Goal: Information Seeking & Learning: Learn about a topic

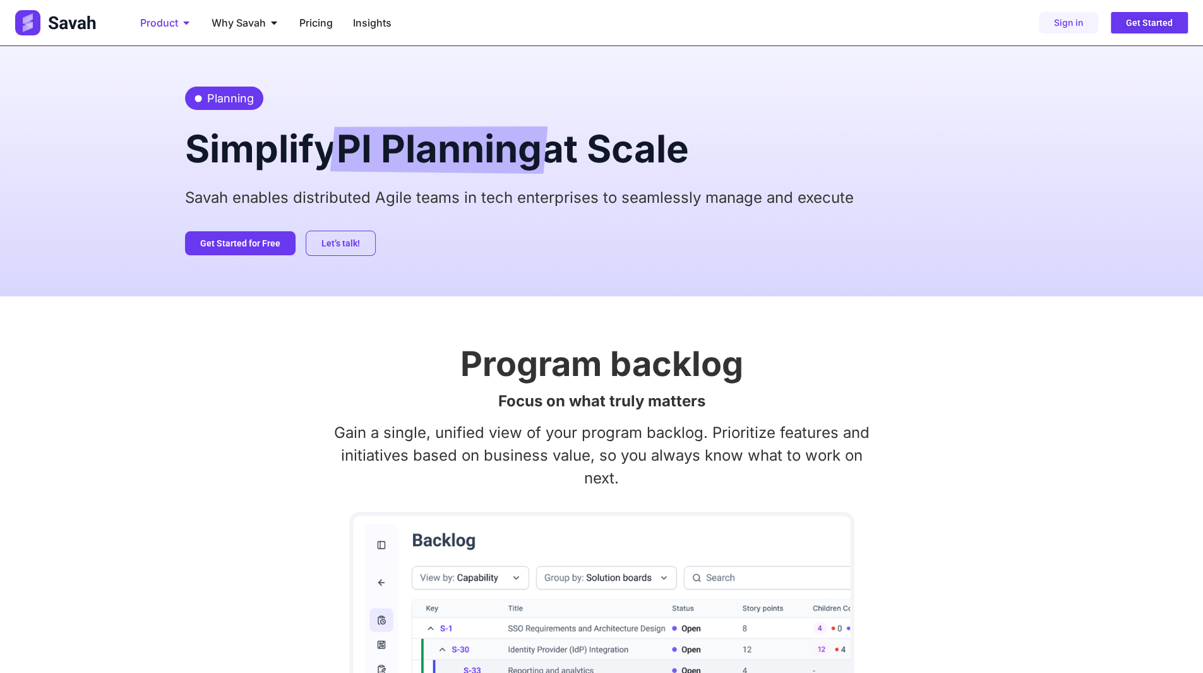
click at [178, 21] on span "Product" at bounding box center [159, 22] width 38 height 15
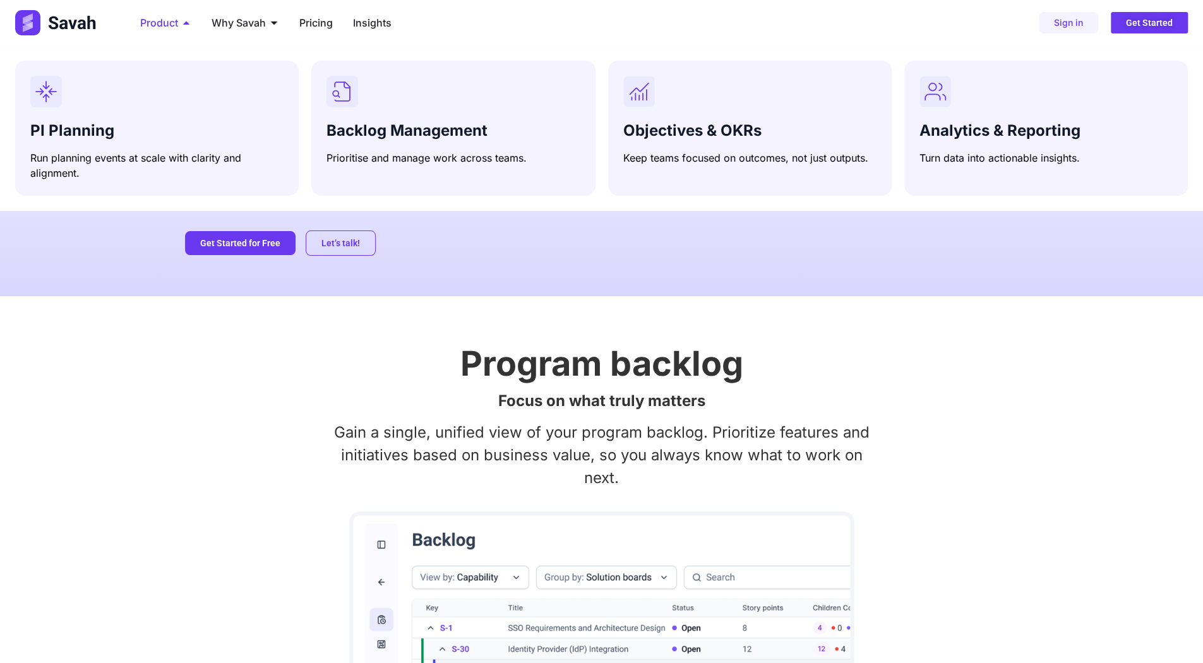
click at [178, 21] on span "Product" at bounding box center [159, 22] width 38 height 15
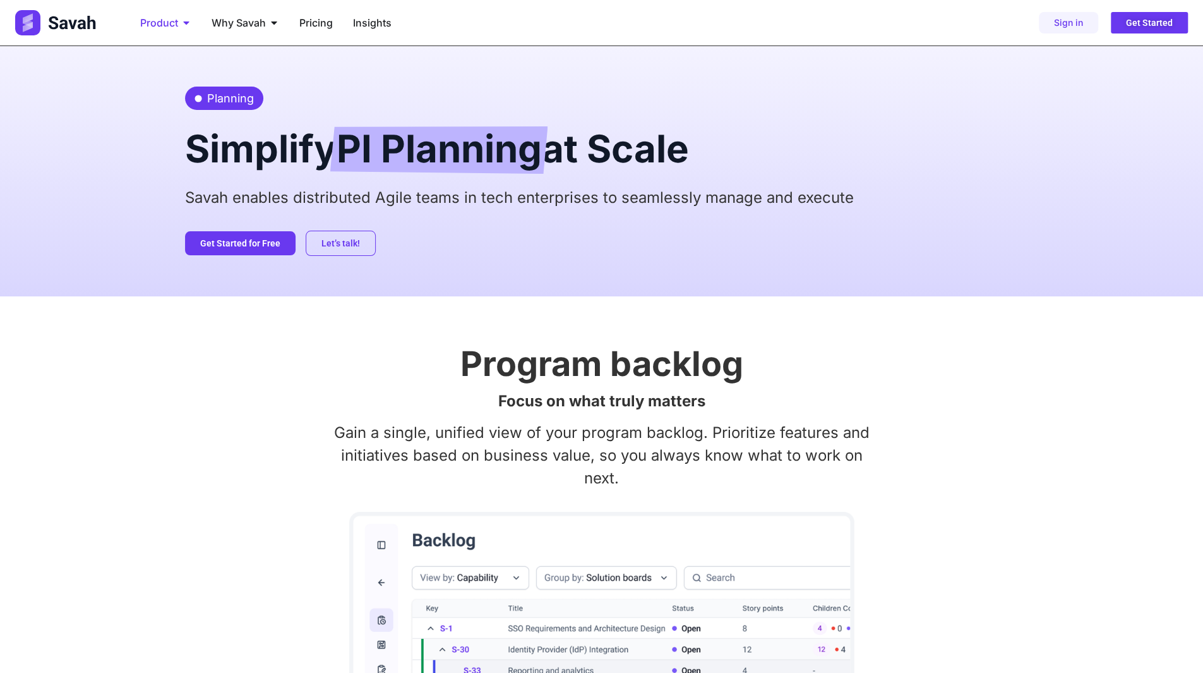
click at [178, 21] on span "Product" at bounding box center [159, 22] width 38 height 15
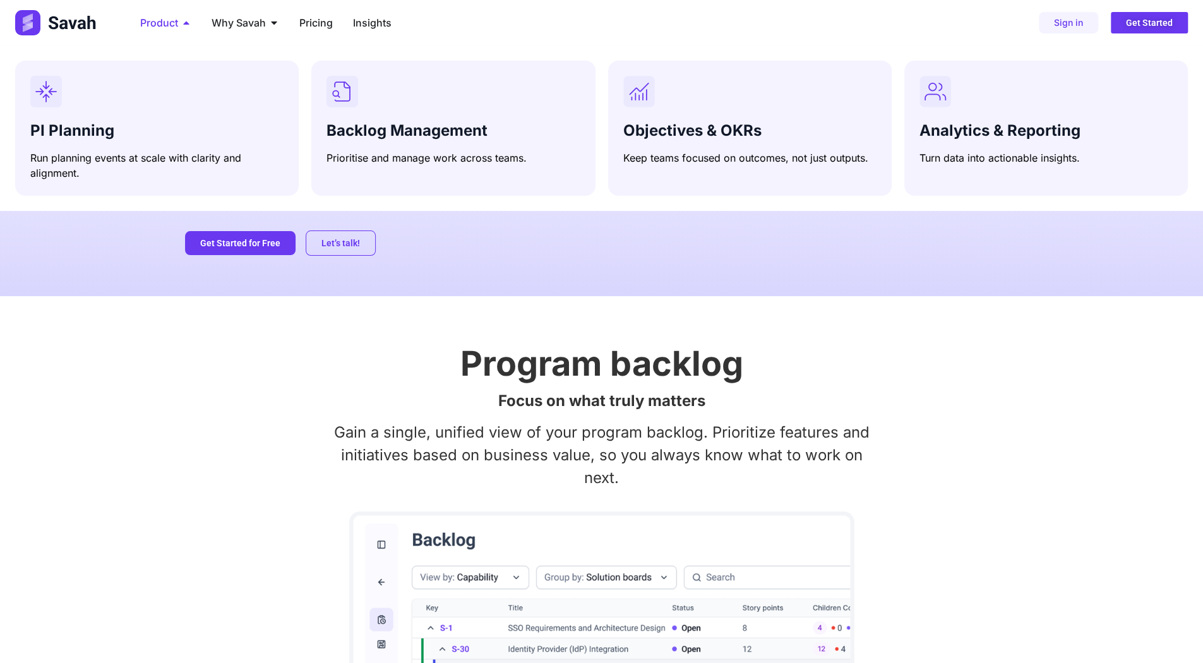
click at [178, 21] on span "Product" at bounding box center [159, 22] width 38 height 15
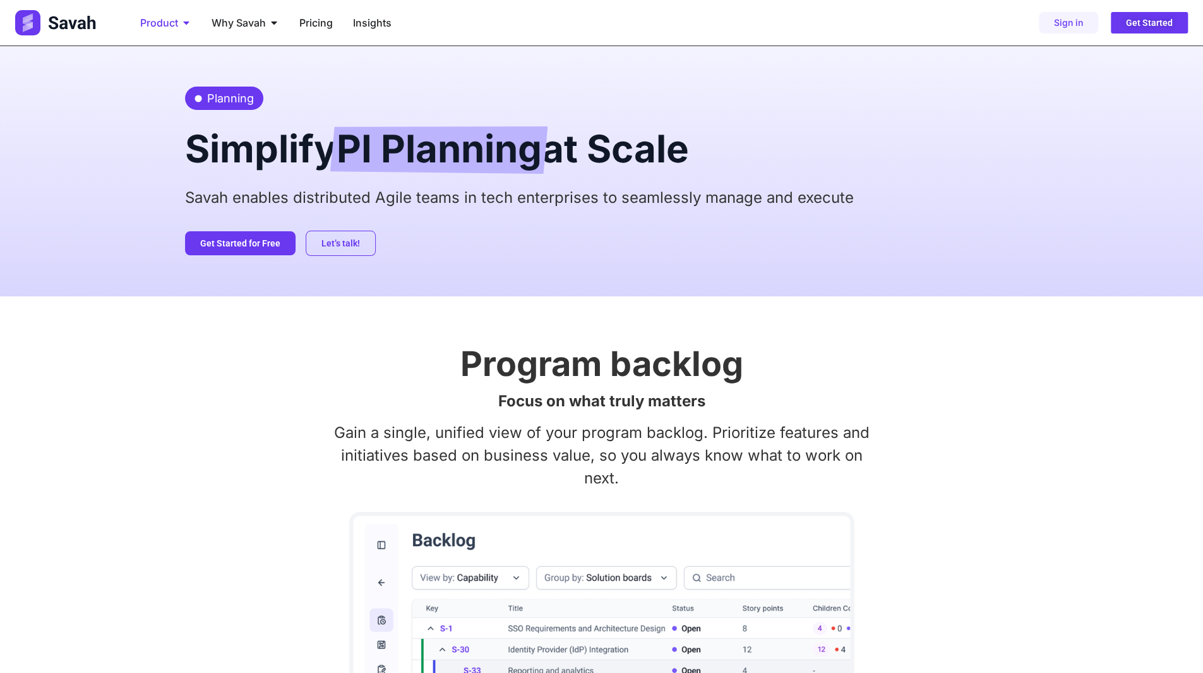
click at [178, 21] on span "Product" at bounding box center [159, 22] width 38 height 15
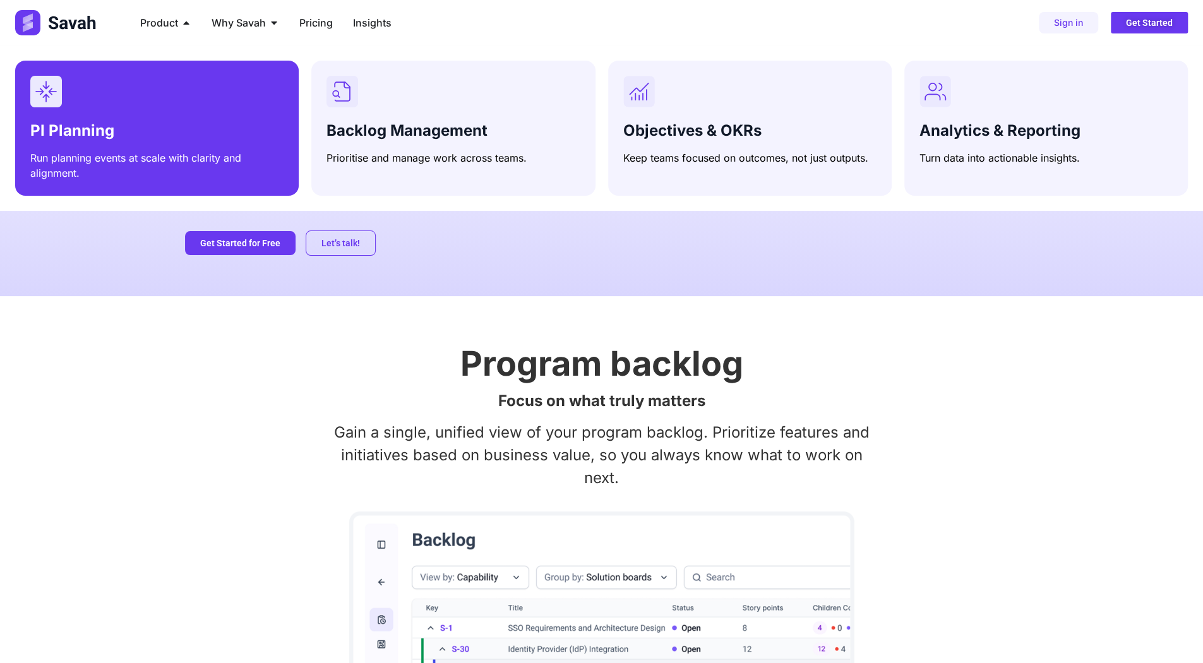
click at [143, 124] on h3 "PI Planning" at bounding box center [156, 131] width 253 height 18
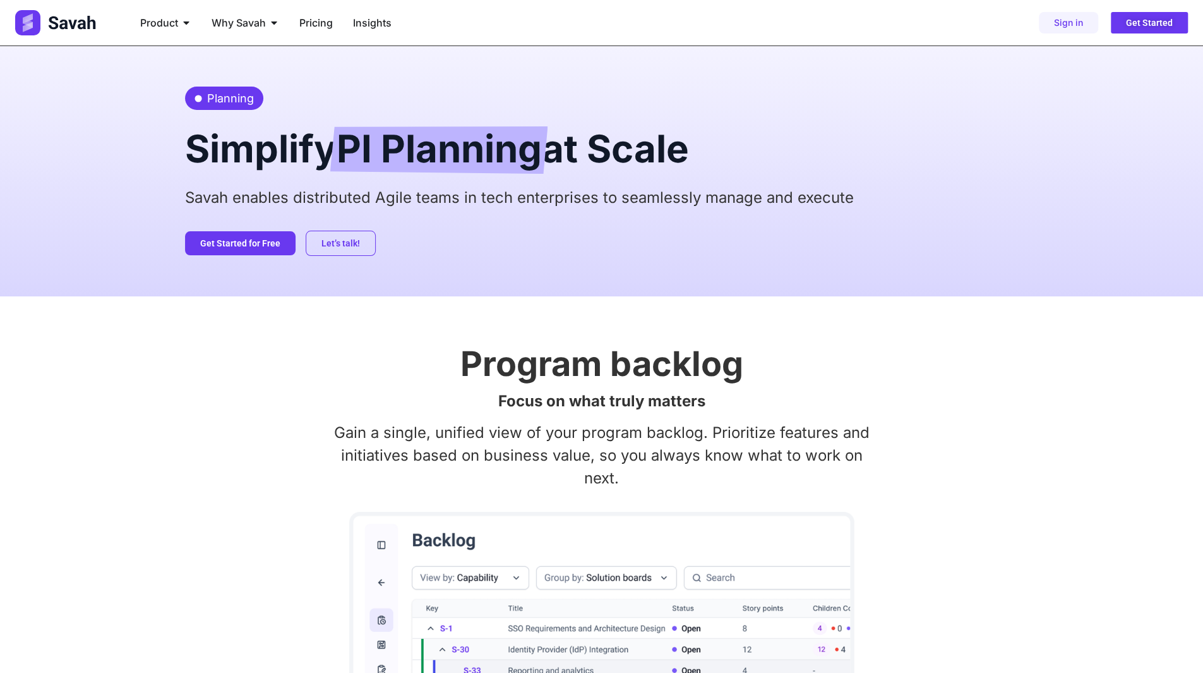
click at [74, 22] on img at bounding box center [56, 22] width 83 height 25
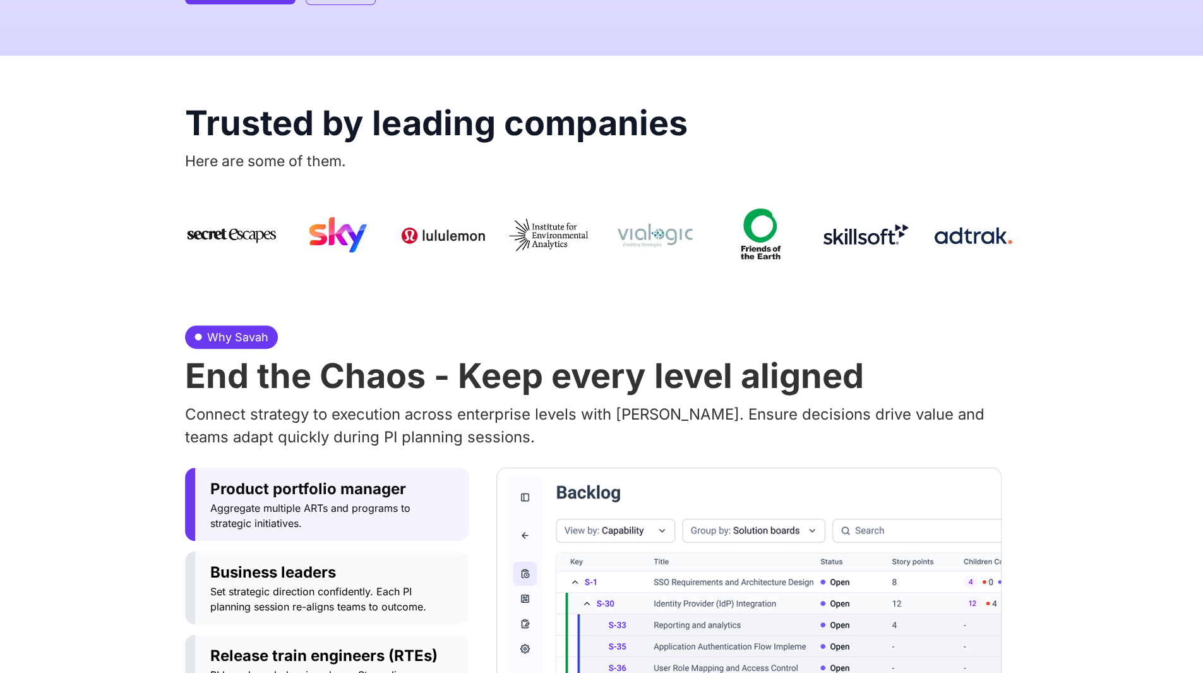
scroll to position [442, 0]
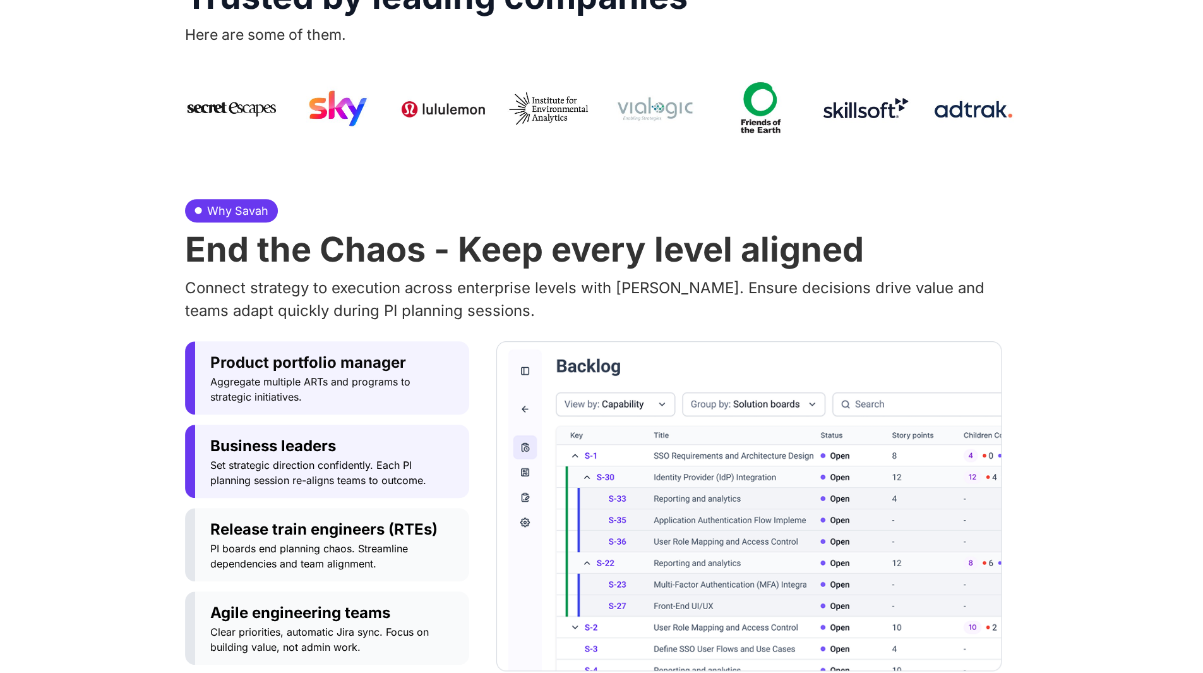
click at [275, 442] on span "Business leaders" at bounding box center [332, 446] width 244 height 23
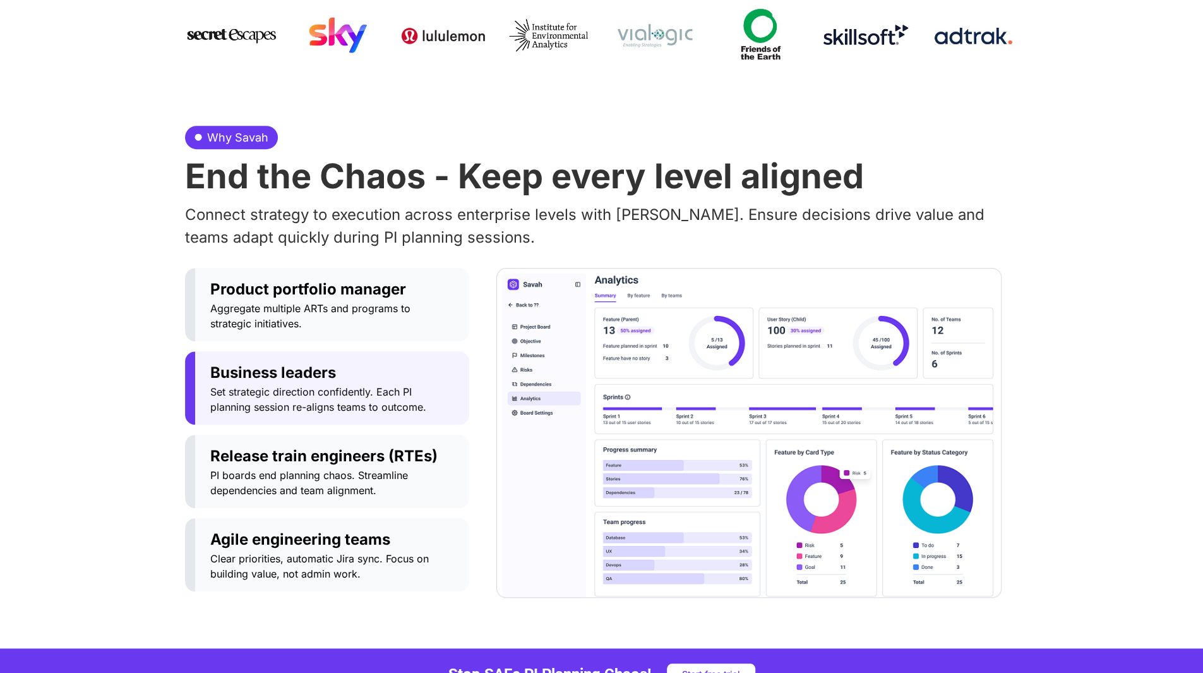
scroll to position [632, 0]
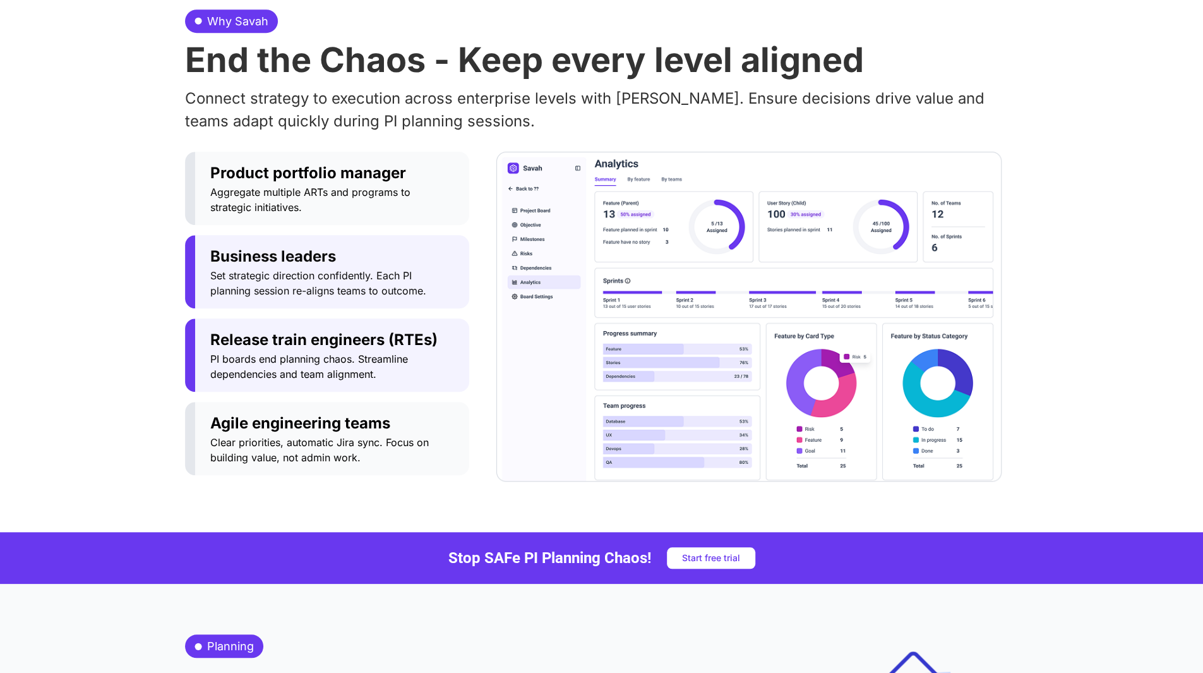
click at [301, 331] on span "Release train engineers (RTEs)" at bounding box center [332, 339] width 244 height 23
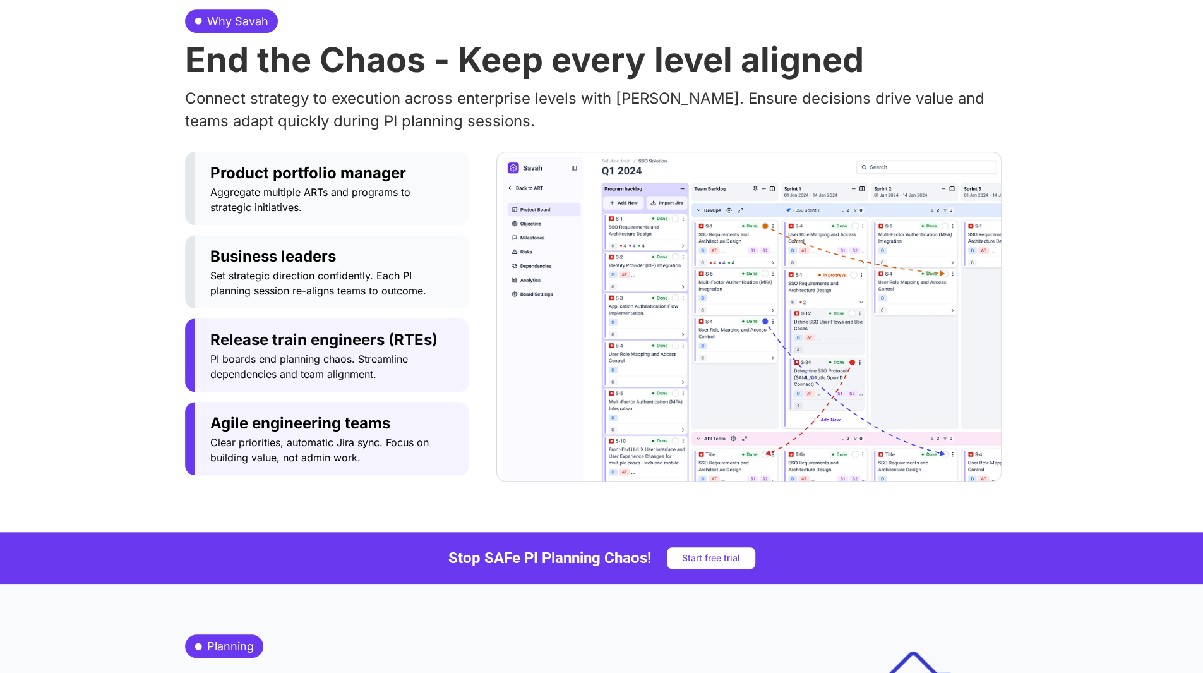
click at [284, 426] on span "Agile engineering teams" at bounding box center [332, 423] width 244 height 23
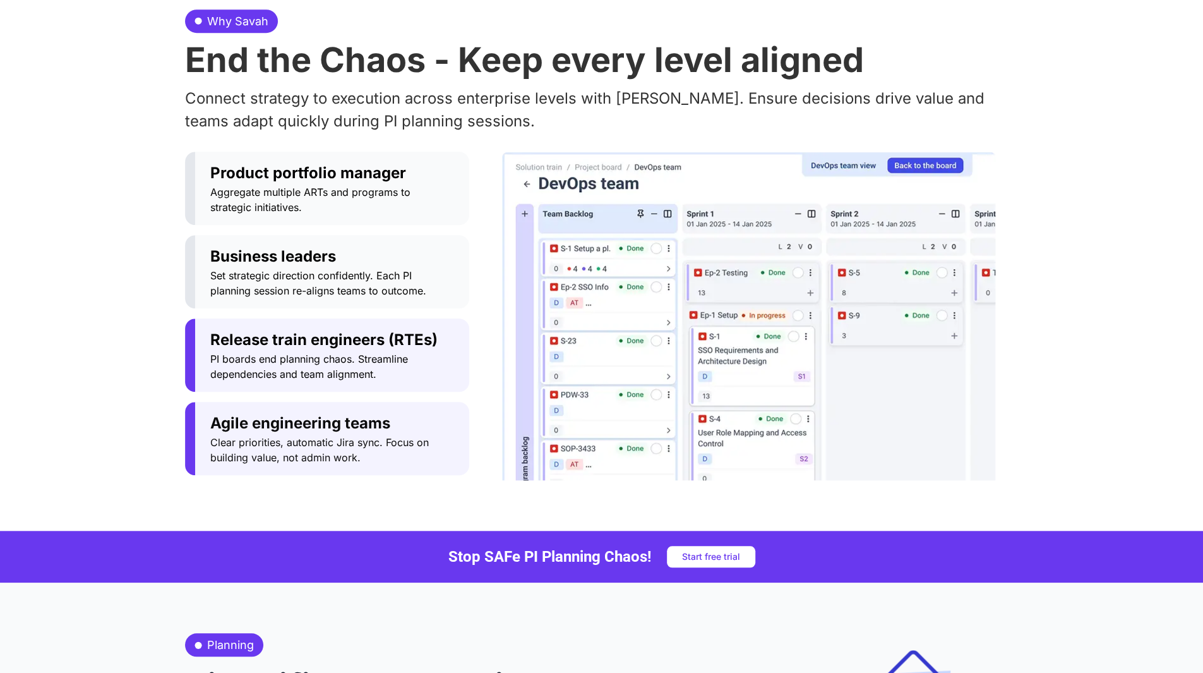
click at [320, 334] on span "Release train engineers (RTEs)" at bounding box center [332, 339] width 244 height 23
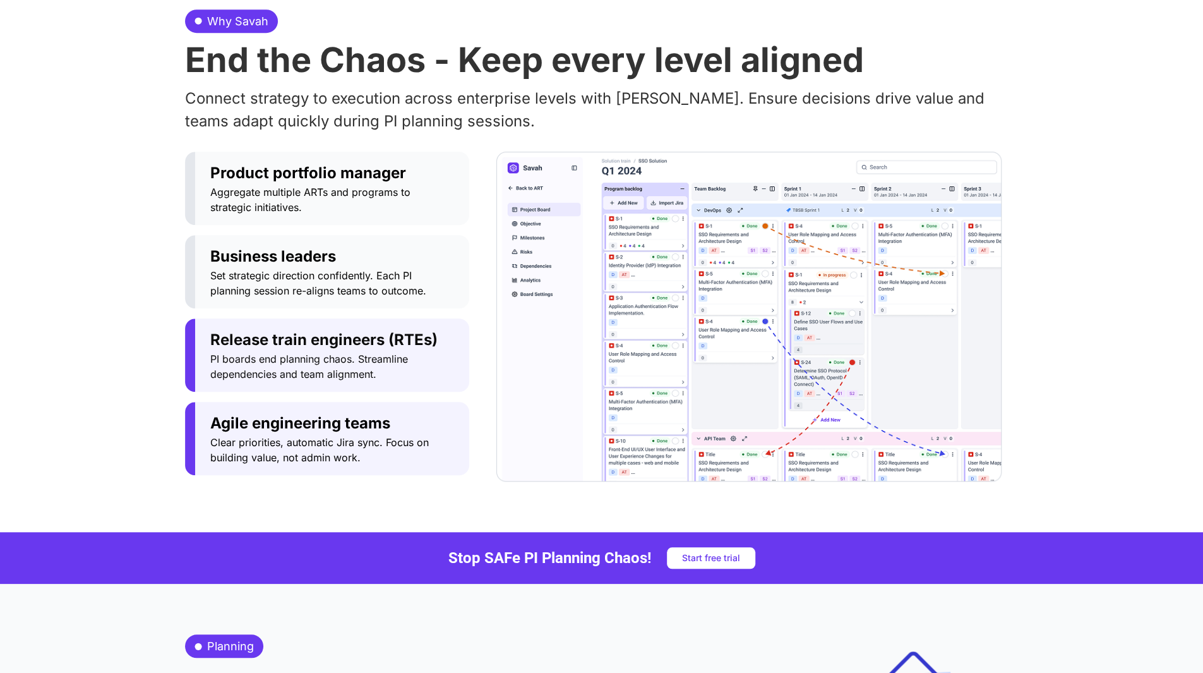
click at [304, 430] on span "Agile engineering teams" at bounding box center [332, 423] width 244 height 23
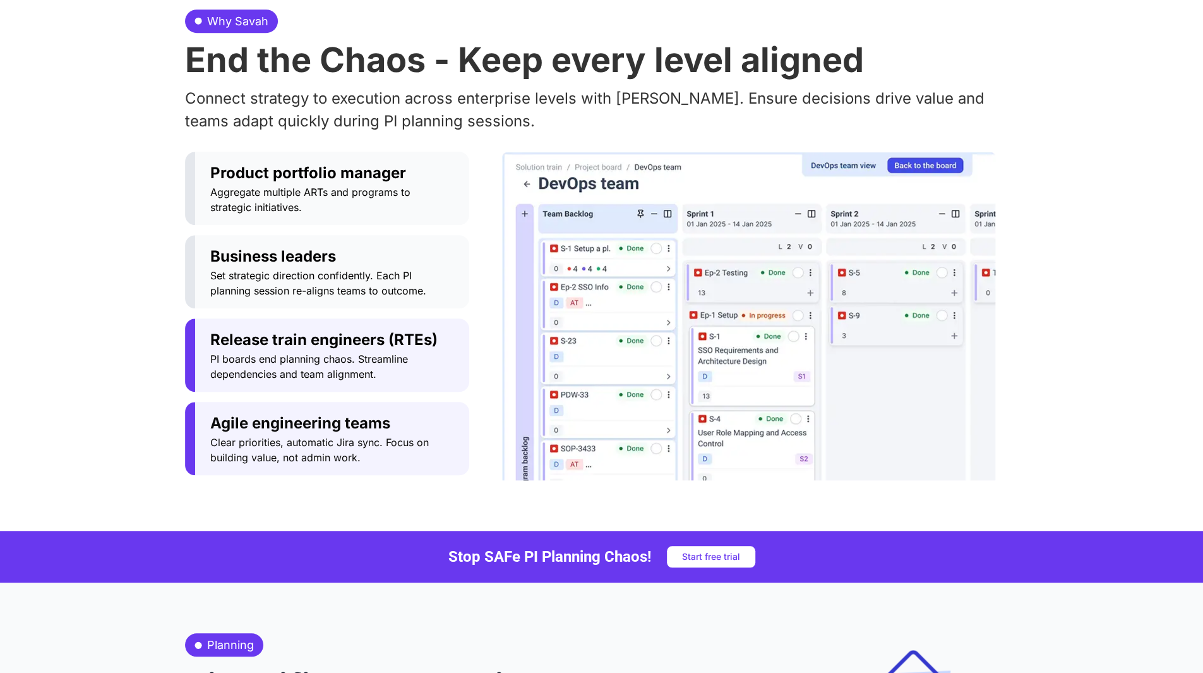
click at [318, 364] on span "PI boards end planning chaos. Streamline dependencies and team alignment." at bounding box center [332, 366] width 244 height 30
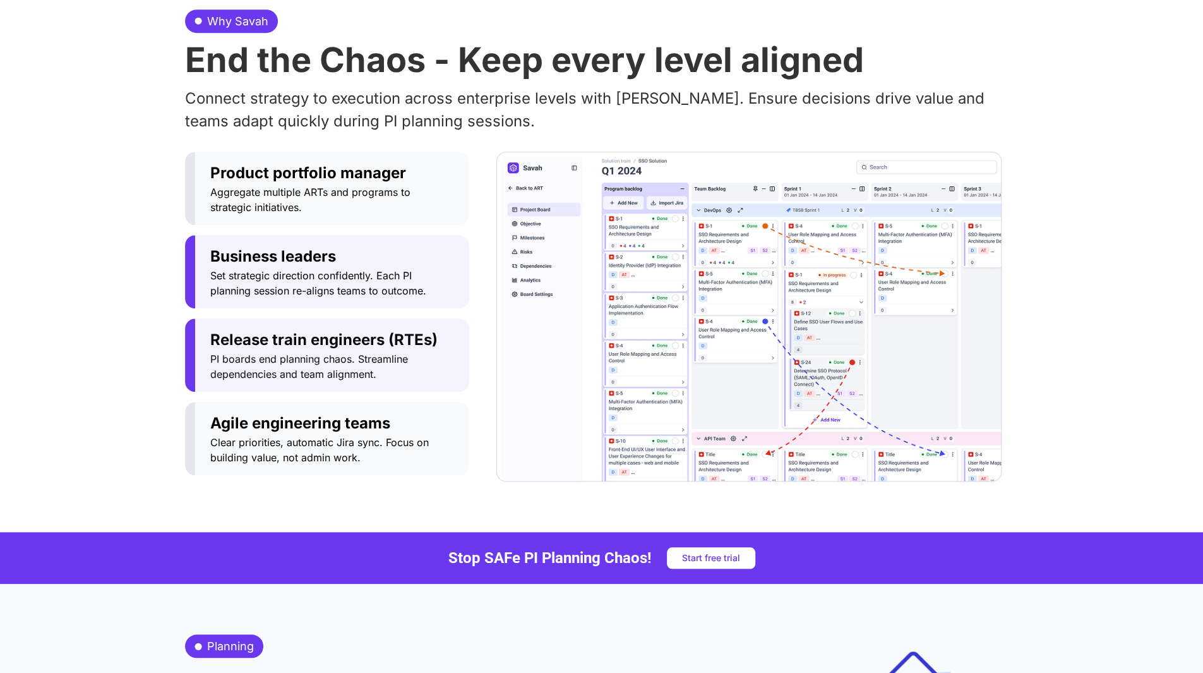
click at [332, 286] on span "Set strategic direction confidently. Each PI planning session re-aligns teams t…" at bounding box center [332, 283] width 244 height 30
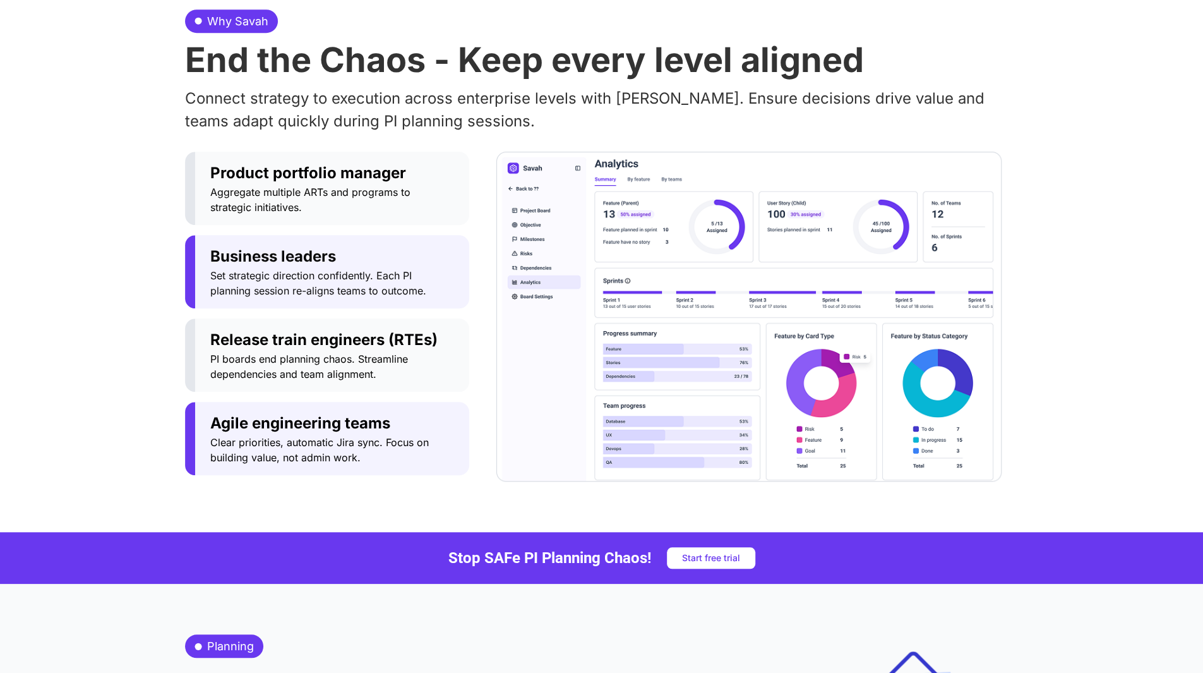
click at [330, 404] on button "Agile engineering teams Clear priorities, automatic Jira sync. Focus on buildin…" at bounding box center [327, 438] width 284 height 73
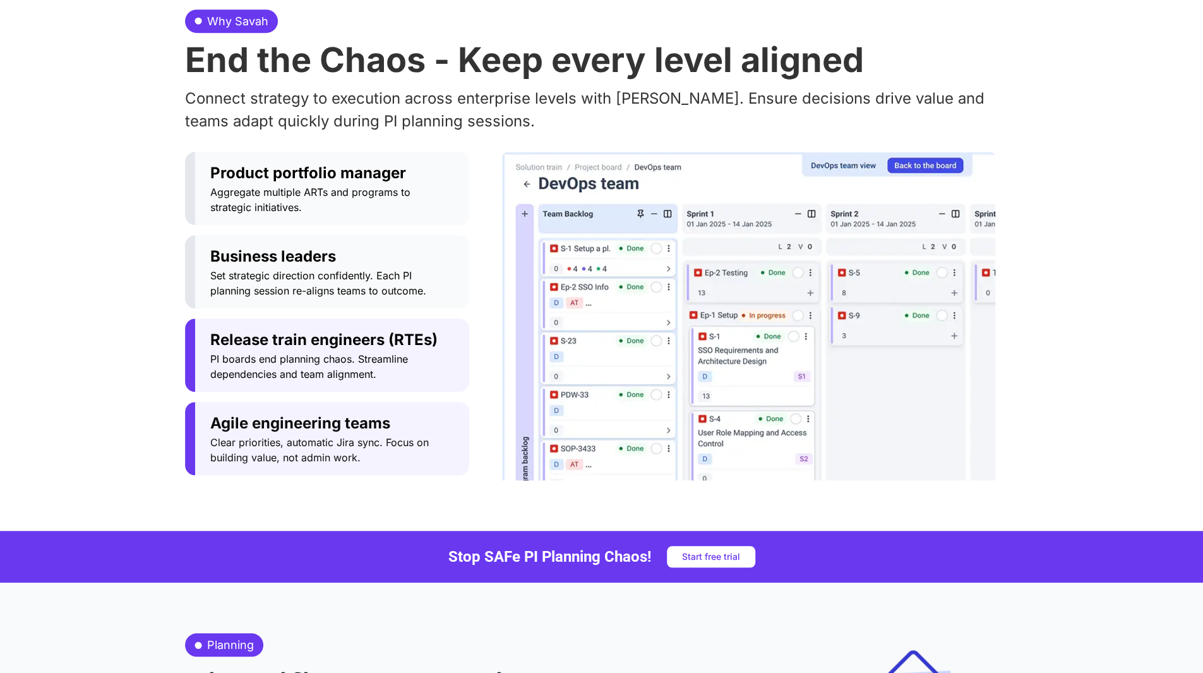
click at [342, 339] on span "Release train engineers (RTEs)" at bounding box center [332, 339] width 244 height 23
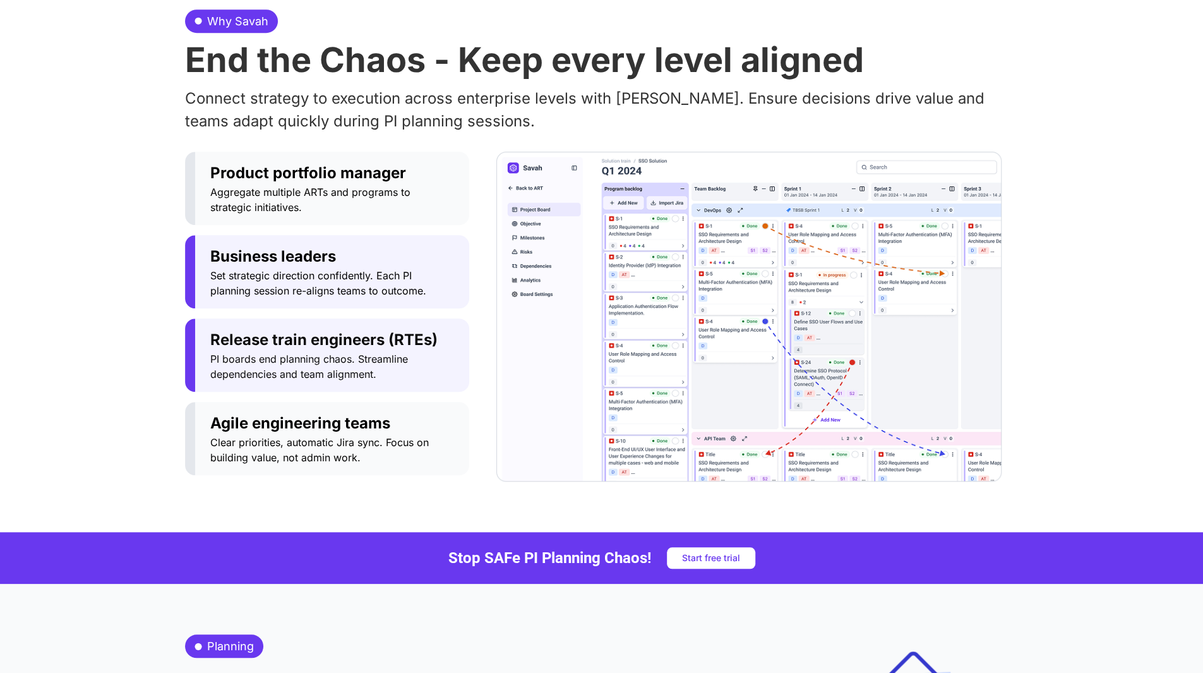
click at [347, 287] on span "Set strategic direction confidently. Each PI planning session re-aligns teams t…" at bounding box center [332, 283] width 244 height 30
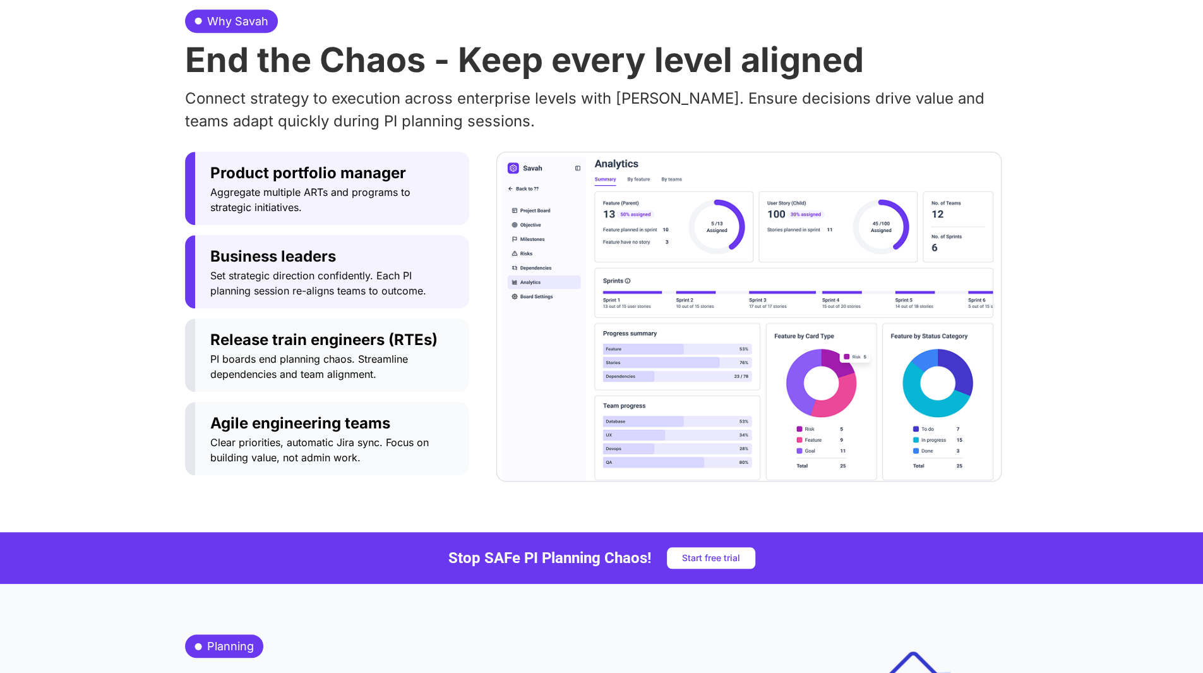
click at [356, 200] on span "Aggregate multiple ARTs and programs to strategic initiatives." at bounding box center [332, 199] width 244 height 30
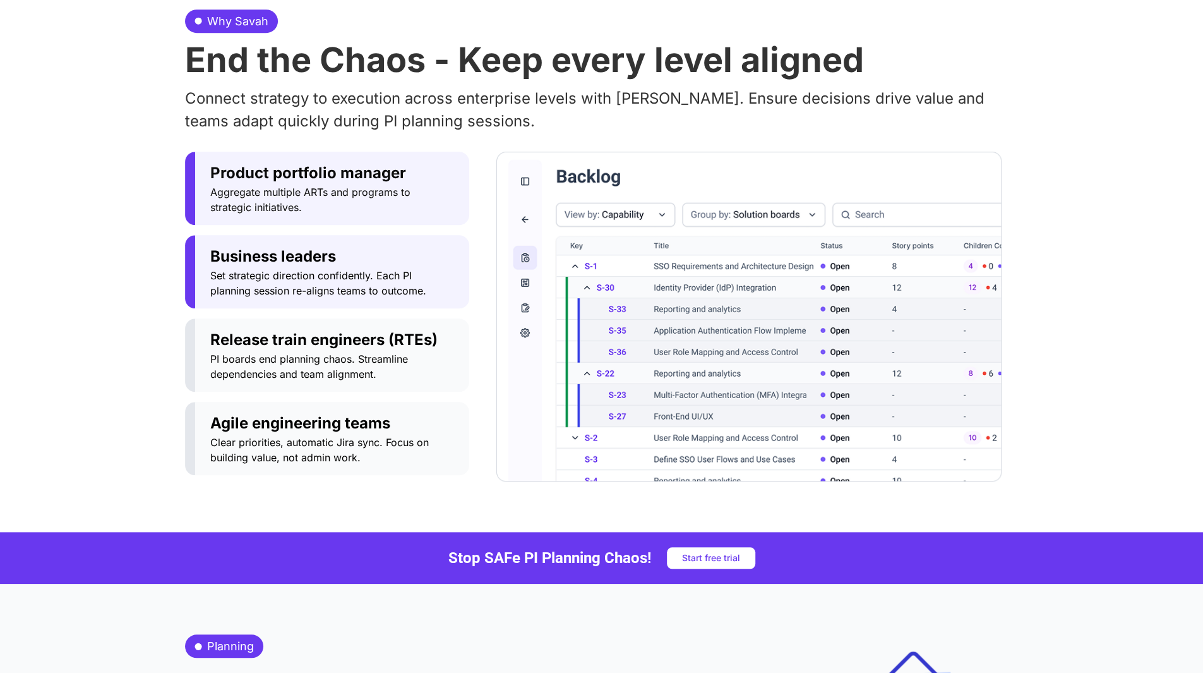
click at [347, 272] on span "Set strategic direction confidently. Each PI planning session re-aligns teams t…" at bounding box center [332, 283] width 244 height 30
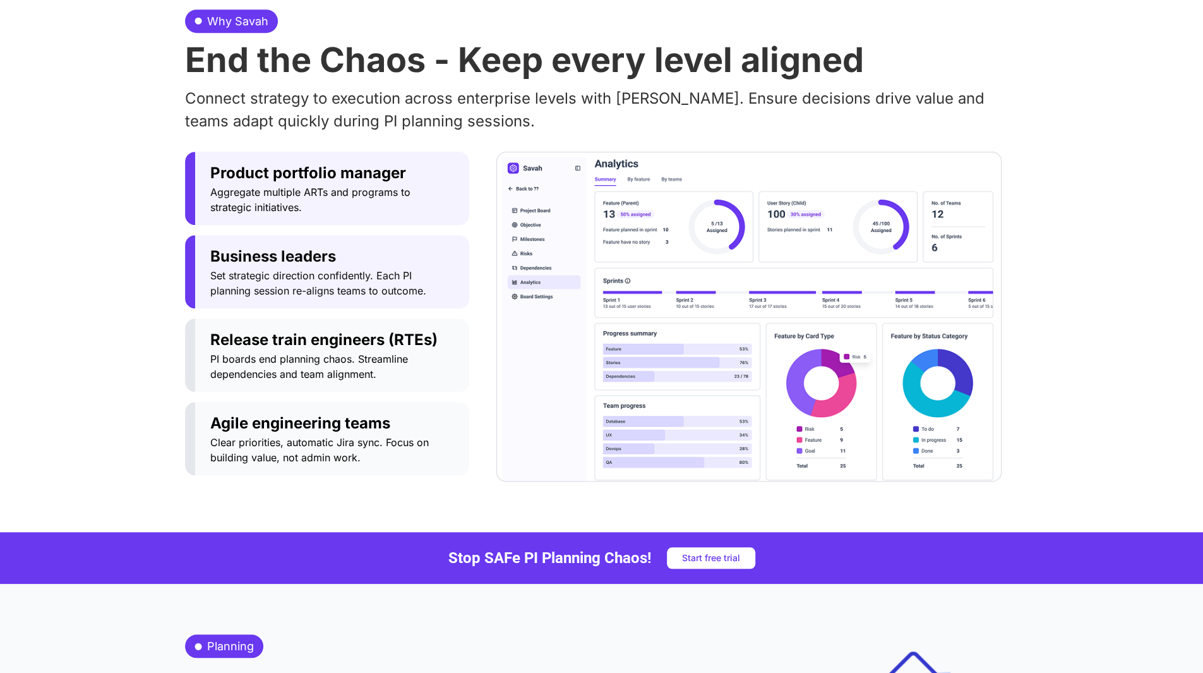
click at [360, 222] on button "Product portfolio manager Aggregate multiple ARTs and programs to strategic ini…" at bounding box center [327, 188] width 284 height 73
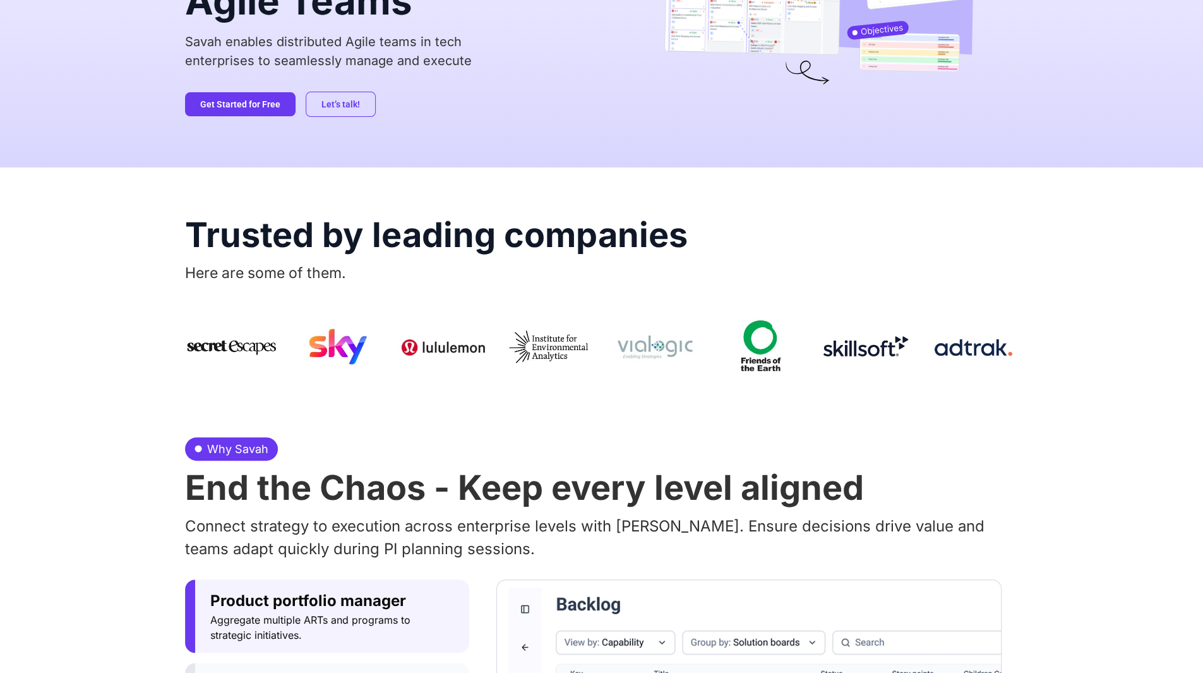
scroll to position [0, 0]
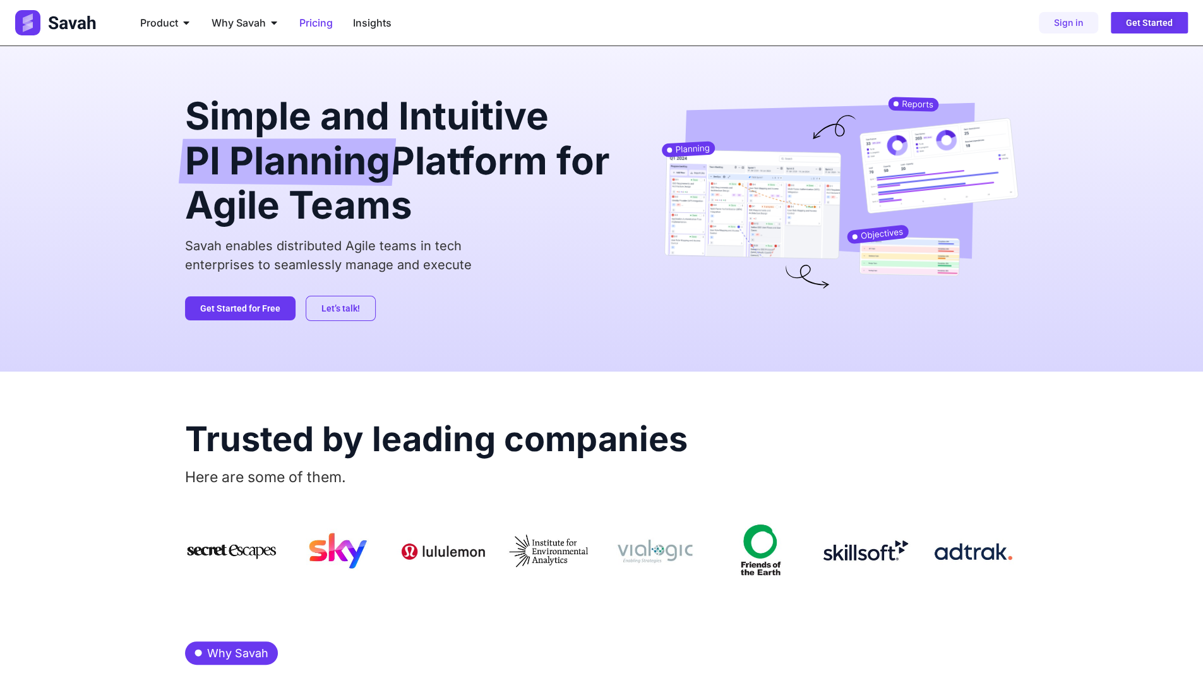
click at [325, 26] on span "Pricing" at bounding box center [315, 22] width 33 height 15
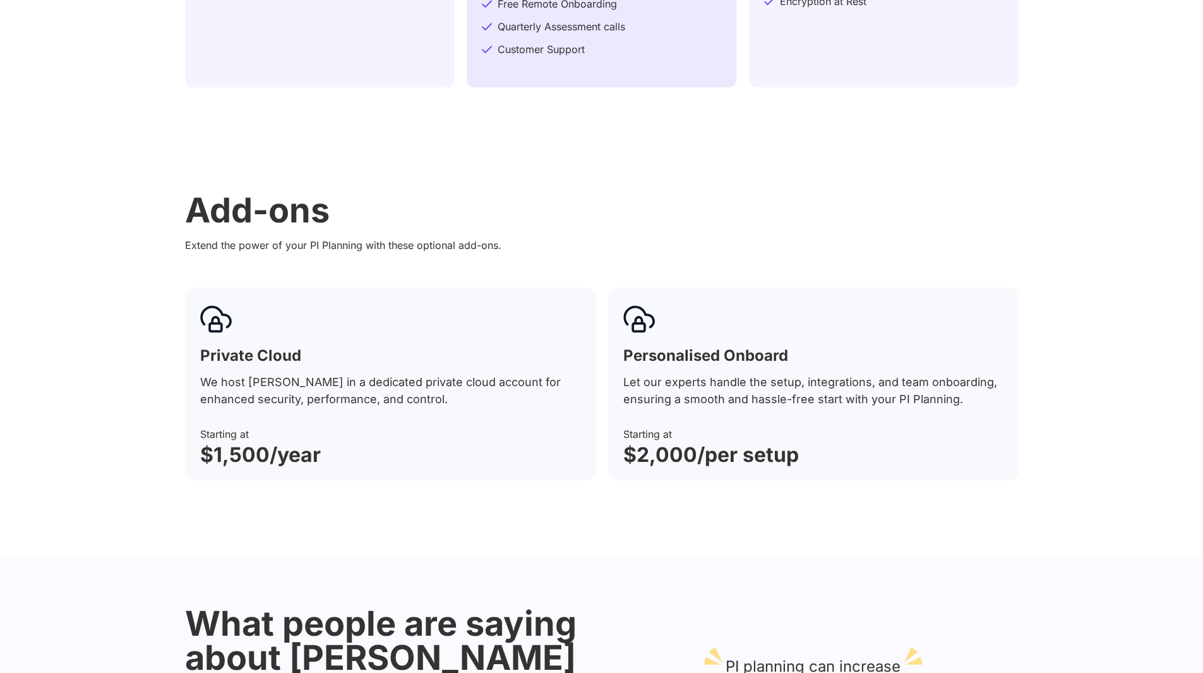
scroll to position [917, 0]
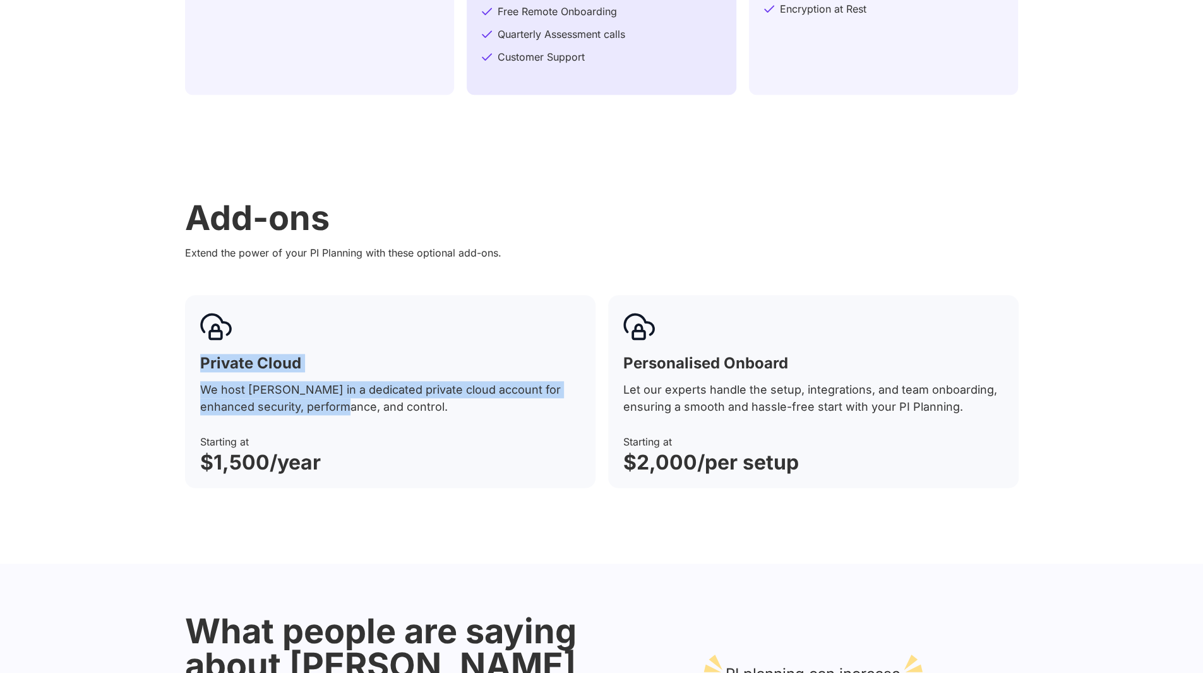
drag, startPoint x: 203, startPoint y: 341, endPoint x: 351, endPoint y: 422, distance: 168.5
click at [345, 421] on div "Private Cloud We host [PERSON_NAME] in a dedicated private cloud account for en…" at bounding box center [390, 391] width 411 height 193
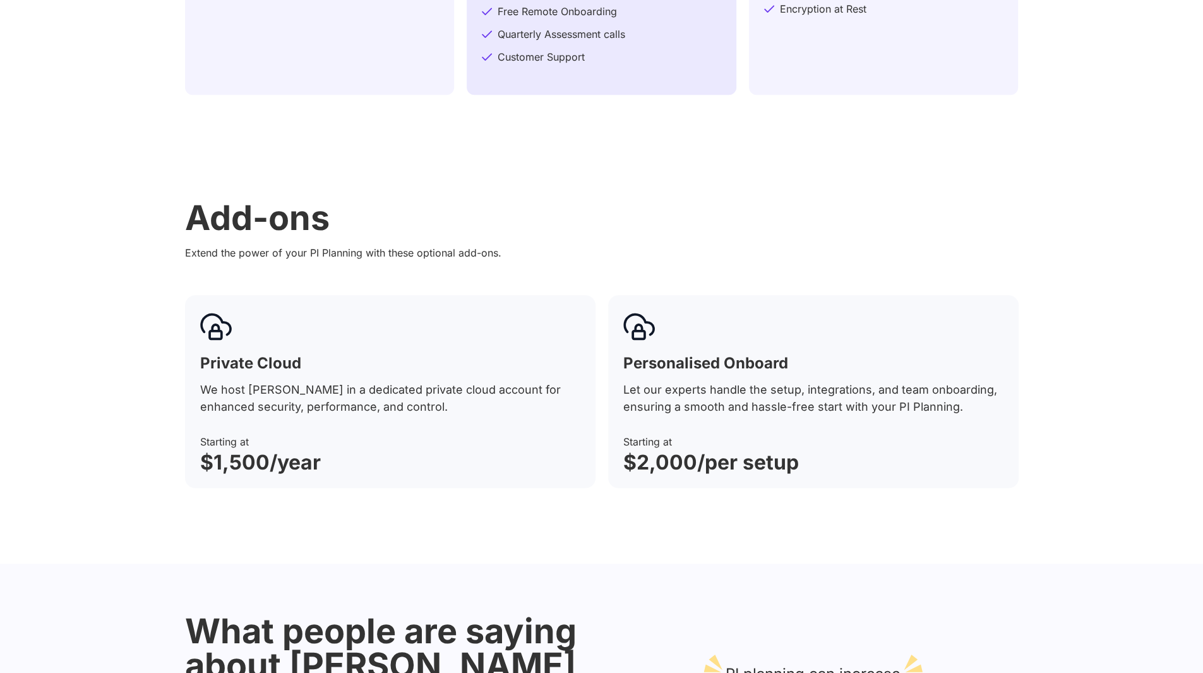
click at [421, 425] on div "Private Cloud We host Savah in a dedicated private cloud account for enhanced s…" at bounding box center [390, 391] width 411 height 193
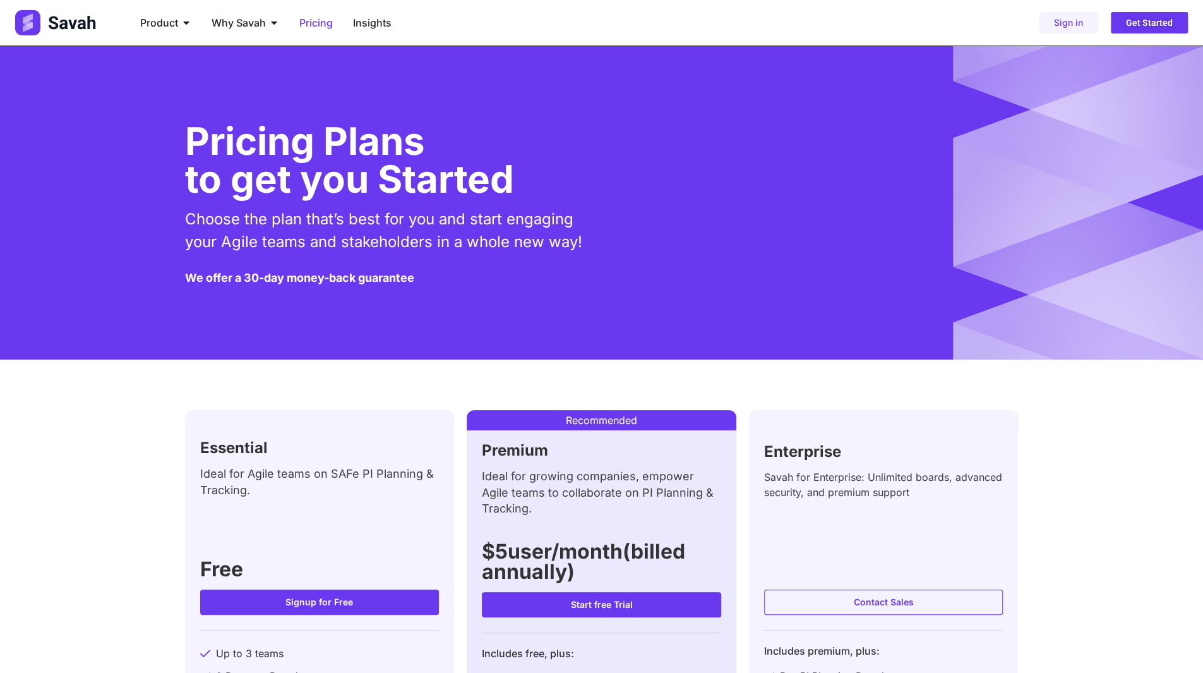
scroll to position [189, 0]
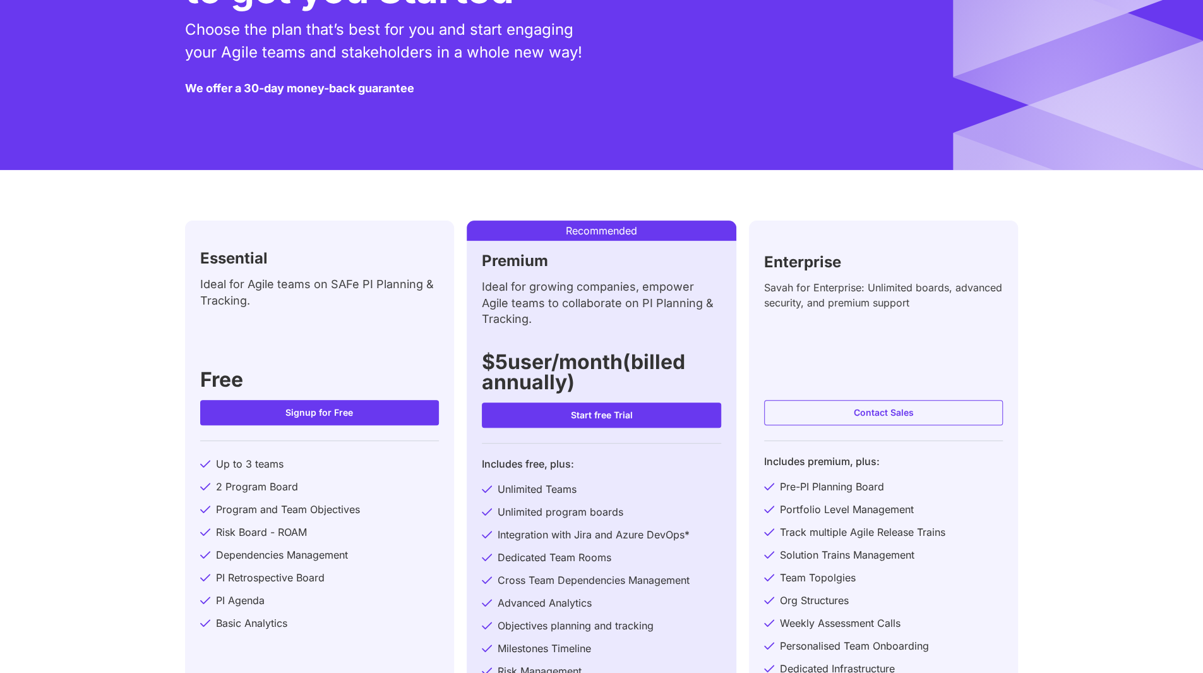
click at [806, 484] on span "Pre-PI Planning Board" at bounding box center [830, 486] width 107 height 15
click at [858, 483] on span "Pre-PI Planning Board" at bounding box center [830, 486] width 107 height 15
click at [800, 483] on span "Pre-PI Planning Board" at bounding box center [830, 486] width 107 height 15
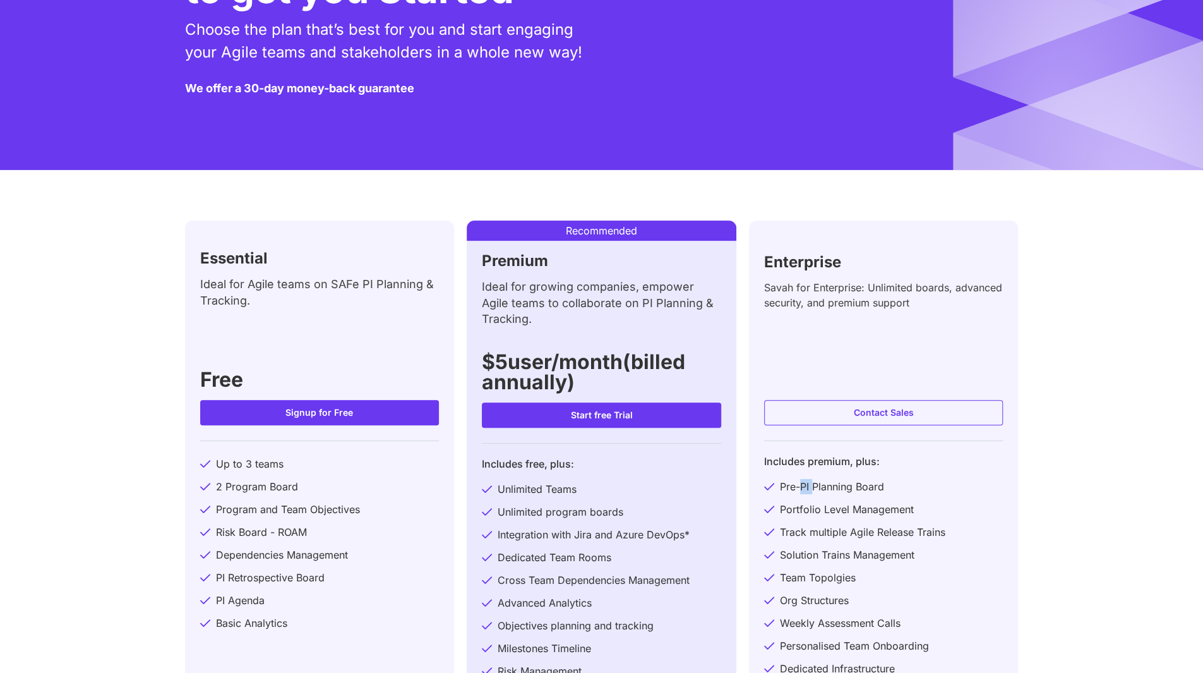
click at [800, 483] on span "Pre-PI Planning Board" at bounding box center [830, 486] width 107 height 15
copy ul "Pre-PI Planning Board"
click at [833, 491] on span "Pre-PI Planning Board" at bounding box center [830, 486] width 107 height 15
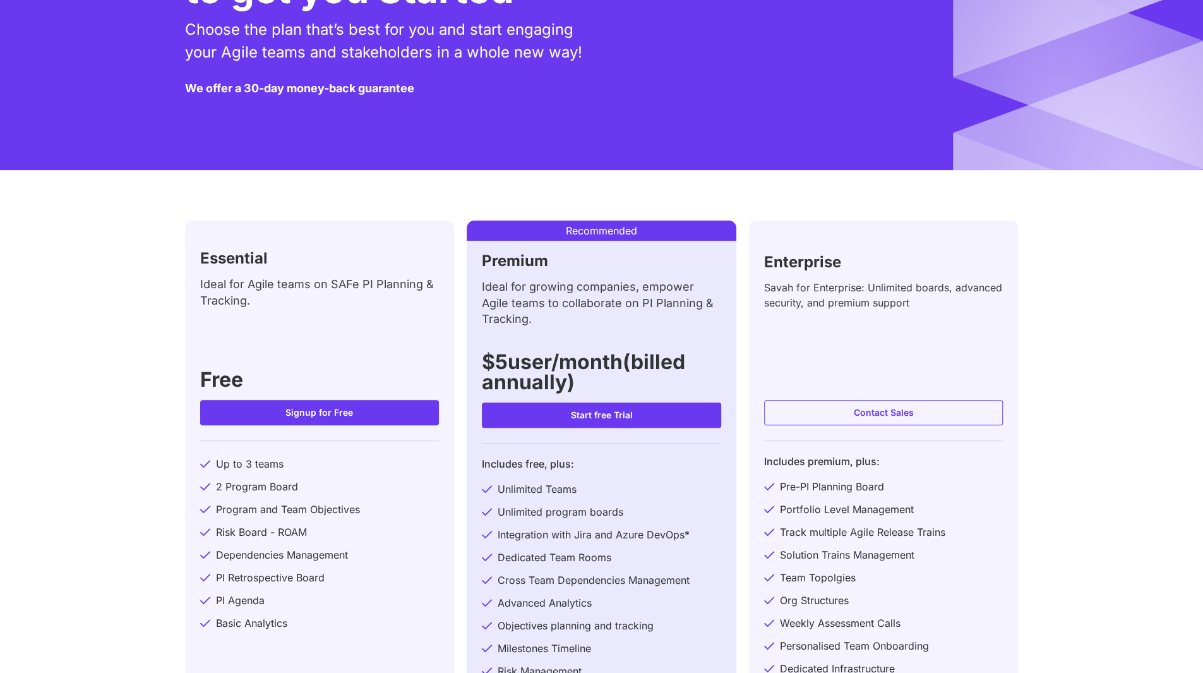
click at [886, 488] on li "Pre-PI Planning Board" at bounding box center [883, 488] width 239 height 19
drag, startPoint x: 887, startPoint y: 487, endPoint x: 776, endPoint y: 478, distance: 110.9
click at [776, 479] on li "Pre-PI Planning Board" at bounding box center [883, 488] width 239 height 19
click at [825, 493] on span "Pre-PI Planning Board" at bounding box center [830, 486] width 107 height 15
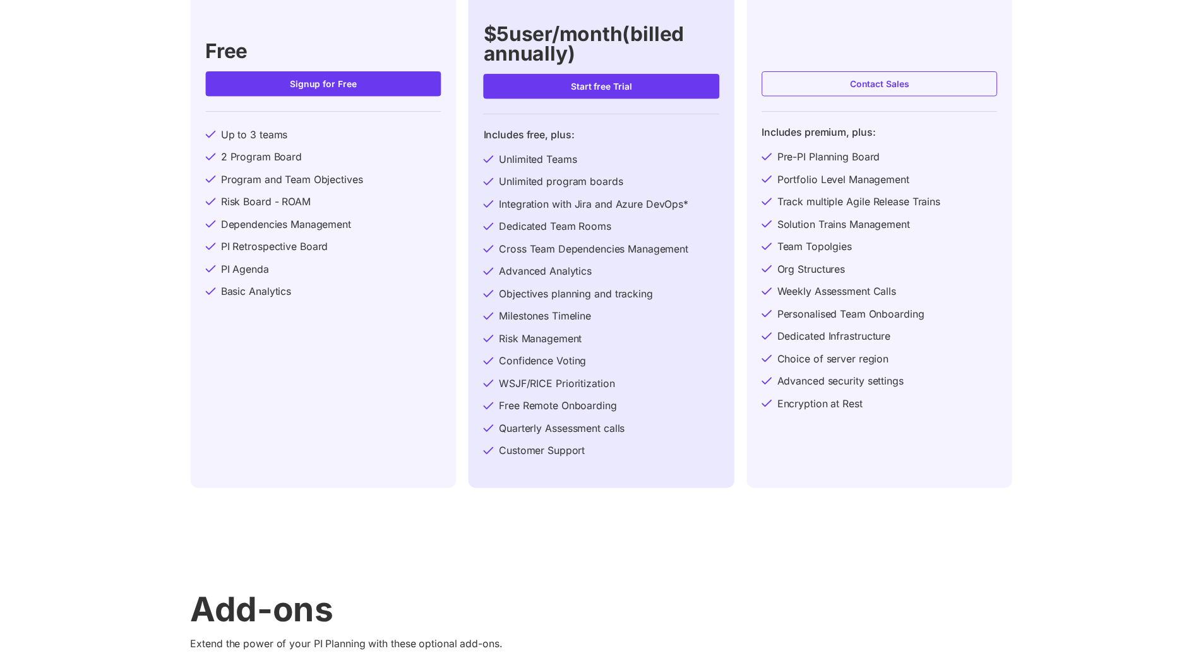
scroll to position [0, 0]
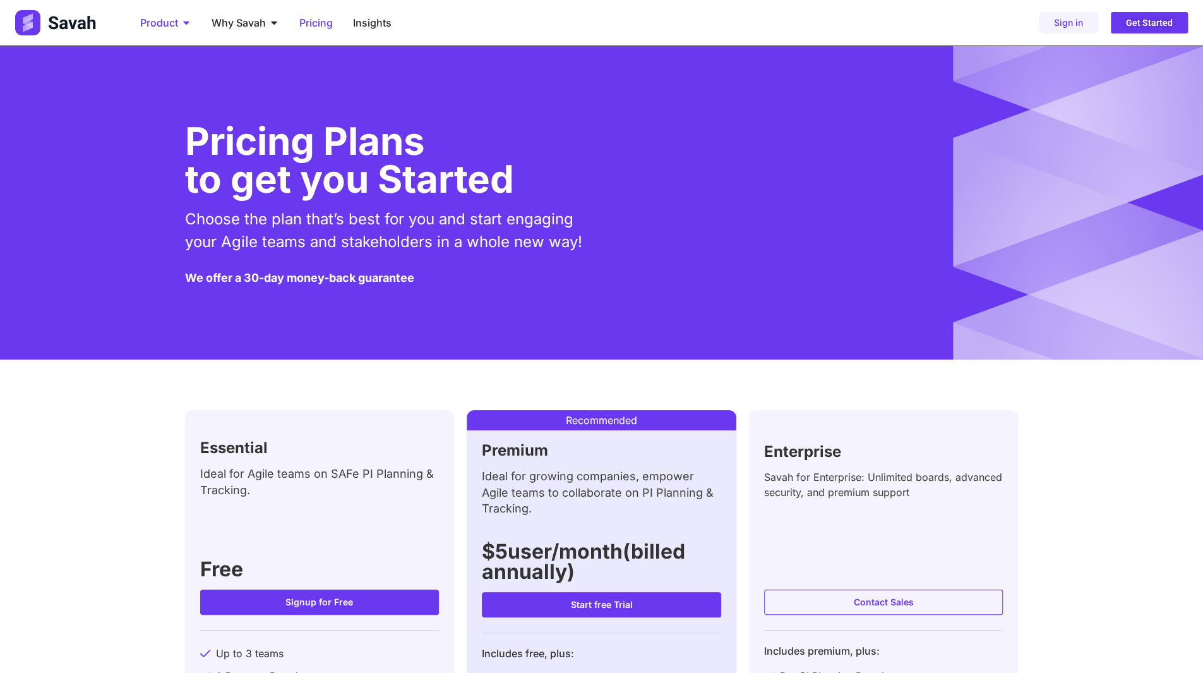
click at [166, 16] on span "Product" at bounding box center [159, 22] width 38 height 15
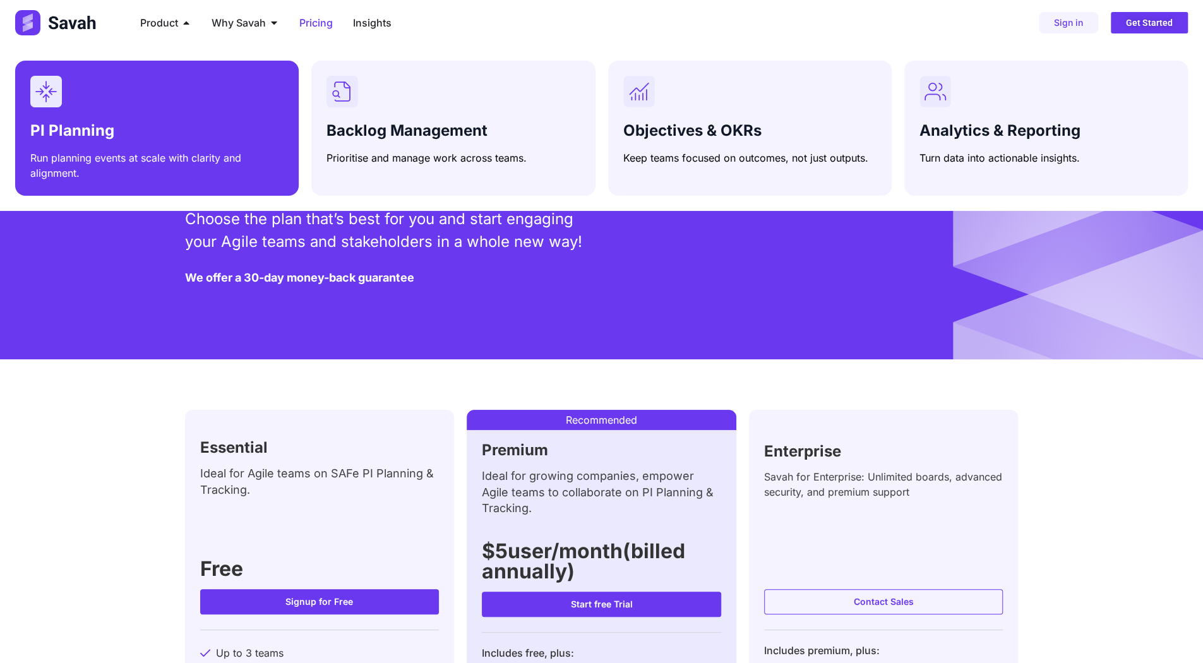
click at [198, 83] on div "Menu" at bounding box center [156, 92] width 253 height 32
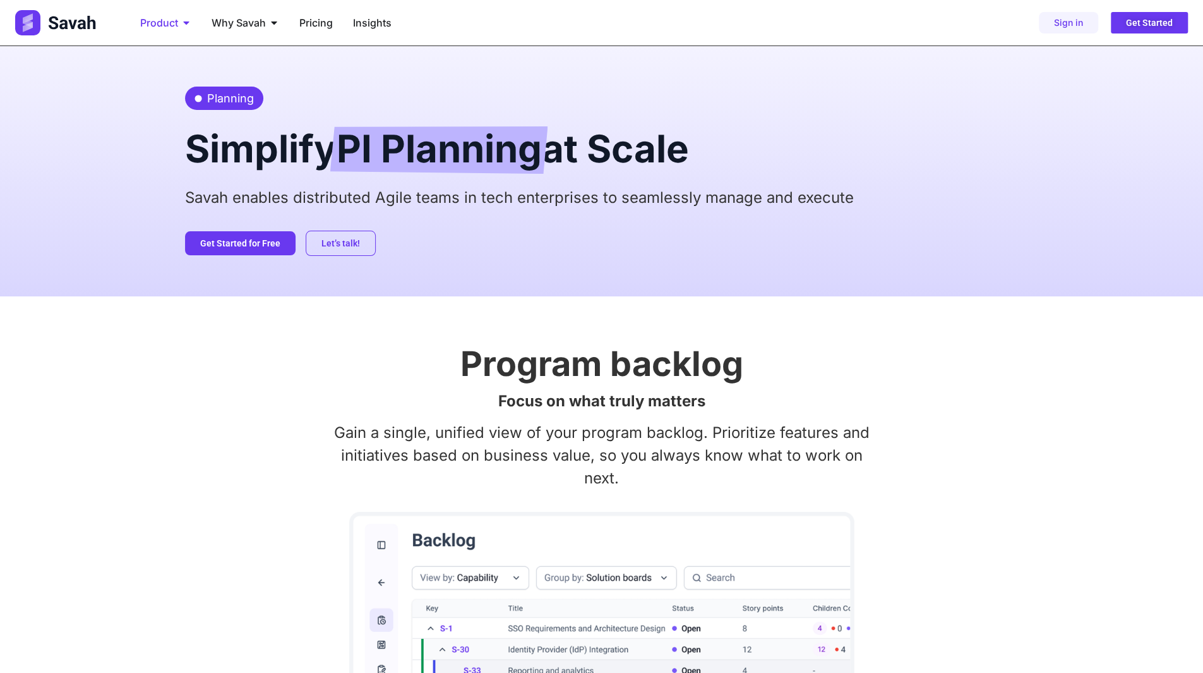
click at [176, 23] on span "Product" at bounding box center [159, 22] width 38 height 15
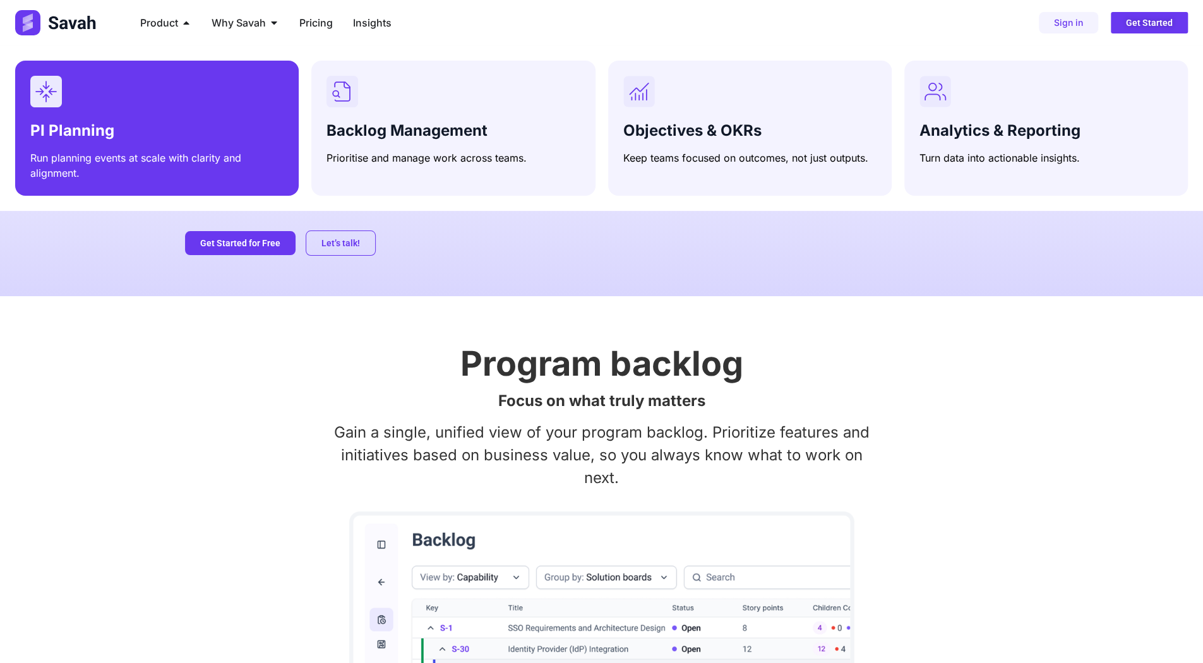
click at [112, 123] on h3 "PI Planning" at bounding box center [156, 131] width 253 height 18
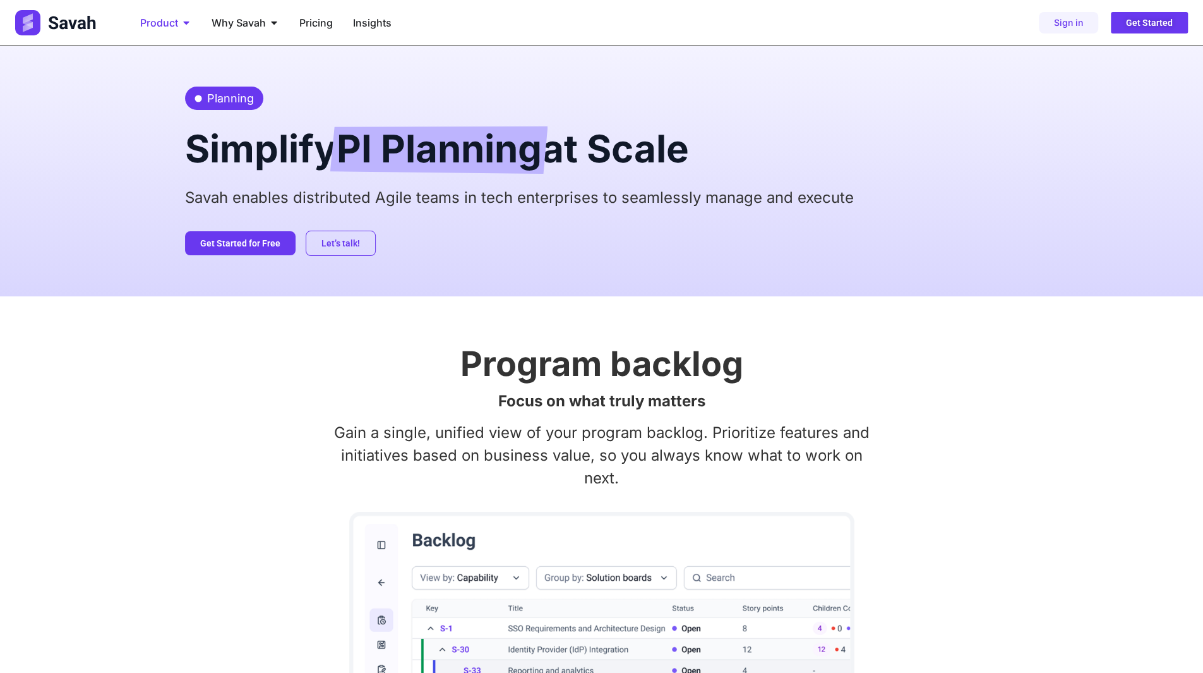
click at [169, 24] on span "Product" at bounding box center [159, 22] width 38 height 15
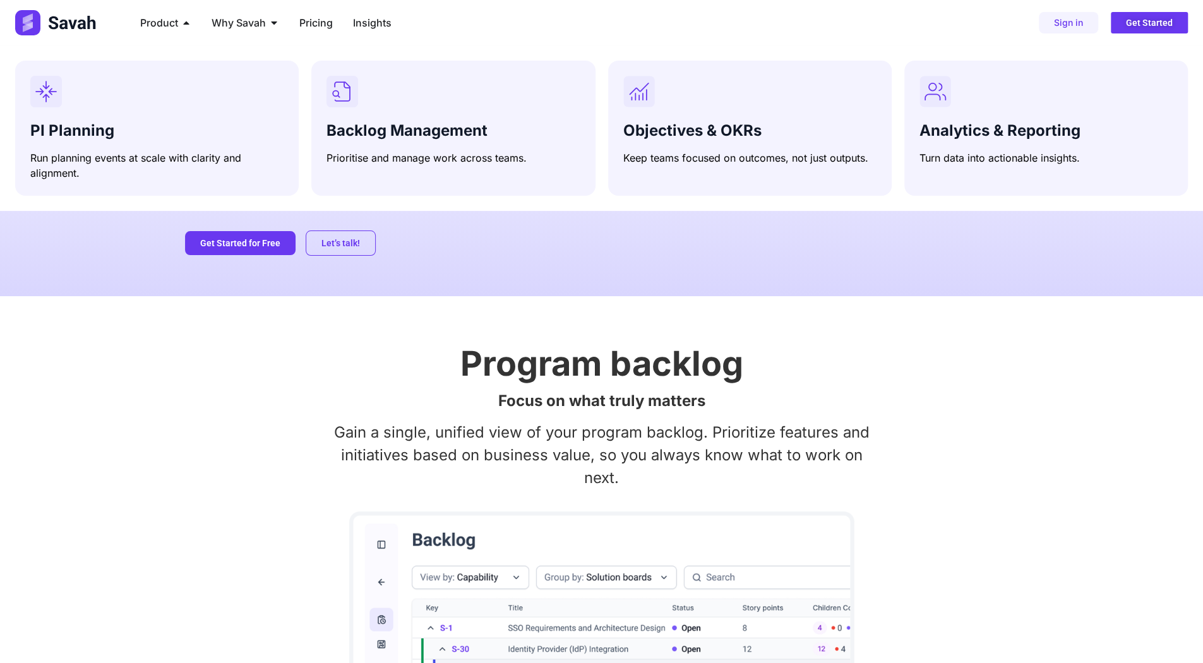
click at [160, 267] on div "Planning Simplify PI Planning at Scale Savah enables distributed Agile teams in…" at bounding box center [601, 171] width 1203 height 250
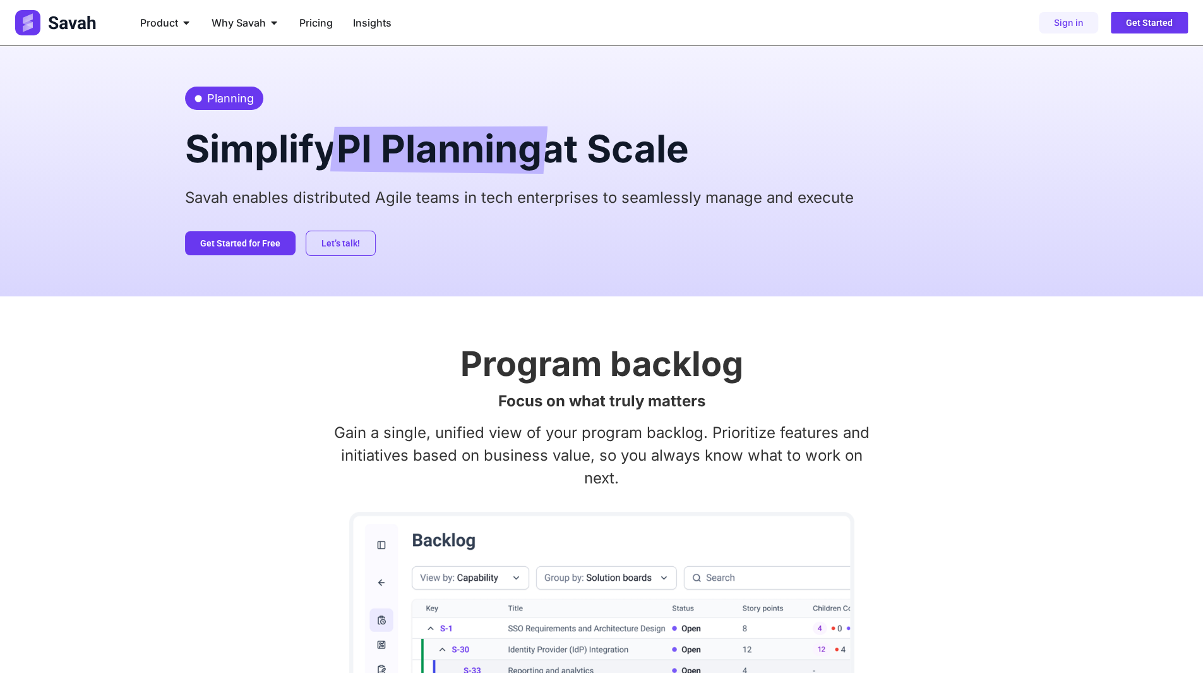
drag, startPoint x: 987, startPoint y: 45, endPoint x: 773, endPoint y: 52, distance: 213.6
click at [772, 52] on div "Planning Simplify PI Planning at Scale Savah enables distributed Agile teams in…" at bounding box center [602, 171] width 834 height 250
click at [452, 72] on div "Planning Simplify PI Planning at Scale Savah enables distributed Agile teams in…" at bounding box center [602, 171] width 834 height 250
click at [711, 105] on div "Planning Simplify PI Planning at Scale Savah enables distributed Agile teams in…" at bounding box center [602, 171] width 834 height 250
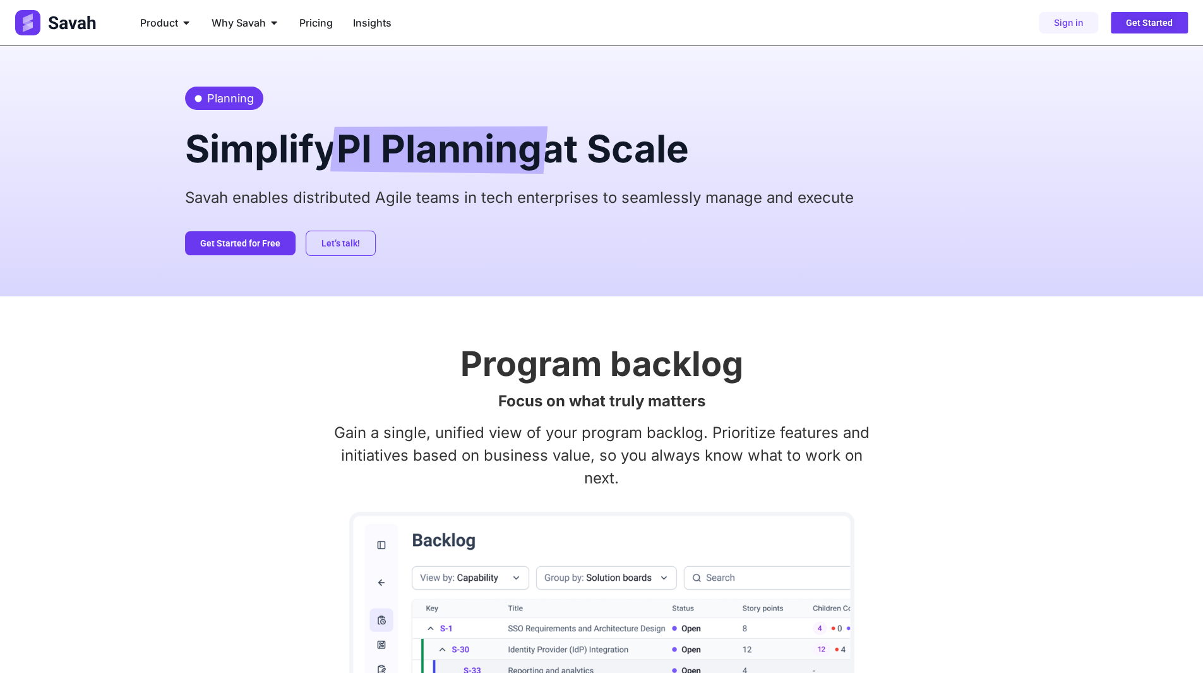
click at [508, 376] on h2 "Program backlog" at bounding box center [602, 364] width 834 height 34
click at [509, 375] on h2 "Program backlog" at bounding box center [602, 364] width 834 height 34
click at [61, 27] on img at bounding box center [56, 22] width 83 height 25
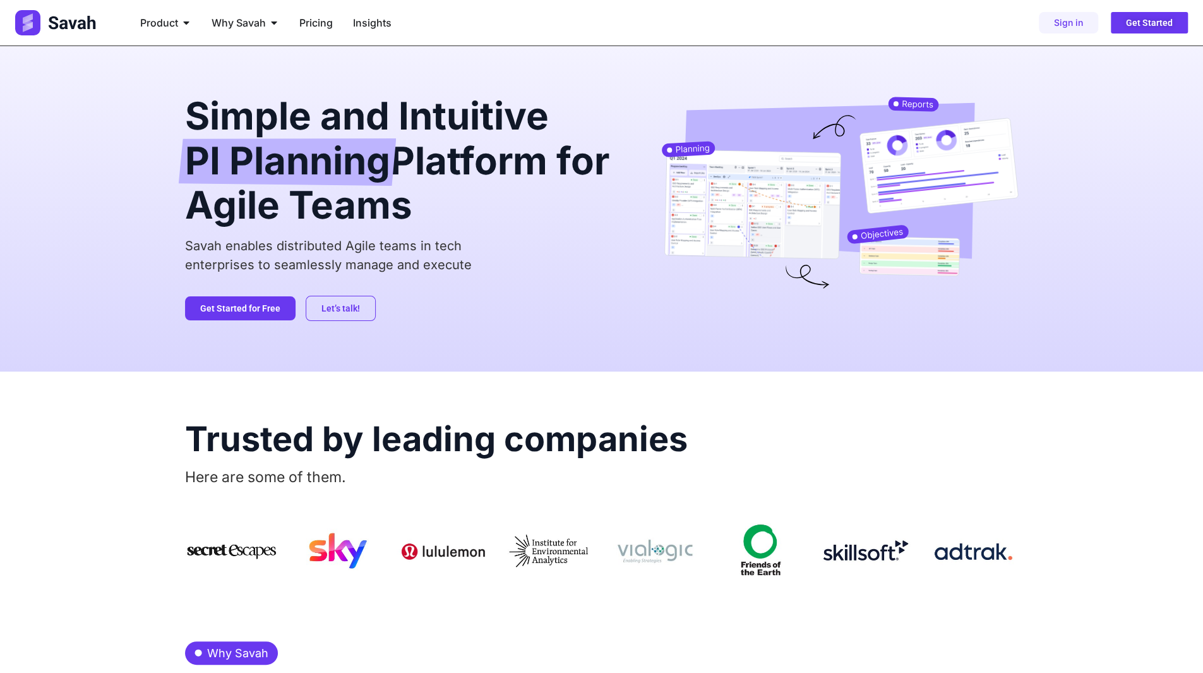
click at [845, 423] on h2 "Trusted by leading companies" at bounding box center [602, 439] width 834 height 34
click at [92, 150] on div "Simple and Intuitive PI Planning Platform for Agile Teams Savah enables distrib…" at bounding box center [601, 208] width 1203 height 325
click at [173, 25] on span "Product" at bounding box center [159, 22] width 38 height 15
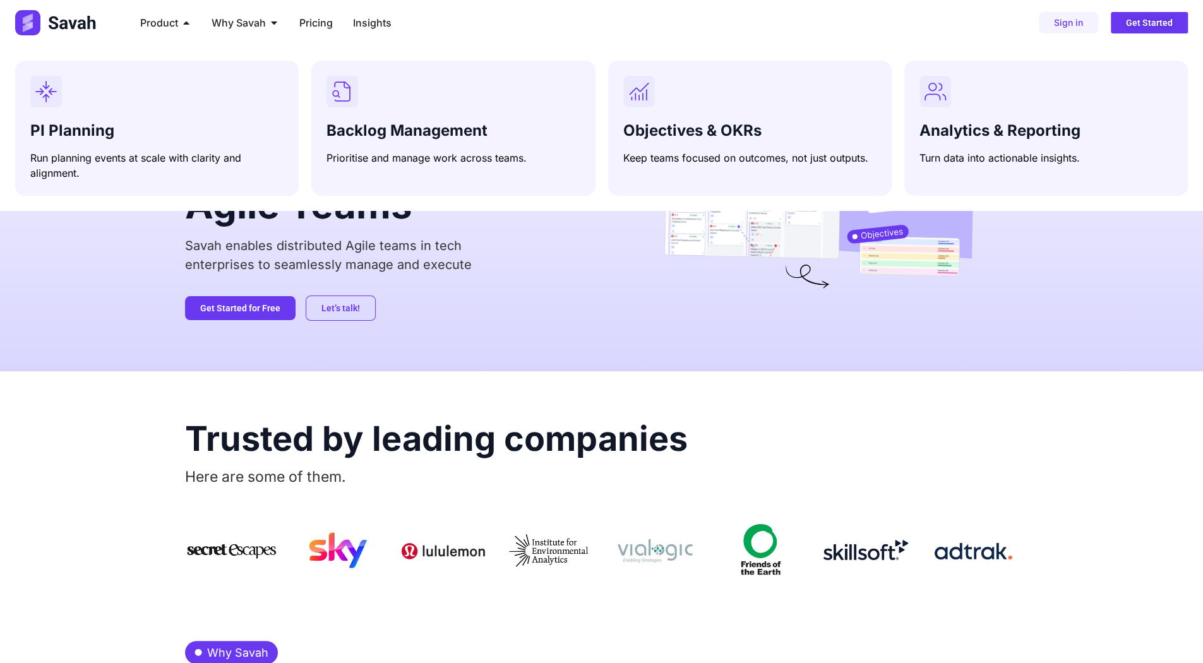
click at [486, 250] on p "Savah enables distributed Agile teams in tech enterprises to seamlessly manage …" at bounding box center [403, 255] width 436 height 38
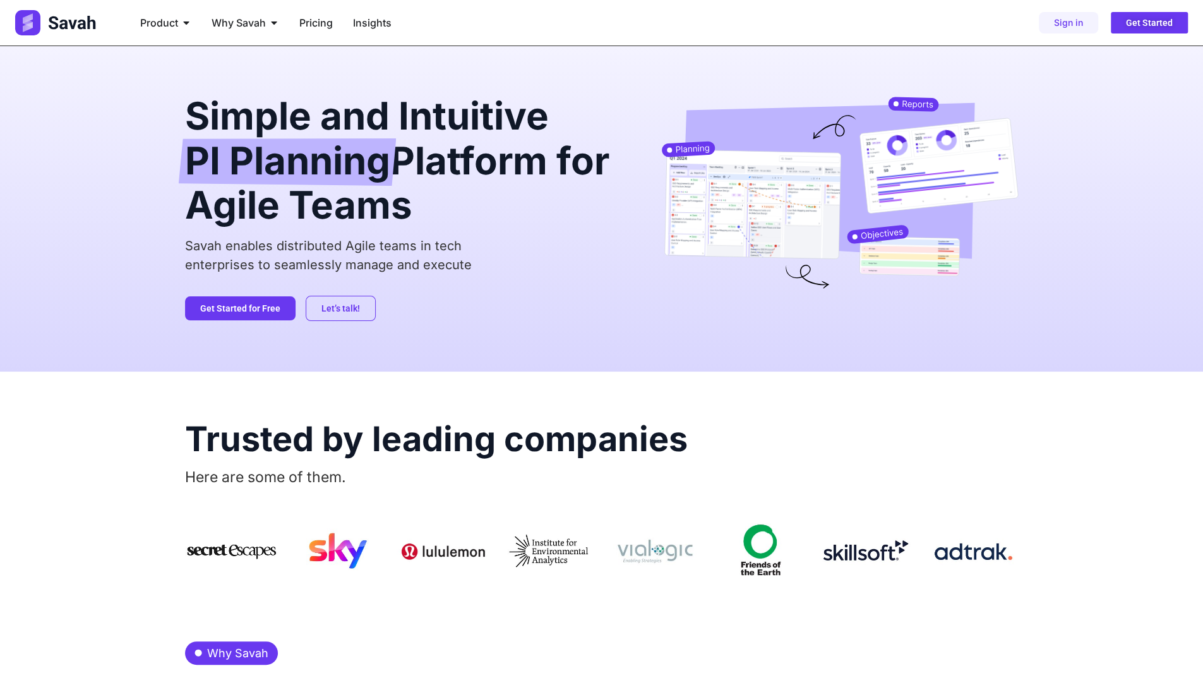
click at [191, 58] on div "Simple and Intuitive PI Planning Platform for Agile Teams Savah enables distrib…" at bounding box center [602, 208] width 834 height 325
click at [192, 58] on div "Simple and Intuitive PI Planning Platform for Agile Teams Savah enables distrib…" at bounding box center [602, 208] width 834 height 325
click at [175, 48] on div "Simple and Intuitive PI Planning Platform for Agile Teams Savah enables distrib…" at bounding box center [601, 208] width 1203 height 325
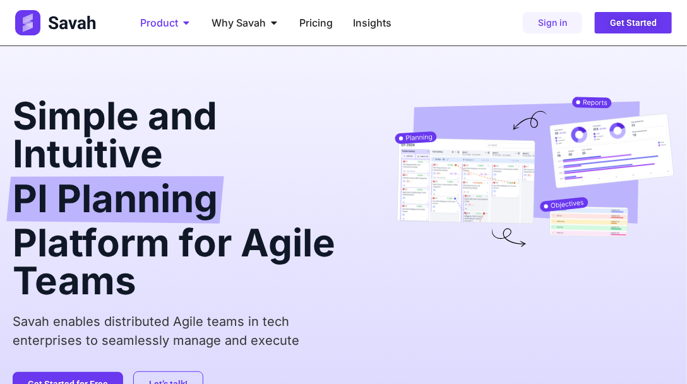
click at [162, 16] on span "Product" at bounding box center [159, 22] width 38 height 15
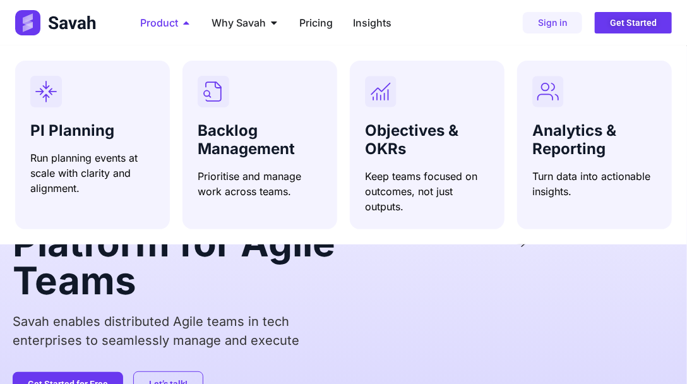
click at [157, 22] on span "Product" at bounding box center [159, 22] width 38 height 15
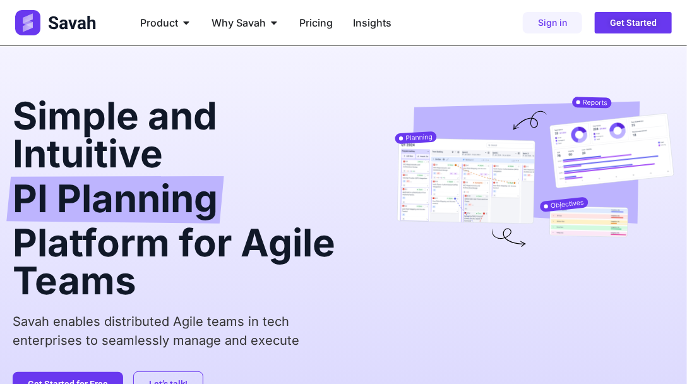
drag, startPoint x: 287, startPoint y: 139, endPoint x: 271, endPoint y: 119, distance: 25.2
click at [287, 138] on h2 "Simple and Intuitive PI Planning Platform for Agile Teams" at bounding box center [184, 198] width 342 height 203
click at [159, 23] on span "Product" at bounding box center [159, 22] width 38 height 15
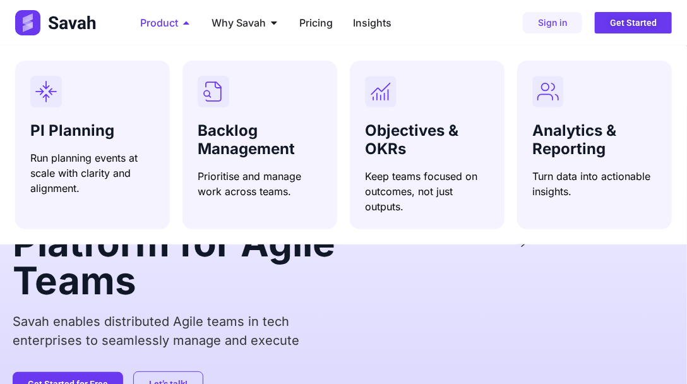
click at [159, 23] on span "Product" at bounding box center [159, 22] width 38 height 15
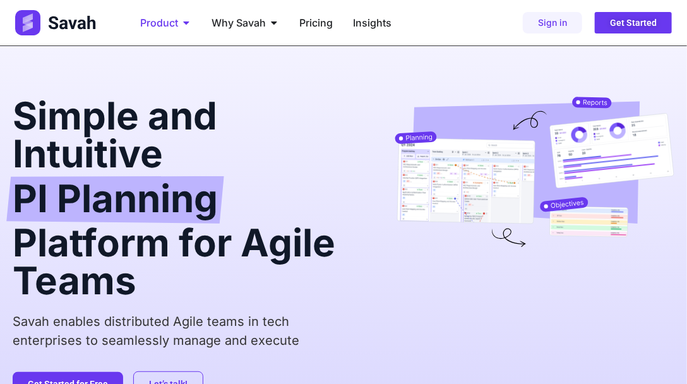
click at [158, 23] on span "Product" at bounding box center [159, 22] width 38 height 15
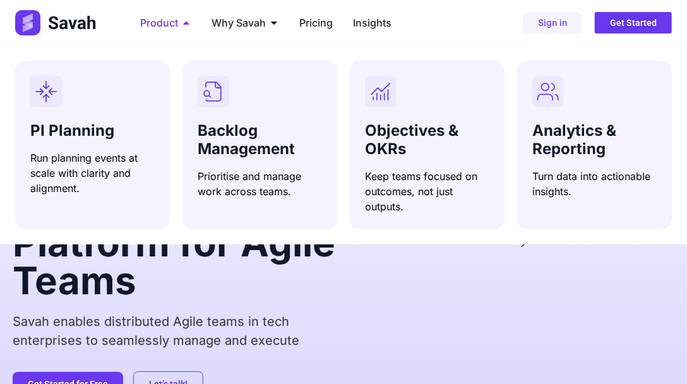
click at [158, 25] on span "Product" at bounding box center [159, 22] width 38 height 15
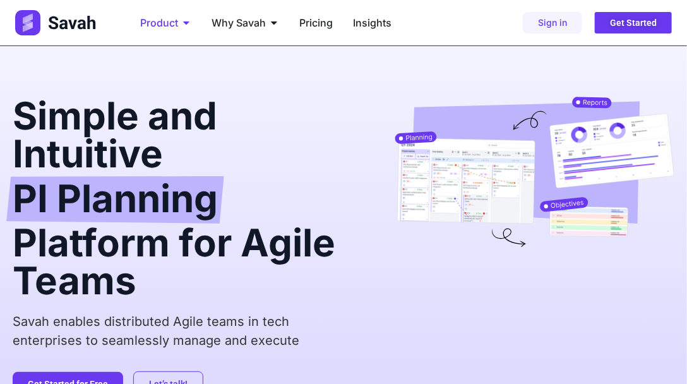
click at [157, 22] on span "Product" at bounding box center [159, 22] width 38 height 15
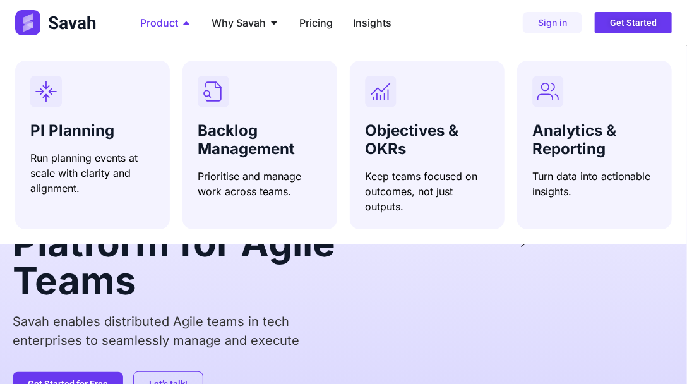
click at [157, 23] on span "Product" at bounding box center [159, 22] width 38 height 15
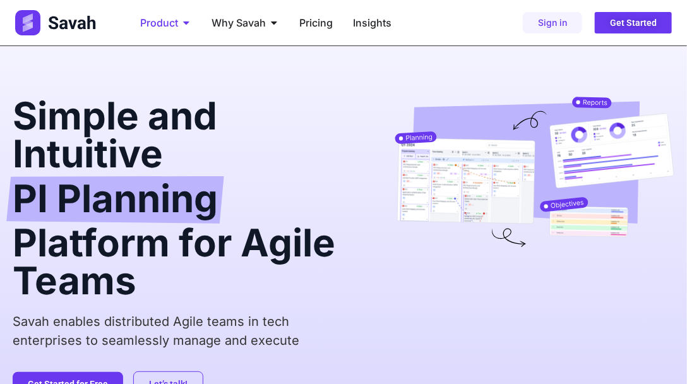
click at [178, 24] on div "Product Close Product Open Product" at bounding box center [165, 22] width 71 height 25
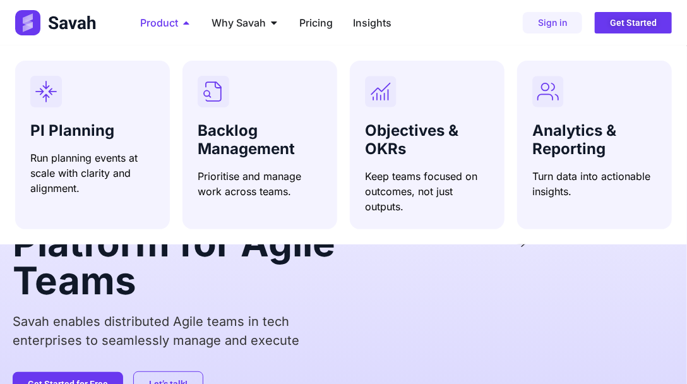
click at [178, 24] on div "Product Close Product Open Product" at bounding box center [165, 22] width 71 height 25
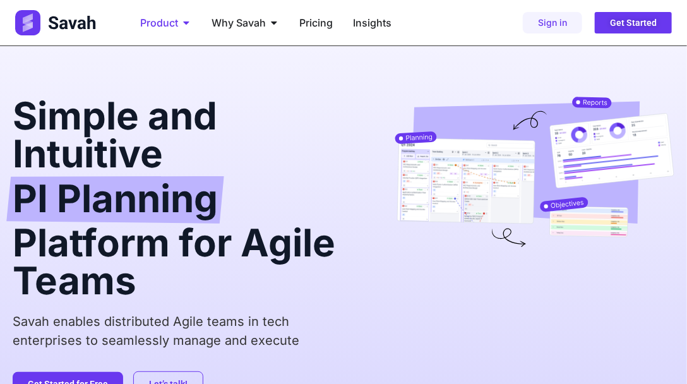
click at [179, 25] on div "Product Close Product Open Product" at bounding box center [165, 22] width 71 height 25
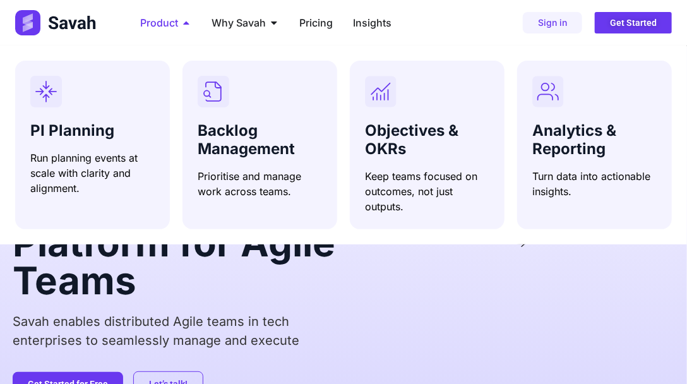
click at [181, 24] on icon "Menu" at bounding box center [186, 23] width 10 height 10
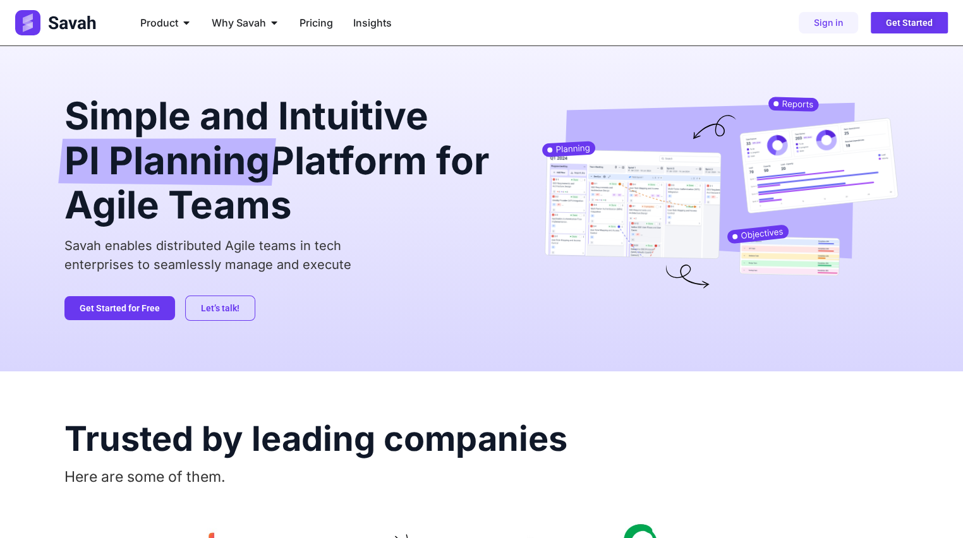
click at [786, 25] on div "Sign in Get Started" at bounding box center [786, 22] width 322 height 21
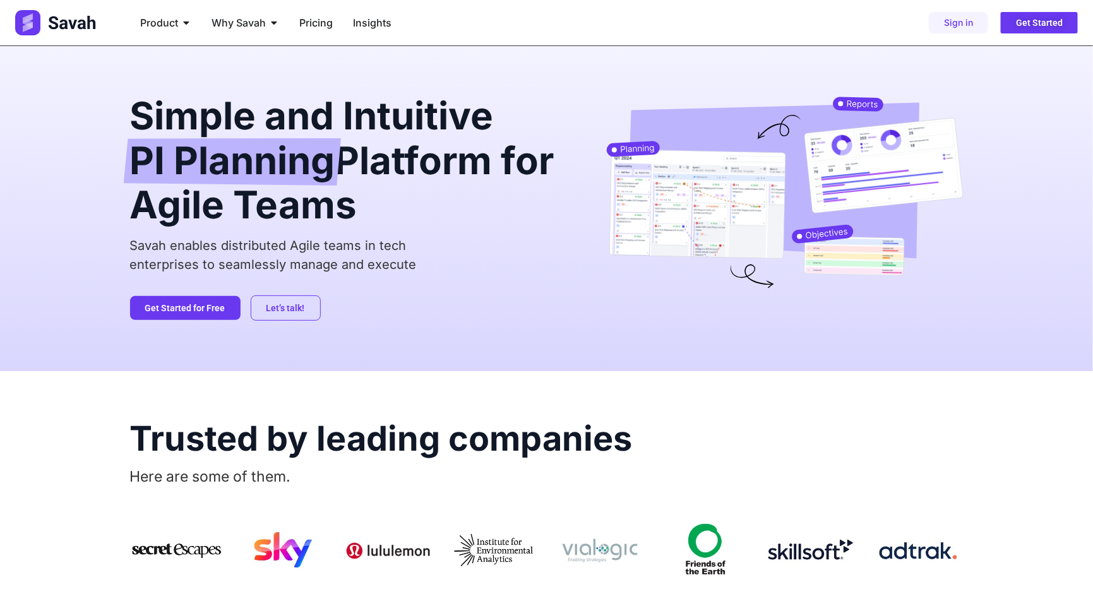
click at [885, 32] on div "Sign in Get Started" at bounding box center [895, 22] width 368 height 21
click at [152, 33] on div "Product Close Product Open Product" at bounding box center [165, 22] width 71 height 25
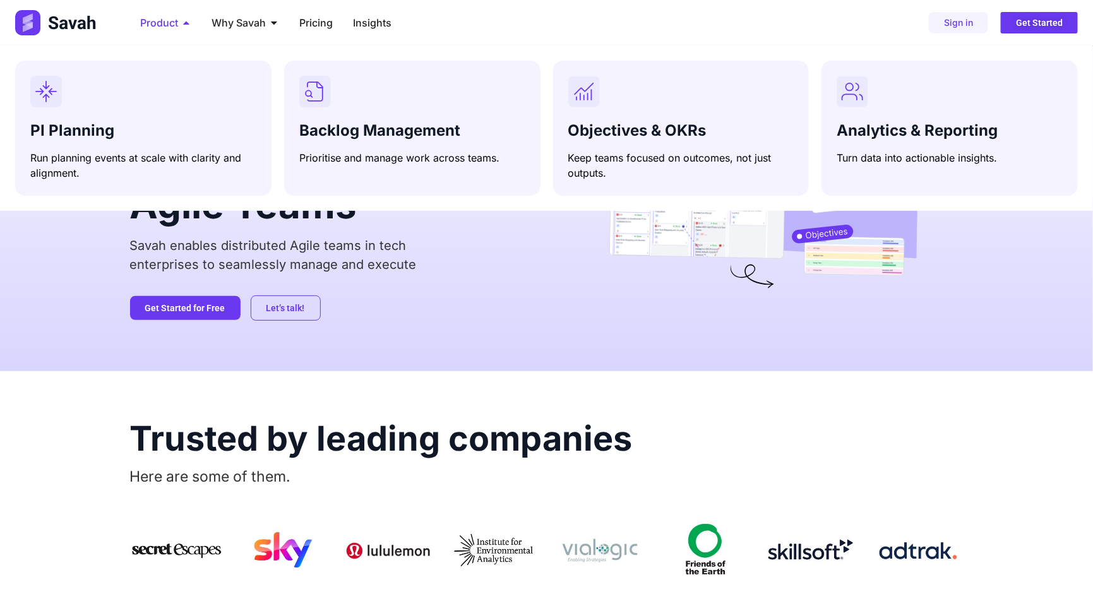
click at [155, 16] on span "Product" at bounding box center [159, 22] width 38 height 15
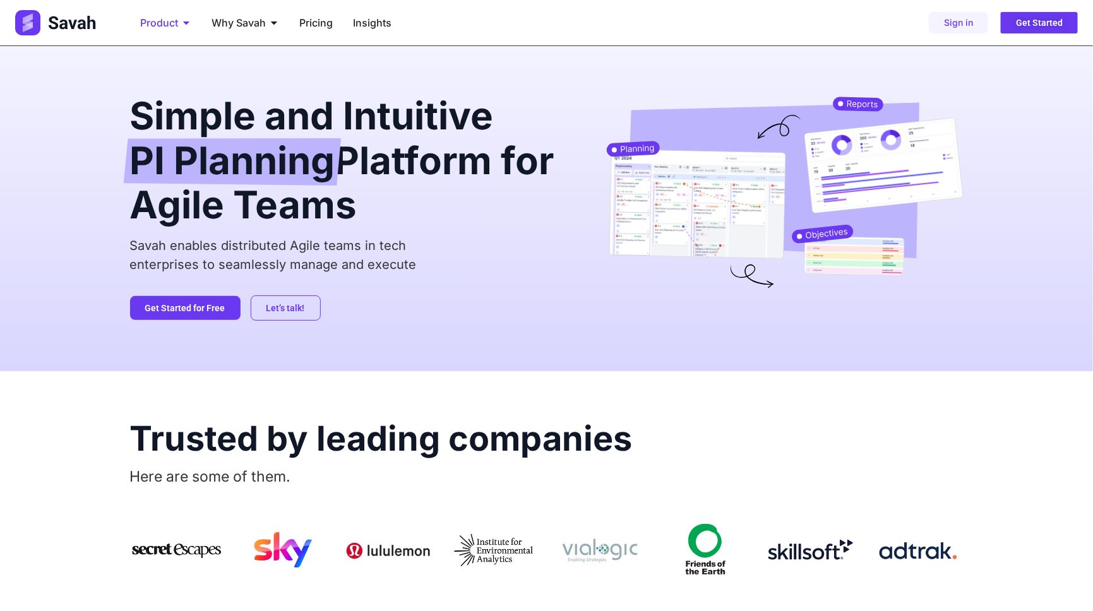
click at [181, 22] on icon "Menu" at bounding box center [186, 23] width 10 height 10
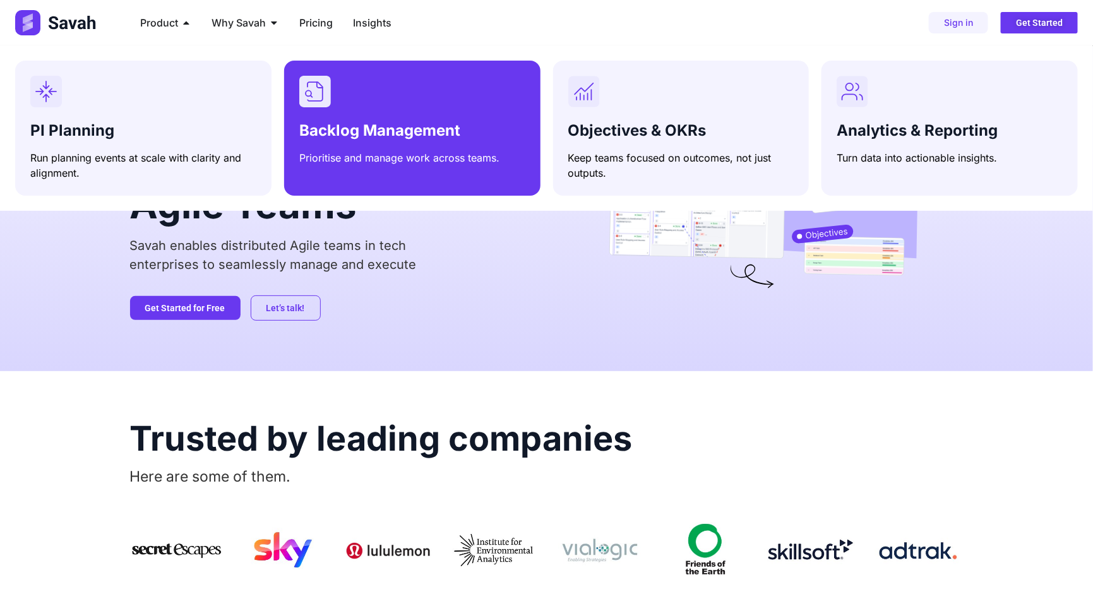
click at [356, 128] on span "Backlog Management" at bounding box center [379, 130] width 161 height 18
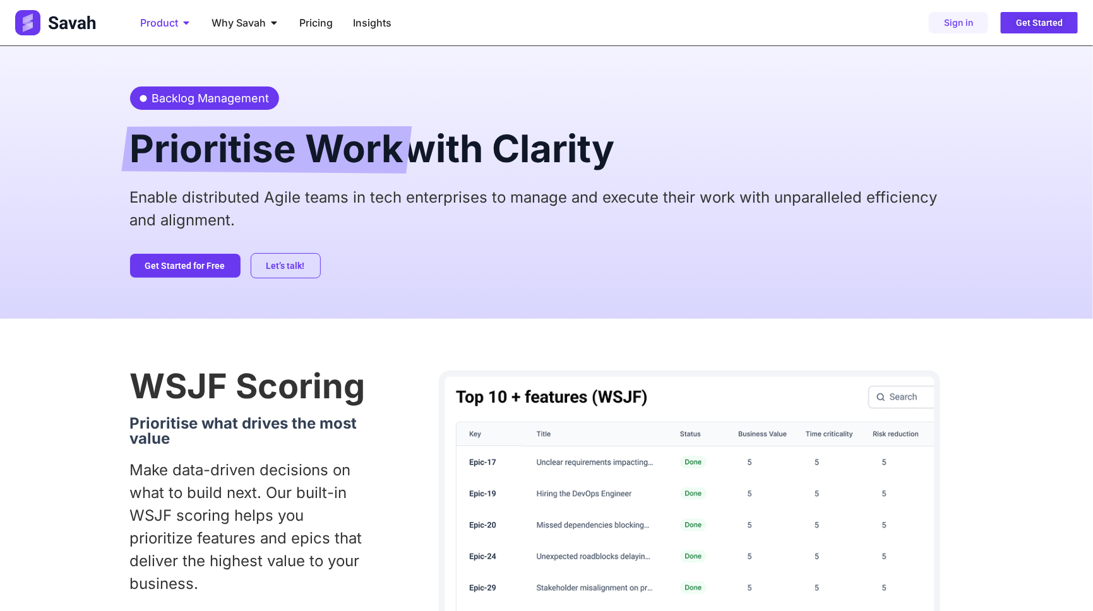
click at [180, 19] on div "Product Close Product Open Product" at bounding box center [165, 22] width 71 height 25
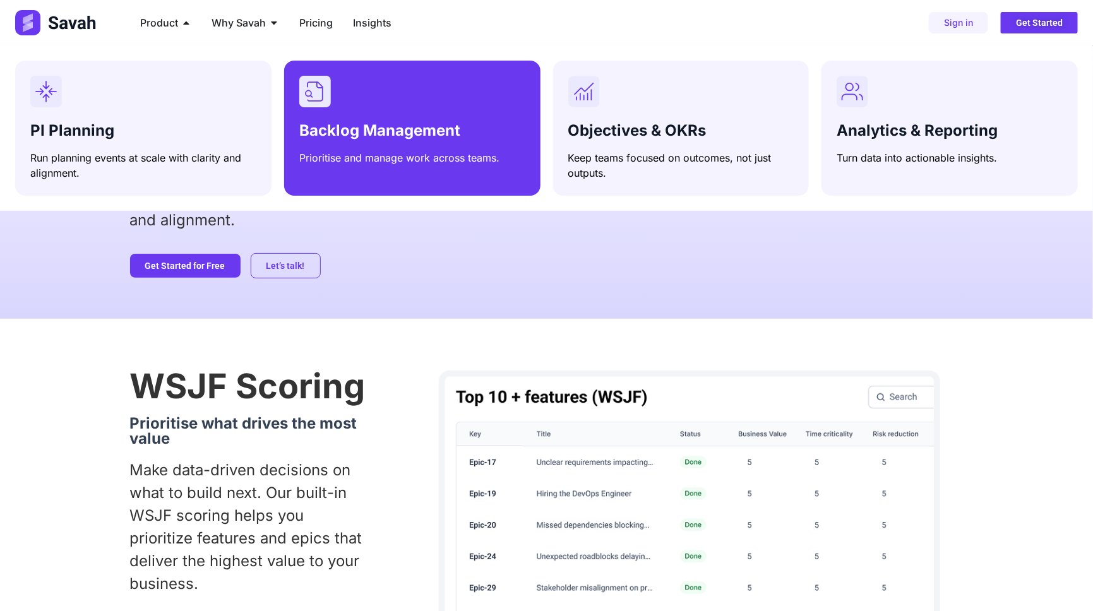
click at [361, 132] on span "Backlog Management" at bounding box center [379, 130] width 161 height 18
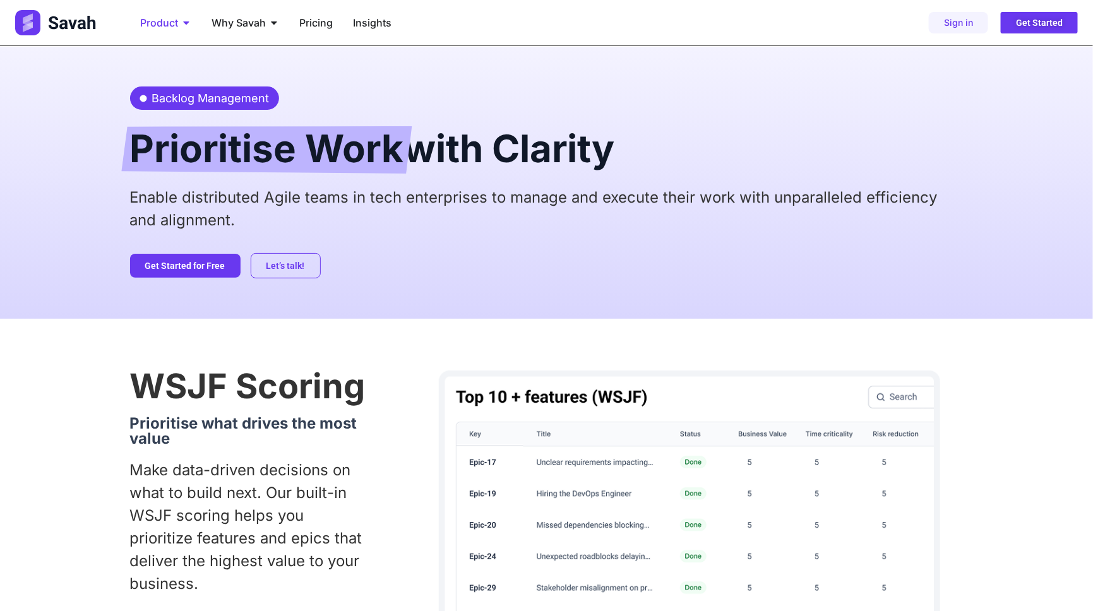
click at [178, 22] on div "Product Close Product Open Product" at bounding box center [165, 22] width 71 height 25
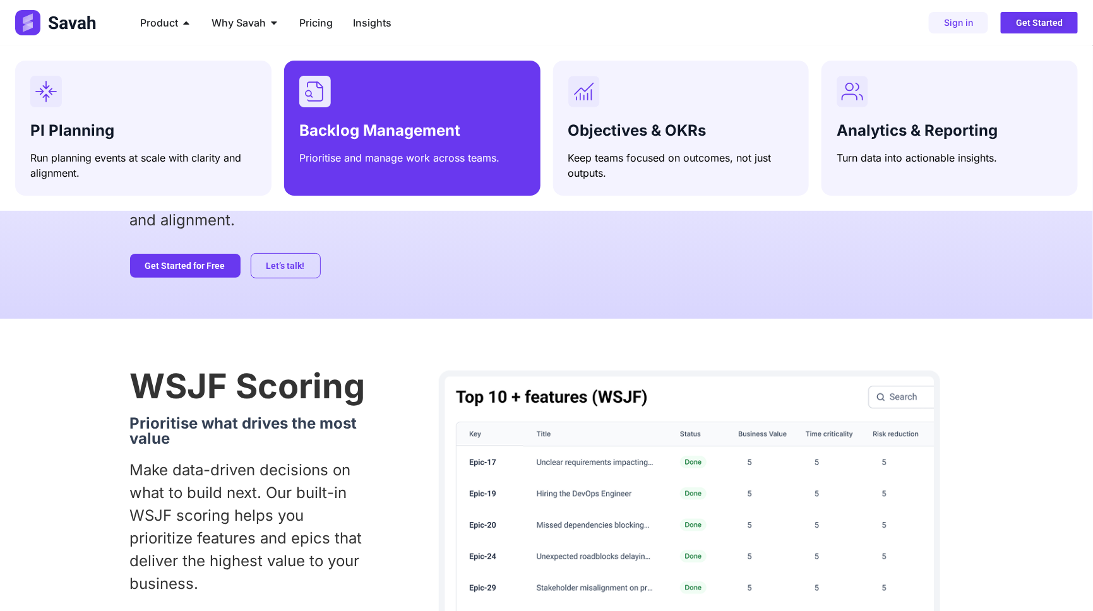
click at [394, 130] on span "Backlog Management" at bounding box center [379, 130] width 161 height 18
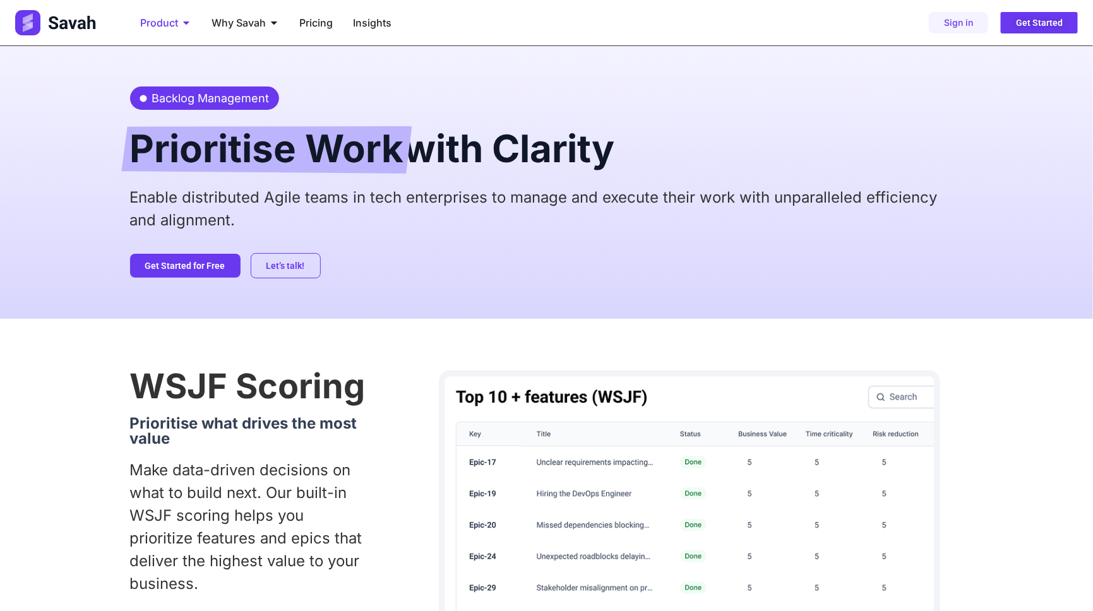
click at [185, 23] on icon "Menu" at bounding box center [186, 22] width 6 height 3
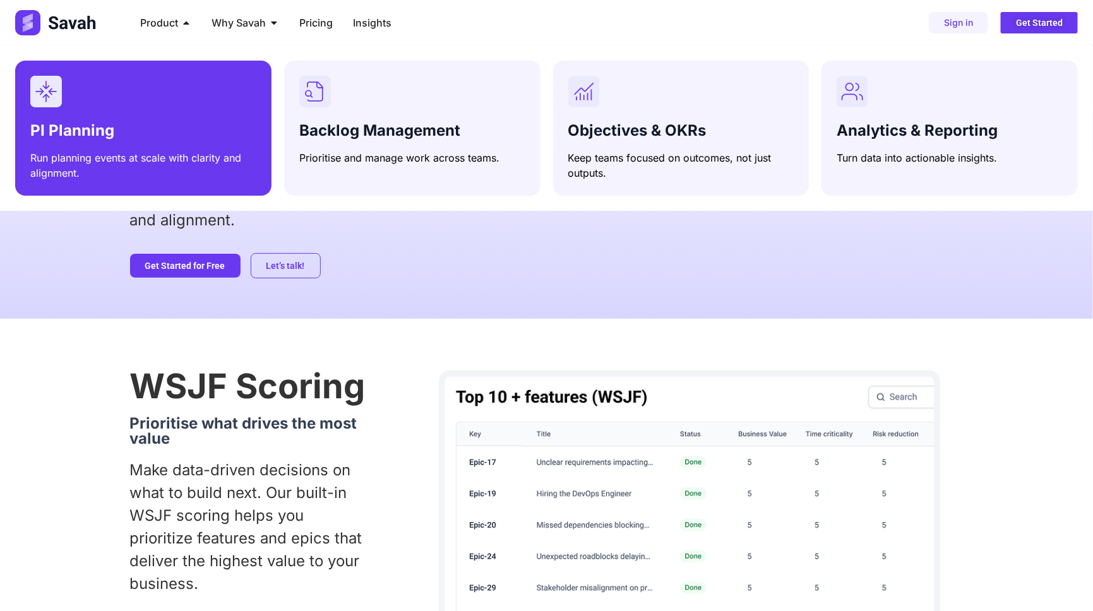
click at [168, 130] on h3 "PI Planning" at bounding box center [143, 131] width 226 height 18
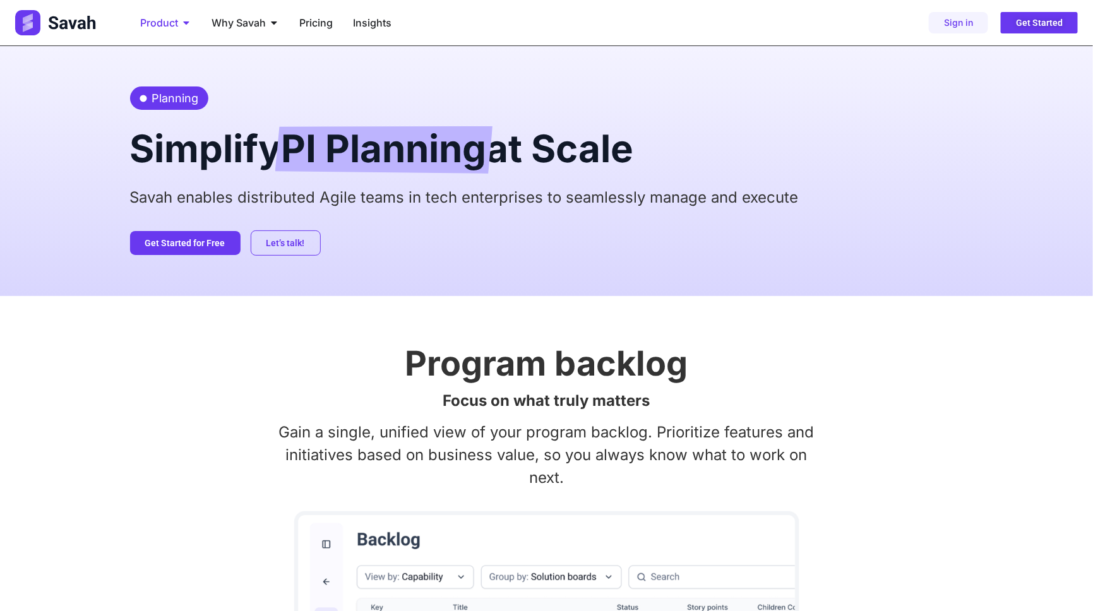
click at [170, 23] on span "Product" at bounding box center [159, 22] width 38 height 15
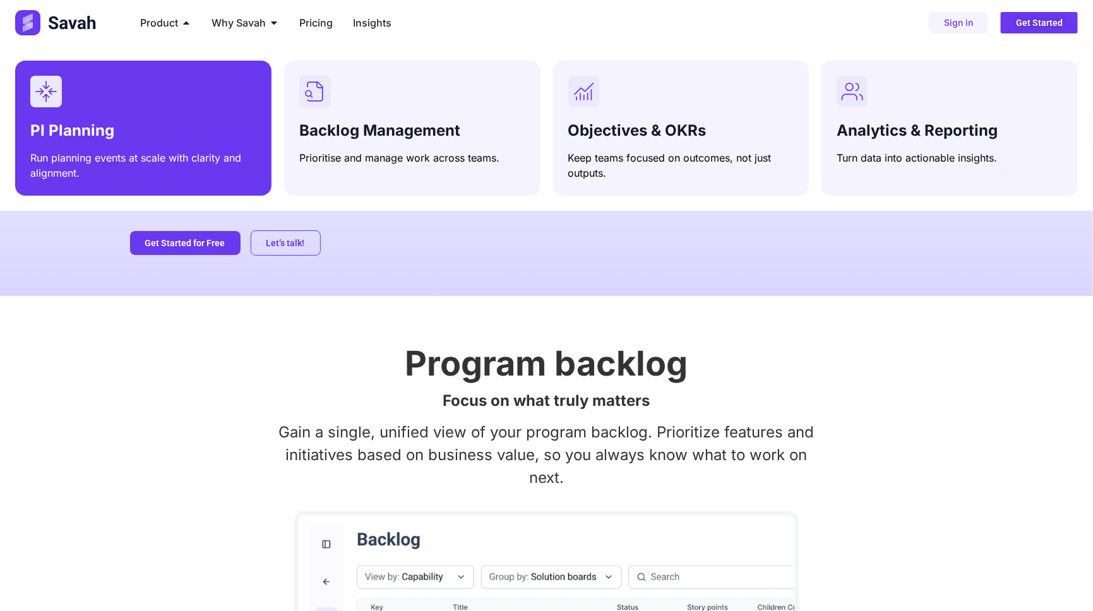
click at [140, 121] on div "PI Planning Run planning events at scale with clarity and alignment." at bounding box center [143, 149] width 226 height 64
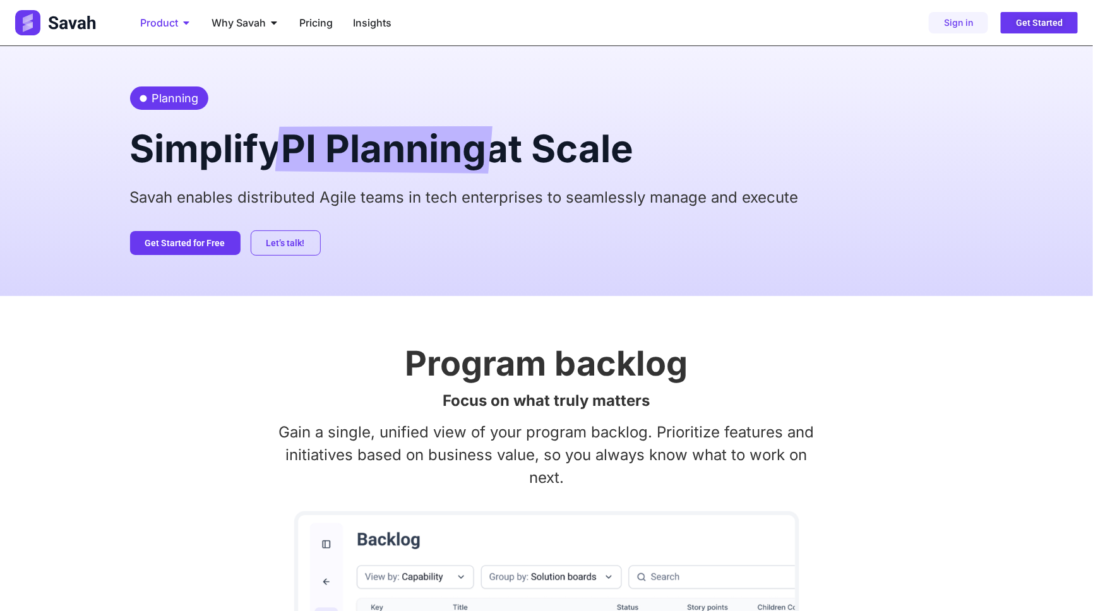
click at [172, 25] on span "Product" at bounding box center [159, 22] width 38 height 15
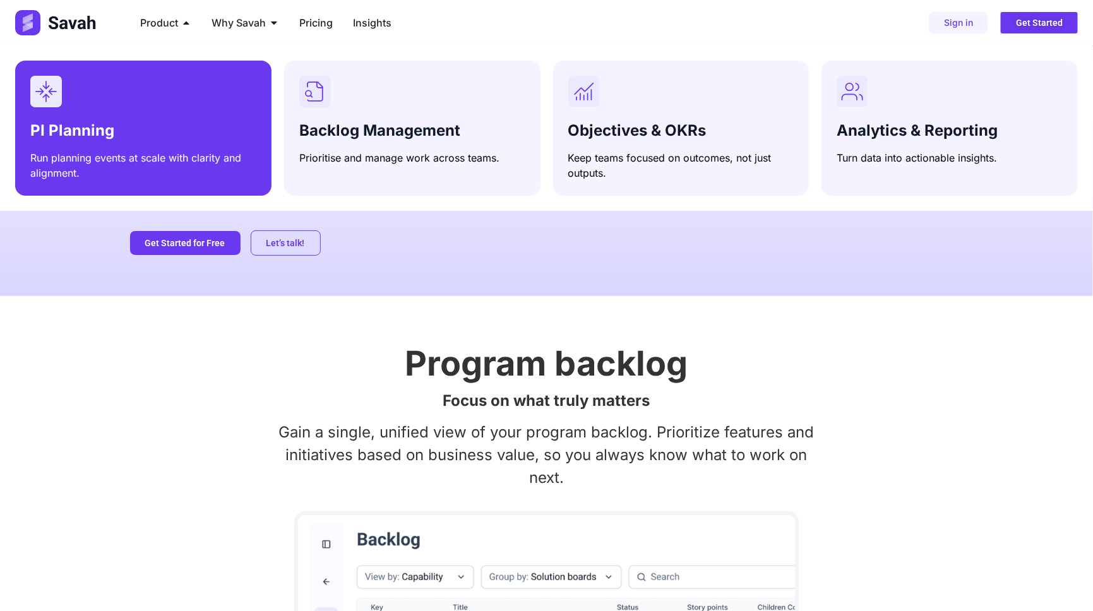
click at [109, 132] on span "PI Planning" at bounding box center [72, 130] width 84 height 18
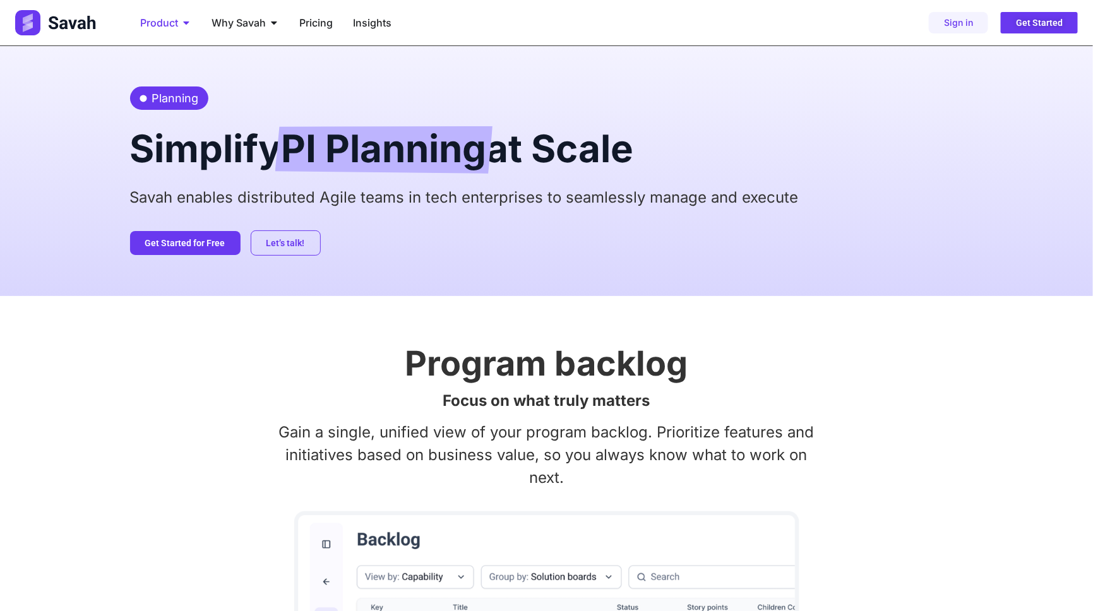
click at [170, 27] on span "Product" at bounding box center [159, 22] width 38 height 15
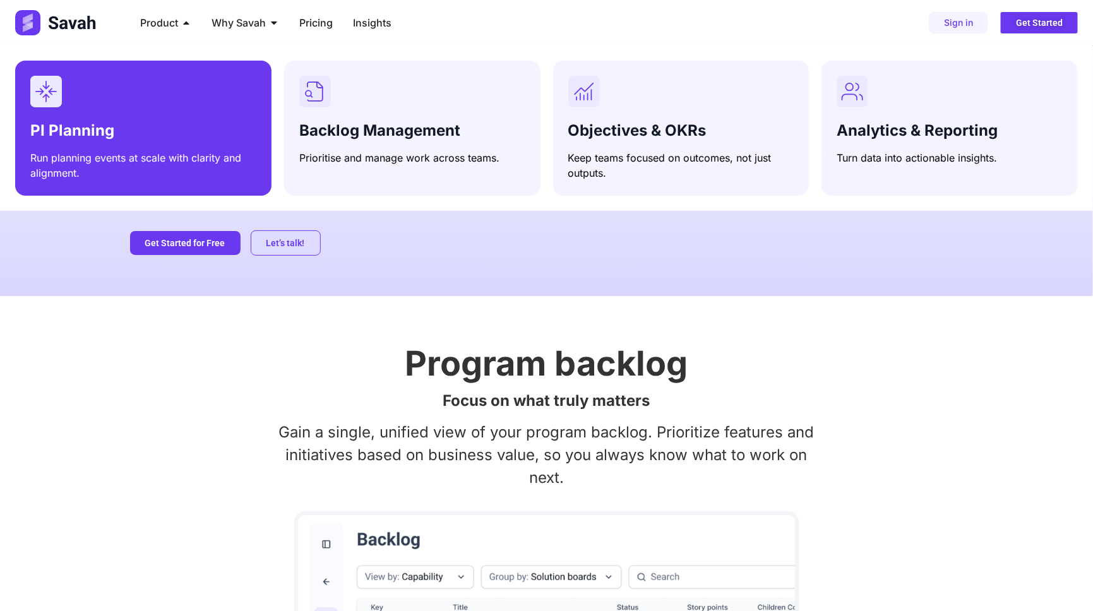
click at [176, 121] on div "PI Planning Run planning events at scale with clarity and alignment." at bounding box center [143, 149] width 226 height 64
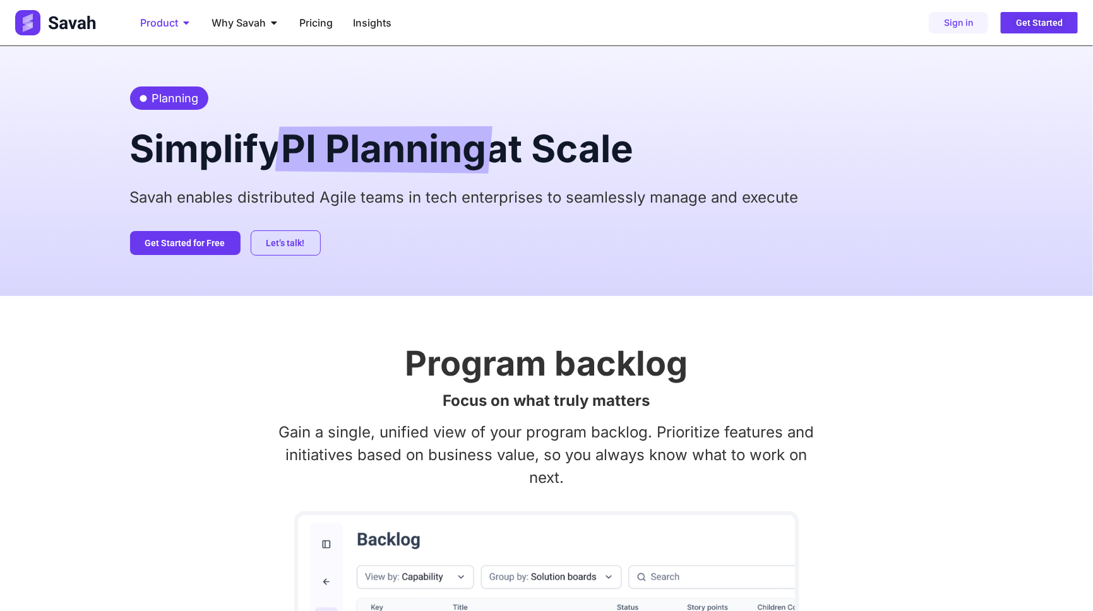
click at [181, 24] on icon "Menu" at bounding box center [186, 23] width 10 height 10
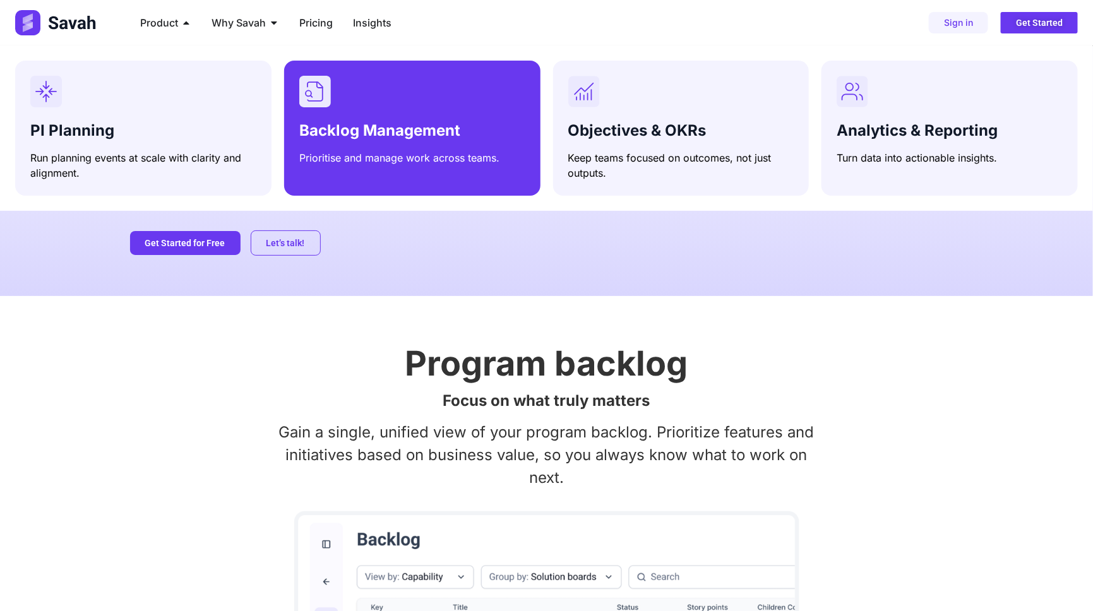
click at [493, 145] on div "Backlog Management Prioritise and manage work across teams." at bounding box center [412, 141] width 226 height 49
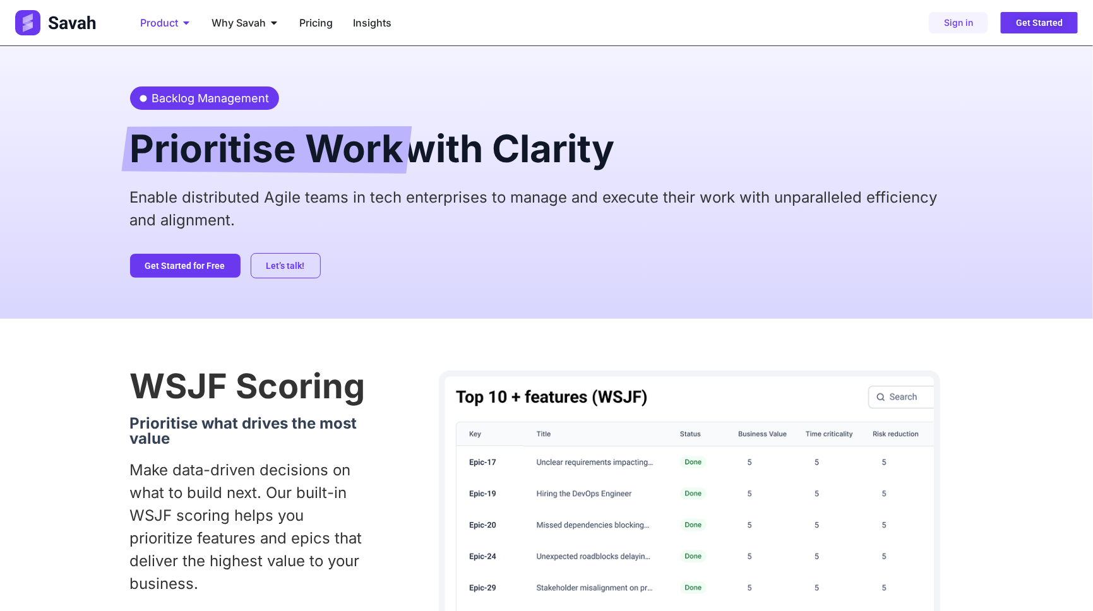
click at [184, 21] on icon "Menu" at bounding box center [186, 22] width 6 height 3
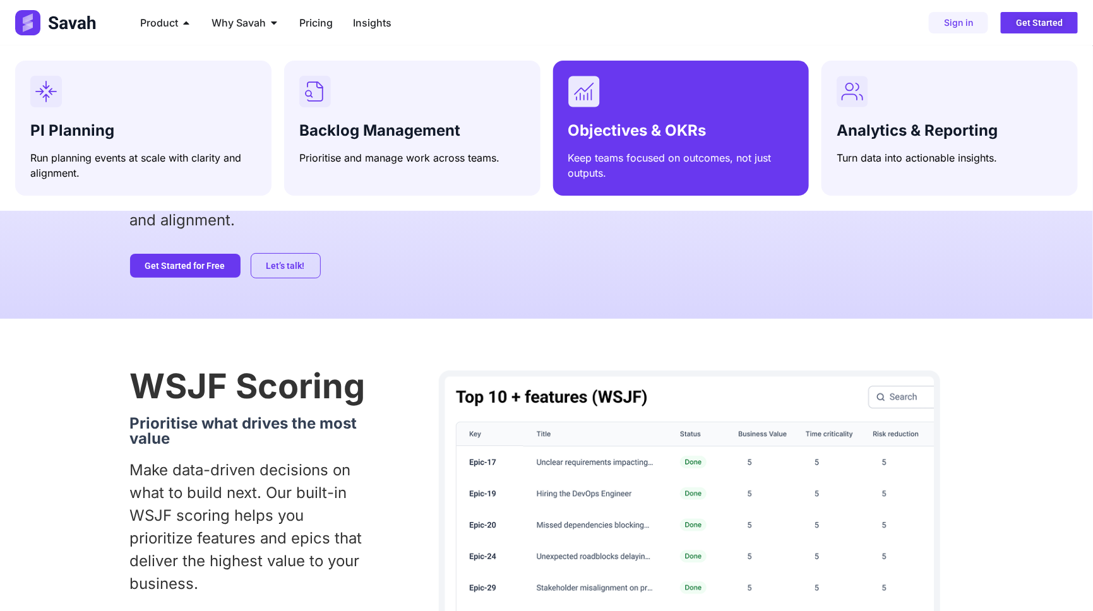
click at [610, 126] on span "Objectives & OKRs" at bounding box center [637, 130] width 138 height 18
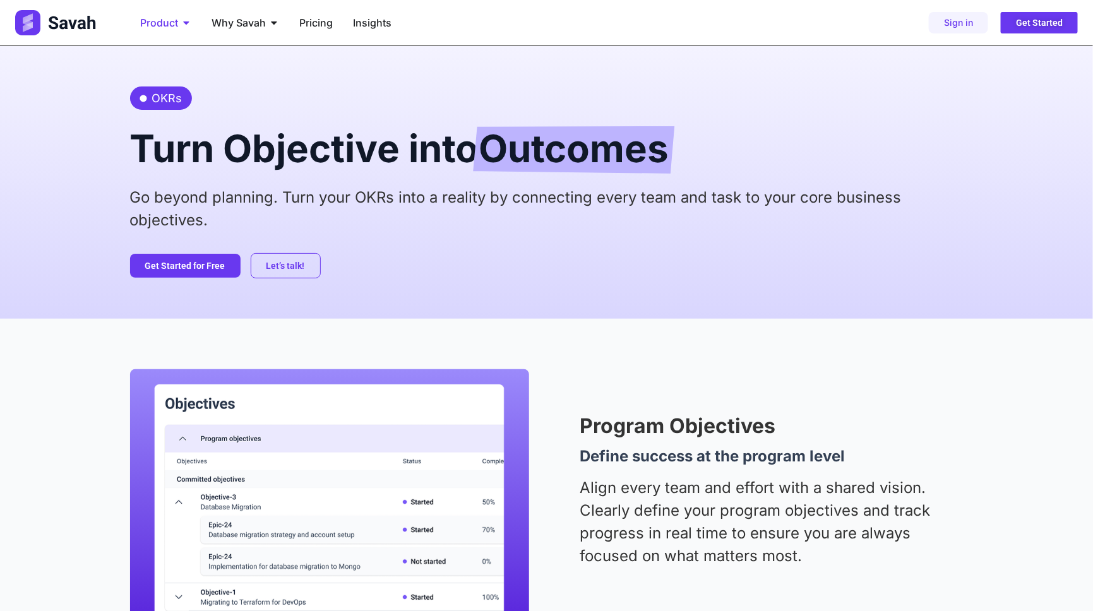
click at [190, 23] on icon "Menu" at bounding box center [186, 23] width 10 height 10
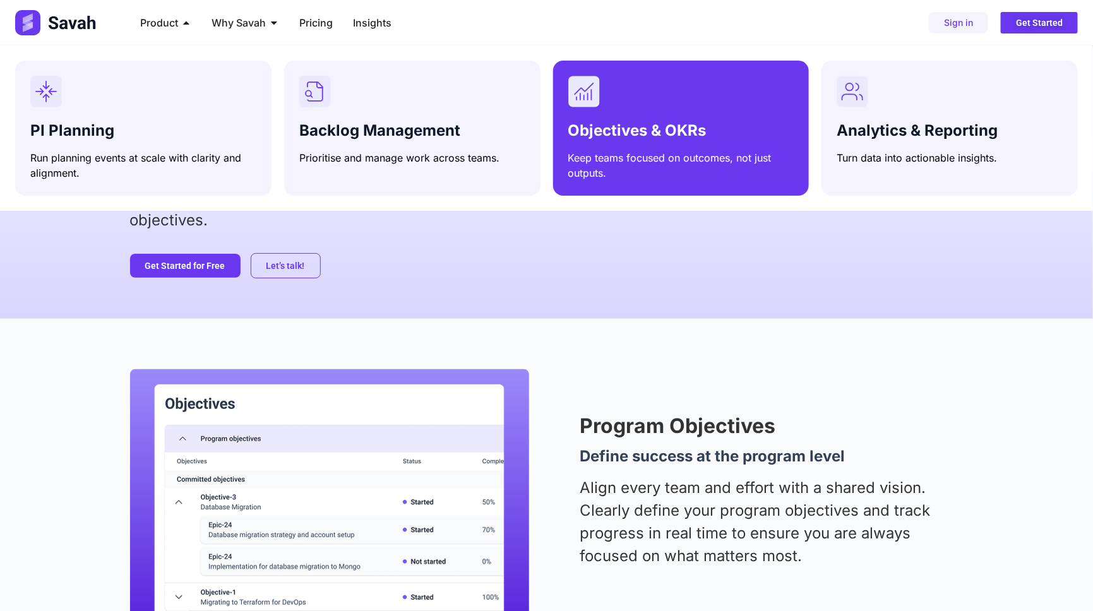
click at [661, 109] on div "Objectives & OKRs Keep teams focused on outcomes, not just outputs." at bounding box center [681, 128] width 226 height 105
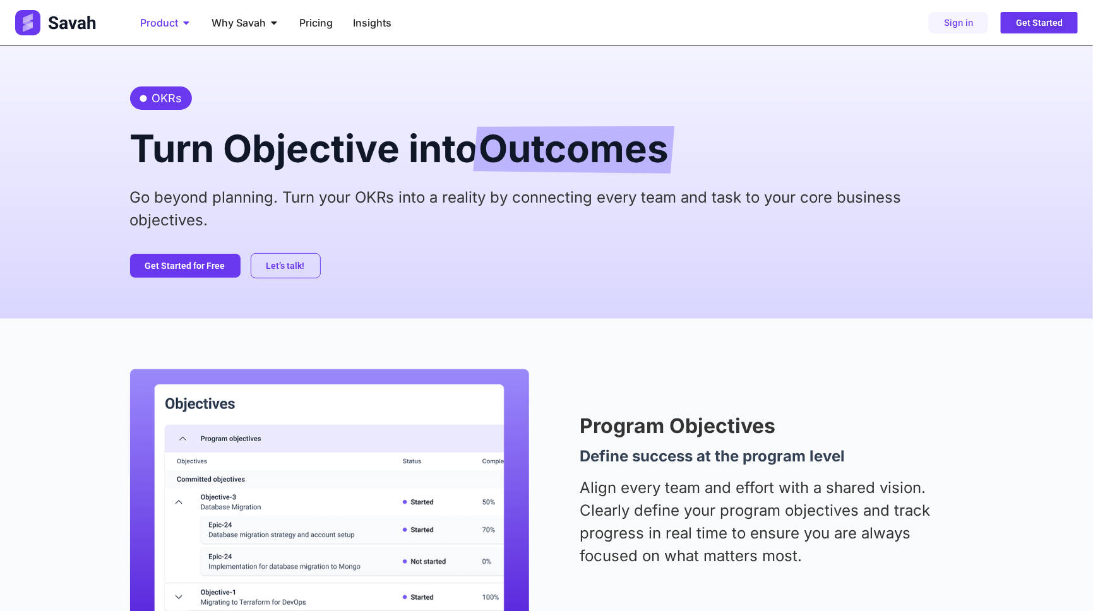
click at [172, 27] on span "Product" at bounding box center [159, 22] width 38 height 15
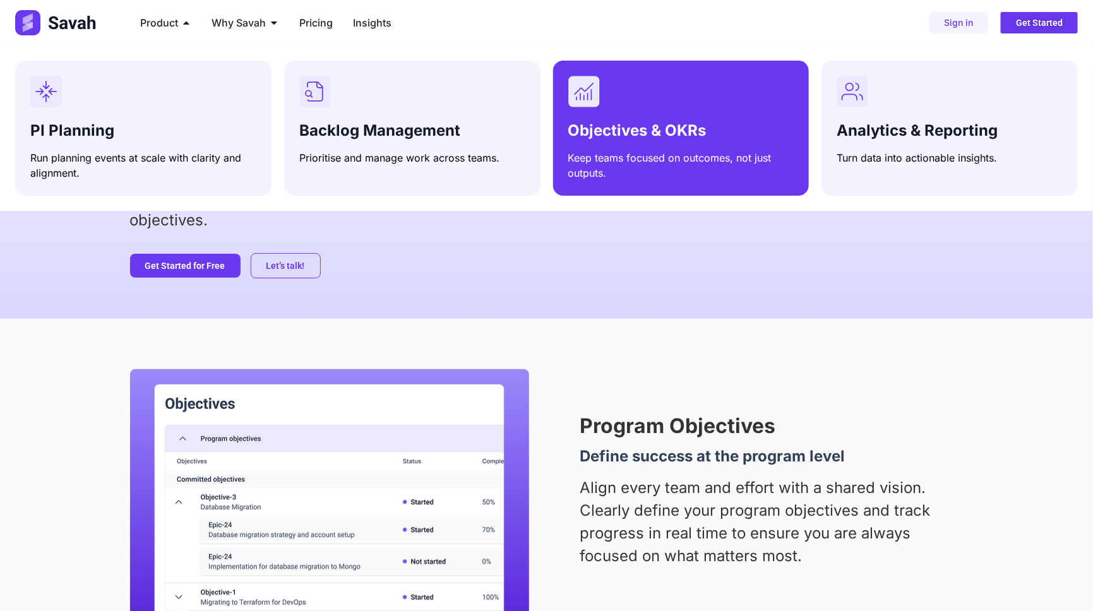
click at [606, 137] on span "Objectives & OKRs" at bounding box center [637, 130] width 138 height 18
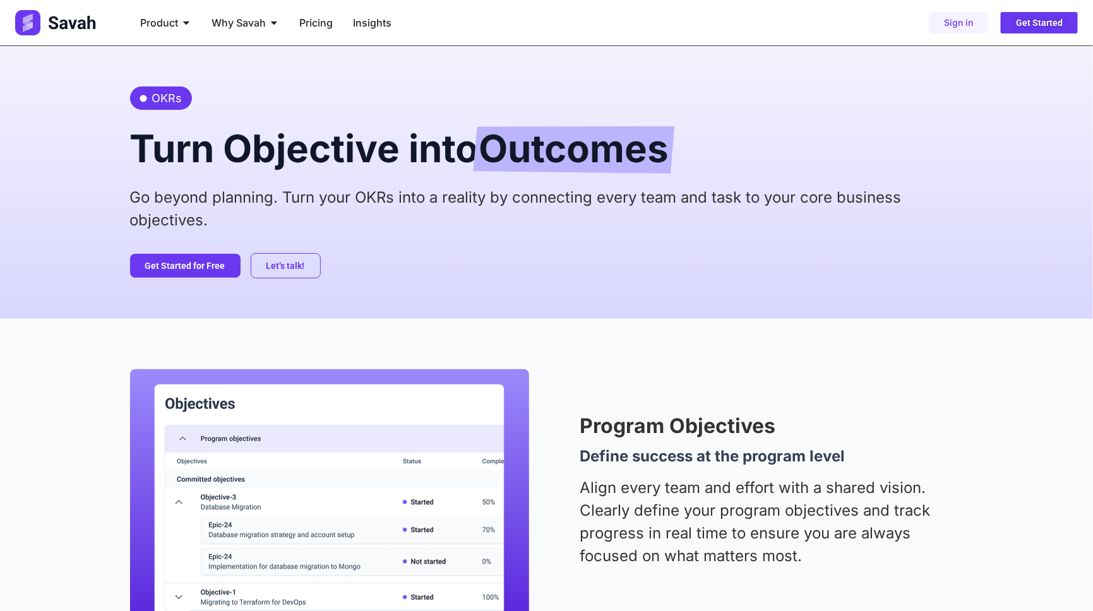
drag, startPoint x: 64, startPoint y: 20, endPoint x: 73, endPoint y: 20, distance: 9.5
click at [64, 20] on img at bounding box center [56, 22] width 83 height 25
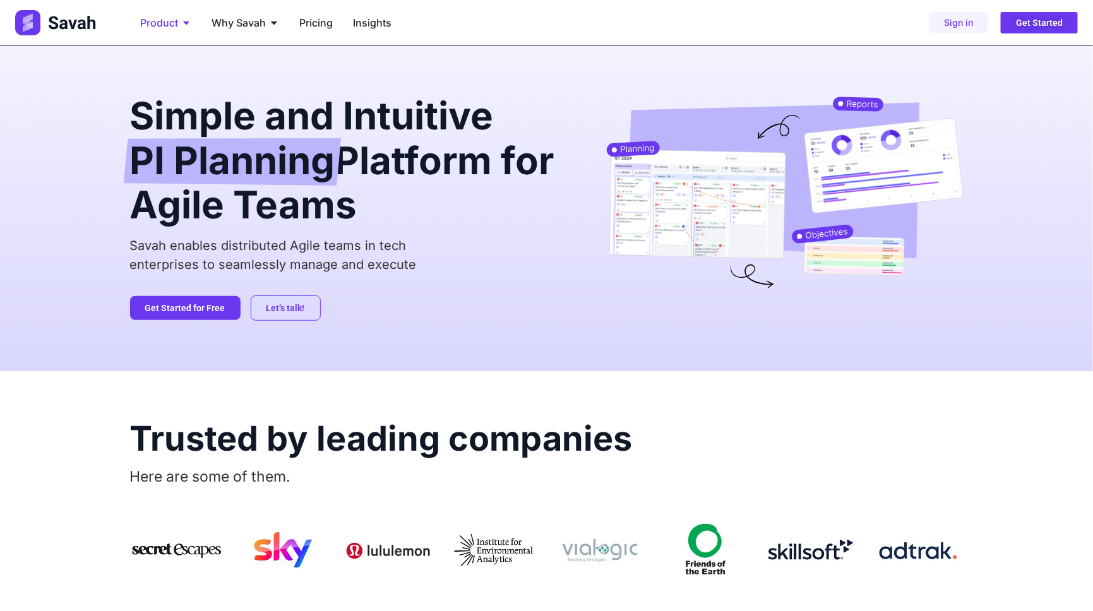
click at [184, 23] on icon "Menu" at bounding box center [186, 23] width 10 height 10
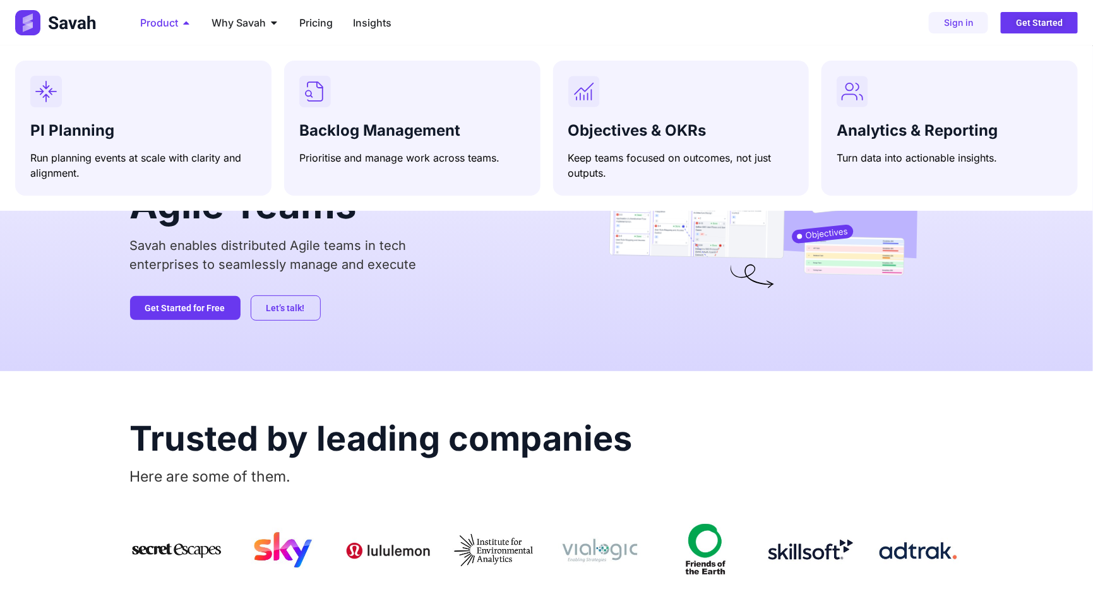
click at [184, 23] on icon "Menu" at bounding box center [186, 23] width 10 height 10
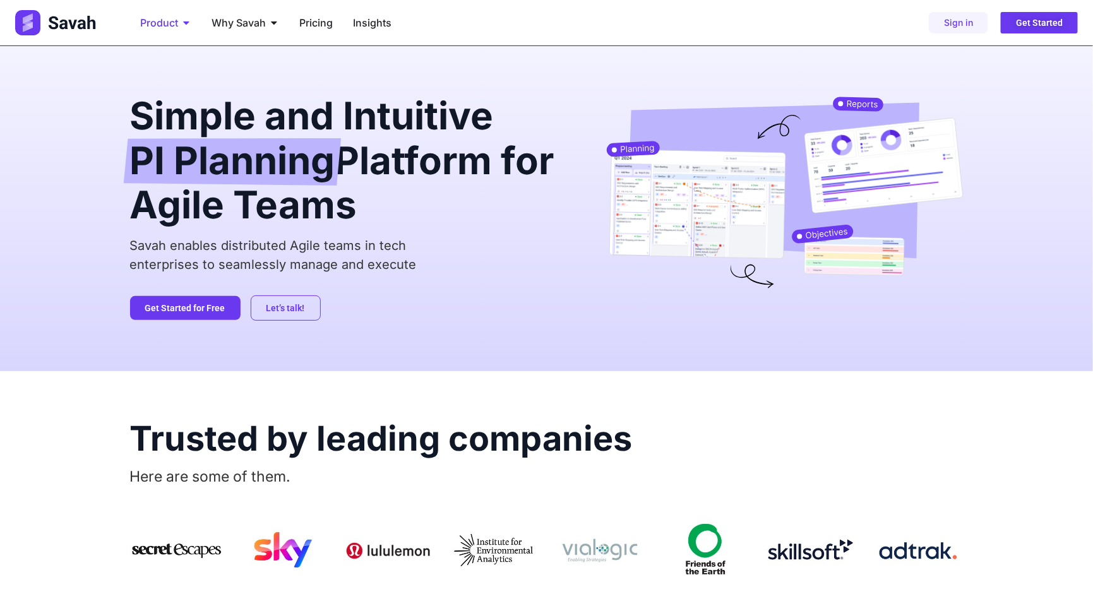
click at [184, 23] on icon "Menu" at bounding box center [186, 23] width 10 height 10
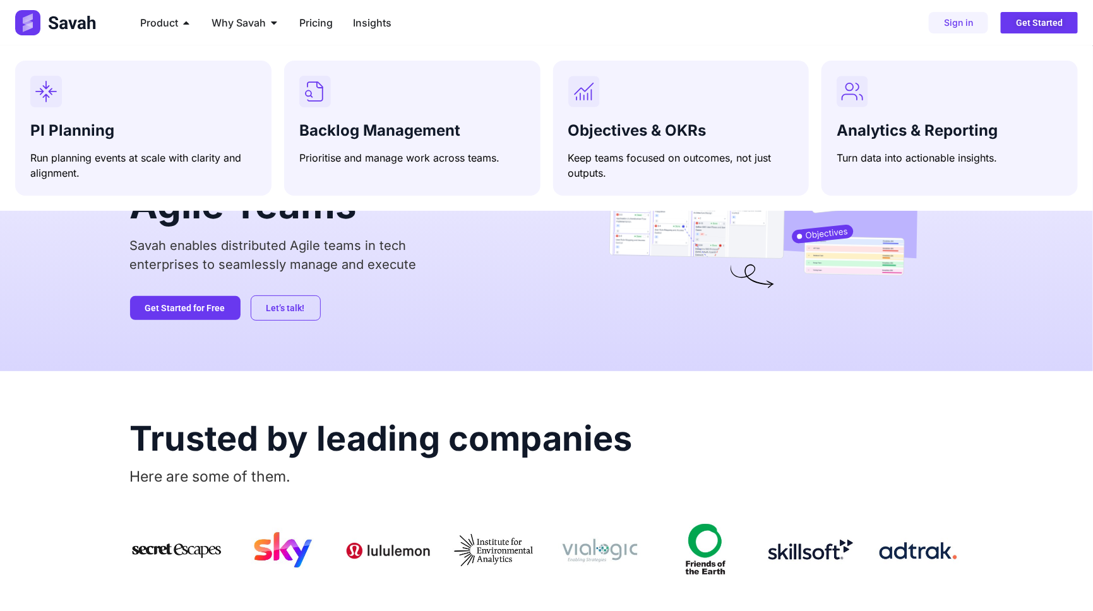
click at [375, 280] on div "Savah enables distributed Agile teams in tech enterprises to seamlessly manage …" at bounding box center [348, 259] width 436 height 47
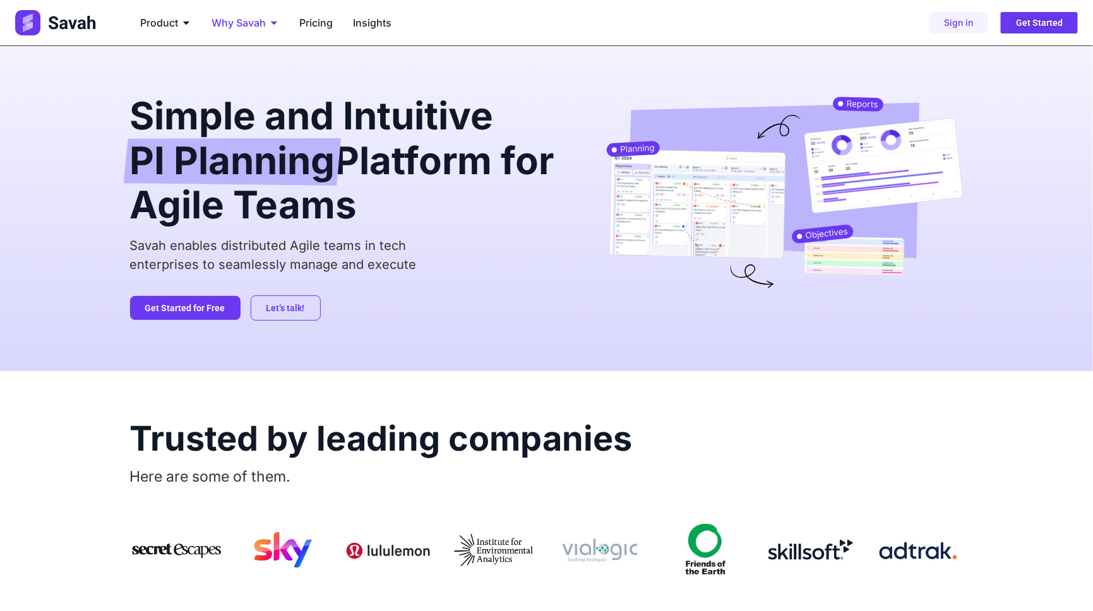
click at [265, 20] on span "Why Savah" at bounding box center [239, 22] width 54 height 15
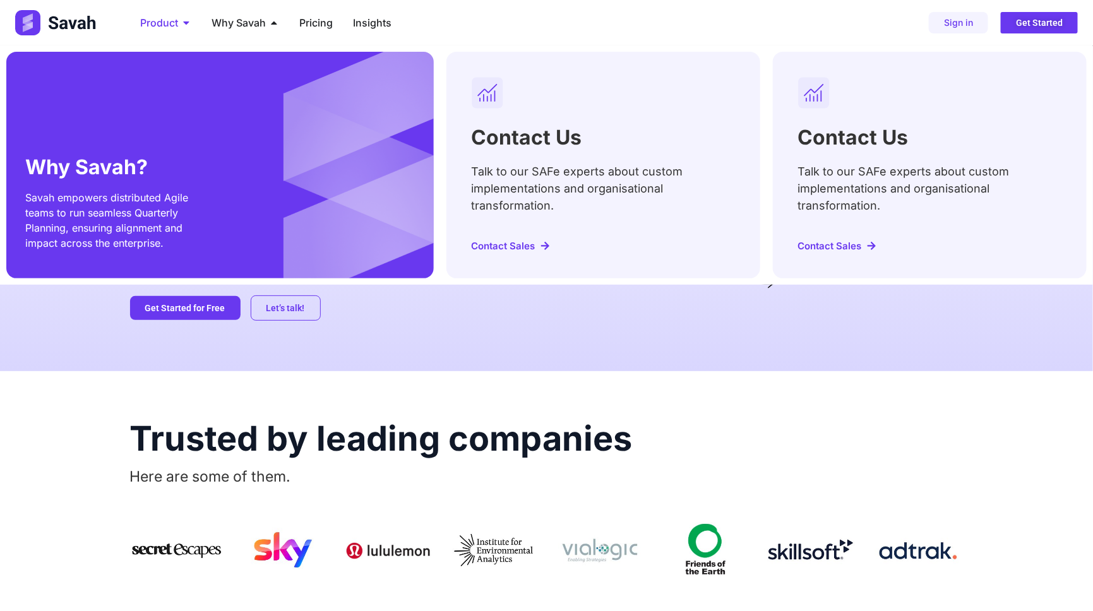
click at [159, 21] on span "Product" at bounding box center [159, 22] width 38 height 15
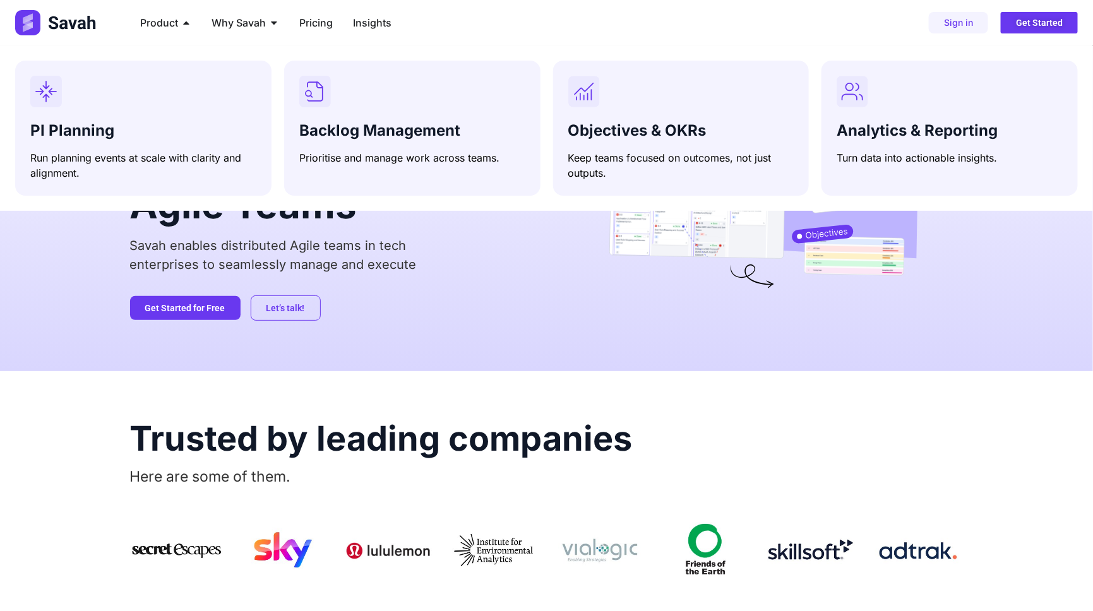
click at [532, 252] on p "Savah enables distributed Agile teams in tech enterprises to seamlessly manage …" at bounding box center [348, 255] width 436 height 38
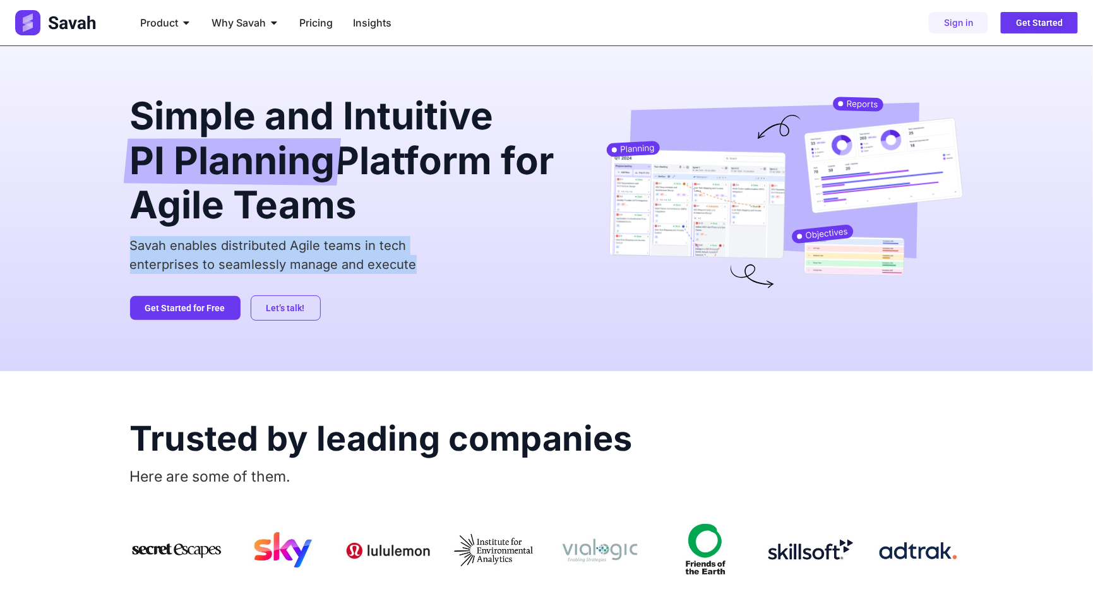
drag, startPoint x: 408, startPoint y: 270, endPoint x: 402, endPoint y: 234, distance: 35.8
click at [402, 234] on div "Simple and Intuitive PI Planning Platform for Agile Teams Savah enables distrib…" at bounding box center [348, 209] width 436 height 224
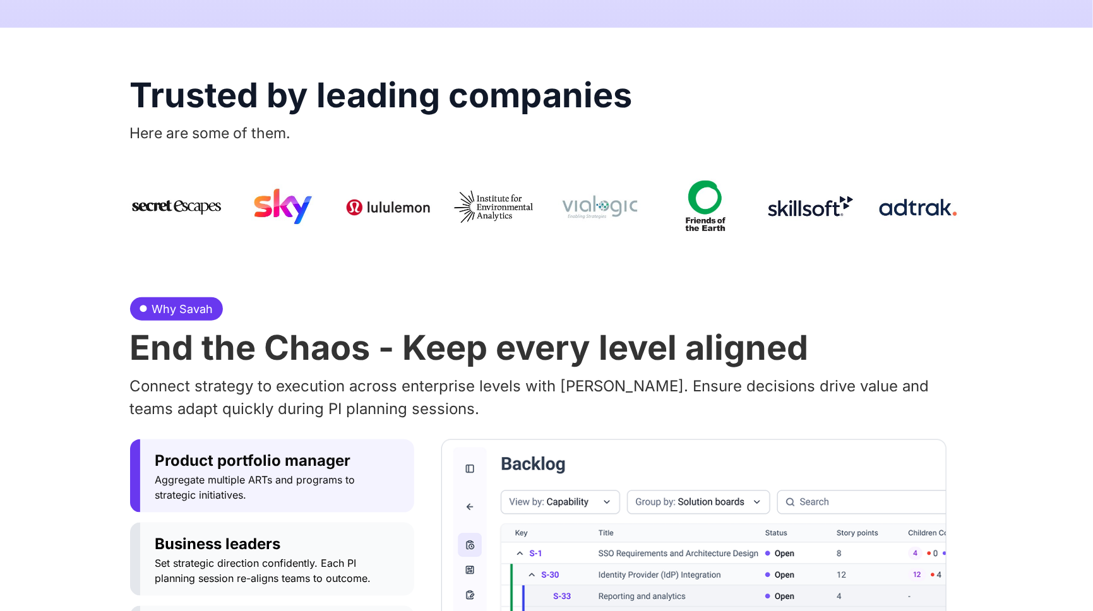
scroll to position [344, 0]
click at [486, 337] on h2 "End the Chaos - Keep every level aligned" at bounding box center [547, 347] width 834 height 34
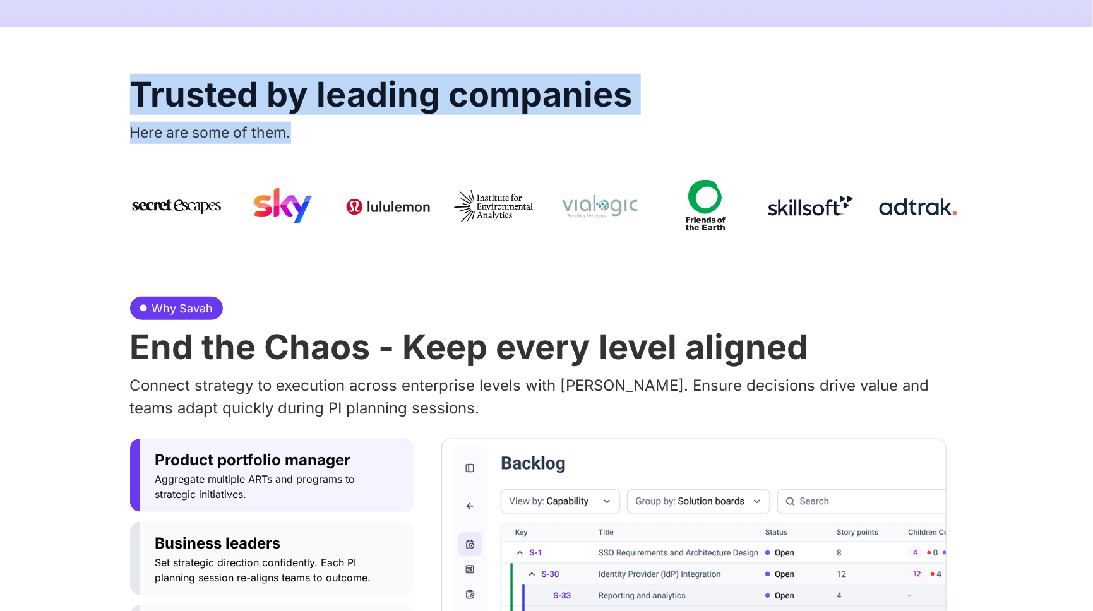
drag, startPoint x: 114, startPoint y: 93, endPoint x: 450, endPoint y: 131, distance: 337.5
click at [450, 131] on div "Trusted by leading companies Here are some of them." at bounding box center [546, 136] width 1093 height 219
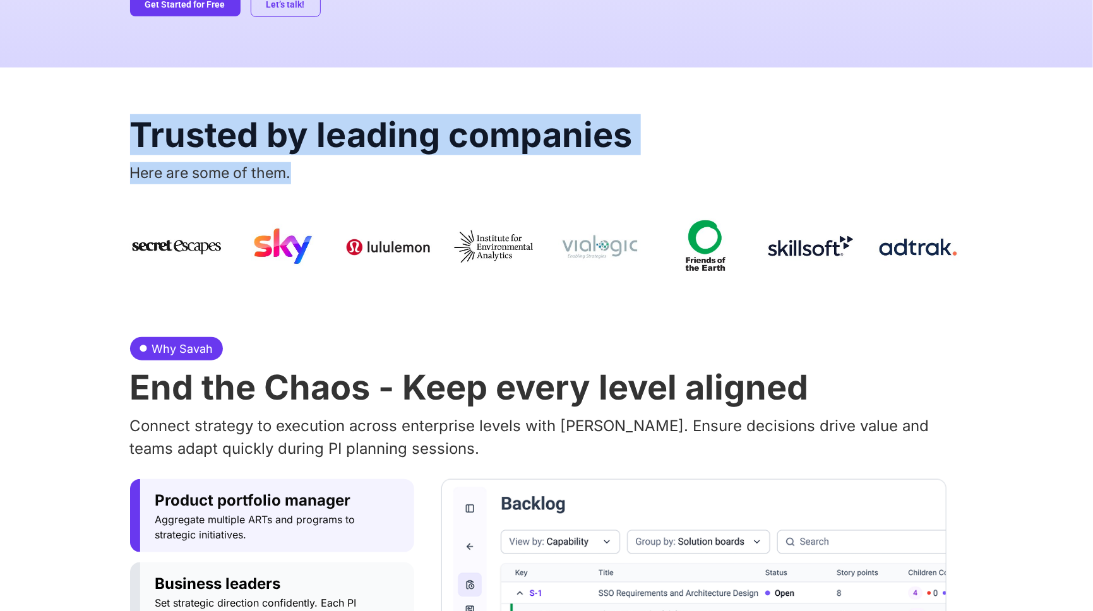
scroll to position [0, 0]
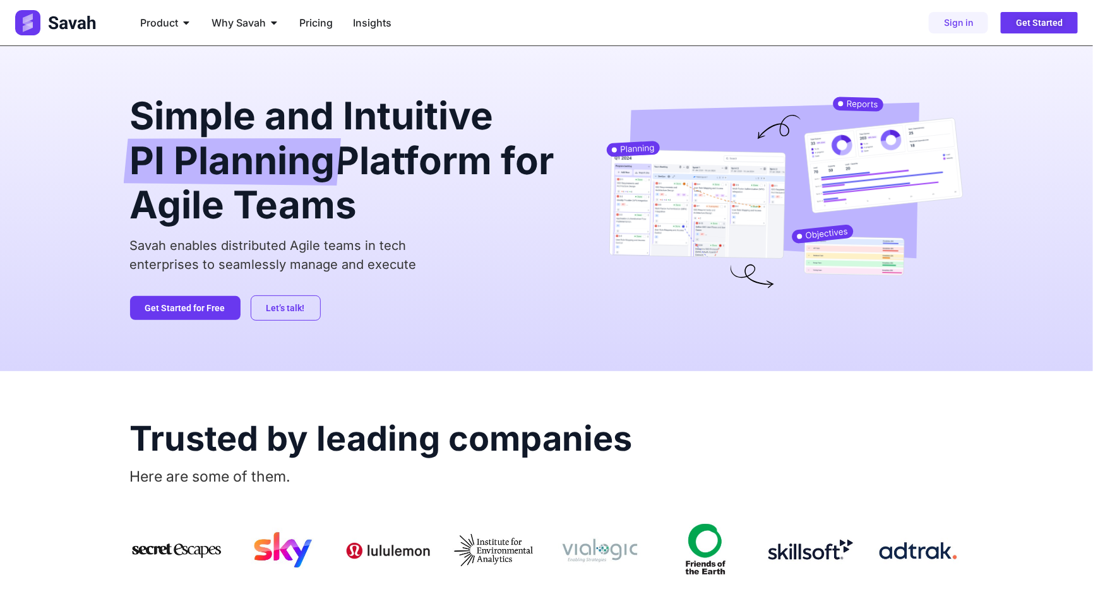
click at [260, 210] on h2 "Simple and Intuitive PI Planning Platform for Agile Teams" at bounding box center [348, 160] width 436 height 127
drag, startPoint x: 545, startPoint y: 29, endPoint x: 505, endPoint y: 42, distance: 41.9
click at [496, 27] on ul "Product Close Product Open Product PI Planning Run planning events at scale wit…" at bounding box center [414, 22] width 568 height 25
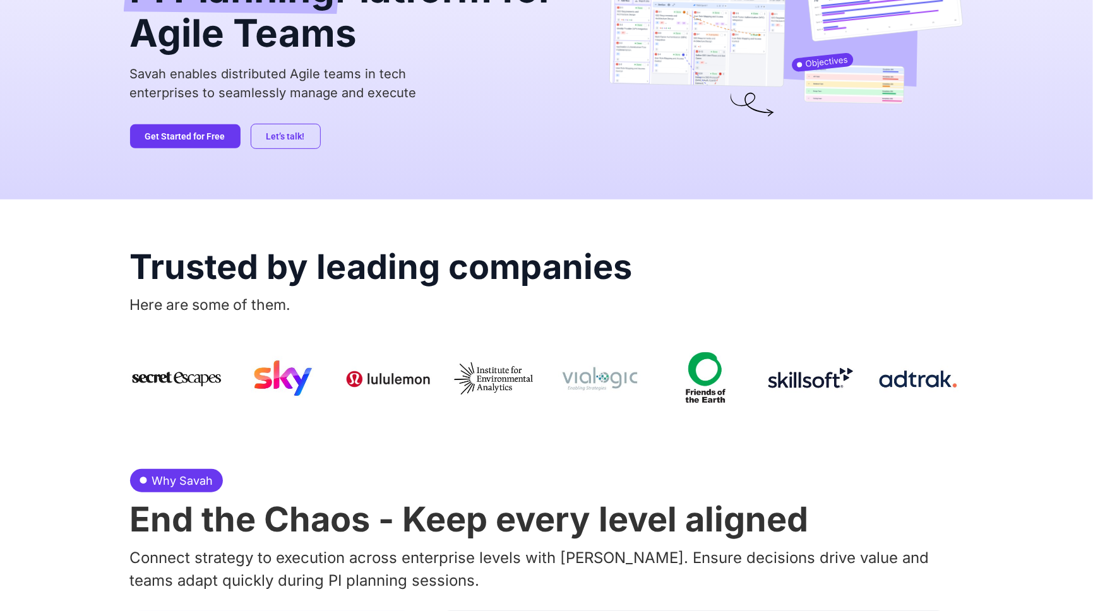
scroll to position [287, 0]
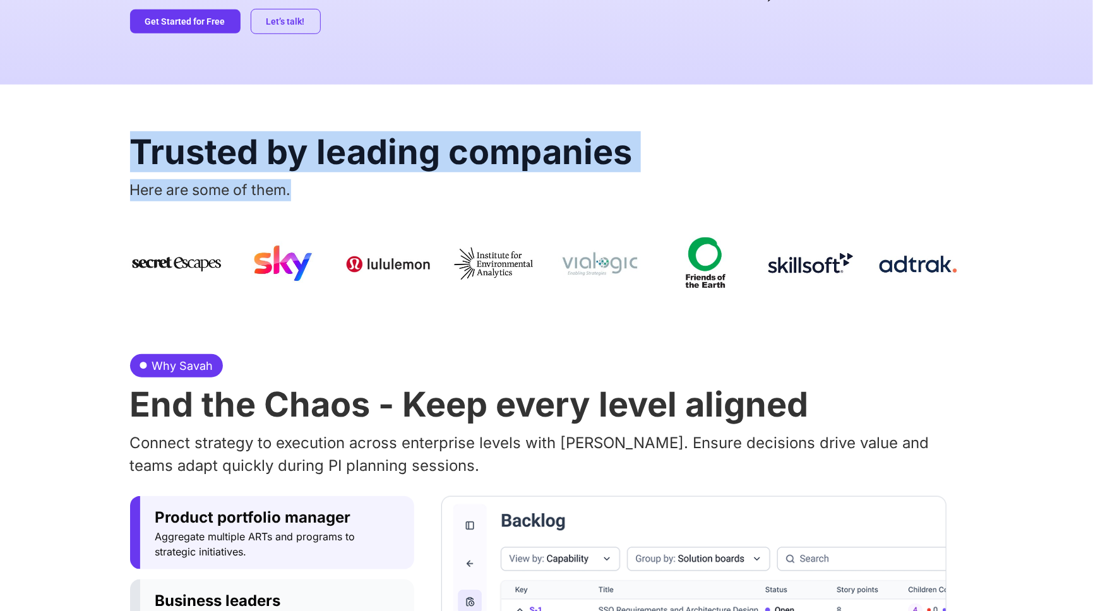
drag, startPoint x: 136, startPoint y: 152, endPoint x: 490, endPoint y: 189, distance: 355.6
click at [490, 189] on div "Trusted by leading companies Here are some of them." at bounding box center [547, 194] width 834 height 219
click at [210, 165] on h2 "Trusted by leading companies" at bounding box center [547, 152] width 834 height 34
drag, startPoint x: 138, startPoint y: 151, endPoint x: 338, endPoint y: 198, distance: 205.8
click at [337, 198] on div "Trusted by leading companies Here are some of them." at bounding box center [547, 194] width 834 height 219
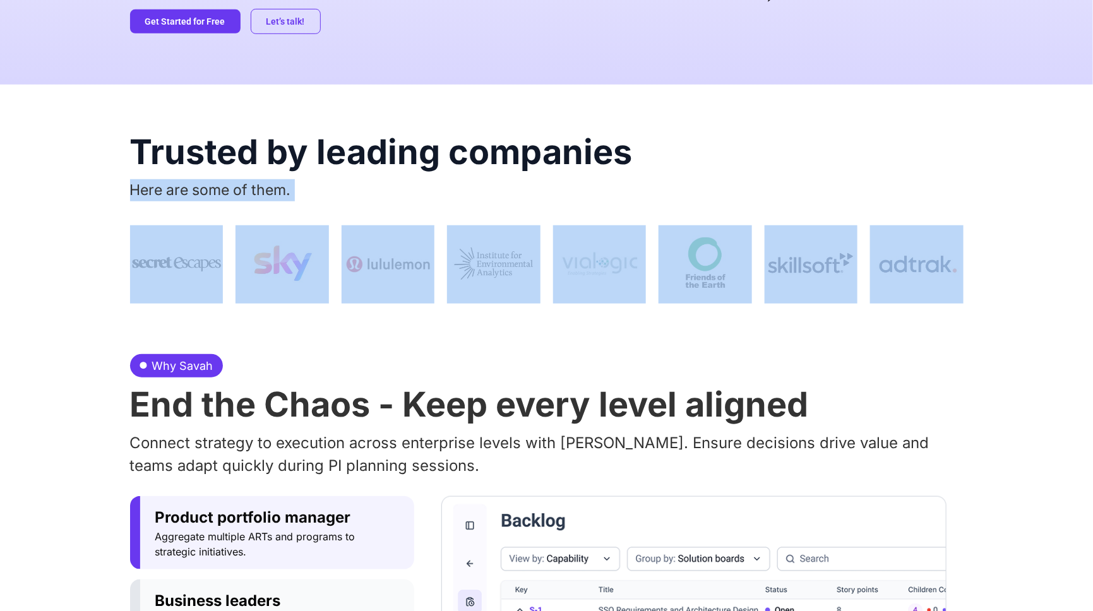
drag, startPoint x: 124, startPoint y: 180, endPoint x: 1019, endPoint y: 258, distance: 898.5
click at [1006, 260] on div "Trusted by leading companies Here are some of them." at bounding box center [546, 194] width 1093 height 219
drag, startPoint x: 448, startPoint y: 213, endPoint x: 435, endPoint y: 205, distance: 15.6
click at [448, 212] on div "Trusted by leading companies Here are some of them." at bounding box center [547, 194] width 834 height 219
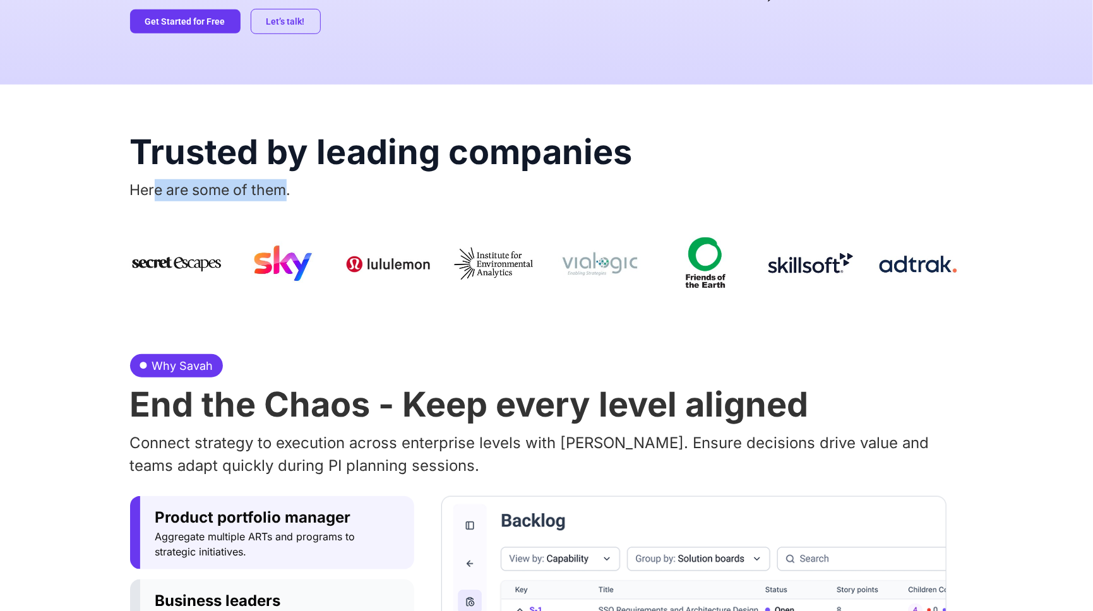
drag, startPoint x: 156, startPoint y: 186, endPoint x: 282, endPoint y: 185, distance: 125.7
click at [282, 185] on span "Here are some of them." at bounding box center [210, 190] width 161 height 18
click at [184, 183] on span "Here are some of them." at bounding box center [210, 190] width 161 height 18
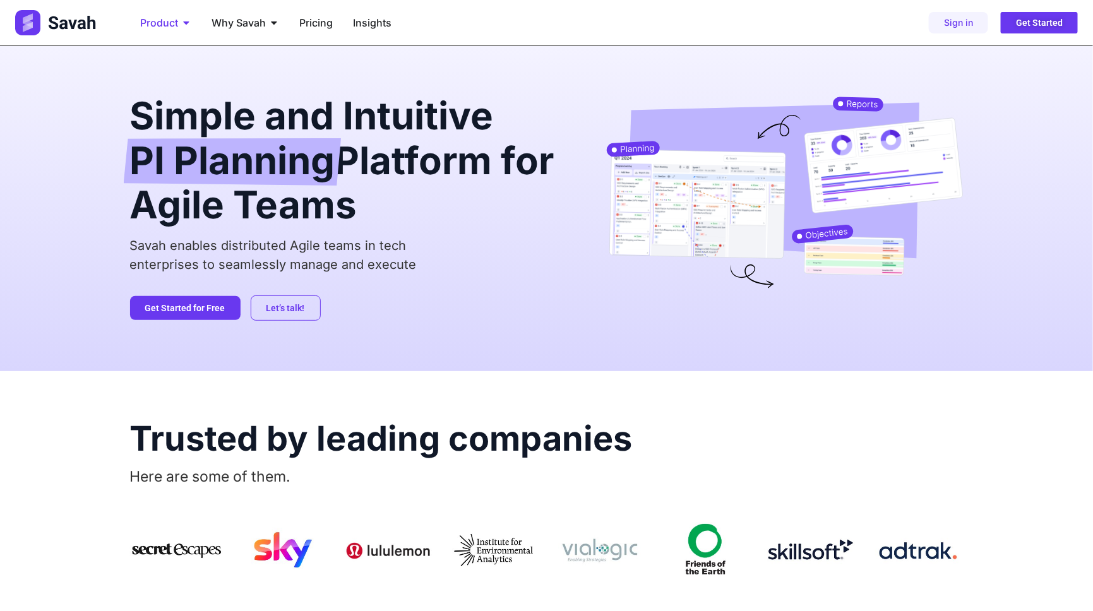
click at [172, 25] on span "Product" at bounding box center [159, 22] width 38 height 15
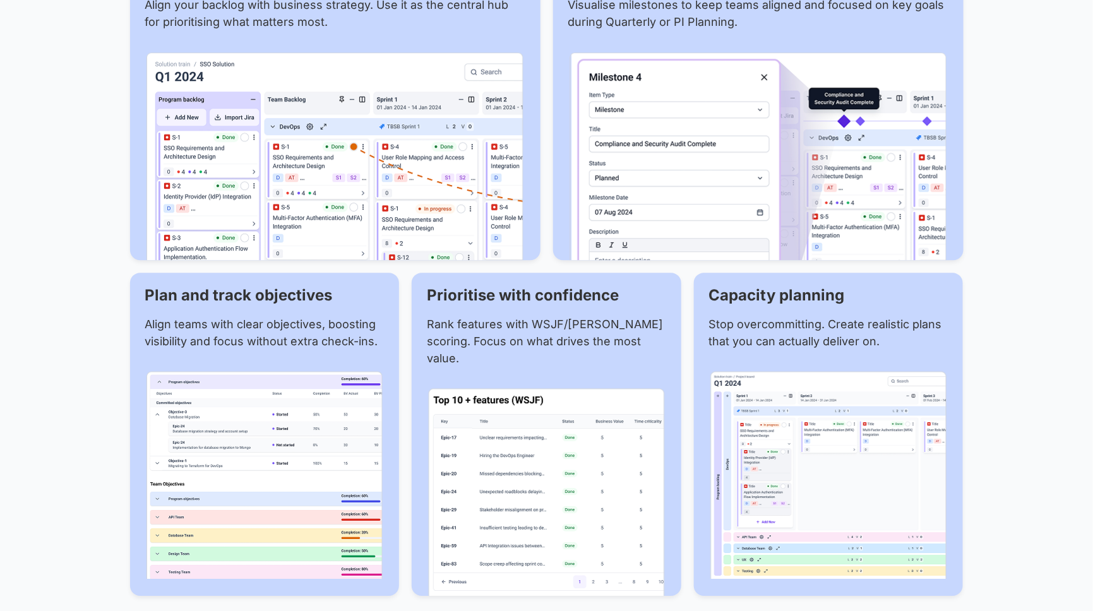
scroll to position [1550, 0]
click at [337, 179] on img at bounding box center [335, 156] width 377 height 208
click at [634, 193] on img at bounding box center [758, 156] width 377 height 208
click at [389, 212] on img at bounding box center [335, 156] width 377 height 208
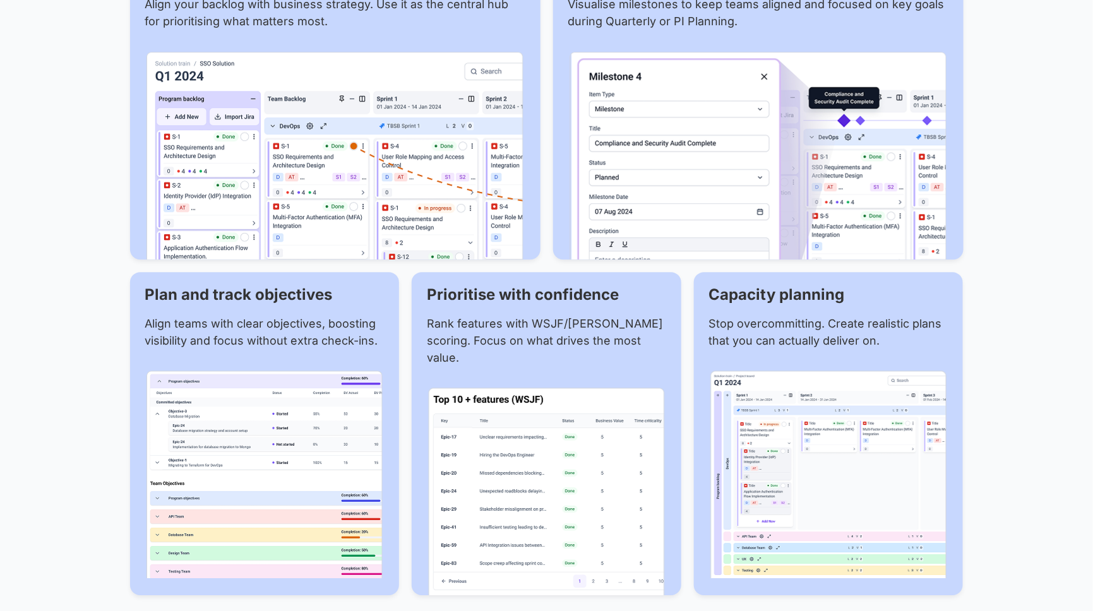
click at [390, 212] on img at bounding box center [335, 156] width 377 height 208
click at [504, 327] on p "Rank features with WSJF/[PERSON_NAME] scoring. Focus on what drives the most va…" at bounding box center [546, 340] width 239 height 51
click at [255, 136] on img at bounding box center [335, 156] width 377 height 208
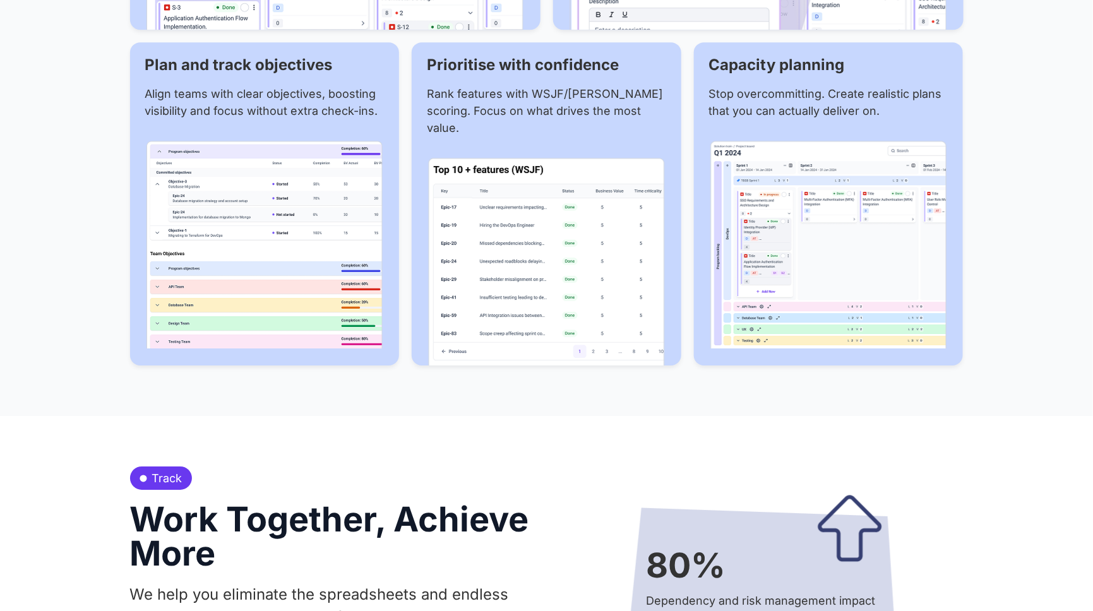
click at [181, 102] on p "Align teams with clear objectives, boosting visibility and focus without extra …" at bounding box center [264, 102] width 239 height 34
click at [208, 143] on img at bounding box center [265, 245] width 236 height 208
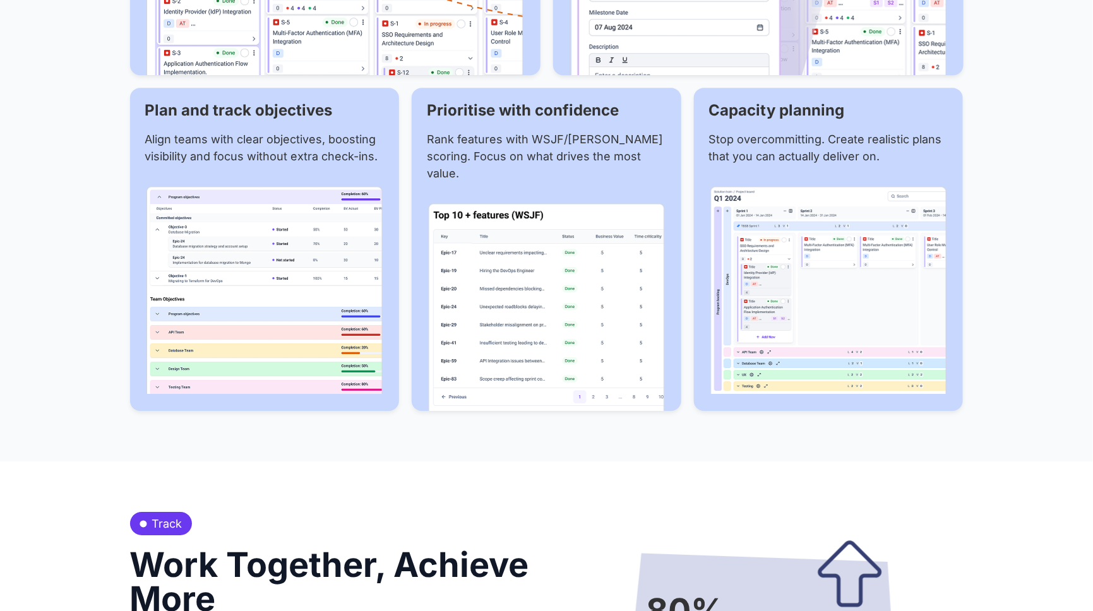
scroll to position [1665, 0]
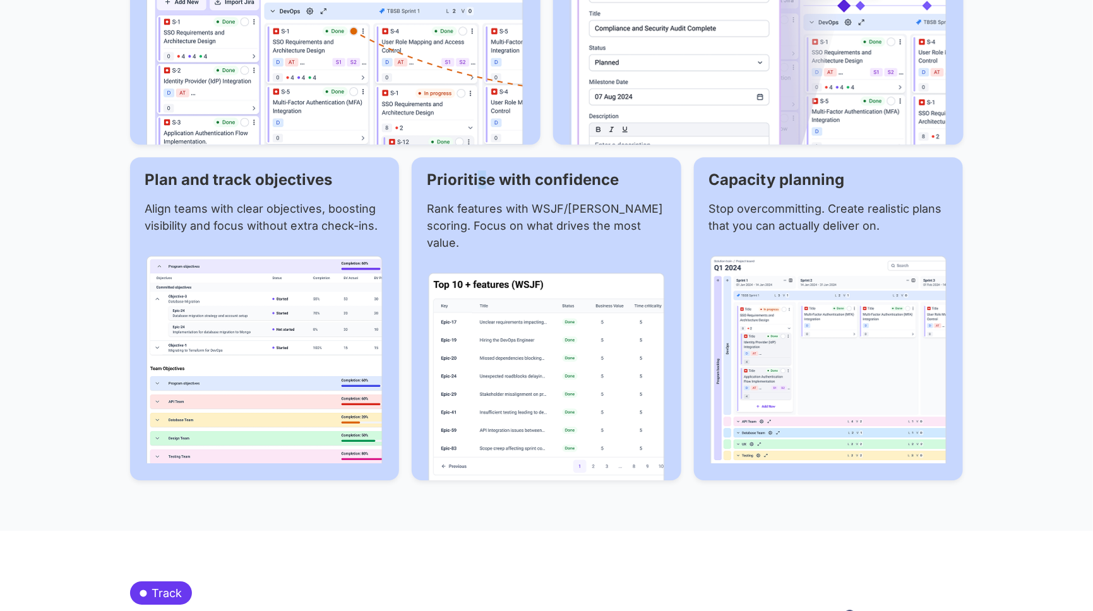
drag, startPoint x: 479, startPoint y: 181, endPoint x: 488, endPoint y: 178, distance: 9.2
click at [488, 178] on h2 "Prioritise with confidence" at bounding box center [546, 179] width 239 height 15
click at [476, 176] on h2 "Prioritise with confidence" at bounding box center [546, 179] width 239 height 15
click at [481, 178] on h2 "Prioritise with confidence" at bounding box center [546, 179] width 239 height 15
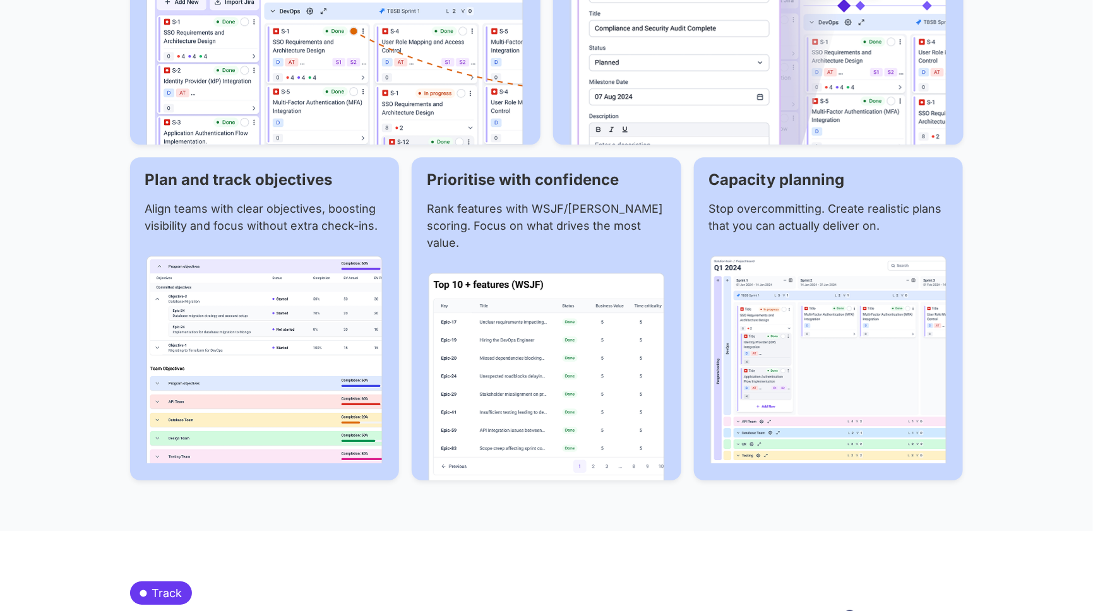
click at [514, 209] on p "Rank features with WSJF/RICE scoring. Focus on what drives the most value." at bounding box center [546, 225] width 239 height 51
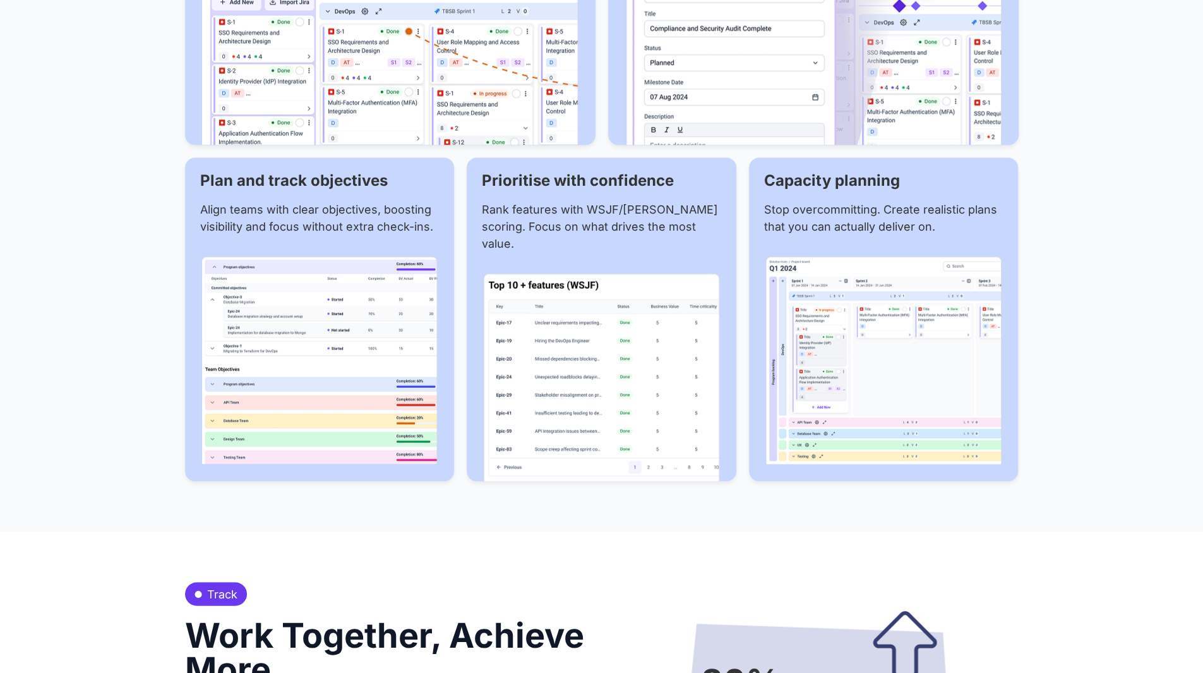
click at [346, 231] on p "Align teams with clear objectives, boosting visibility and focus without extra …" at bounding box center [319, 217] width 239 height 34
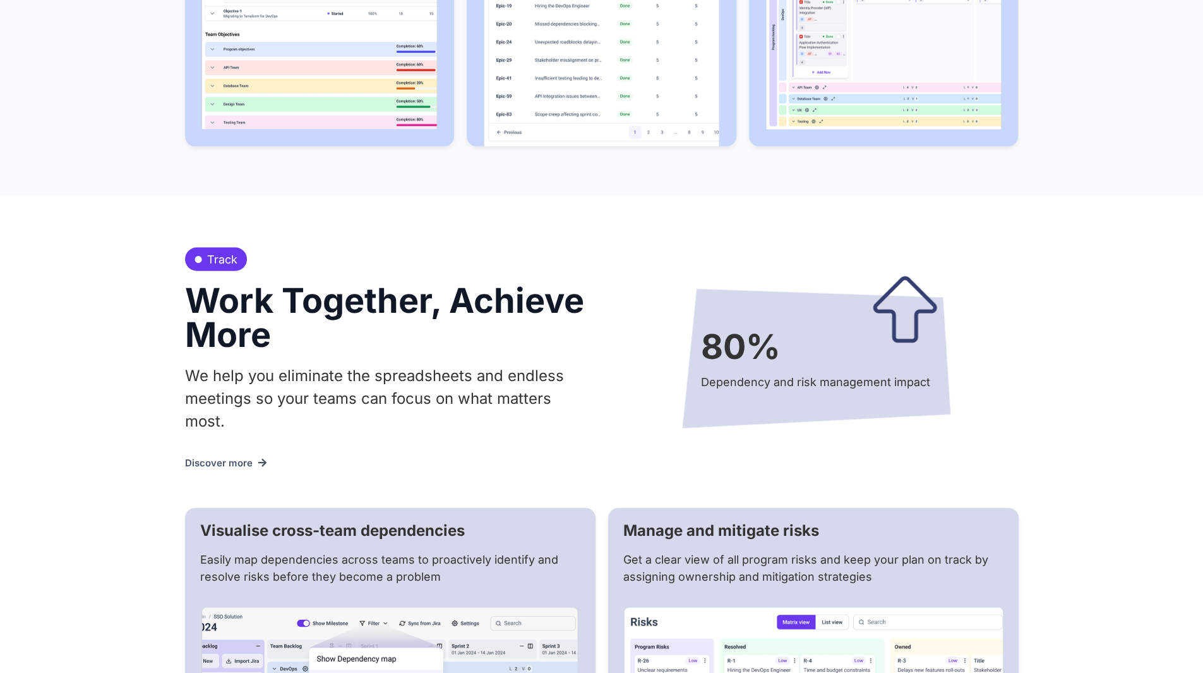
scroll to position [1981, 0]
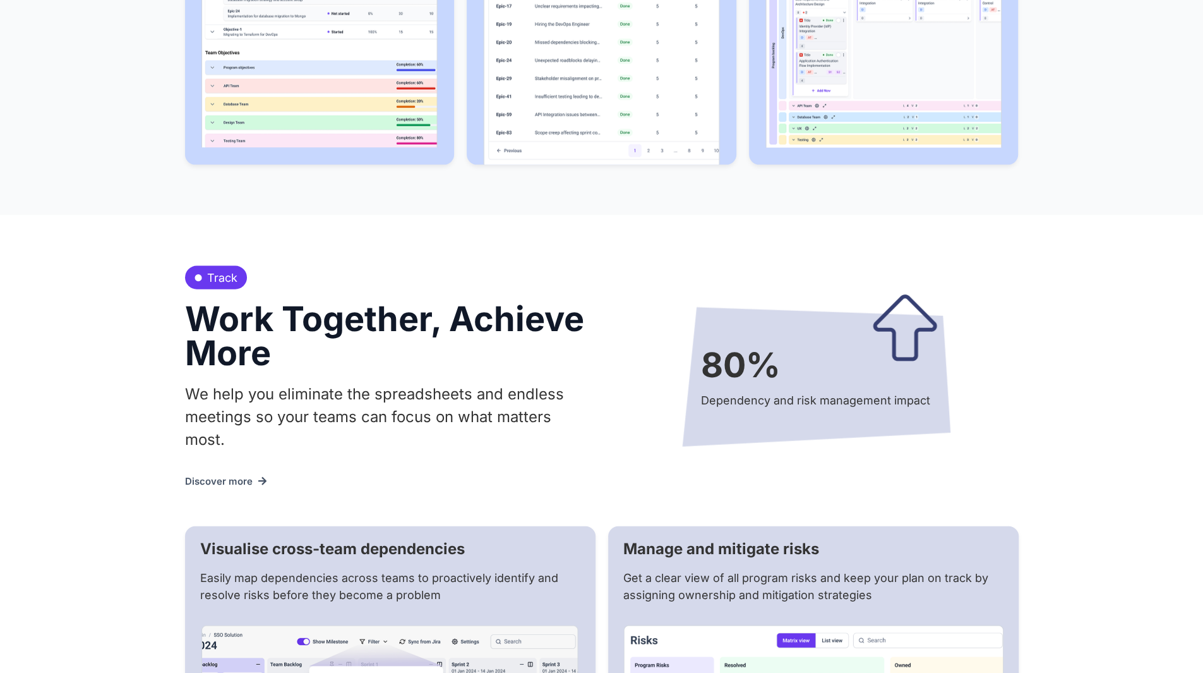
click at [731, 351] on h2 "80%" at bounding box center [819, 365] width 237 height 34
click at [736, 348] on h2 "80%" at bounding box center [819, 365] width 237 height 34
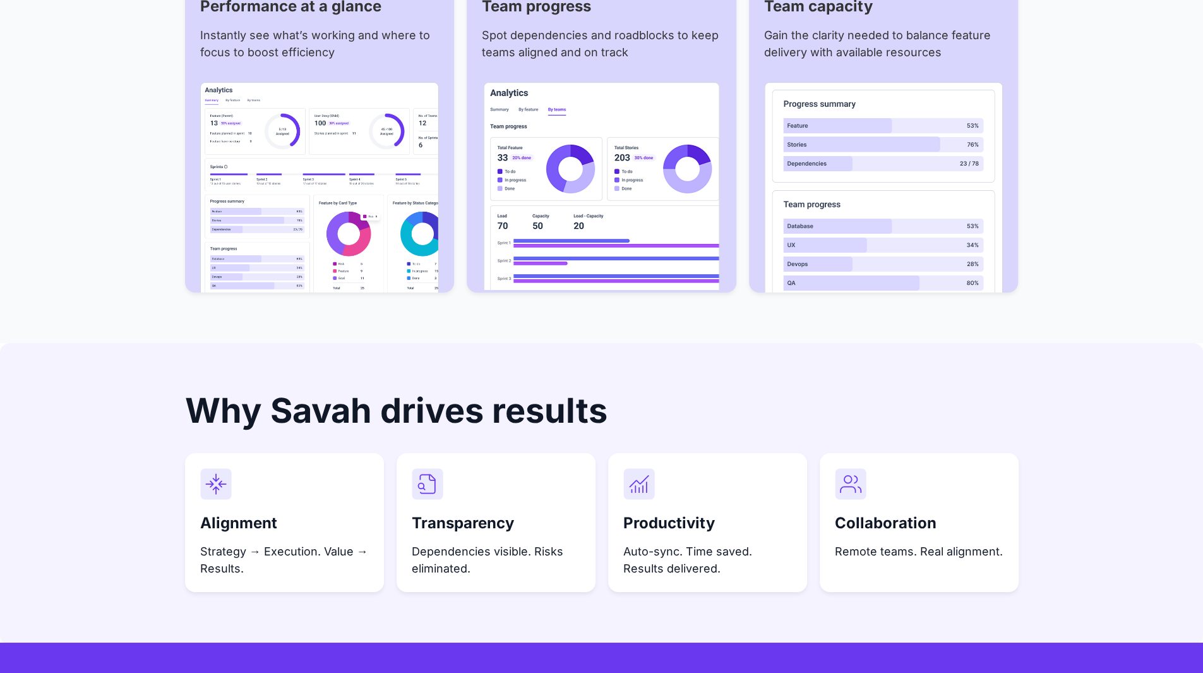
scroll to position [3307, 0]
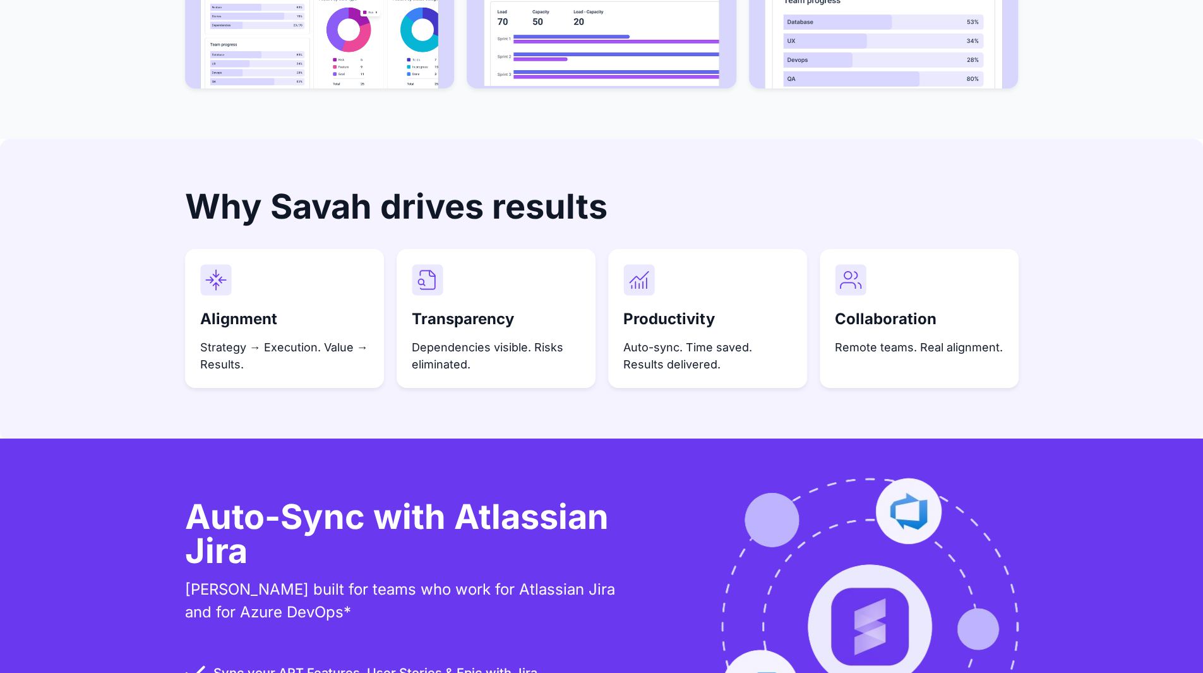
scroll to position [3434, 0]
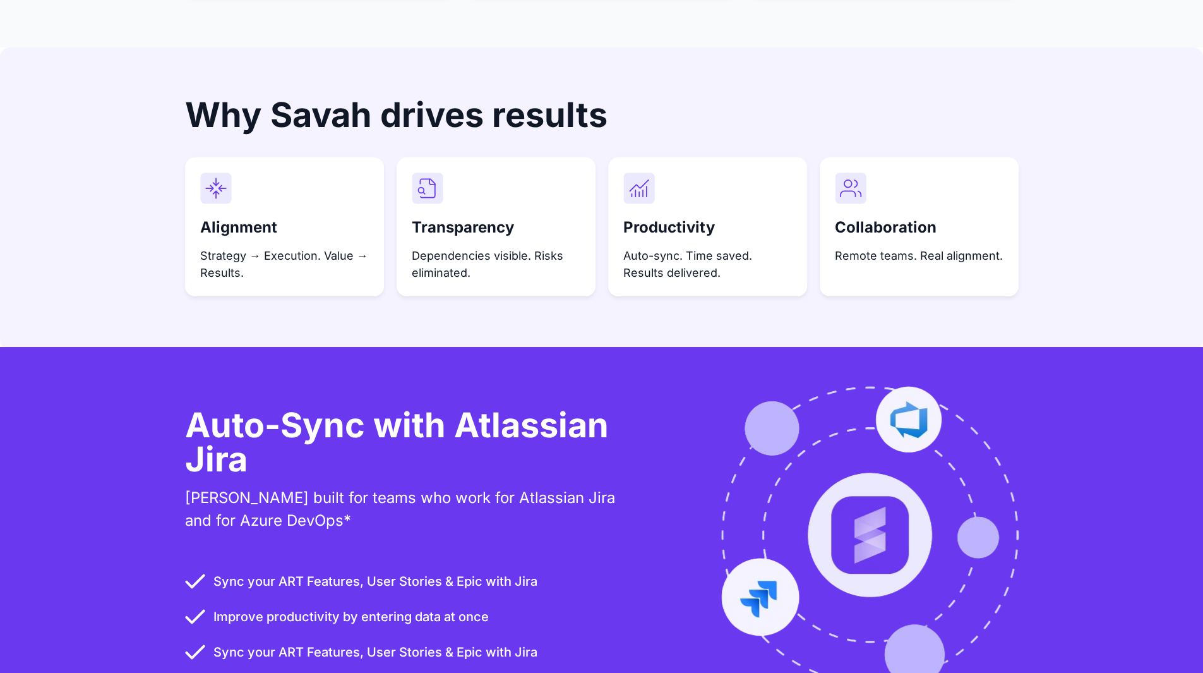
scroll to position [3370, 0]
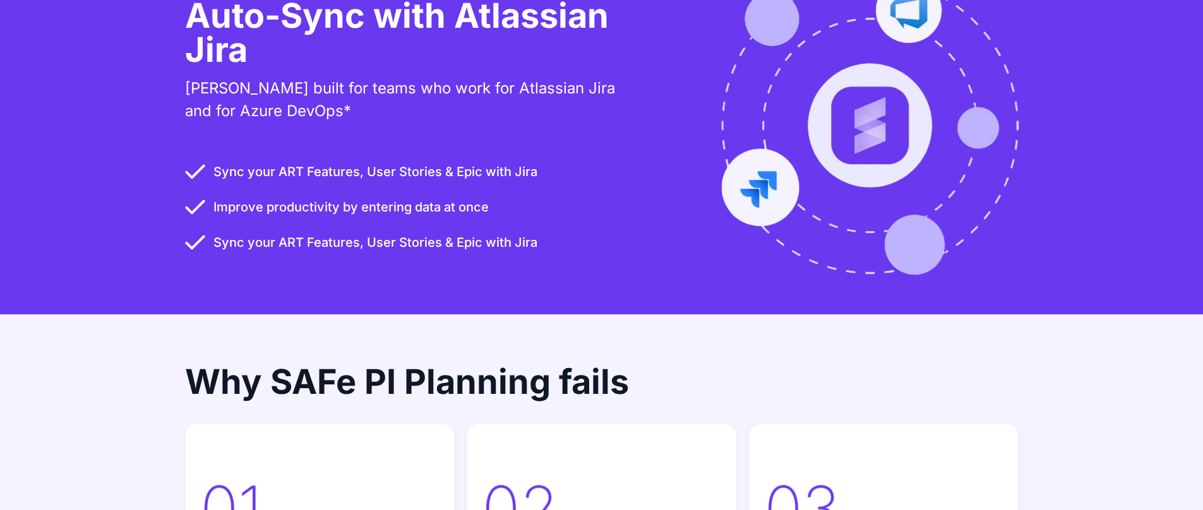
scroll to position [3876, 0]
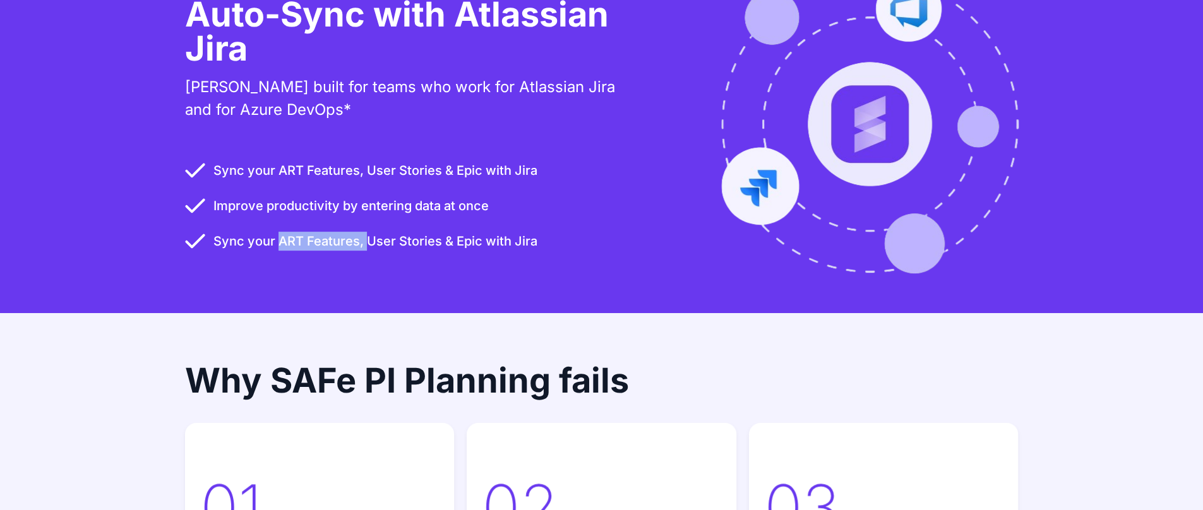
drag, startPoint x: 278, startPoint y: 214, endPoint x: 365, endPoint y: 227, distance: 88.1
click at [365, 232] on span "Sync your ART Features, User Stories & Epic with Jira" at bounding box center [373, 241] width 327 height 19
click at [412, 161] on span "Sync your ART Features, User Stories & Epic with Jira" at bounding box center [373, 170] width 327 height 19
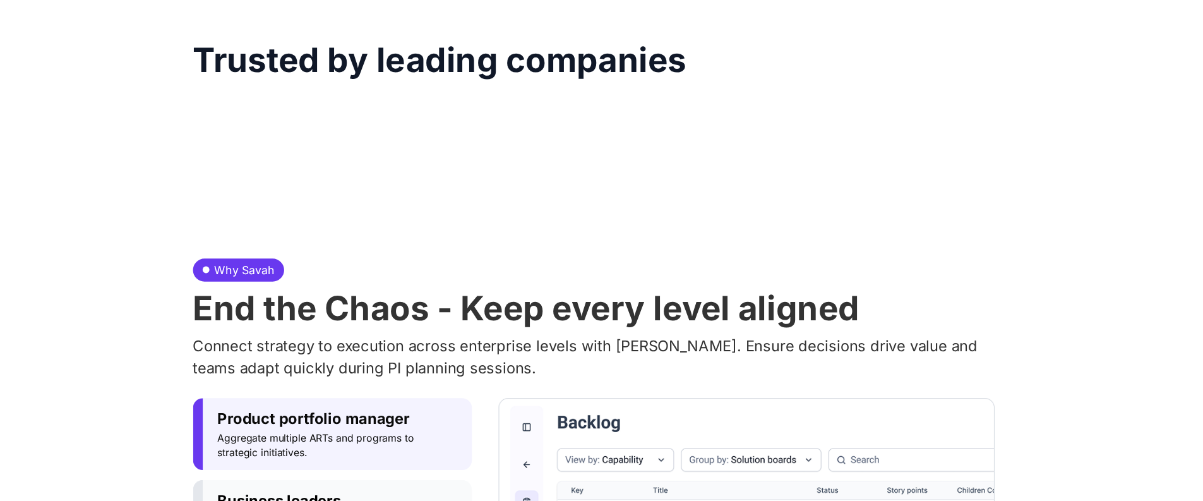
scroll to position [0, 0]
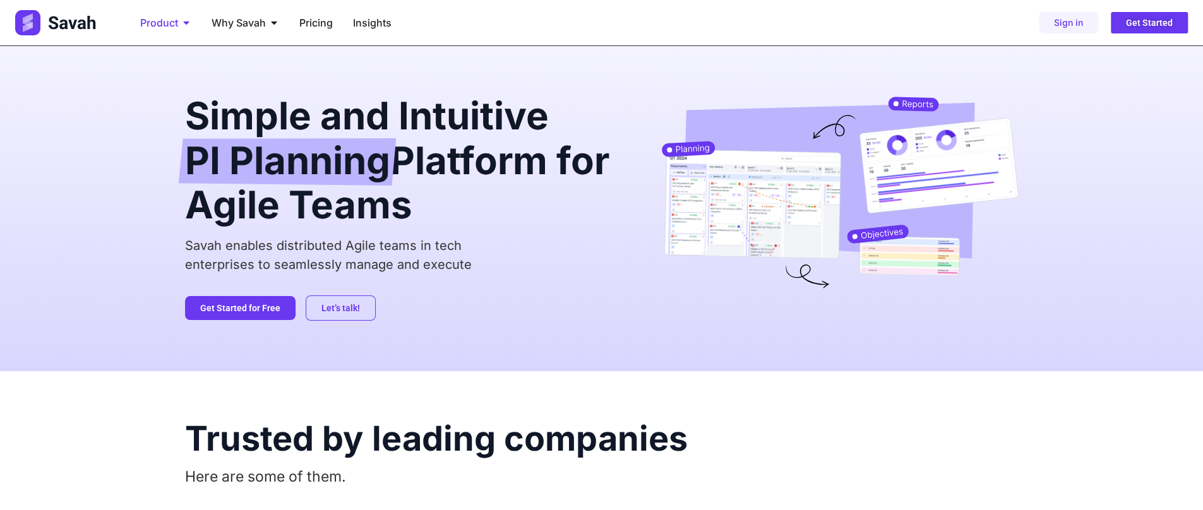
click at [168, 30] on div "Product Close Product Open Product" at bounding box center [165, 22] width 71 height 25
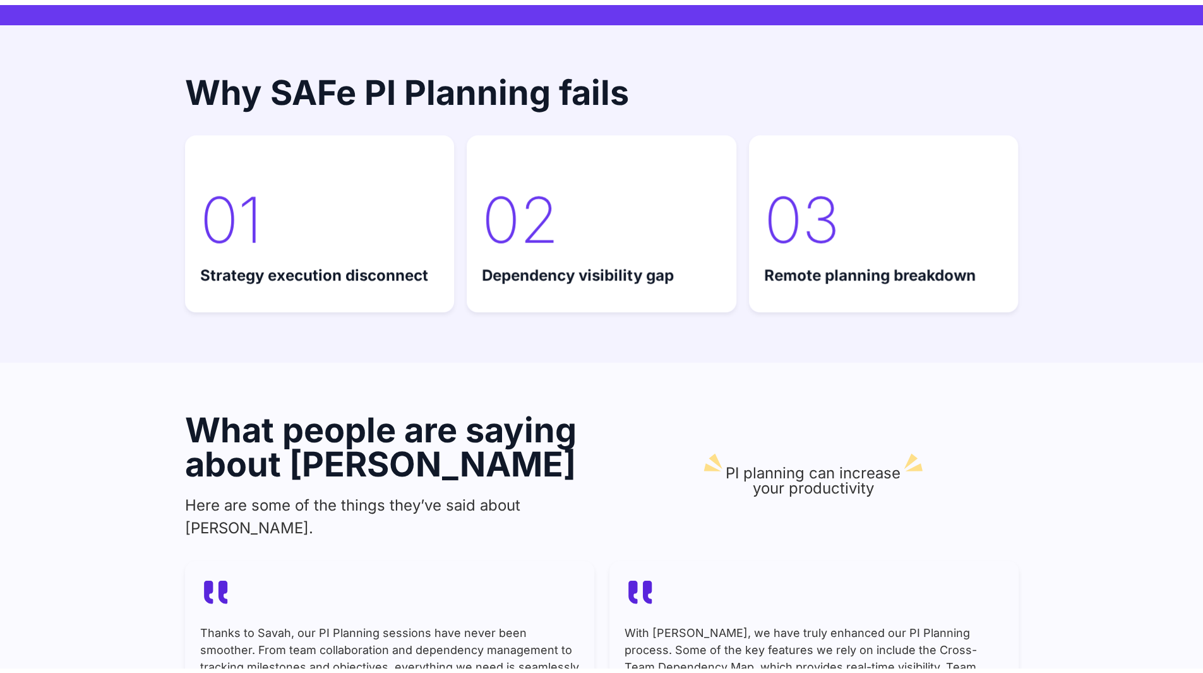
scroll to position [4295, 0]
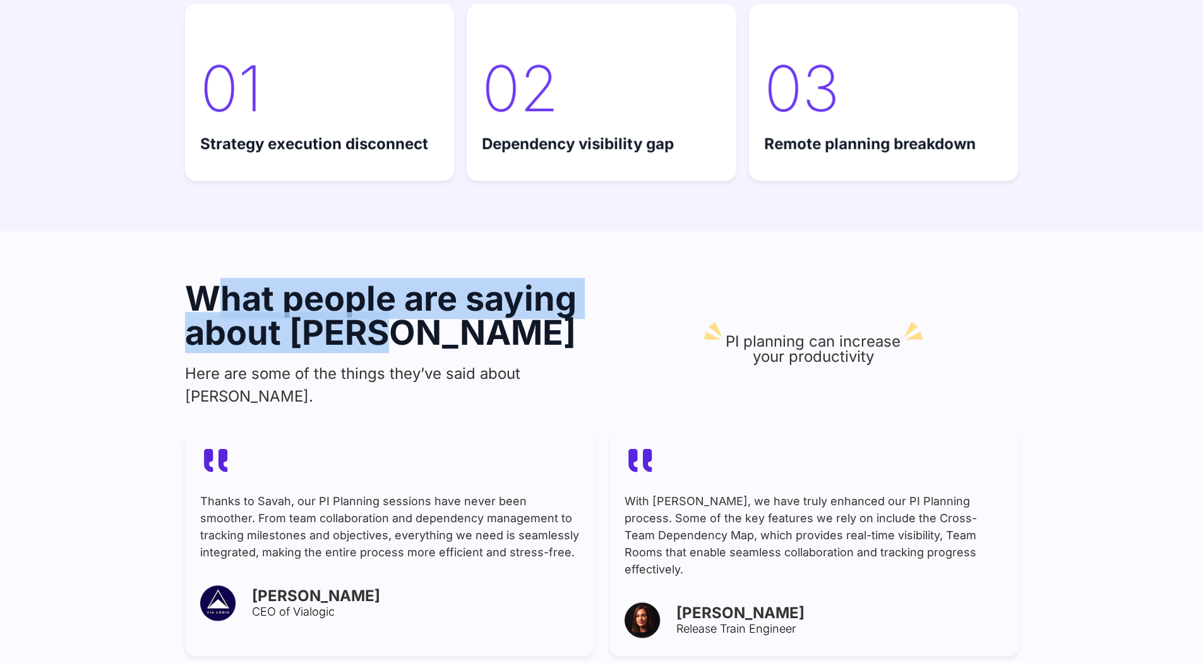
drag, startPoint x: 220, startPoint y: 287, endPoint x: 561, endPoint y: 316, distance: 342.3
click at [539, 313] on h2 "What people are saying about [PERSON_NAME]" at bounding box center [390, 316] width 411 height 68
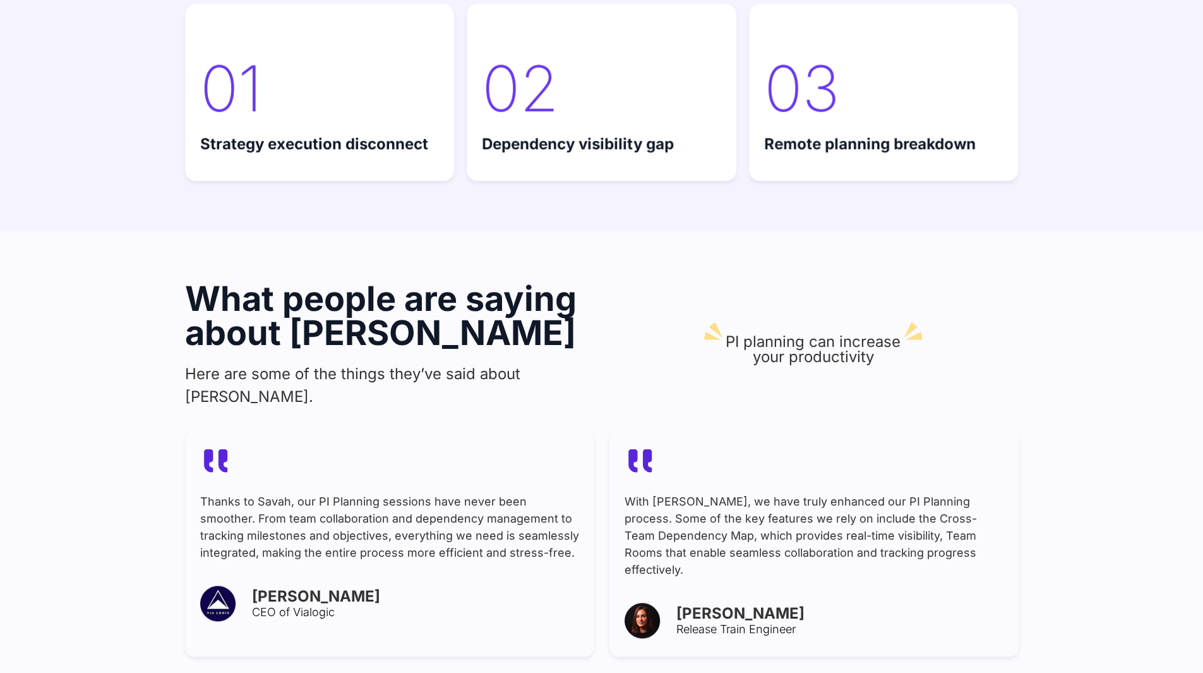
click at [768, 334] on p "PI planning can increase your productivity" at bounding box center [813, 349] width 175 height 30
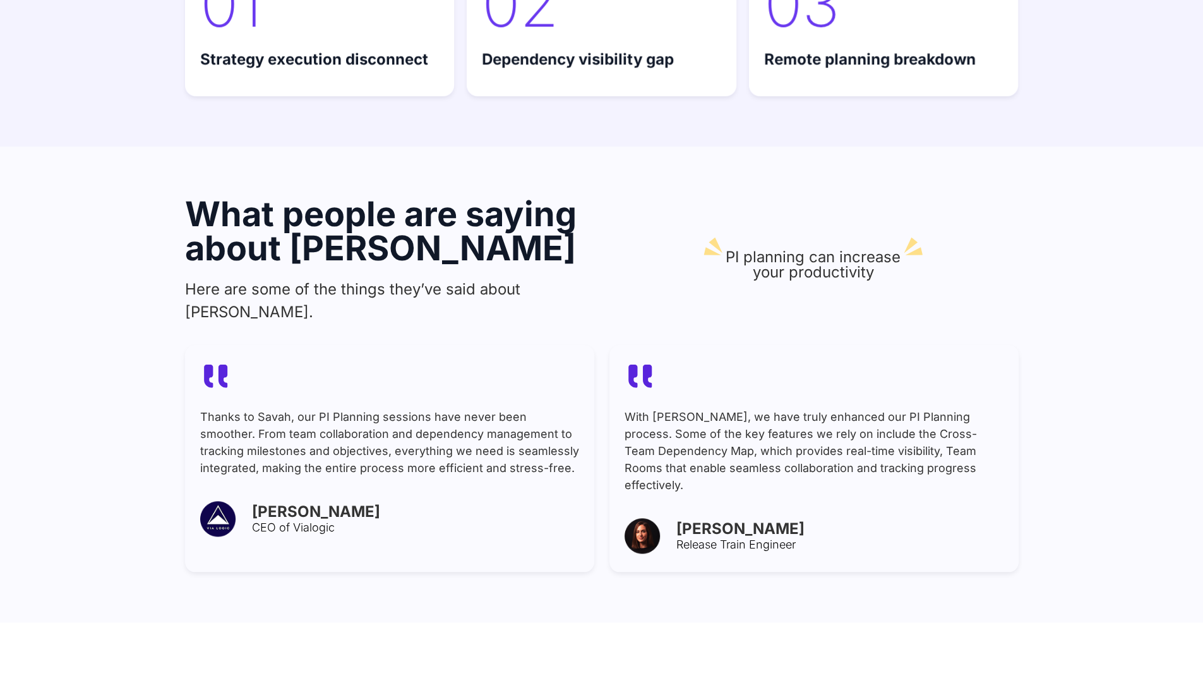
scroll to position [4485, 0]
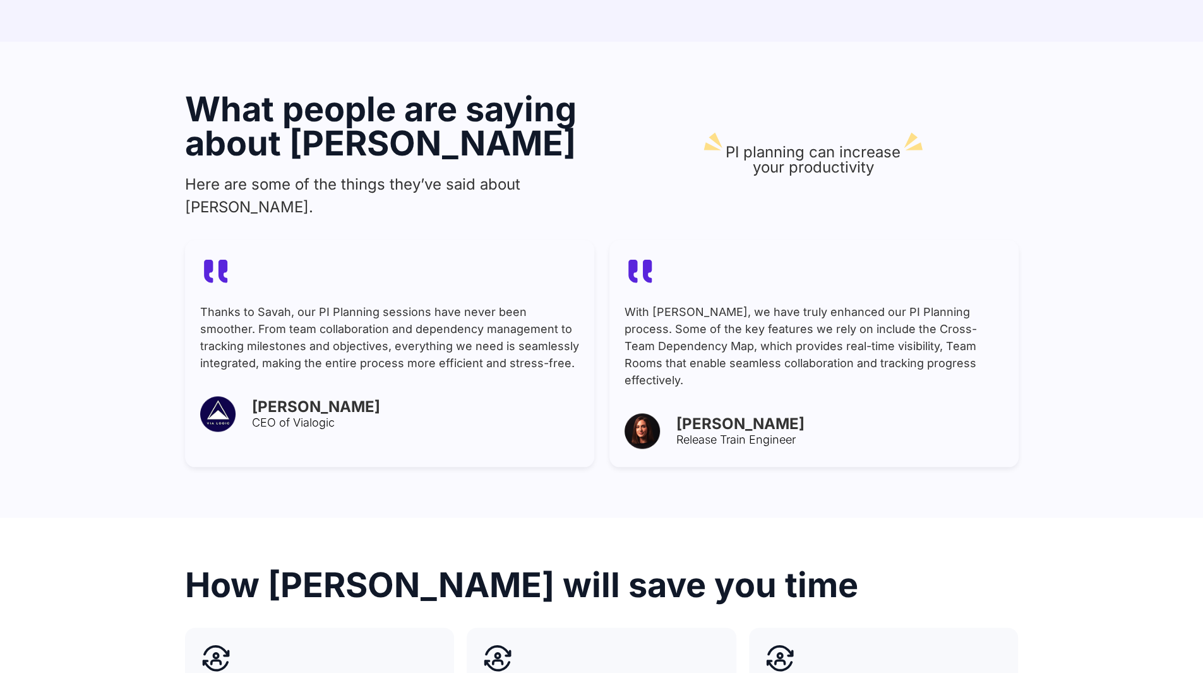
drag, startPoint x: 293, startPoint y: 387, endPoint x: 411, endPoint y: 128, distance: 284.4
click at [293, 417] on h3 "CEO of Vialogic" at bounding box center [412, 422] width 321 height 11
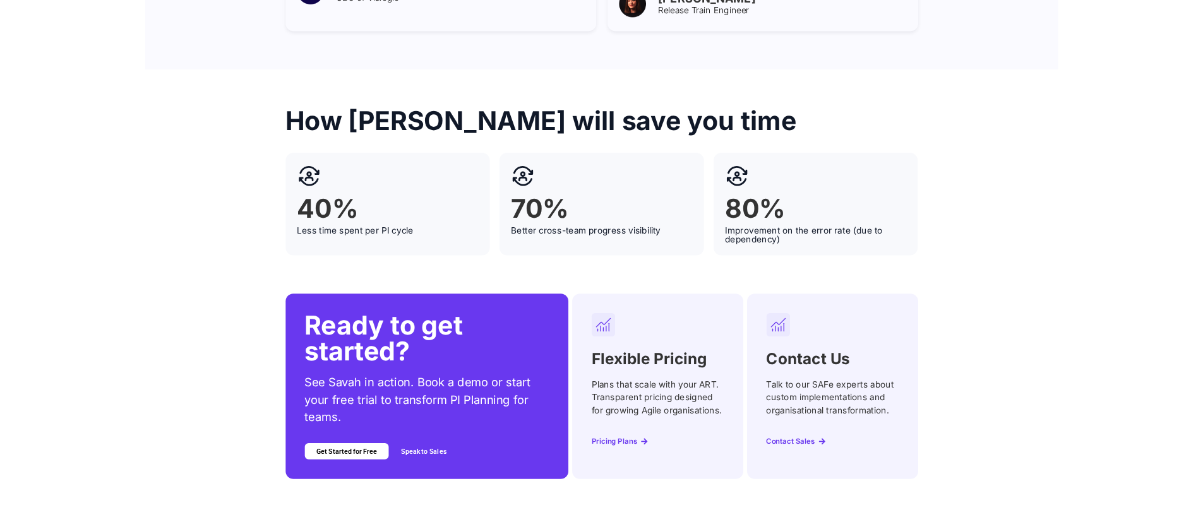
scroll to position [5015, 0]
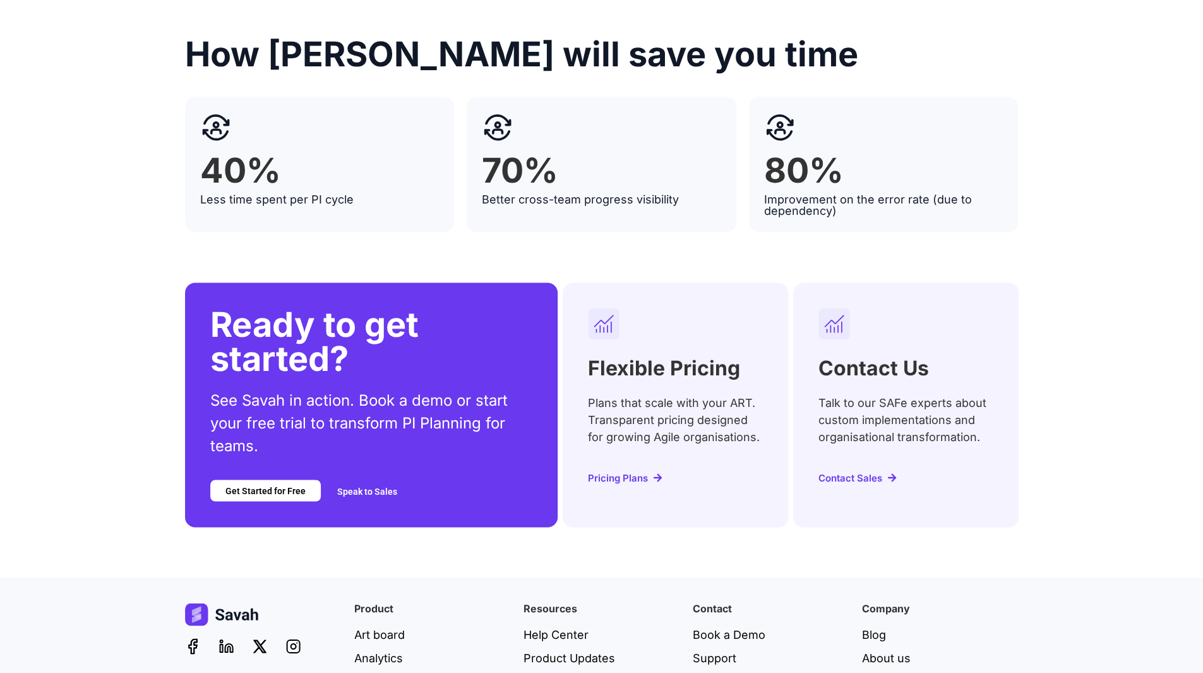
click at [321, 308] on h2 "Ready to get started?" at bounding box center [371, 342] width 323 height 68
click at [305, 308] on h2 "Ready to get started?" at bounding box center [371, 342] width 323 height 68
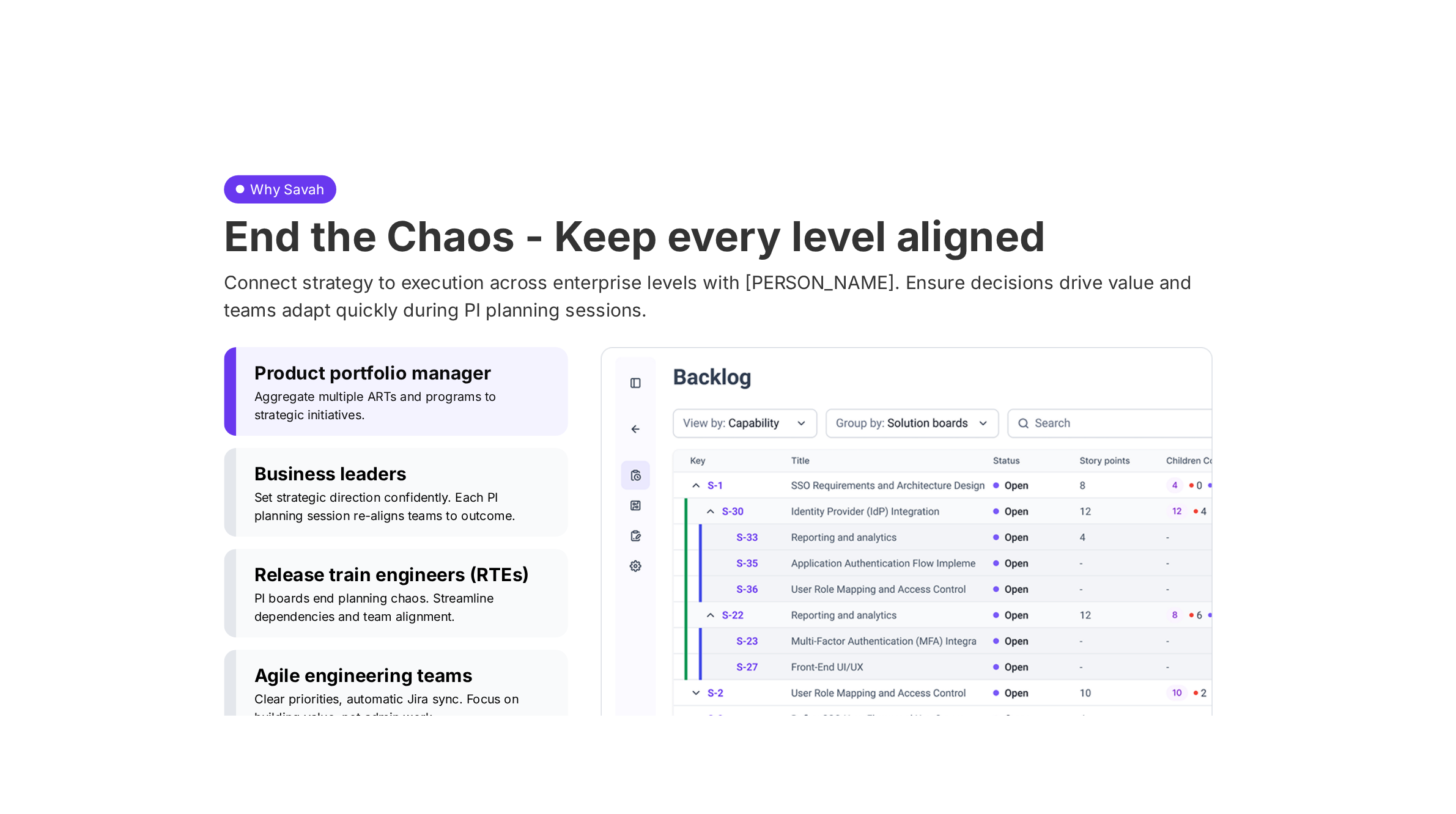
scroll to position [0, 0]
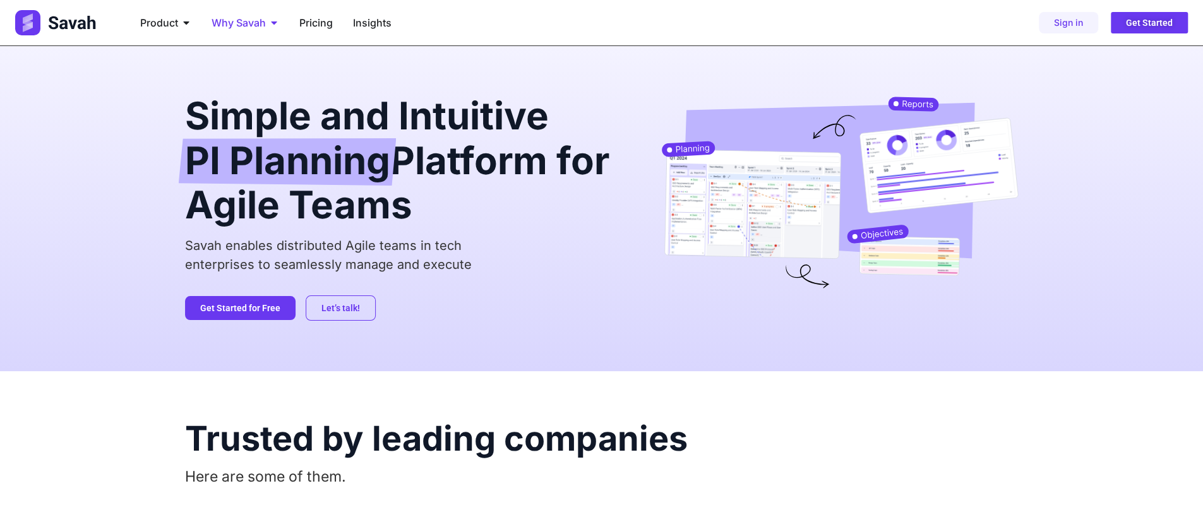
click at [250, 25] on span "Why Savah" at bounding box center [239, 22] width 54 height 15
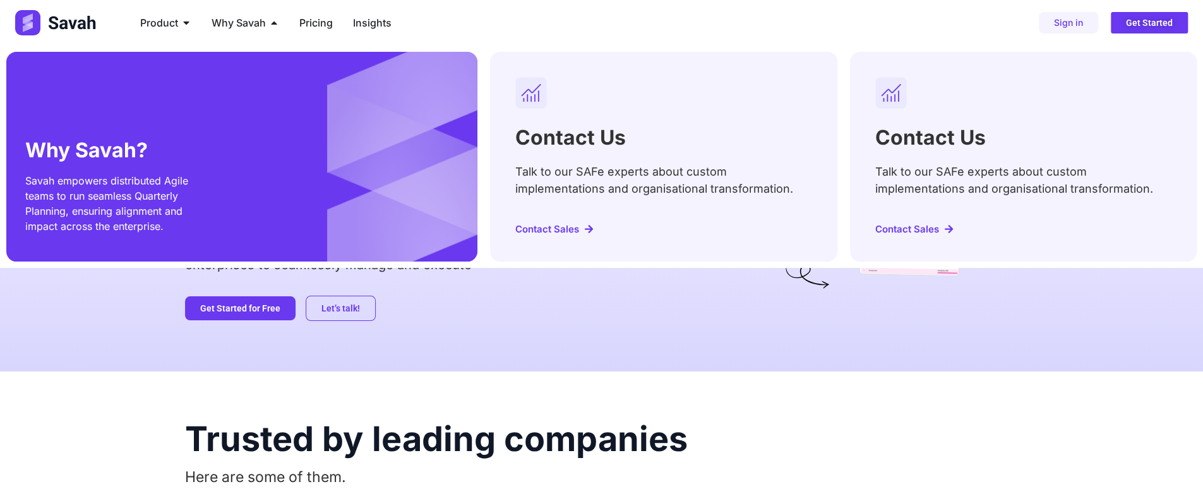
click at [364, 204] on div "Why Savah? Savah empowers distributed Agile teams to run seamless Quarterly Pla…" at bounding box center [241, 157] width 471 height 210
click at [609, 172] on p "Talk to our SAFe experts about custom implementations and organisational transf…" at bounding box center [663, 180] width 296 height 34
click at [921, 177] on p "Talk to our SAFe experts about custom implementations and organisational transf…" at bounding box center [1023, 180] width 296 height 34
click at [320, 18] on span "Pricing" at bounding box center [315, 22] width 33 height 15
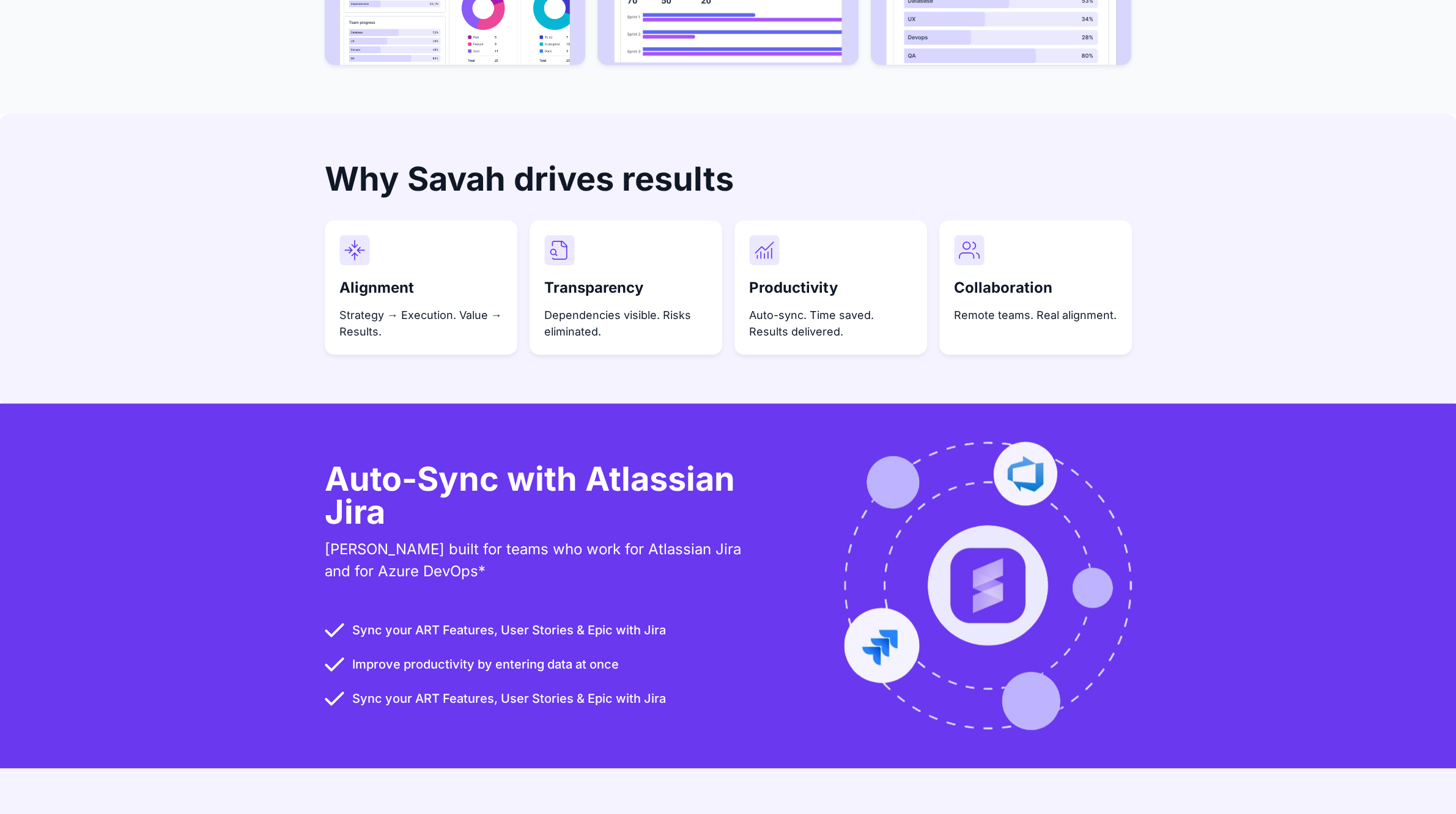
scroll to position [3592, 0]
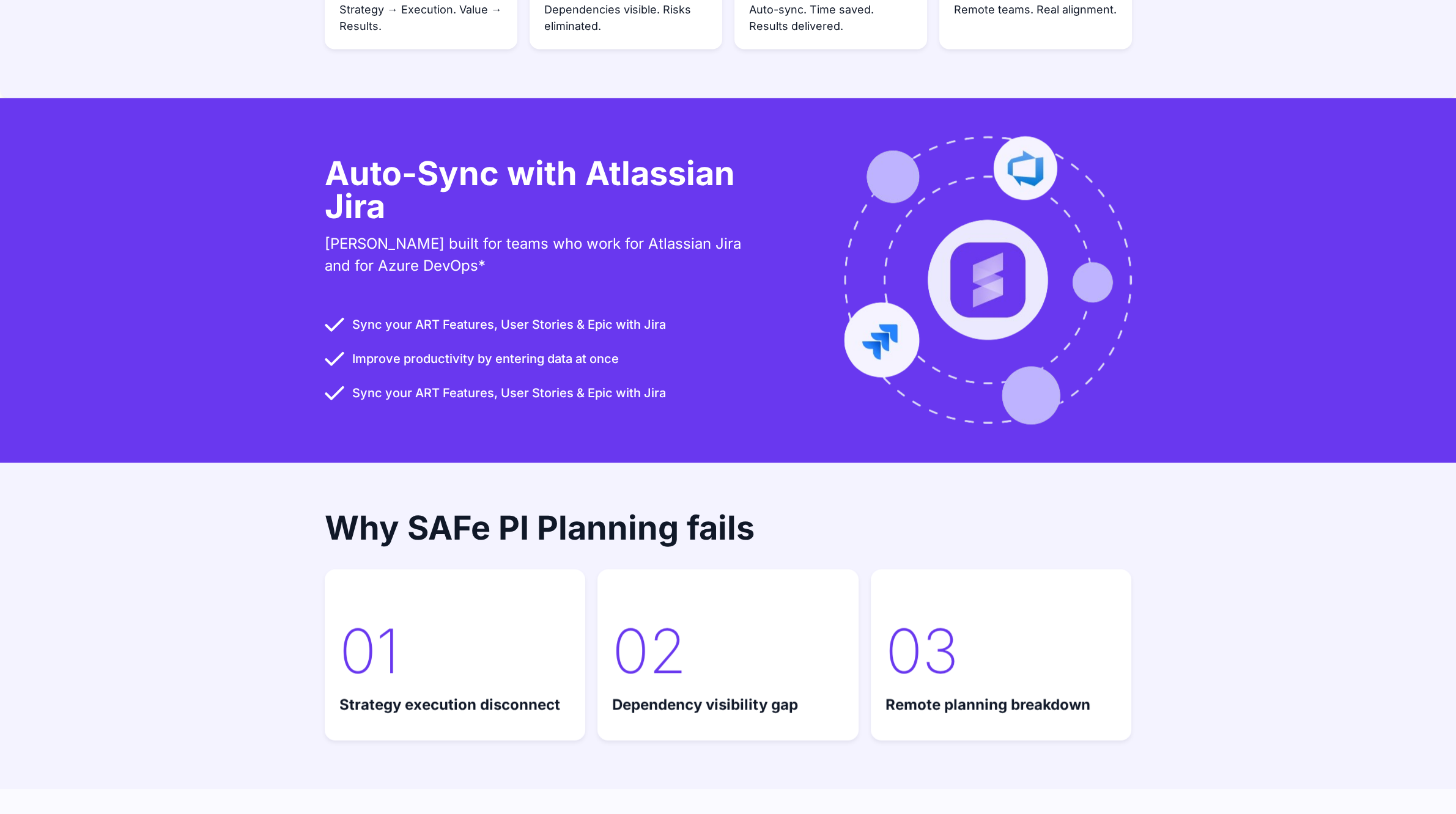
drag, startPoint x: 452, startPoint y: 333, endPoint x: 459, endPoint y: 334, distance: 7.1
click at [394, 463] on div "Why SAFe PI Planning fails 01 Strategy execution disconnect Teams deliver featu…" at bounding box center [728, 625] width 807 height 326
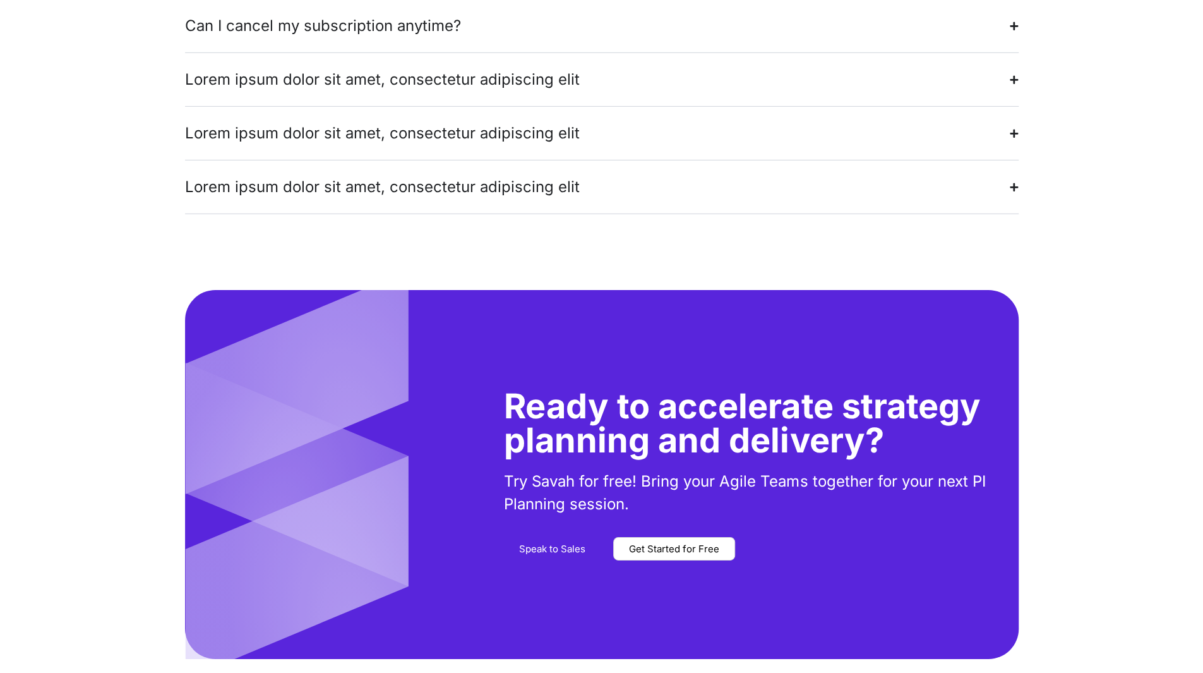
scroll to position [3002, 0]
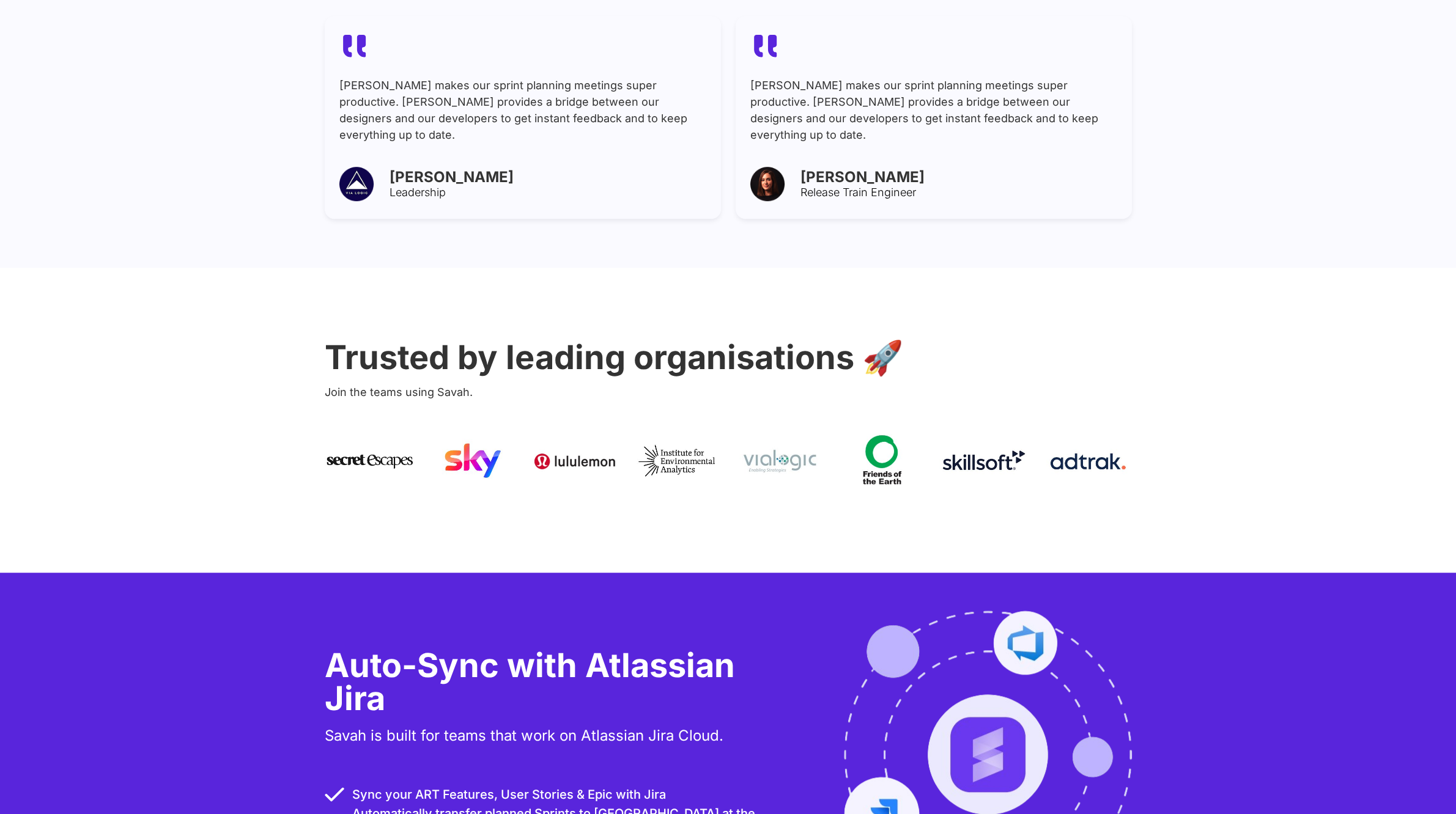
scroll to position [1643, 0]
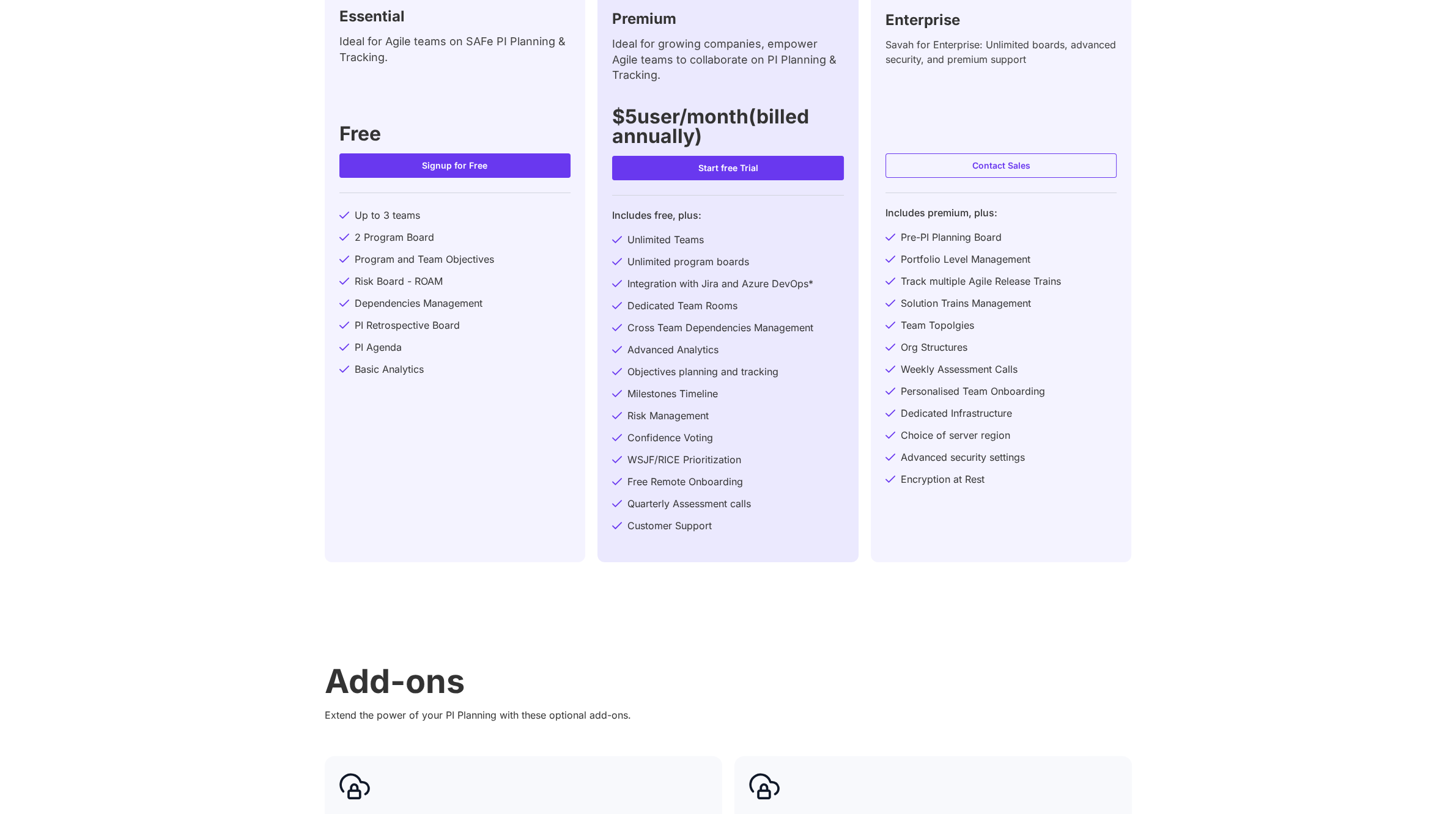
scroll to position [267, 0]
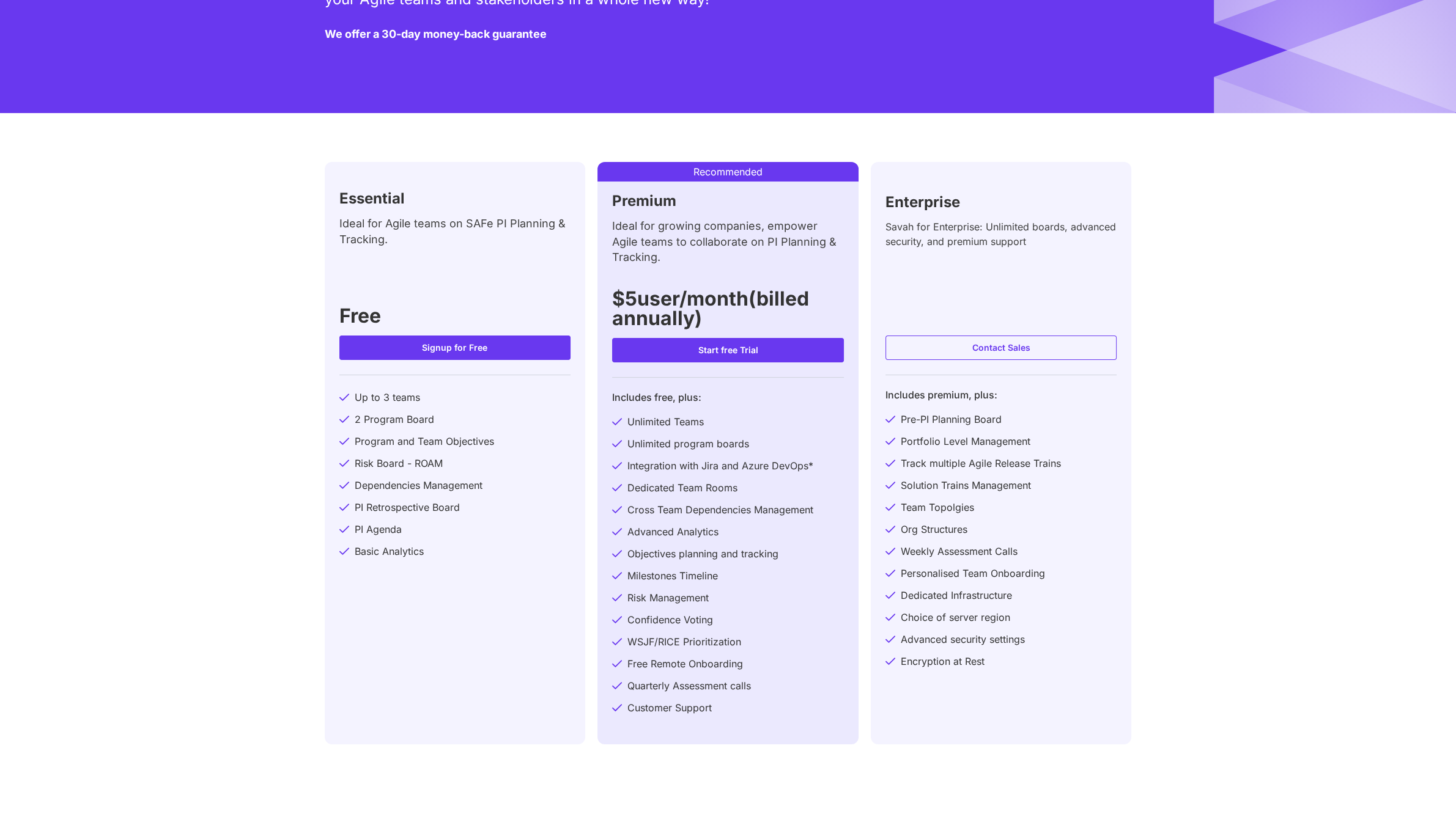
scroll to position [229, 0]
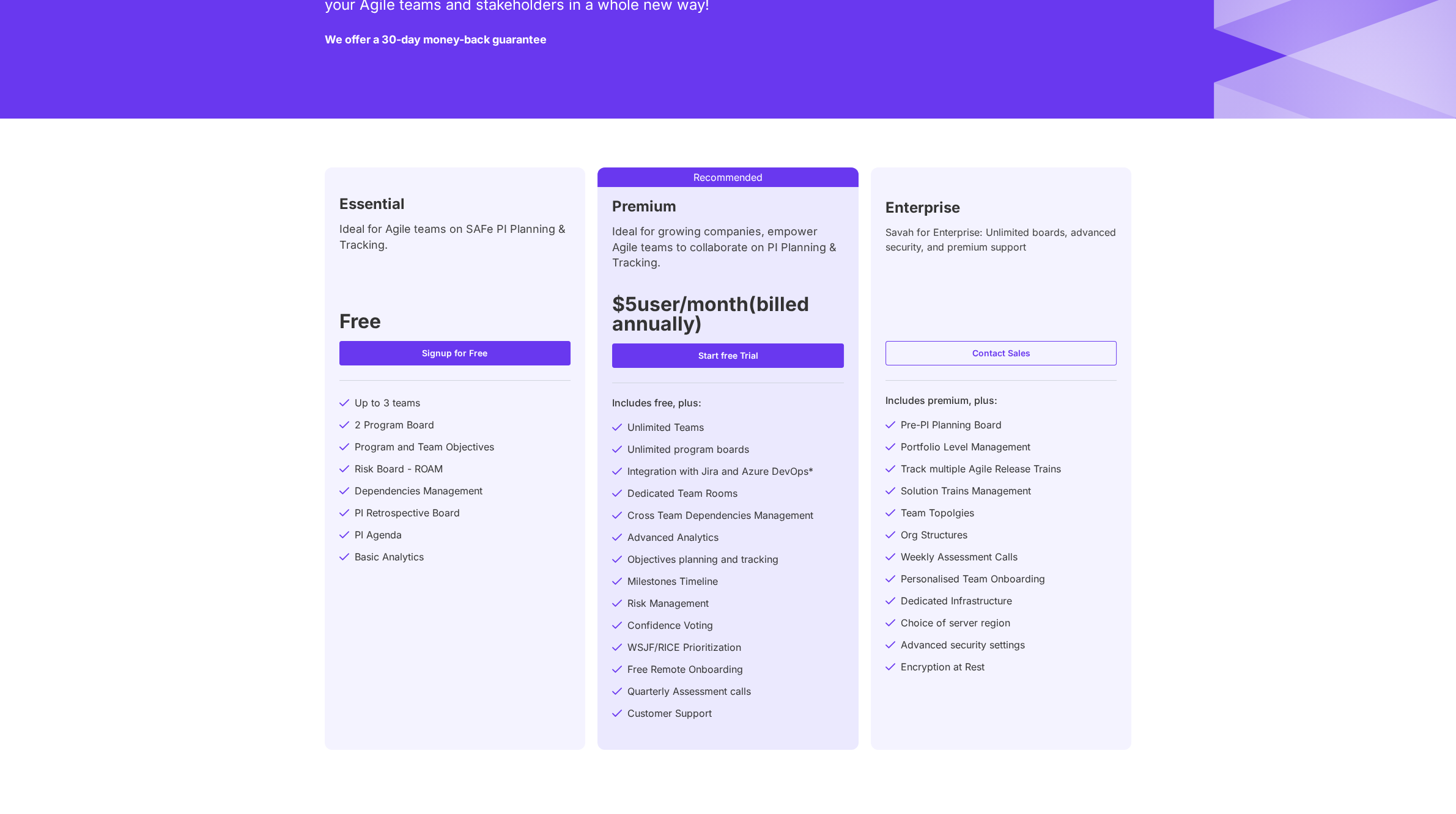
click at [634, 307] on h3 "$5 user/month(billed annually)" at bounding box center [727, 314] width 231 height 39
drag, startPoint x: 604, startPoint y: 304, endPoint x: 738, endPoint y: 327, distance: 136.0
click at [738, 327] on div "Premium Ideal for growing companies, empower Agile teams to collaborate on PI P…" at bounding box center [728, 468] width 261 height 563
click at [650, 304] on span "user/month(billed annually)" at bounding box center [710, 314] width 197 height 44
drag, startPoint x: 617, startPoint y: 304, endPoint x: 740, endPoint y: 330, distance: 125.7
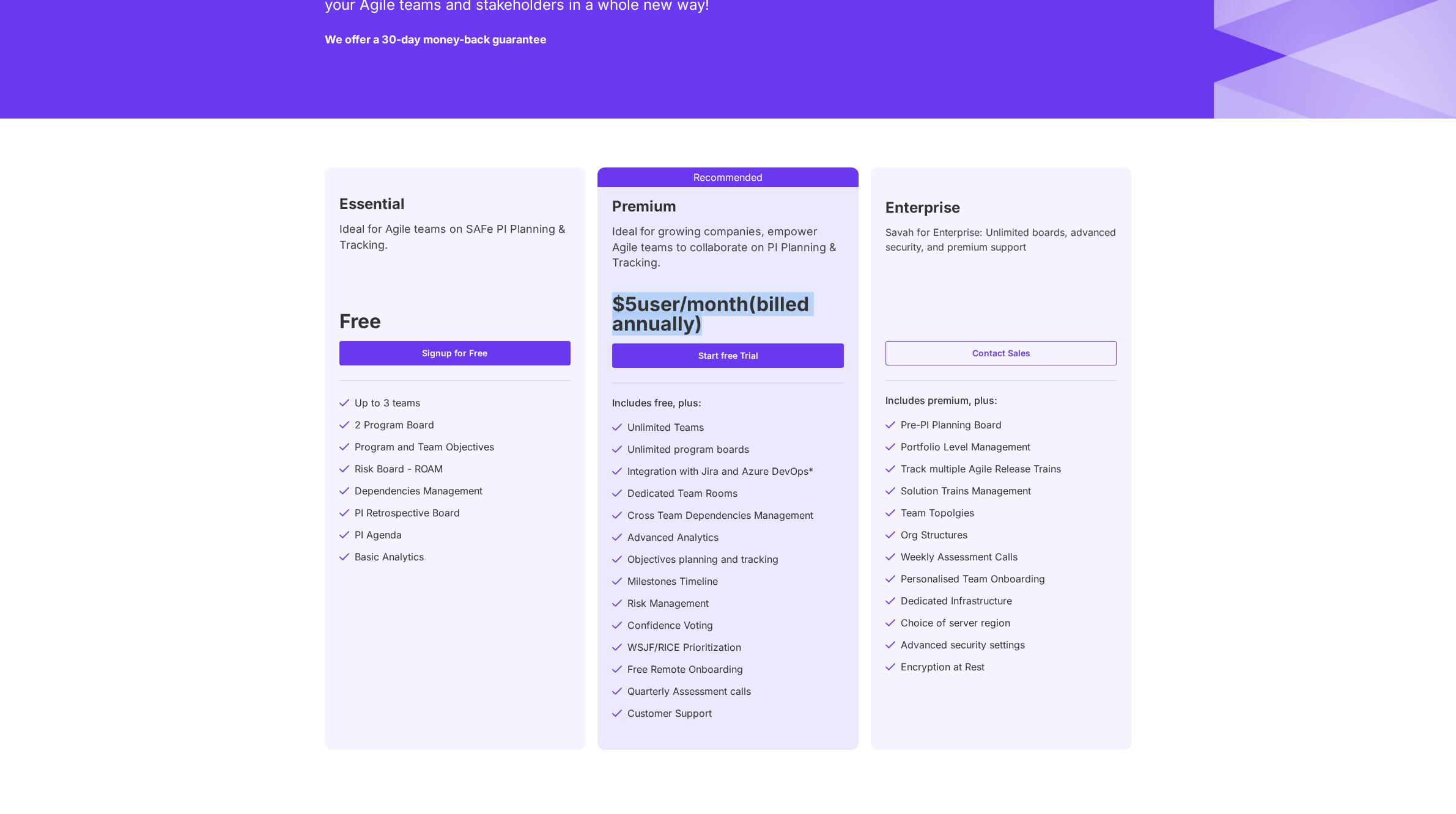
click at [740, 330] on h3 "$5 user/month(billed annually)" at bounding box center [727, 314] width 231 height 39
click at [769, 317] on span "user/month(billed annually)" at bounding box center [710, 314] width 197 height 44
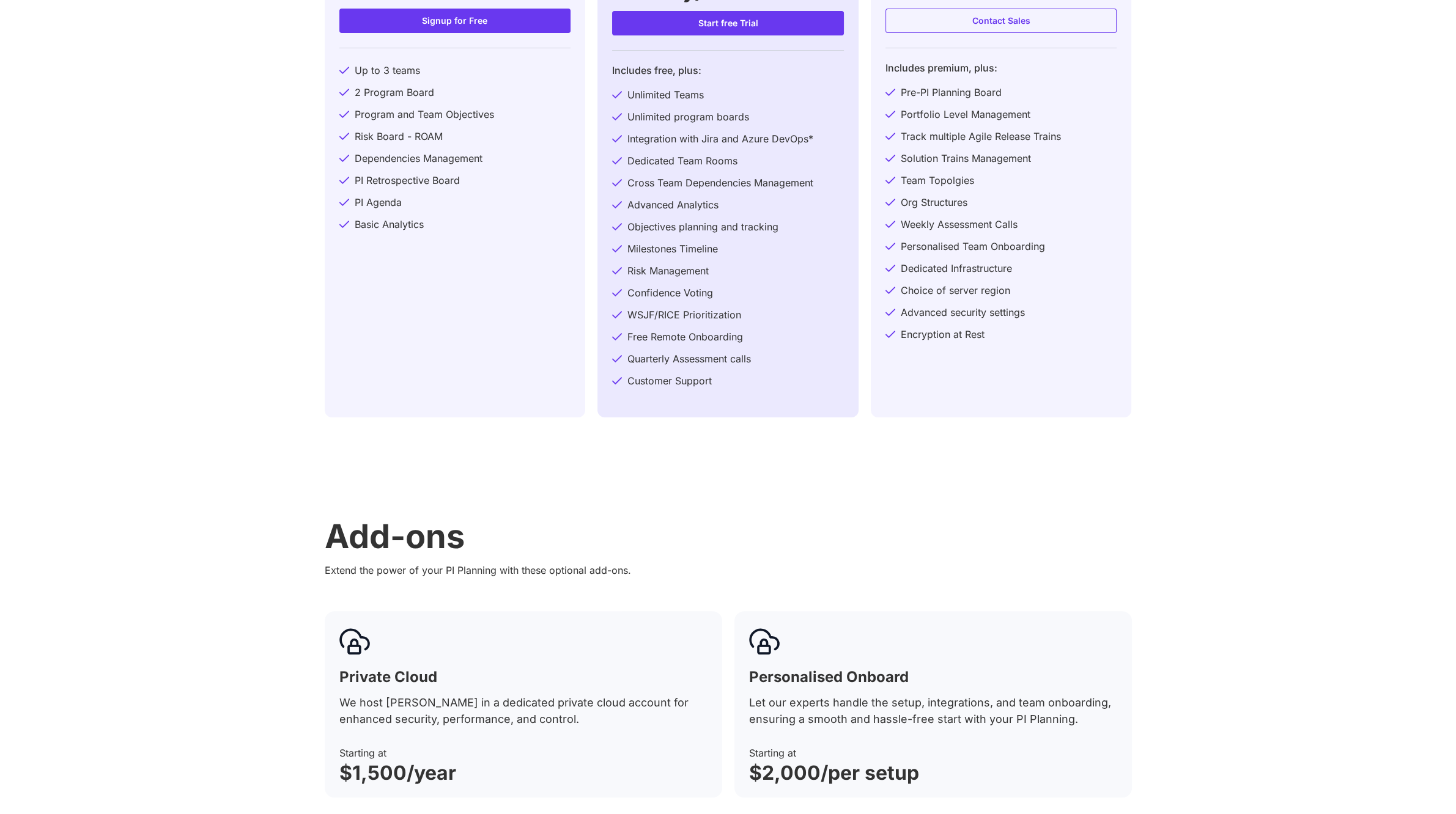
scroll to position [382, 0]
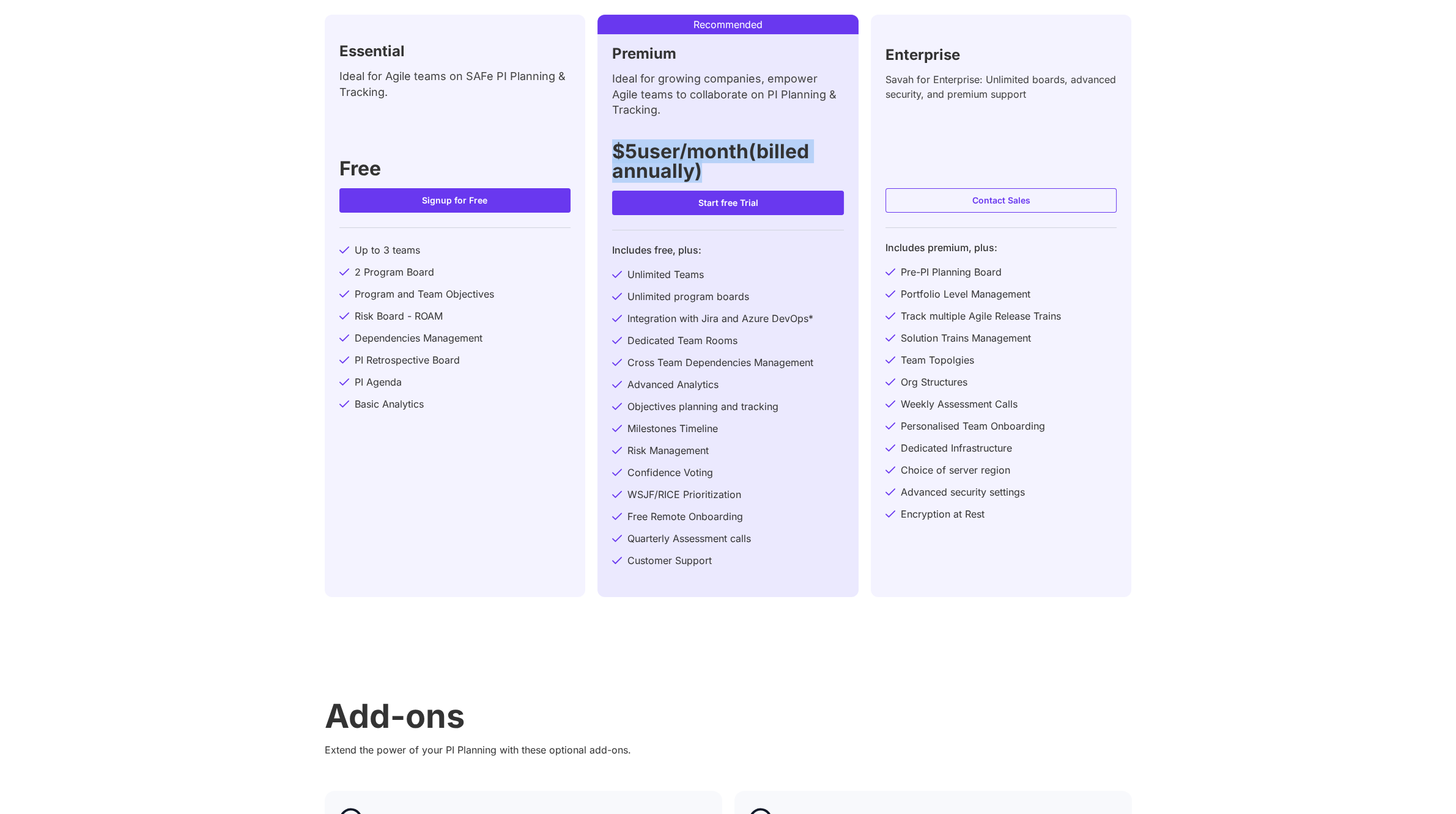
drag, startPoint x: 620, startPoint y: 151, endPoint x: 746, endPoint y: 185, distance: 130.5
click at [746, 185] on div "Premium Ideal for growing companies, empower Agile teams to collaborate on PI P…" at bounding box center [728, 316] width 261 height 563
click at [719, 171] on h3 "$5 user/month(billed annually)" at bounding box center [727, 162] width 231 height 39
drag, startPoint x: 610, startPoint y: 154, endPoint x: 755, endPoint y: 177, distance: 146.8
click at [755, 177] on div "Premium Ideal for growing companies, empower Agile teams to collaborate on PI P…" at bounding box center [728, 316] width 261 height 563
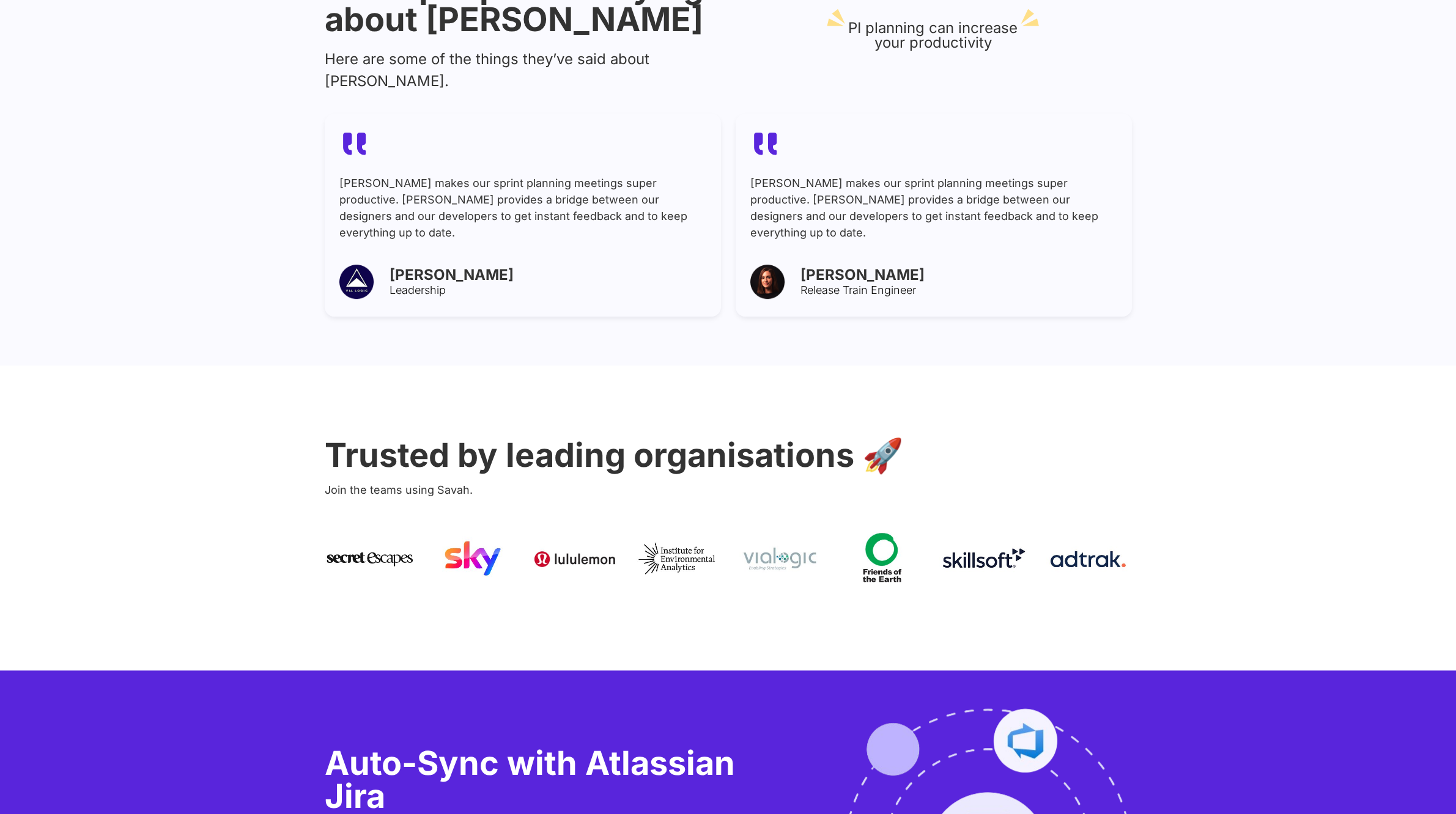
scroll to position [1528, 0]
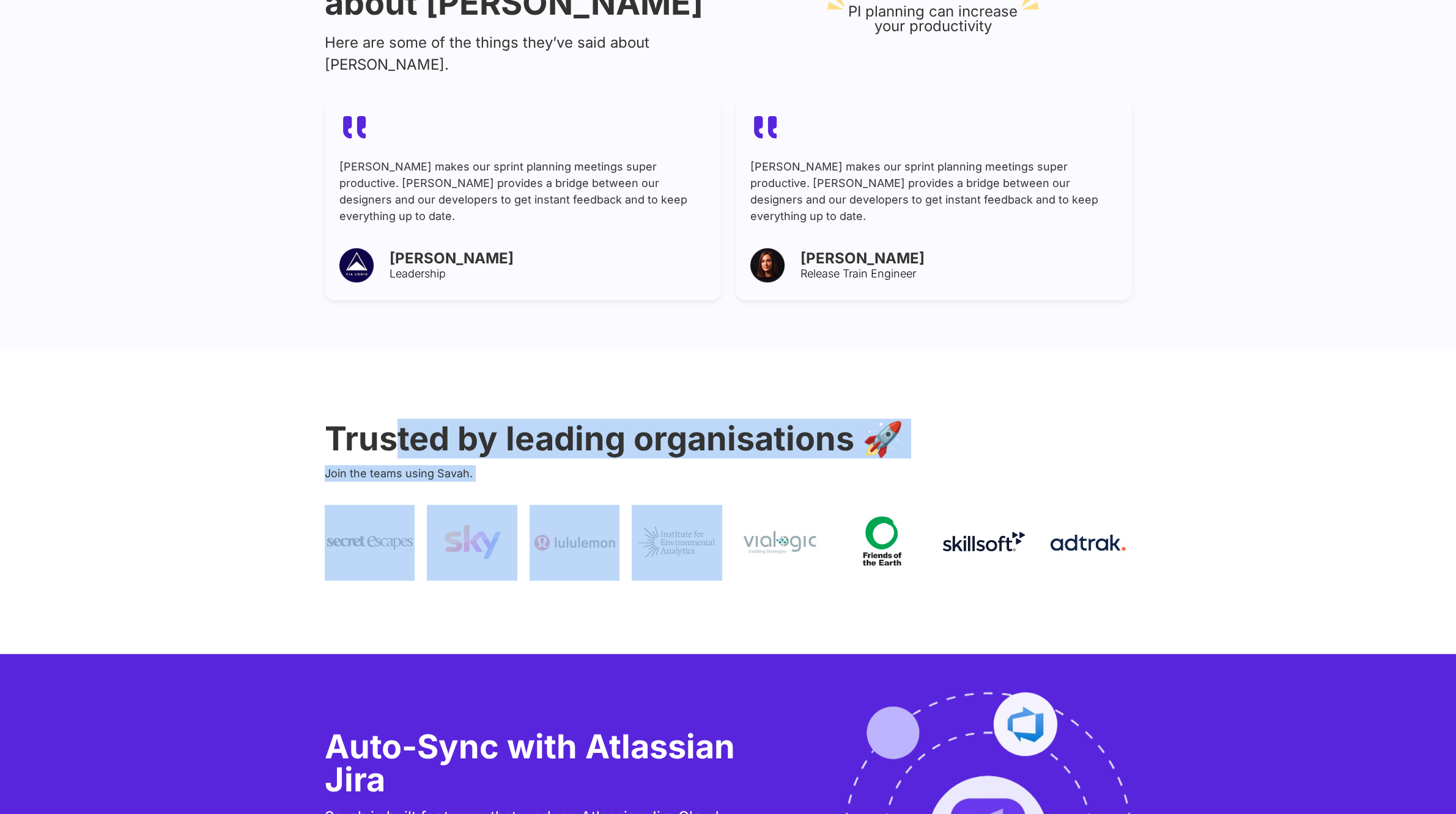
drag, startPoint x: 401, startPoint y: 407, endPoint x: 791, endPoint y: 500, distance: 400.9
click at [787, 499] on div "Trusted by leading organisations 🚀 Join the teams using Savah." at bounding box center [728, 501] width 807 height 305
click at [875, 505] on img at bounding box center [881, 543] width 90 height 75
click at [416, 466] on p "Join the teams using Savah." at bounding box center [728, 473] width 807 height 16
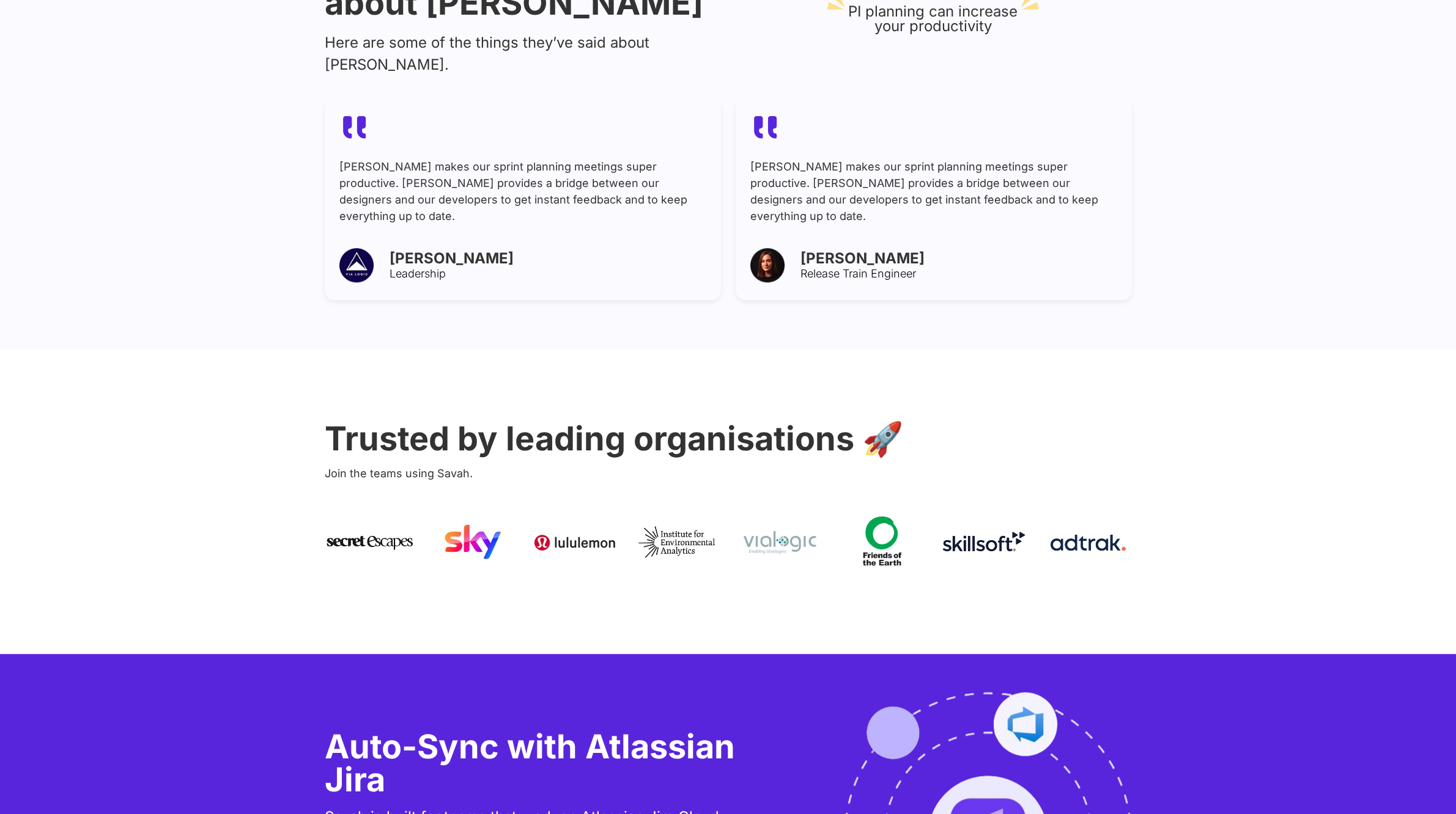
click at [365, 422] on h2 "Trusted by leading organisations 🚀" at bounding box center [728, 438] width 807 height 33
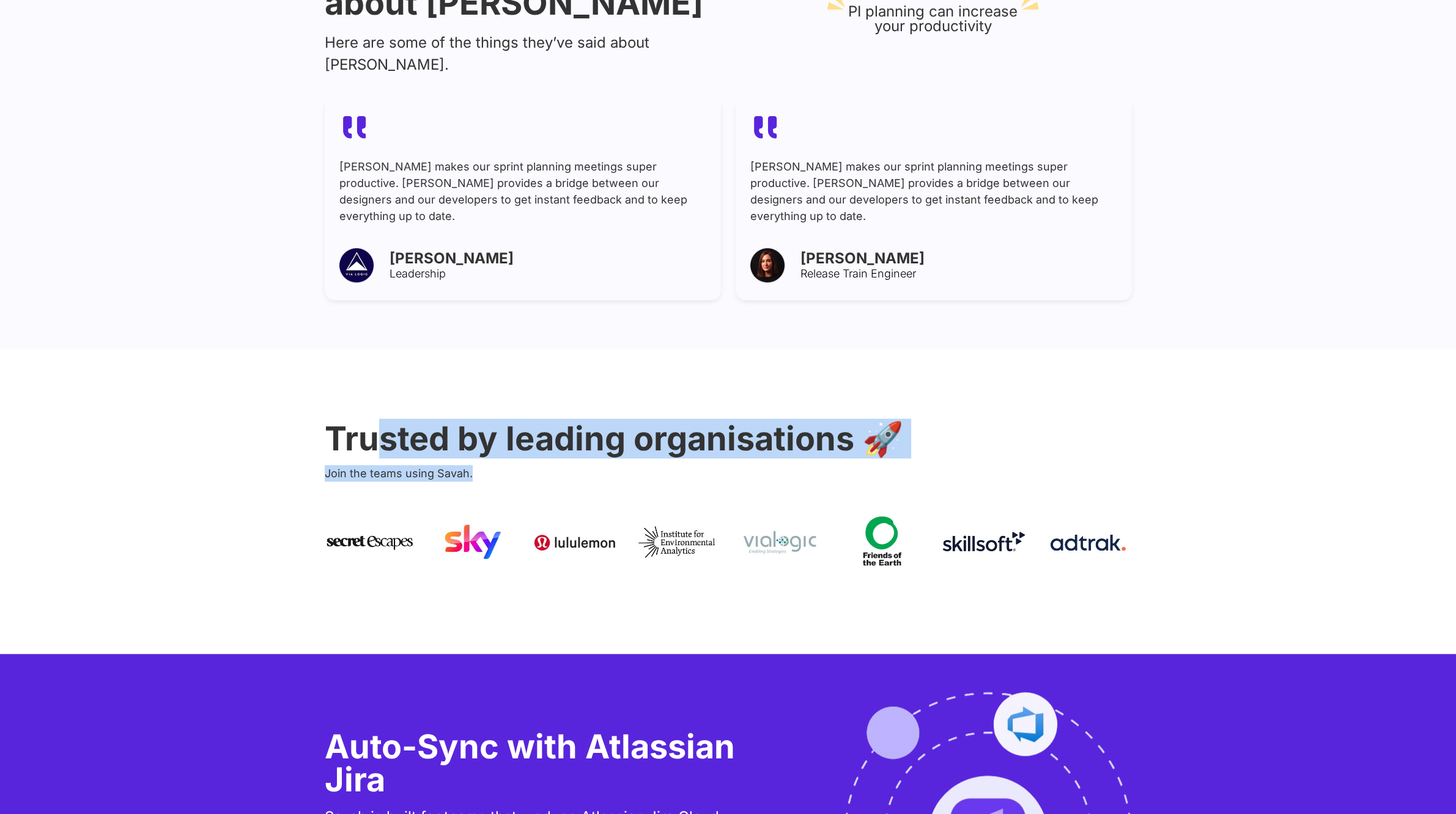
drag, startPoint x: 432, startPoint y: 425, endPoint x: 561, endPoint y: 447, distance: 130.9
click at [536, 442] on div "Trusted by leading organisations 🚀 Join the teams using Savah." at bounding box center [728, 501] width 807 height 305
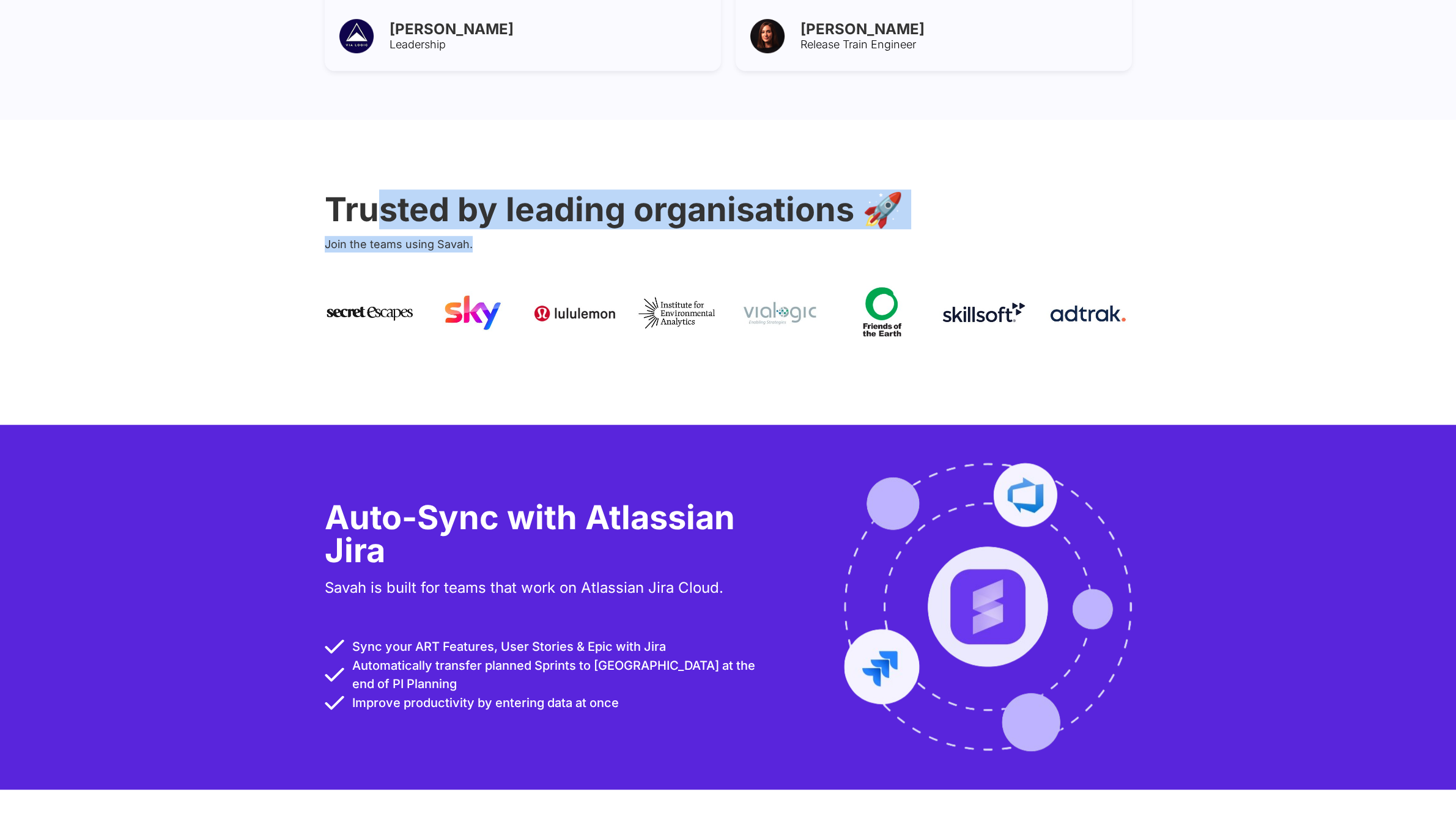
scroll to position [2063, 0]
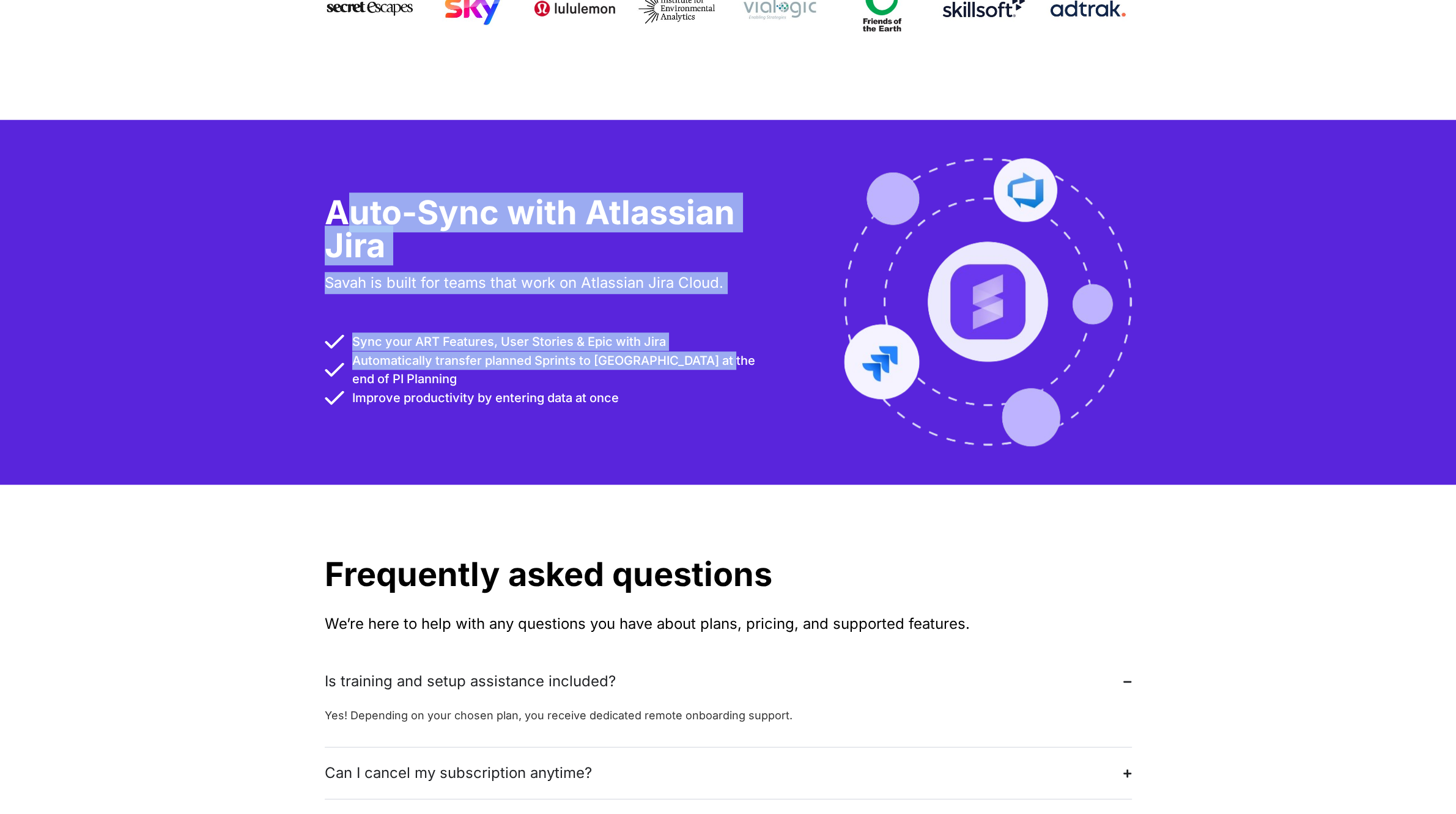
drag, startPoint x: 362, startPoint y: 179, endPoint x: 708, endPoint y: 324, distance: 375.2
click at [708, 324] on div "Auto-Sync with Atlassian Jira Savah is built for teams that work on Atlassian J…" at bounding box center [543, 302] width 438 height 212
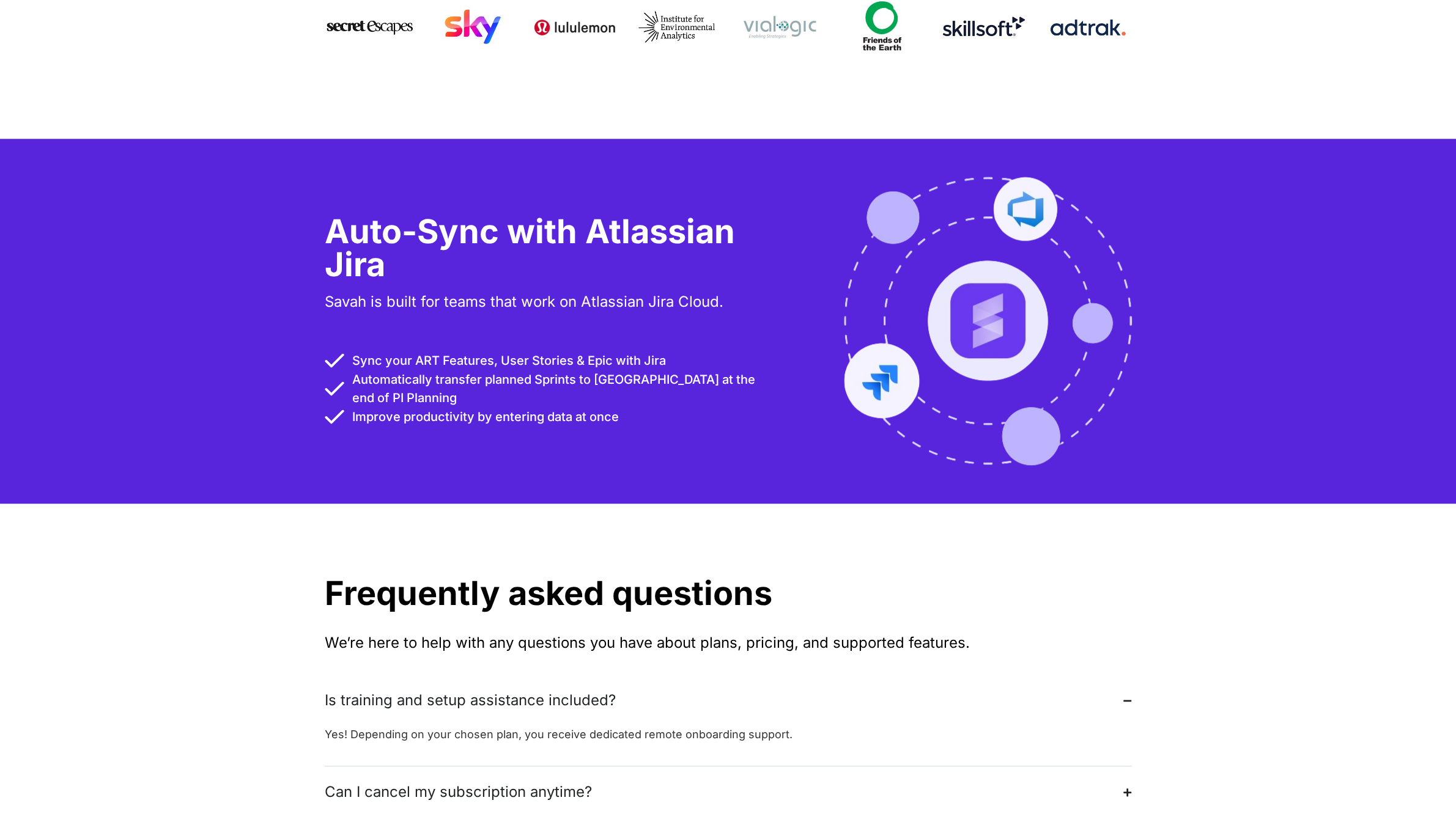
scroll to position [1986, 0]
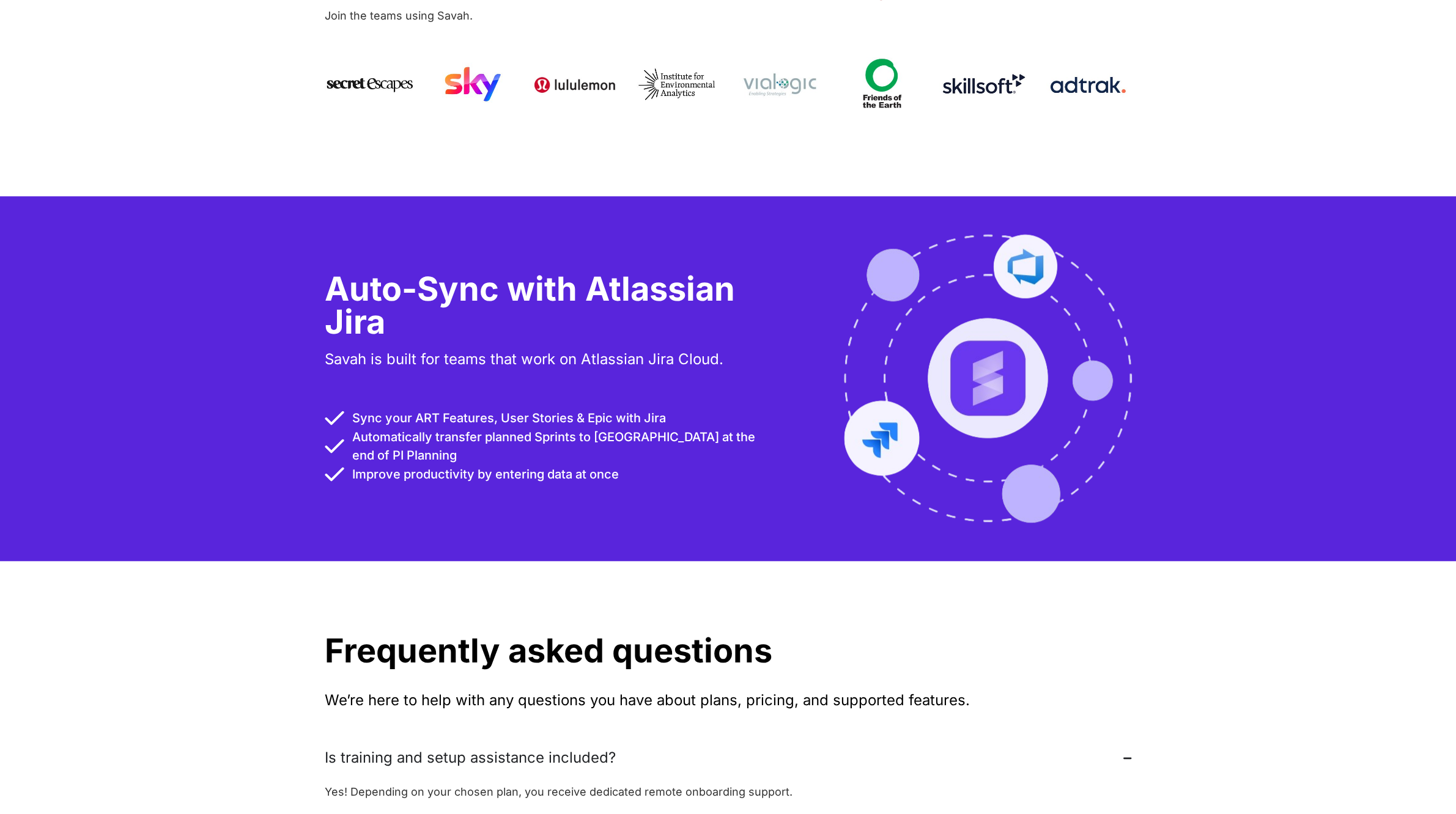
drag, startPoint x: 488, startPoint y: 335, endPoint x: 496, endPoint y: 335, distance: 8.0
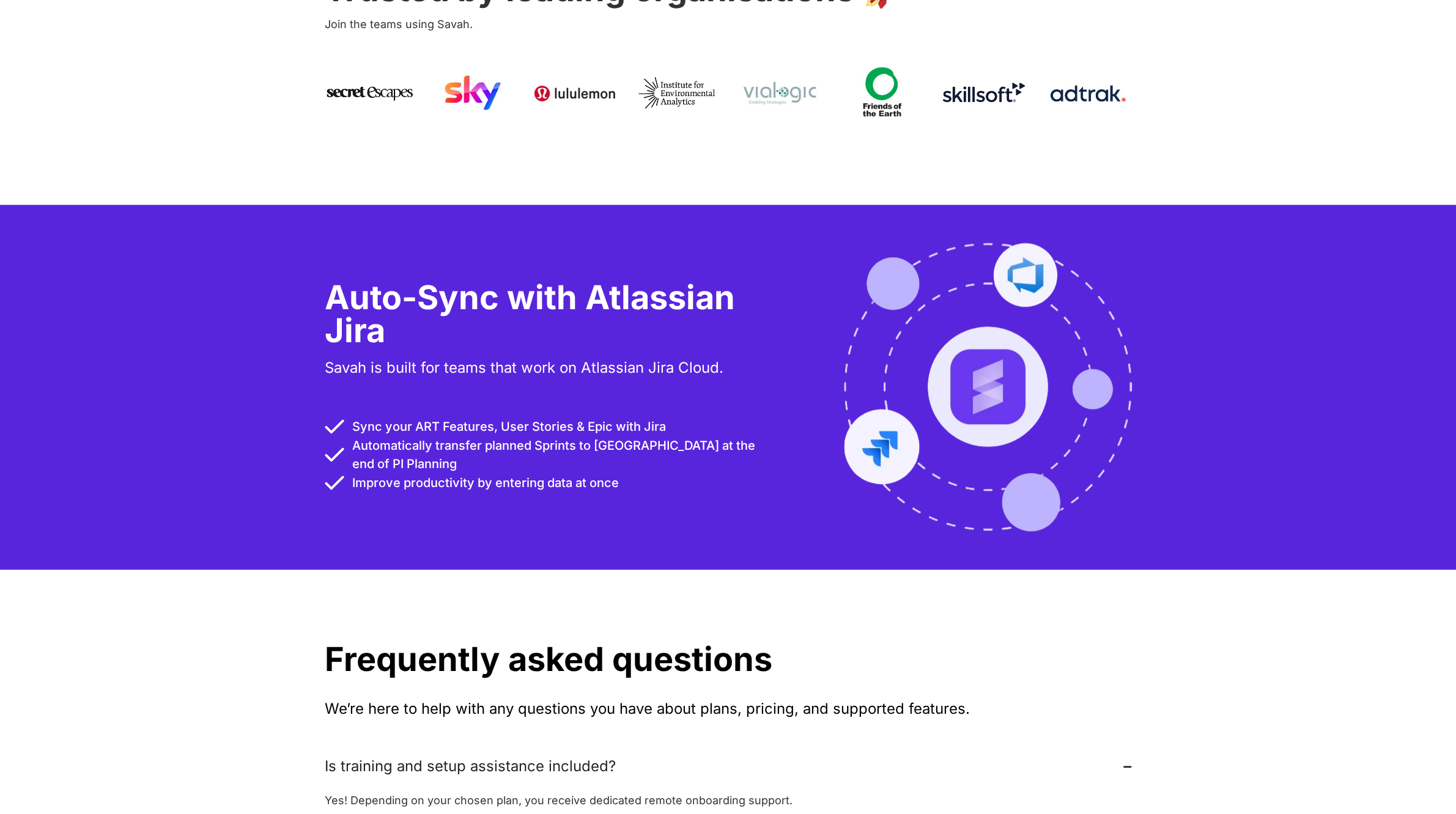
scroll to position [1975, 0]
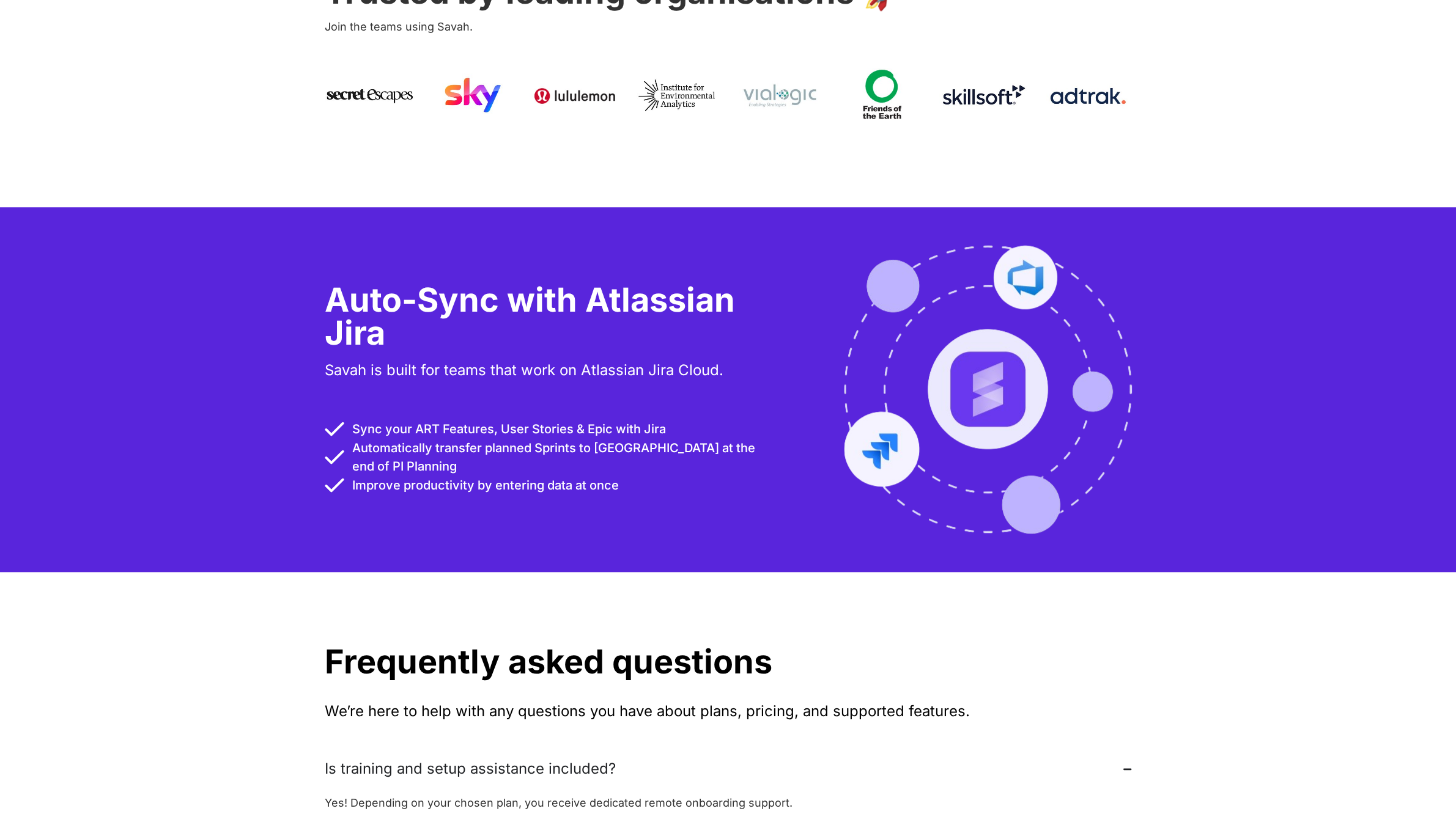
click at [524, 505] on div "Auto-Sync with Atlassian Jira Savah is built for teams that work on Atlassian J…" at bounding box center [728, 389] width 807 height 365
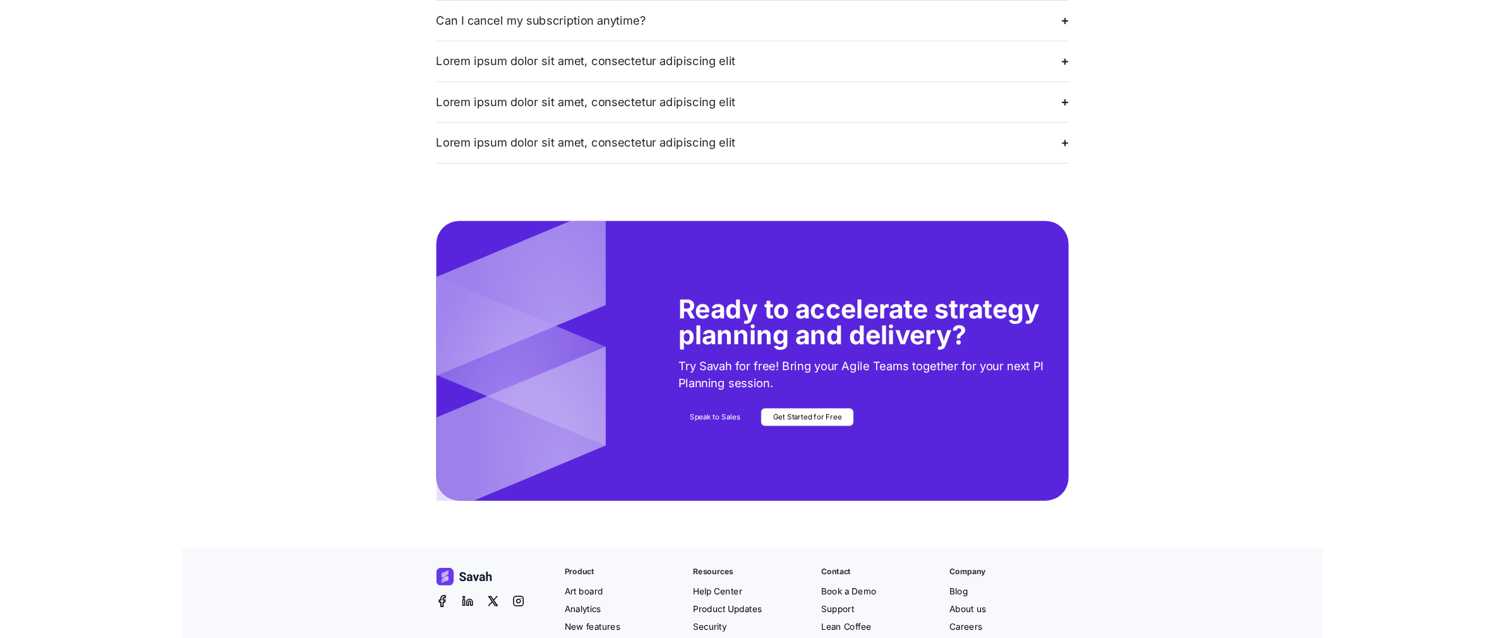
scroll to position [2961, 0]
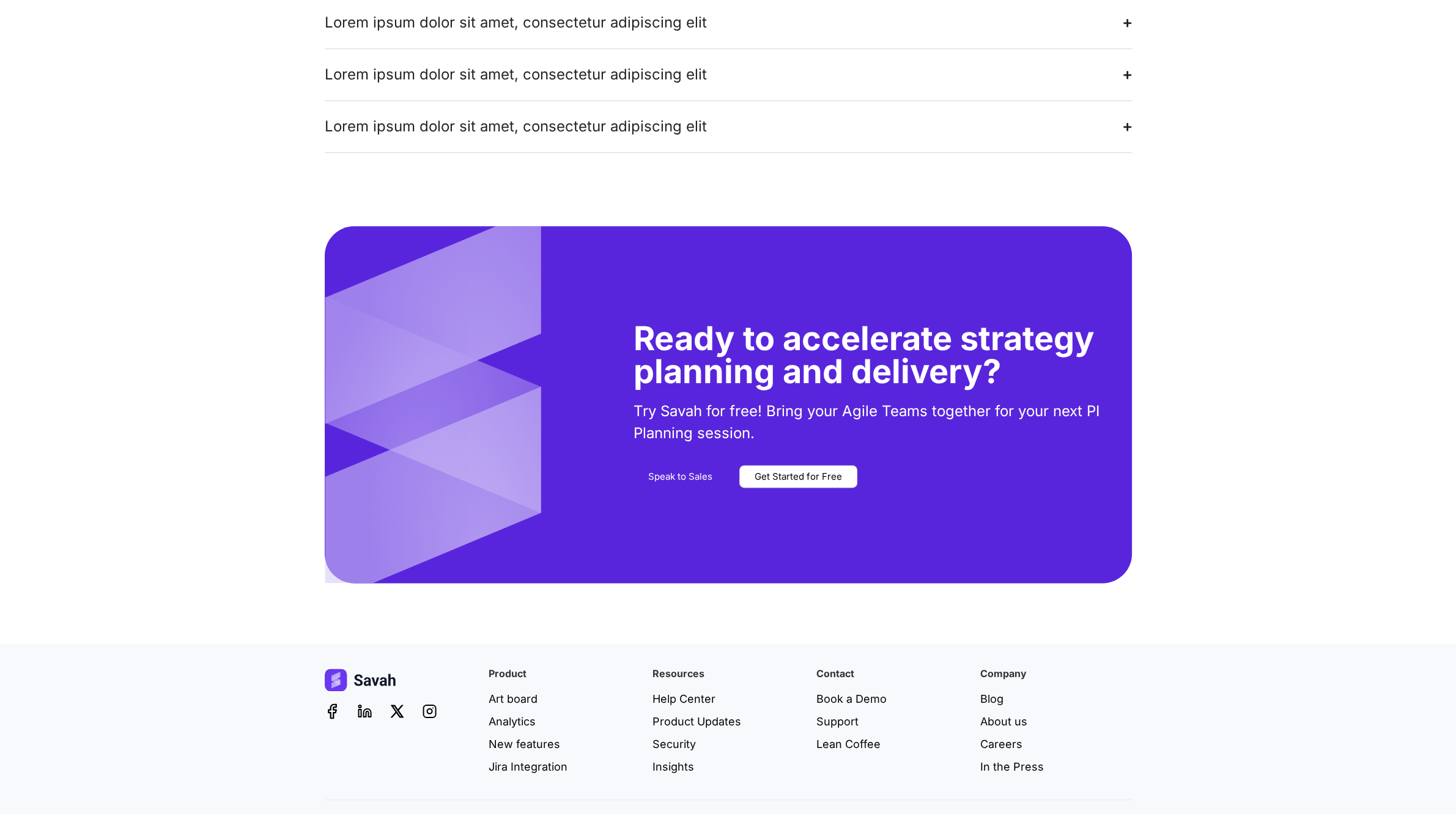
click at [434, 530] on img at bounding box center [433, 405] width 218 height 357
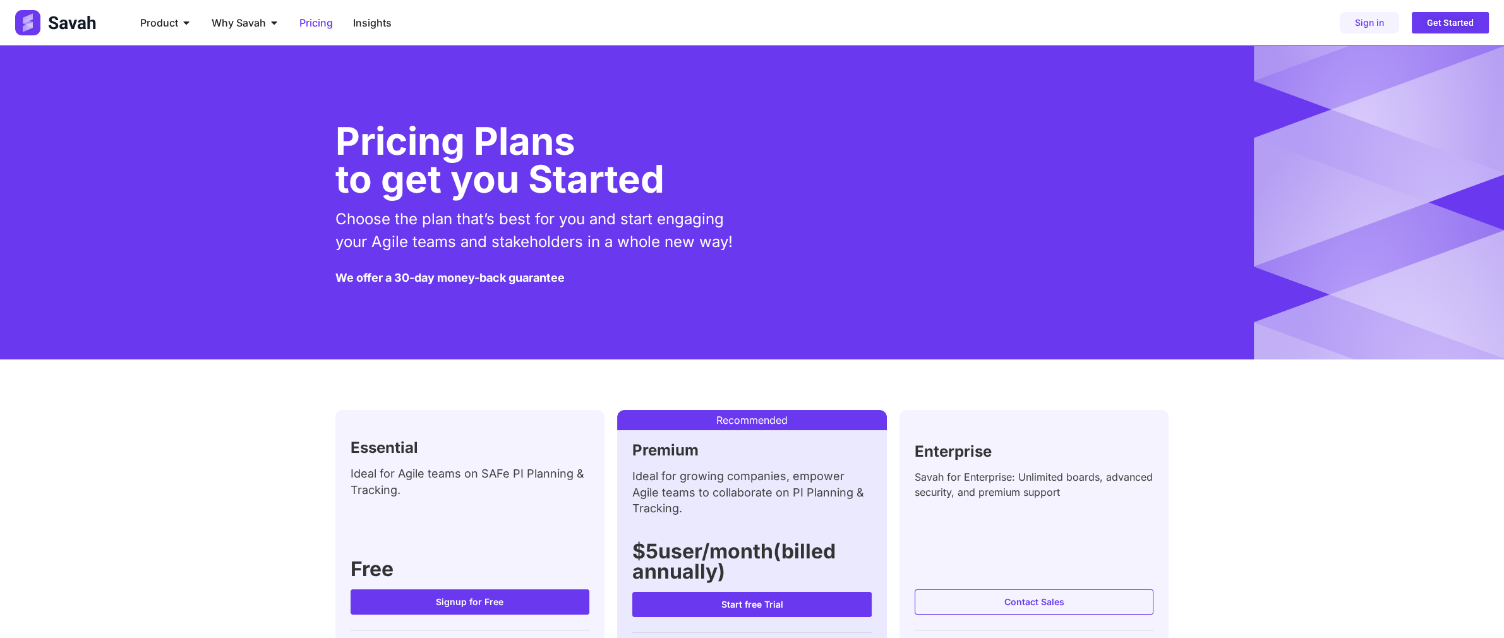
scroll to position [0, 0]
click at [179, 21] on div "Product Close Product Open Product" at bounding box center [165, 22] width 71 height 25
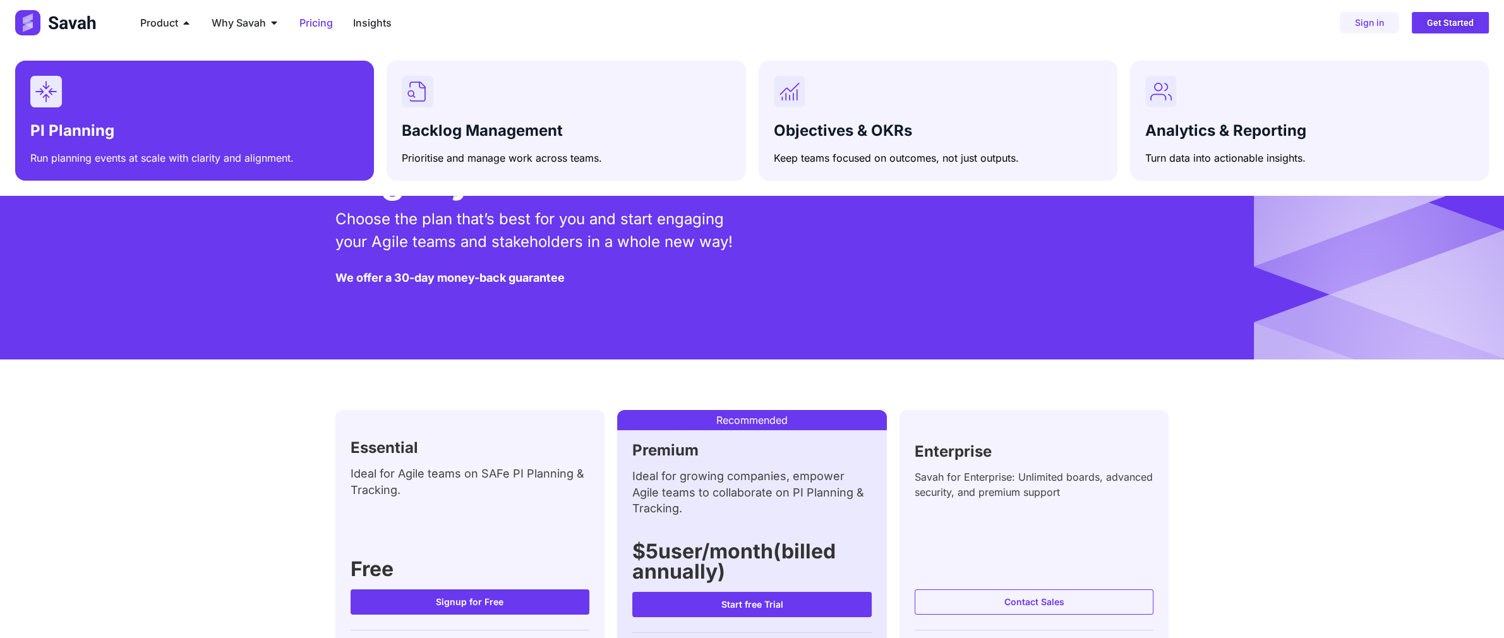
click at [184, 108] on div "PI Planning Run planning events at scale with clarity and alignment." at bounding box center [194, 121] width 328 height 90
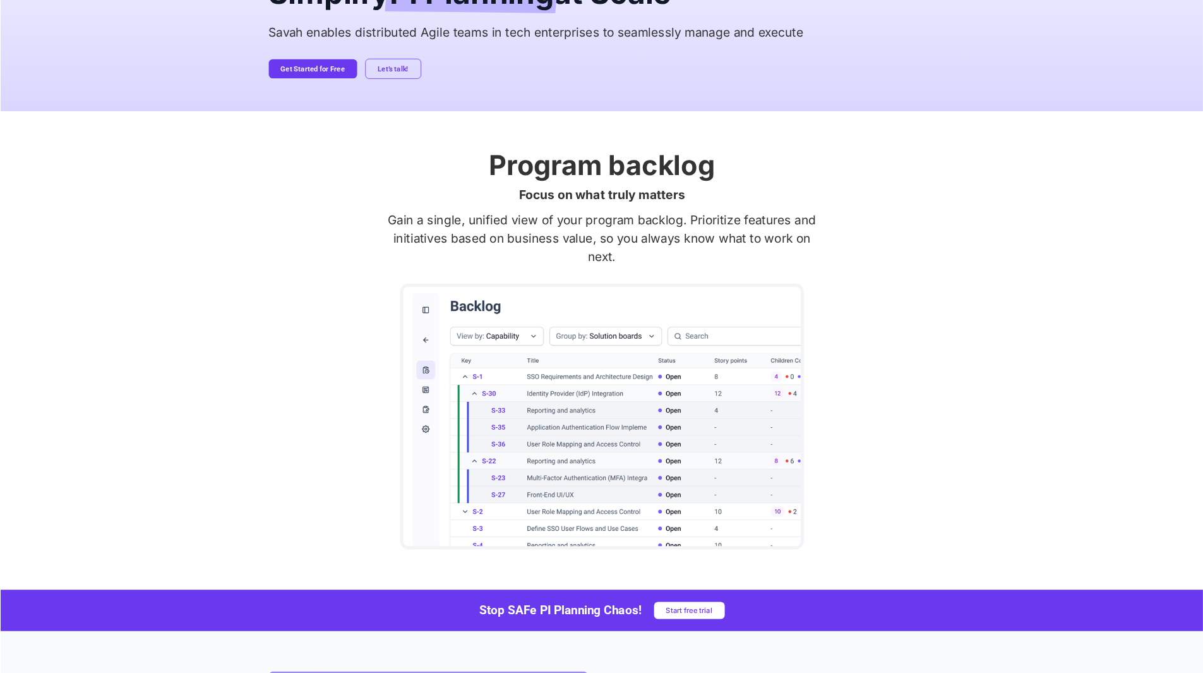
scroll to position [158, 0]
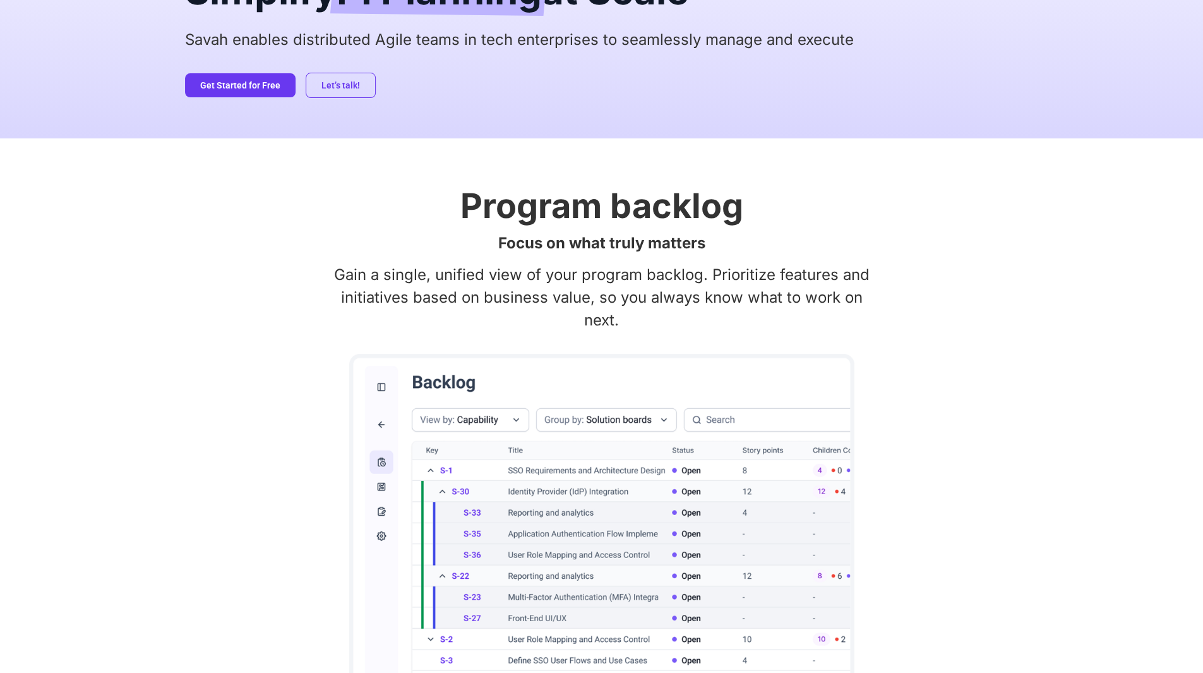
click at [632, 263] on p "Gain a single, unified view of your program backlog. Prioritize features and in…" at bounding box center [602, 297] width 834 height 68
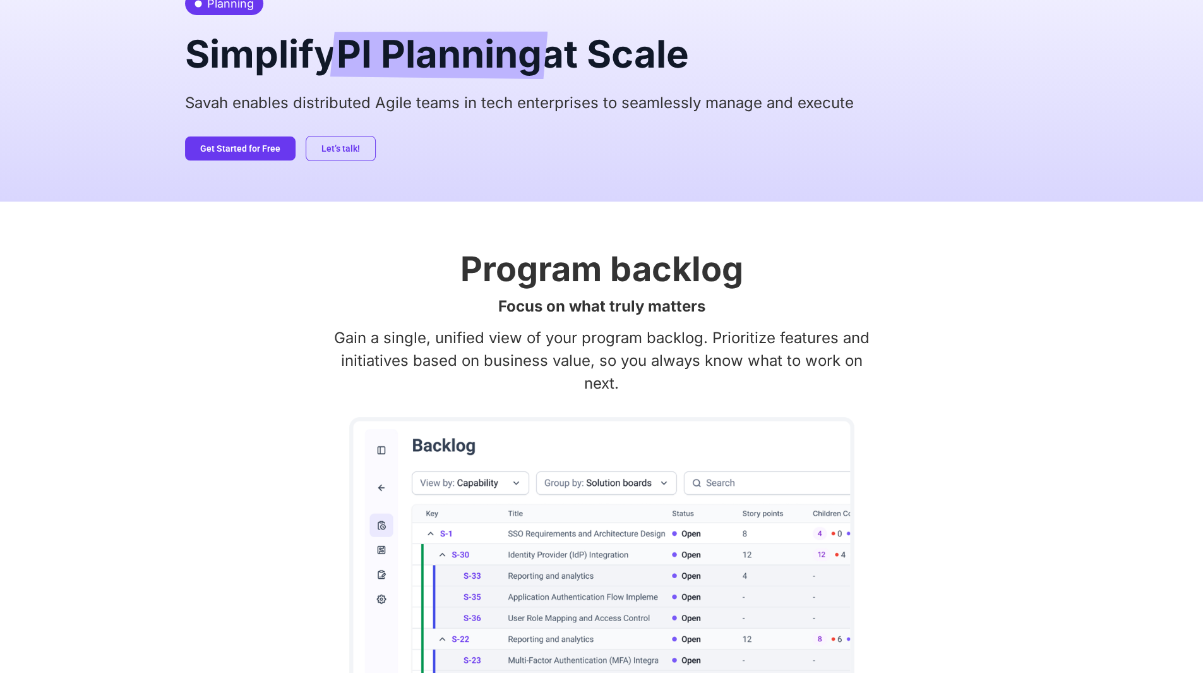
scroll to position [0, 0]
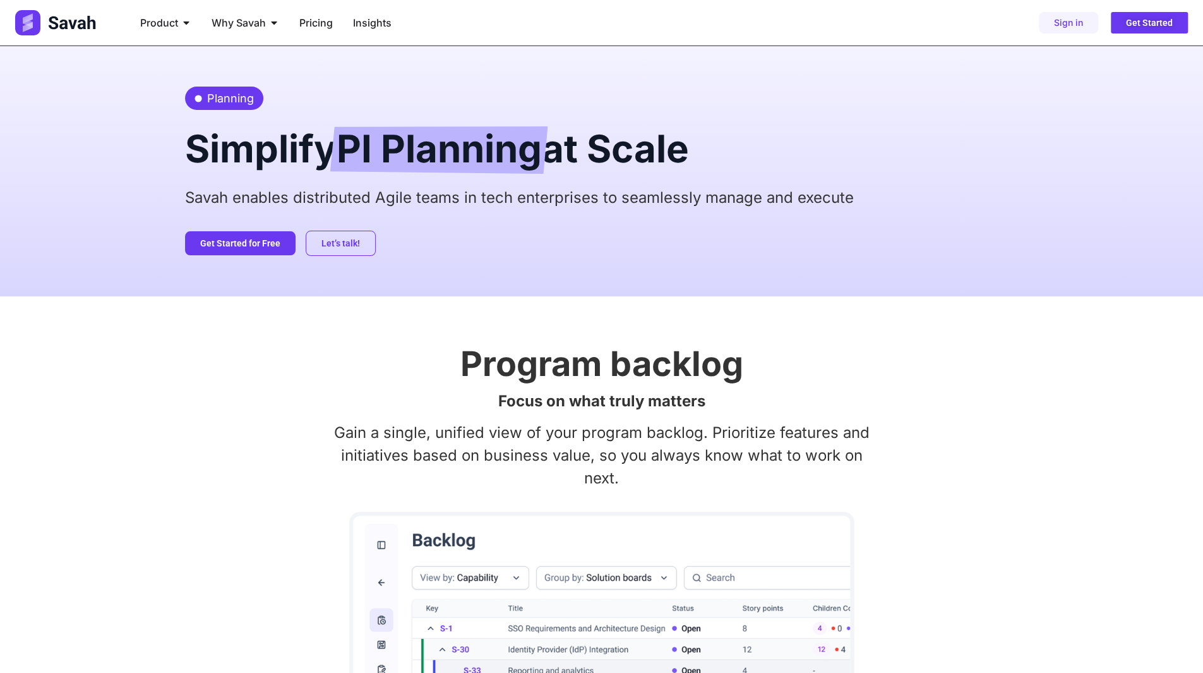
click at [326, 356] on h2 "Program backlog" at bounding box center [602, 364] width 834 height 34
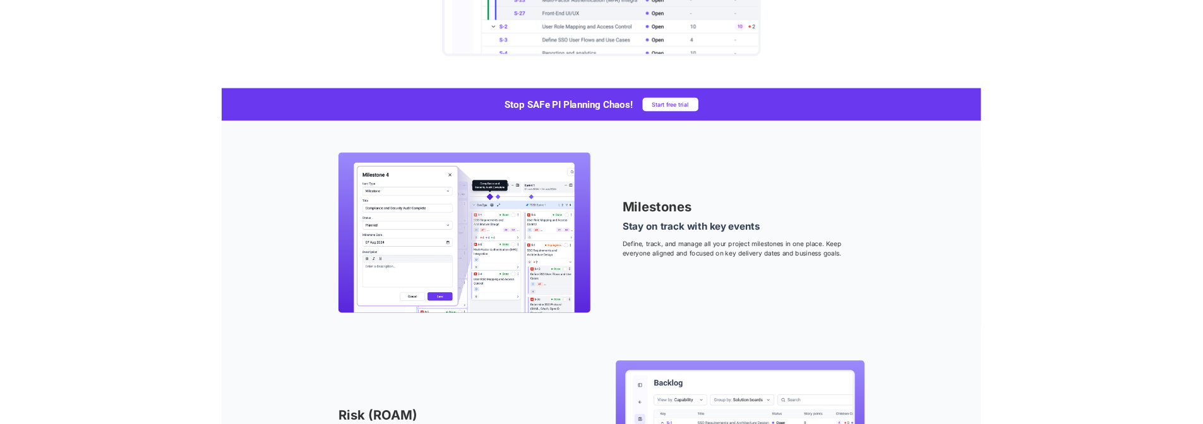
scroll to position [758, 0]
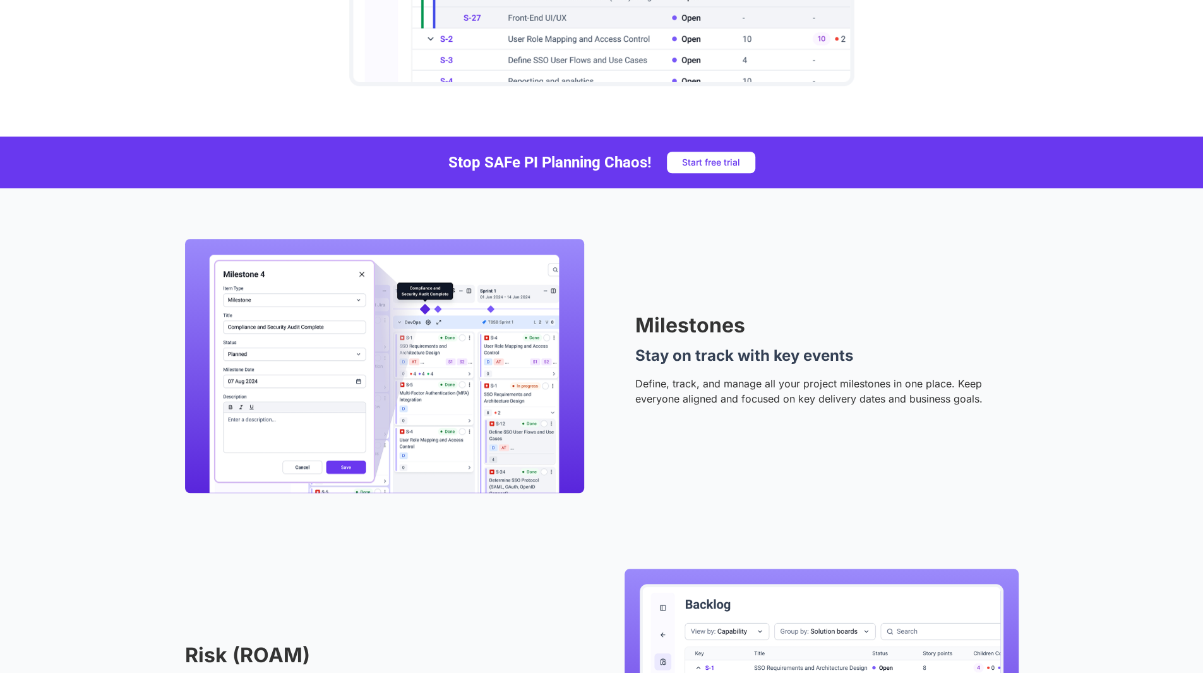
click at [761, 383] on p "Define, track, and manage all your project milestones in one place. Keep everyo…" at bounding box center [826, 391] width 383 height 30
drag, startPoint x: 753, startPoint y: 387, endPoint x: 716, endPoint y: 392, distance: 37.0
click at [716, 392] on p "Define, track, and manage all your project milestones in one place. Keep everyo…" at bounding box center [826, 391] width 383 height 30
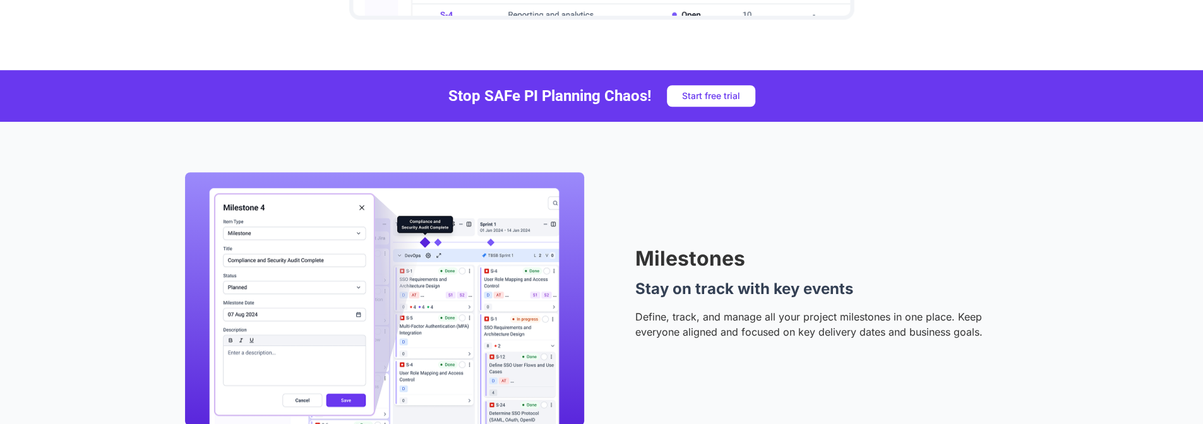
scroll to position [821, 0]
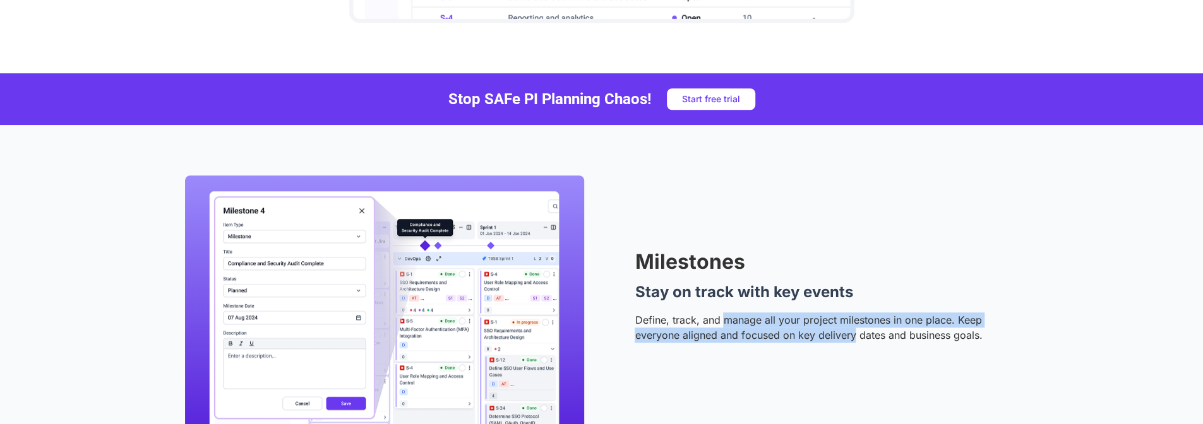
drag, startPoint x: 724, startPoint y: 322, endPoint x: 857, endPoint y: 332, distance: 132.4
click at [855, 330] on p "Define, track, and manage all your project milestones in one place. Keep everyo…" at bounding box center [826, 328] width 383 height 30
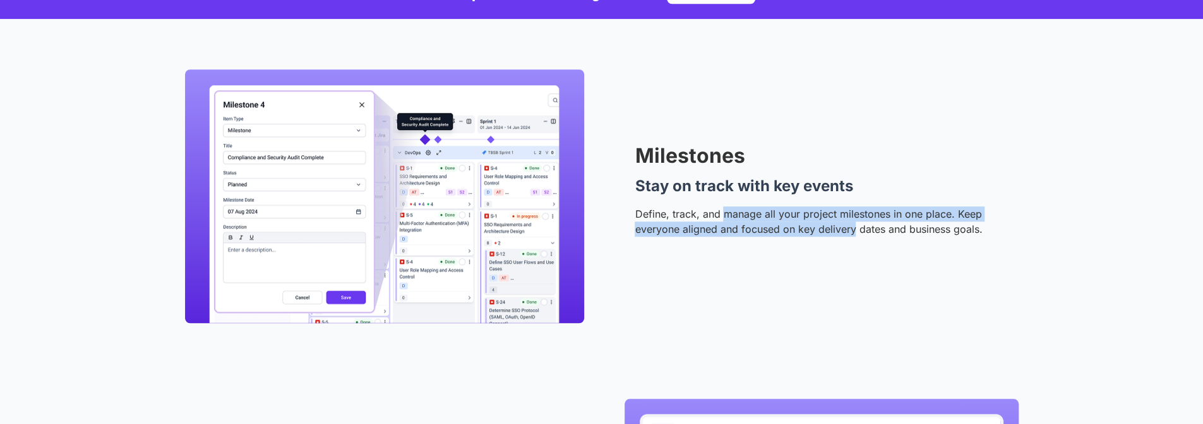
scroll to position [907, 0]
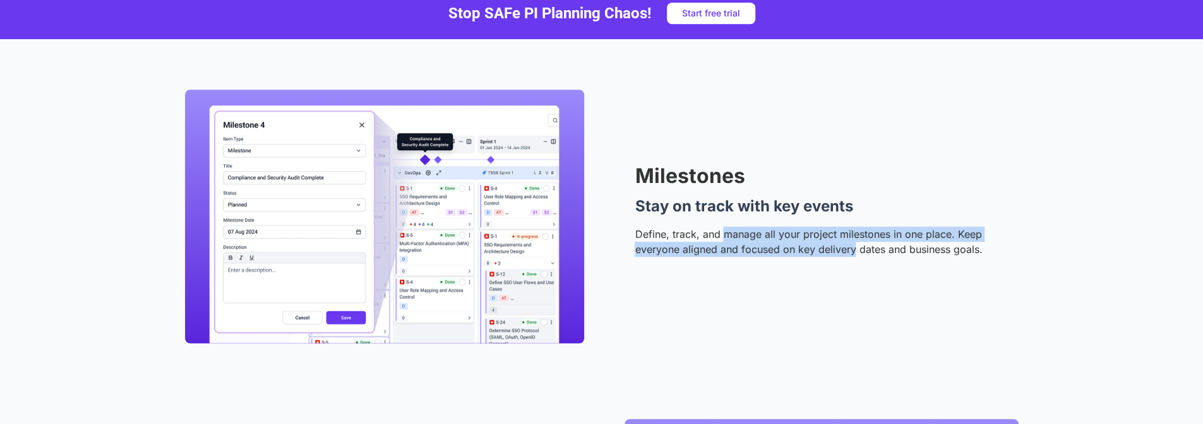
click at [726, 222] on div "Milestones Stay on track with key events Define, track, and manage all your pro…" at bounding box center [826, 216] width 383 height 100
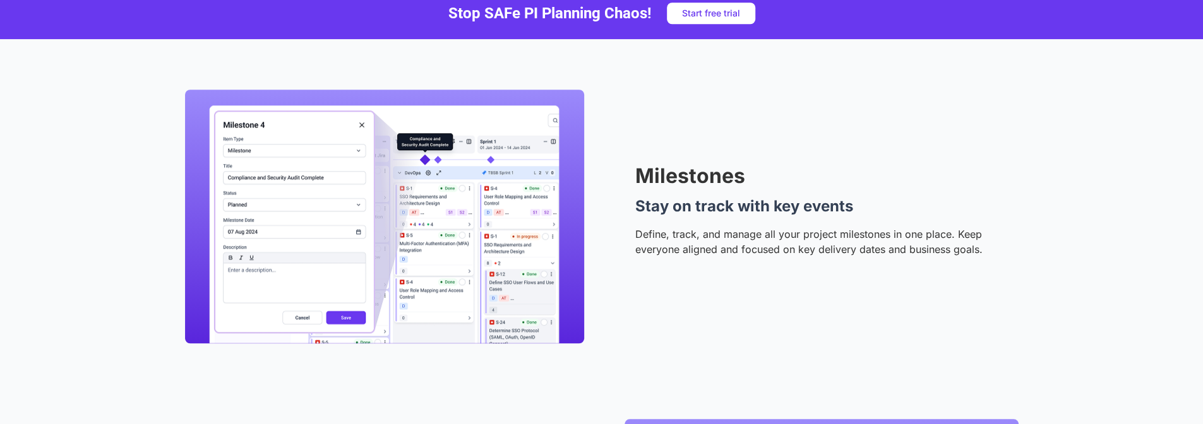
click at [673, 199] on h4 "Stay on track with key events" at bounding box center [826, 206] width 383 height 15
click at [668, 185] on h2 "Milestones" at bounding box center [826, 176] width 383 height 20
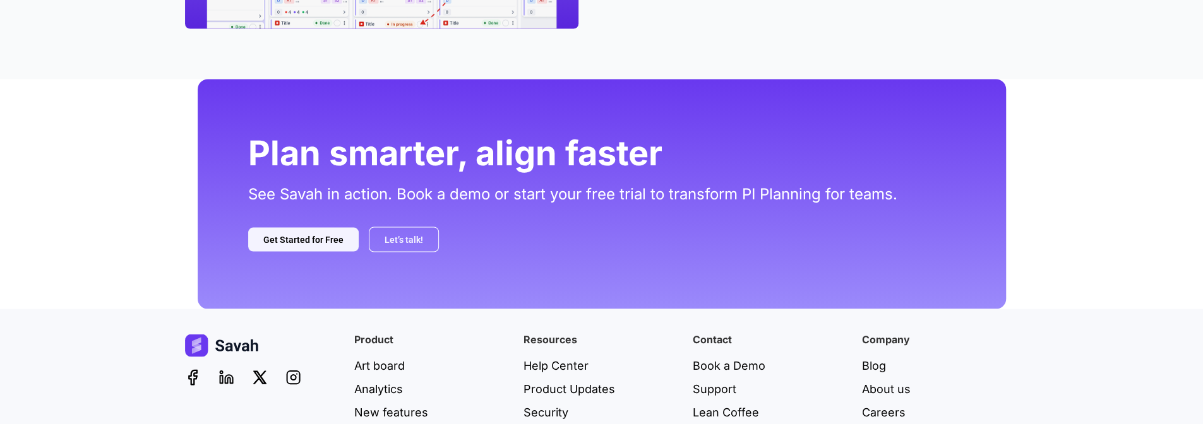
scroll to position [1855, 0]
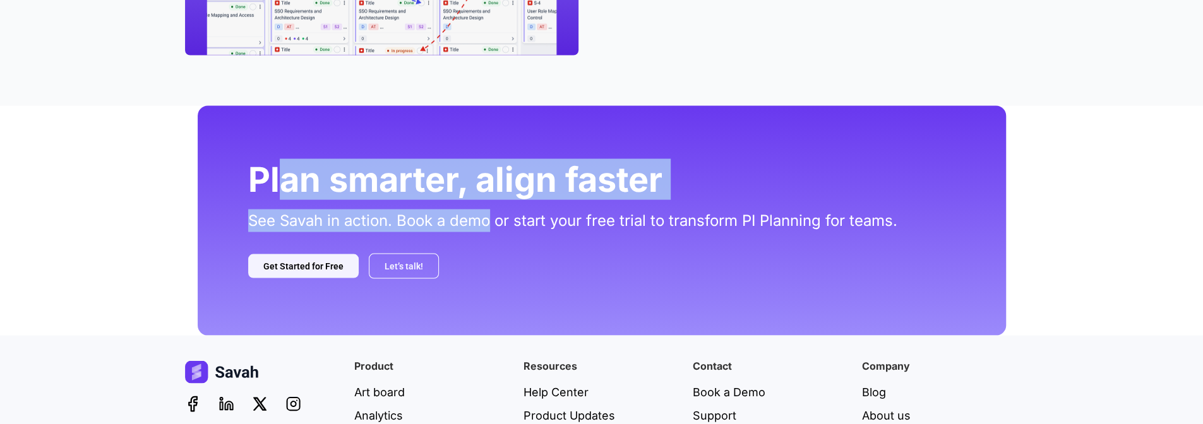
drag, startPoint x: 286, startPoint y: 190, endPoint x: 492, endPoint y: 253, distance: 216.0
click at [491, 251] on div "Plan smarter, align faster See Savah in action. Book a demo or start your free …" at bounding box center [602, 221] width 809 height 230
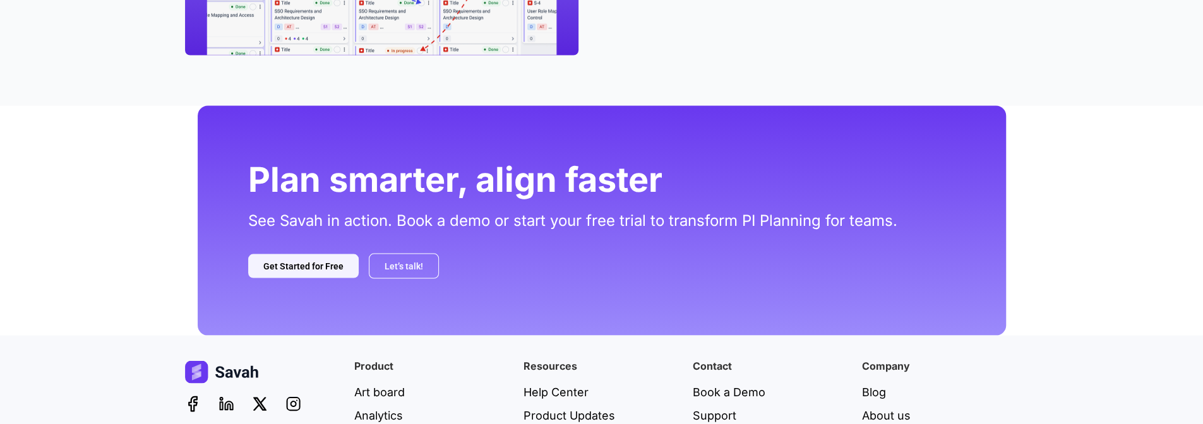
click at [486, 258] on div "Let’s talk! Get Started for Free" at bounding box center [601, 266] width 707 height 25
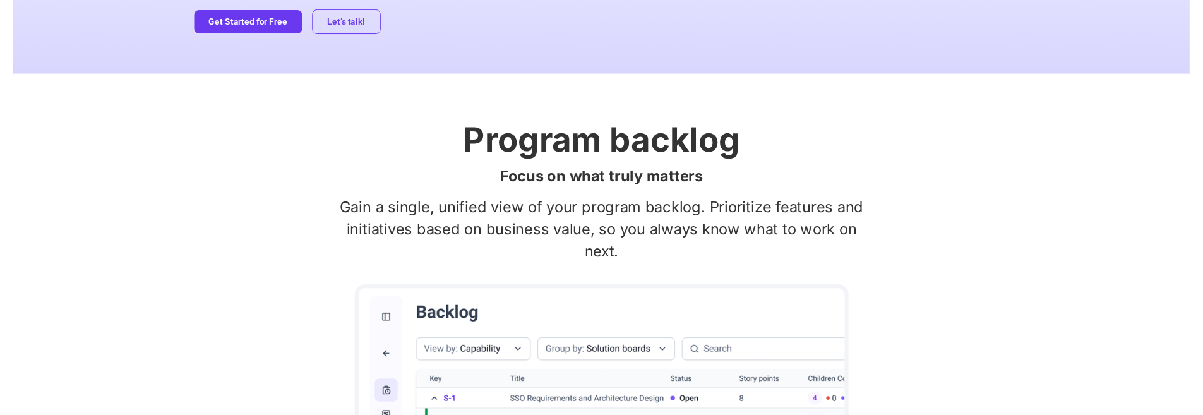
scroll to position [0, 0]
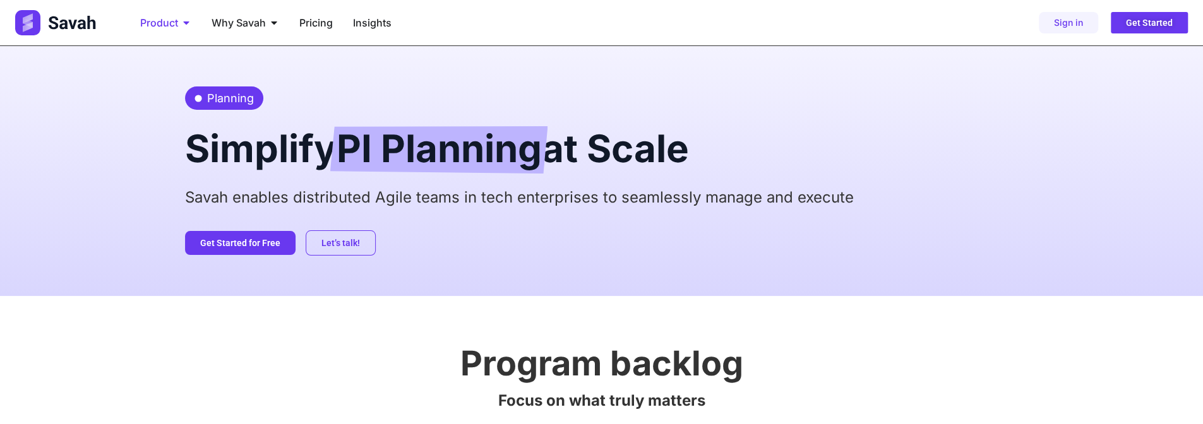
click at [186, 24] on icon "Menu" at bounding box center [186, 22] width 6 height 3
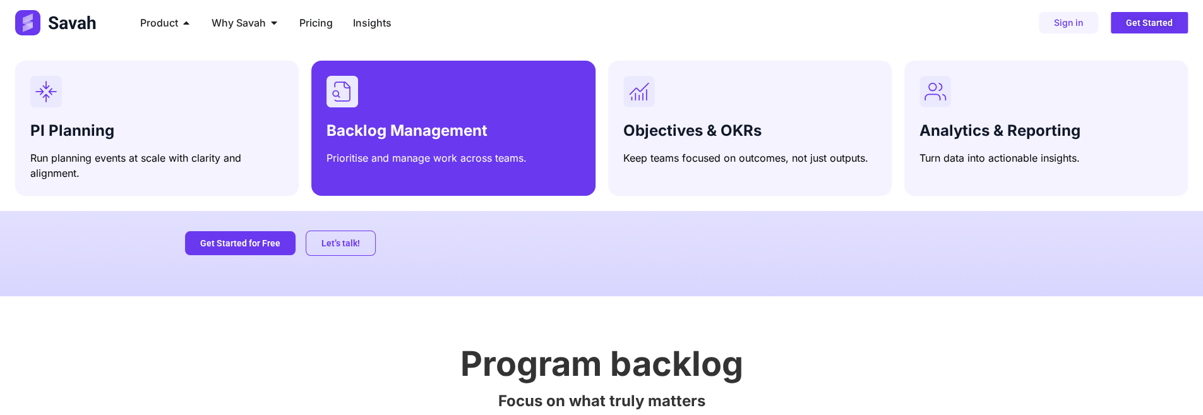
click at [407, 109] on div "Backlog Management Prioritise and manage work across teams." at bounding box center [453, 121] width 253 height 90
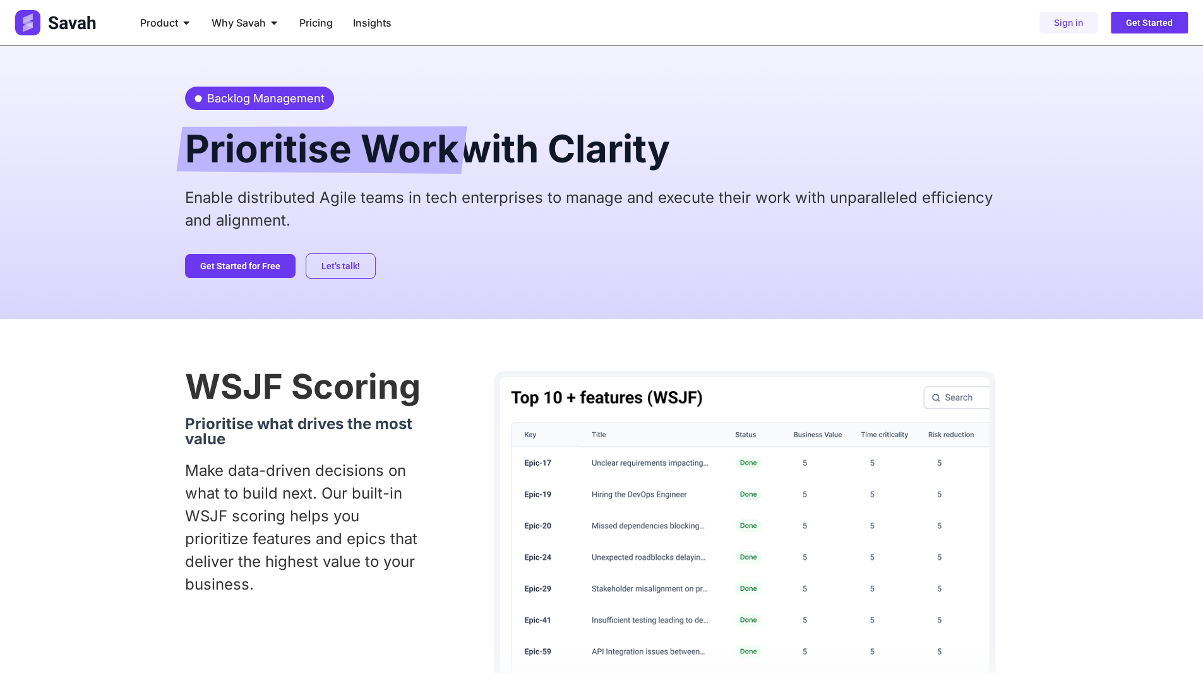
click at [581, 189] on p "Enable distributed Agile teams in tech enterprises to manage and execute their …" at bounding box center [602, 208] width 834 height 45
click at [167, 21] on span "Product" at bounding box center [159, 22] width 38 height 15
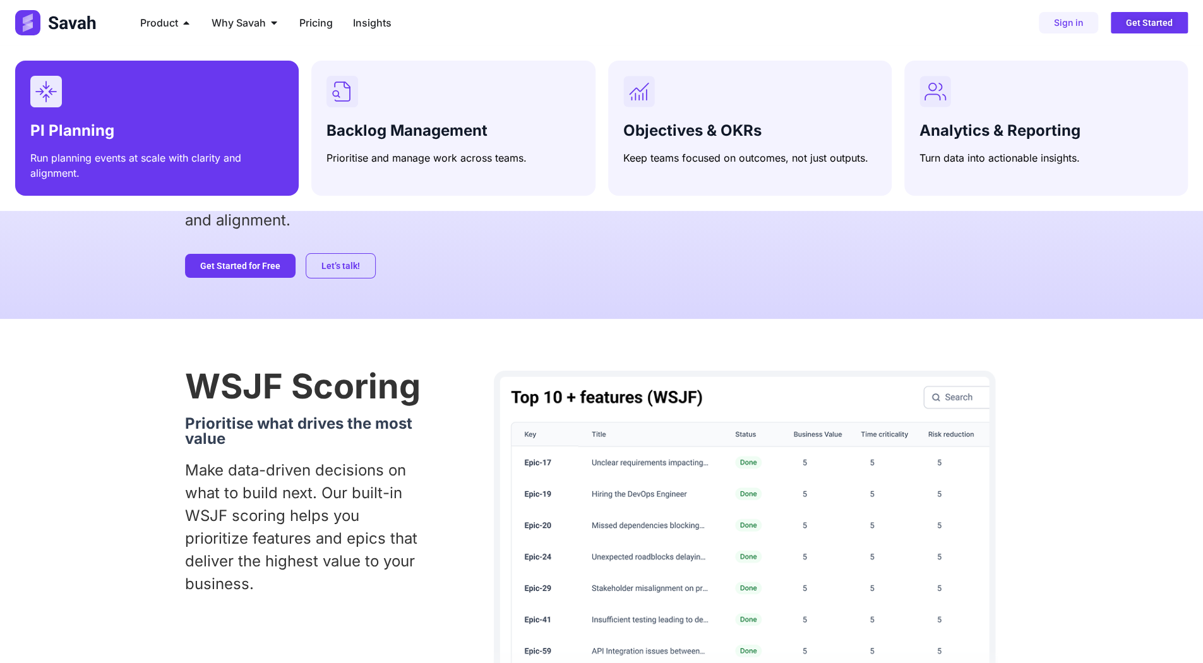
click at [176, 109] on div "PI Planning Run planning events at scale with clarity and alignment." at bounding box center [156, 128] width 253 height 105
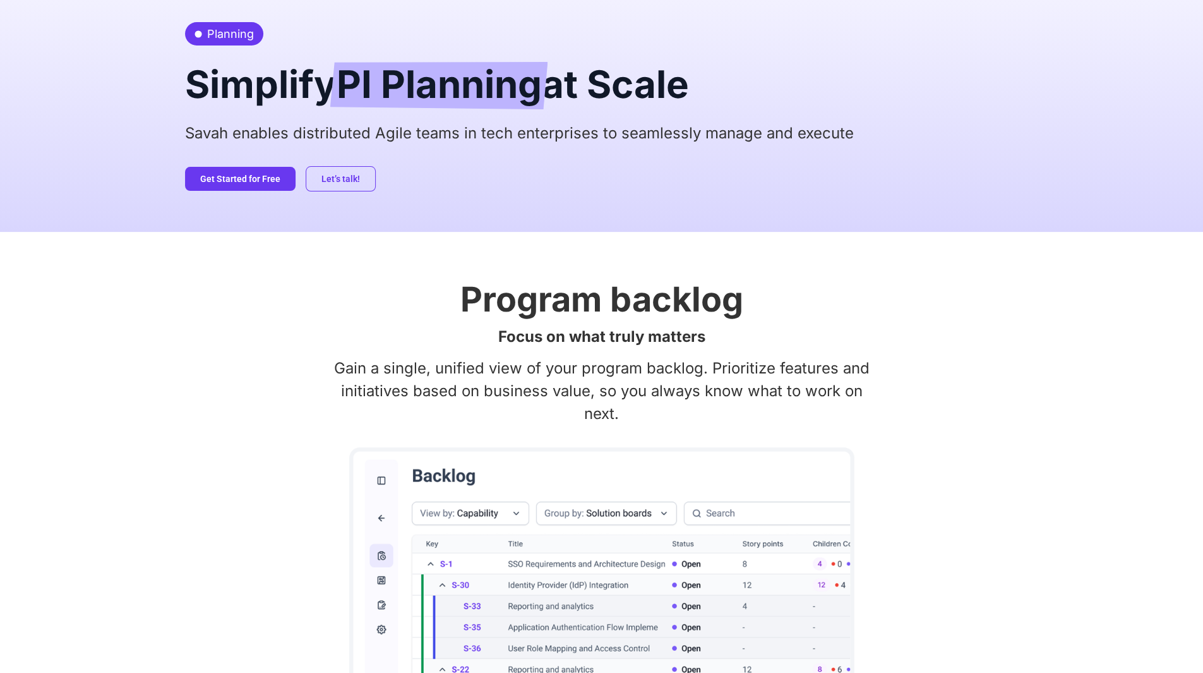
scroll to position [126, 0]
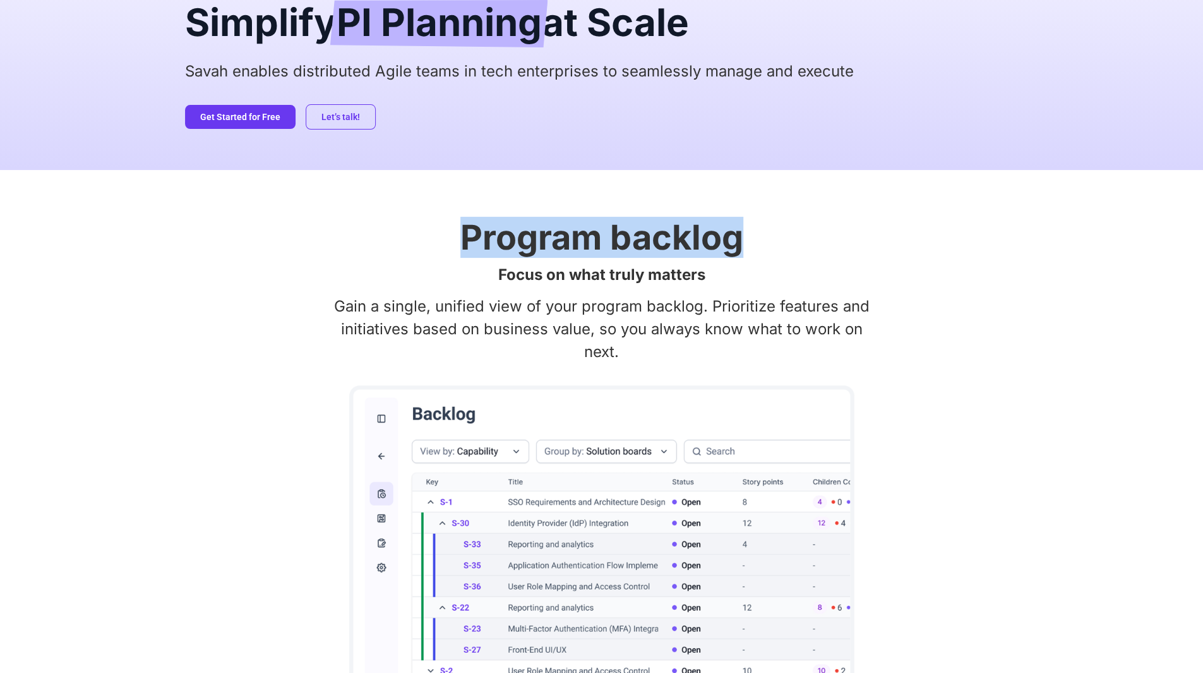
drag, startPoint x: 447, startPoint y: 243, endPoint x: 747, endPoint y: 250, distance: 300.1
click at [747, 250] on h2 "Program backlog" at bounding box center [602, 237] width 834 height 34
click at [441, 248] on h2 "Program backlog" at bounding box center [602, 237] width 834 height 34
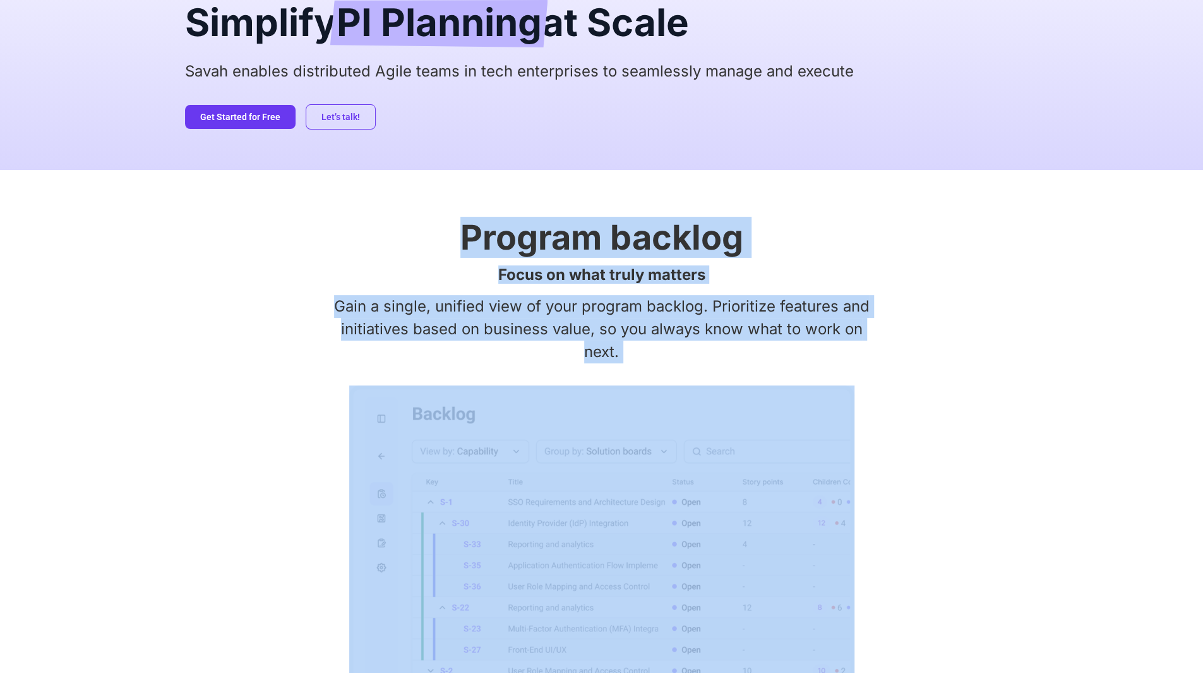
drag, startPoint x: 446, startPoint y: 236, endPoint x: 793, endPoint y: 524, distance: 451.7
click at [793, 524] on div "Program backlog Focus on what truly matters Gain a single, unified view of your…" at bounding box center [602, 469] width 834 height 598
click at [914, 476] on div at bounding box center [602, 551] width 834 height 332
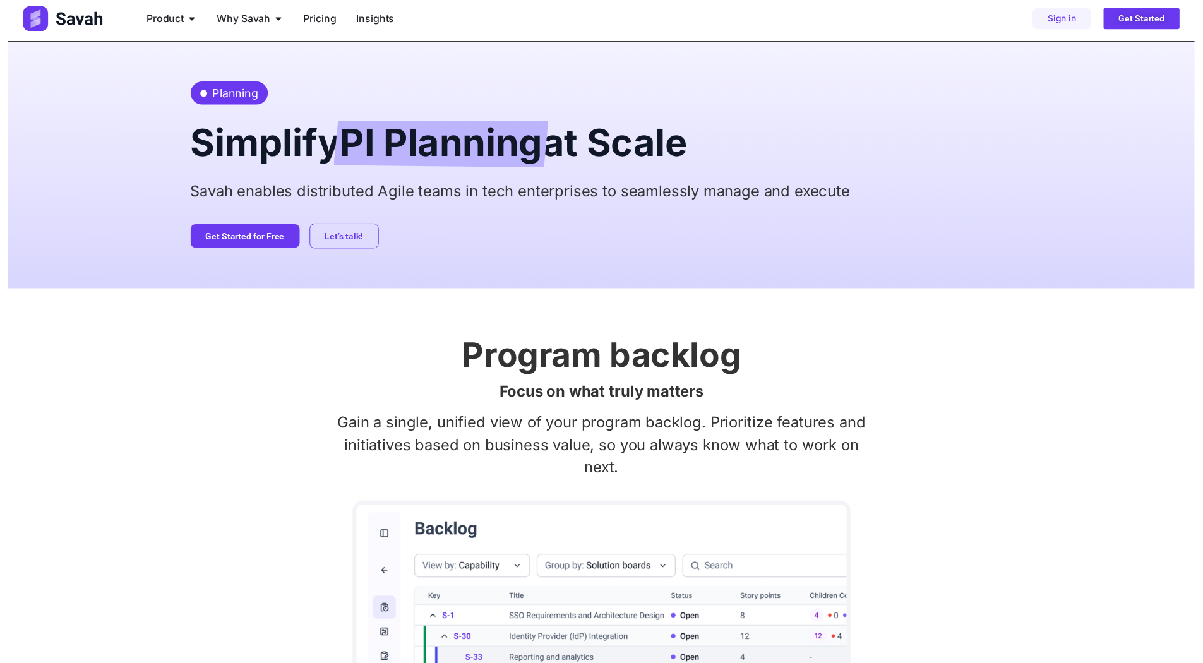
scroll to position [0, 0]
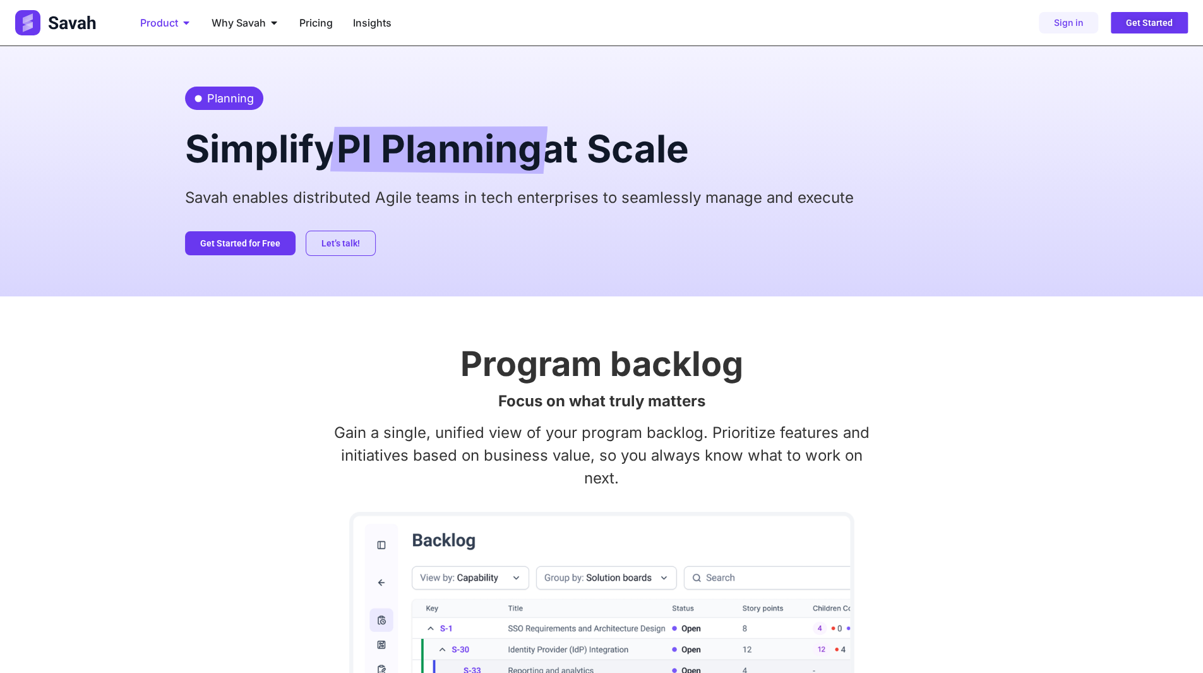
click at [186, 23] on icon "Menu" at bounding box center [186, 22] width 6 height 3
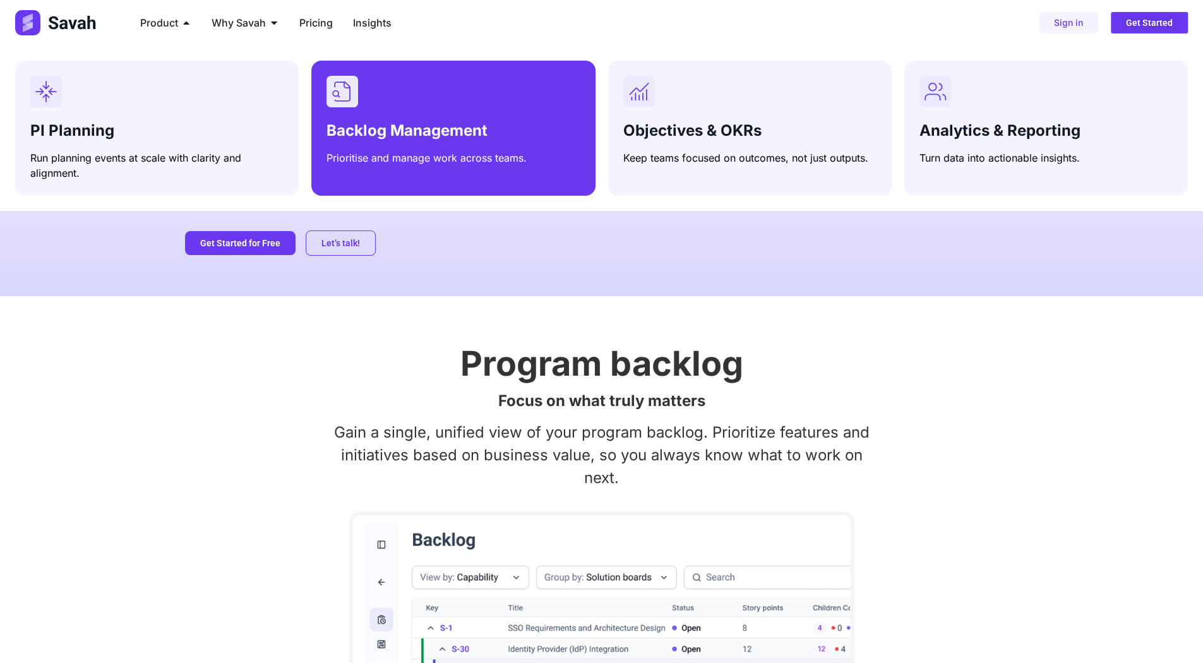
click at [387, 112] on div "Backlog Management Prioritise and manage work across teams." at bounding box center [453, 121] width 253 height 90
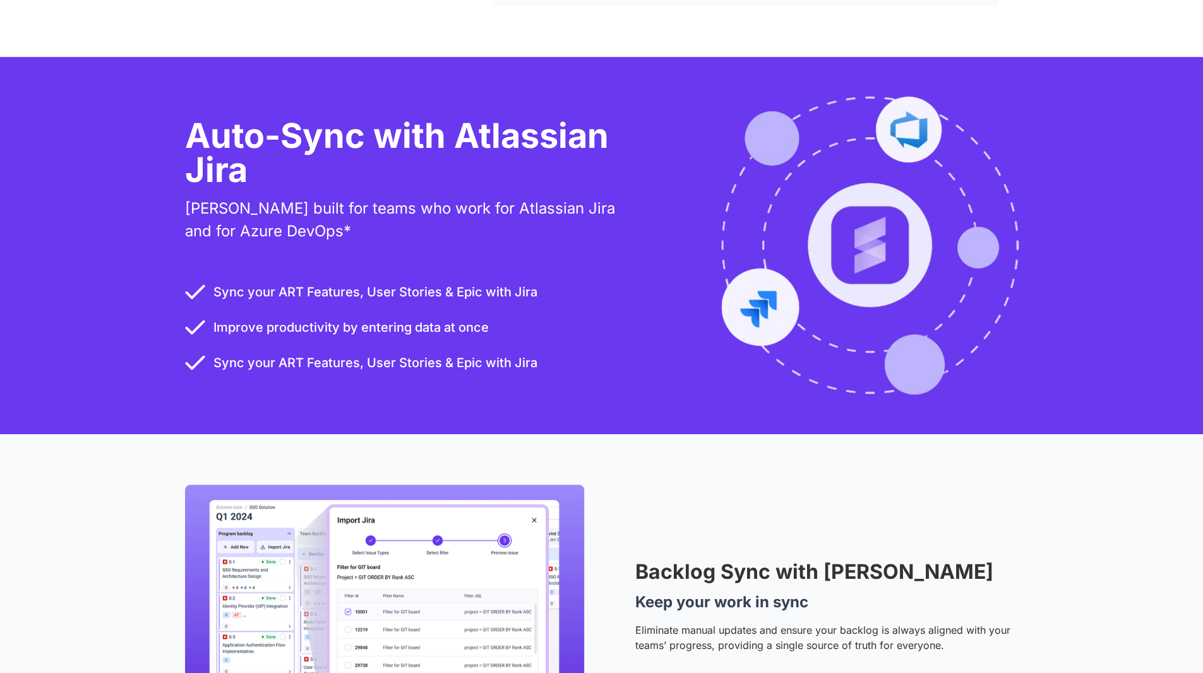
scroll to position [695, 0]
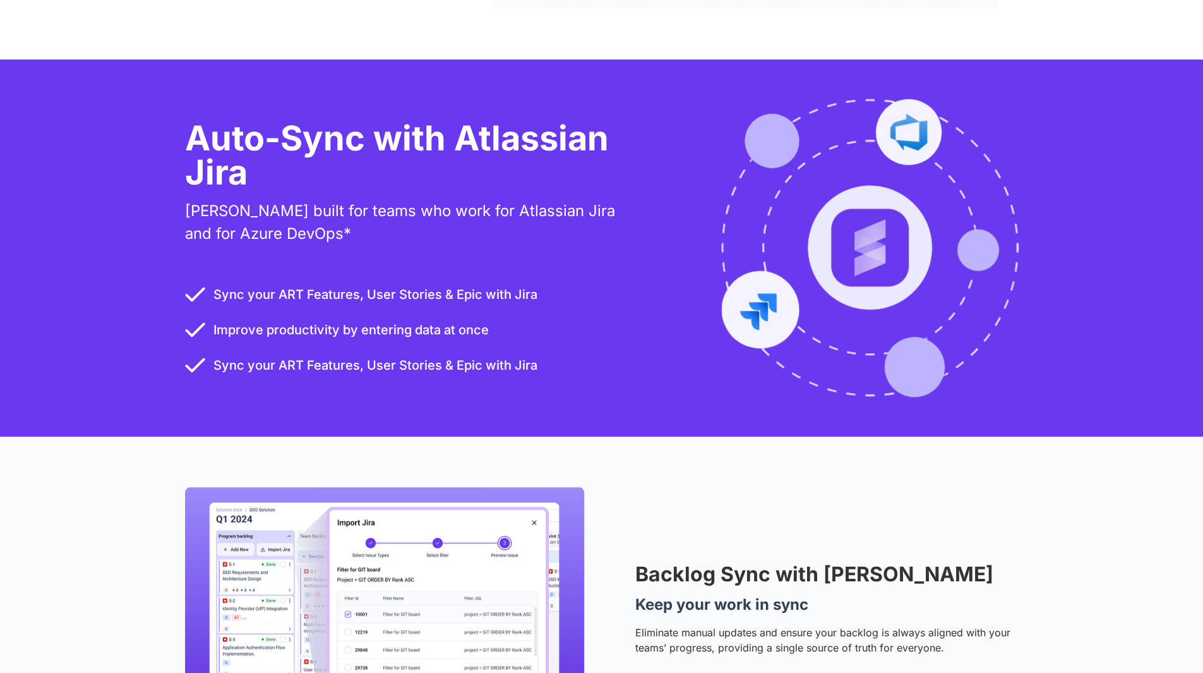
click at [198, 284] on icon at bounding box center [195, 294] width 20 height 20
click at [198, 291] on icon at bounding box center [194, 294] width 17 height 12
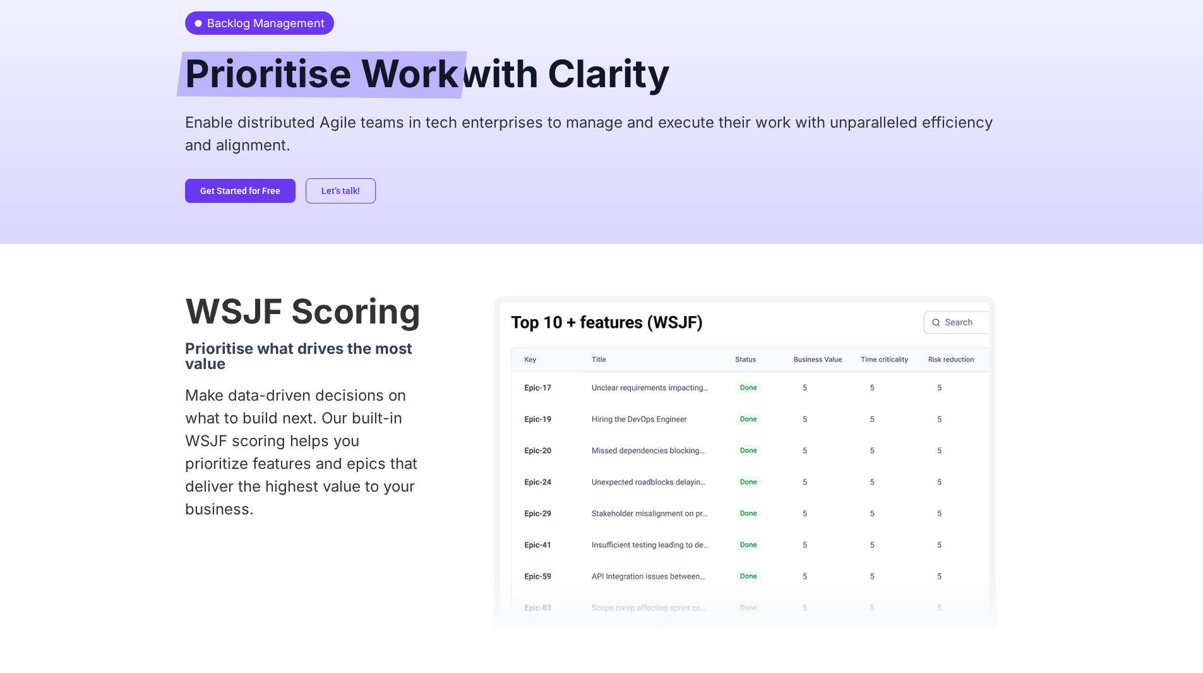
scroll to position [189, 0]
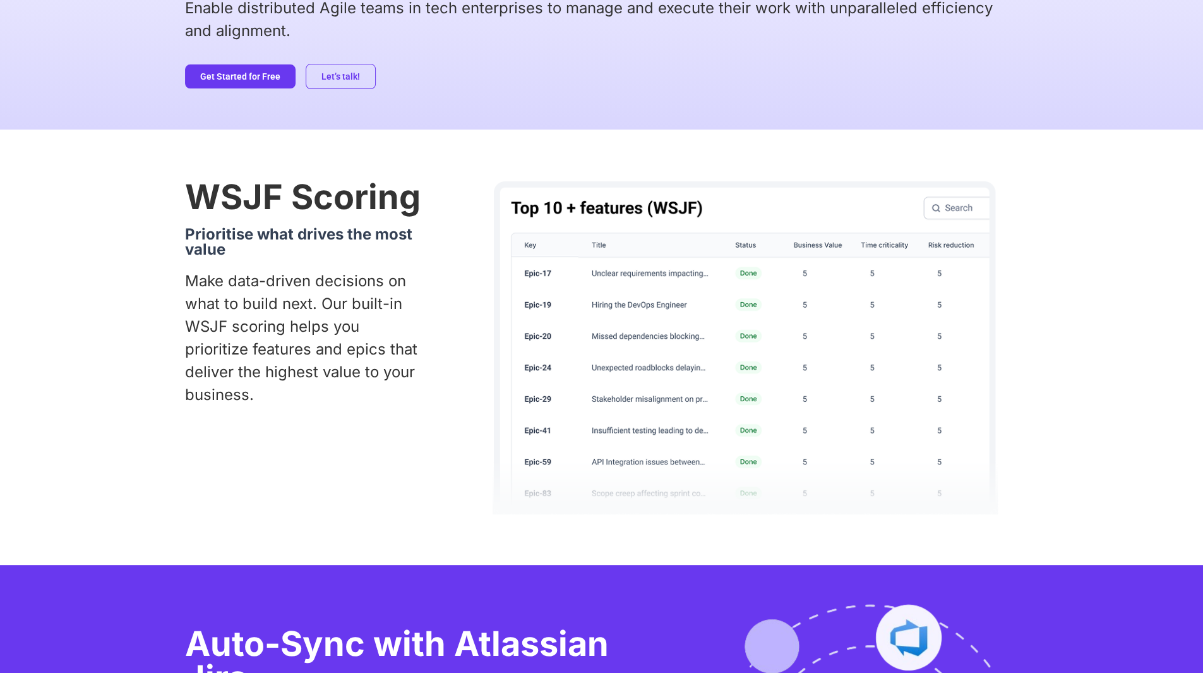
click at [227, 301] on p "Make data-driven decisions on what to build next. Our built-in WSJF scoring hel…" at bounding box center [303, 338] width 237 height 136
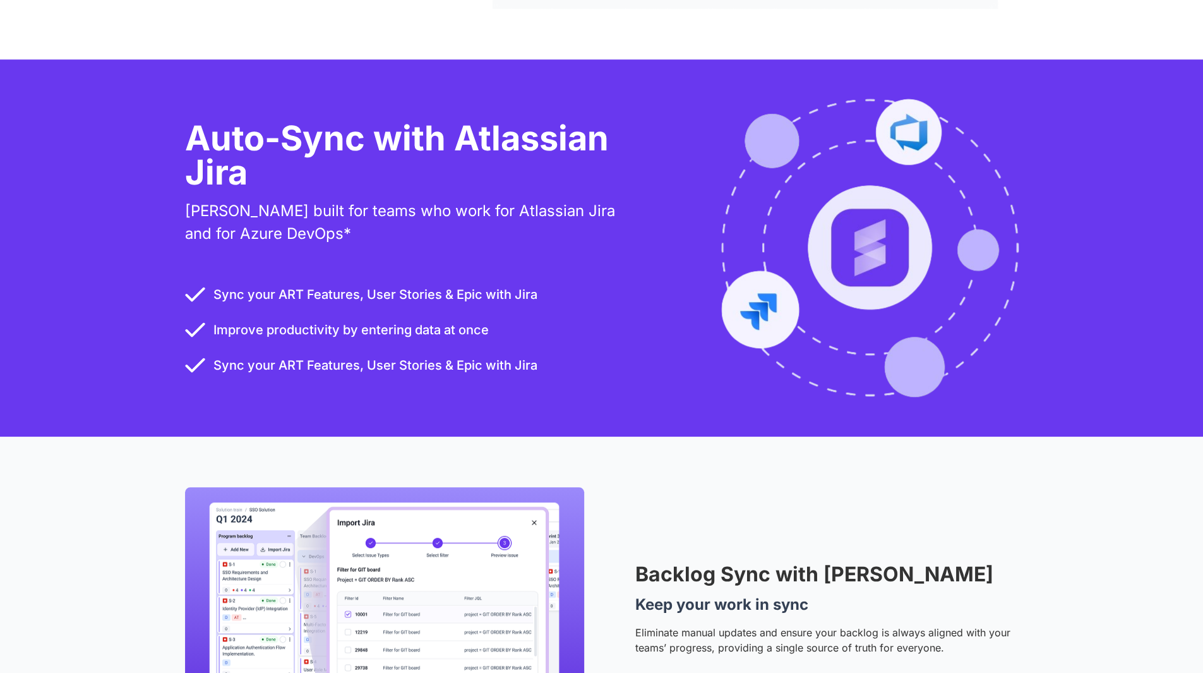
scroll to position [695, 0]
click at [219, 291] on span "Sync your ART Features, User Stories & Epic with Jira" at bounding box center [373, 293] width 327 height 19
drag, startPoint x: 216, startPoint y: 292, endPoint x: 296, endPoint y: 287, distance: 79.7
click at [293, 287] on span "Sync your ART Features, User Stories & Epic with Jira" at bounding box center [373, 293] width 327 height 19
drag, startPoint x: 145, startPoint y: 136, endPoint x: 126, endPoint y: 153, distance: 25.5
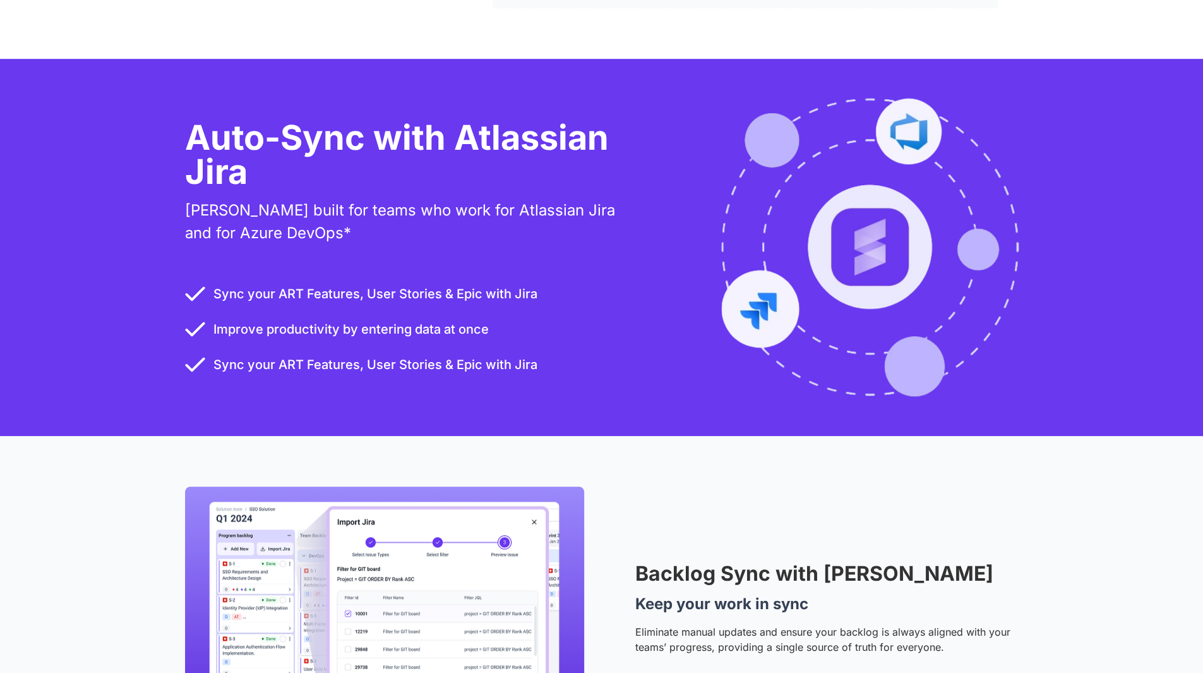
click at [121, 162] on div "Auto-Sync with Atlassian Jira Savah built for teams who work for Atlassian Jira…" at bounding box center [601, 247] width 1203 height 377
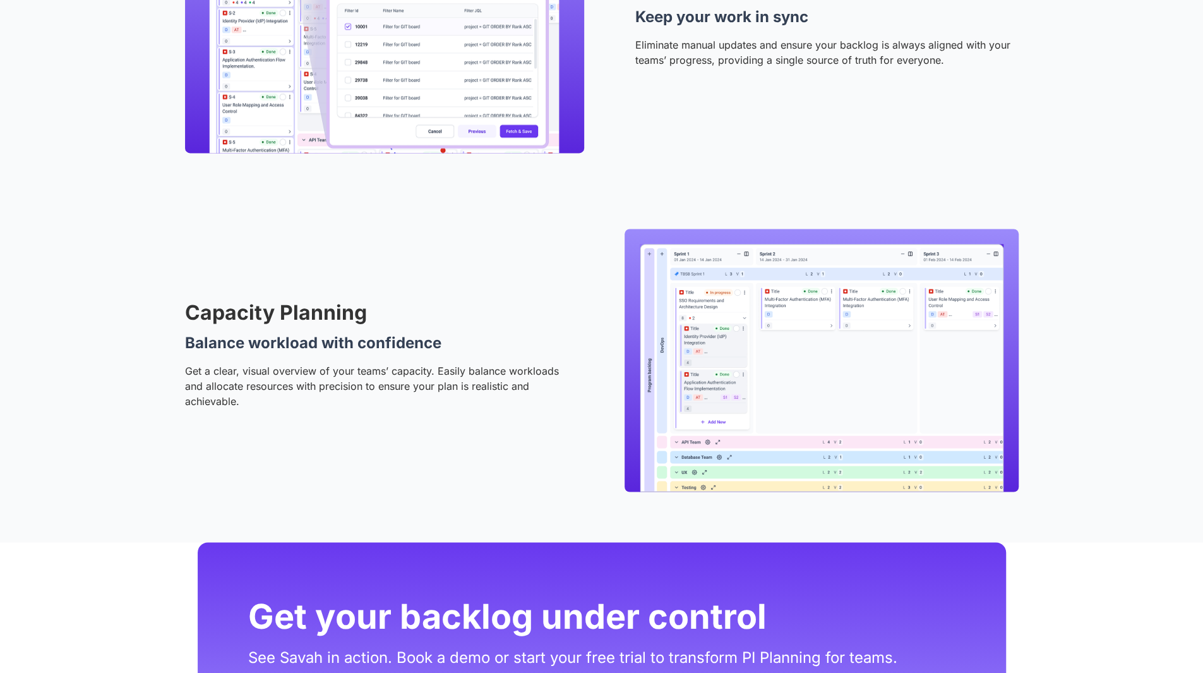
scroll to position [1201, 0]
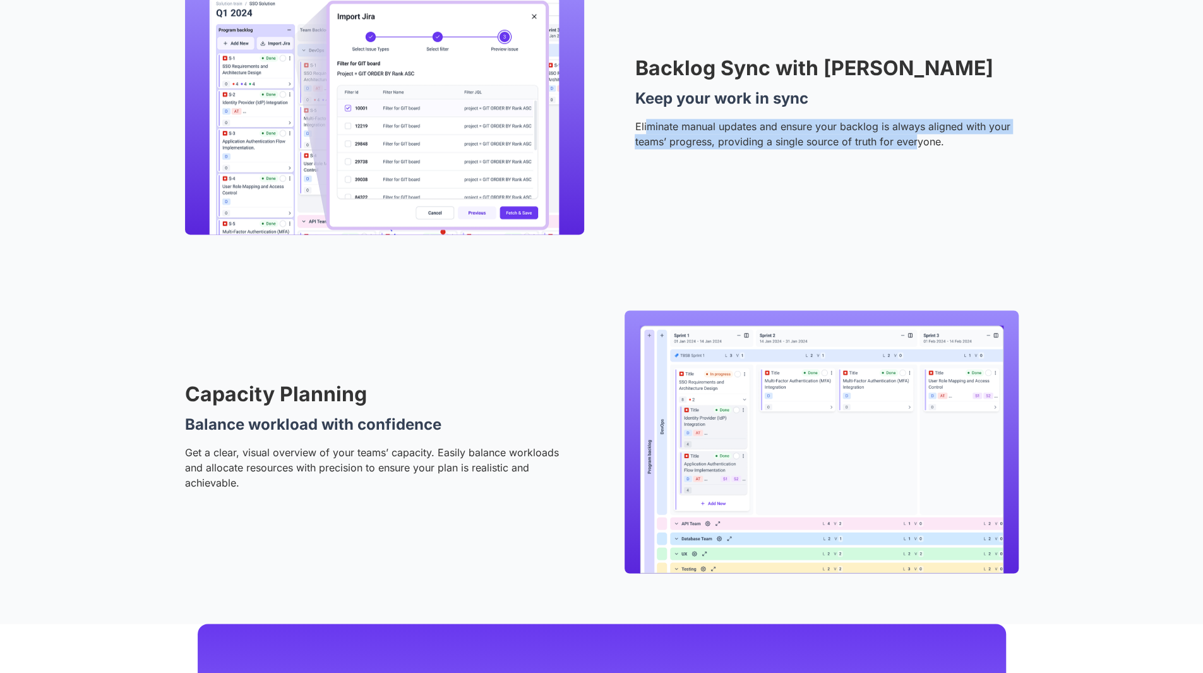
drag, startPoint x: 645, startPoint y: 119, endPoint x: 920, endPoint y: 136, distance: 275.9
click at [919, 136] on p "Eliminate manual updates and ensure your backlog is always aligned with your te…" at bounding box center [826, 134] width 383 height 30
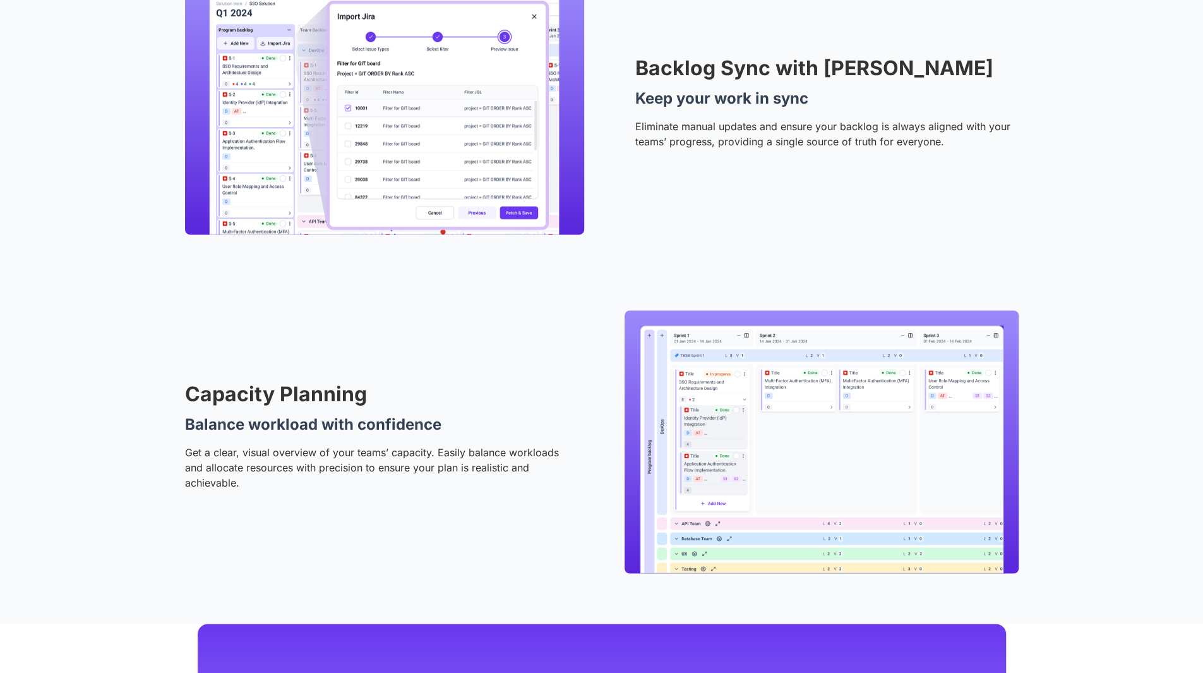
click at [931, 141] on p "Eliminate manual updates and ensure your backlog is always aligned with your te…" at bounding box center [826, 134] width 383 height 30
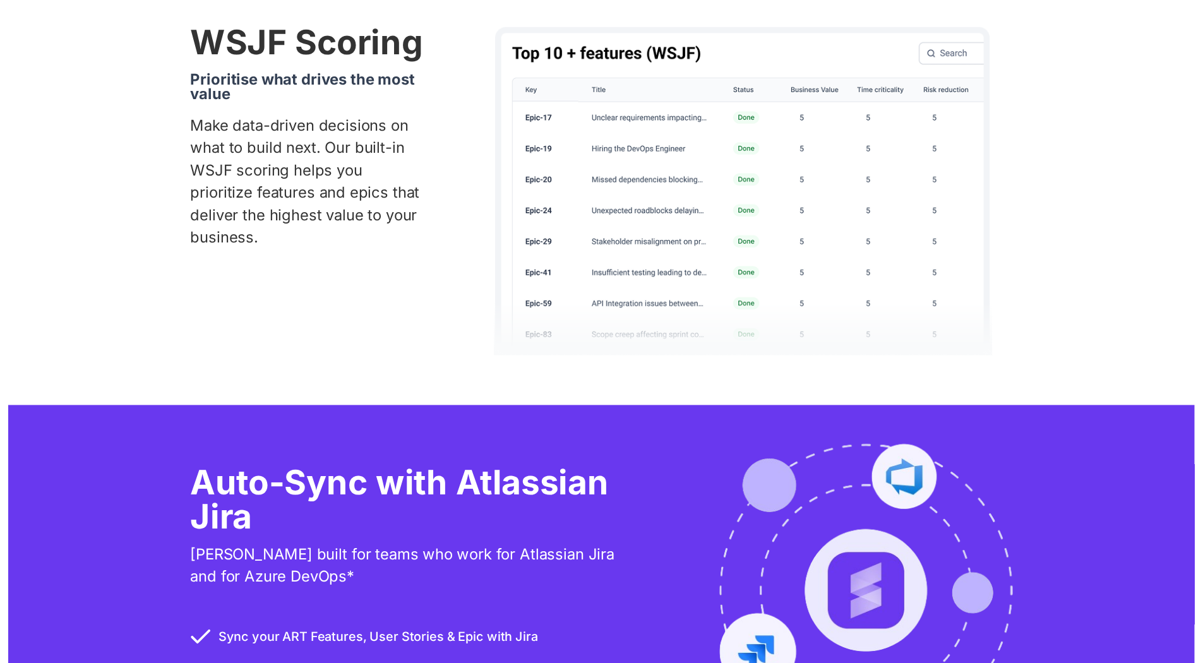
scroll to position [0, 0]
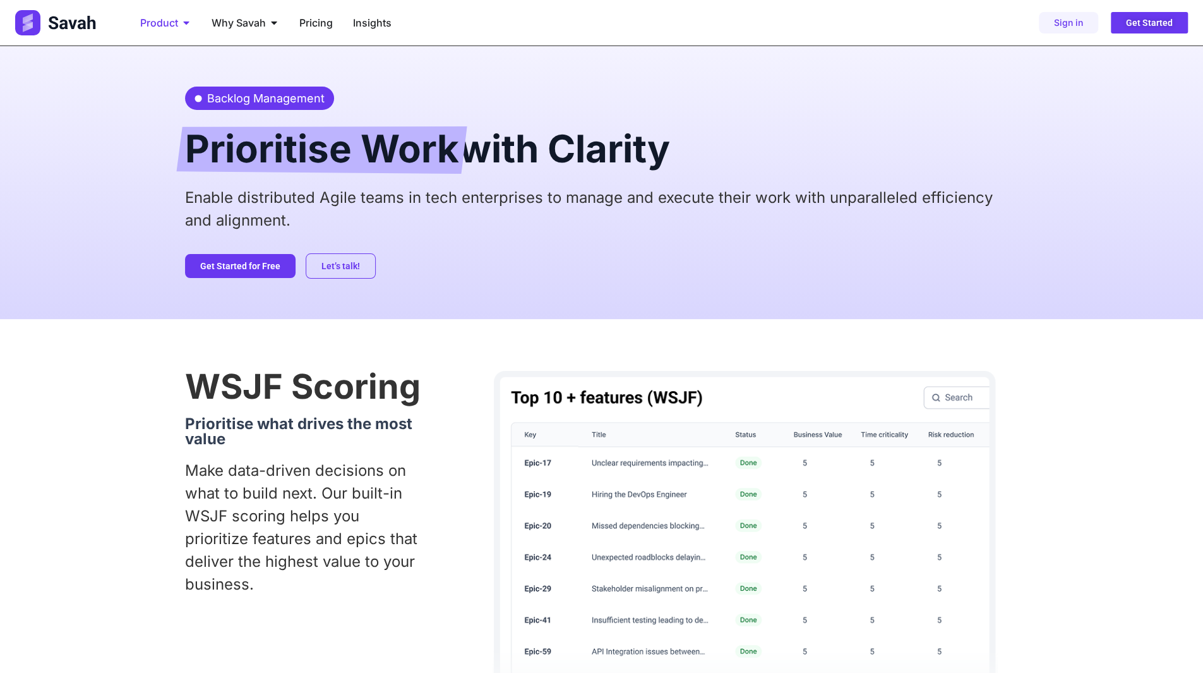
click at [177, 28] on span "Product" at bounding box center [159, 22] width 38 height 15
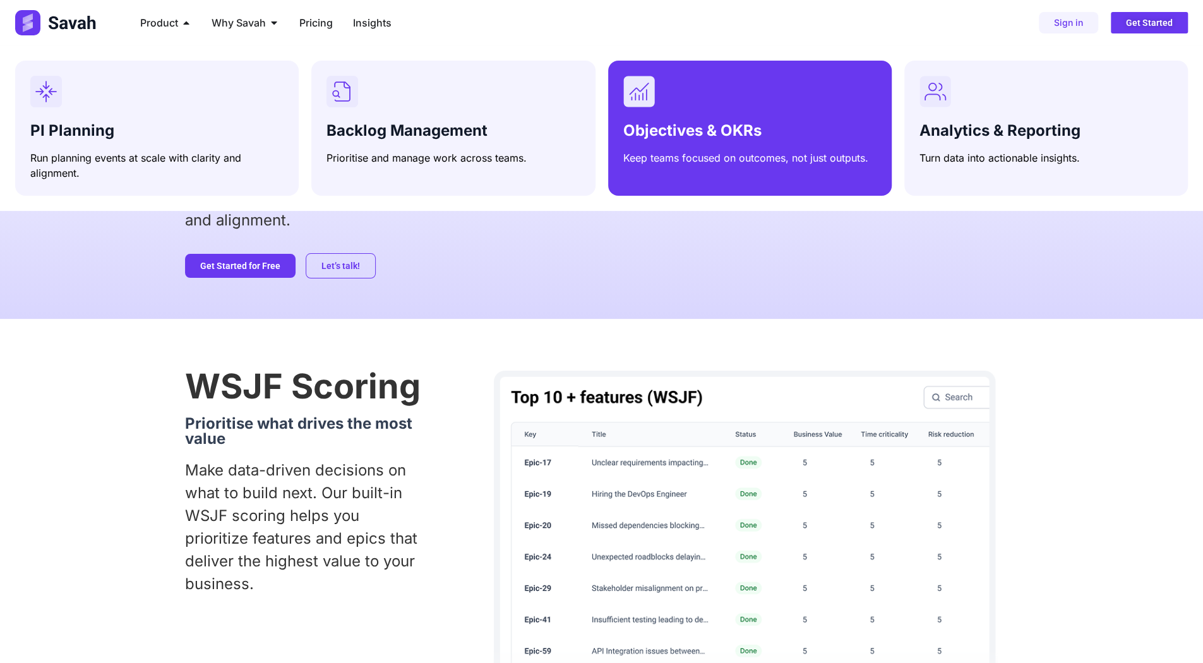
click at [694, 113] on div "Objectives & OKRs Keep teams focused on outcomes, not just outputs." at bounding box center [749, 121] width 253 height 90
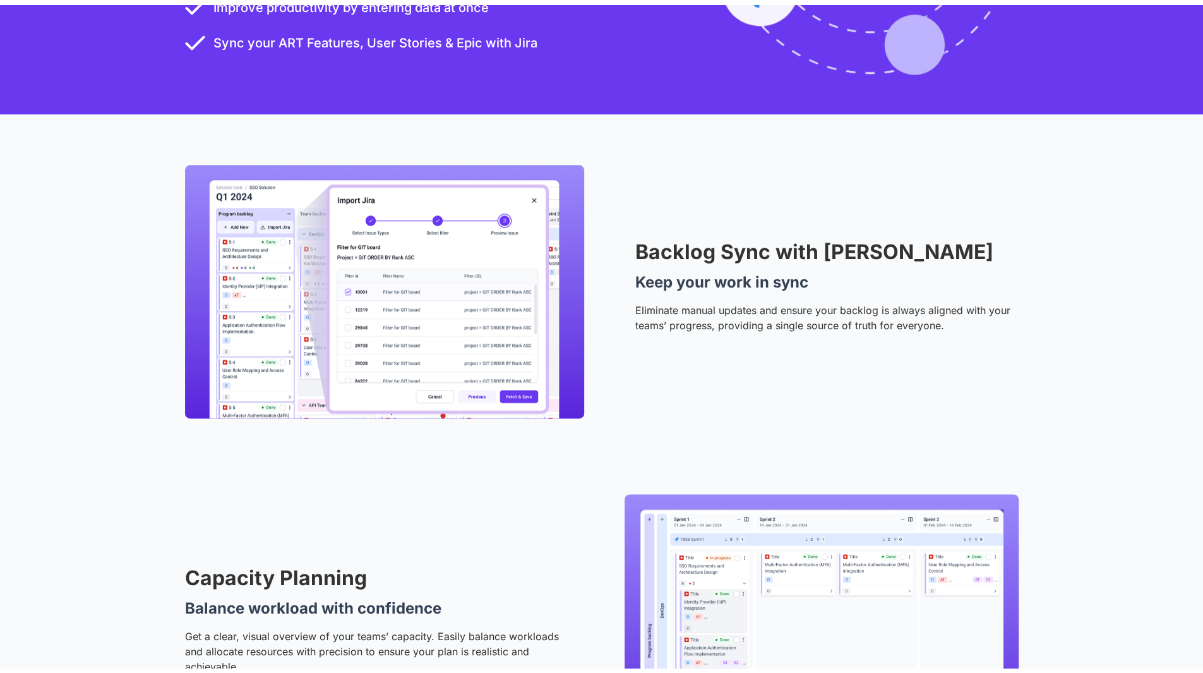
scroll to position [1074, 0]
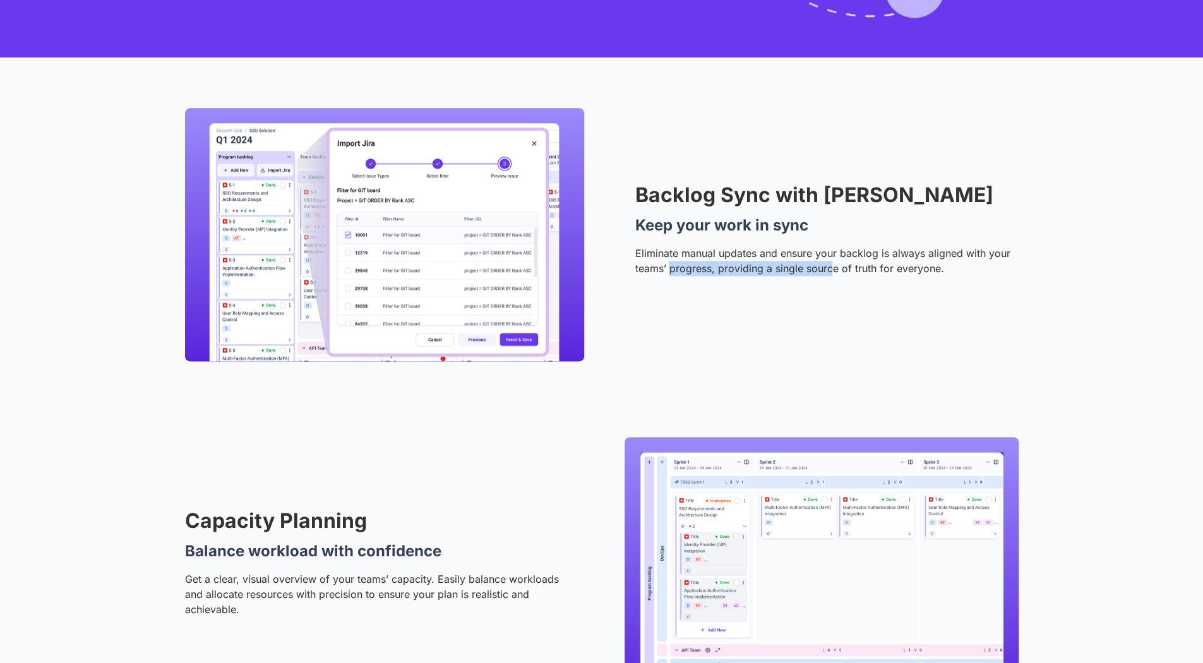
drag, startPoint x: 671, startPoint y: 265, endPoint x: 830, endPoint y: 274, distance: 159.4
click at [830, 274] on p "Eliminate manual updates and ensure your backlog is always aligned with your te…" at bounding box center [826, 261] width 383 height 30
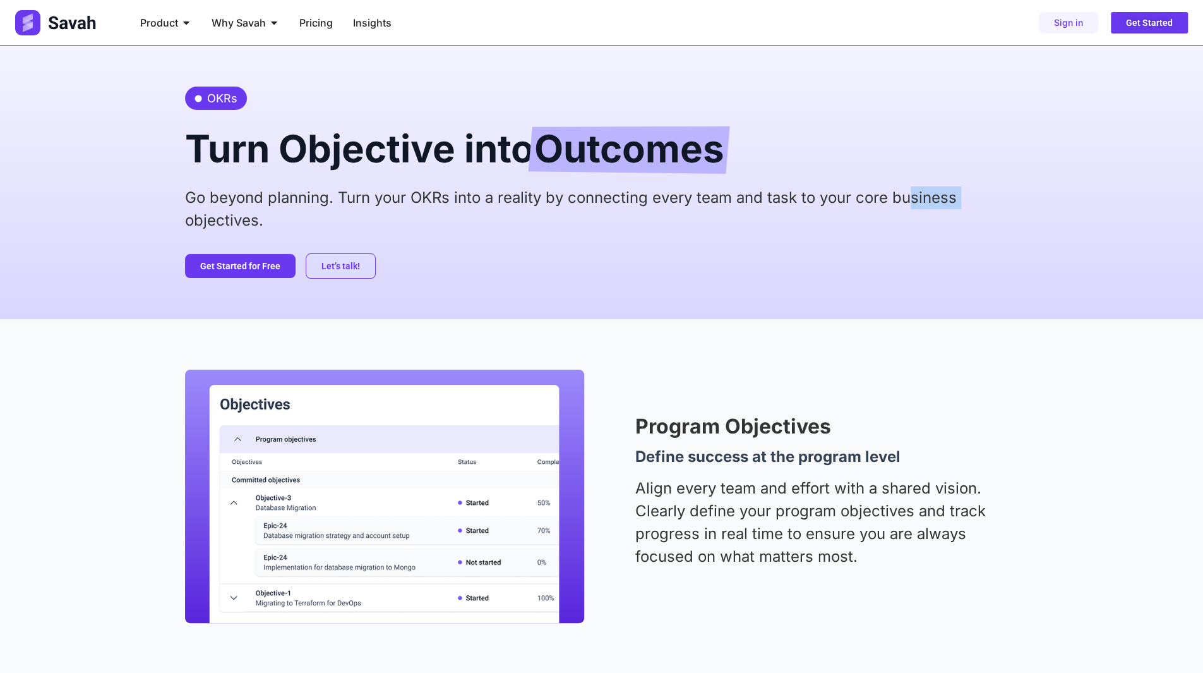
drag, startPoint x: 129, startPoint y: 212, endPoint x: 908, endPoint y: 192, distance: 779.1
click at [908, 192] on div "OKRs Turn Objective into Outcomes Go beyond planning. Turn your OKRs into a rea…" at bounding box center [601, 182] width 1203 height 273
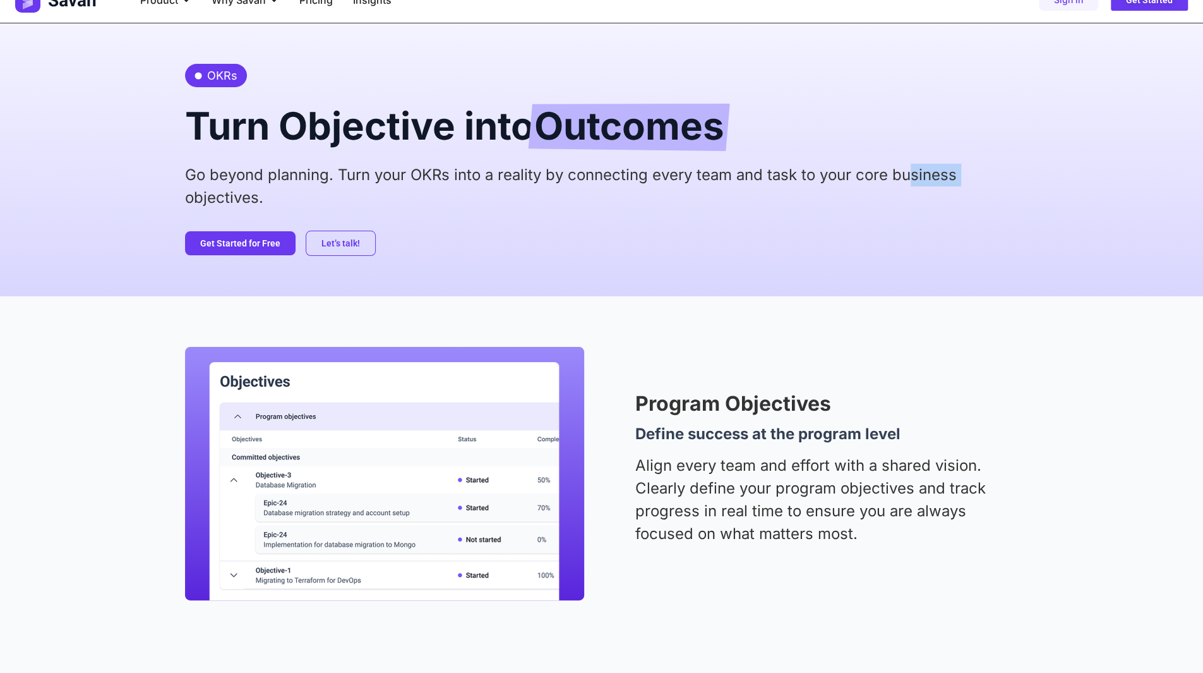
scroll to position [253, 0]
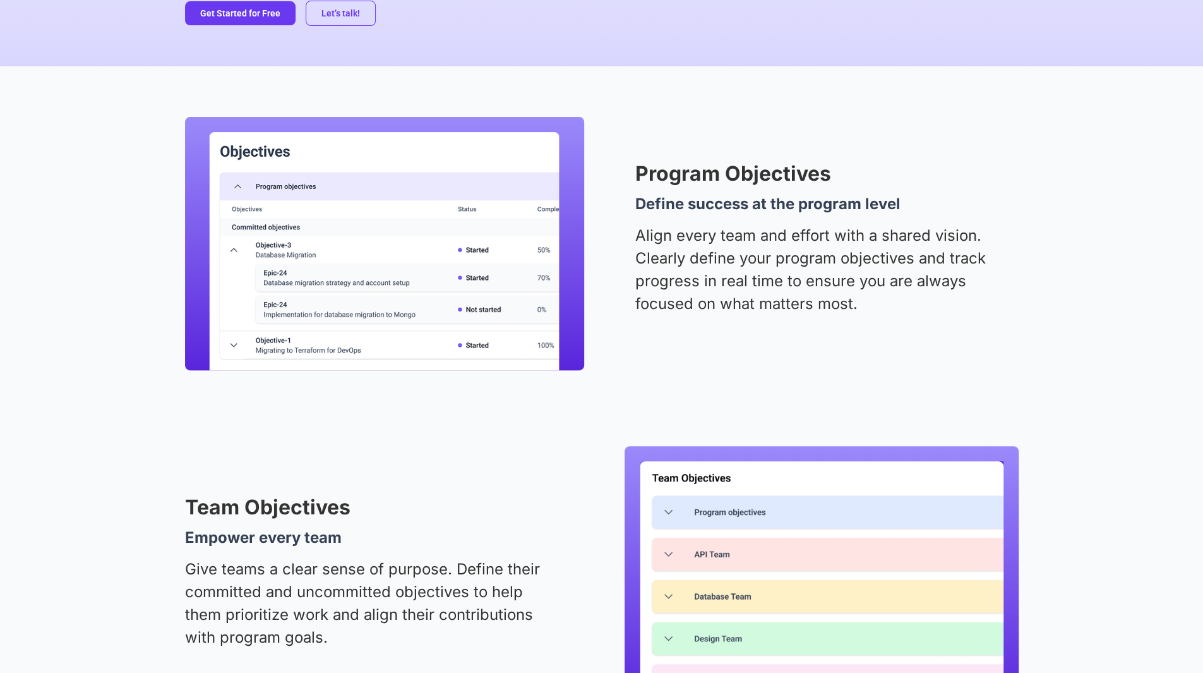
click at [675, 247] on p "Align every team and effort with a shared vision. Clearly define your program o…" at bounding box center [826, 269] width 383 height 91
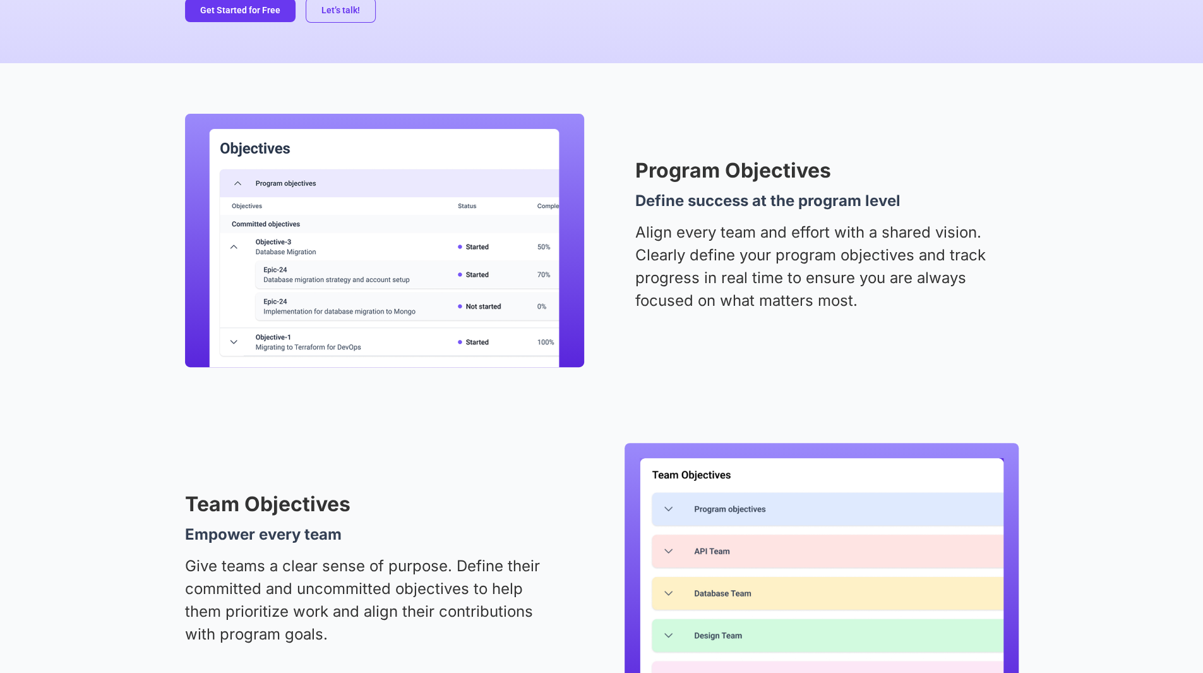
scroll to position [183, 0]
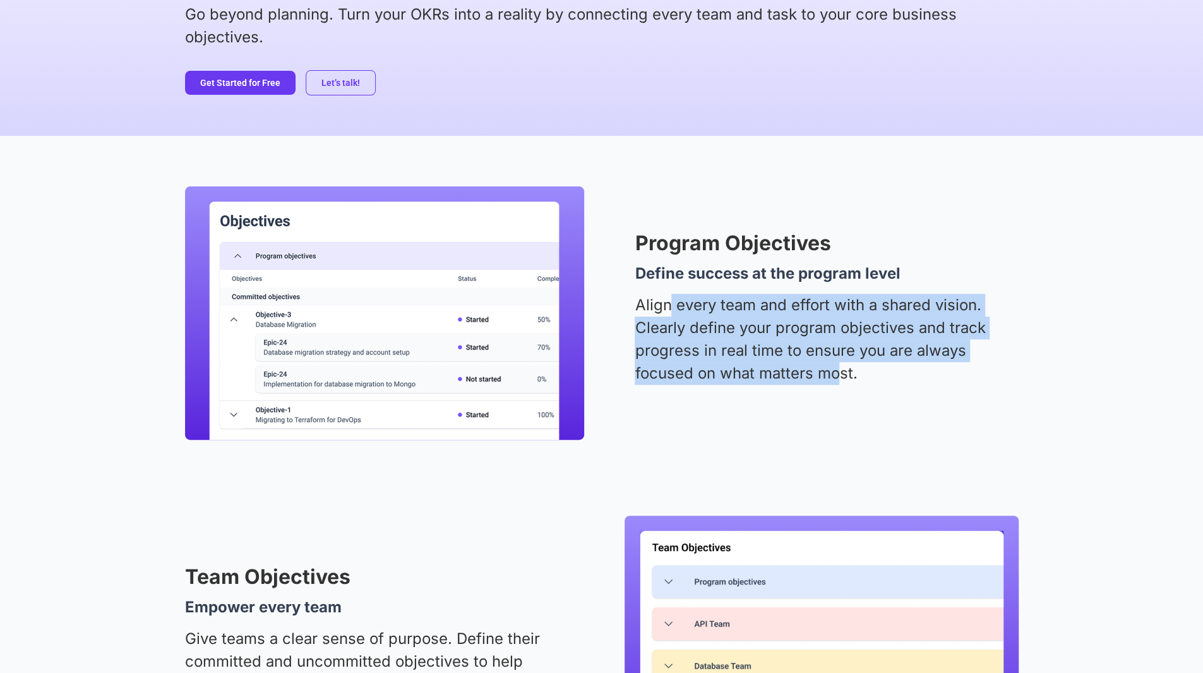
drag, startPoint x: 673, startPoint y: 299, endPoint x: 853, endPoint y: 375, distance: 195.7
click at [847, 373] on p "Align every team and effort with a shared vision. Clearly define your program o…" at bounding box center [826, 339] width 383 height 91
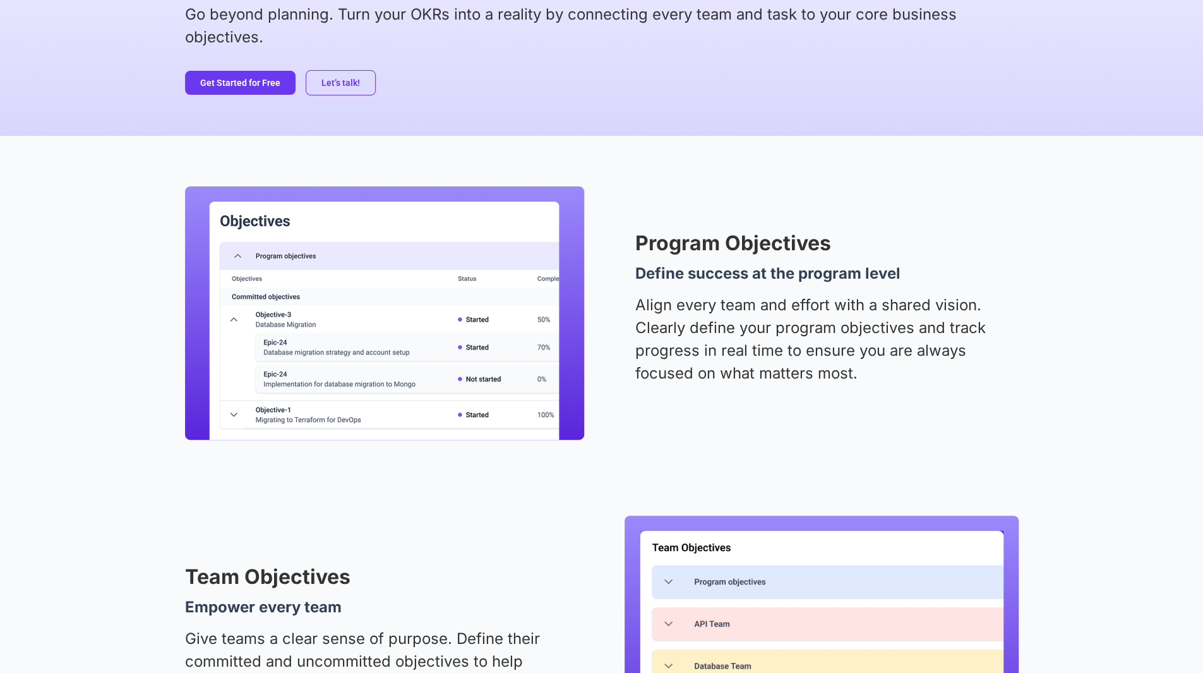
click at [864, 375] on p "Align every team and effort with a shared vision. Clearly define your program o…" at bounding box center [826, 339] width 383 height 91
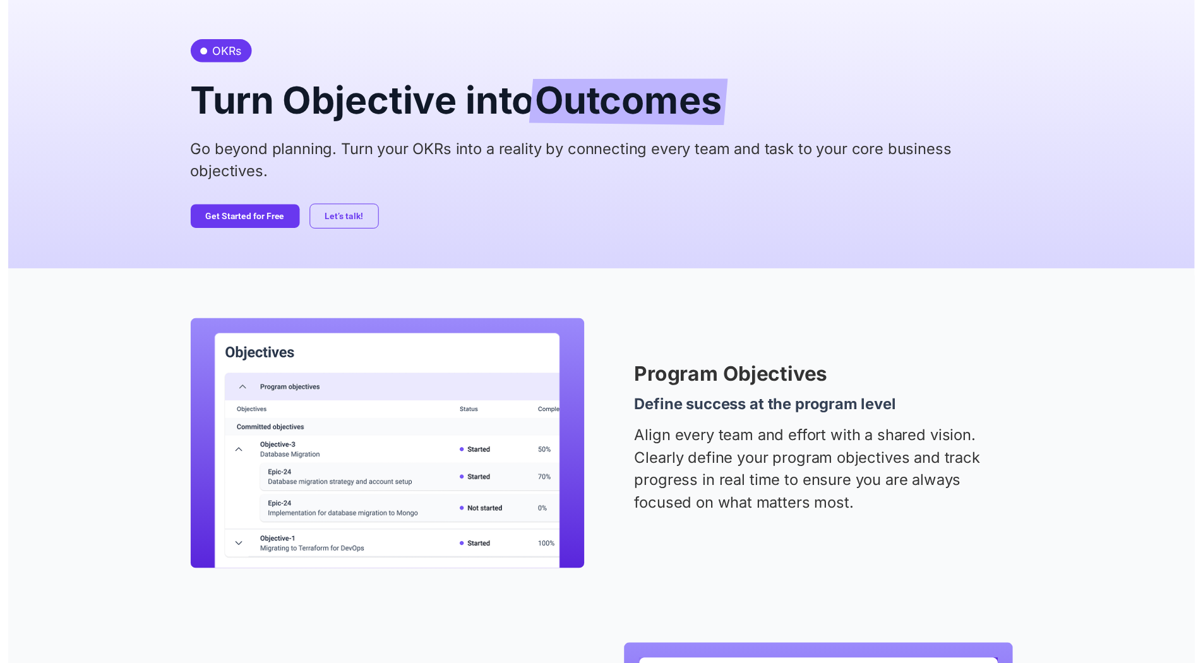
scroll to position [0, 0]
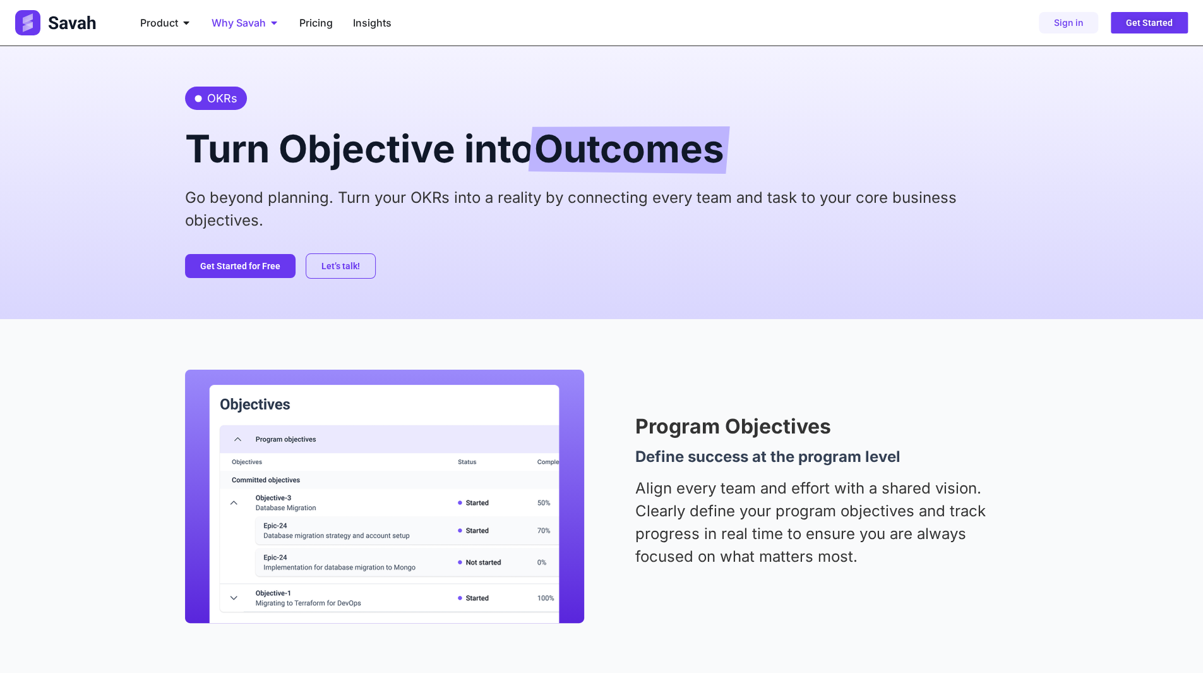
click at [254, 23] on span "Why Savah" at bounding box center [239, 22] width 54 height 15
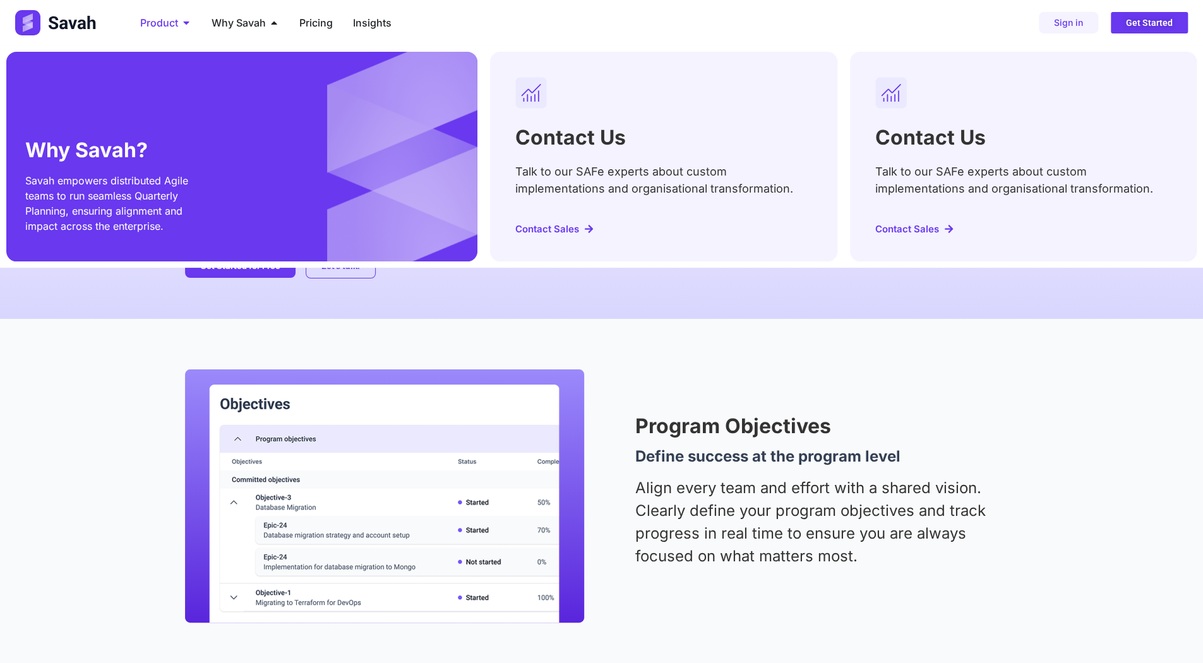
click at [156, 23] on span "Product" at bounding box center [159, 22] width 38 height 15
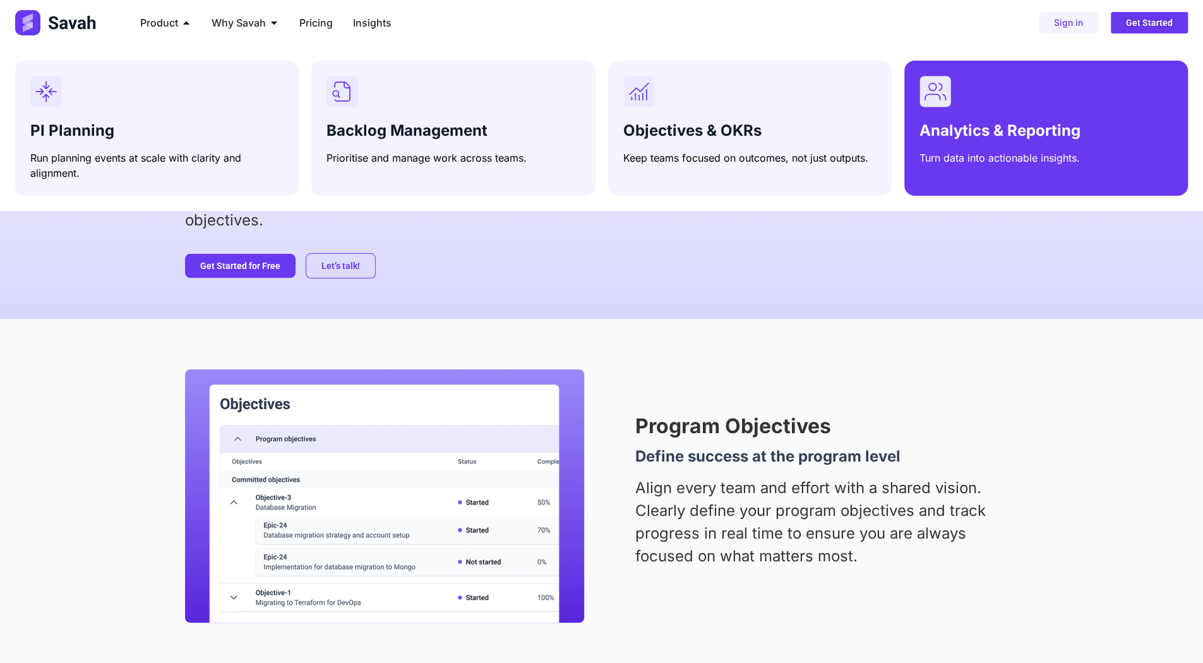
click at [960, 132] on span "Analytics & Reporting" at bounding box center [1000, 130] width 161 height 18
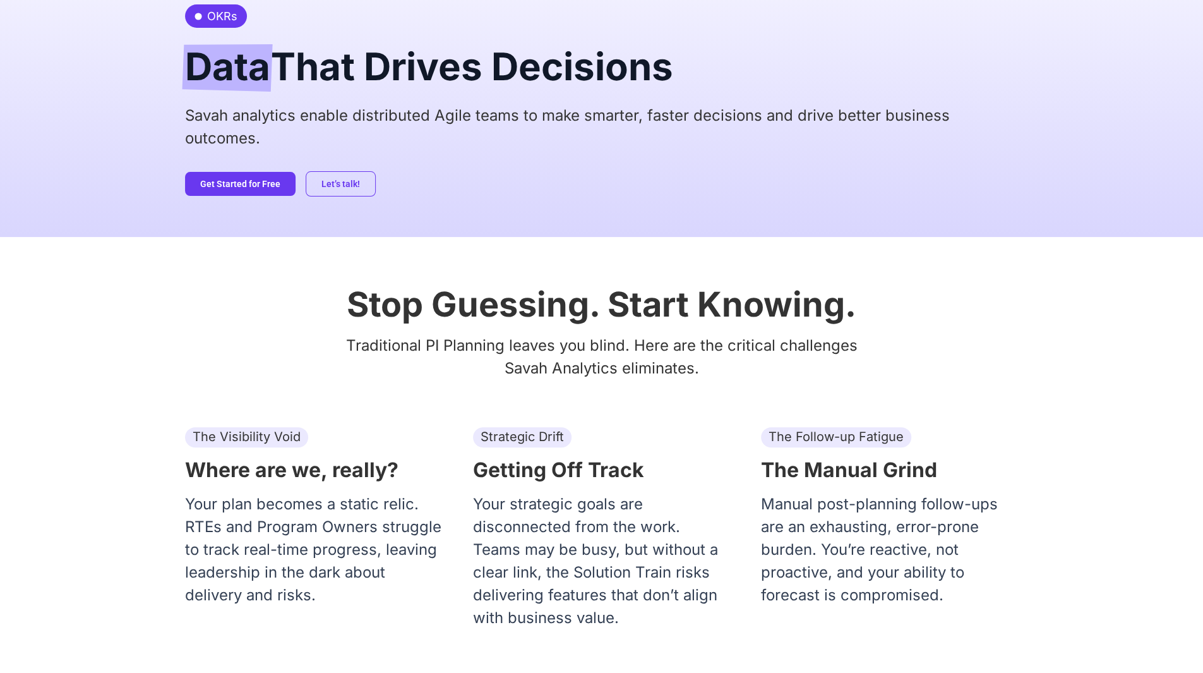
scroll to position [189, 0]
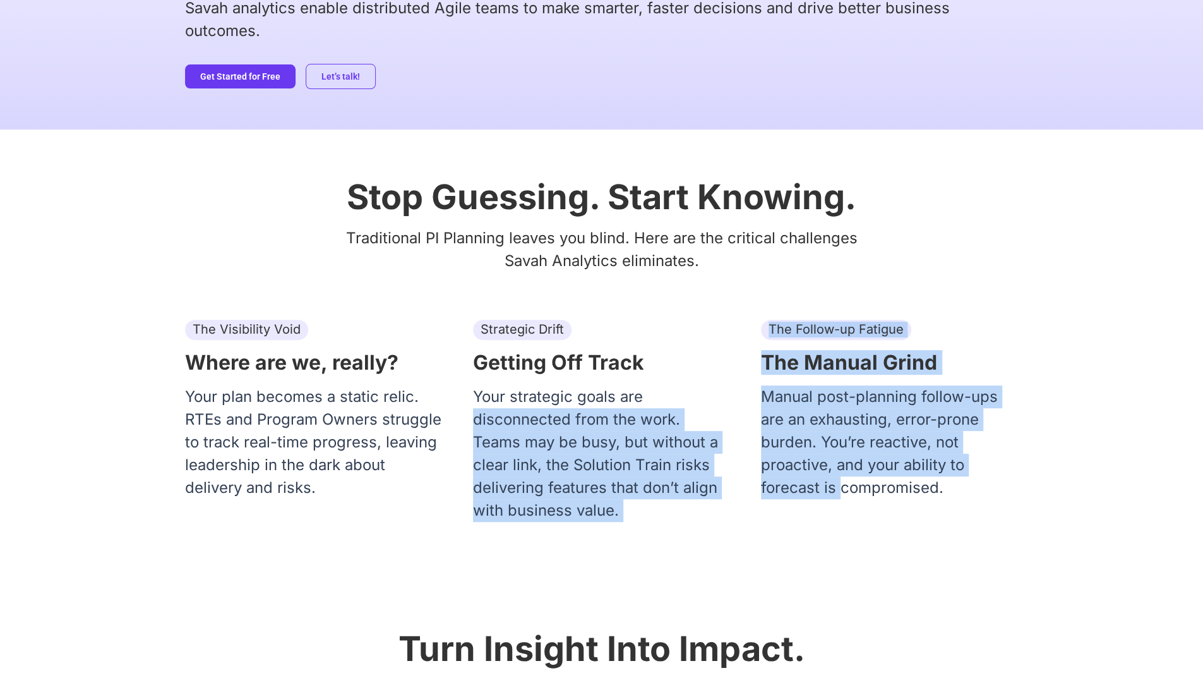
drag, startPoint x: 466, startPoint y: 412, endPoint x: 852, endPoint y: 486, distance: 392.8
click at [850, 486] on div "The Visibility Void Where are we, really? Your plan becomes a static relic. RTE…" at bounding box center [602, 425] width 834 height 211
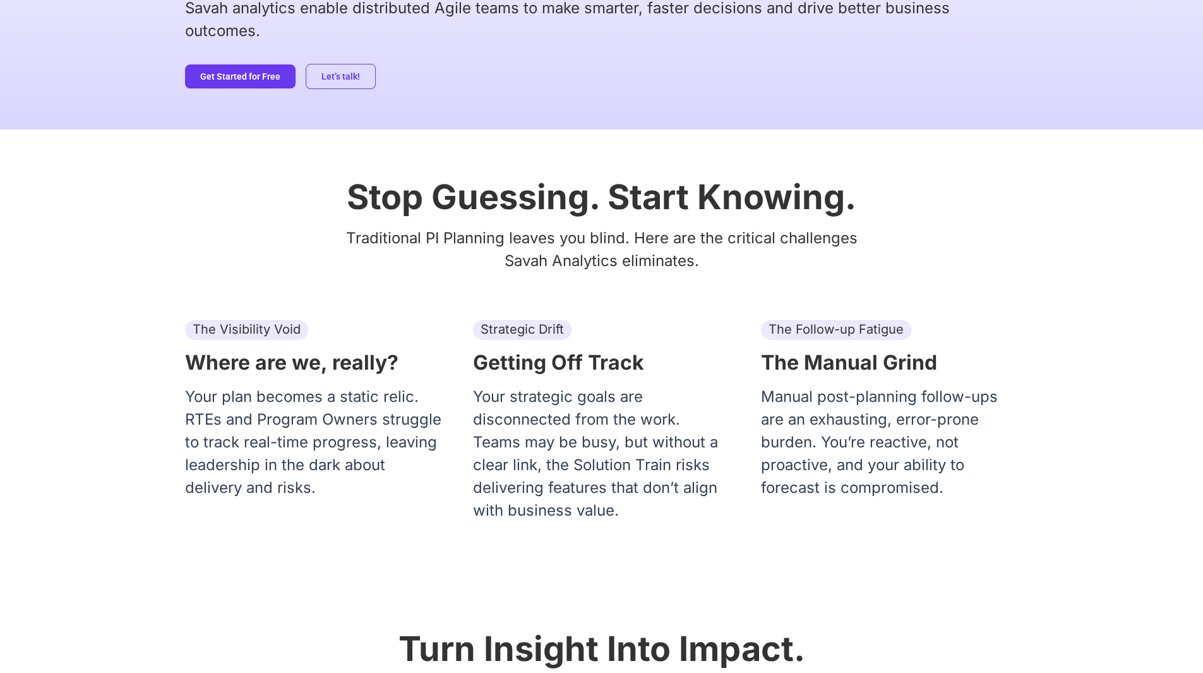
click at [880, 476] on p "Manual post-planning follow-ups are an exhausting, error-prone burden. You’re r…" at bounding box center [890, 442] width 258 height 114
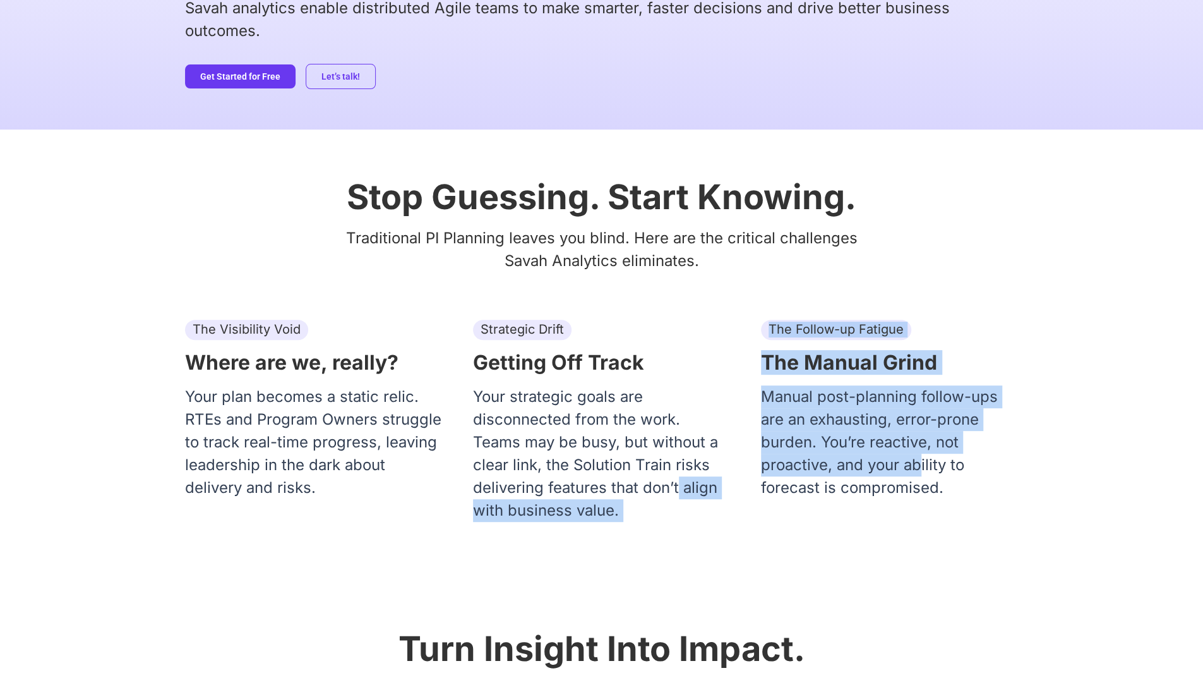
drag, startPoint x: 922, startPoint y: 474, endPoint x: 517, endPoint y: 484, distance: 405.0
click at [625, 495] on div "The Visibility Void Where are we, really? Your plan becomes a static relic. RTE…" at bounding box center [602, 425] width 834 height 211
click at [499, 482] on p "Your strategic goals are disconnected from the work. Teams may be busy, but wit…" at bounding box center [602, 453] width 258 height 136
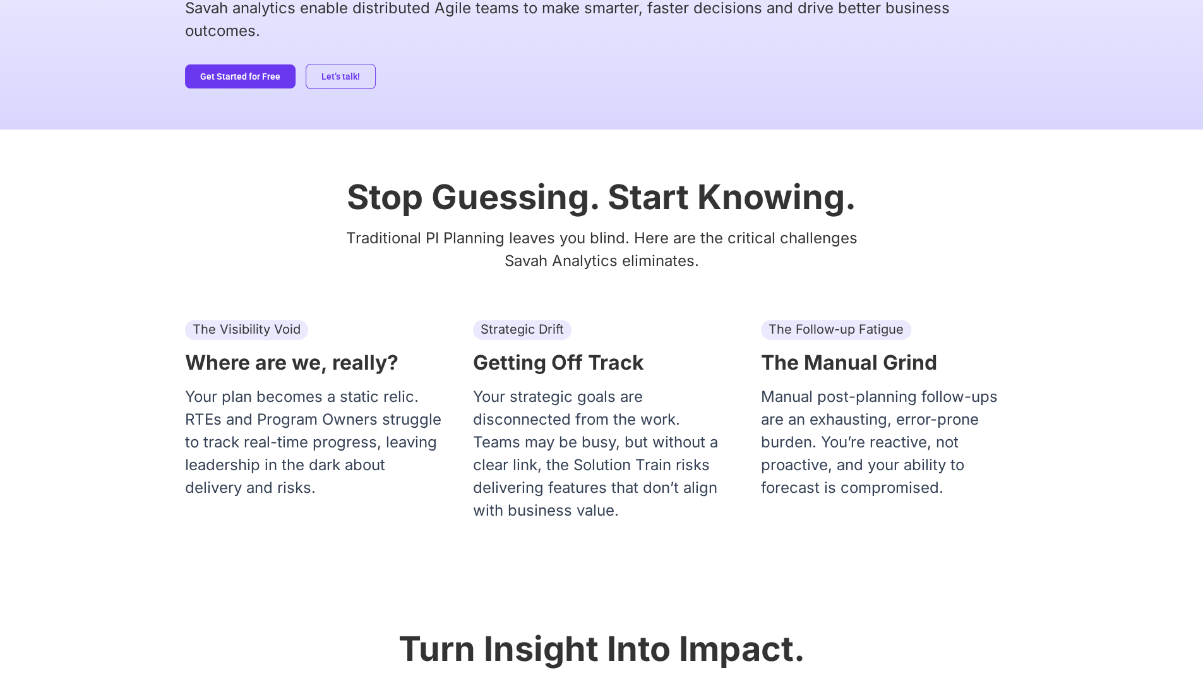
click at [503, 465] on p "Your strategic goals are disconnected from the work. Teams may be busy, but wit…" at bounding box center [602, 453] width 258 height 136
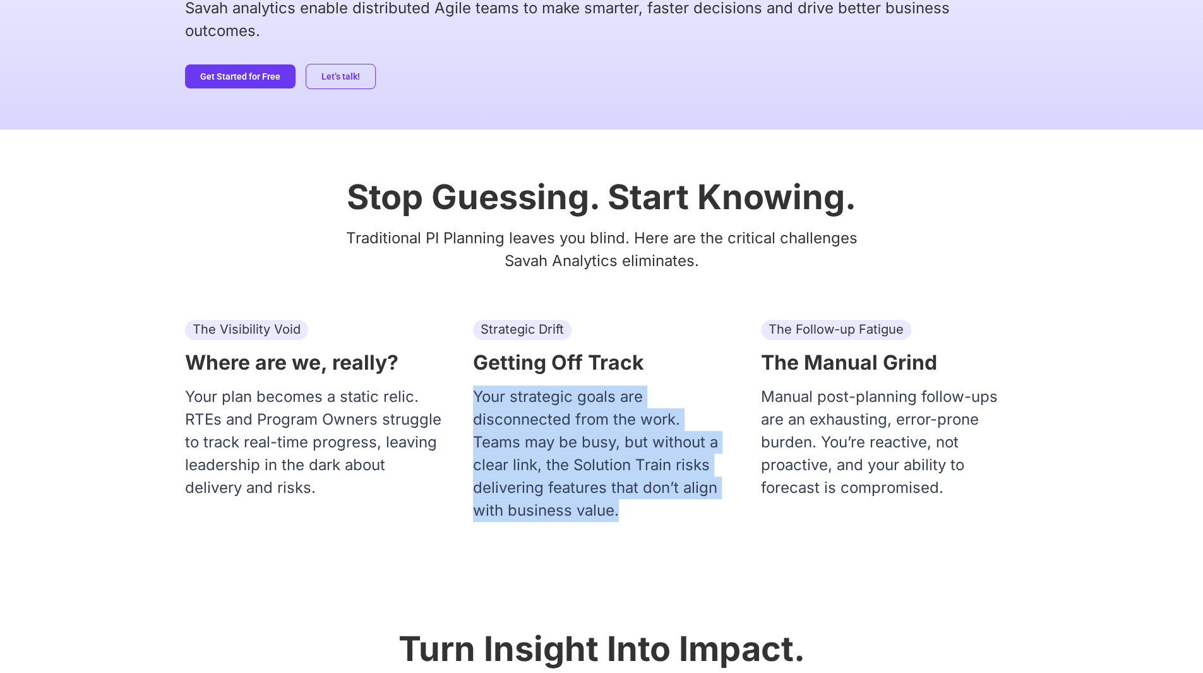
click at [503, 465] on p "Your strategic goals are disconnected from the work. Teams may be busy, but wit…" at bounding box center [602, 453] width 258 height 136
click at [570, 440] on p "Your strategic goals are disconnected from the work. Teams may be busy, but wit…" at bounding box center [602, 453] width 258 height 136
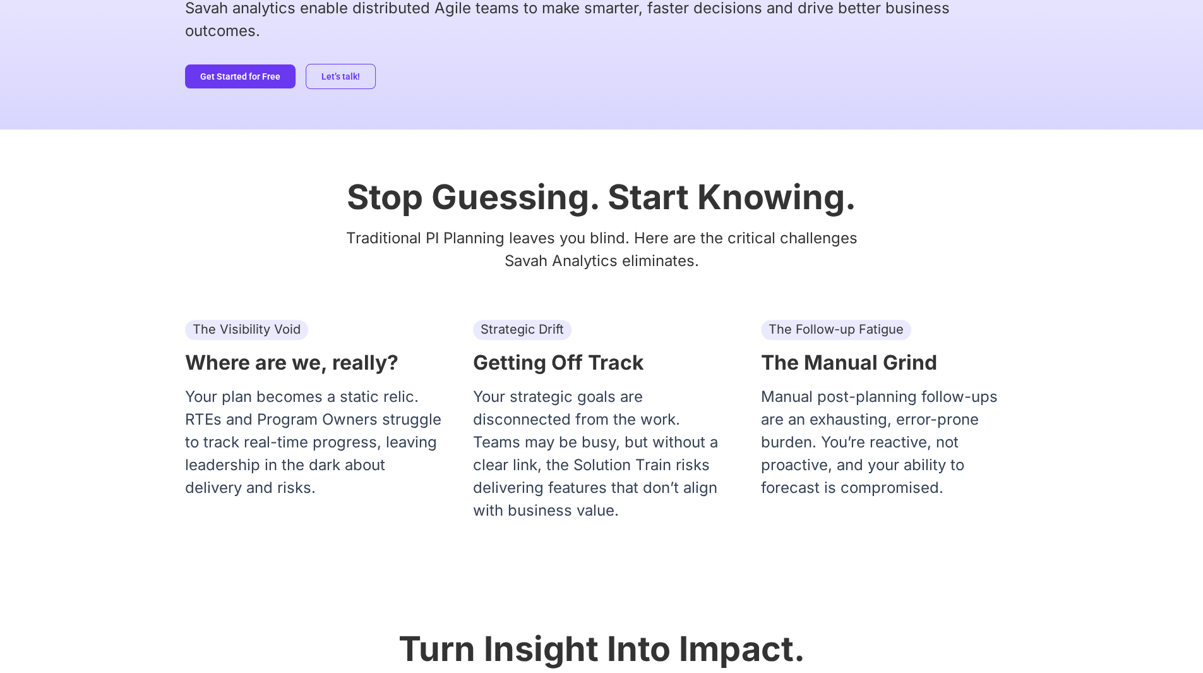
click at [528, 443] on p "Your strategic goals are disconnected from the work. Teams may be busy, but wit…" at bounding box center [602, 453] width 258 height 136
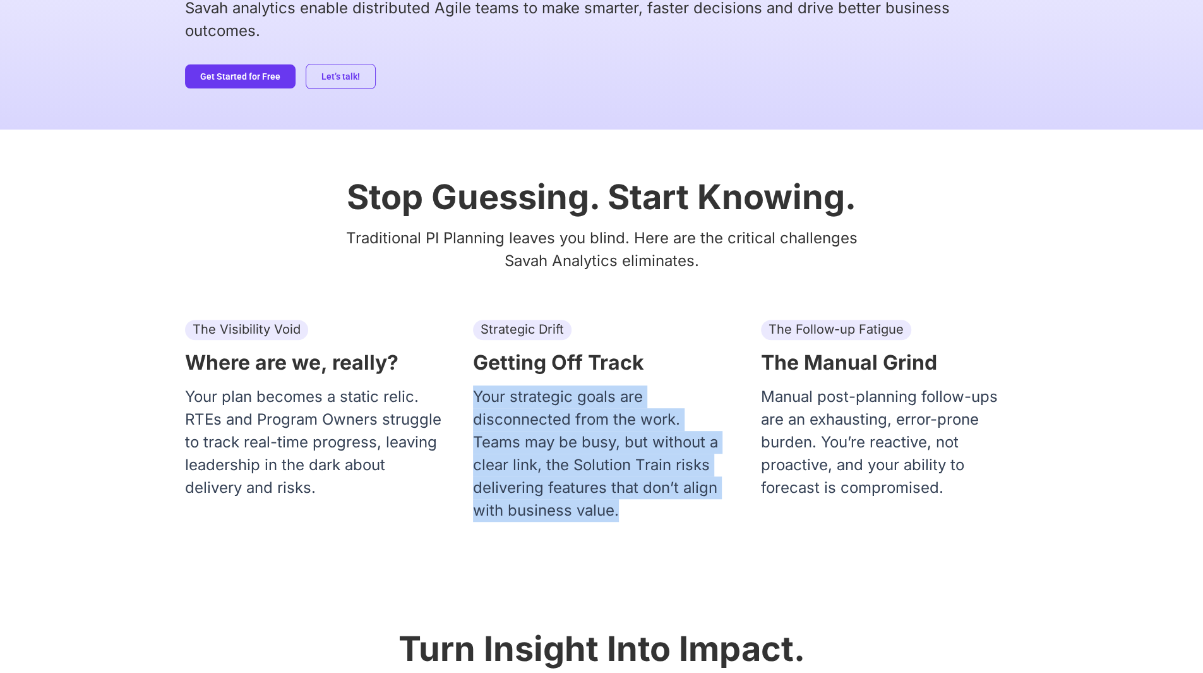
drag, startPoint x: 472, startPoint y: 393, endPoint x: 707, endPoint y: 503, distance: 259.7
click at [707, 503] on p "Your strategic goals are disconnected from the work. Teams may be busy, but wit…" at bounding box center [602, 453] width 258 height 136
click at [592, 503] on p "Your strategic goals are disconnected from the work. Teams may be busy, but wit…" at bounding box center [602, 453] width 258 height 136
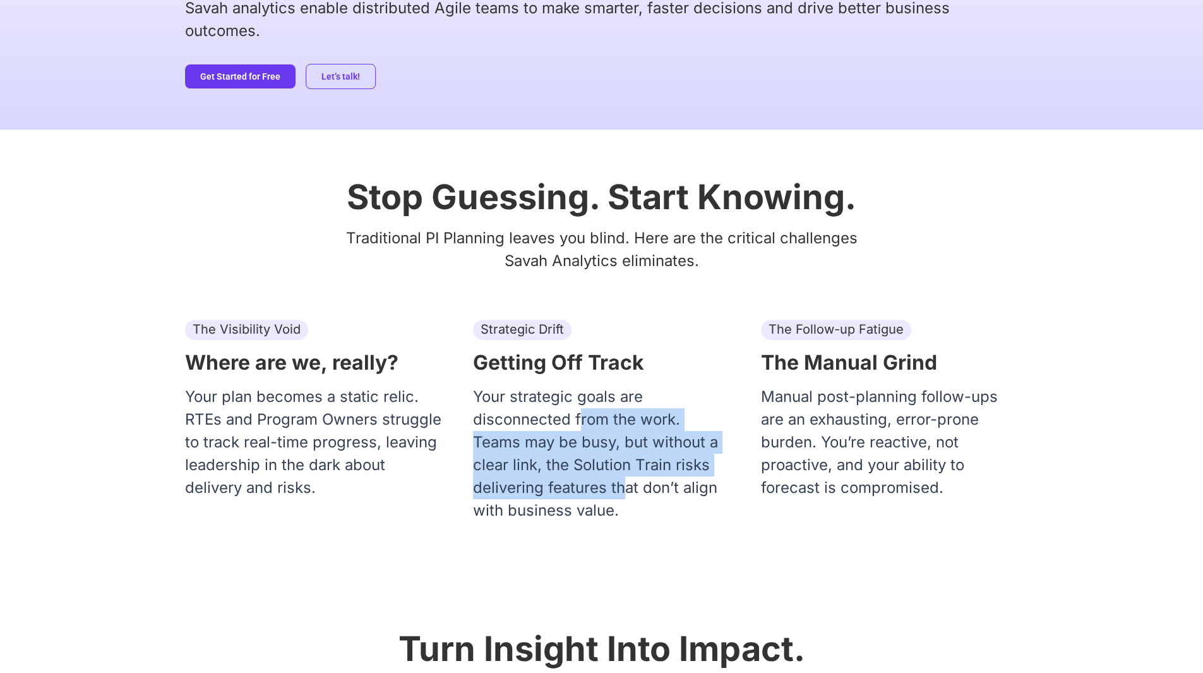
drag, startPoint x: 582, startPoint y: 420, endPoint x: 630, endPoint y: 492, distance: 86.9
click at [629, 484] on p "Your strategic goals are disconnected from the work. Teams may be busy, but wit…" at bounding box center [602, 453] width 258 height 136
click at [632, 498] on p "Your strategic goals are disconnected from the work. Teams may be busy, but wit…" at bounding box center [602, 453] width 258 height 136
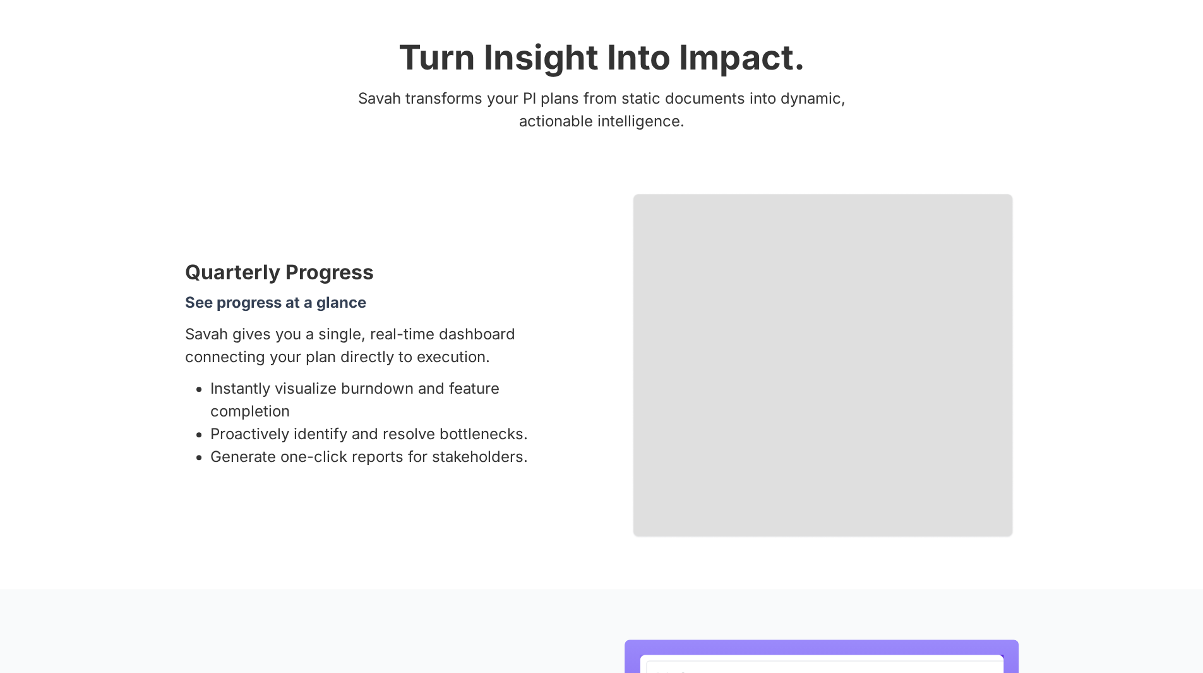
scroll to position [947, 0]
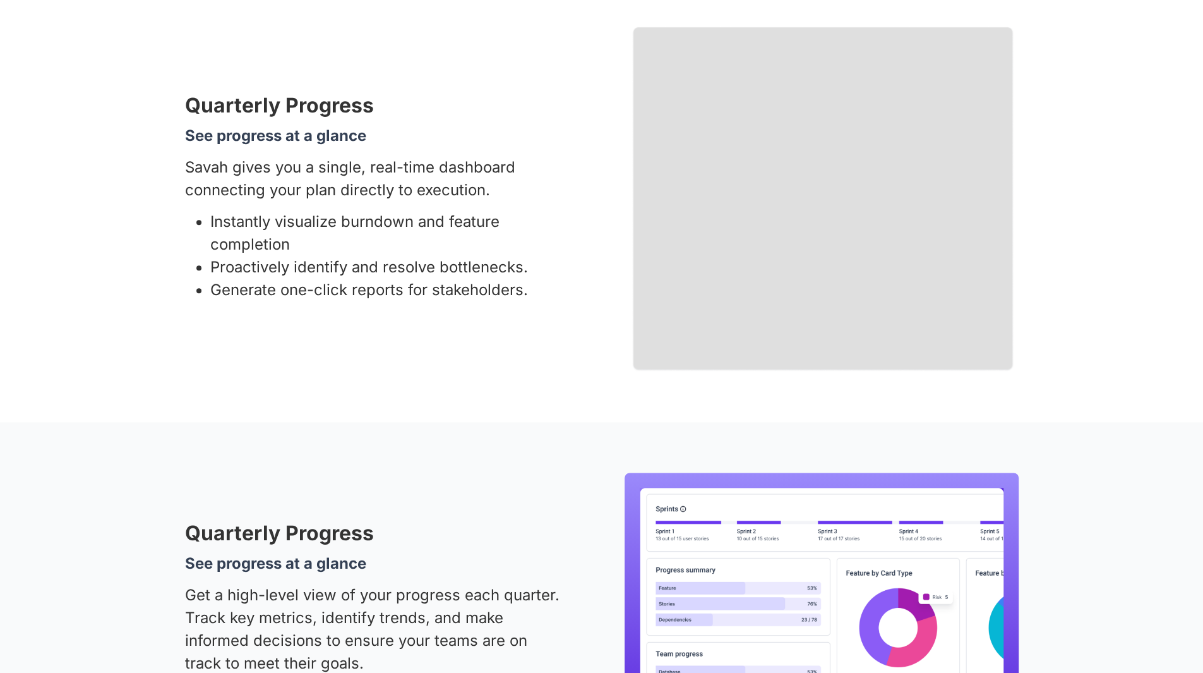
click at [715, 219] on img at bounding box center [823, 199] width 383 height 346
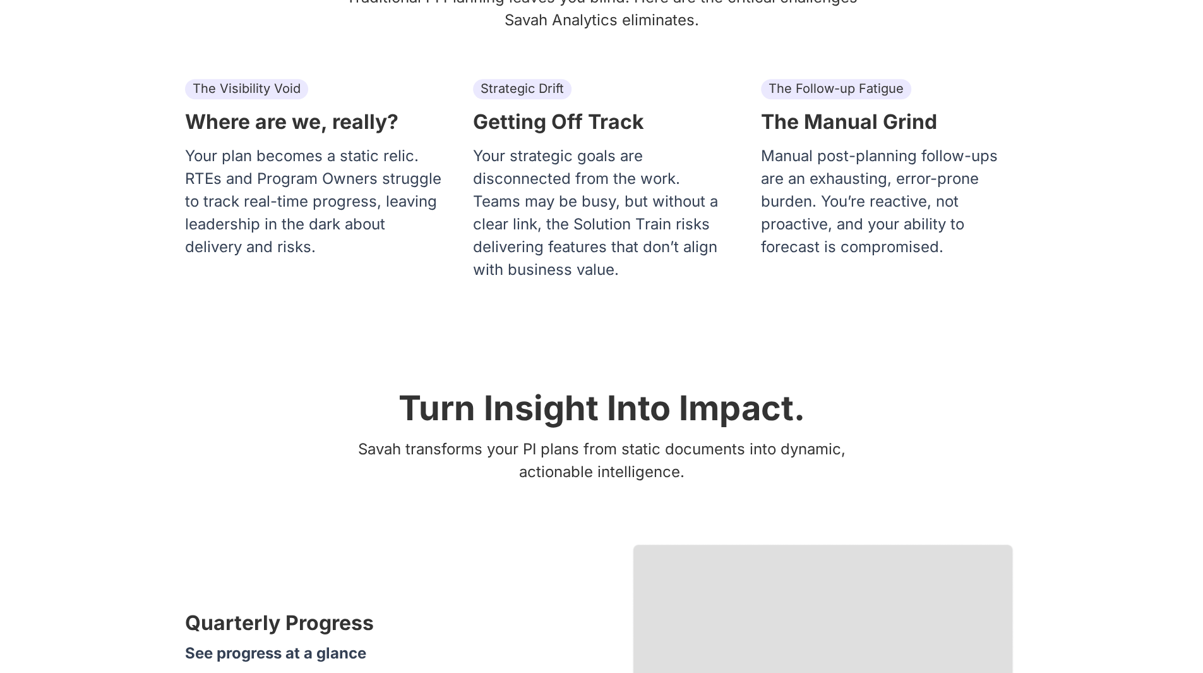
scroll to position [0, 0]
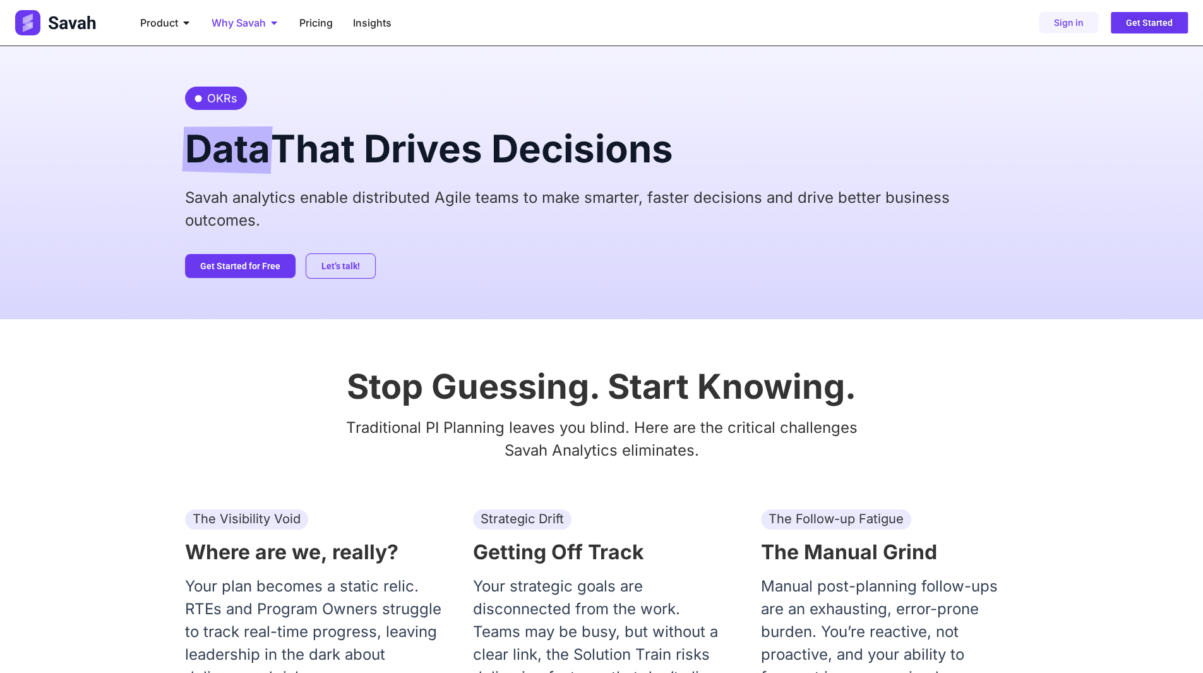
click at [262, 23] on span "Why Savah" at bounding box center [239, 22] width 54 height 15
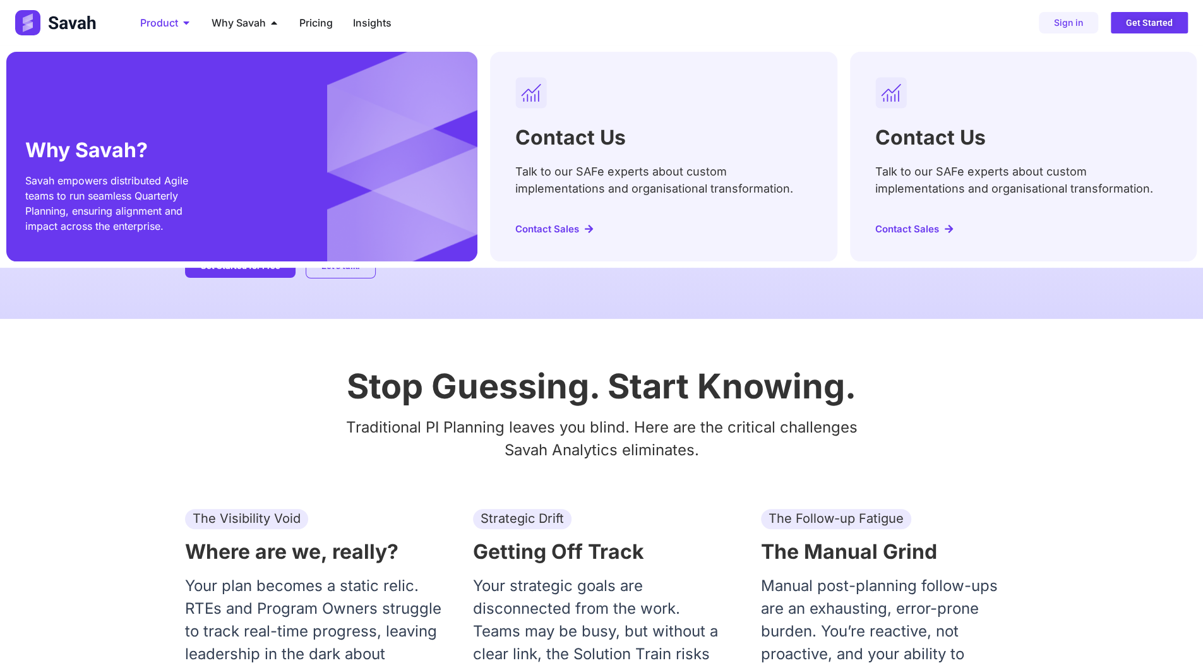
click at [166, 24] on span "Product" at bounding box center [159, 22] width 38 height 15
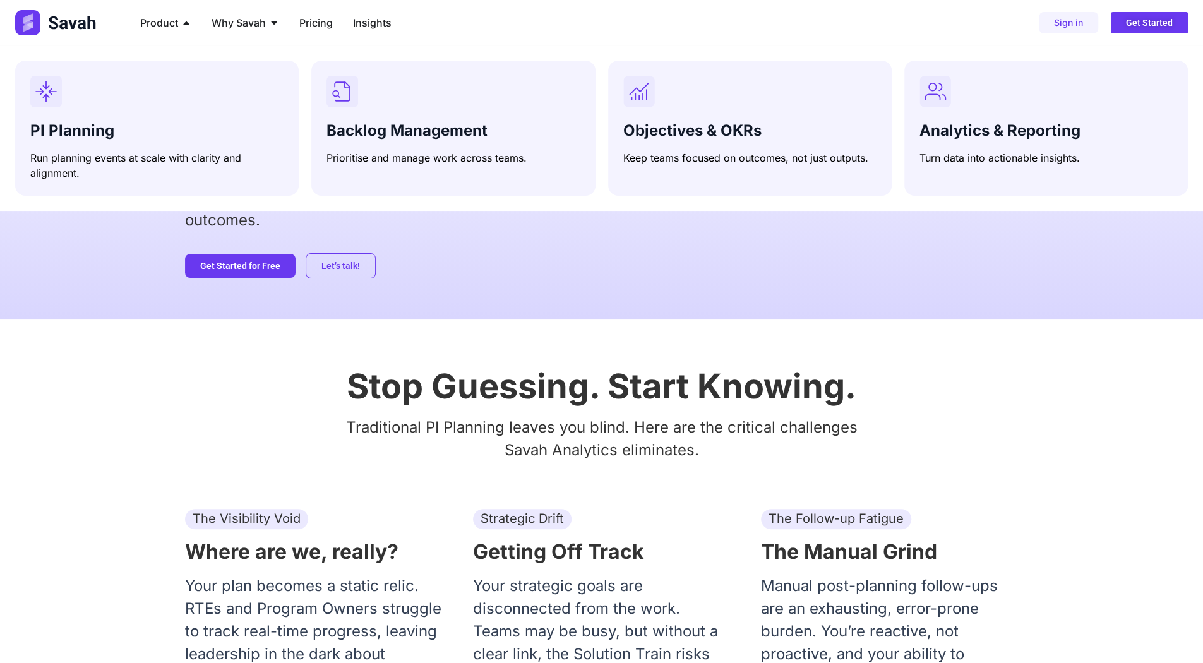
click at [534, 306] on div "OKRs Data That Drives Decisions Savah analytics enable distributed Agile teams …" at bounding box center [602, 182] width 834 height 273
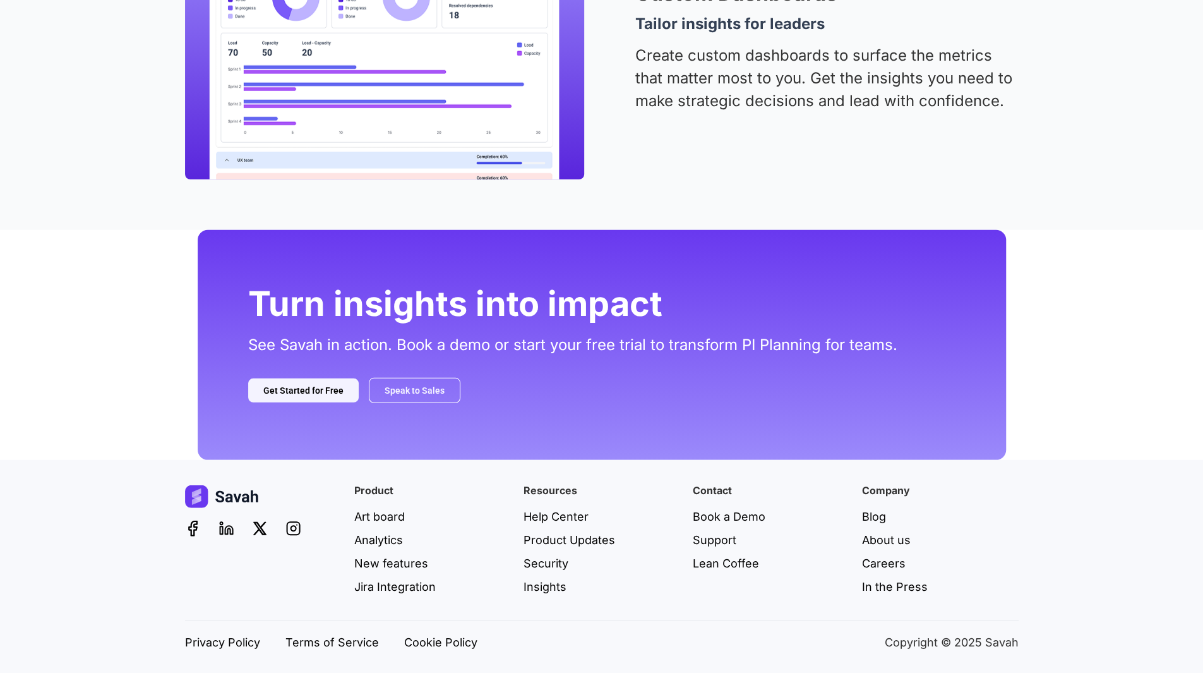
scroll to position [2501, 0]
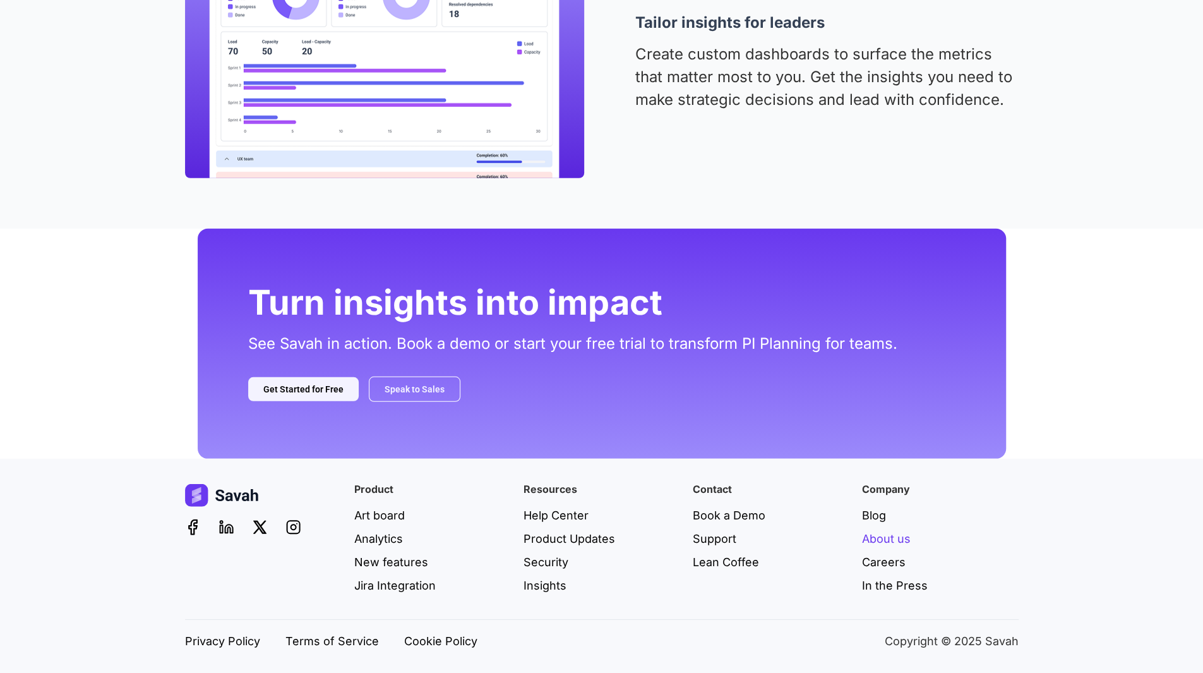
click at [887, 538] on span "About us" at bounding box center [886, 538] width 49 height 17
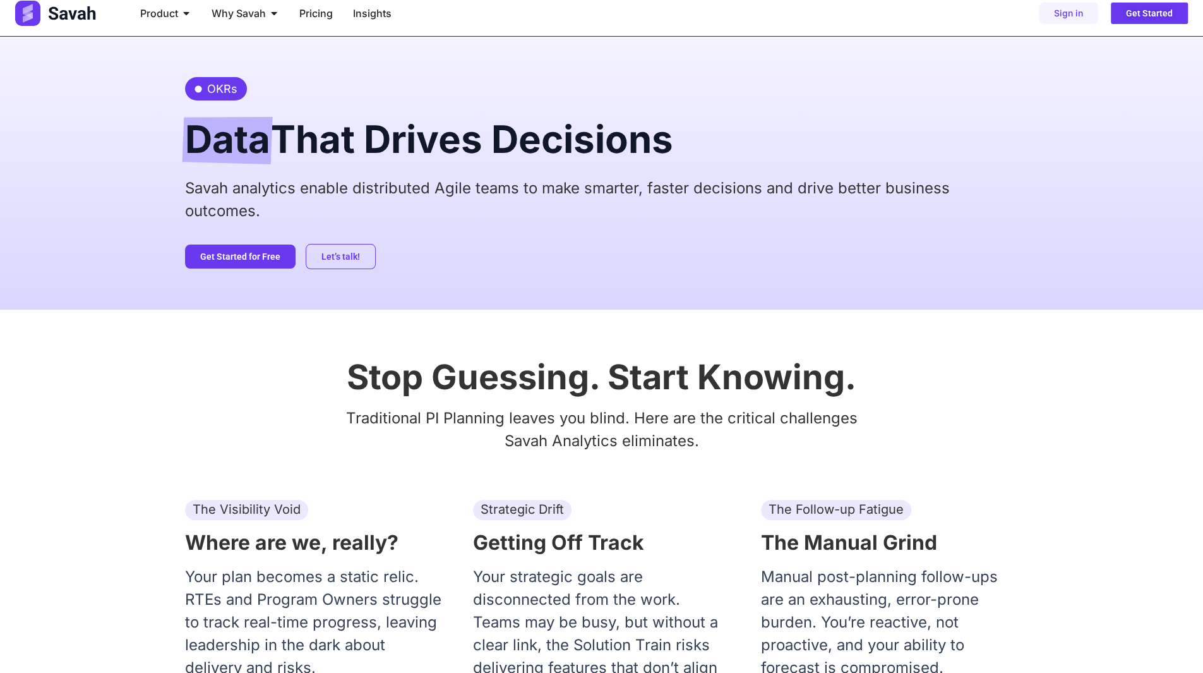
scroll to position [0, 0]
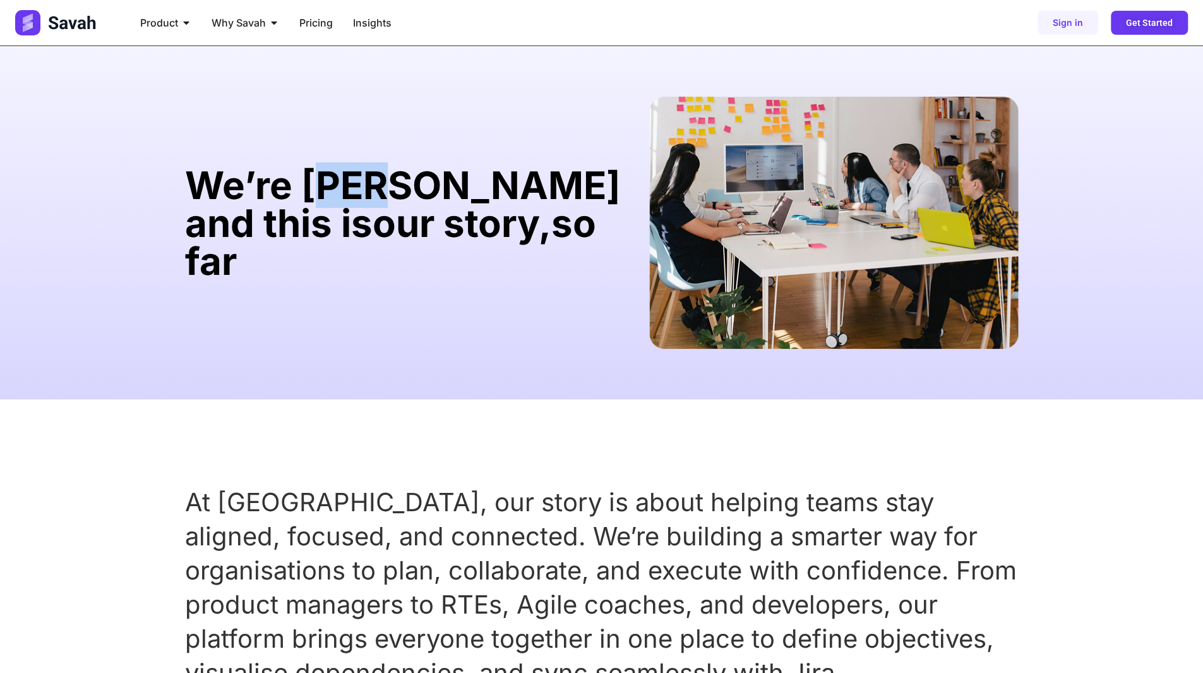
drag, startPoint x: 316, startPoint y: 207, endPoint x: 386, endPoint y: 211, distance: 70.2
click at [386, 210] on h1 "We’re Savah and this is our story, so far" at bounding box center [411, 223] width 452 height 114
drag, startPoint x: 330, startPoint y: 250, endPoint x: 378, endPoint y: 250, distance: 47.4
click at [376, 250] on h1 "We’re Savah and this is our story, so far" at bounding box center [411, 223] width 452 height 114
drag, startPoint x: 435, startPoint y: 250, endPoint x: 448, endPoint y: 251, distance: 13.9
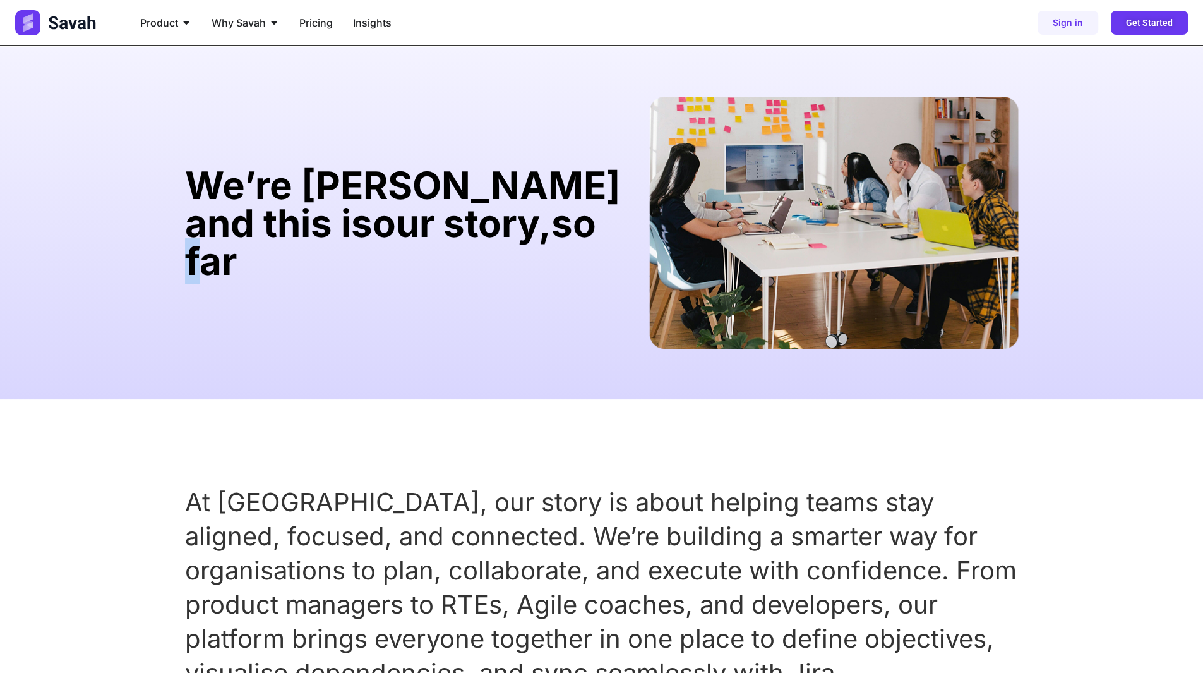
click at [442, 250] on h1 "We’re Savah and this is our story, so far" at bounding box center [411, 223] width 452 height 114
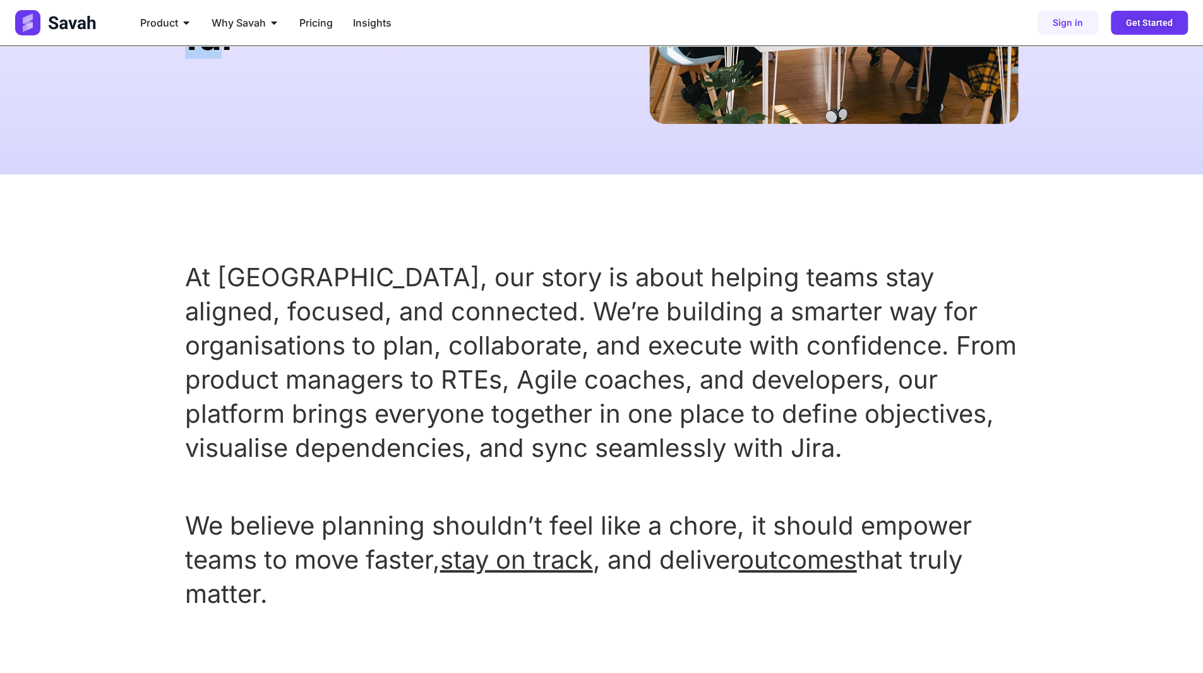
scroll to position [253, 0]
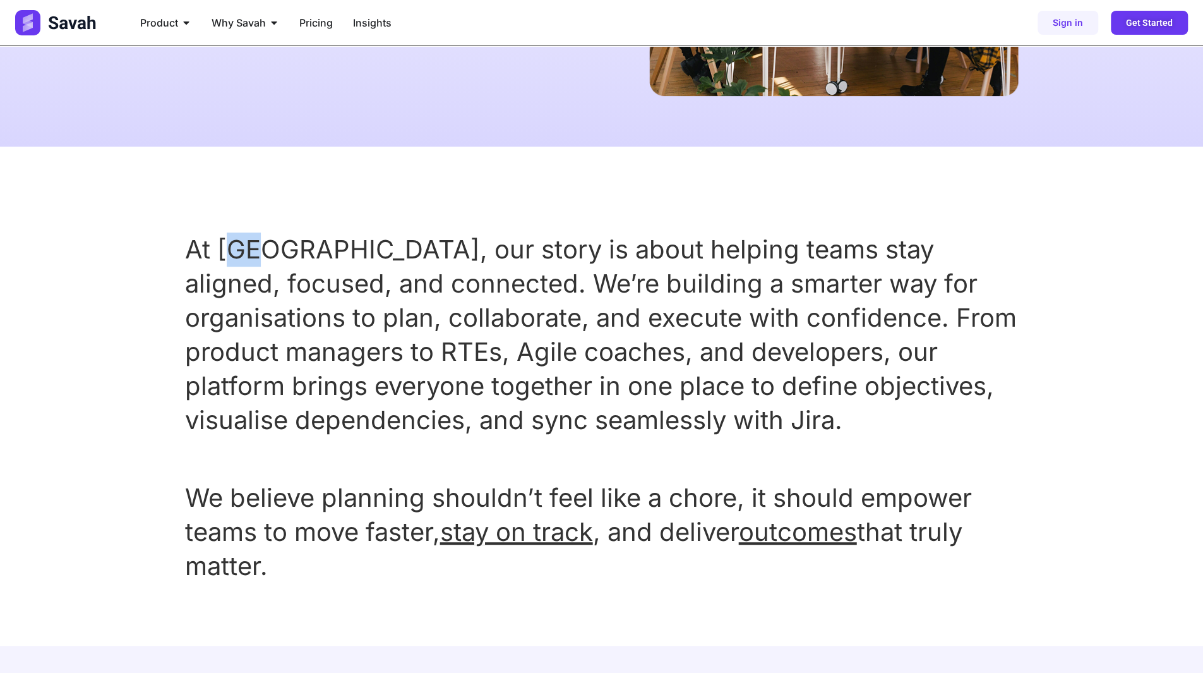
drag, startPoint x: 231, startPoint y: 255, endPoint x: 301, endPoint y: 256, distance: 69.5
click at [294, 256] on p "At [GEOGRAPHIC_DATA], our story is about helping teams stay aligned, focused, a…" at bounding box center [602, 334] width 834 height 205
drag, startPoint x: 361, startPoint y: 258, endPoint x: 441, endPoint y: 261, distance: 80.3
click at [438, 260] on p "At [GEOGRAPHIC_DATA], our story is about helping teams stay aligned, focused, a…" at bounding box center [602, 334] width 834 height 205
drag, startPoint x: 500, startPoint y: 265, endPoint x: 544, endPoint y: 274, distance: 45.8
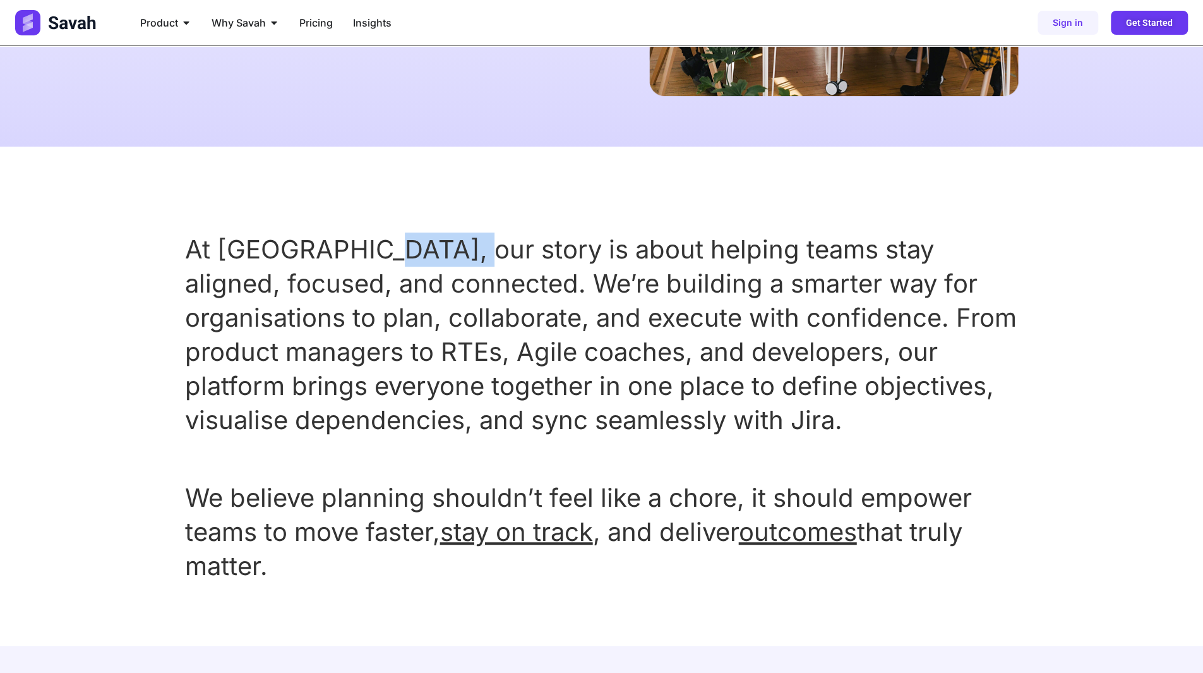
click at [515, 267] on p "At [GEOGRAPHIC_DATA], our story is about helping teams stay aligned, focused, a…" at bounding box center [602, 334] width 834 height 205
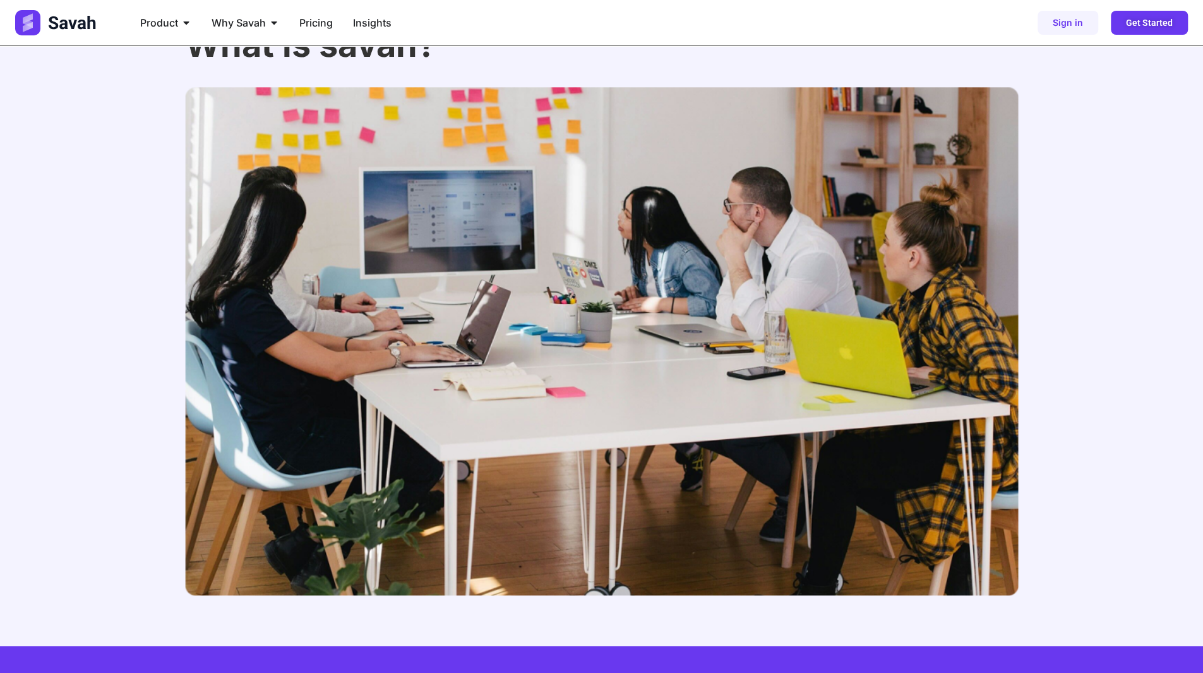
scroll to position [947, 0]
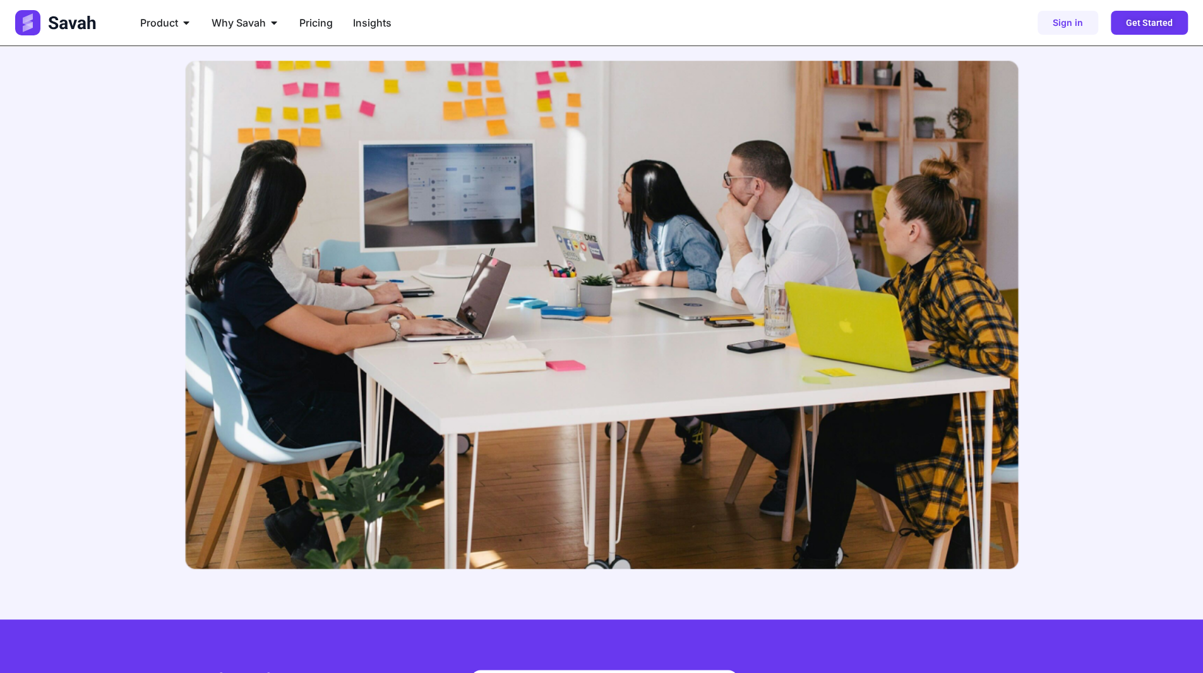
click at [478, 189] on img at bounding box center [602, 315] width 834 height 508
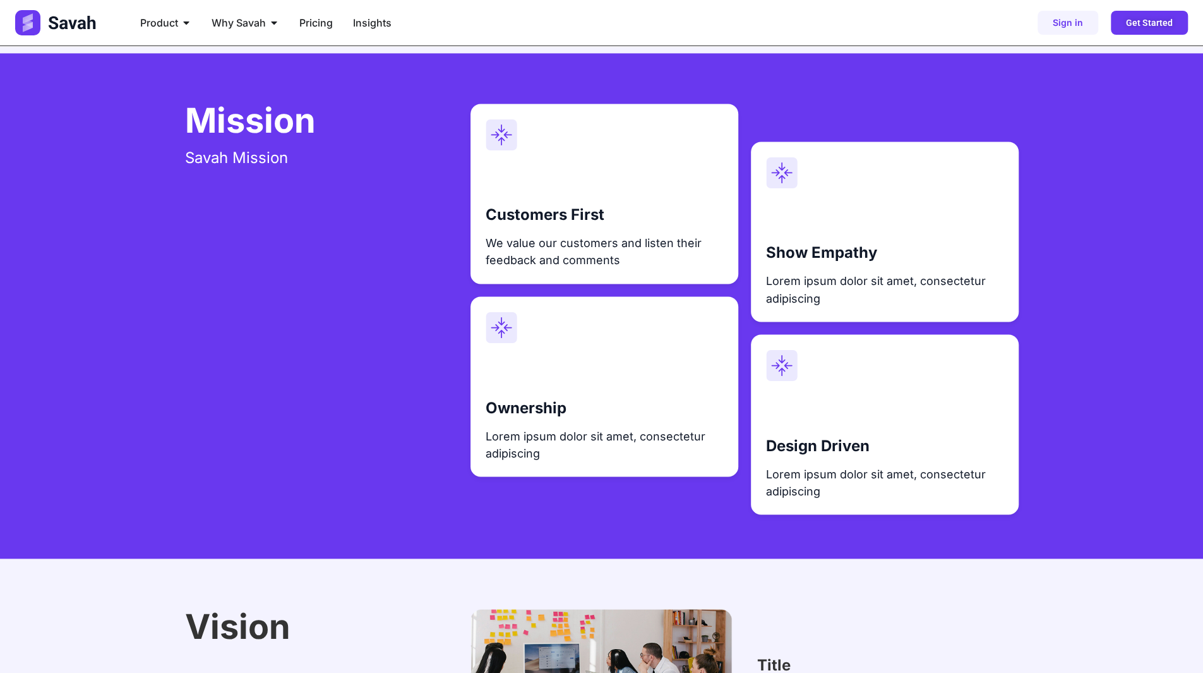
scroll to position [1516, 0]
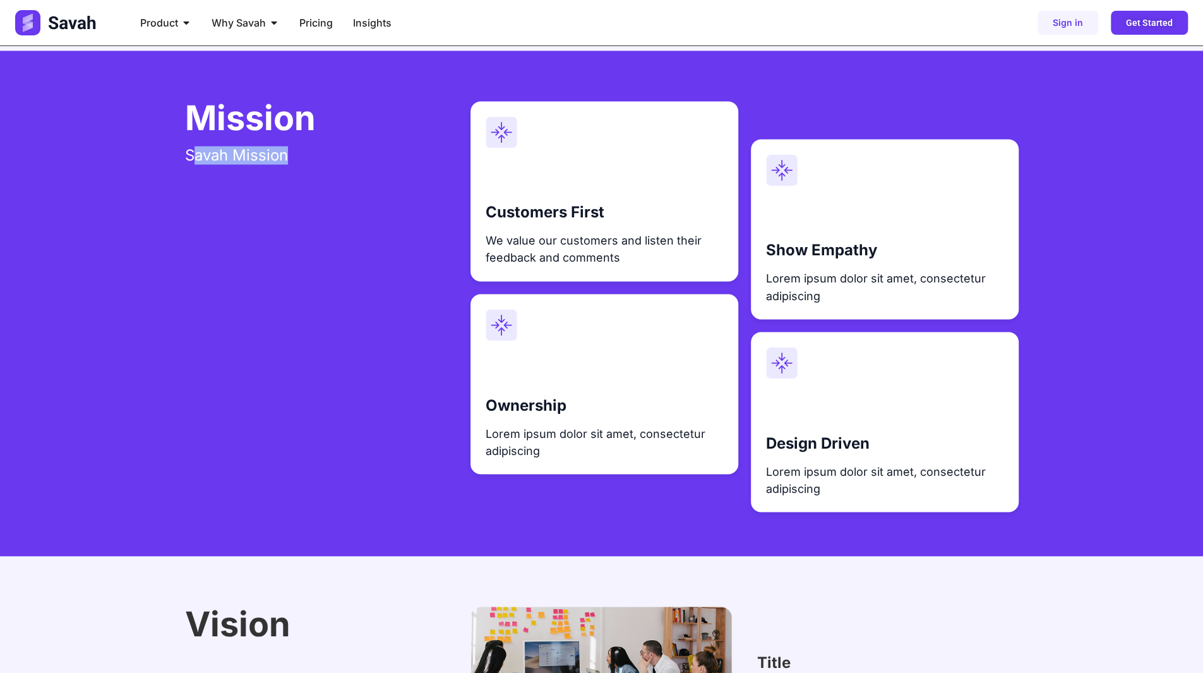
drag, startPoint x: 198, startPoint y: 157, endPoint x: 294, endPoint y: 155, distance: 96.0
click at [288, 155] on h5 "Savah Mission" at bounding box center [302, 155] width 235 height 15
click at [788, 284] on p "Lorem ipsum dolor sit amet, consectetur adipiscing" at bounding box center [884, 287] width 237 height 34
click at [795, 289] on p "Lorem ipsum dolor sit amet, consectetur adipiscing" at bounding box center [884, 287] width 237 height 34
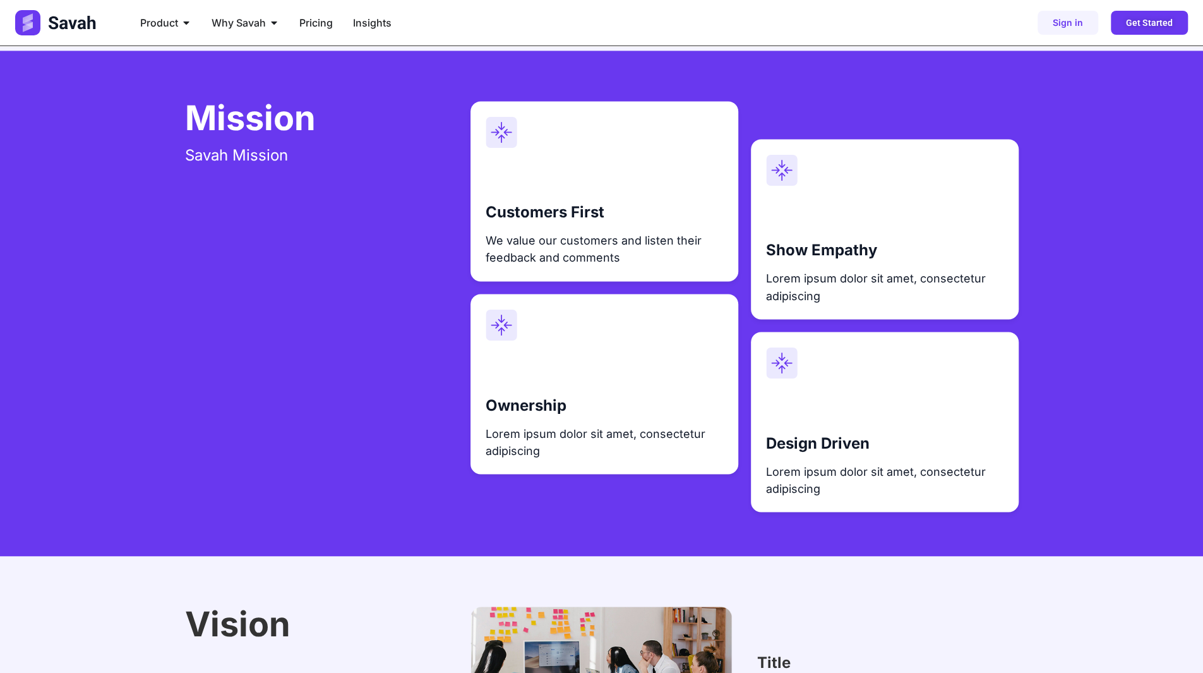
click at [795, 289] on p "Lorem ipsum dolor sit amet, consectetur adipiscing" at bounding box center [884, 287] width 237 height 34
click at [795, 280] on p "Lorem ipsum dolor sit amet, consectetur adipiscing" at bounding box center [884, 287] width 237 height 34
click at [814, 284] on p "Lorem ipsum dolor sit amet, consectetur adipiscing" at bounding box center [884, 287] width 237 height 34
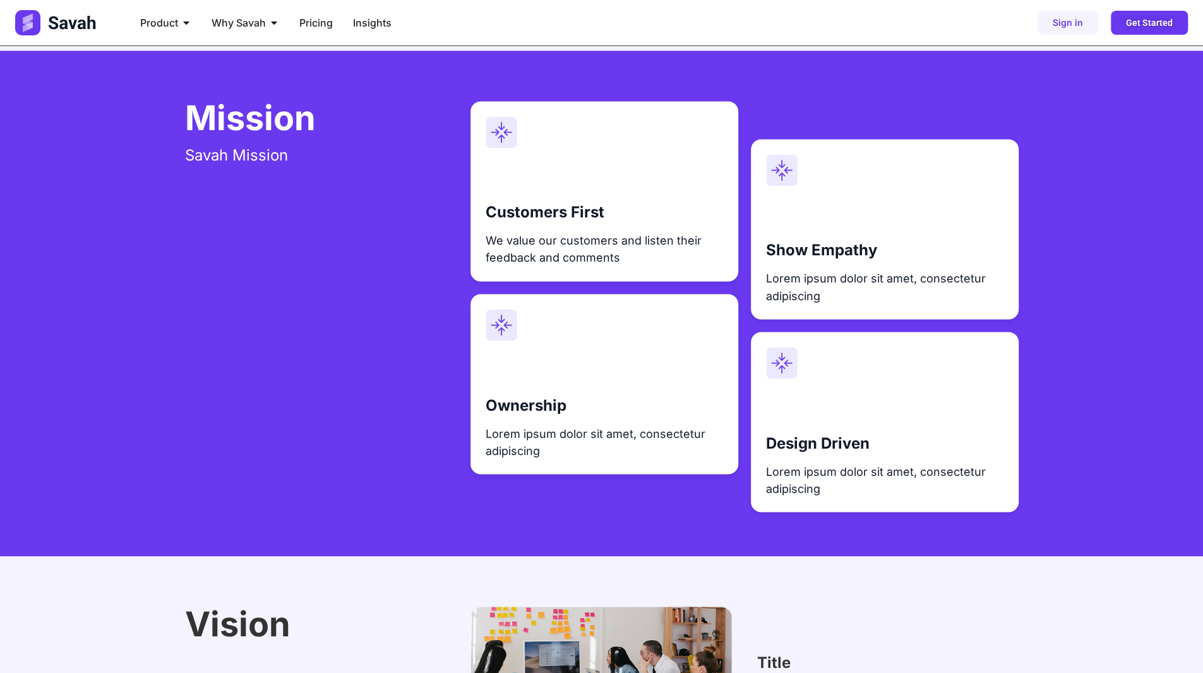
click at [768, 255] on span "Show Empathy" at bounding box center [821, 250] width 111 height 18
drag, startPoint x: 773, startPoint y: 474, endPoint x: 877, endPoint y: 478, distance: 103.7
click at [877, 478] on p "Lorem ipsum dolor sit amet, consectetur adipiscing" at bounding box center [884, 479] width 237 height 34
click at [522, 431] on p "Lorem ipsum dolor sit amet, consectetur adipiscing" at bounding box center [604, 441] width 237 height 34
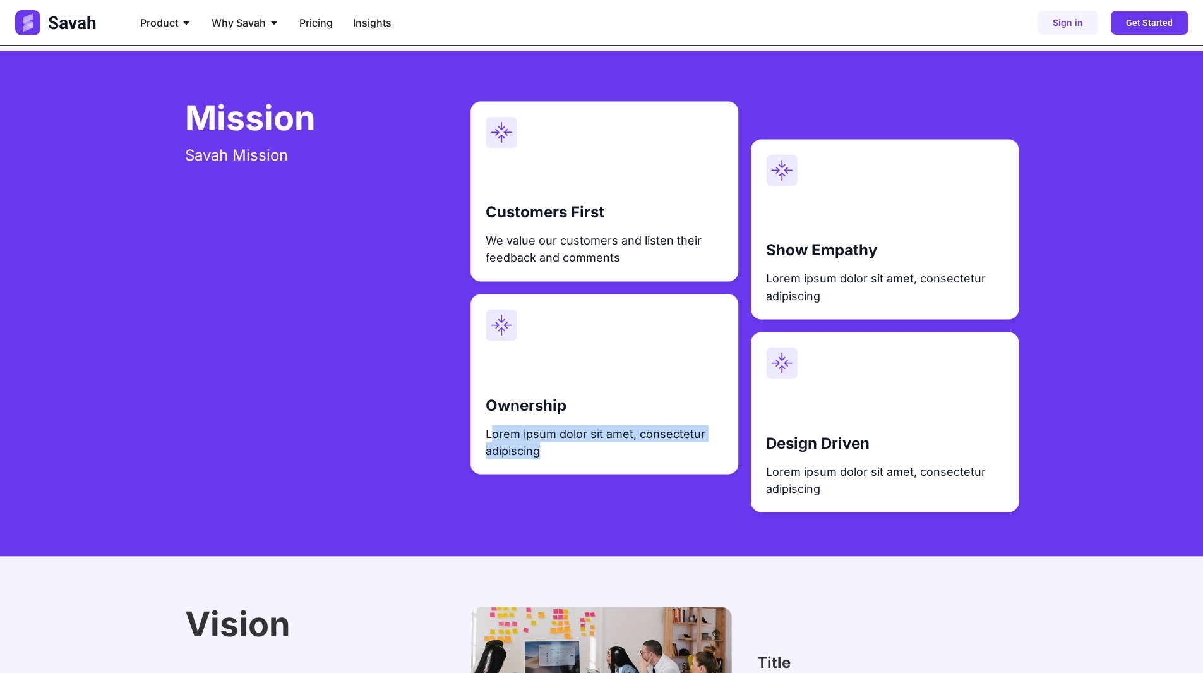
click at [522, 431] on p "Lorem ipsum dolor sit amet, consectetur adipiscing" at bounding box center [604, 441] width 237 height 34
click at [531, 233] on p "We value our customers and listen their feedback and comments" at bounding box center [604, 249] width 237 height 34
click at [793, 280] on p "Lorem ipsum dolor sit amet, consectetur adipiscing" at bounding box center [884, 287] width 237 height 34
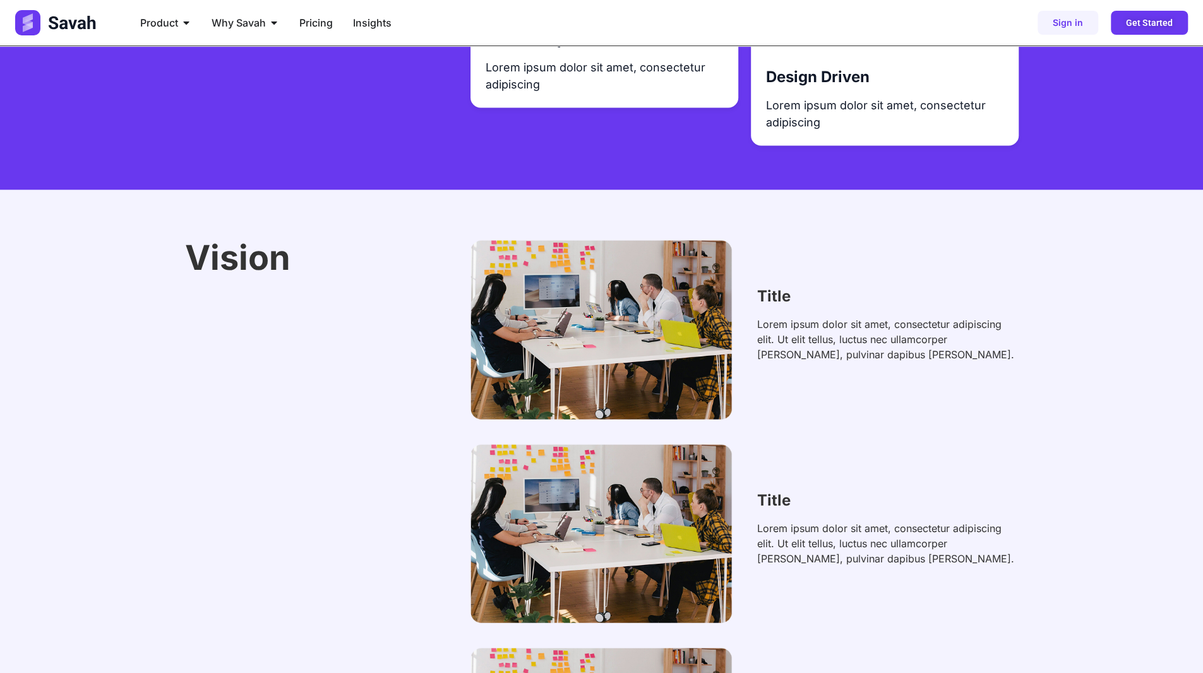
scroll to position [1895, 0]
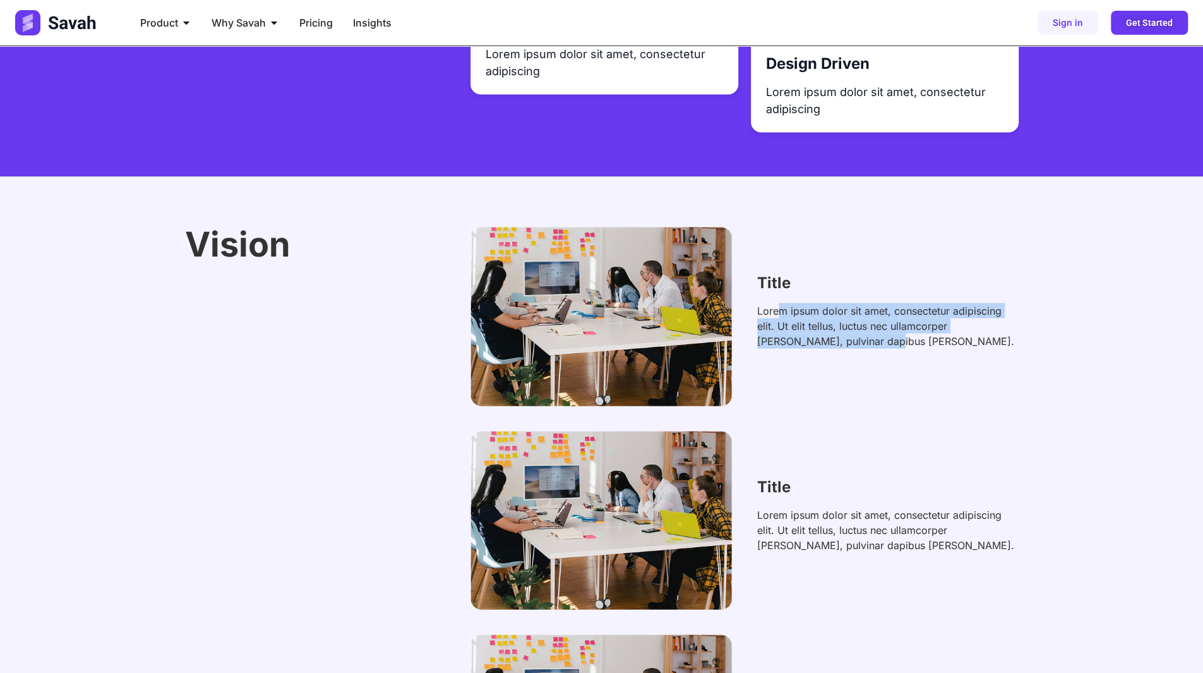
drag, startPoint x: 777, startPoint y: 314, endPoint x: 848, endPoint y: 375, distance: 93.2
click at [848, 375] on div "Title Lorem ipsum dolor sit amet, consectetur adipiscing elit. Ut elit tellus, …" at bounding box center [745, 316] width 548 height 179
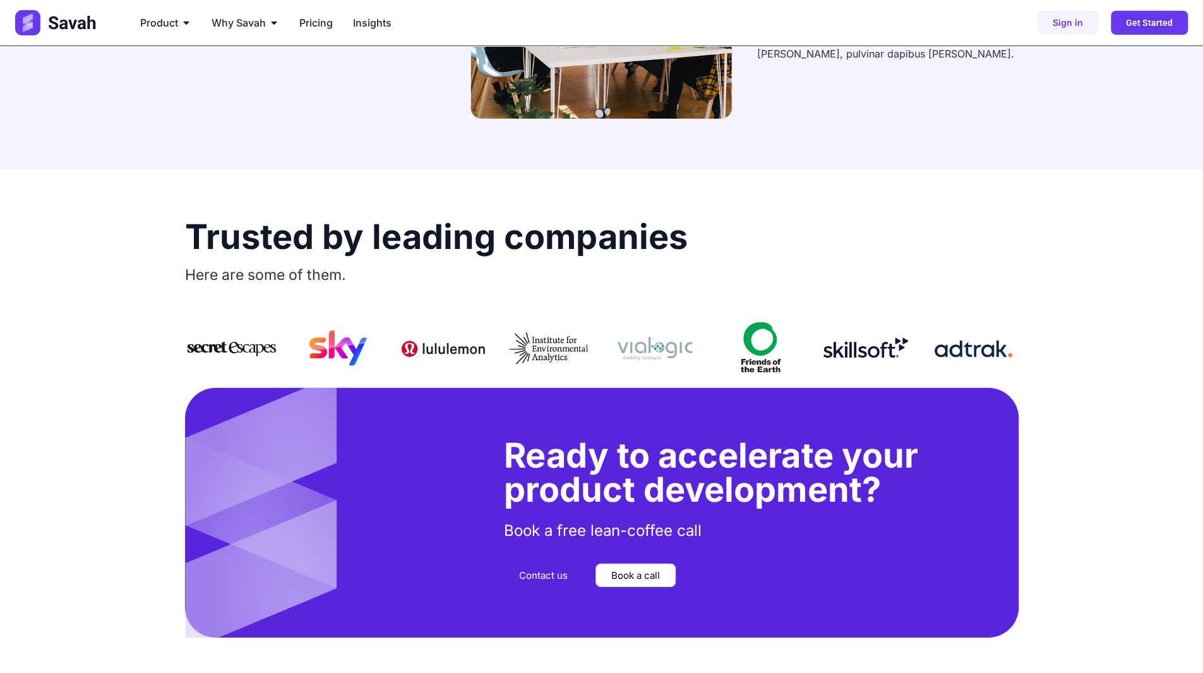
scroll to position [2779, 0]
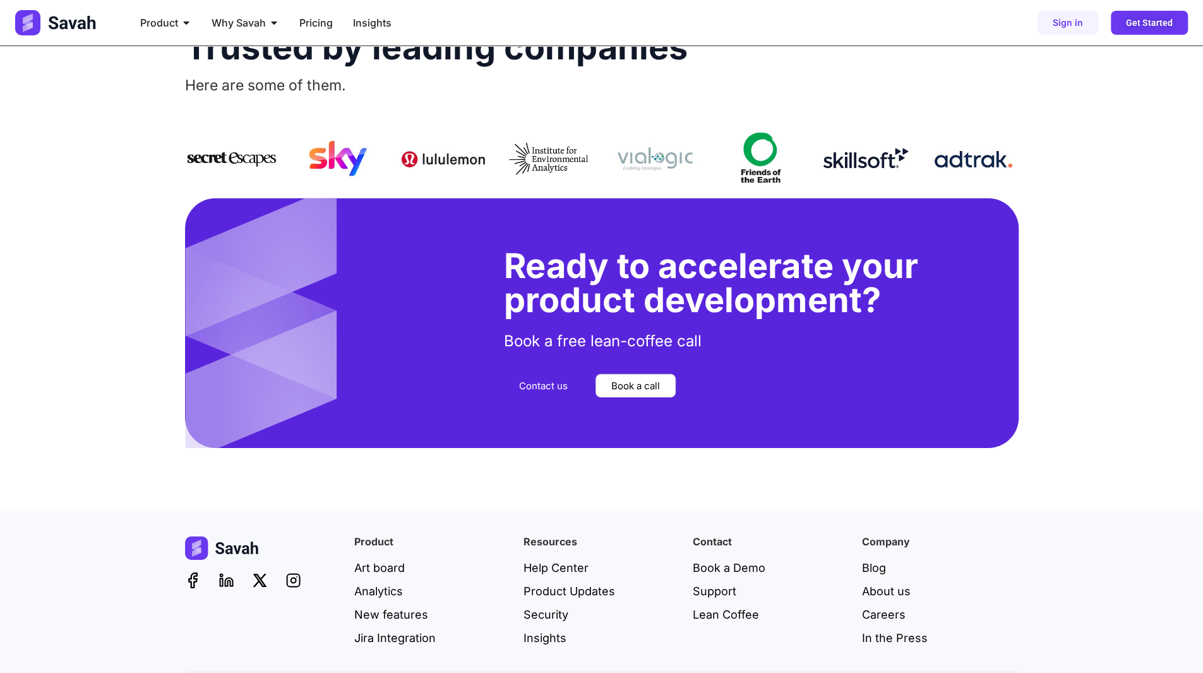
click at [718, 282] on h2 "Ready to accelerate your product development?" at bounding box center [755, 283] width 502 height 68
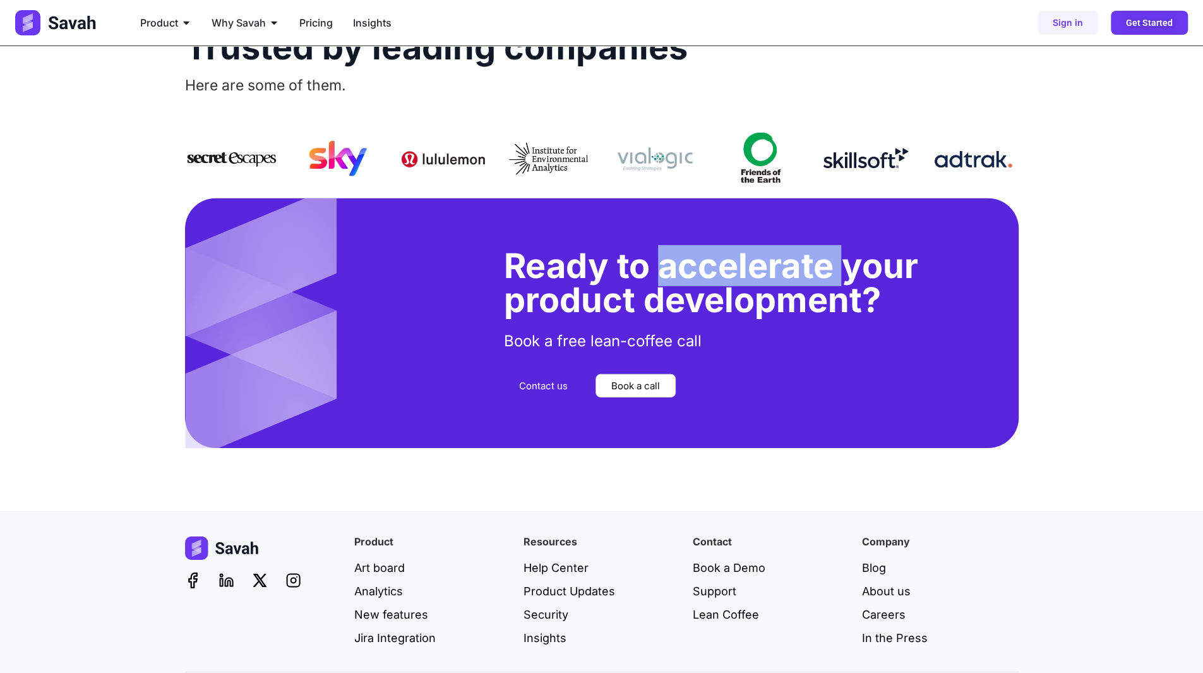
click at [718, 282] on h2 "Ready to accelerate your product development?" at bounding box center [755, 283] width 502 height 68
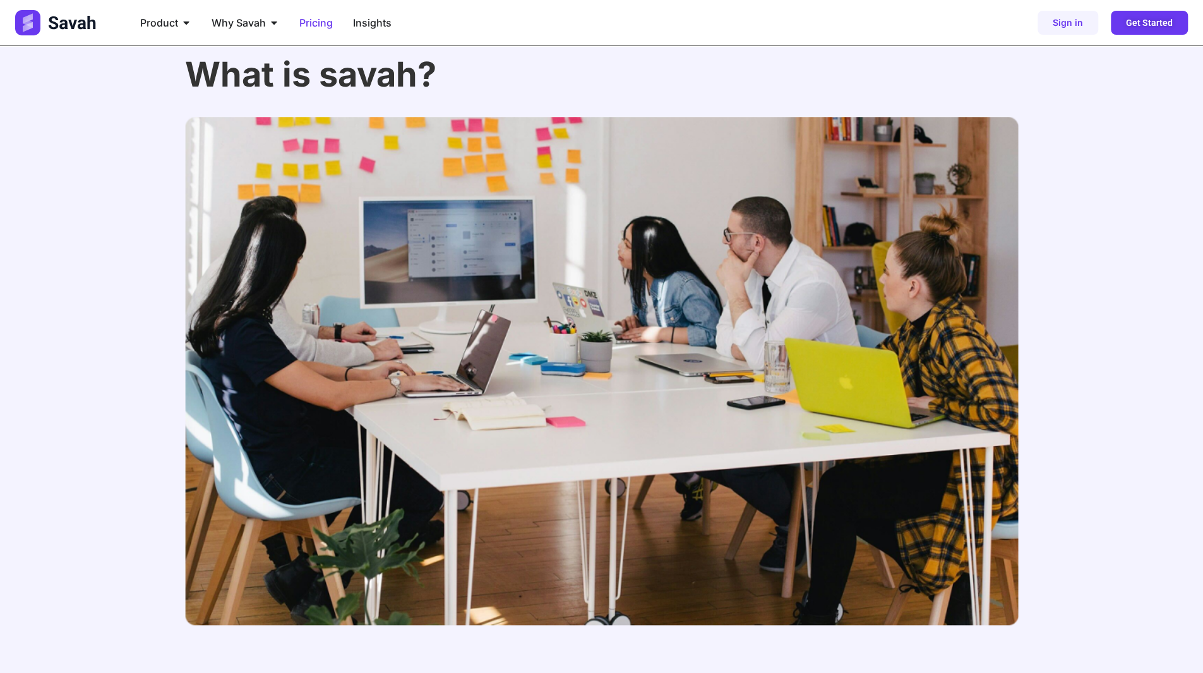
scroll to position [874, 0]
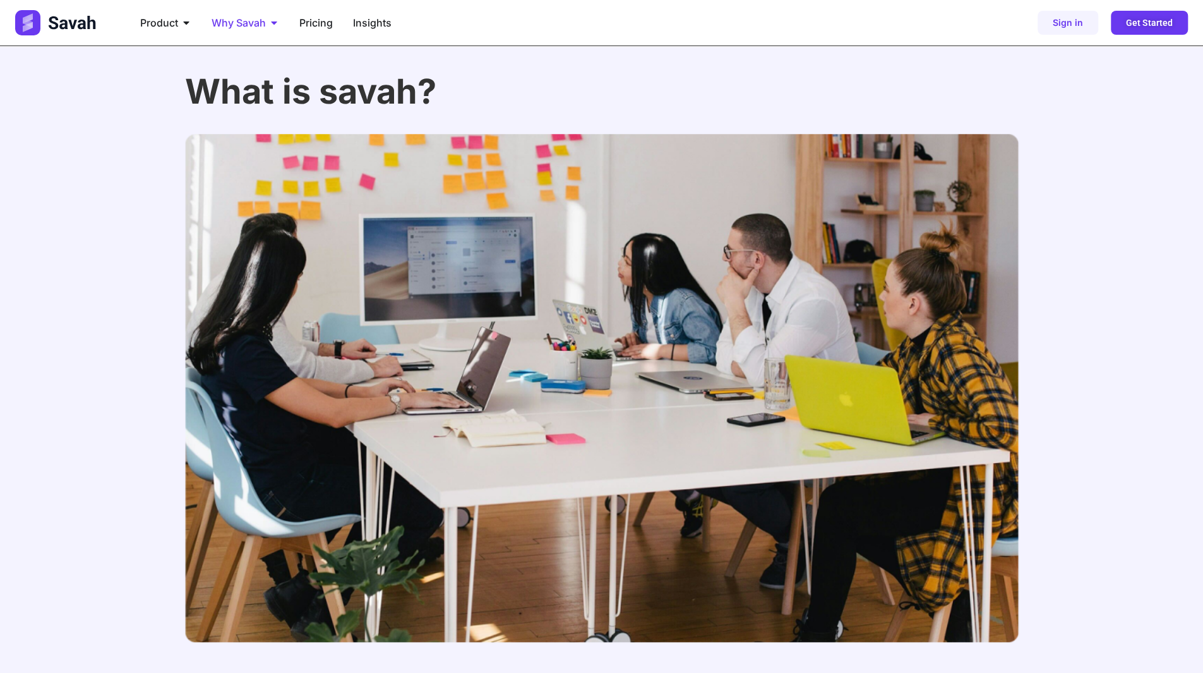
click at [251, 20] on span "Why Savah" at bounding box center [239, 22] width 54 height 15
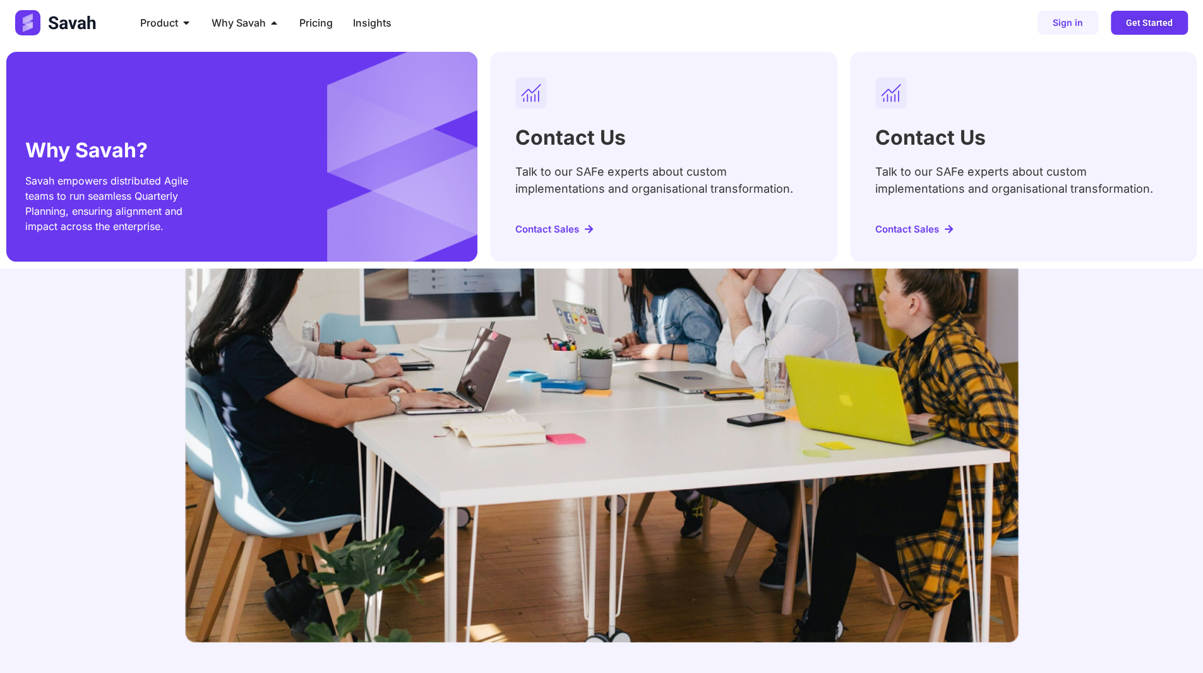
click at [570, 231] on span "Contact Sales" at bounding box center [547, 228] width 64 height 9
click at [711, 350] on img at bounding box center [602, 388] width 834 height 508
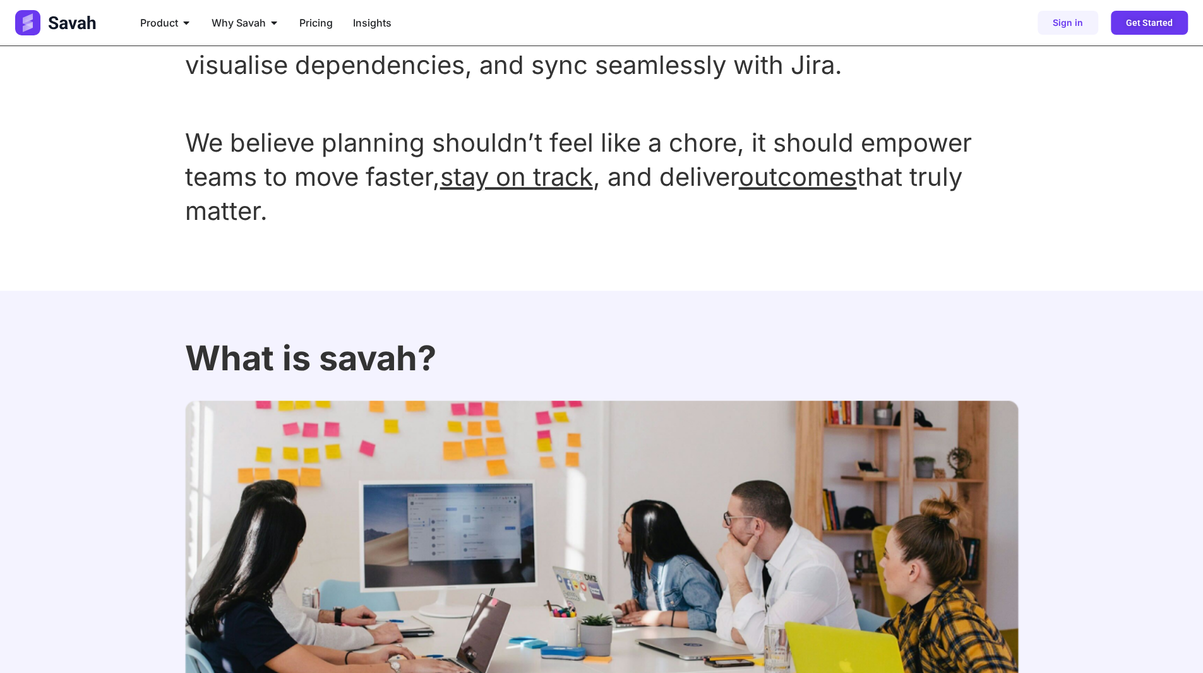
scroll to position [0, 0]
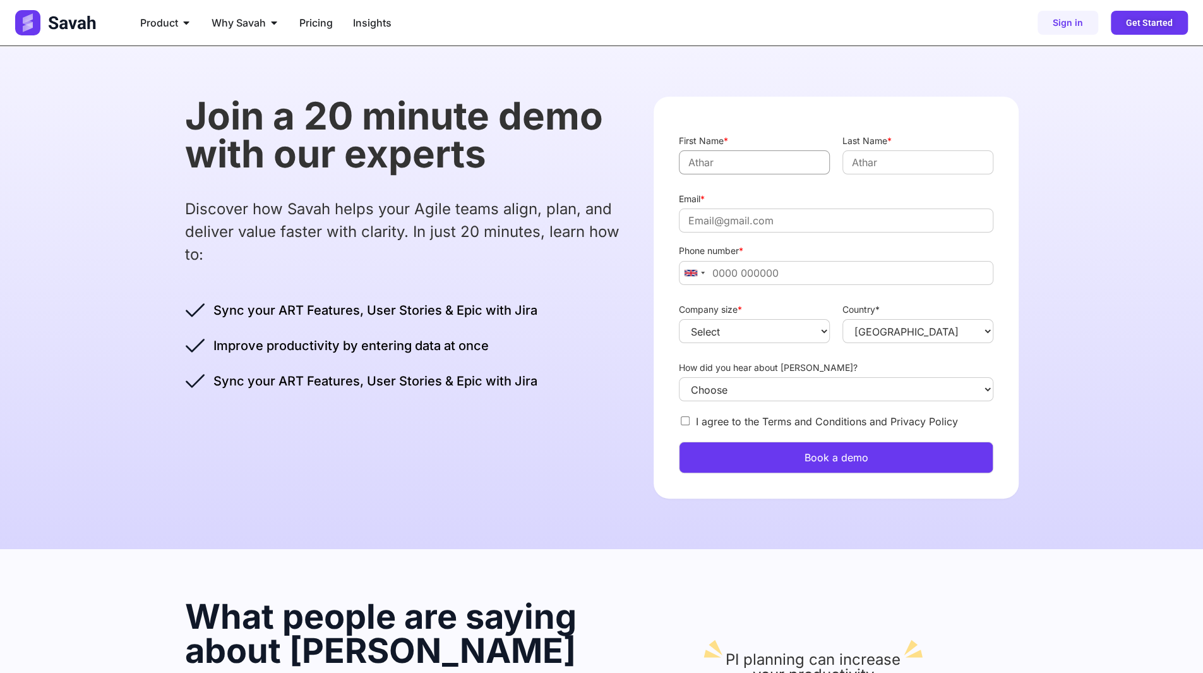
click at [702, 164] on input "First Name *" at bounding box center [754, 162] width 151 height 24
click at [719, 229] on input "Email *" at bounding box center [836, 220] width 314 height 24
click at [604, 242] on p "Discover how Savah helps your Agile teams align, plan, and deliver value faster…" at bounding box center [407, 232] width 444 height 68
click at [730, 224] on input "Email *" at bounding box center [836, 220] width 314 height 24
click at [553, 268] on div "Discover how Savah helps your Agile teams align, plan, and deliver value faster…" at bounding box center [407, 236] width 444 height 77
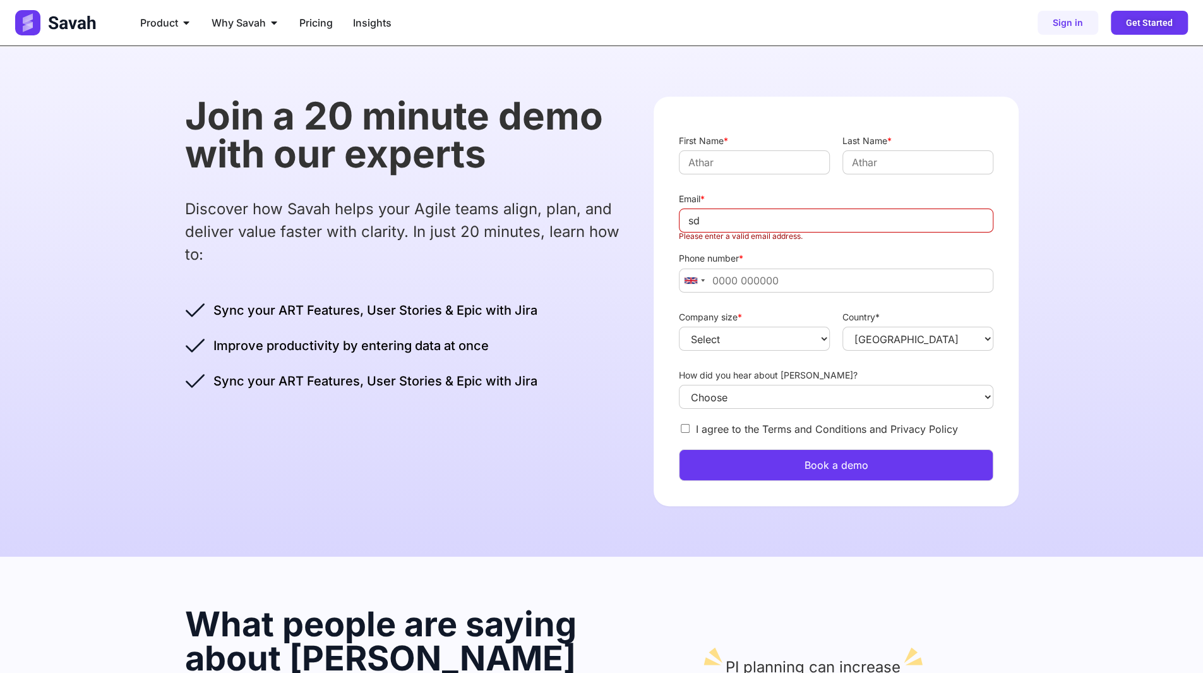
click at [505, 239] on p "Discover how Savah helps your Agile teams align, plan, and deliver value faster…" at bounding box center [407, 232] width 444 height 68
click at [721, 162] on input "First Name *" at bounding box center [754, 162] width 151 height 24
click at [720, 163] on input "First Name *" at bounding box center [754, 162] width 151 height 24
click at [873, 166] on input "Last Name *" at bounding box center [918, 162] width 151 height 24
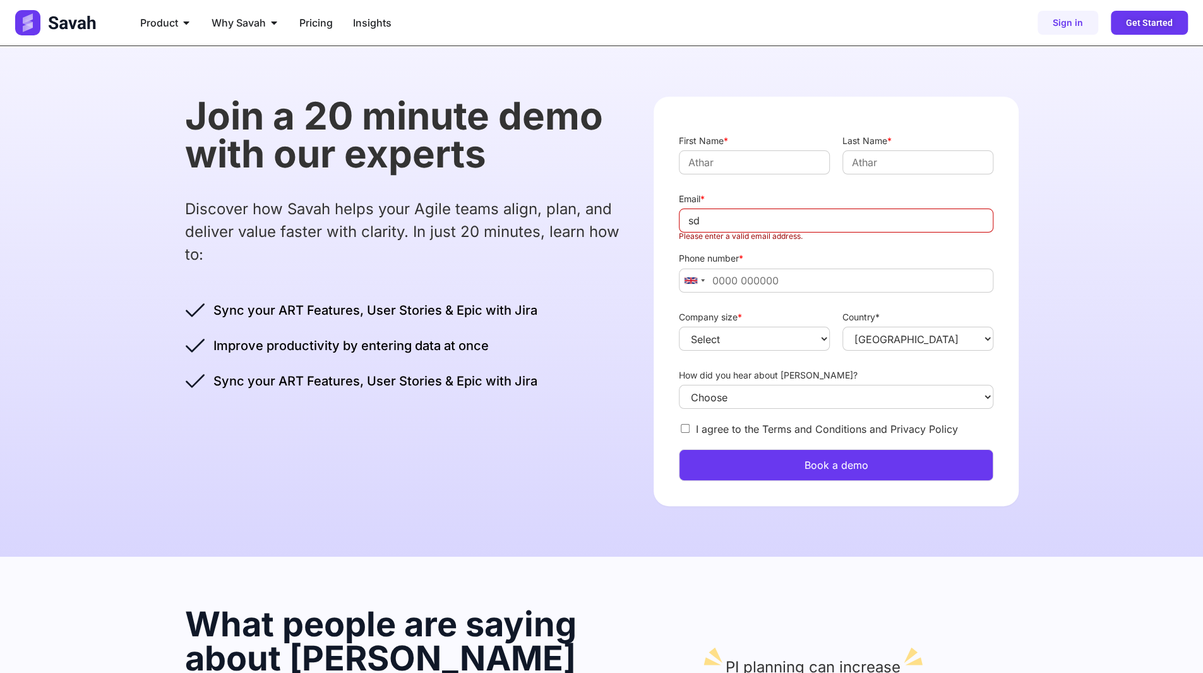
click at [649, 195] on div "Join a 20 minute demo with our experts Discover how Savah helps your Agile team…" at bounding box center [602, 301] width 834 height 510
drag, startPoint x: 732, startPoint y: 155, endPoint x: 711, endPoint y: 160, distance: 22.1
click at [732, 155] on input "First Name *" at bounding box center [754, 162] width 151 height 24
click at [630, 162] on div "Join a 20 minute demo with our experts Discover how Savah helps your Agile team…" at bounding box center [602, 301] width 834 height 510
click at [717, 227] on input "sd" at bounding box center [836, 220] width 314 height 24
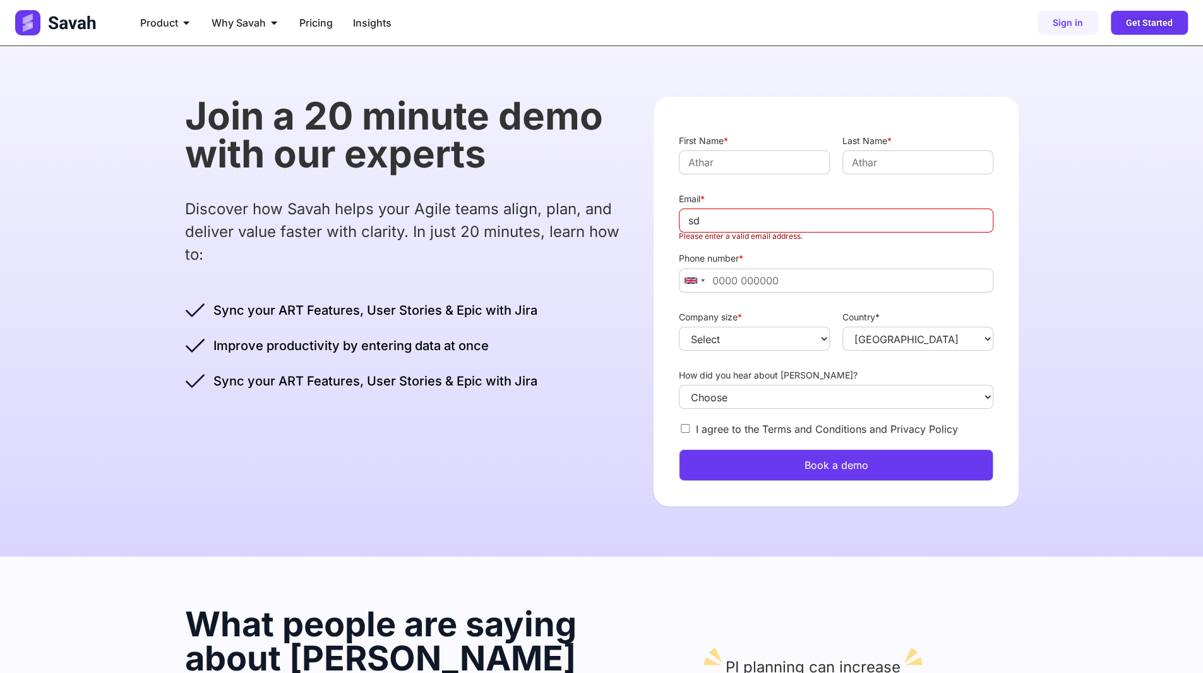
type input "s"
click at [701, 222] on input "Email *" at bounding box center [836, 220] width 314 height 24
click at [615, 227] on p "Discover how Savah helps your Agile teams align, plan, and deliver value faster…" at bounding box center [407, 232] width 444 height 68
click at [677, 221] on div "Layout First Name * Last Name * Email * This field is required. Phone number * …" at bounding box center [836, 301] width 364 height 409
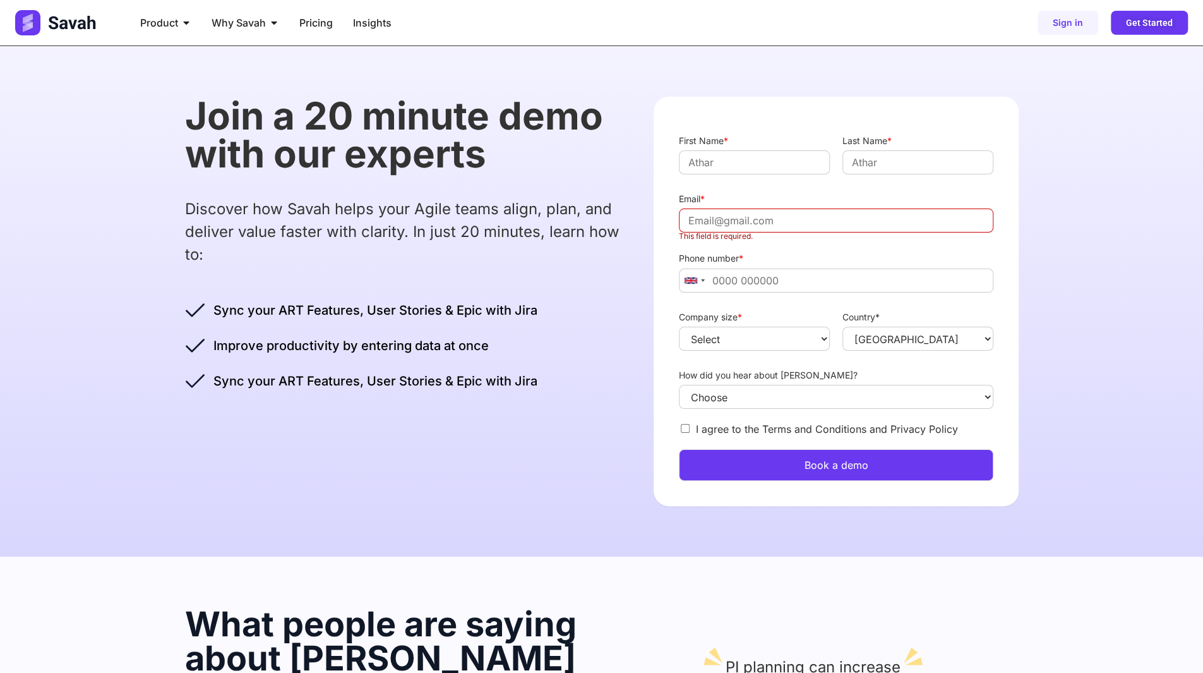
click at [677, 221] on div "Layout First Name * Last Name * Email * This field is required. Phone number * …" at bounding box center [836, 301] width 364 height 409
click at [729, 221] on input "Email *" at bounding box center [836, 220] width 314 height 24
click at [618, 243] on p "Discover how Savah helps your Agile teams align, plan, and deliver value faster…" at bounding box center [407, 232] width 444 height 68
click at [740, 275] on input "Phone number *" at bounding box center [836, 280] width 314 height 24
click at [637, 285] on div "Join a 20 minute demo with our experts Discover how Savah helps your Agile team…" at bounding box center [602, 301] width 834 height 510
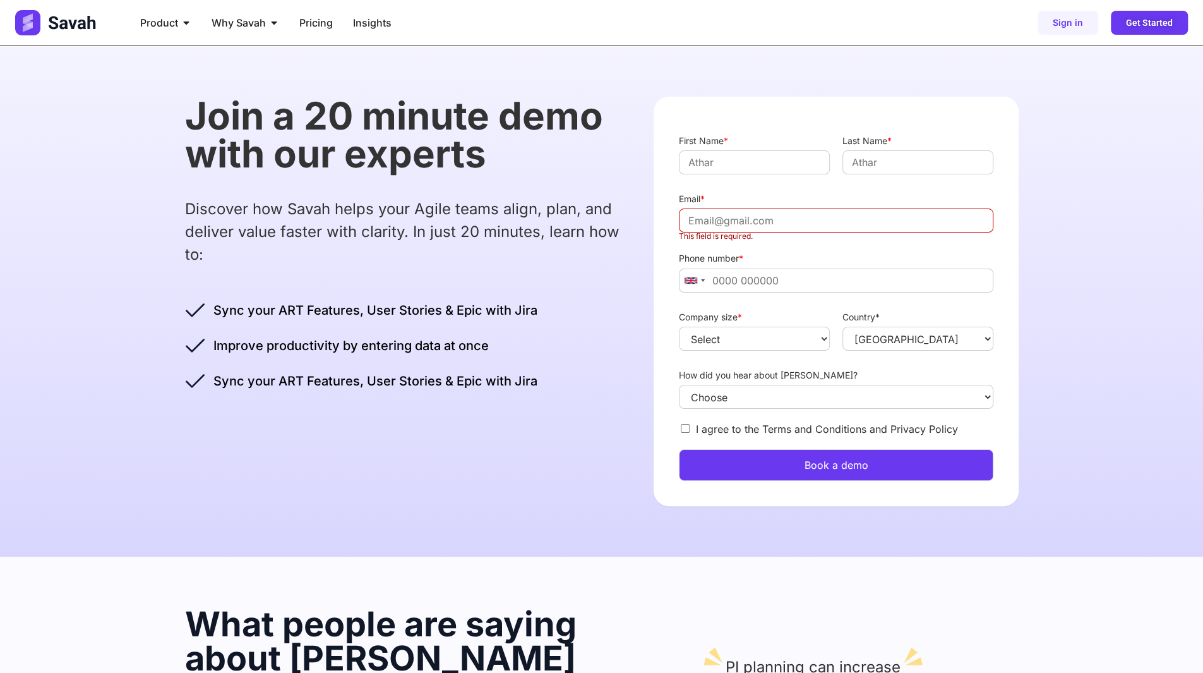
drag, startPoint x: 705, startPoint y: 279, endPoint x: 718, endPoint y: 278, distance: 13.3
click at [705, 279] on div at bounding box center [694, 280] width 29 height 23
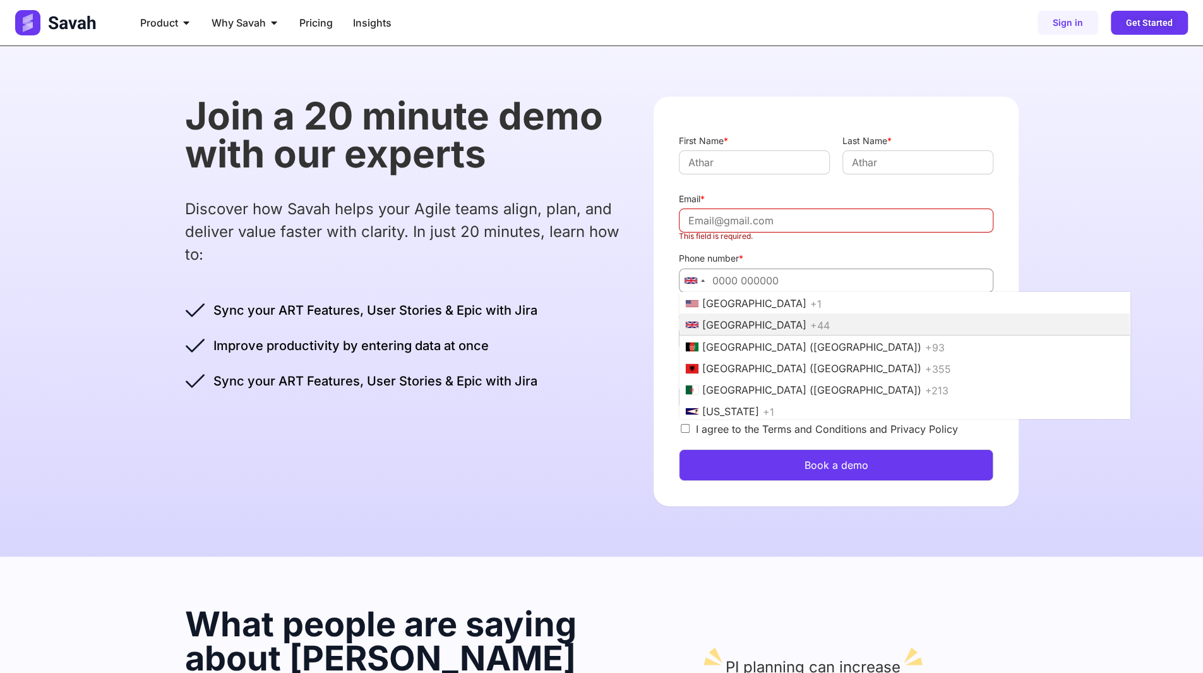
drag, startPoint x: 766, startPoint y: 279, endPoint x: 710, endPoint y: 285, distance: 55.9
click at [766, 279] on input "Phone number *" at bounding box center [836, 280] width 314 height 24
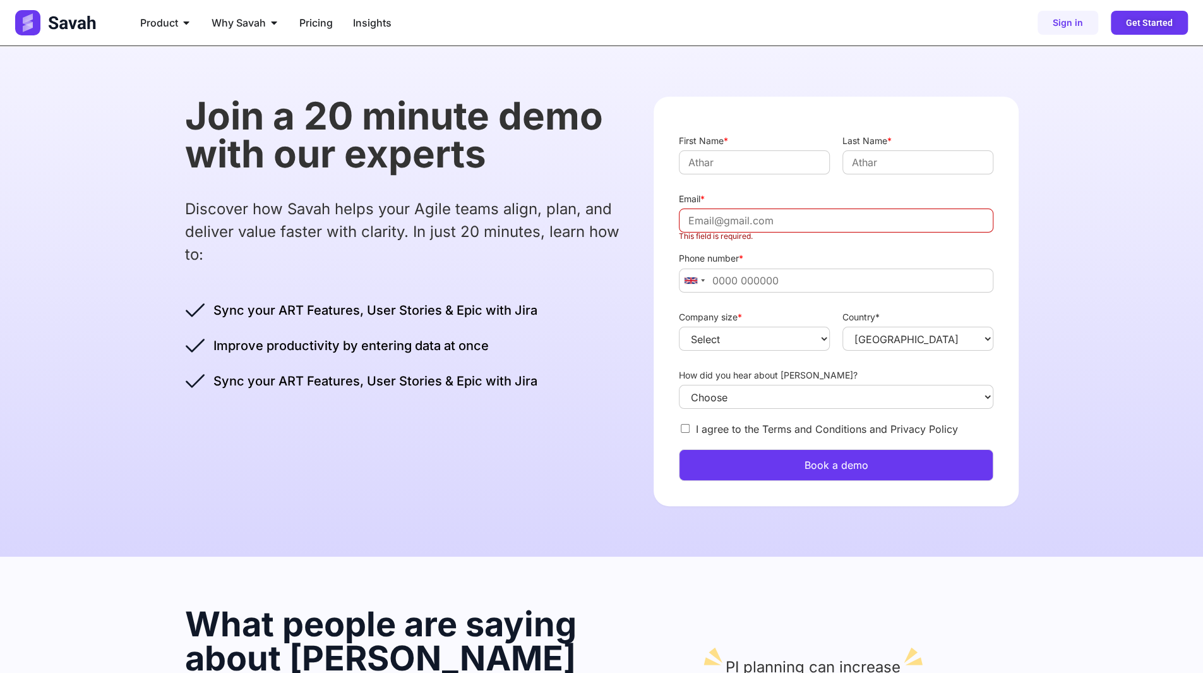
click at [649, 283] on div "Join a 20 minute demo with our experts Discover how Savah helps your Agile team…" at bounding box center [602, 301] width 834 height 510
click at [700, 283] on div at bounding box center [694, 280] width 29 height 23
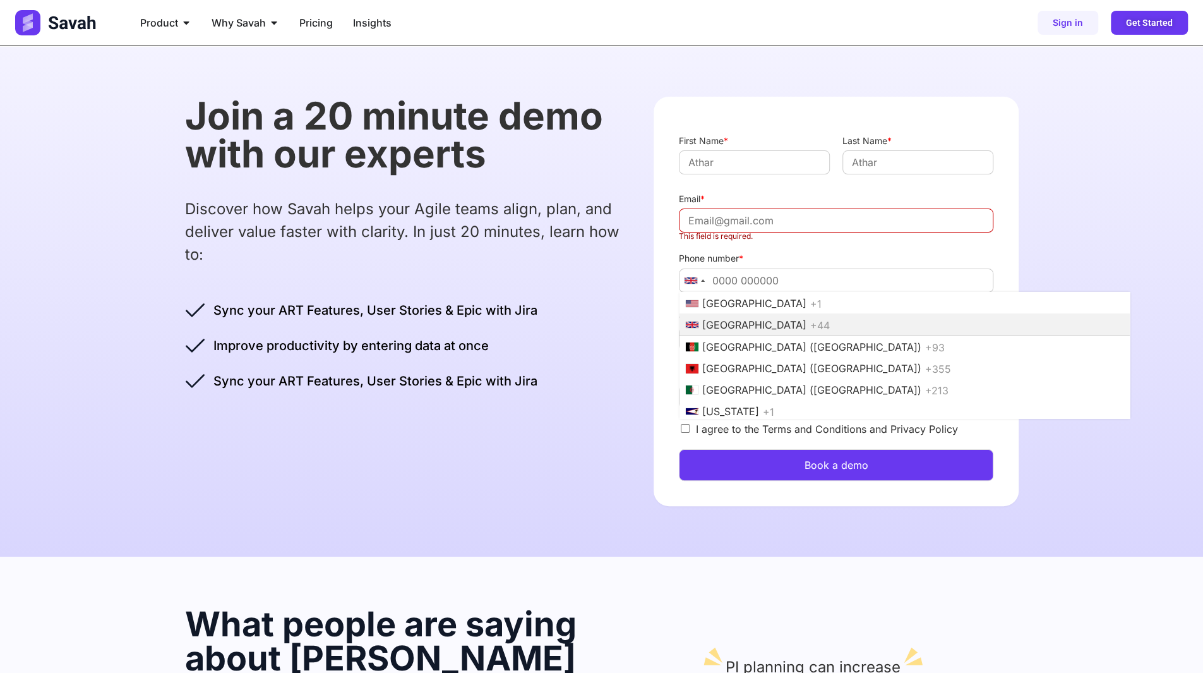
click at [587, 291] on div "Join a 20 minute demo with our experts Discover how Savah helps your Agile team…" at bounding box center [407, 244] width 444 height 294
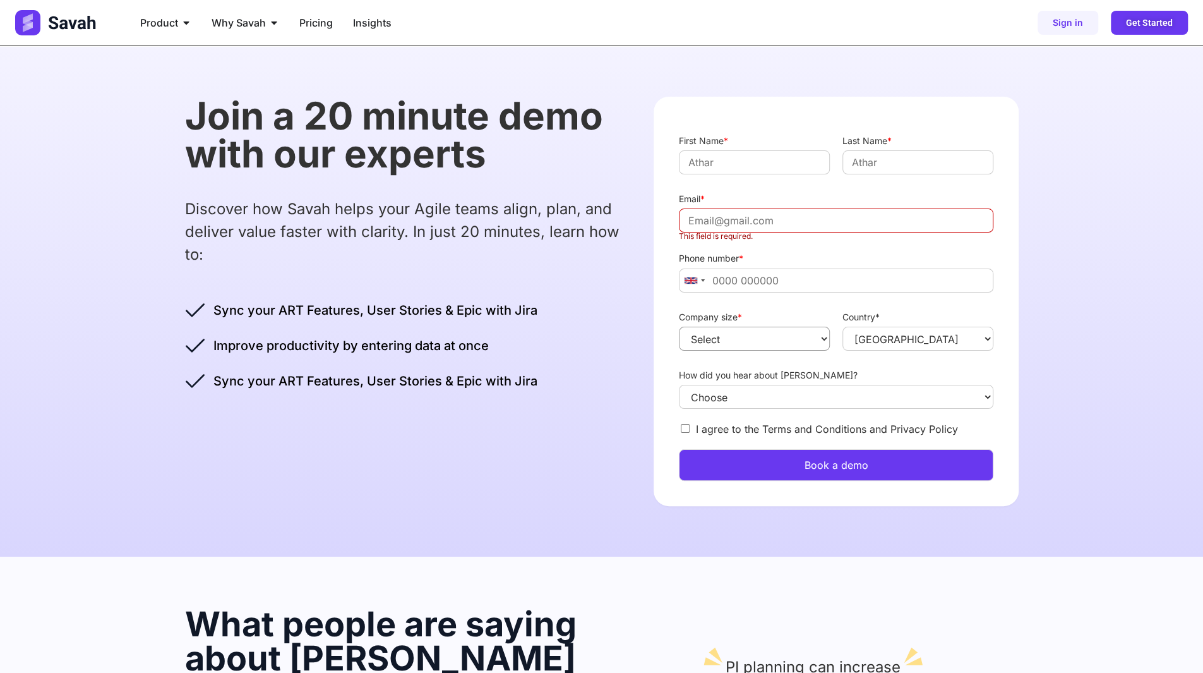
click at [737, 332] on select "Select 1-500 500-1000 1000+" at bounding box center [754, 339] width 151 height 24
drag, startPoint x: 671, startPoint y: 279, endPoint x: 728, endPoint y: 281, distance: 56.3
click at [676, 279] on div "Layout First Name * Last Name * Email * This field is required. Phone number * …" at bounding box center [836, 301] width 364 height 409
click at [880, 340] on select "Afghanistan Albania Algeria American Samoa Andorra Angola Anguilla Antarctica A…" at bounding box center [918, 339] width 151 height 24
drag, startPoint x: 526, startPoint y: 329, endPoint x: 712, endPoint y: 326, distance: 186.4
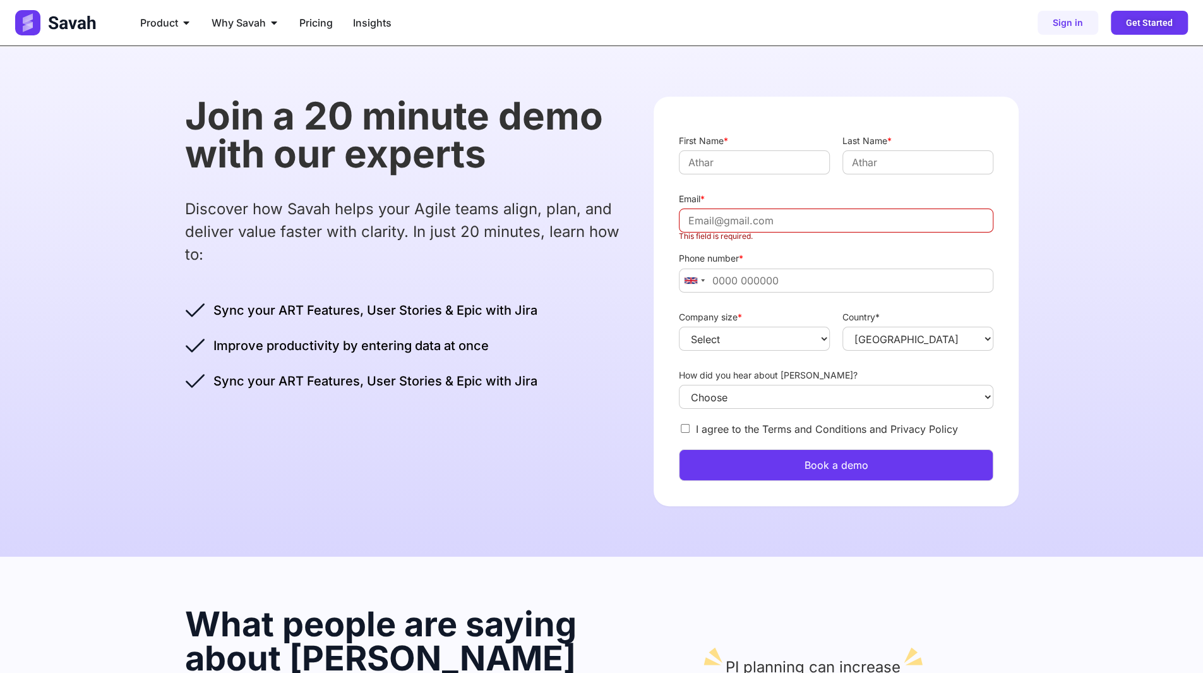
click at [527, 329] on ul "Sync your ART Features, User Stories & Epic with Jira Improve productivity by e…" at bounding box center [361, 345] width 352 height 91
click at [906, 334] on select "Afghanistan Albania Algeria American Samoa Andorra Angola Anguilla Antarctica A…" at bounding box center [918, 339] width 151 height 24
click at [711, 332] on select "Select 1-500 500-1000 1000+" at bounding box center [754, 339] width 151 height 24
click at [899, 339] on select "Afghanistan Albania Algeria American Samoa Andorra Angola Anguilla Antarctica A…" at bounding box center [918, 339] width 151 height 24
click at [721, 339] on select "Select 1-500 500-1000 1000+" at bounding box center [754, 339] width 151 height 24
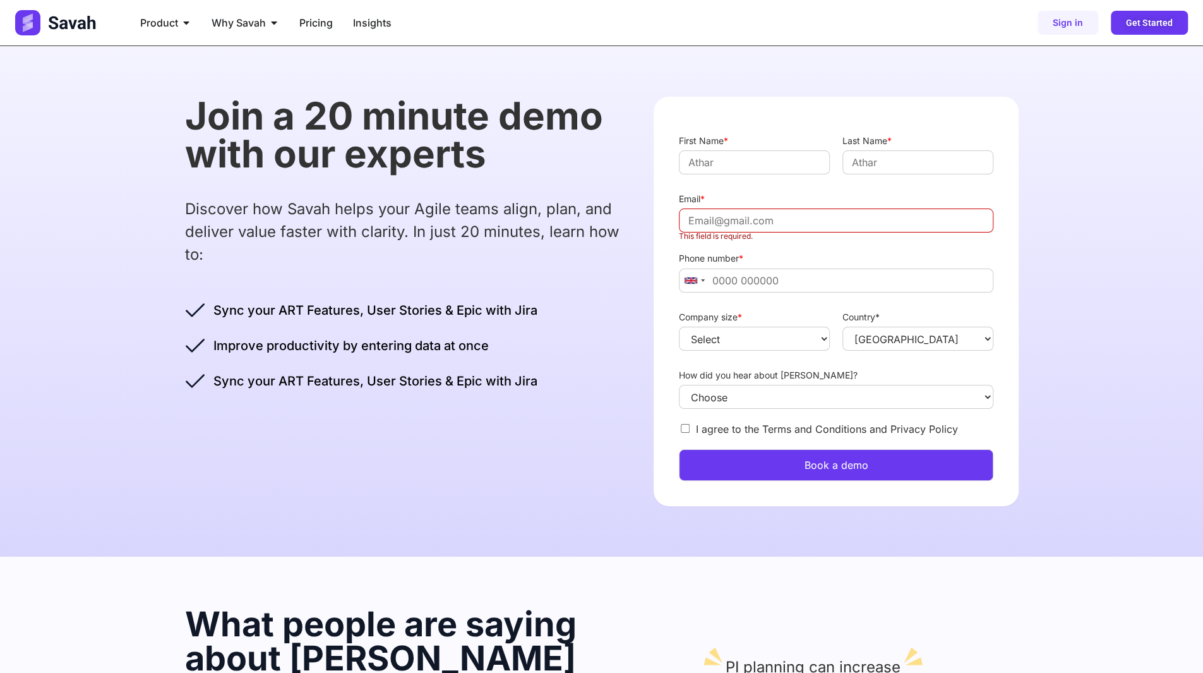
click at [572, 401] on div "Join a 20 minute demo with our experts Discover how Savah helps your Agile team…" at bounding box center [602, 301] width 834 height 510
click at [725, 335] on select "Select 1-500 500-1000 1000+" at bounding box center [754, 339] width 151 height 24
click at [513, 403] on div "Join a 20 minute demo with our experts Discover how Savah helps your Agile team…" at bounding box center [602, 301] width 834 height 510
click at [724, 404] on select "Choose Linkedin Facebook Instagarm" at bounding box center [836, 397] width 314 height 24
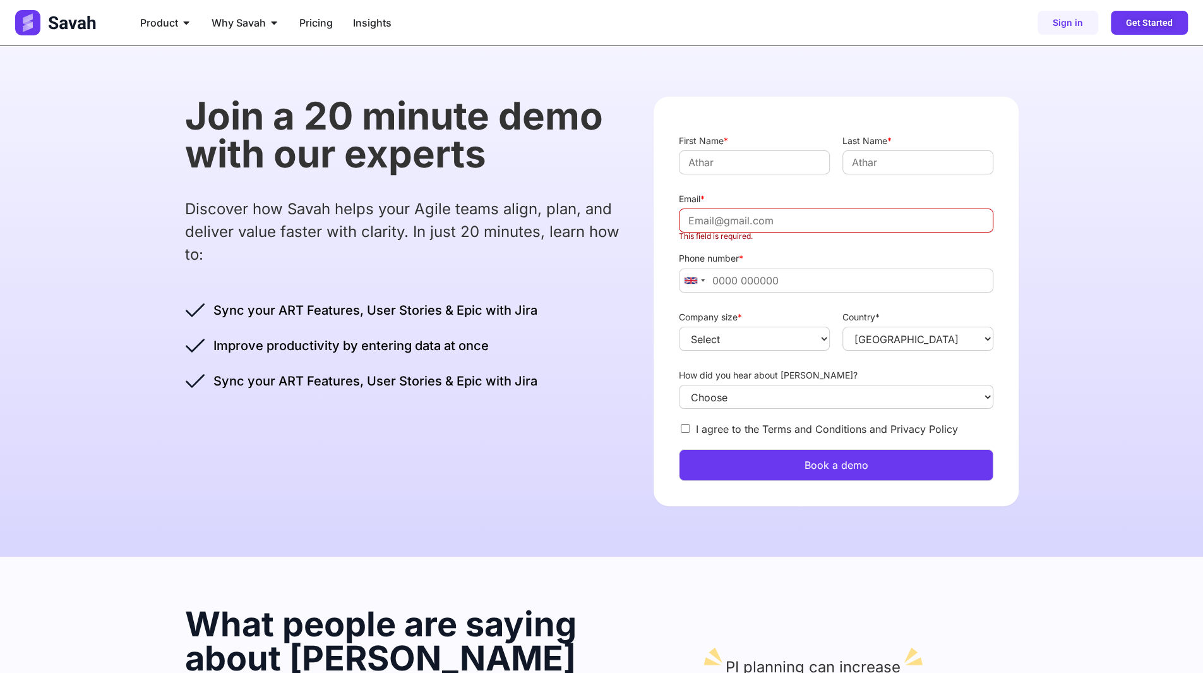
click at [720, 428] on label "I agree to the Terms and Conditions and Privacy Policy" at bounding box center [827, 429] width 262 height 13
click at [690, 428] on input "I agree to the Terms and Conditions and Privacy Policy" at bounding box center [685, 428] width 9 height 9
click at [720, 428] on label "I agree to the Terms and Conditions and Privacy Policy" at bounding box center [827, 429] width 262 height 13
click at [690, 428] on input "I agree to the Terms and Conditions and Privacy Policy" at bounding box center [685, 428] width 9 height 9
checkbox input "false"
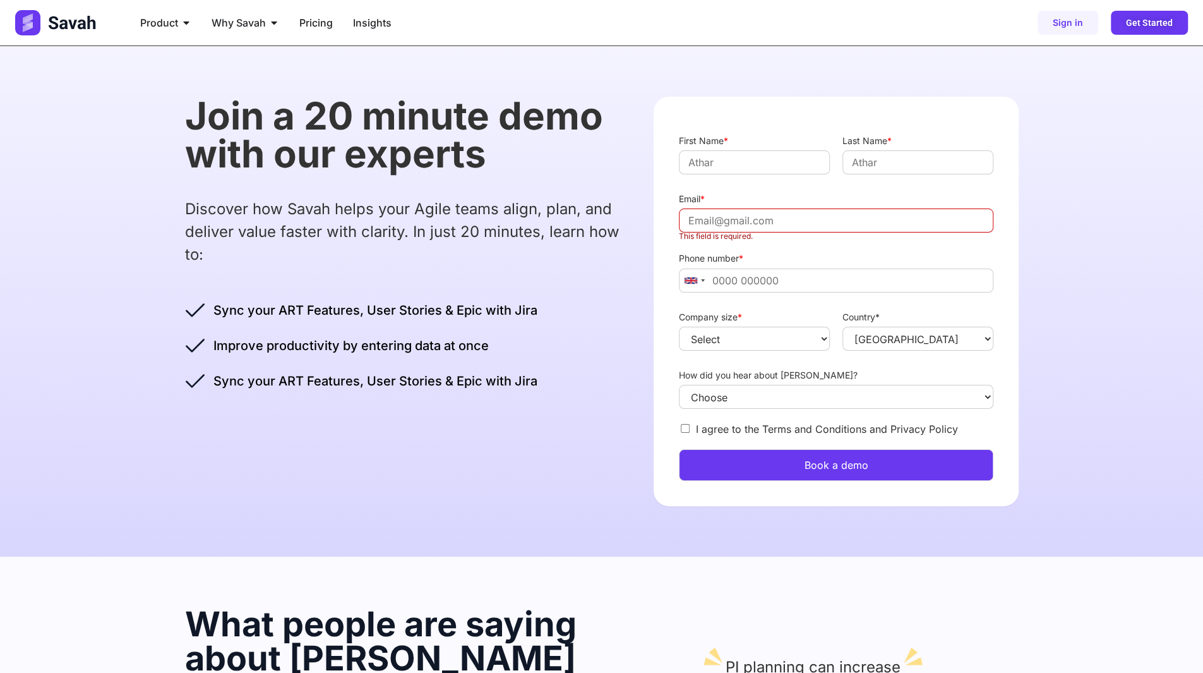
click at [575, 439] on div "Join a 20 minute demo with our experts Discover how Savah helps your Agile team…" at bounding box center [602, 301] width 834 height 510
click at [380, 339] on span "Improve productivity by entering data at once" at bounding box center [349, 345] width 279 height 19
drag, startPoint x: 694, startPoint y: 236, endPoint x: 746, endPoint y: 236, distance: 52.4
click at [746, 236] on label "This field is required." at bounding box center [836, 236] width 314 height 8
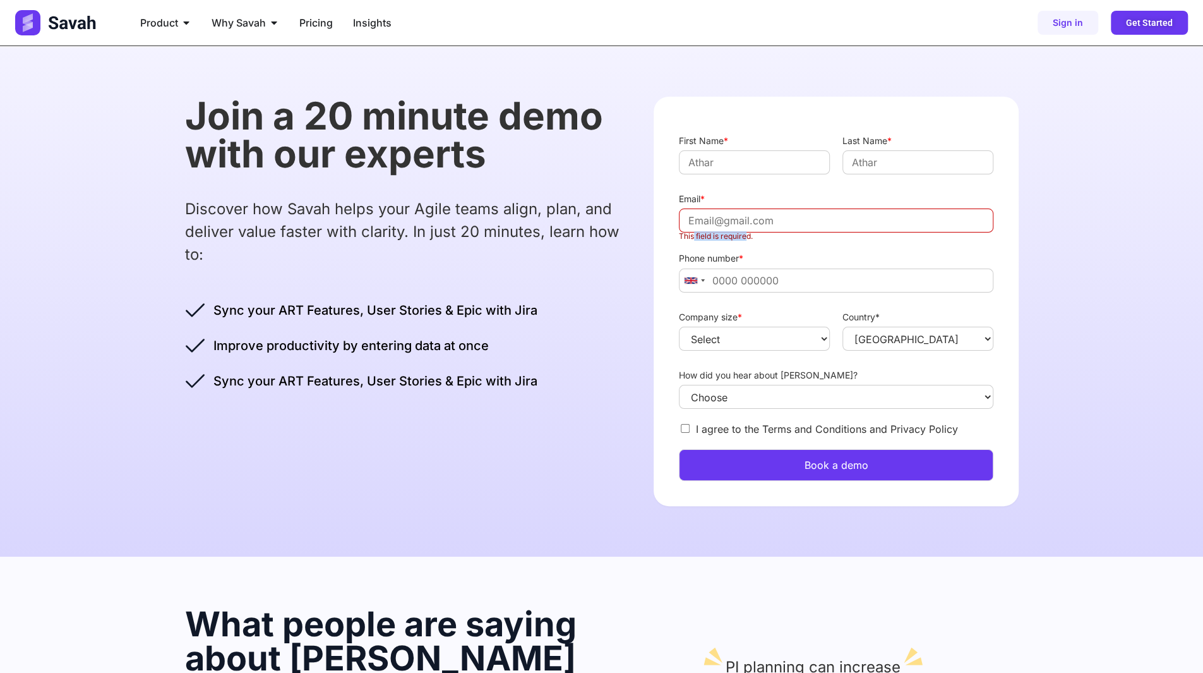
click at [746, 232] on input "Email *" at bounding box center [836, 220] width 314 height 24
drag, startPoint x: 681, startPoint y: 239, endPoint x: 768, endPoint y: 239, distance: 87.2
click at [768, 239] on label "This field is required." at bounding box center [836, 236] width 314 height 8
click at [773, 237] on label "This field is required." at bounding box center [836, 236] width 314 height 8
click at [773, 232] on input "Email *" at bounding box center [836, 220] width 314 height 24
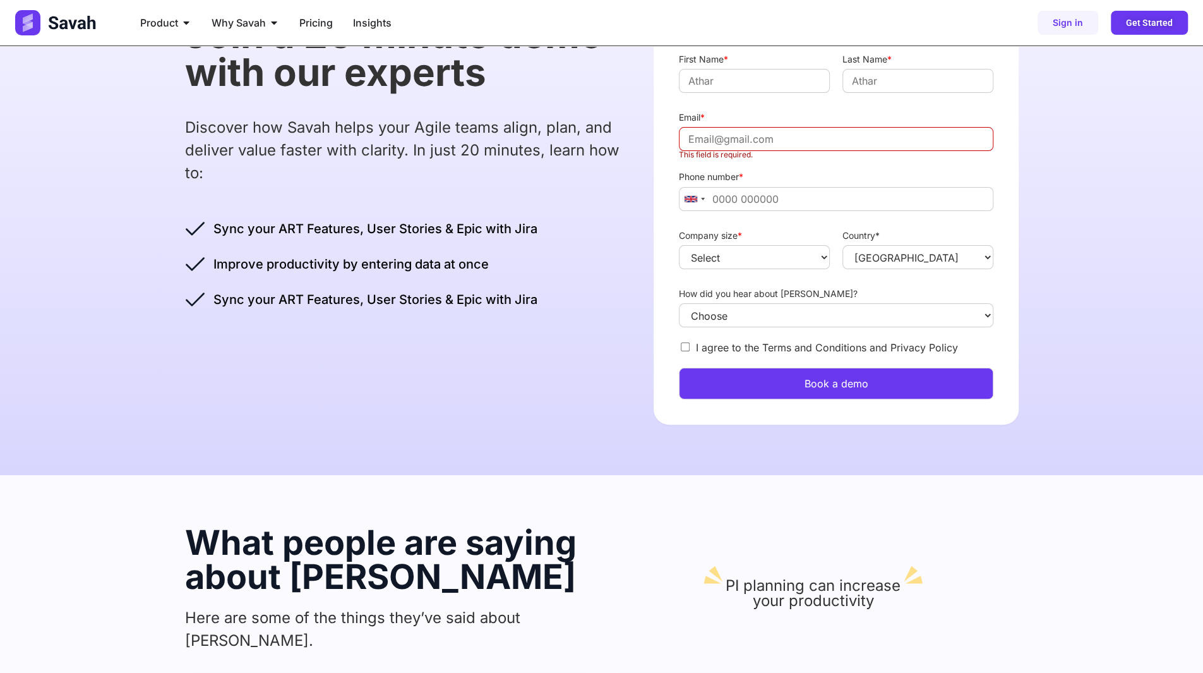
scroll to position [63, 0]
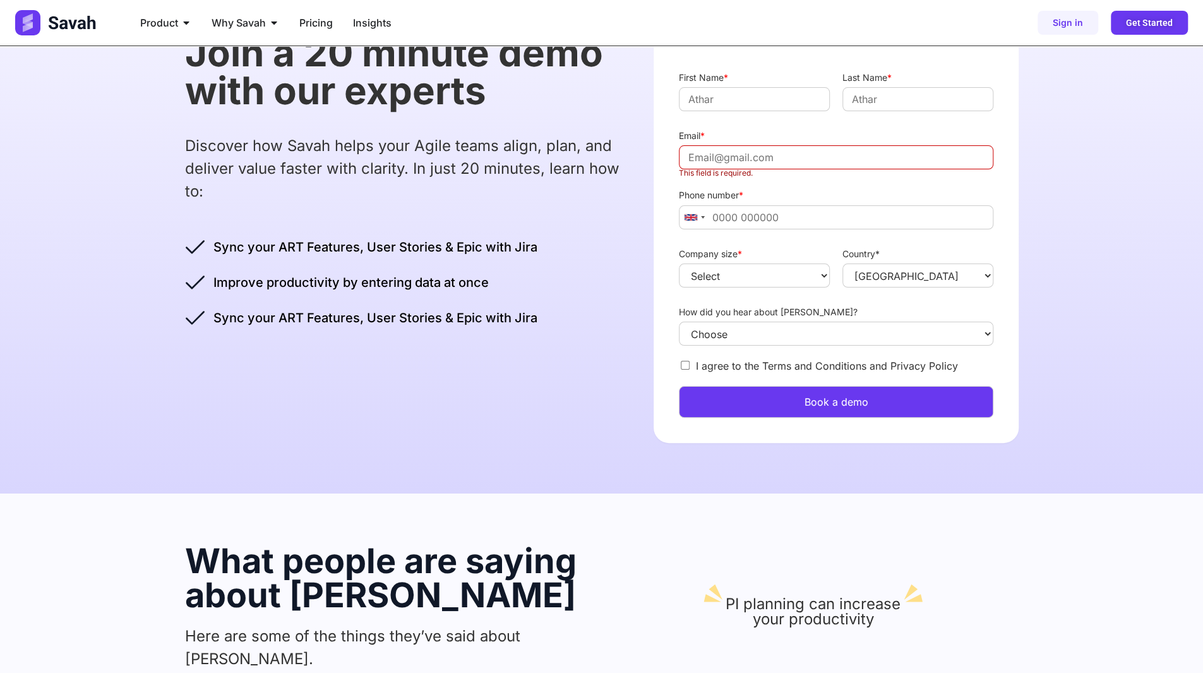
click at [803, 407] on button "Book a demo" at bounding box center [836, 402] width 314 height 32
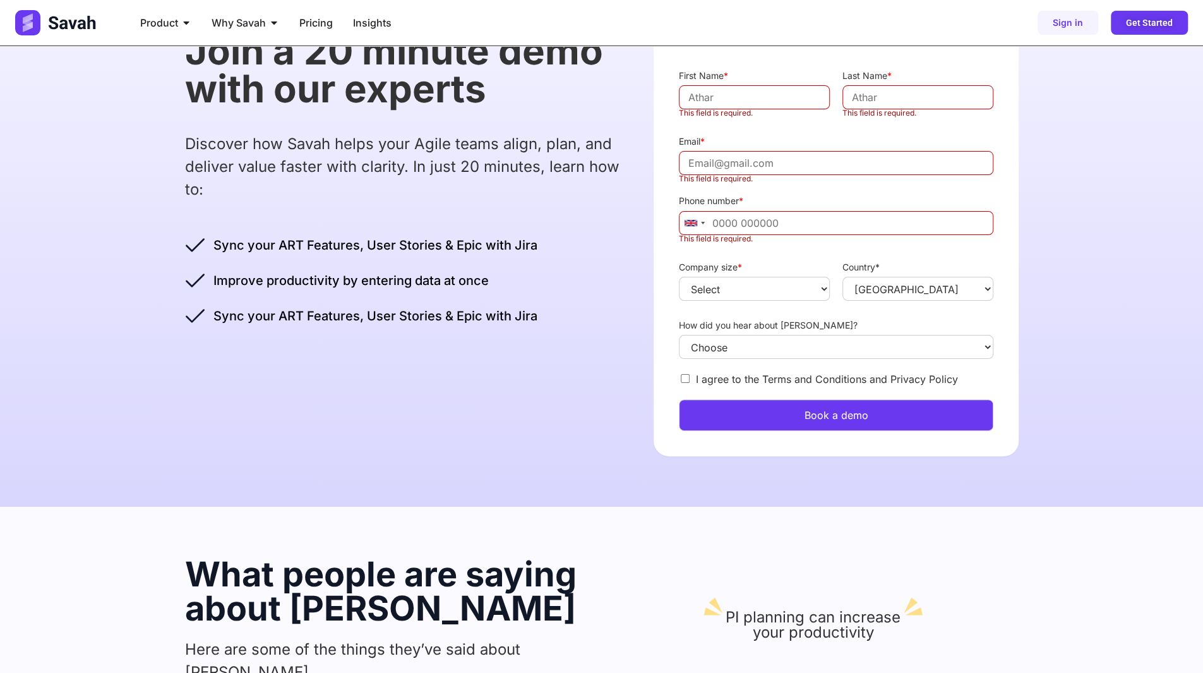
scroll to position [0, 0]
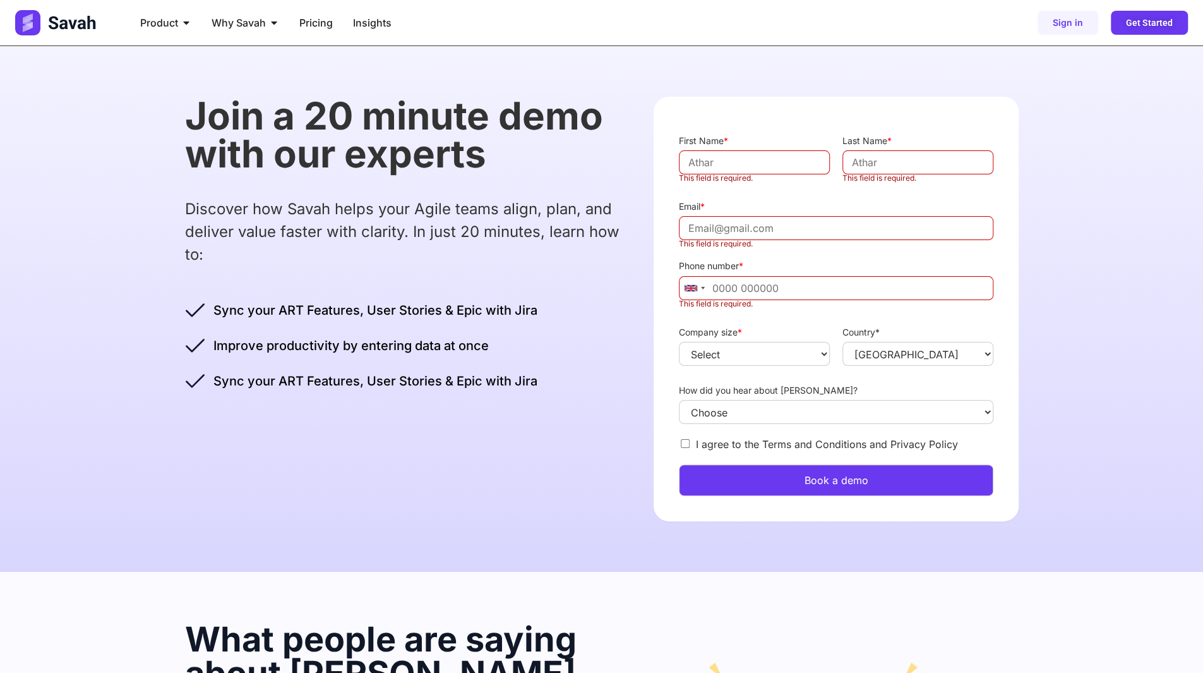
click at [891, 145] on span "*" at bounding box center [889, 140] width 4 height 11
click at [891, 150] on input "Last Name *" at bounding box center [918, 162] width 151 height 24
click at [878, 331] on label "Country*" at bounding box center [918, 332] width 151 height 11
click at [878, 342] on select "Afghanistan Albania Algeria American Samoa Andorra Angola Anguilla Antarctica A…" at bounding box center [918, 354] width 151 height 24
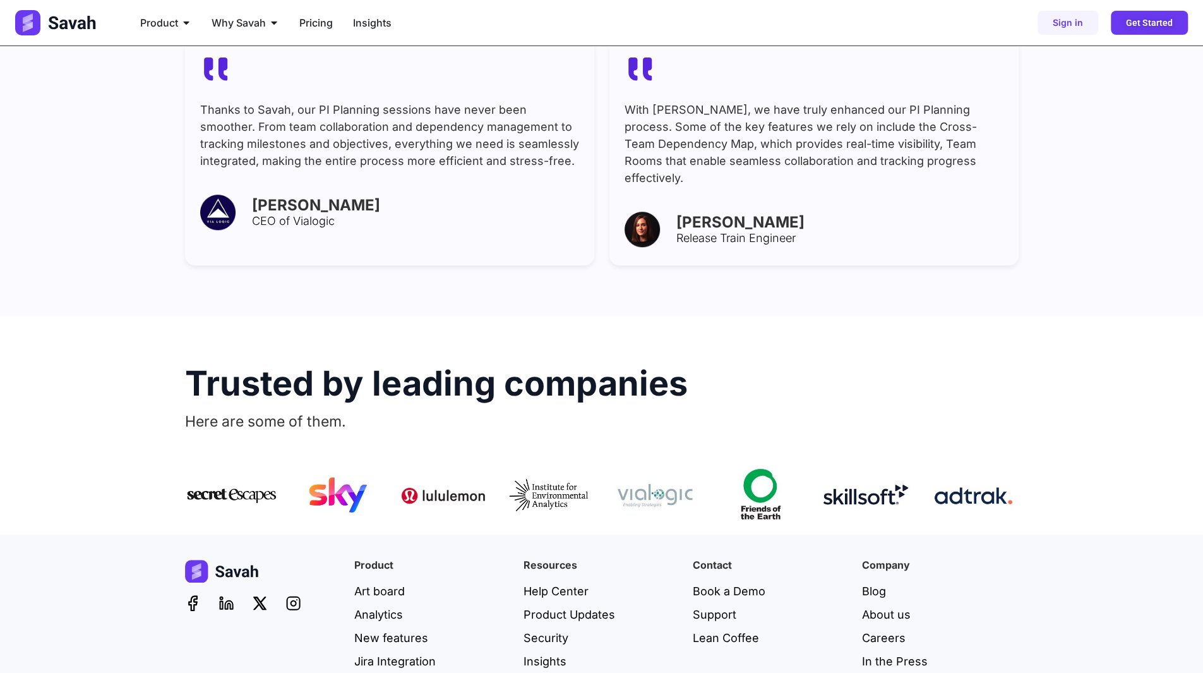
scroll to position [769, 0]
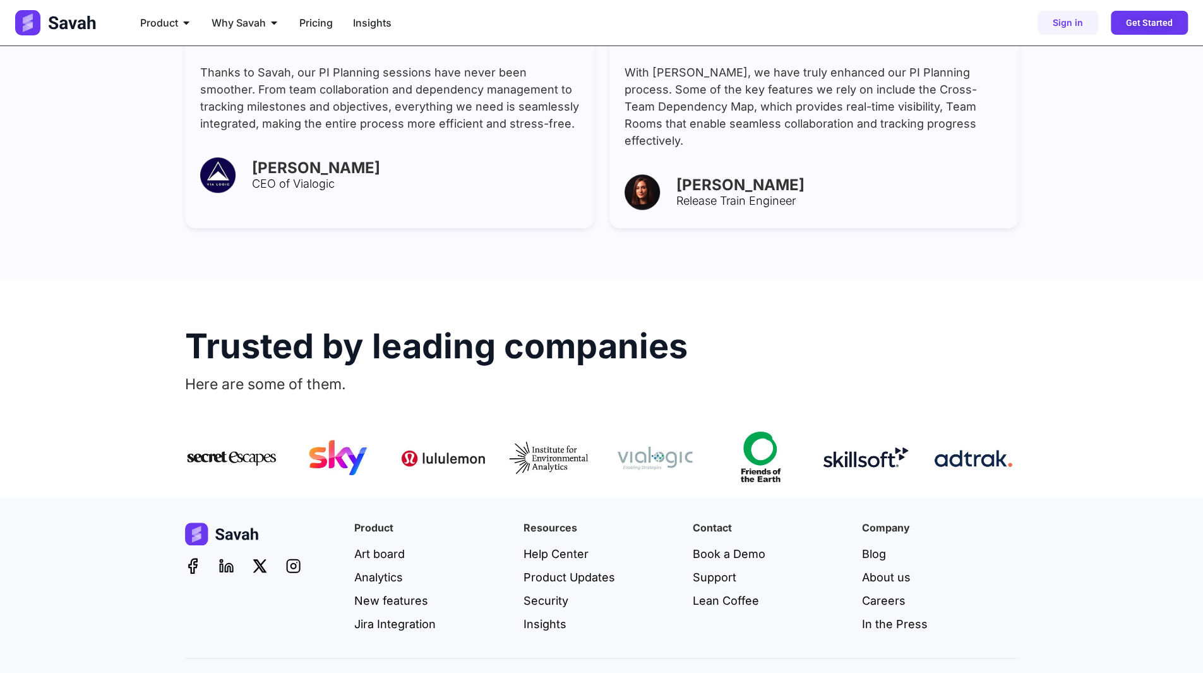
select select "Albania"
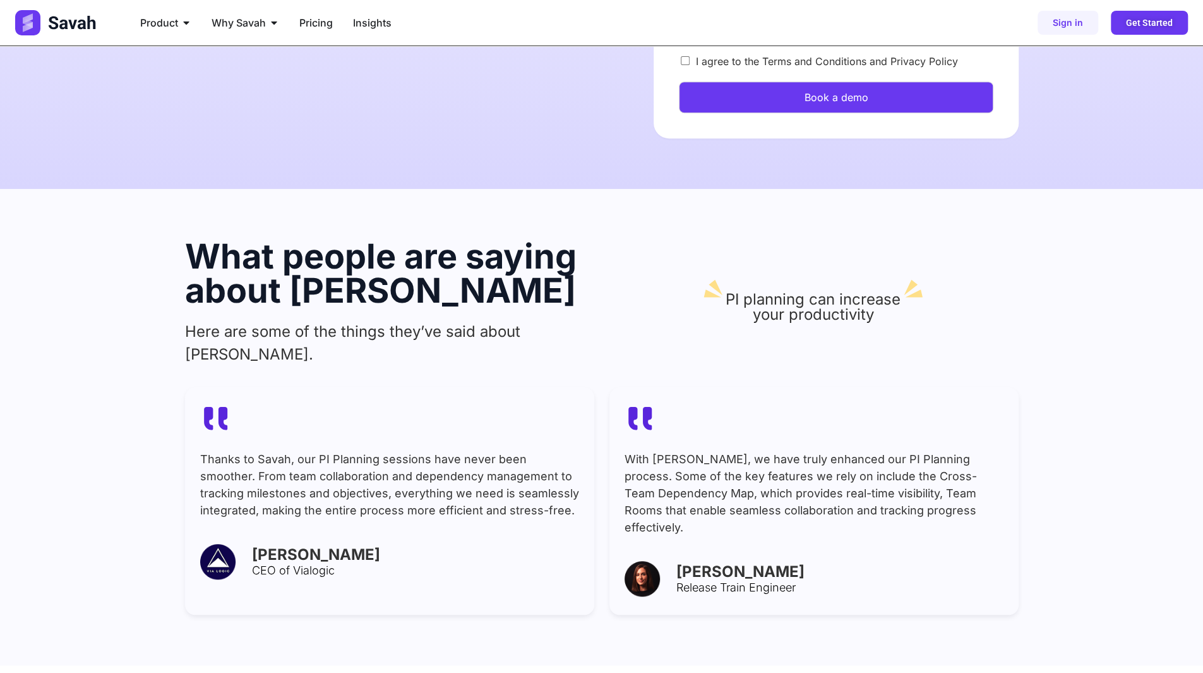
scroll to position [0, 0]
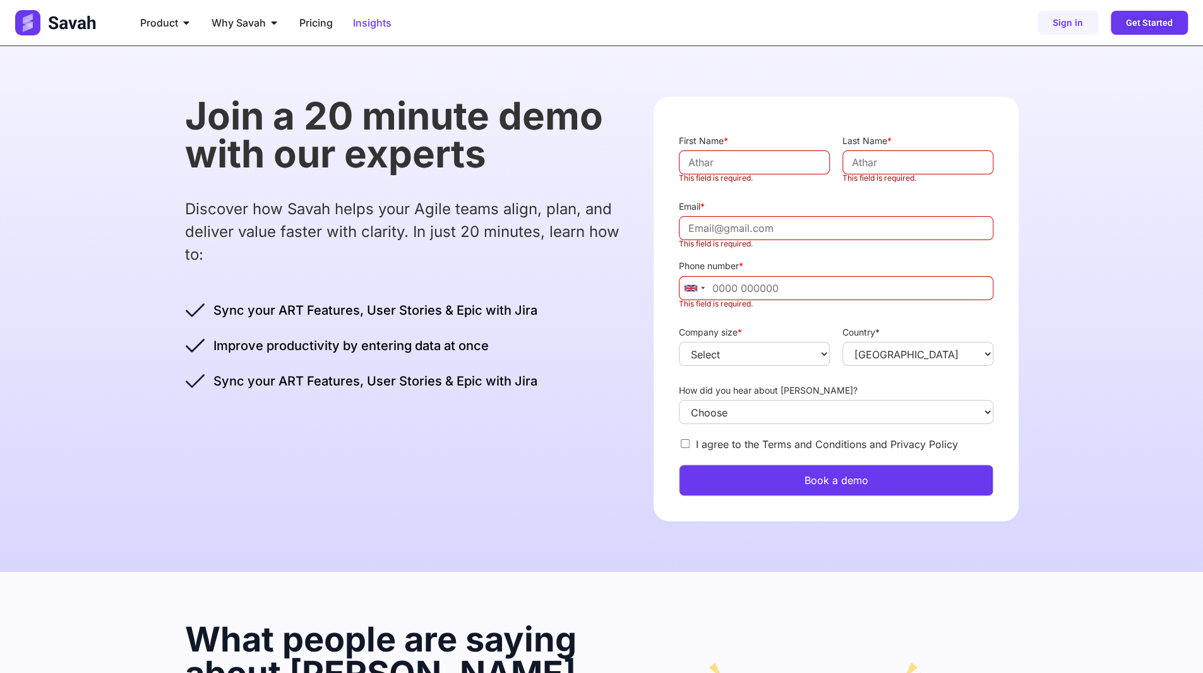
click at [379, 23] on span "Insights" at bounding box center [372, 22] width 39 height 15
click at [378, 23] on span "Insights" at bounding box center [372, 22] width 39 height 15
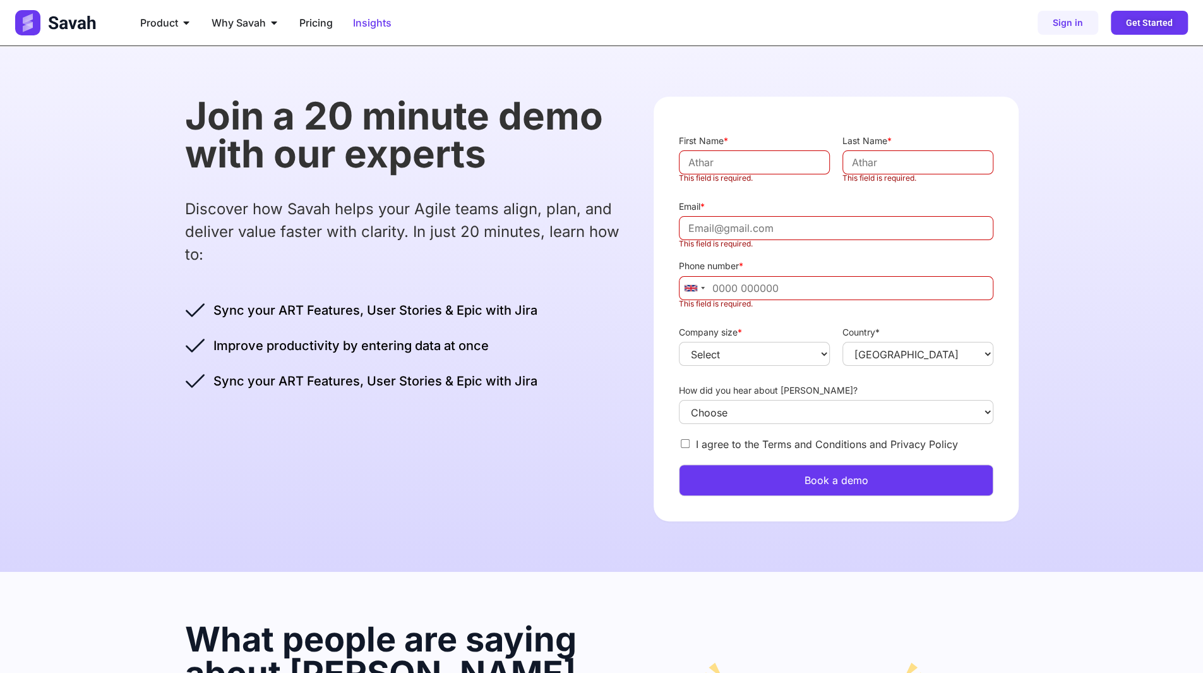
click at [378, 23] on span "Insights" at bounding box center [372, 22] width 39 height 15
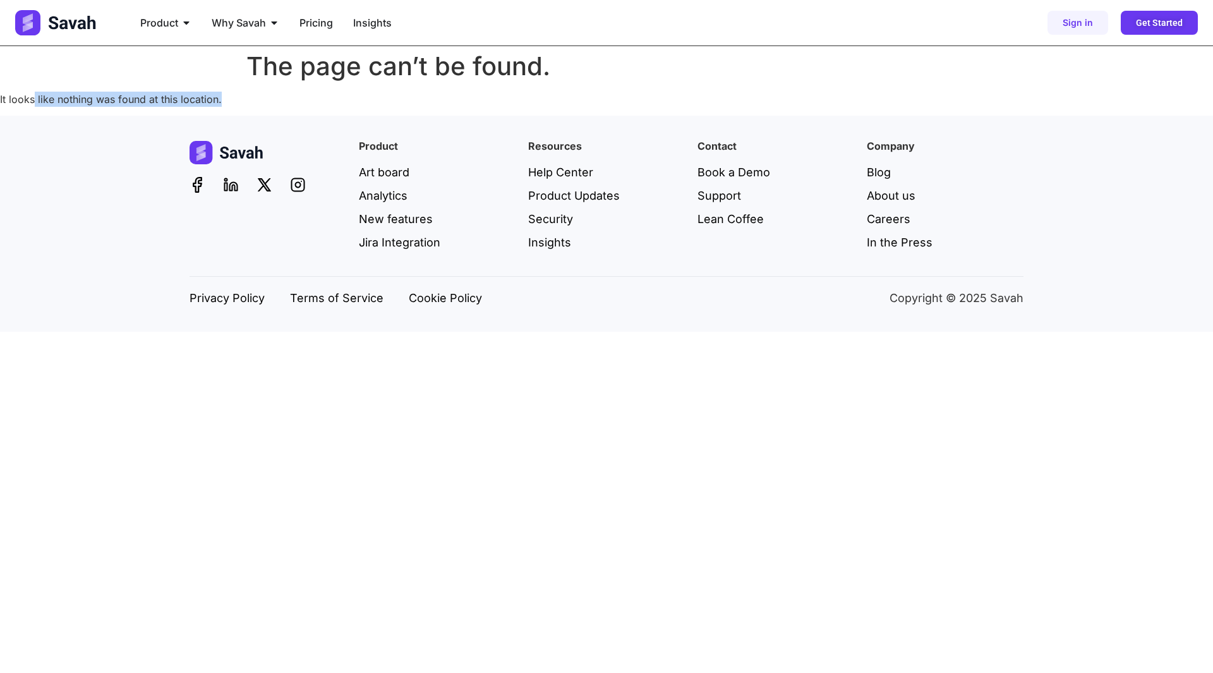
drag, startPoint x: 32, startPoint y: 89, endPoint x: 320, endPoint y: 143, distance: 293.7
click at [320, 143] on body "Skip to content Product Close Product Open Product PI Planning Run planning eve…" at bounding box center [606, 166] width 1213 height 332
click at [389, 332] on html "Skip to content Product Close Product Open Product PI Planning Run planning eve…" at bounding box center [606, 166] width 1213 height 332
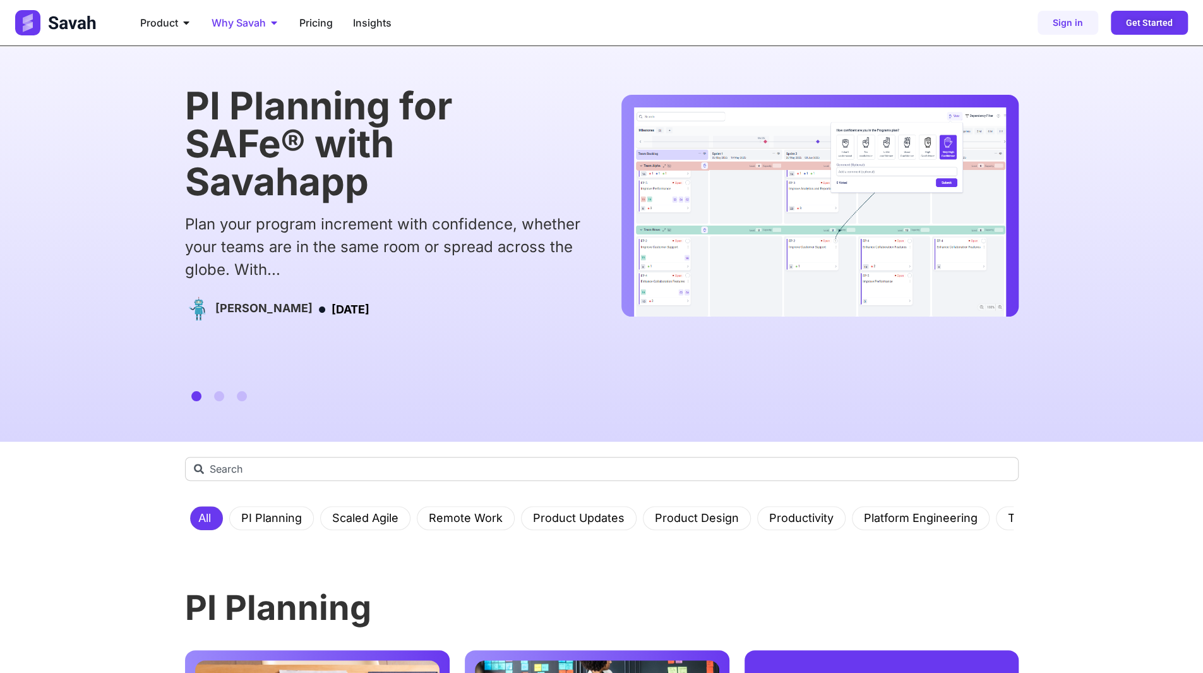
click at [275, 20] on icon "Menu" at bounding box center [274, 23] width 10 height 10
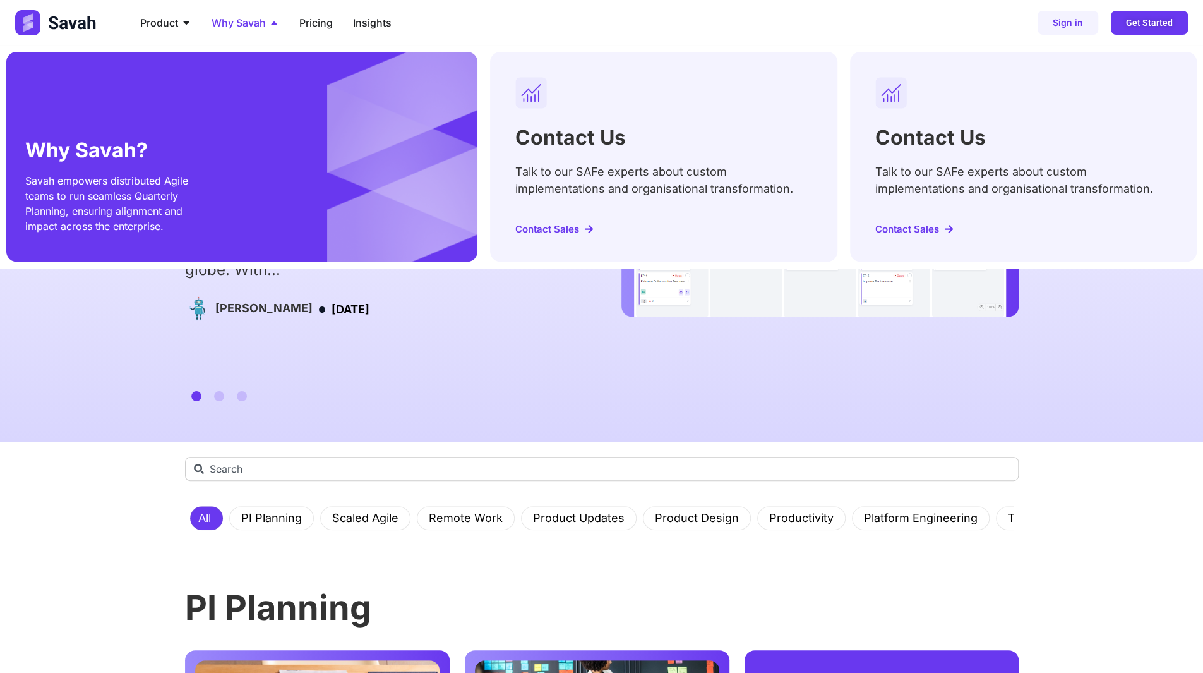
click at [275, 20] on icon "Menu" at bounding box center [274, 23] width 10 height 10
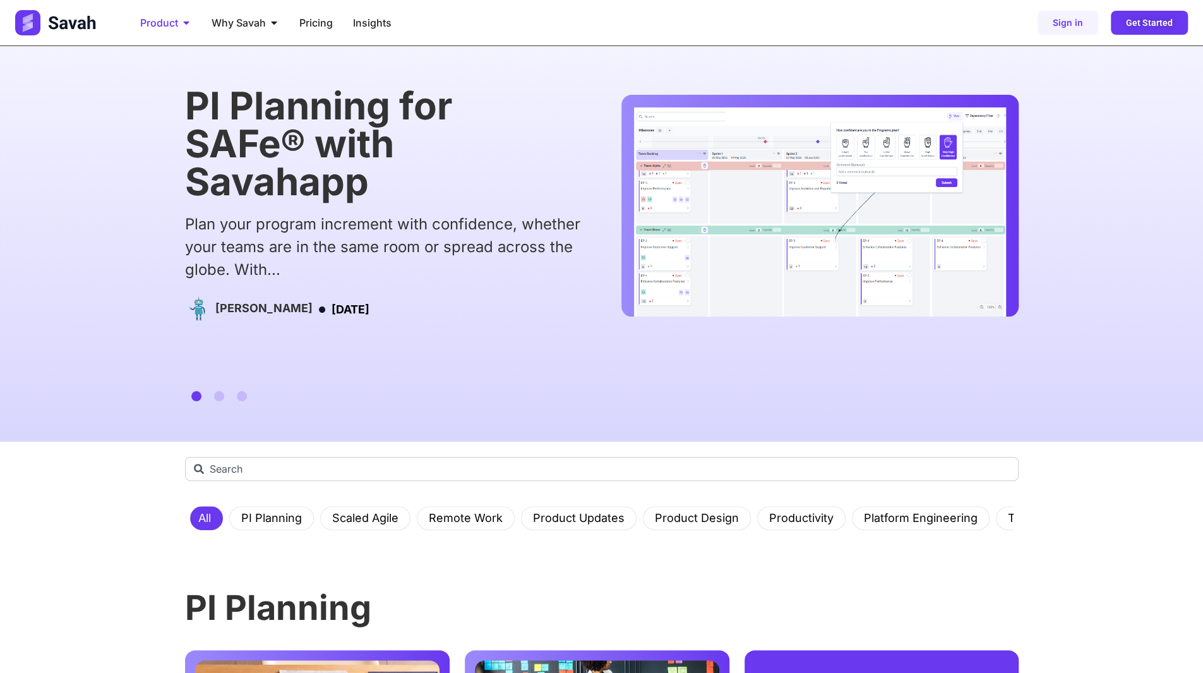
click at [186, 23] on icon "Menu" at bounding box center [186, 22] width 6 height 3
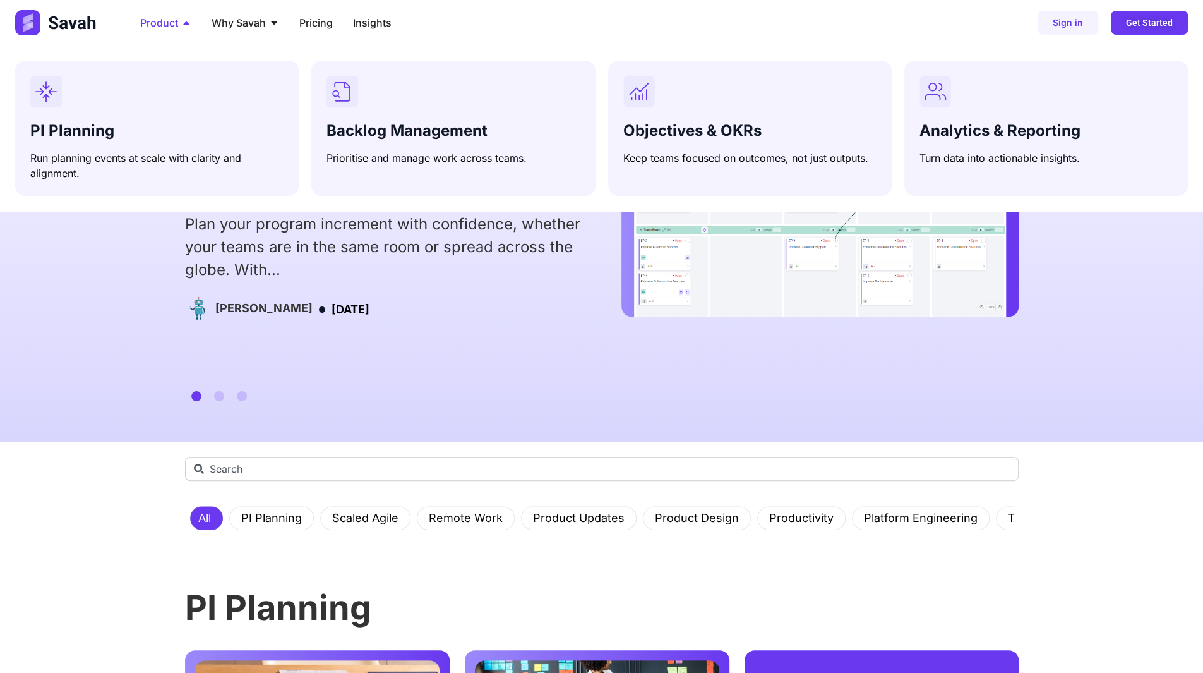
click at [186, 23] on icon "Menu" at bounding box center [186, 22] width 6 height 3
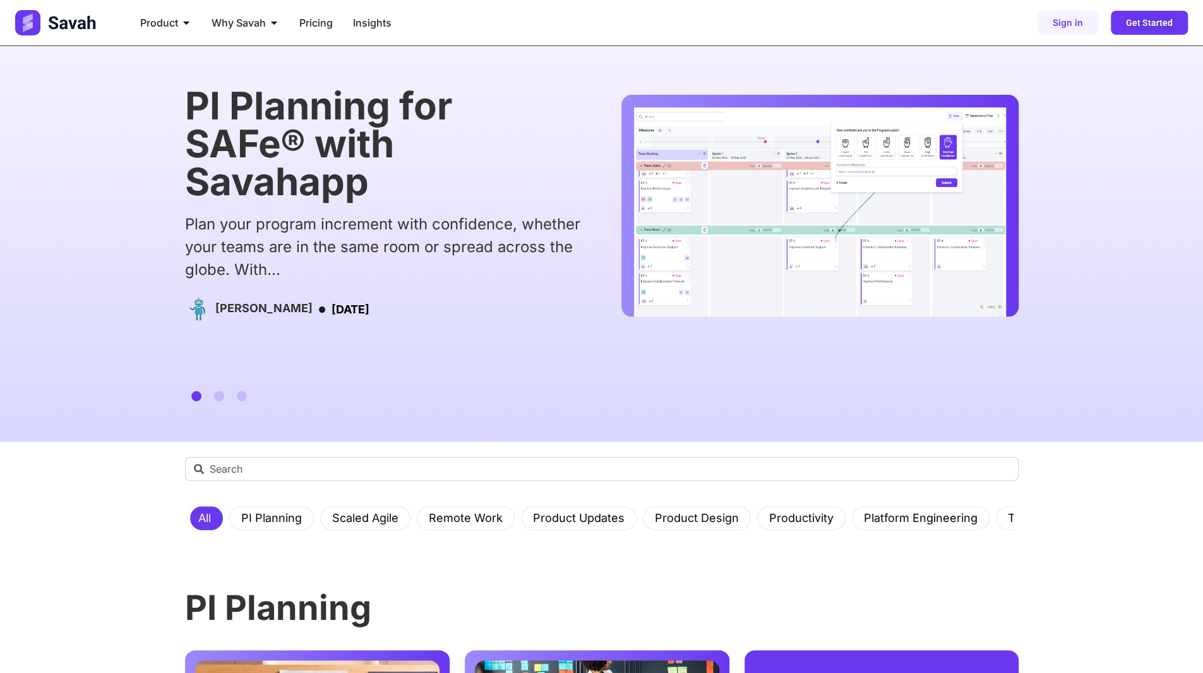
click at [241, 305] on h4 "Emerson Cole" at bounding box center [263, 308] width 97 height 14
click at [447, 318] on div "Emerson Cole June 26, 2025" at bounding box center [383, 309] width 396 height 31
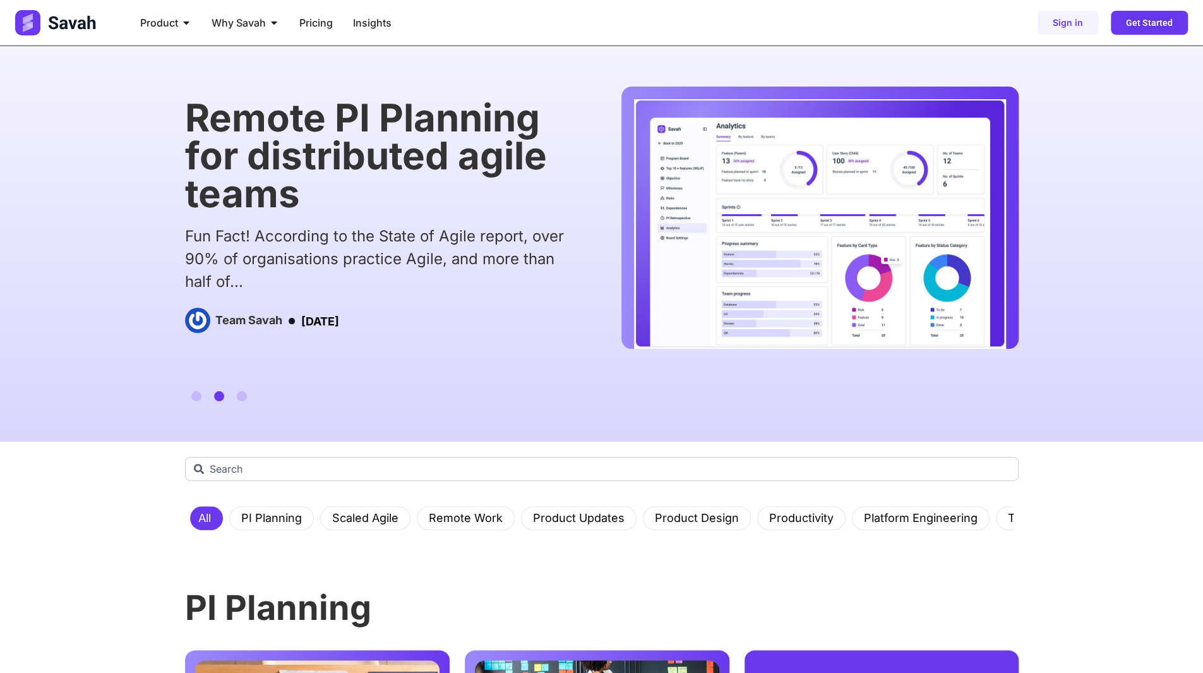
click at [429, 274] on div "Remote PI Planning for distributed agile teams Fun Fact! According to the State…" at bounding box center [602, 218] width 834 height 262
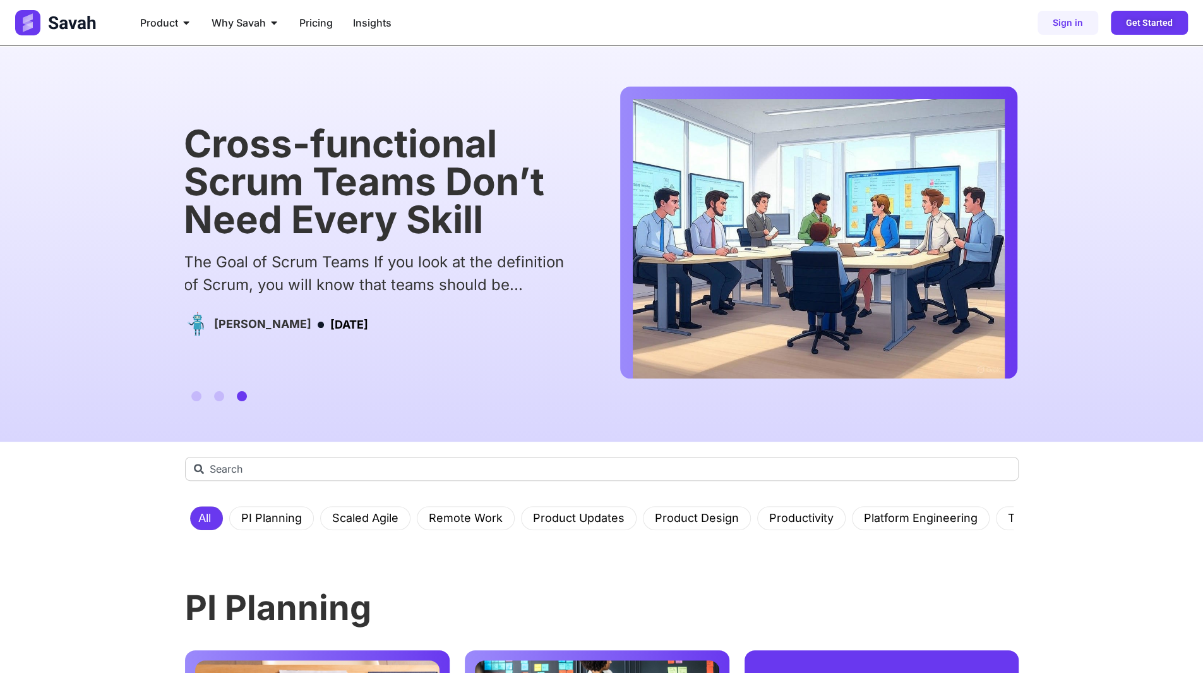
click at [401, 275] on div "Cross-functional Scrum Teams Don’t Need Every Skill The Goal of Scrum Teams If …" at bounding box center [601, 233] width 834 height 292
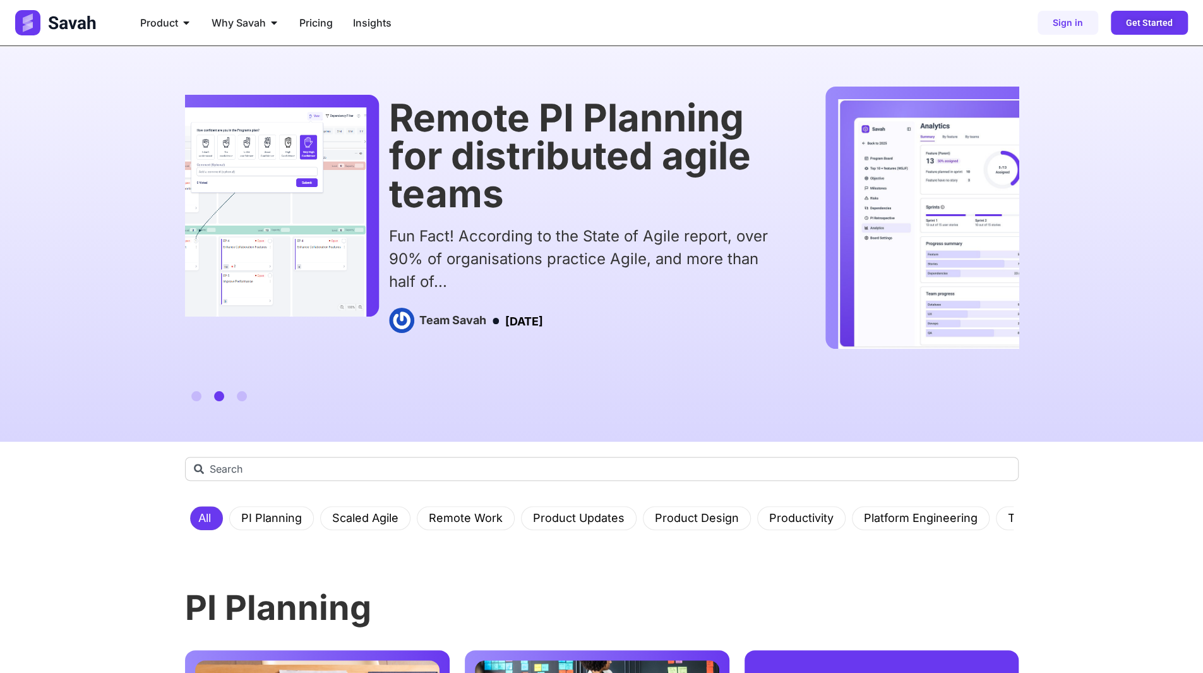
click at [648, 263] on div "Fun Fact! According to the State of Agile report, over 90% of organisations pra…" at bounding box center [587, 259] width 396 height 68
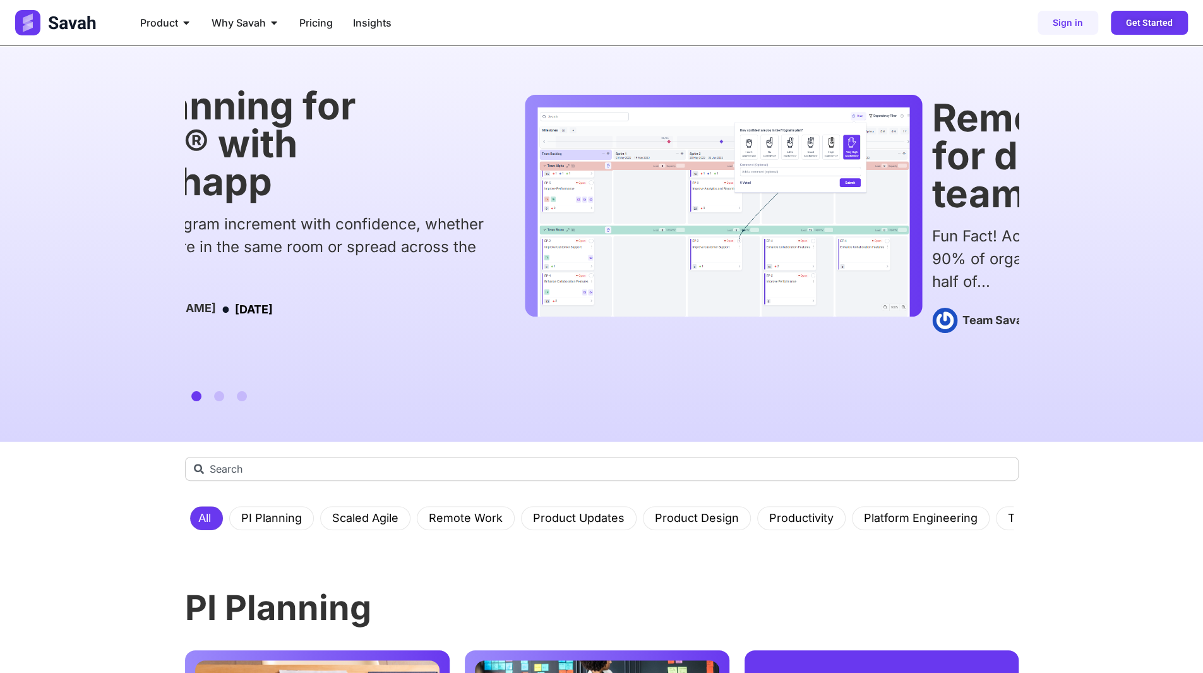
click at [170, 278] on div "Cross-functional Scrum Teams Don’t Need Every Skill The Goal of Scrum Teams If …" at bounding box center [601, 243] width 1203 height 395
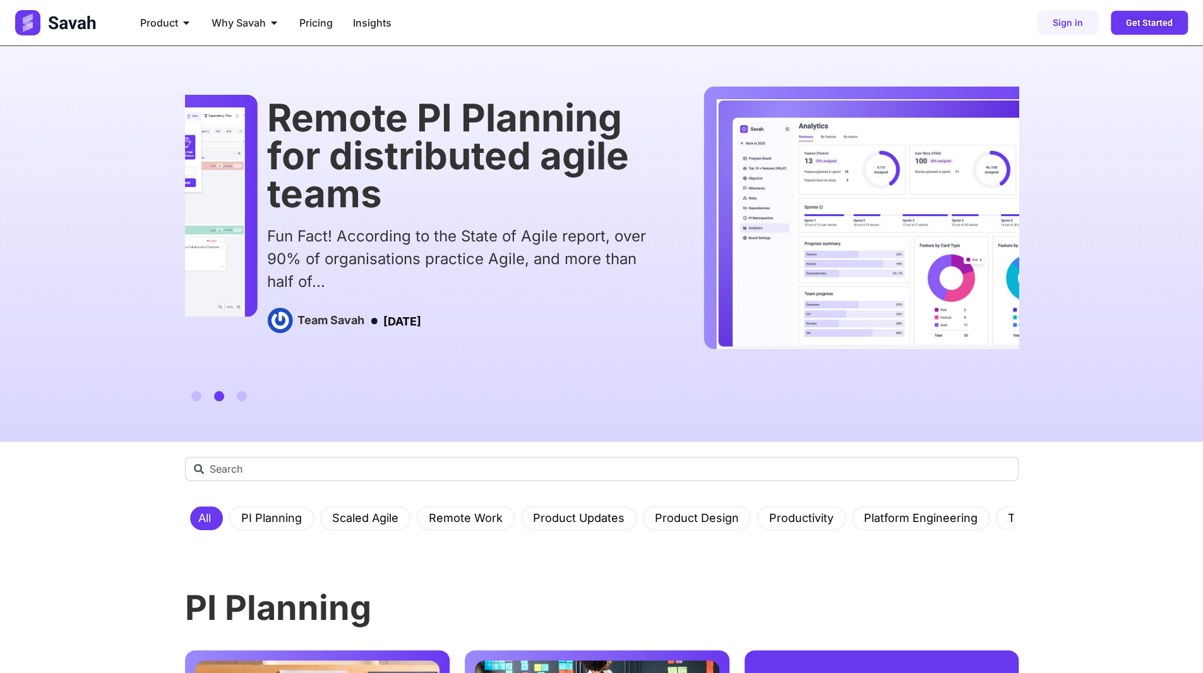
click at [483, 273] on div "Fun Fact! According to the State of Agile report, over 90% of organisations pra…" at bounding box center [465, 259] width 396 height 68
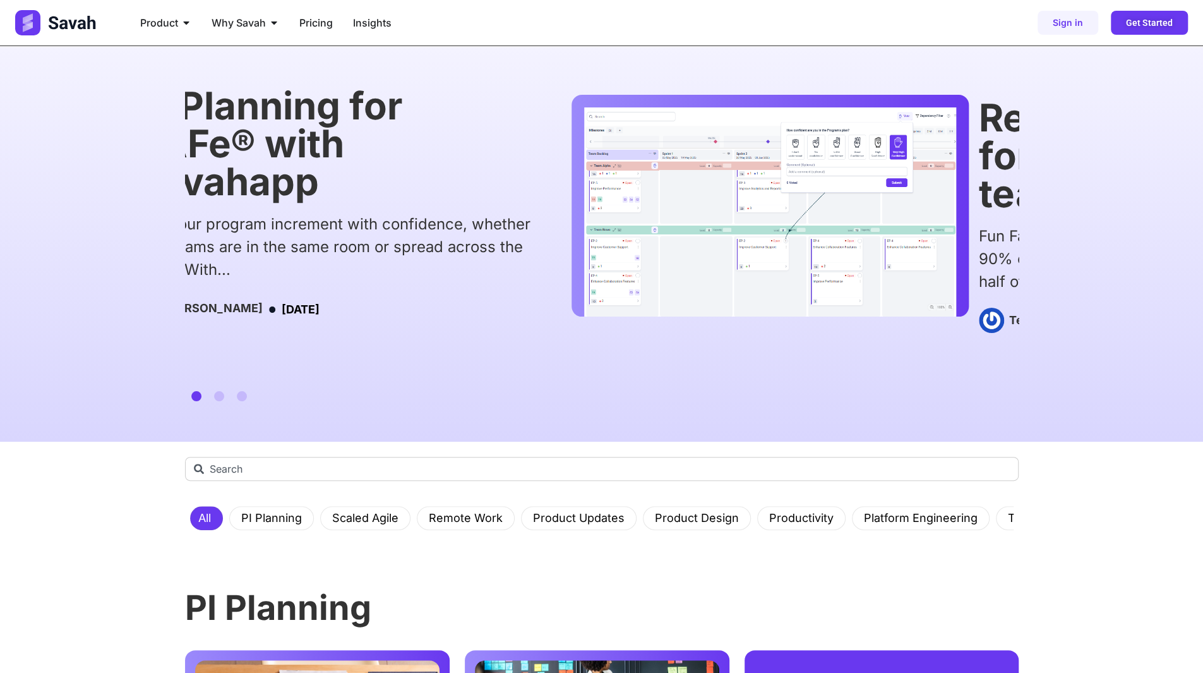
click at [361, 282] on div "PI Planning for SAFe® with Savahapp Plan your program increment with confidence…" at bounding box center [333, 206] width 396 height 238
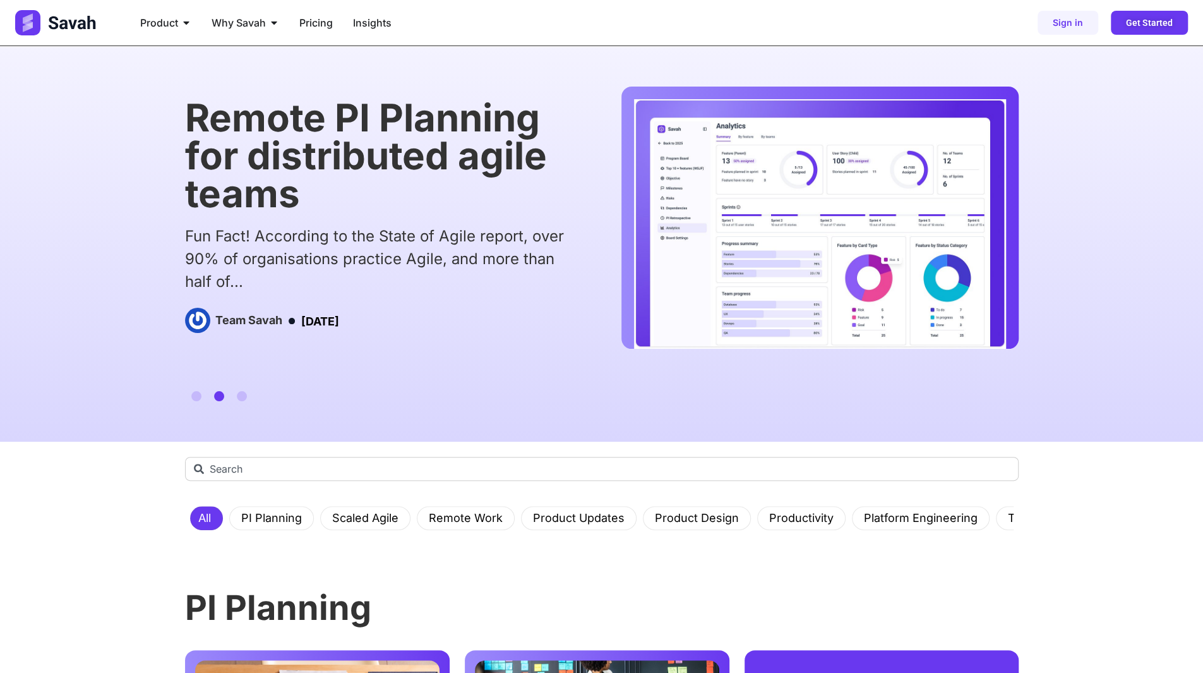
click at [393, 291] on div "Fun Fact! According to the State of Agile report, over 90% of organisations pra…" at bounding box center [383, 259] width 396 height 68
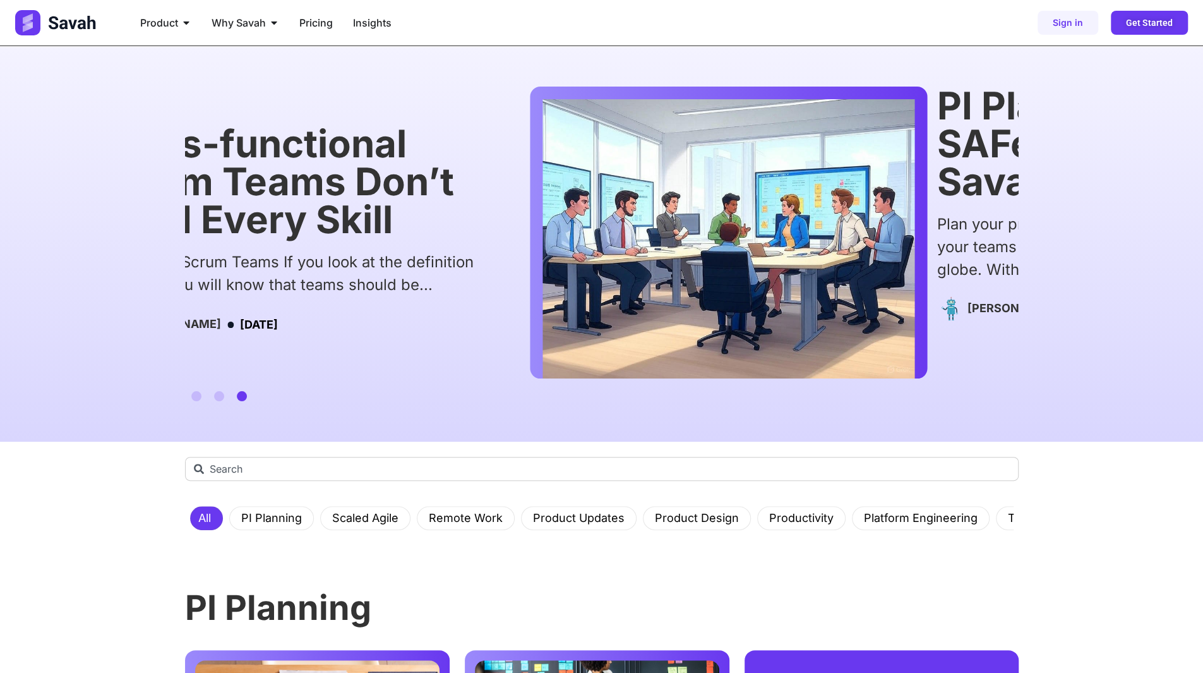
click at [429, 289] on div "The Goal of Scrum Teams If you look at the definition of Scrum, you will know t…" at bounding box center [291, 273] width 396 height 45
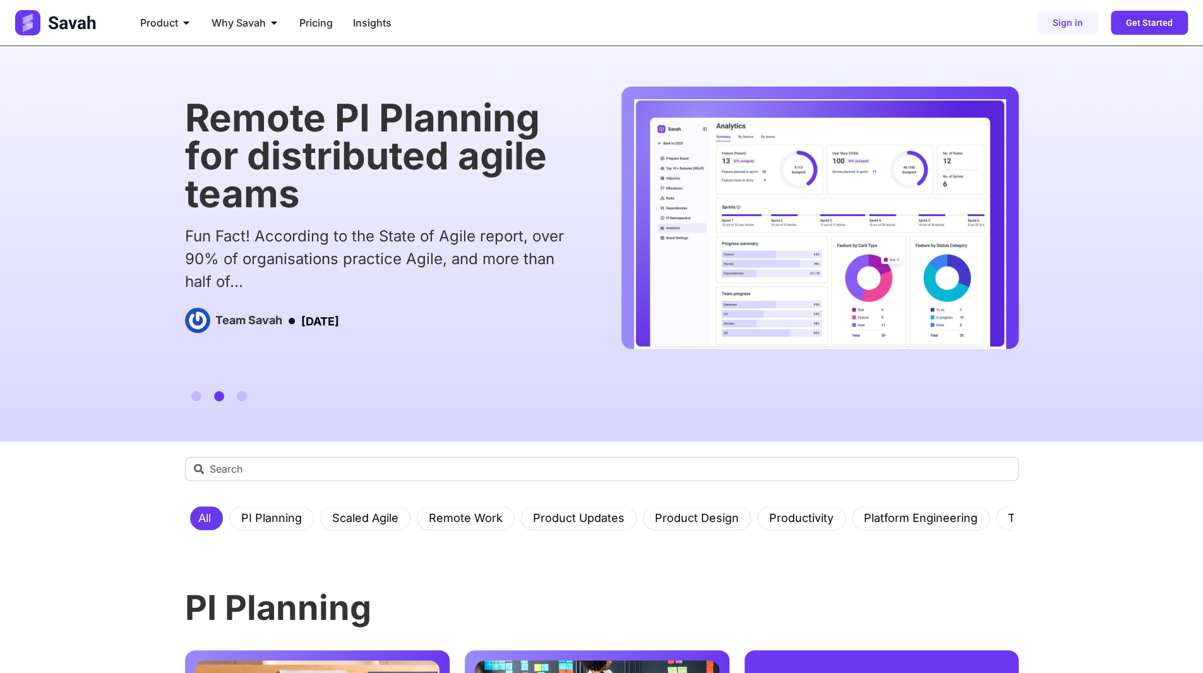
click at [839, 294] on img "2 / 3" at bounding box center [820, 224] width 372 height 250
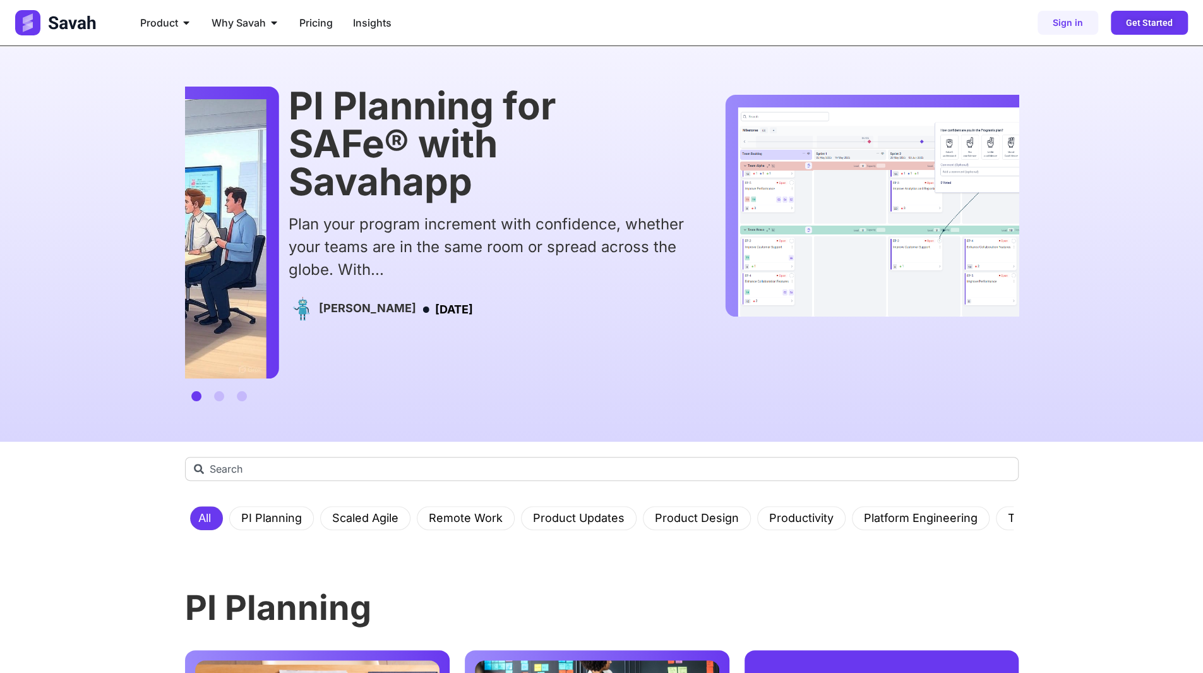
click at [838, 300] on img "1 / 3" at bounding box center [924, 212] width 372 height 210
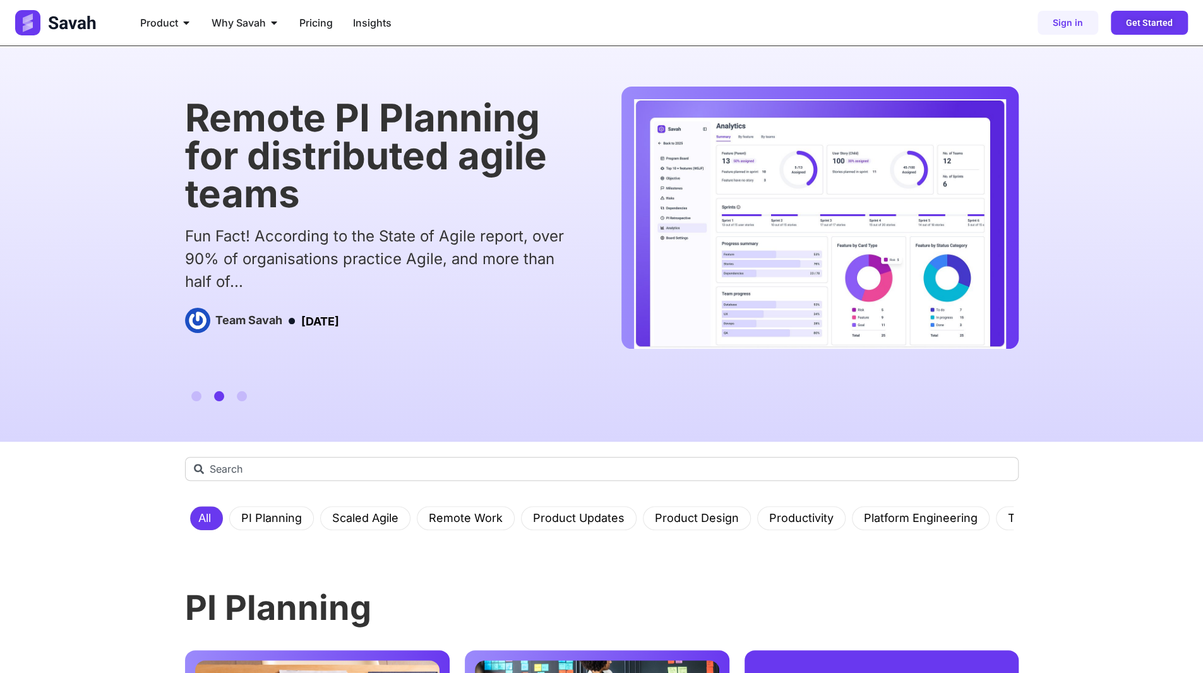
click at [634, 333] on img "2 / 3" at bounding box center [820, 224] width 372 height 250
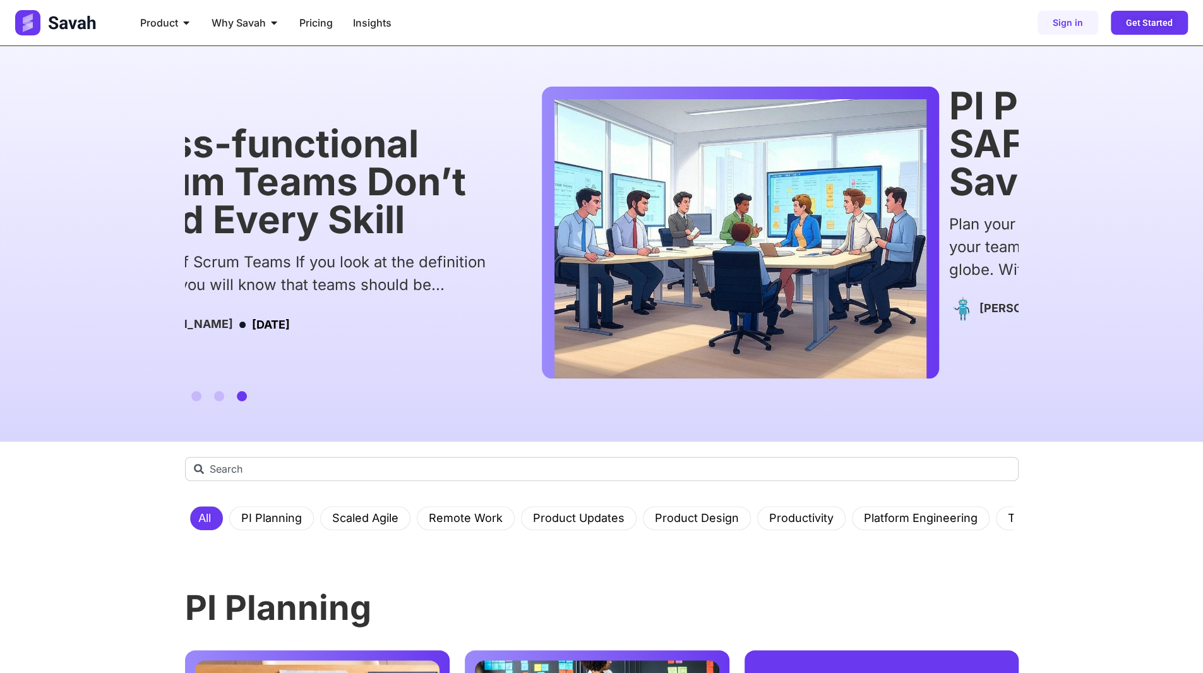
click at [555, 363] on img "3 / 3" at bounding box center [741, 238] width 372 height 279
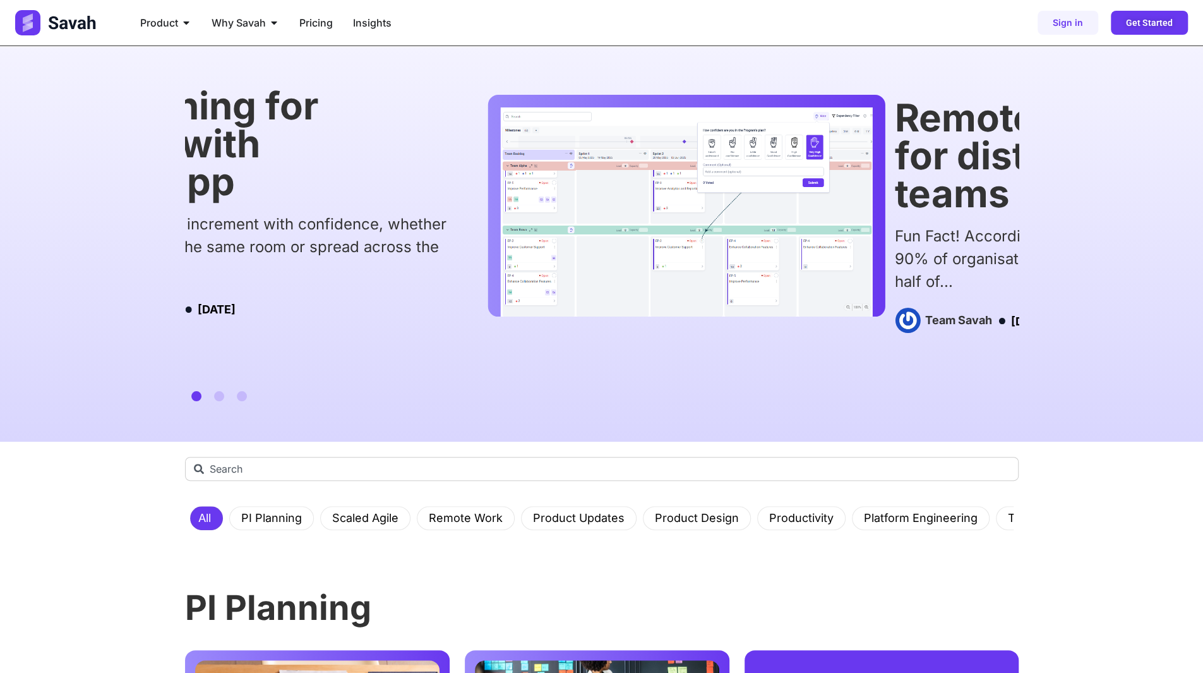
click at [629, 350] on div "PI Planning for SAFe® with Savahapp Plan your program increment with confidence…" at bounding box center [468, 233] width 834 height 292
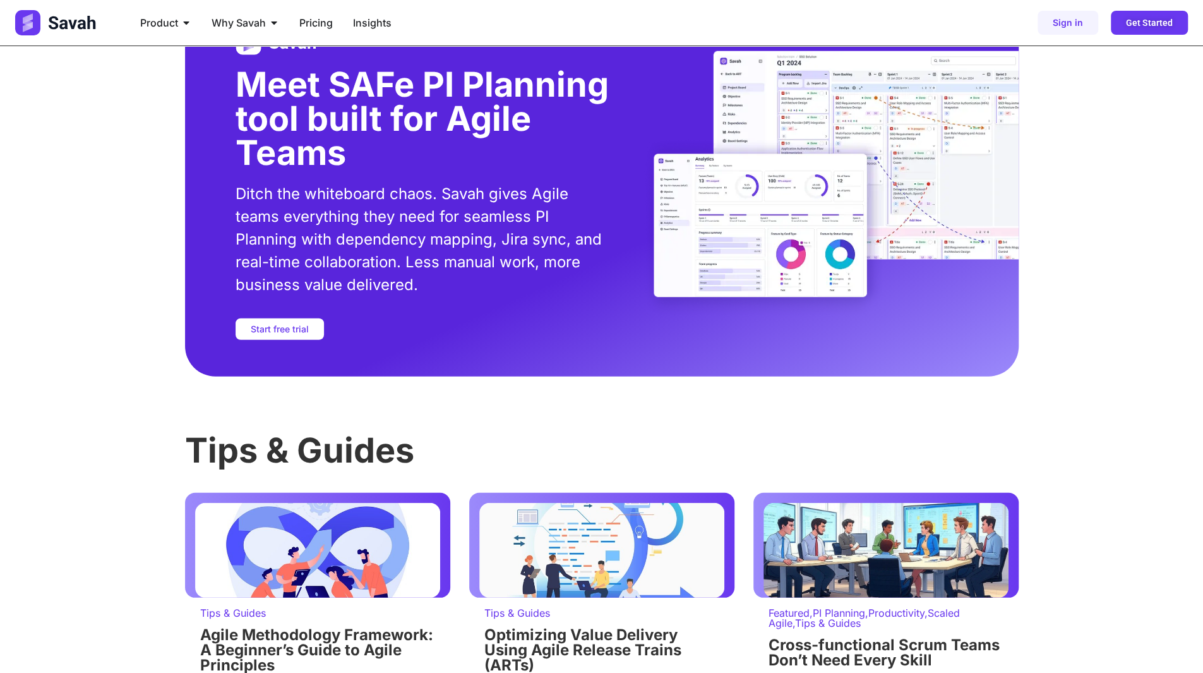
scroll to position [2527, 0]
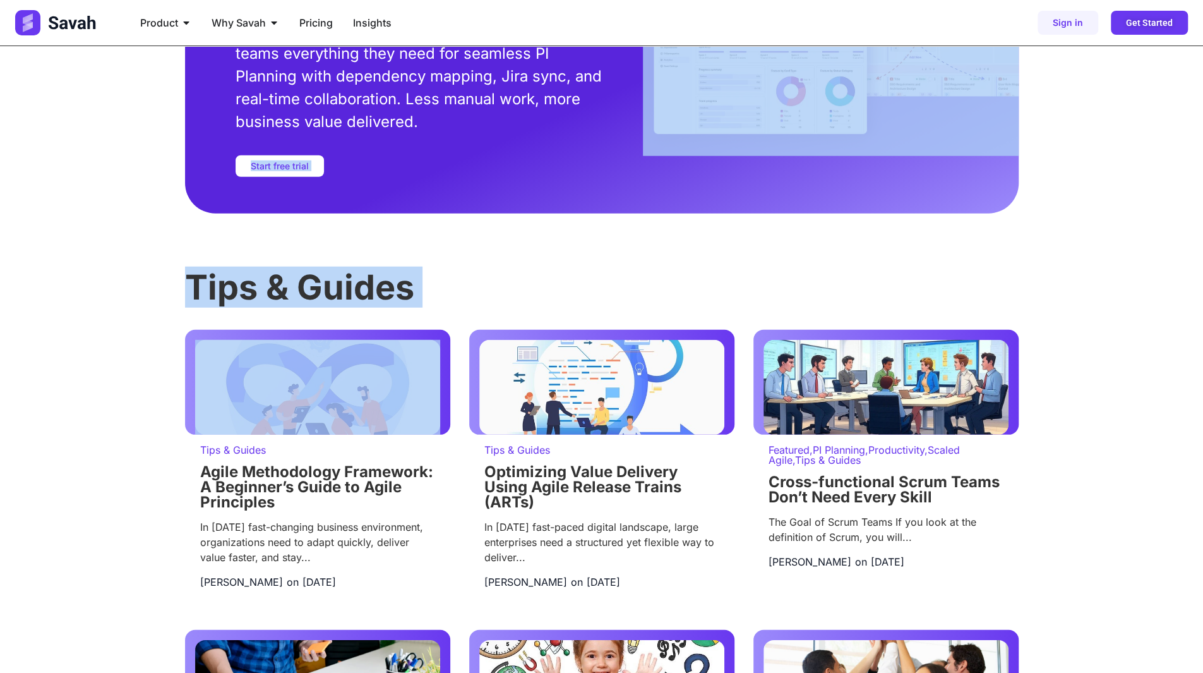
drag, startPoint x: 541, startPoint y: 117, endPoint x: 462, endPoint y: 370, distance: 264.7
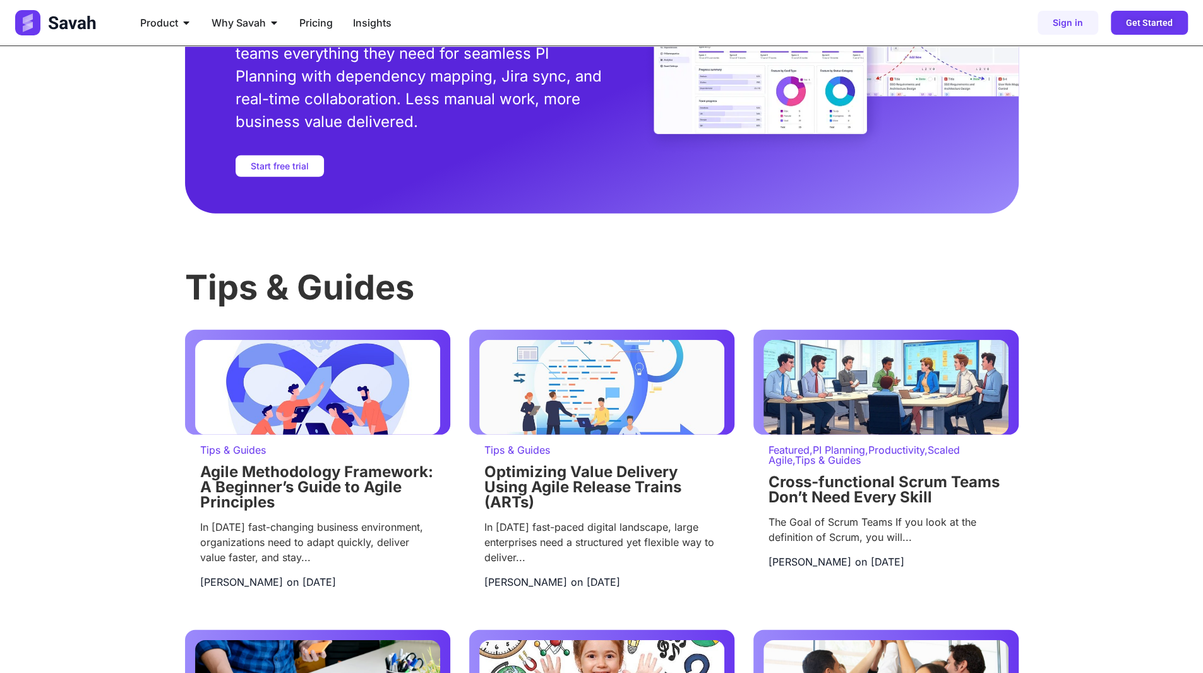
drag, startPoint x: 462, startPoint y: 370, endPoint x: 532, endPoint y: 252, distance: 136.5
click at [466, 367] on div "Tips & Guides Agile Methodology Framework: A Beginner’s Guide to Agile Principl…" at bounding box center [602, 620] width 834 height 581
click at [577, 237] on div "Tips & Guides Tips & Guides Agile Methodology Framework: A Beginner’s Guide to …" at bounding box center [602, 591] width 834 height 742
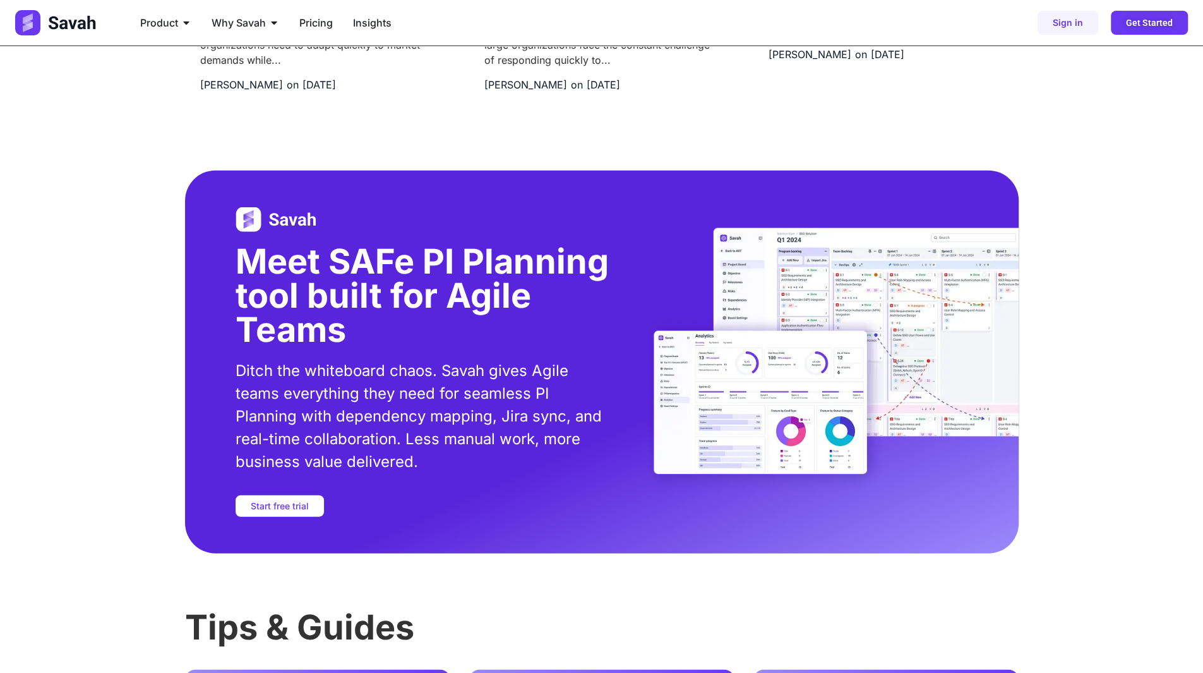
scroll to position [2337, 0]
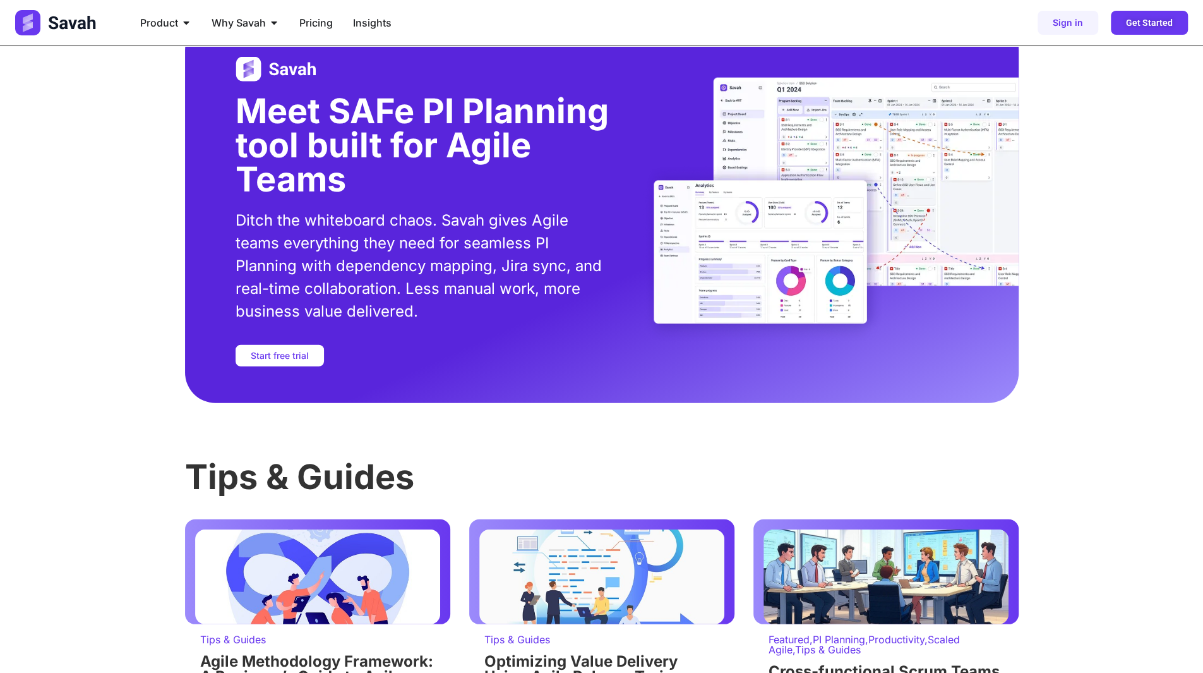
click at [382, 156] on h3 "Meet SAFe PI Planning tool built for Agile Teams" at bounding box center [424, 145] width 376 height 102
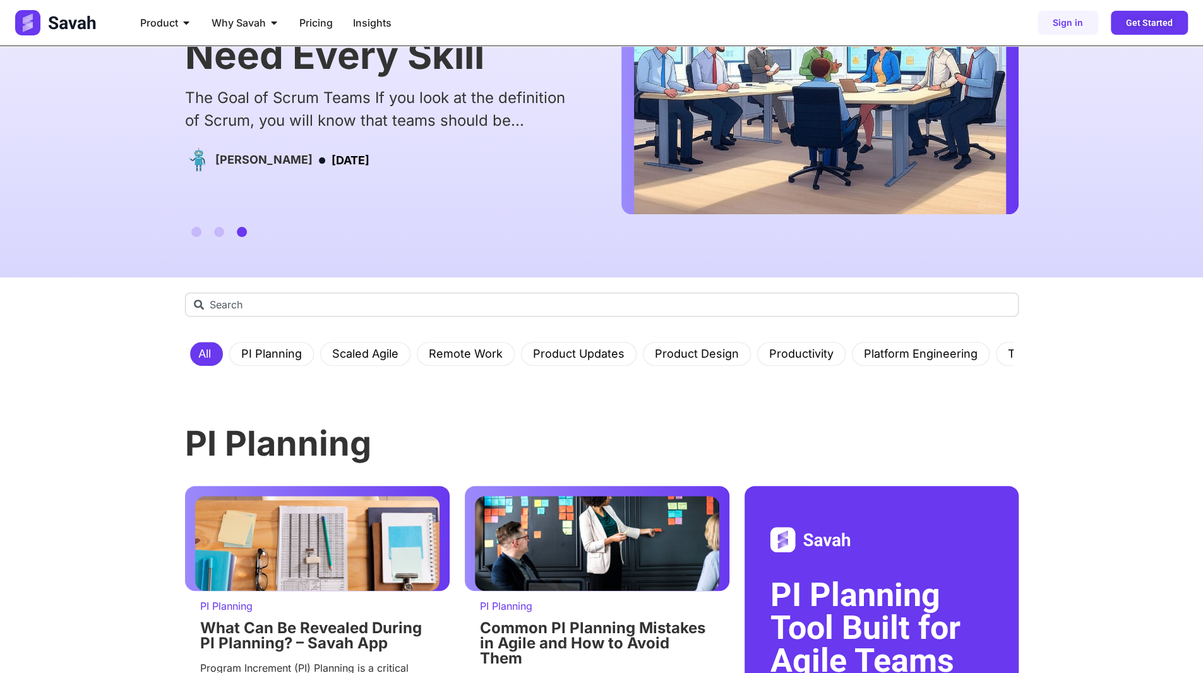
scroll to position [316, 0]
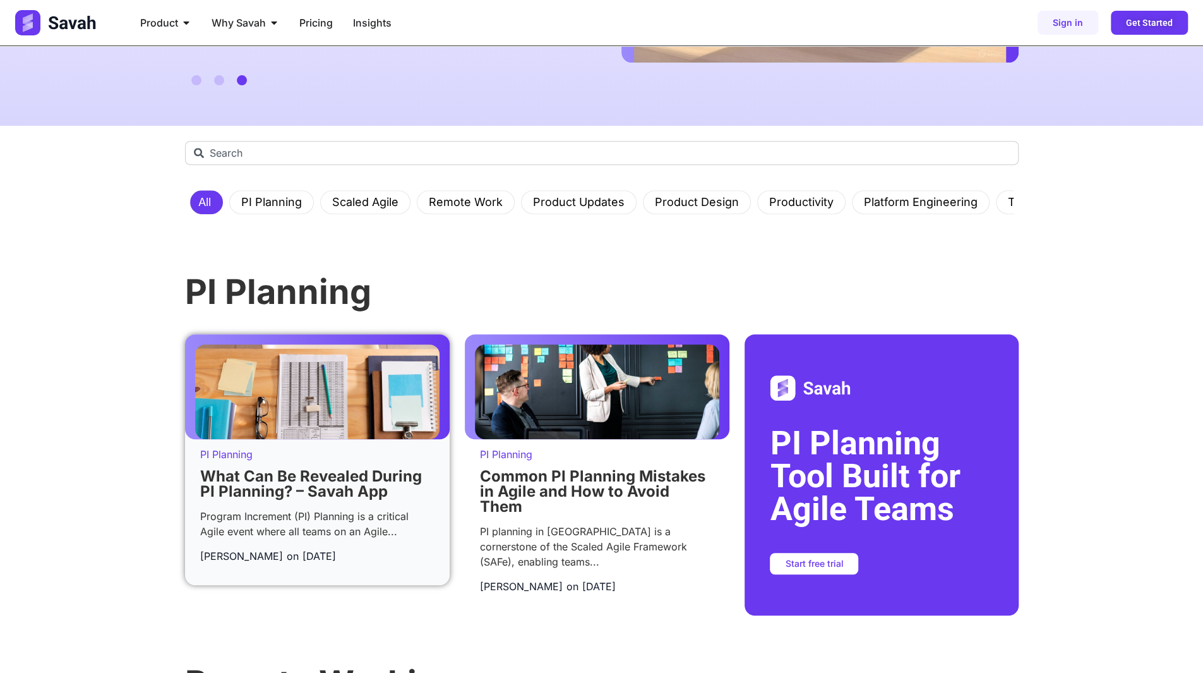
click at [342, 392] on img at bounding box center [317, 391] width 244 height 95
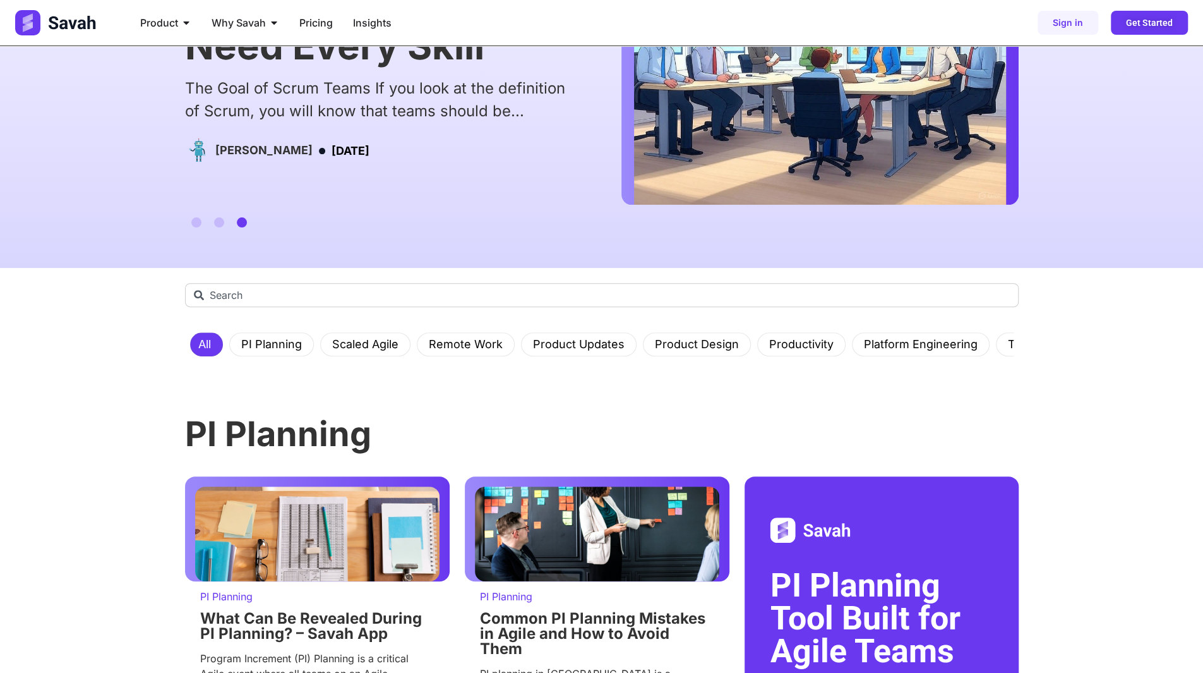
scroll to position [63, 0]
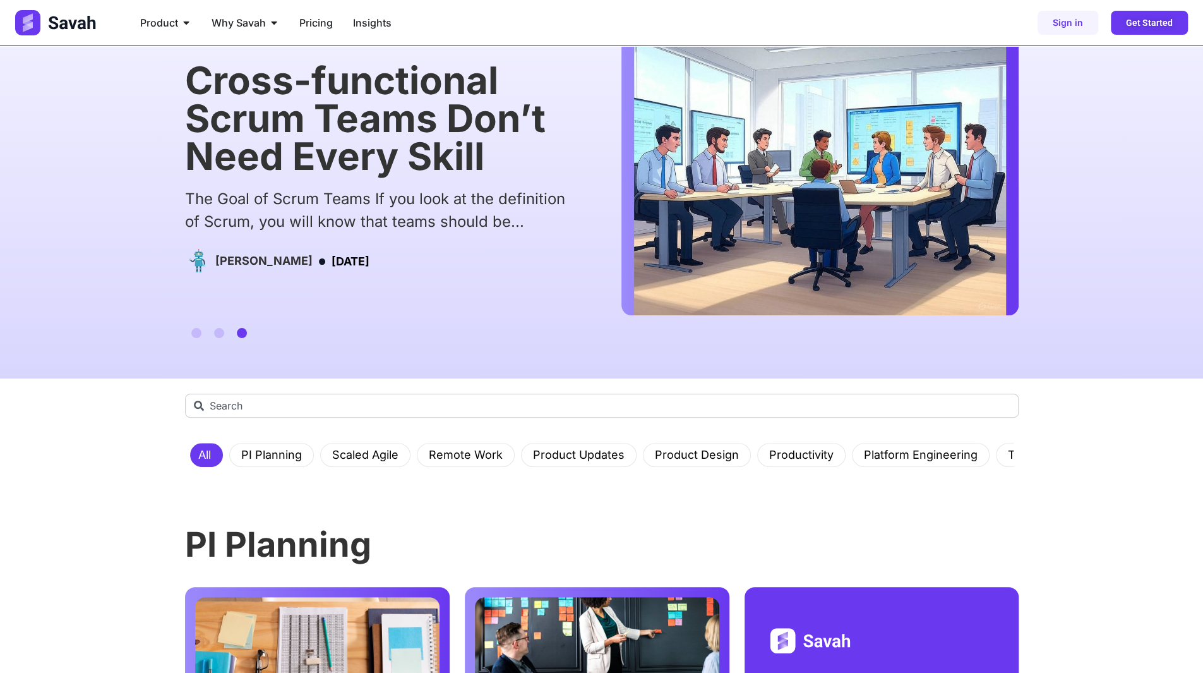
click at [370, 121] on h1 "Cross-functional Scrum Teams Don’t Need Every Skill" at bounding box center [383, 118] width 396 height 114
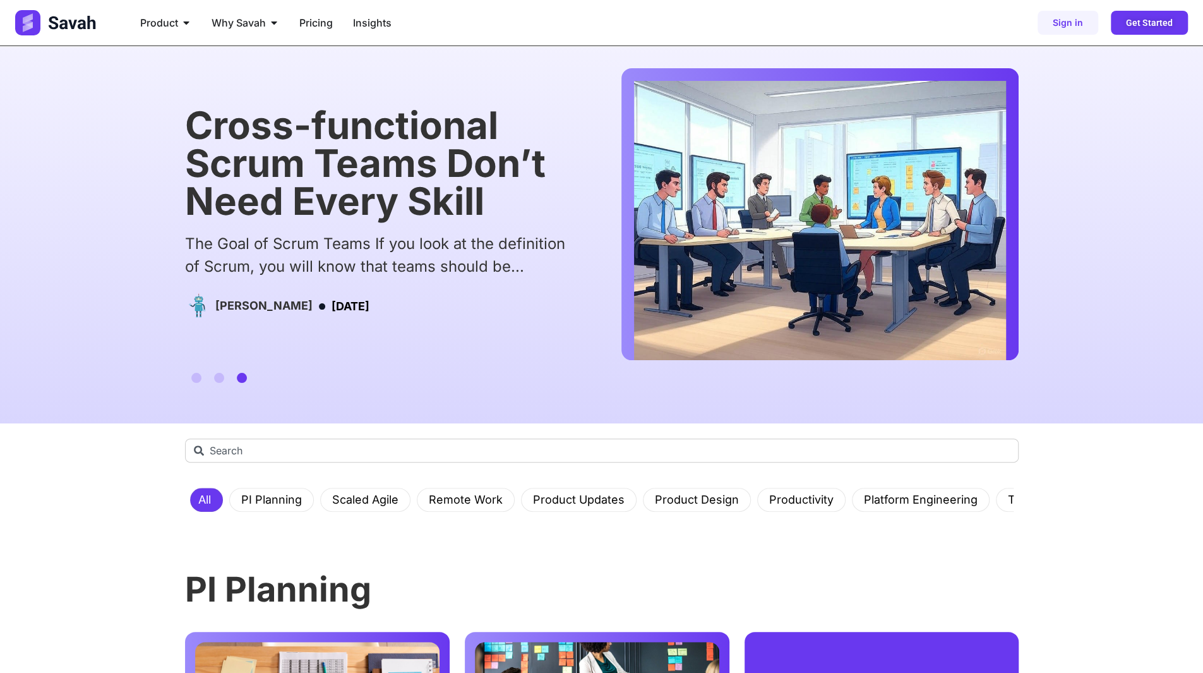
scroll to position [0, 0]
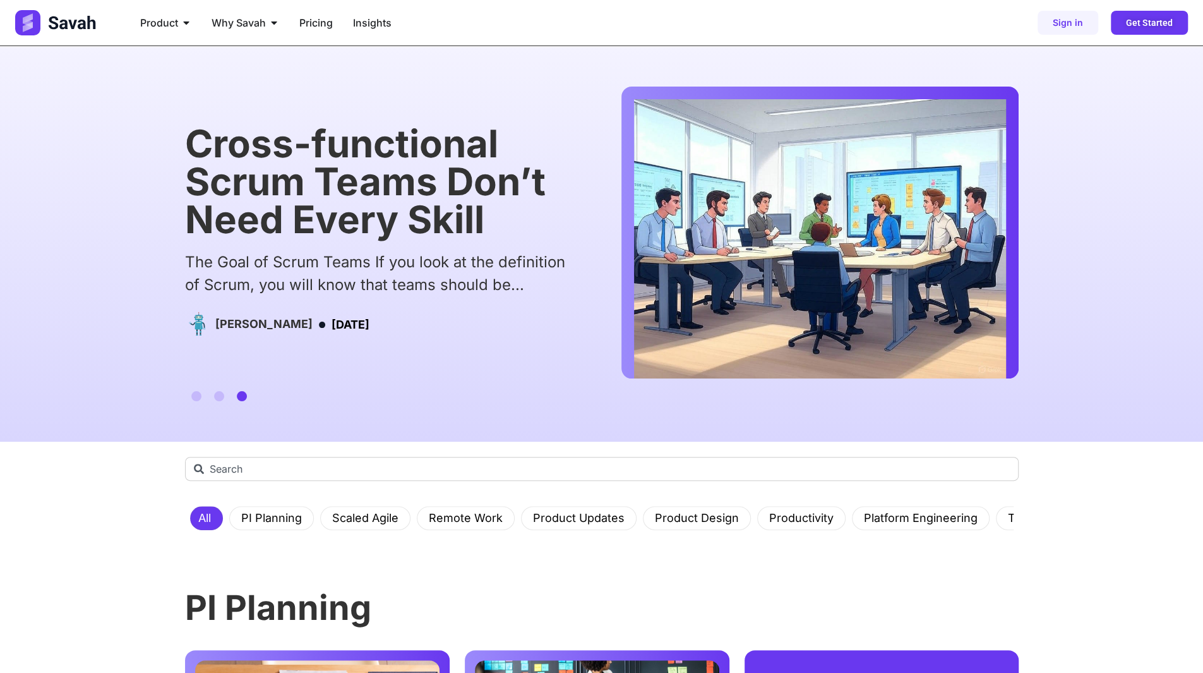
click at [309, 181] on h1 "Cross-functional Scrum Teams Don’t Need Every Skill" at bounding box center [383, 181] width 396 height 114
click at [735, 191] on img "3 / 3" at bounding box center [820, 238] width 372 height 279
click at [503, 197] on h1 "Cross-functional Scrum Teams Don’t Need Every Skill" at bounding box center [383, 181] width 396 height 114
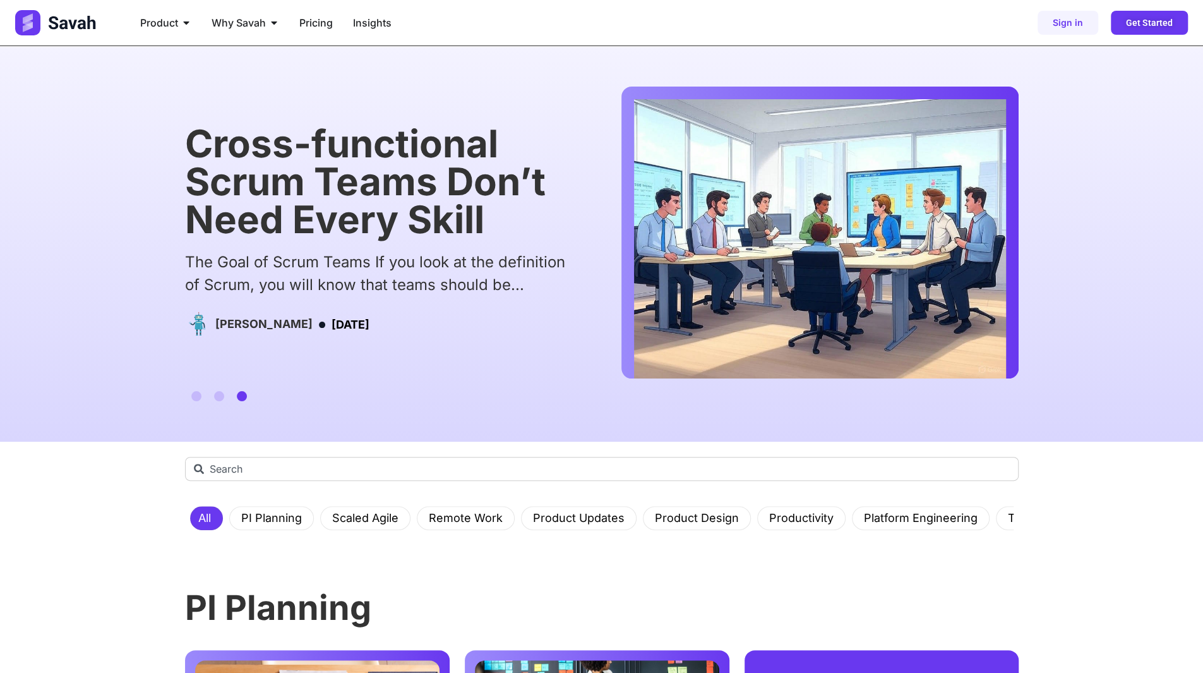
click at [499, 199] on h1 "Cross-functional Scrum Teams Don’t Need Every Skill" at bounding box center [383, 181] width 396 height 114
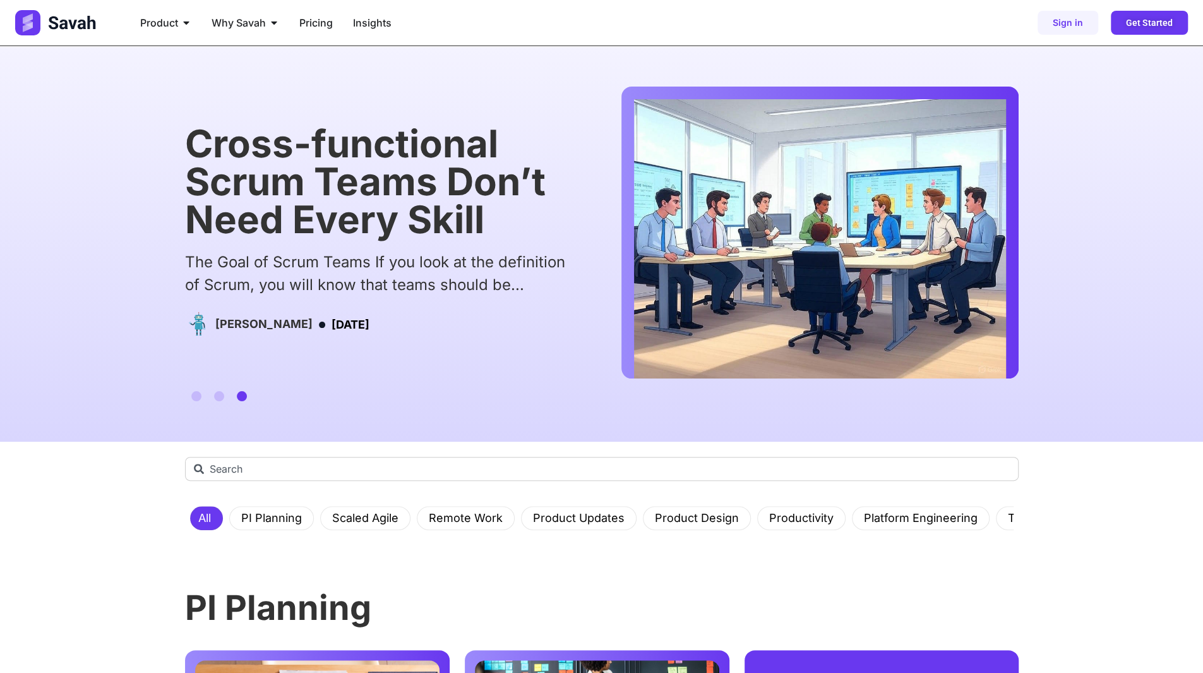
click at [302, 195] on h1 "Cross-functional Scrum Teams Don’t Need Every Skill" at bounding box center [383, 181] width 396 height 114
click at [579, 193] on h1 "Cross-functional Scrum Teams Don’t Need Every Skill" at bounding box center [383, 181] width 396 height 114
click at [711, 191] on img "3 / 3" at bounding box center [820, 238] width 372 height 279
click at [243, 180] on h1 "Cross-functional Scrum Teams Don’t Need Every Skill" at bounding box center [383, 181] width 396 height 114
click at [515, 201] on h1 "Cross-functional Scrum Teams Don’t Need Every Skill" at bounding box center [383, 181] width 396 height 114
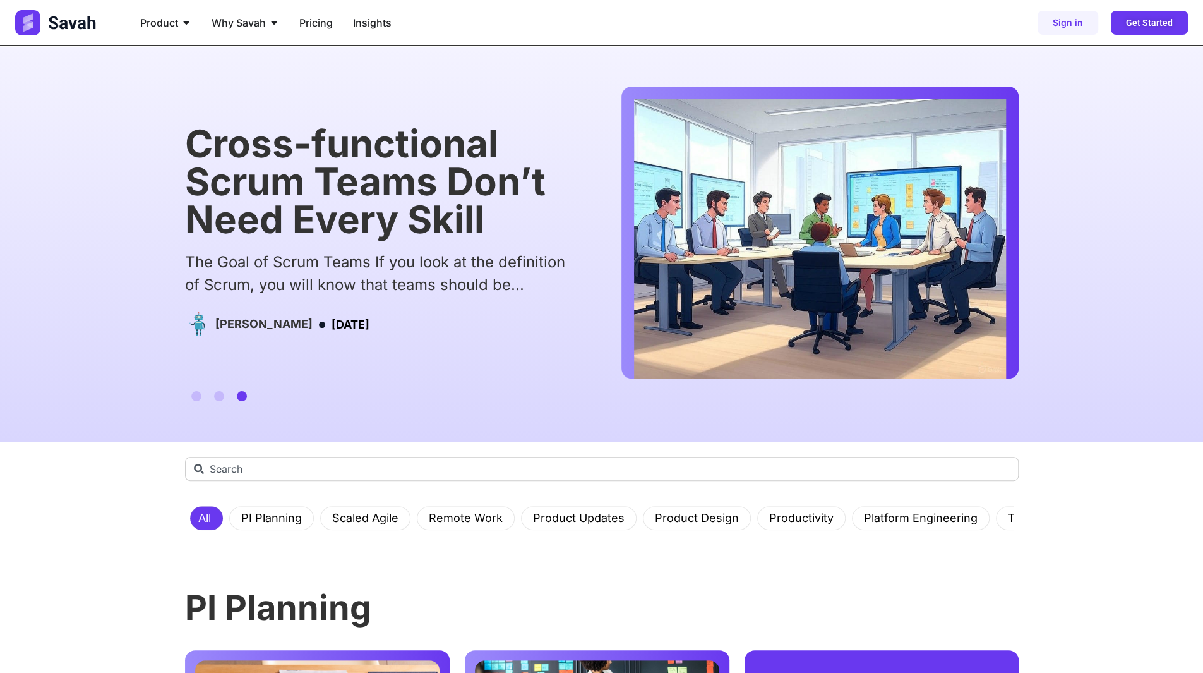
click at [761, 226] on img "3 / 3" at bounding box center [820, 238] width 372 height 279
click at [414, 227] on h1 "Cross-functional Scrum Teams Don’t Need Every Skill" at bounding box center [383, 181] width 396 height 114
click at [534, 279] on div "The Goal of Scrum Teams If you look at the definition of Scrum, you will know t…" at bounding box center [383, 273] width 396 height 45
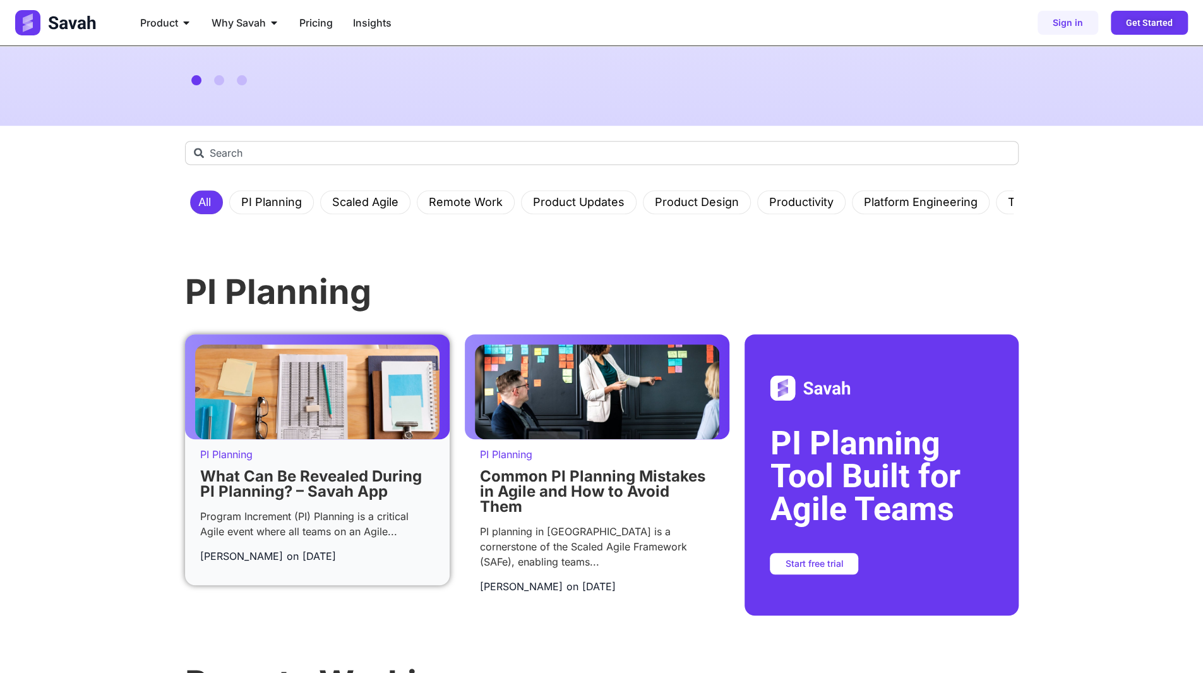
scroll to position [442, 0]
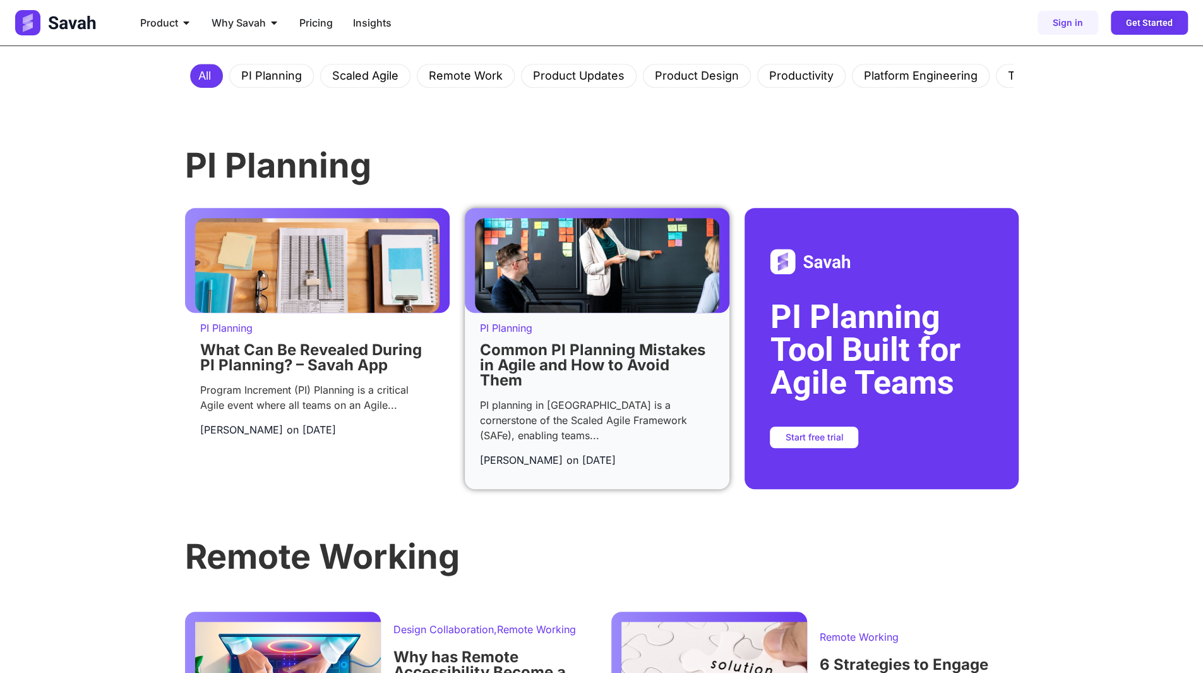
click at [604, 349] on link "Common PI Planning Mistakes in Agile and How to Avoid Them" at bounding box center [592, 364] width 225 height 49
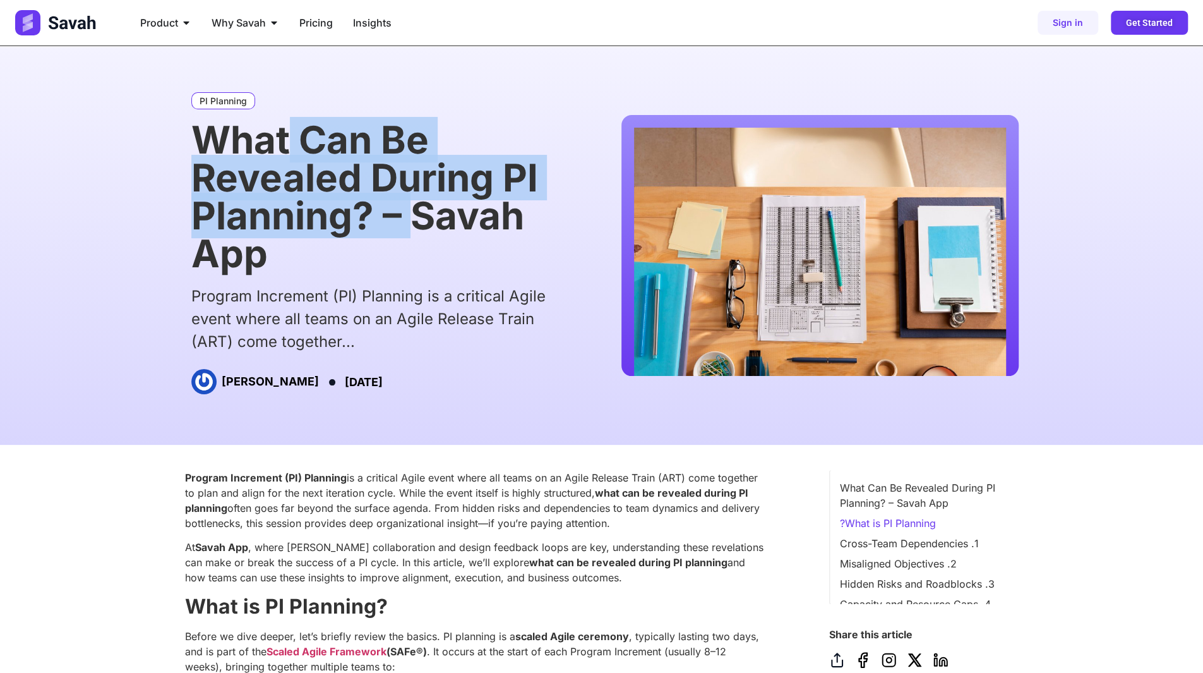
drag, startPoint x: 332, startPoint y: 159, endPoint x: 418, endPoint y: 222, distance: 107.0
click at [418, 217] on h1 "What Can Be Revealed During PI Planning? – Savah App" at bounding box center [382, 197] width 383 height 152
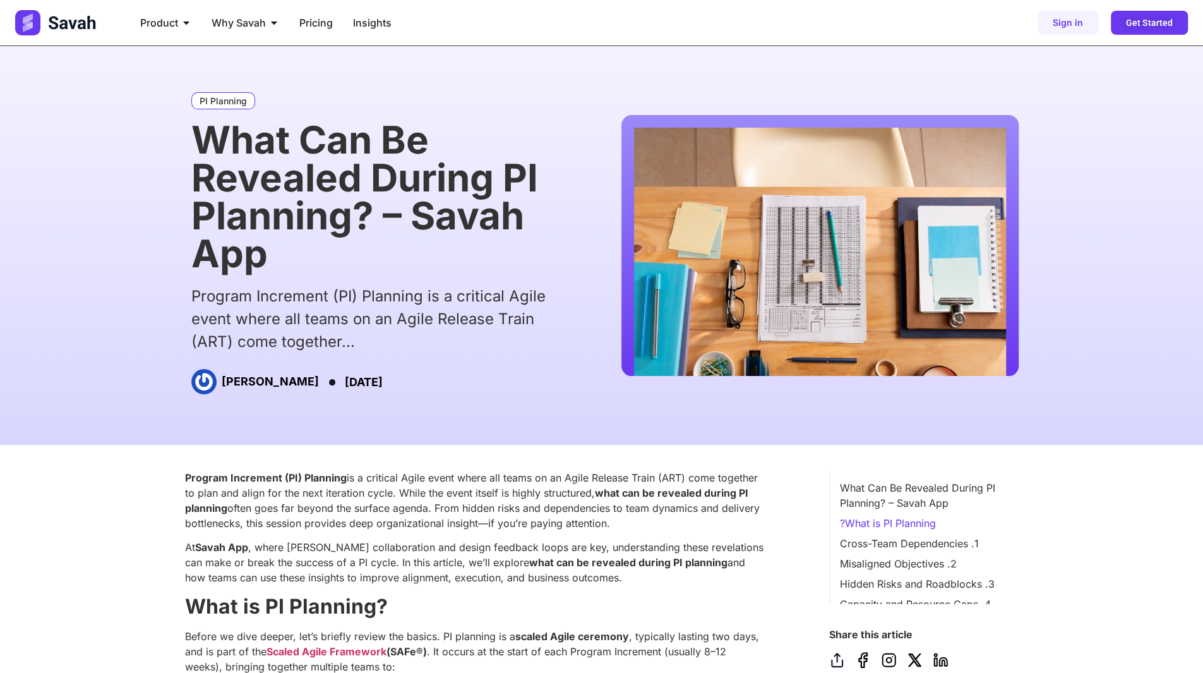
click at [430, 239] on h1 "What Can Be Revealed During PI Planning? – Savah App" at bounding box center [382, 197] width 383 height 152
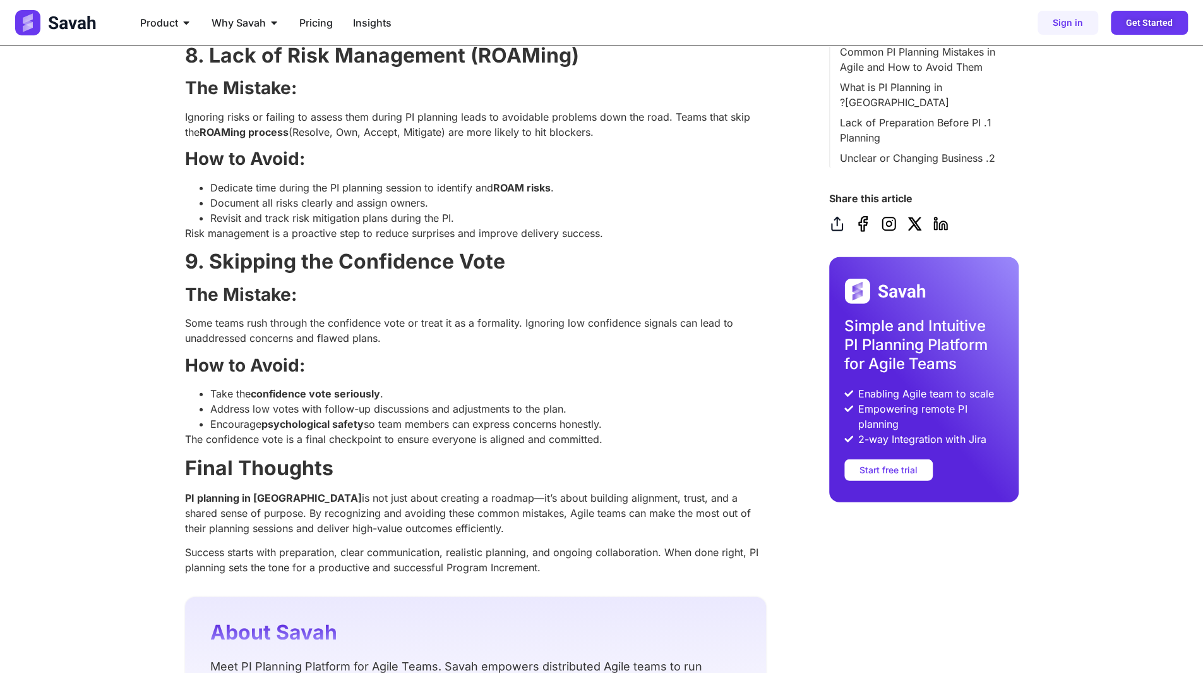
scroll to position [2463, 0]
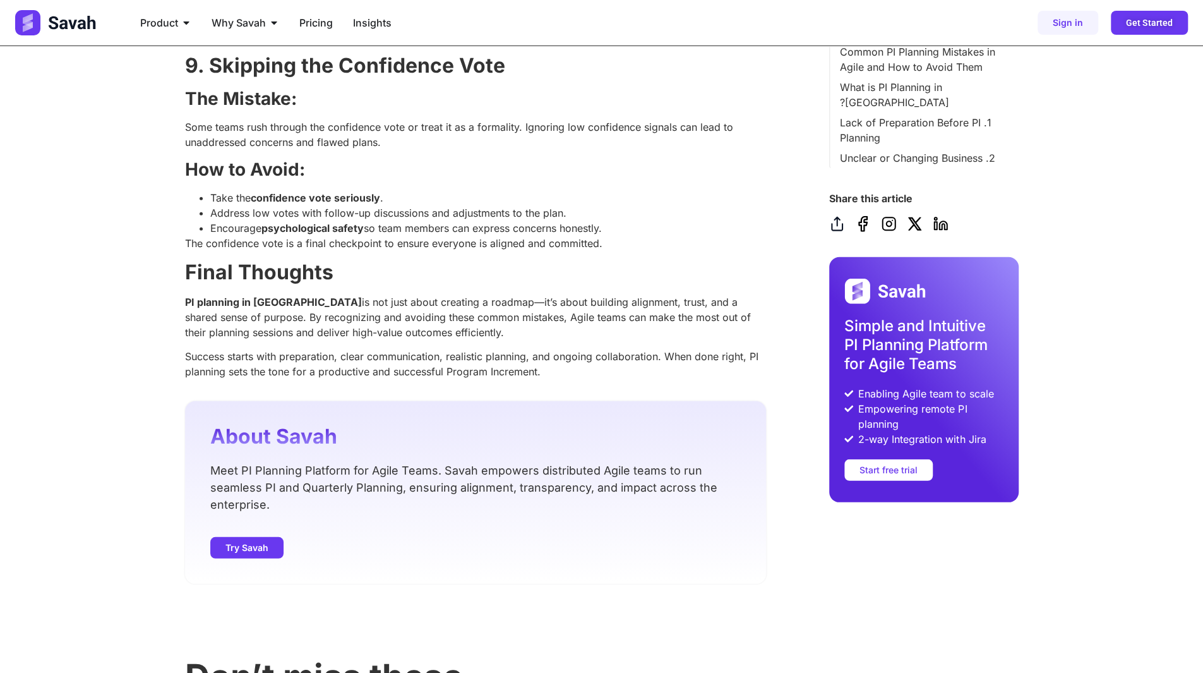
click at [281, 430] on div "About Savah Meet PI Planning Platform for Agile Teams. Savah empowers distribut…" at bounding box center [475, 492] width 581 height 183
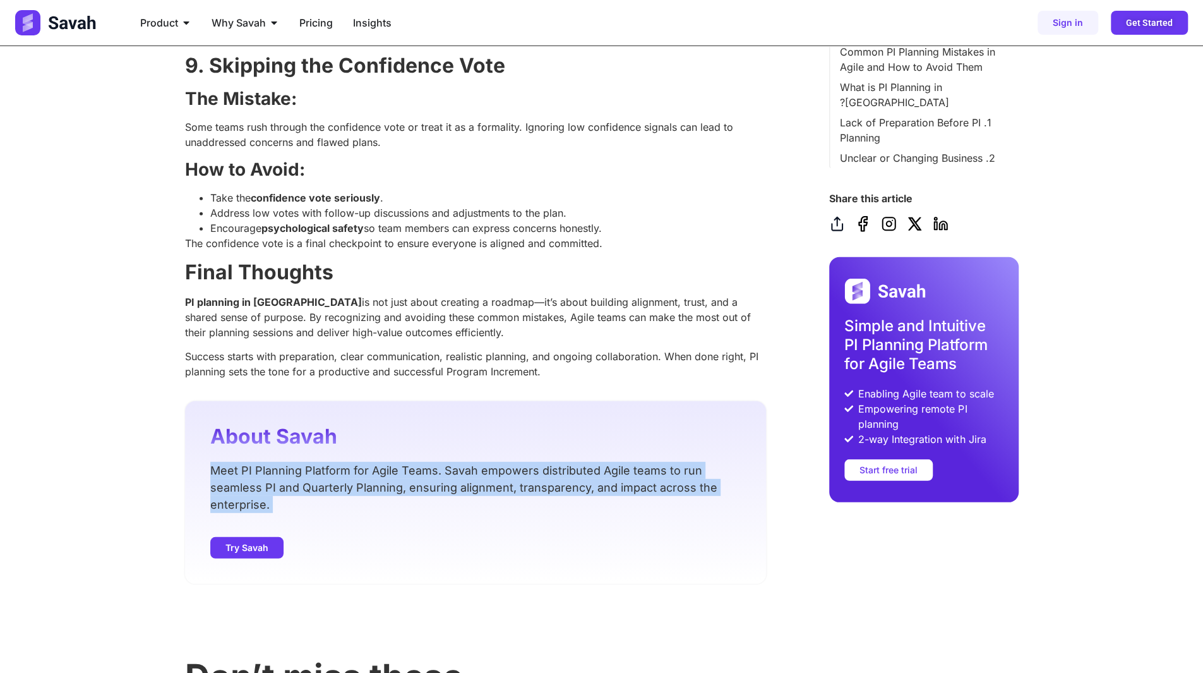
click at [281, 430] on div "About Savah Meet PI Planning Platform for Agile Teams. Savah empowers distribut…" at bounding box center [475, 492] width 581 height 183
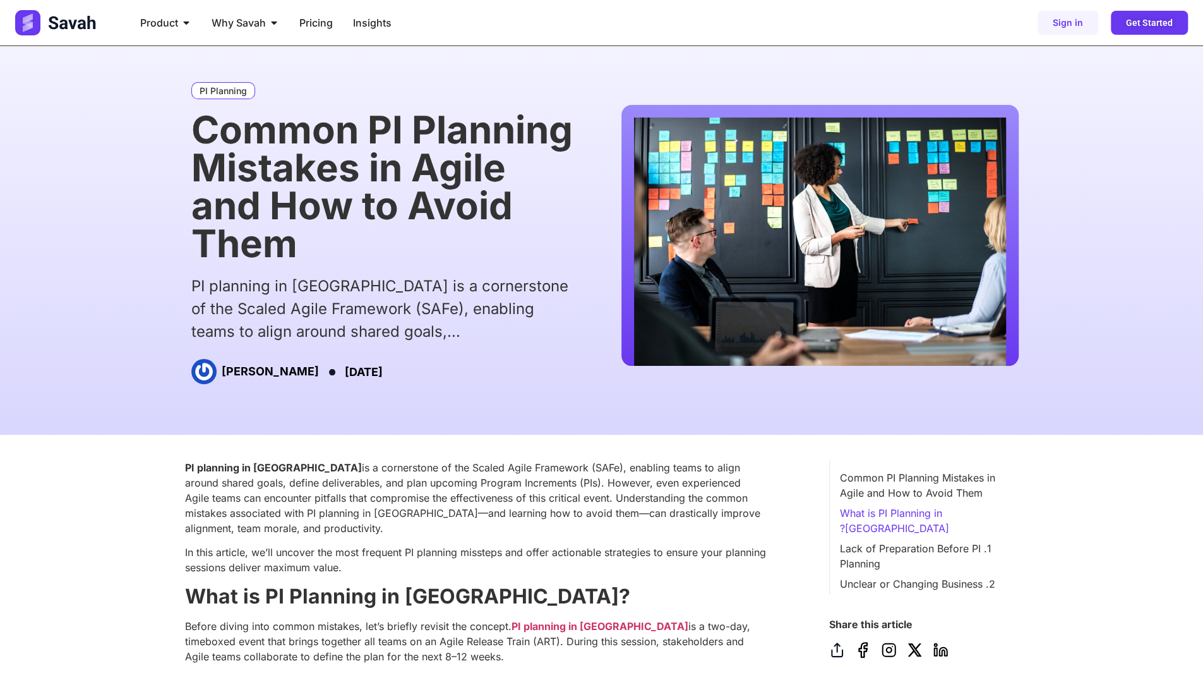
scroll to position [0, 0]
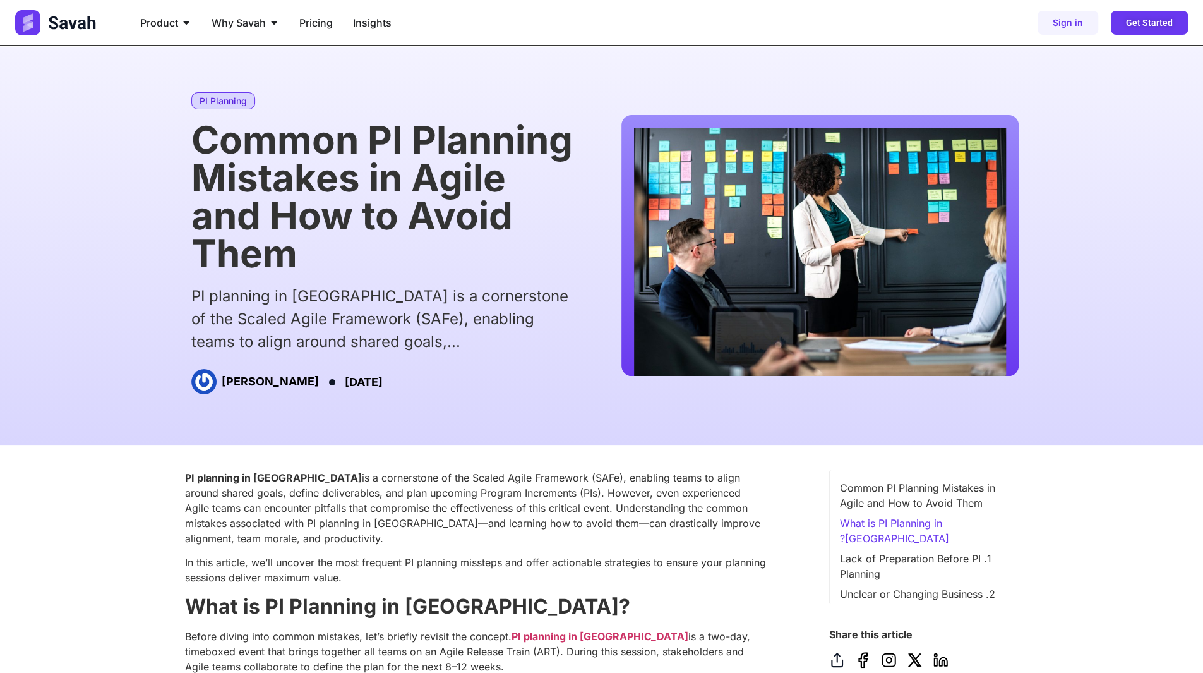
click at [198, 99] on link "PI Planning" at bounding box center [223, 100] width 64 height 17
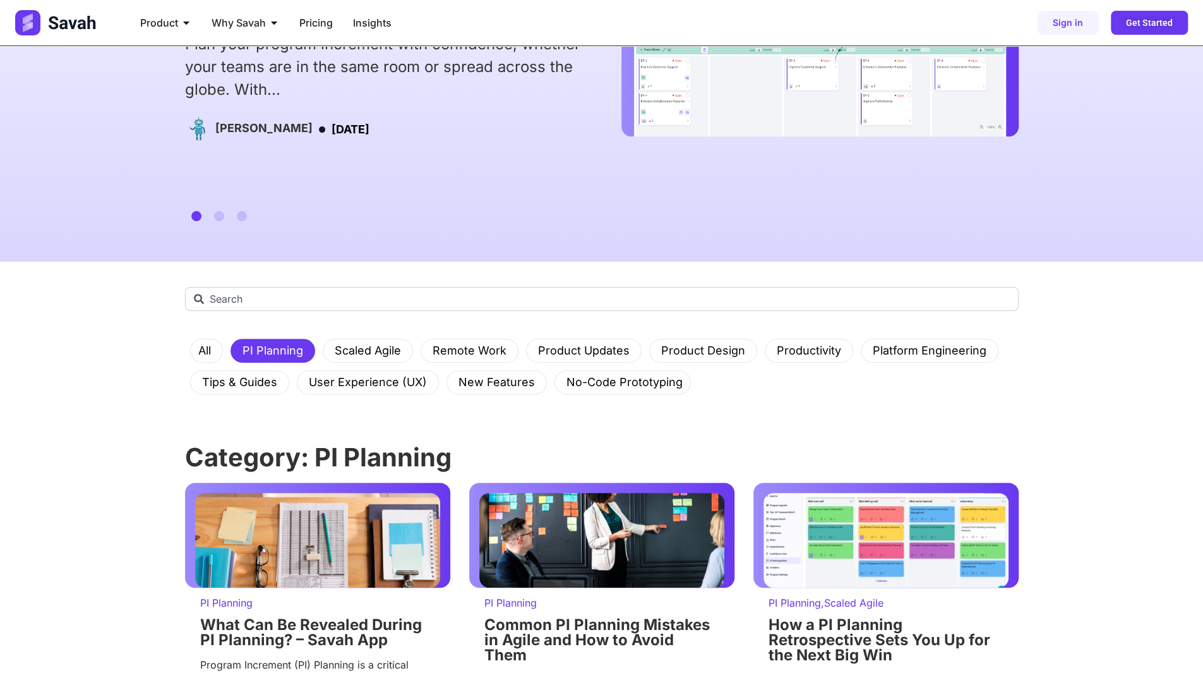
scroll to position [189, 0]
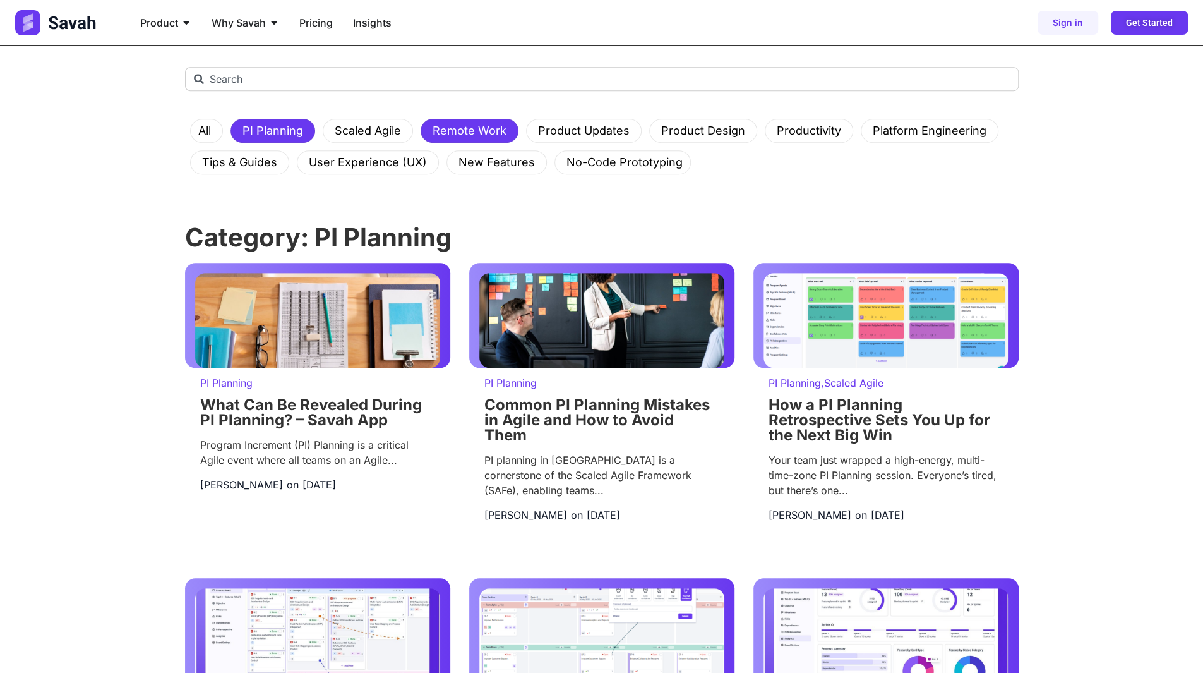
scroll to position [505, 0]
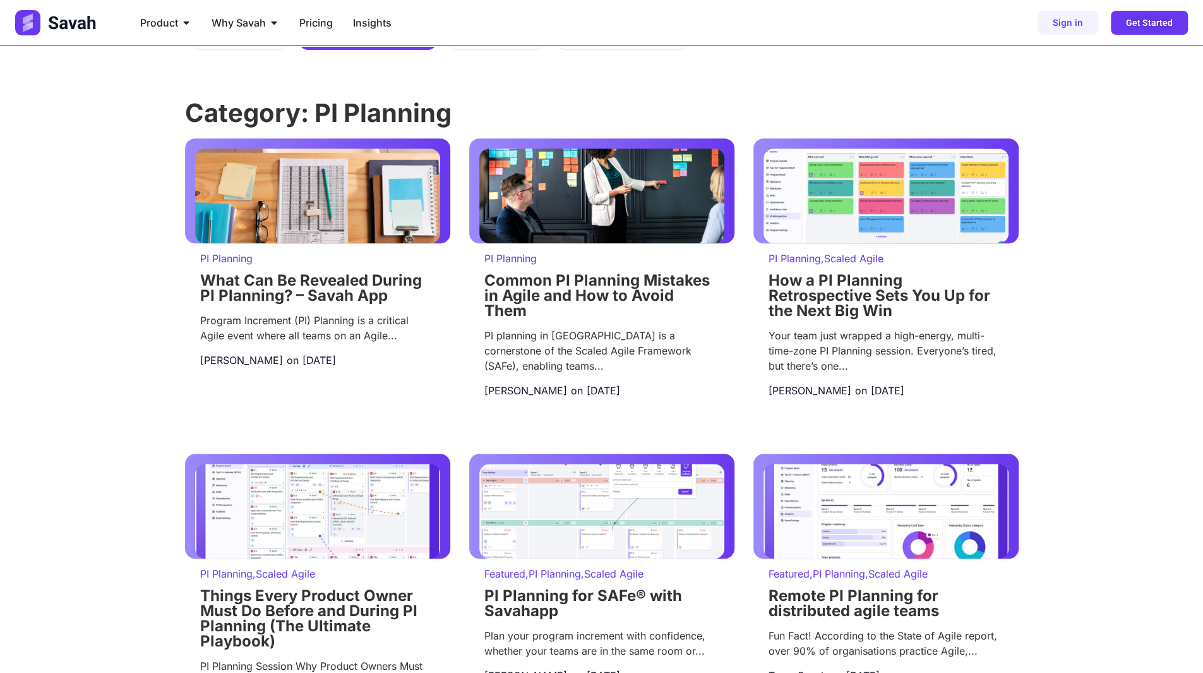
scroll to position [505, 0]
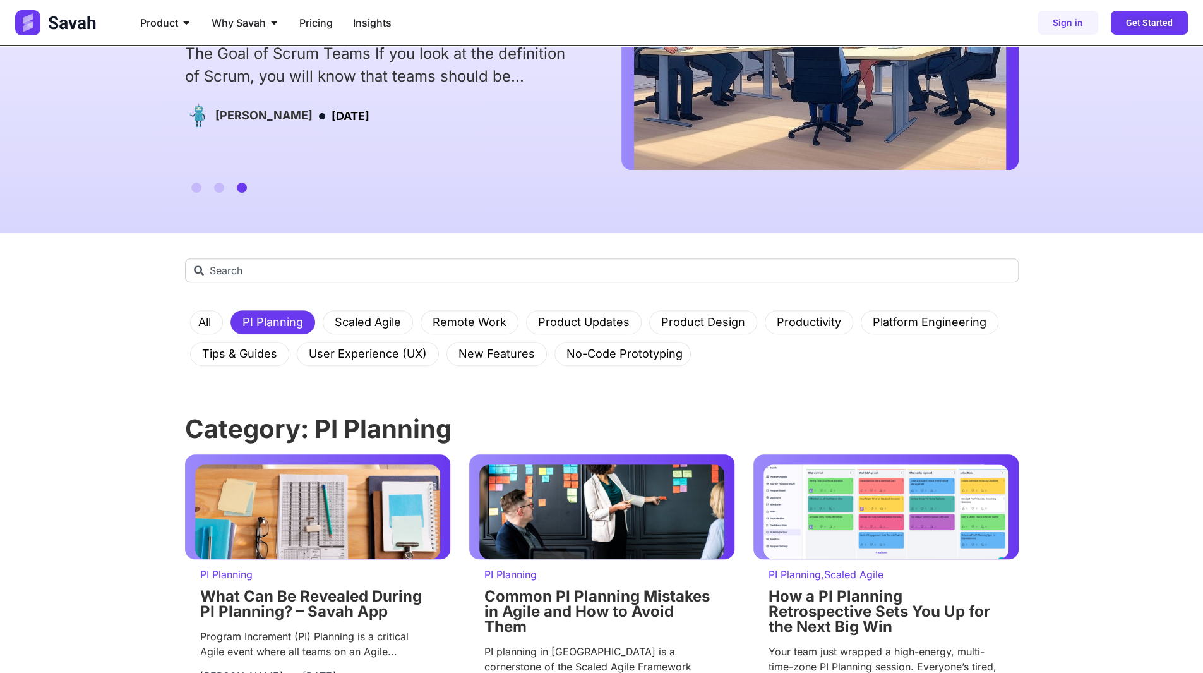
scroll to position [253, 0]
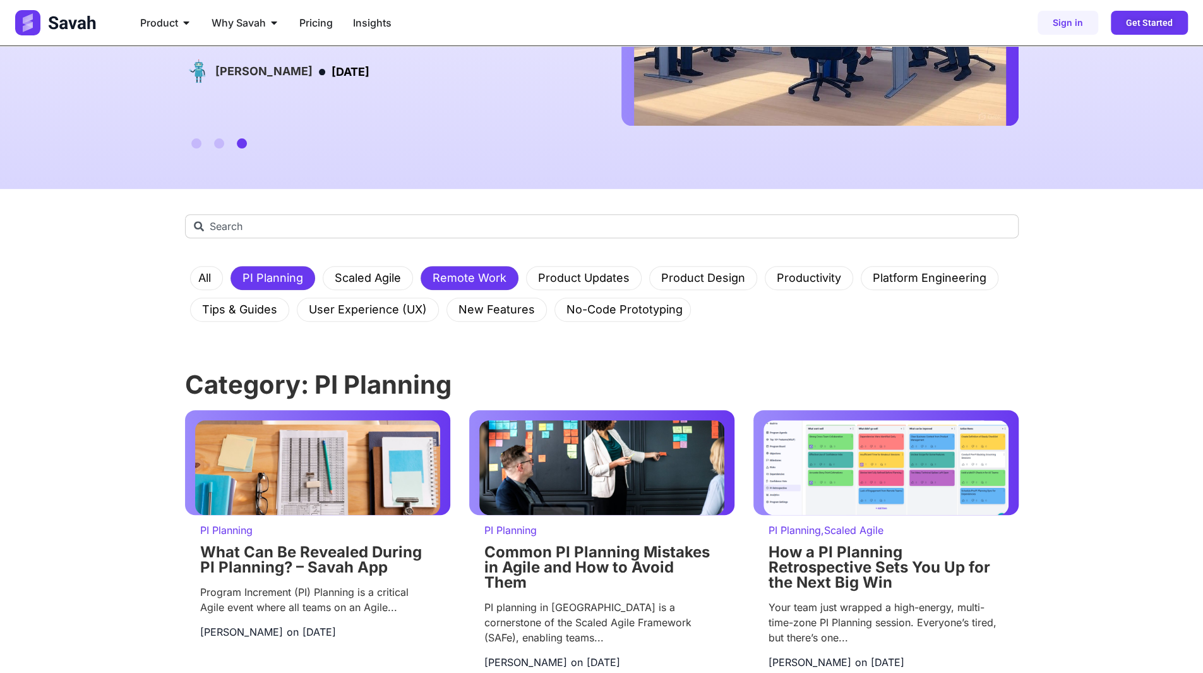
click at [476, 281] on link "Remote Work" at bounding box center [469, 278] width 89 height 23
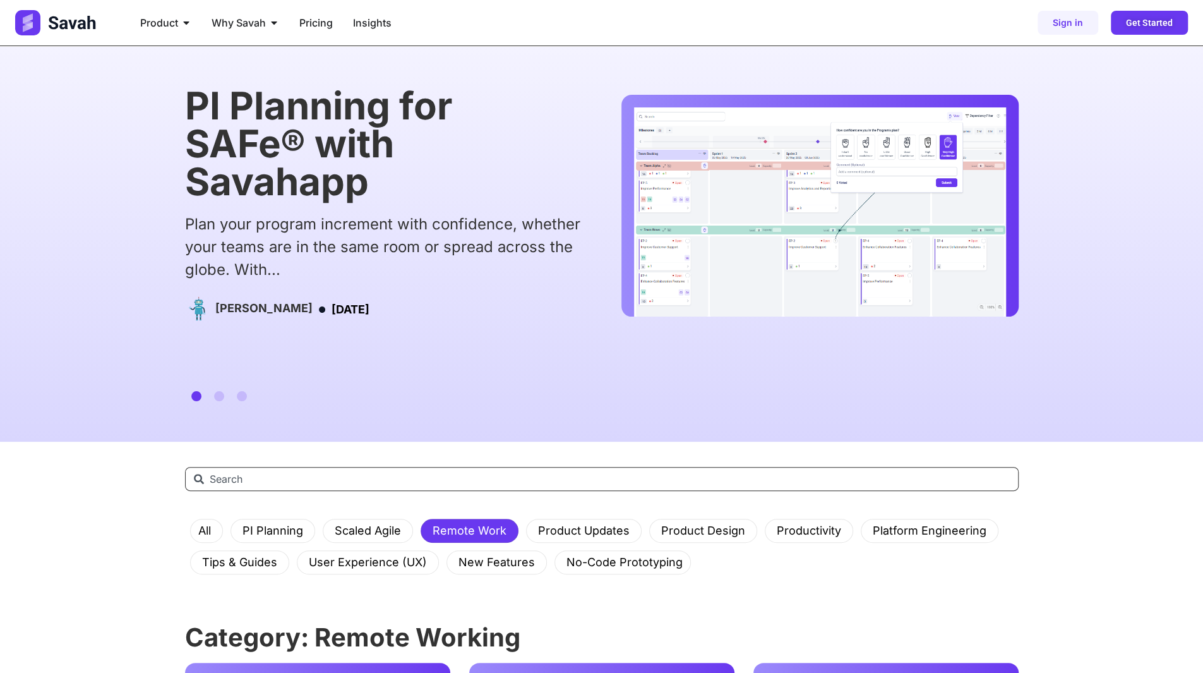
click at [366, 478] on input "Search" at bounding box center [602, 479] width 834 height 24
type input "q"
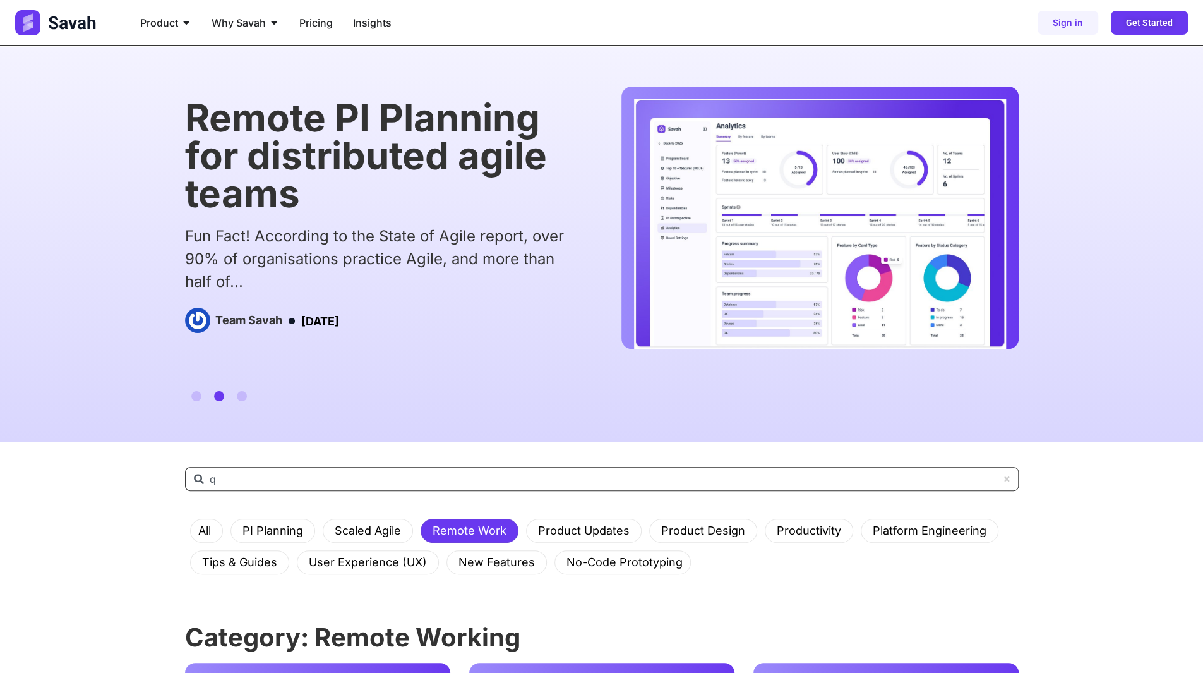
click at [275, 476] on input "q" at bounding box center [602, 479] width 834 height 24
drag, startPoint x: 322, startPoint y: 472, endPoint x: 144, endPoint y: 484, distance: 178.6
click at [148, 484] on div "Search qqwqeqeqwewe All PI Planning Scaled Agile Remote Work Product Updates Pr…" at bounding box center [601, 533] width 1203 height 183
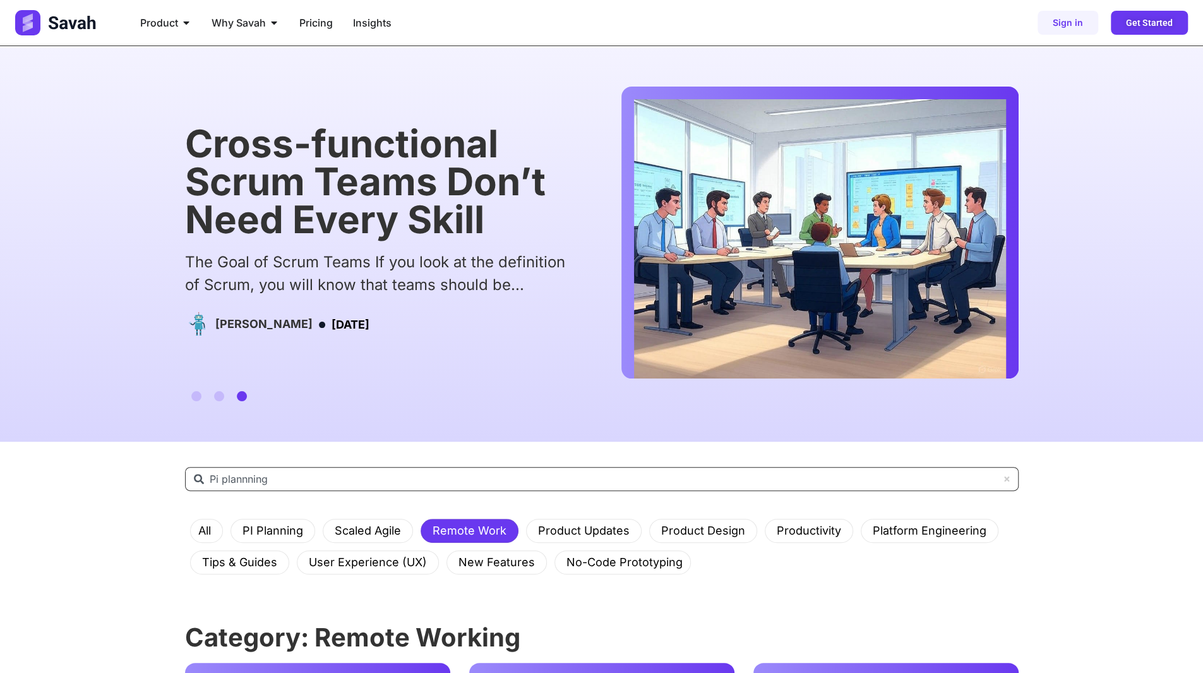
type input "Pi plannning"
drag, startPoint x: 293, startPoint y: 479, endPoint x: 178, endPoint y: 483, distance: 115.0
click at [186, 483] on input "Pi plannning" at bounding box center [602, 479] width 834 height 24
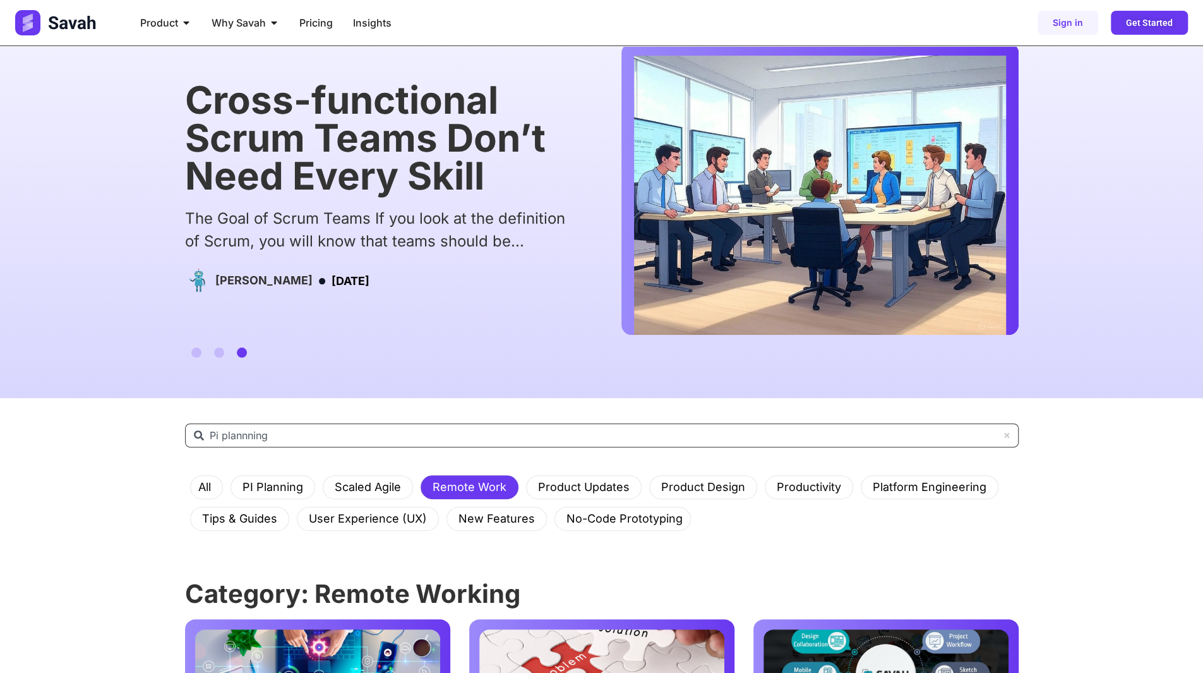
scroll to position [63, 0]
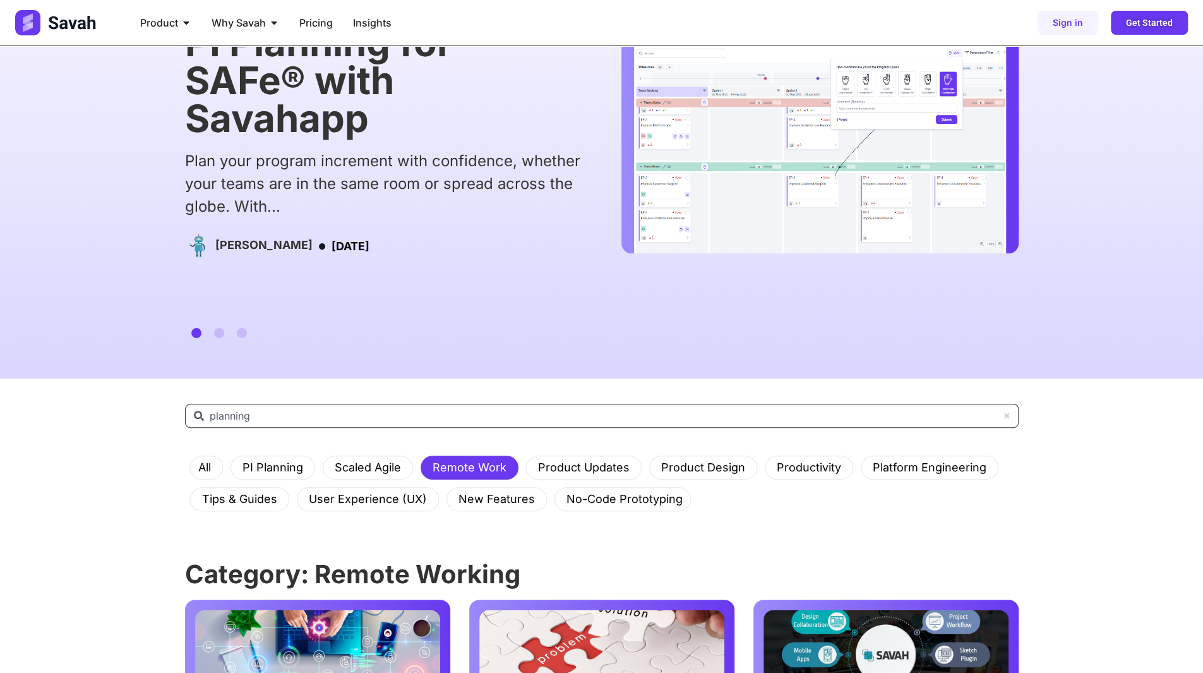
drag, startPoint x: 275, startPoint y: 418, endPoint x: 175, endPoint y: 425, distance: 100.1
click at [175, 425] on div "Search planning All PI Planning Scaled Agile Remote Work Product Updates Produc…" at bounding box center [601, 469] width 1203 height 183
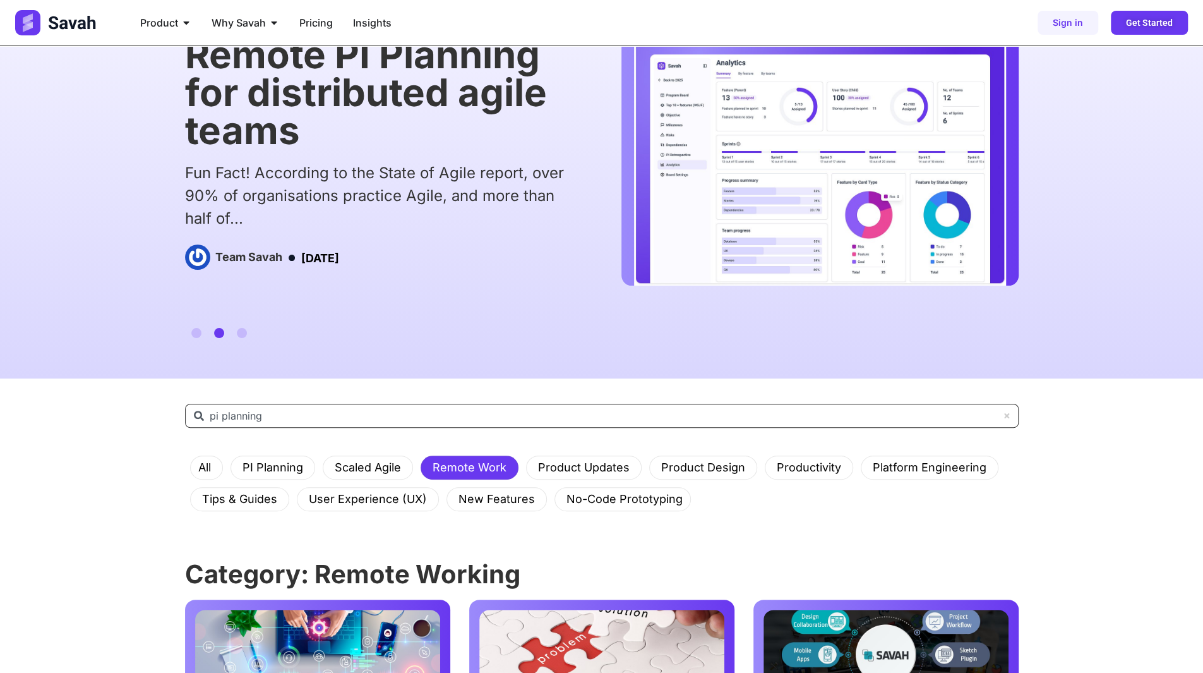
click at [216, 415] on input "pi planning" at bounding box center [602, 416] width 834 height 24
drag, startPoint x: 283, startPoint y: 412, endPoint x: 176, endPoint y: 414, distance: 106.8
click at [182, 412] on div "Search pi planning All PI Planning Scaled Agile Remote Work Product Updates Pro…" at bounding box center [601, 469] width 1203 height 183
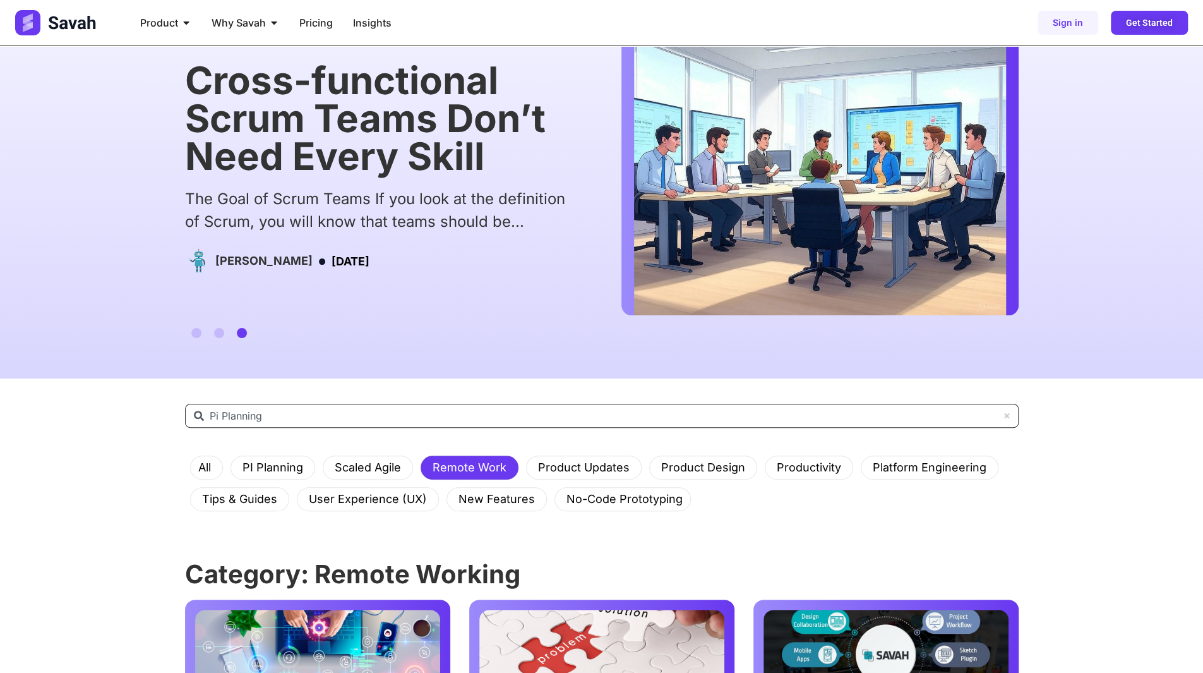
type input "Pi Planning"
click at [1006, 415] on icon at bounding box center [1006, 415] width 5 height 5
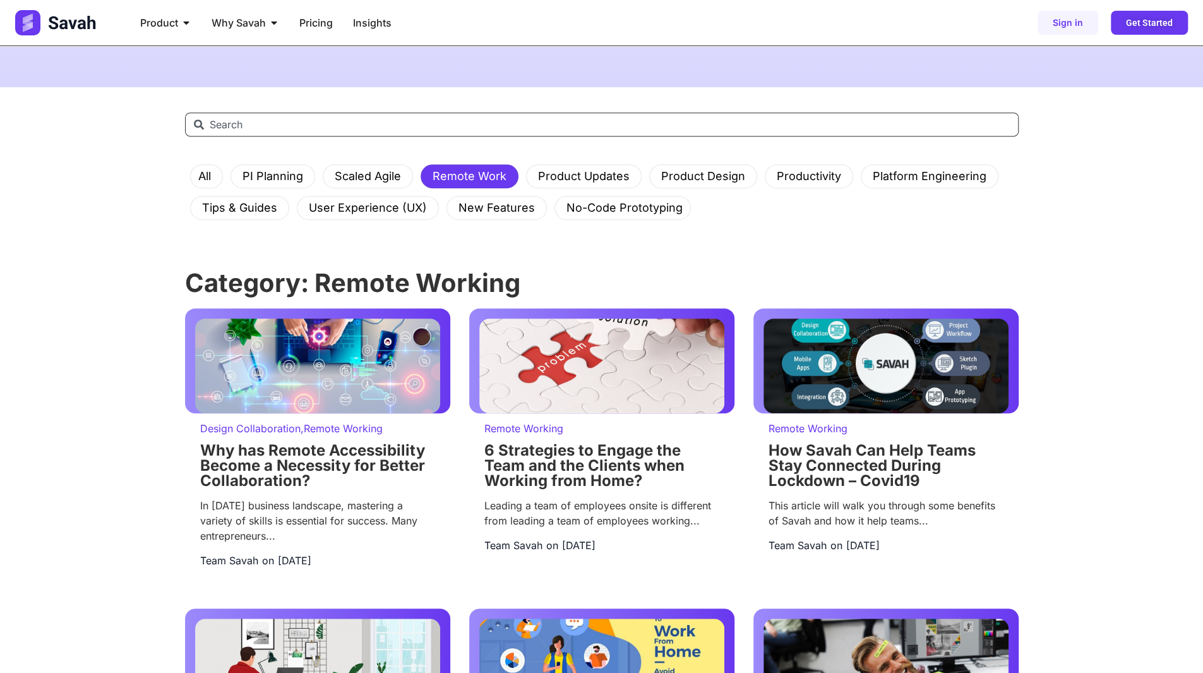
scroll to position [0, 0]
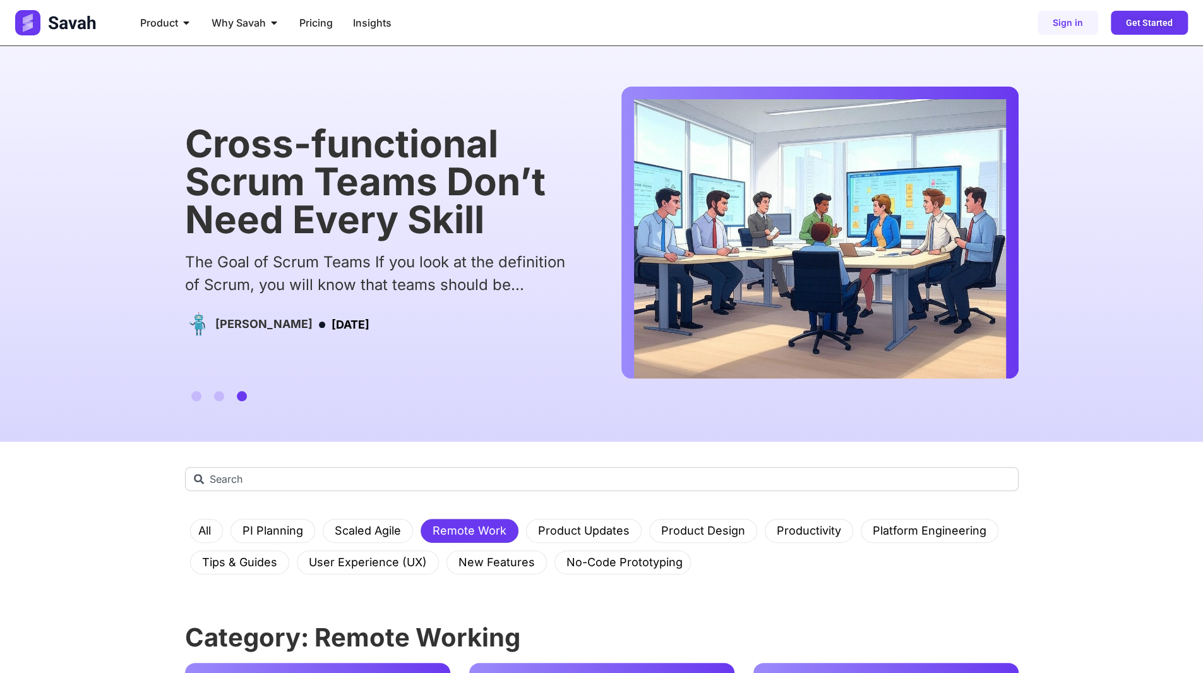
click at [288, 265] on div "The Goal of Scrum Teams If you look at the definition of Scrum, you will know t…" at bounding box center [383, 273] width 396 height 45
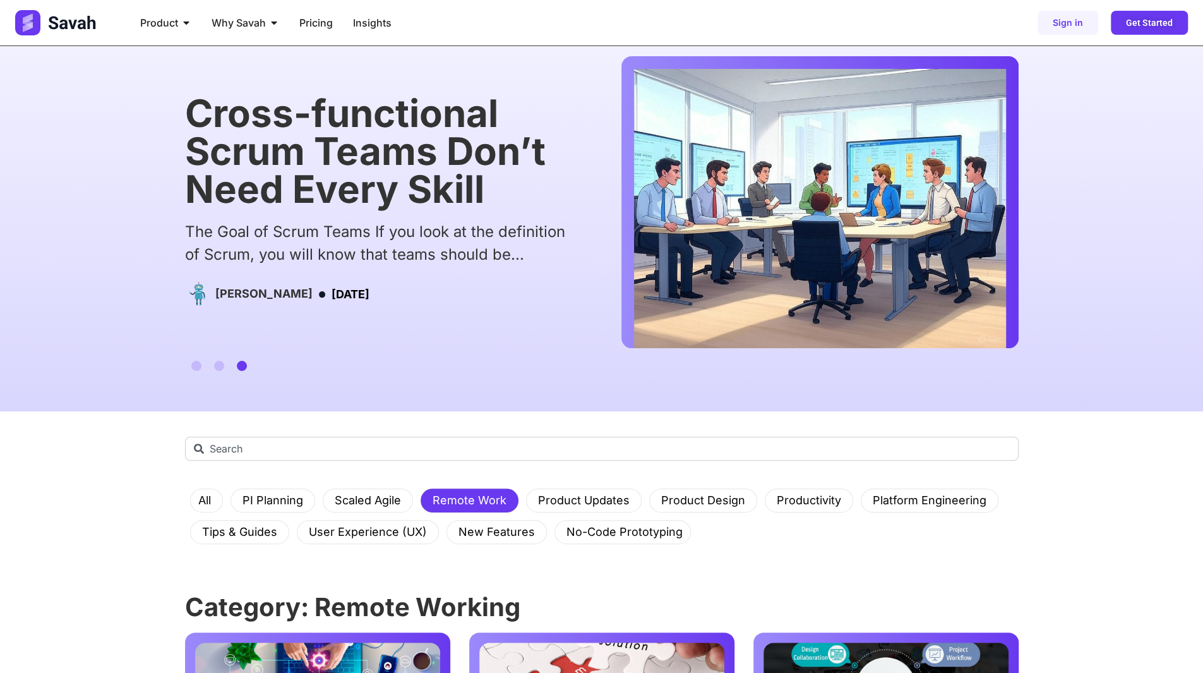
scroll to position [126, 0]
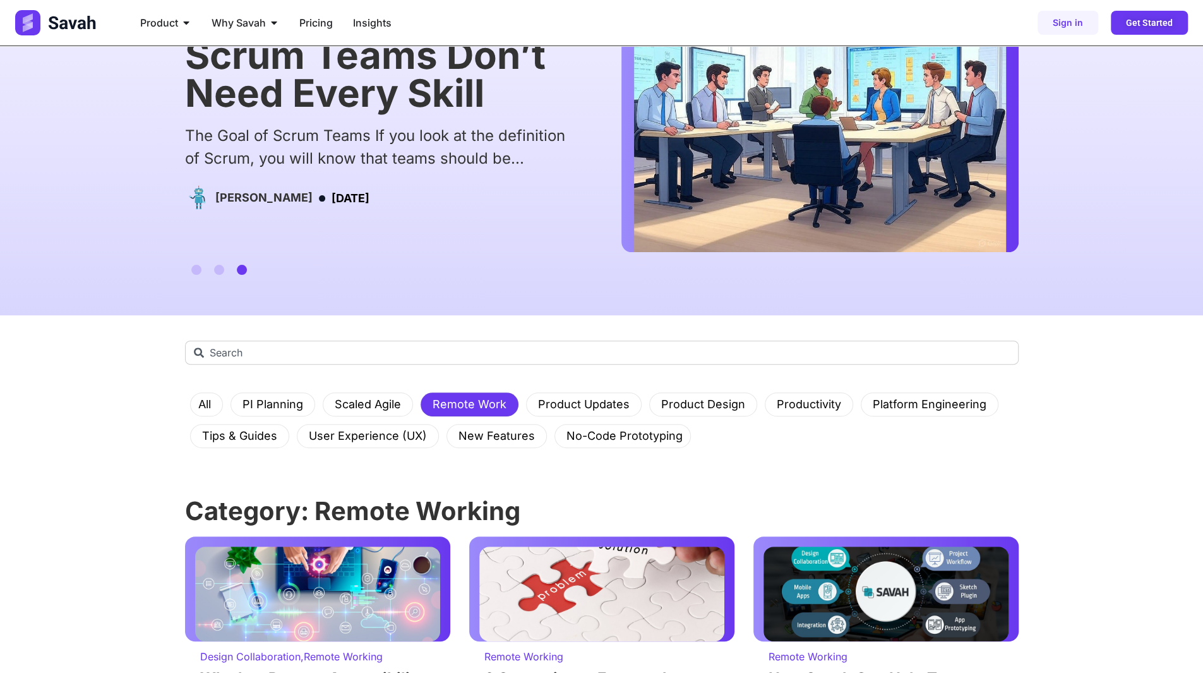
click at [363, 213] on div "Emerson Cole March 9, 2025" at bounding box center [383, 198] width 396 height 31
click at [260, 402] on link "PI Planning" at bounding box center [273, 404] width 76 height 23
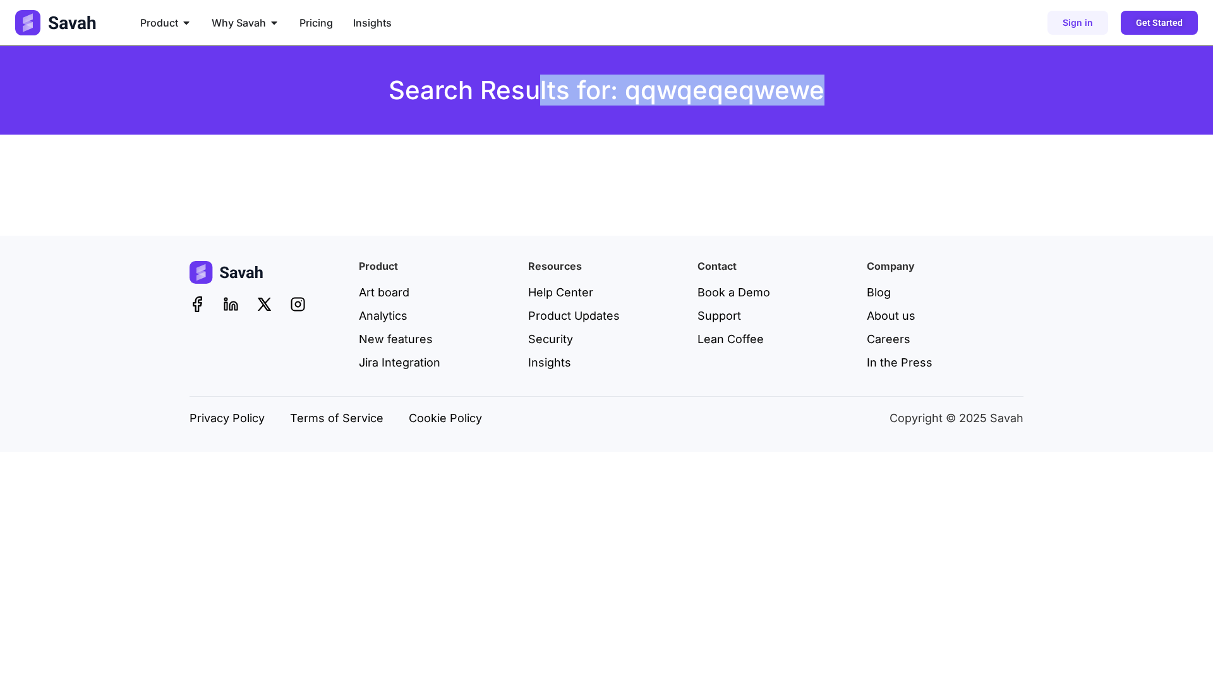
drag, startPoint x: 537, startPoint y: 117, endPoint x: 701, endPoint y: 184, distance: 177.4
click at [701, 184] on footer "Search Results for: qqwqeqeqwewe" at bounding box center [606, 140] width 1213 height 189
click at [713, 175] on div at bounding box center [606, 185] width 834 height 38
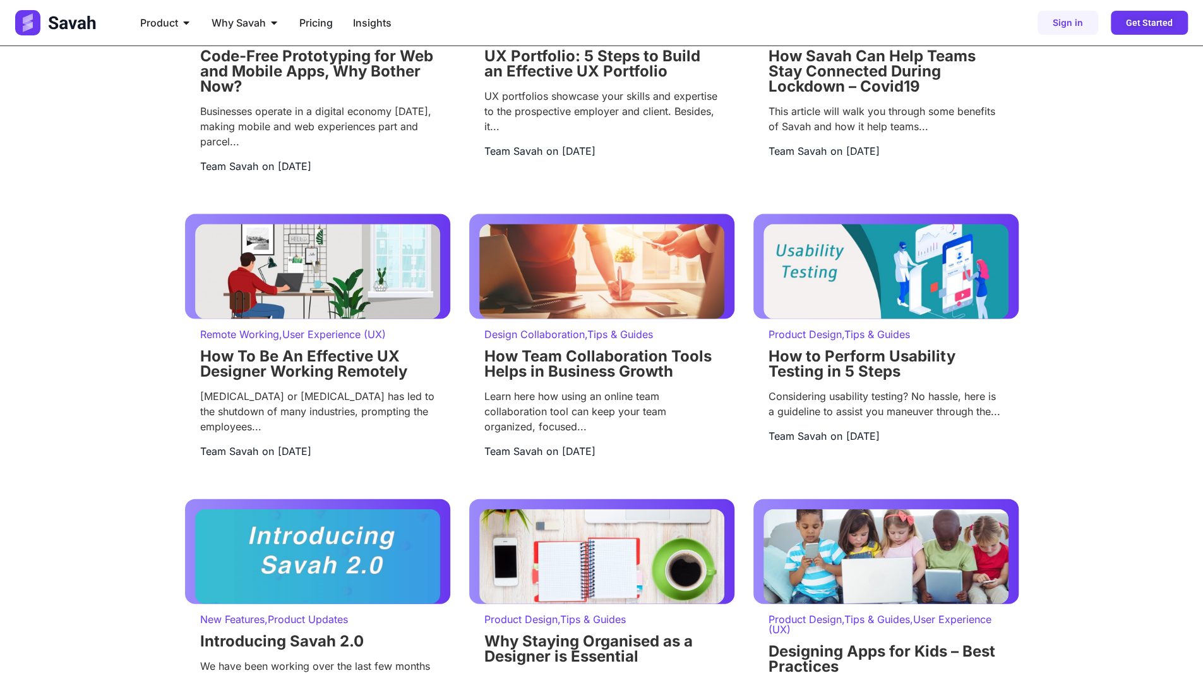
scroll to position [1769, 0]
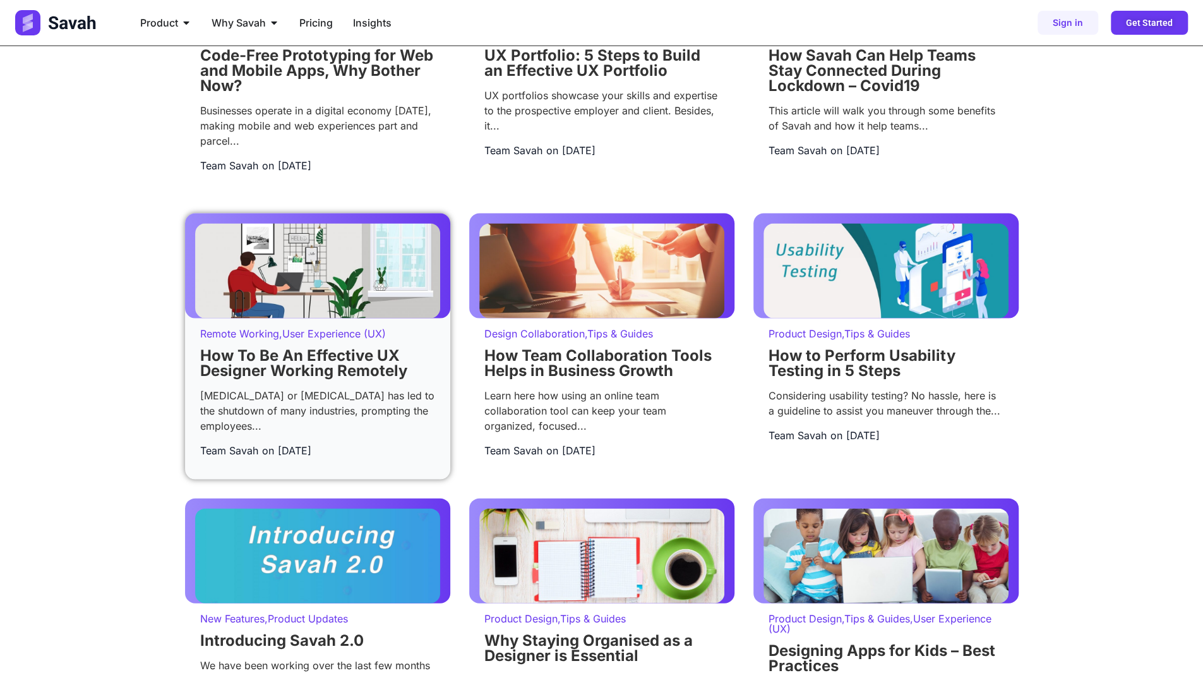
click at [412, 399] on div "COVID 19 or coronavirus has led to the shutdown of many industries, prompting t…" at bounding box center [317, 409] width 235 height 45
click at [418, 365] on h2 "How To Be An Effective UX Designer Working Remotely" at bounding box center [317, 362] width 235 height 30
click at [419, 338] on div "Remote Working , User Experience (UX) How To Be An Effective UX Designer Workin…" at bounding box center [317, 398] width 265 height 161
click at [392, 407] on div "COVID 19 or coronavirus has led to the shutdown of many industries, prompting t…" at bounding box center [317, 409] width 235 height 45
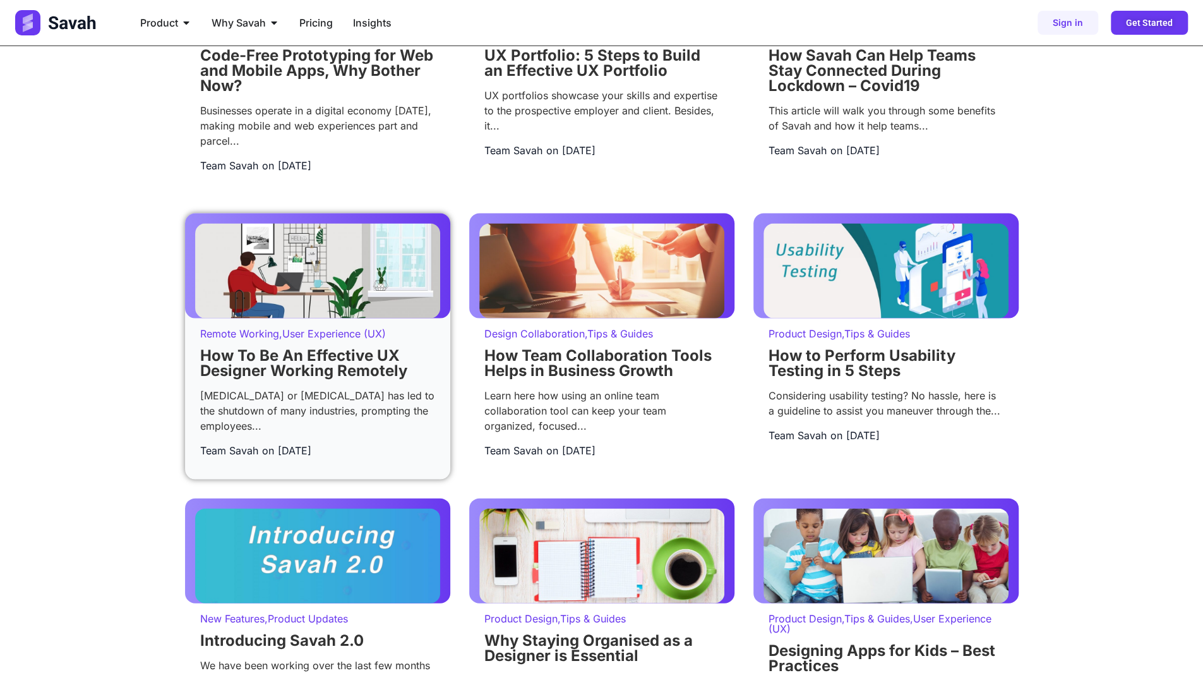
click at [340, 442] on ul "Team Savah on May 4, 2020" at bounding box center [317, 449] width 239 height 15
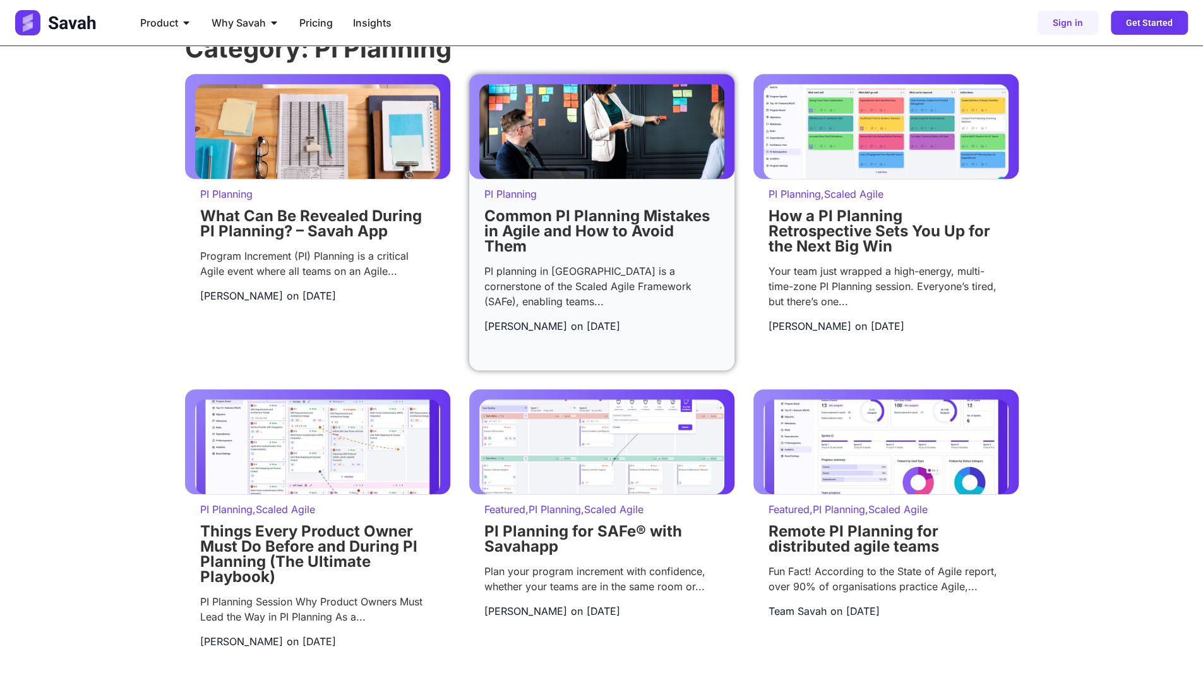
scroll to position [632, 0]
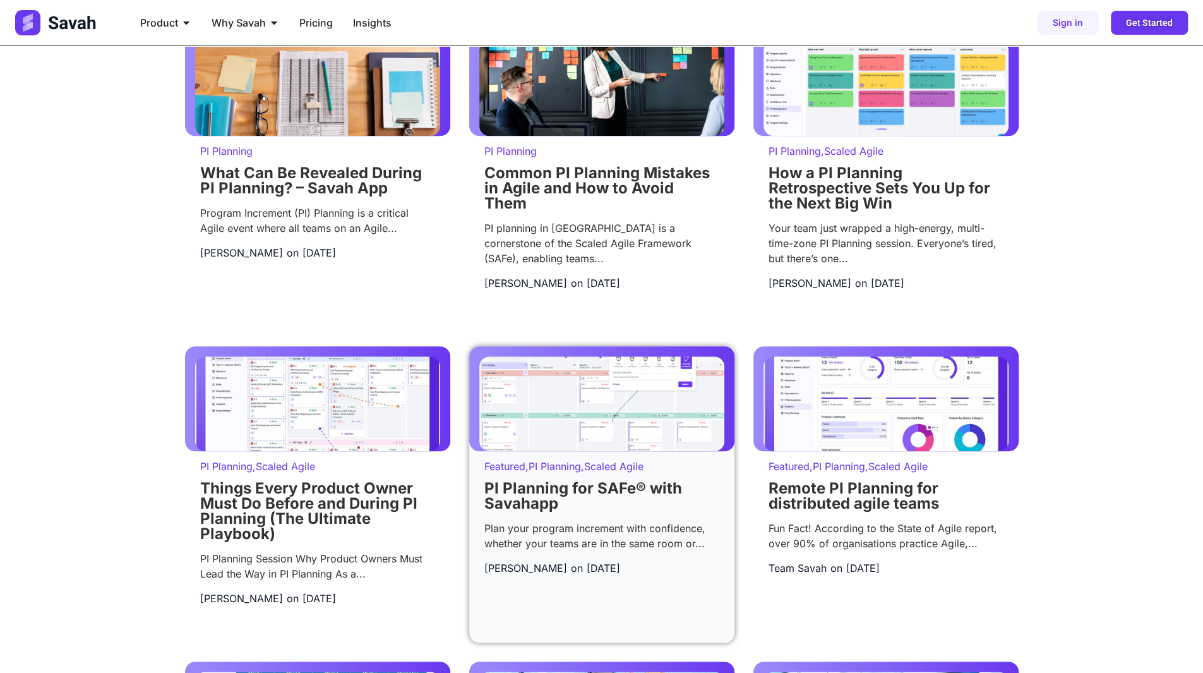
click at [534, 497] on link "PI Planning for SAFe® with Savahapp" at bounding box center [583, 495] width 198 height 33
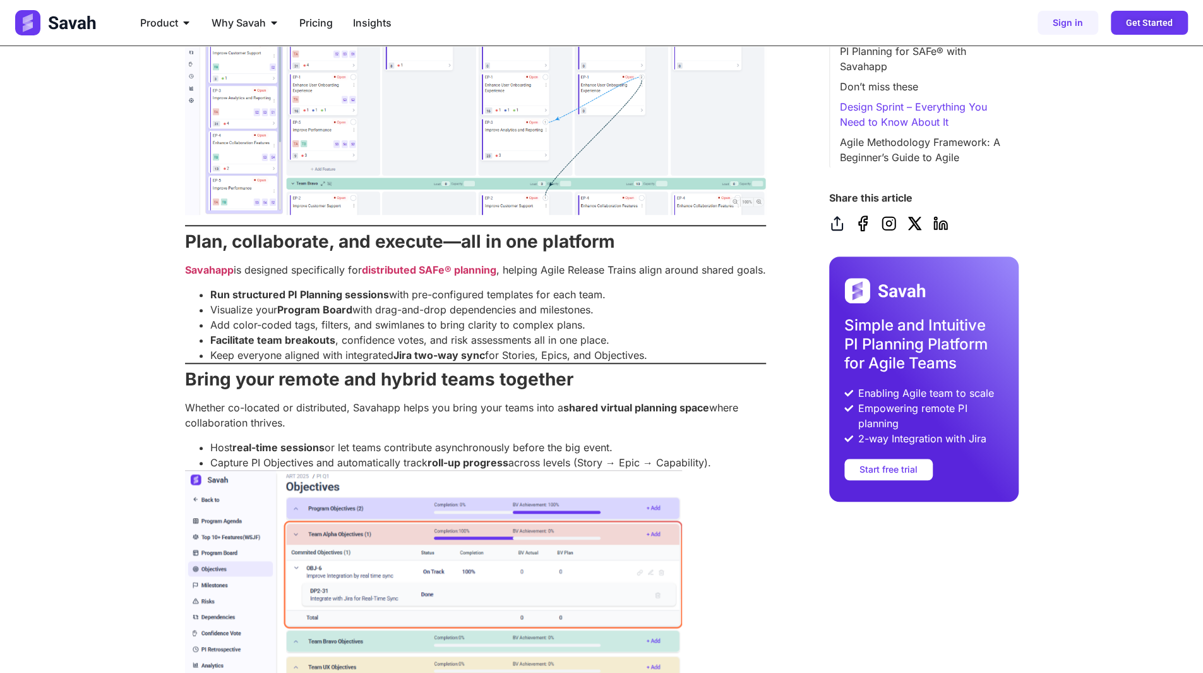
scroll to position [510, 0]
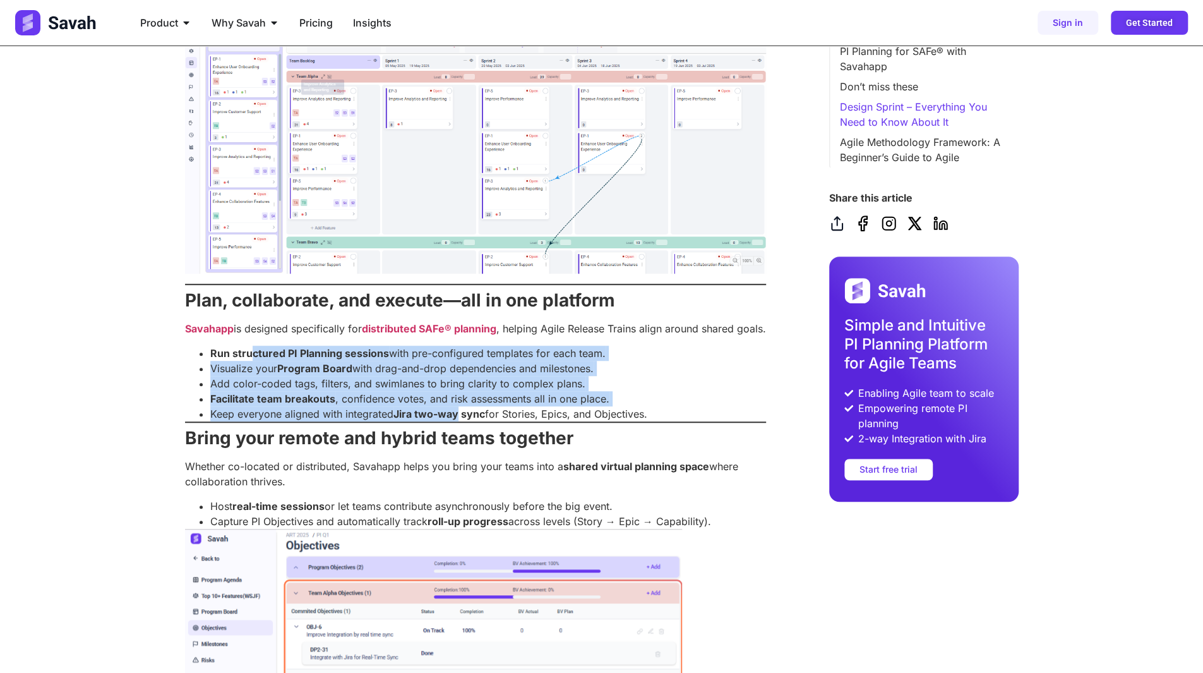
drag, startPoint x: 253, startPoint y: 373, endPoint x: 471, endPoint y: 428, distance: 225.4
click at [467, 421] on ul "Run structured PI Planning sessions with pre-configured templates for each team…" at bounding box center [475, 384] width 581 height 76
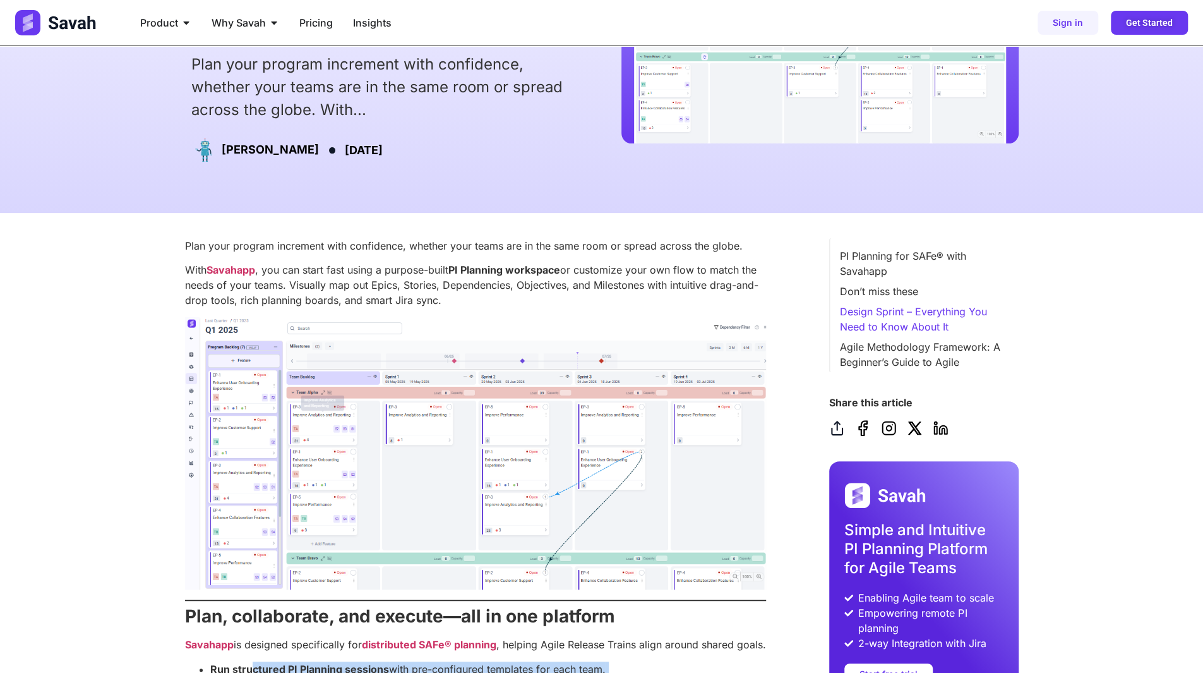
scroll to position [320, 0]
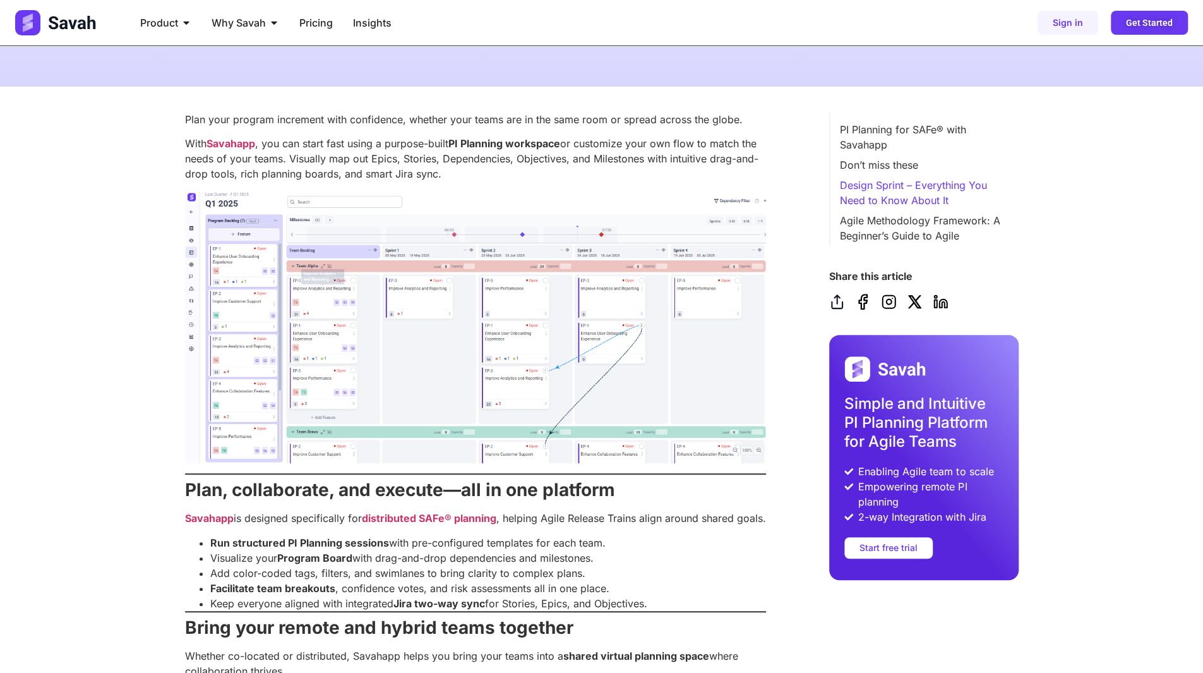
click at [584, 526] on p "Savahapp is designed specifically for distributed SAFe® planning , helping Agil…" at bounding box center [475, 517] width 581 height 15
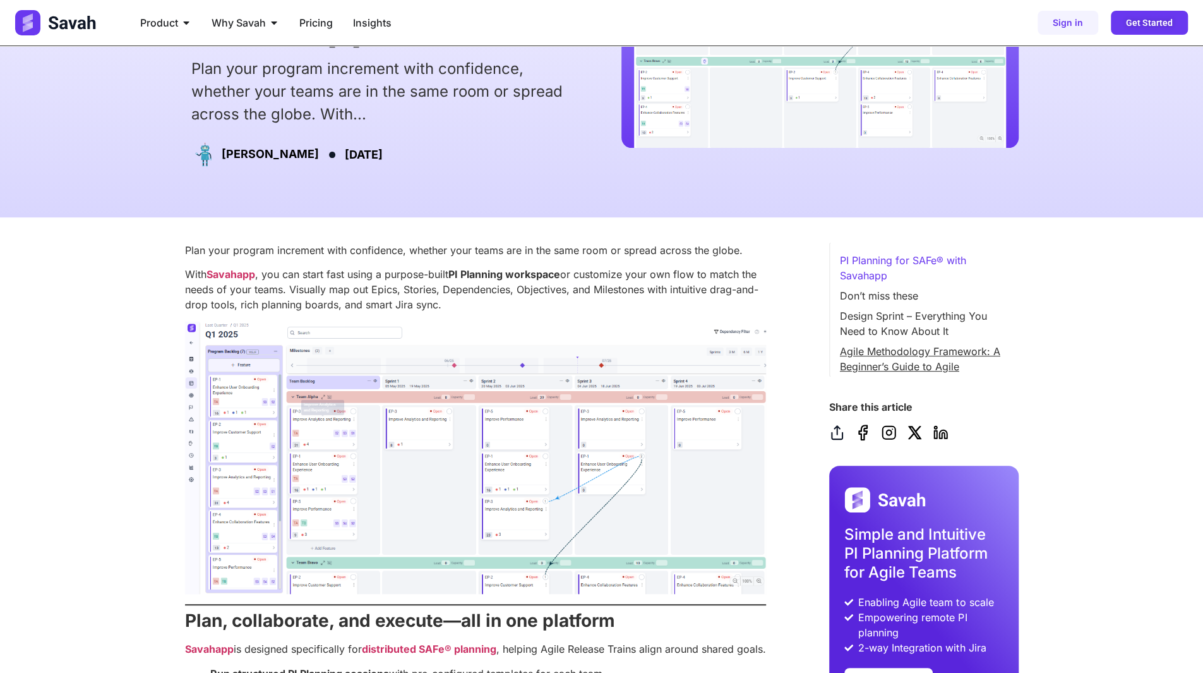
scroll to position [0, 0]
drag, startPoint x: 185, startPoint y: 247, endPoint x: 487, endPoint y: 311, distance: 308.7
click at [488, 310] on p "With Savahapp , you can start fast using a purpose-built PI Planning workspace …" at bounding box center [475, 289] width 581 height 45
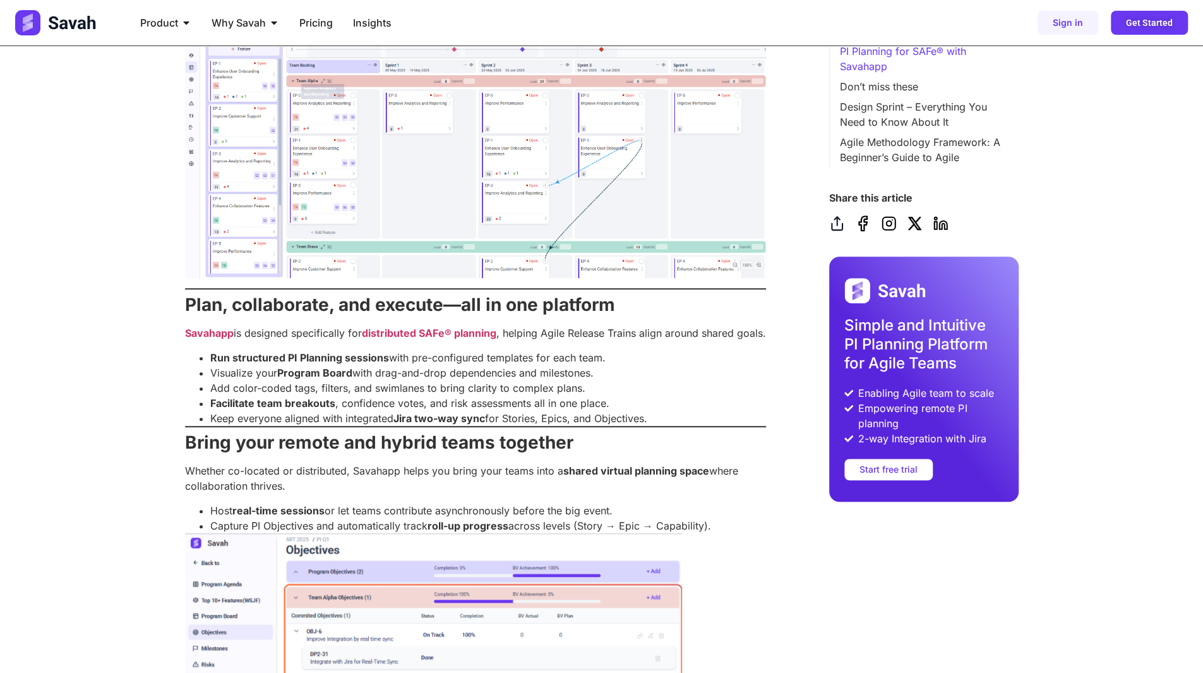
scroll to position [758, 0]
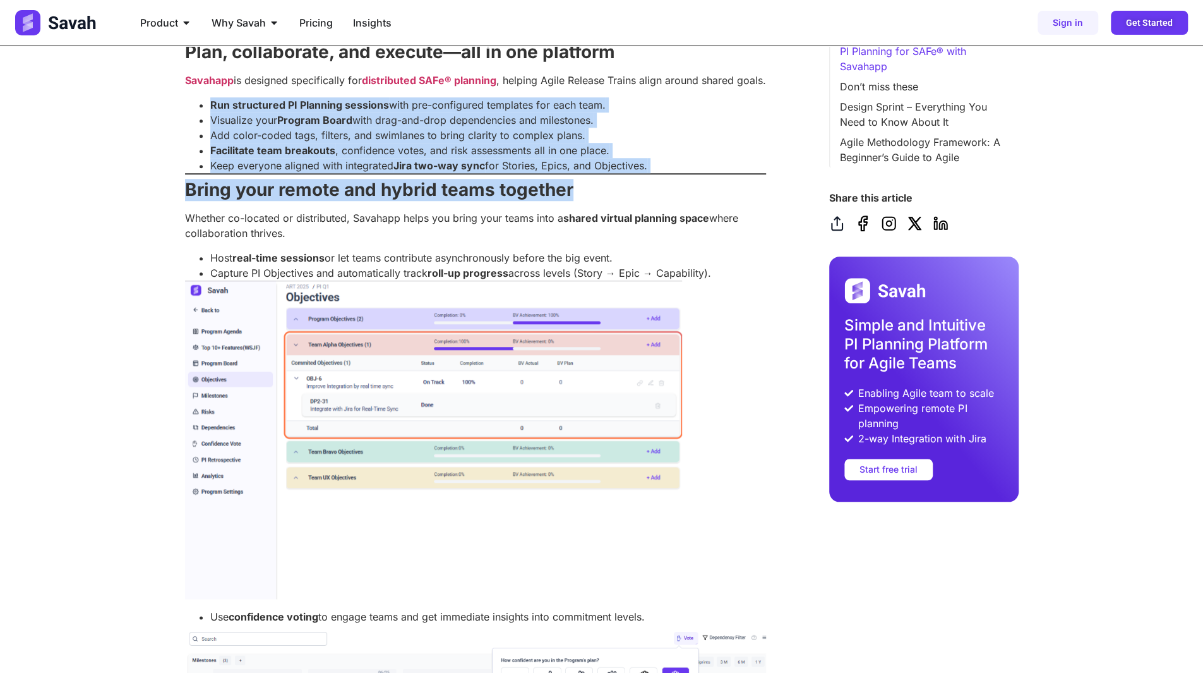
drag, startPoint x: 289, startPoint y: 135, endPoint x: 609, endPoint y: 207, distance: 327.6
click at [590, 205] on div "Table of Contents Toggle Plan, collaborate, and execute—all in one platform Bri…" at bounding box center [475, 635] width 581 height 1923
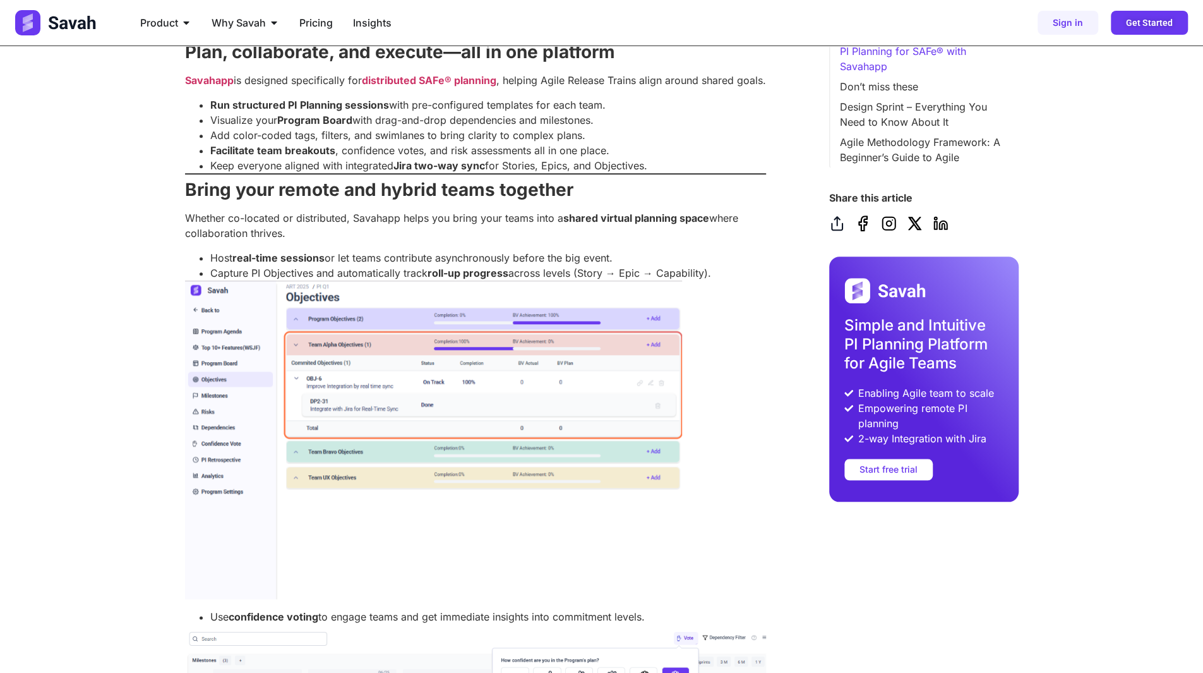
click at [677, 222] on div "Table of Contents Toggle Plan, collaborate, and execute—all in one platform Bri…" at bounding box center [475, 635] width 581 height 1923
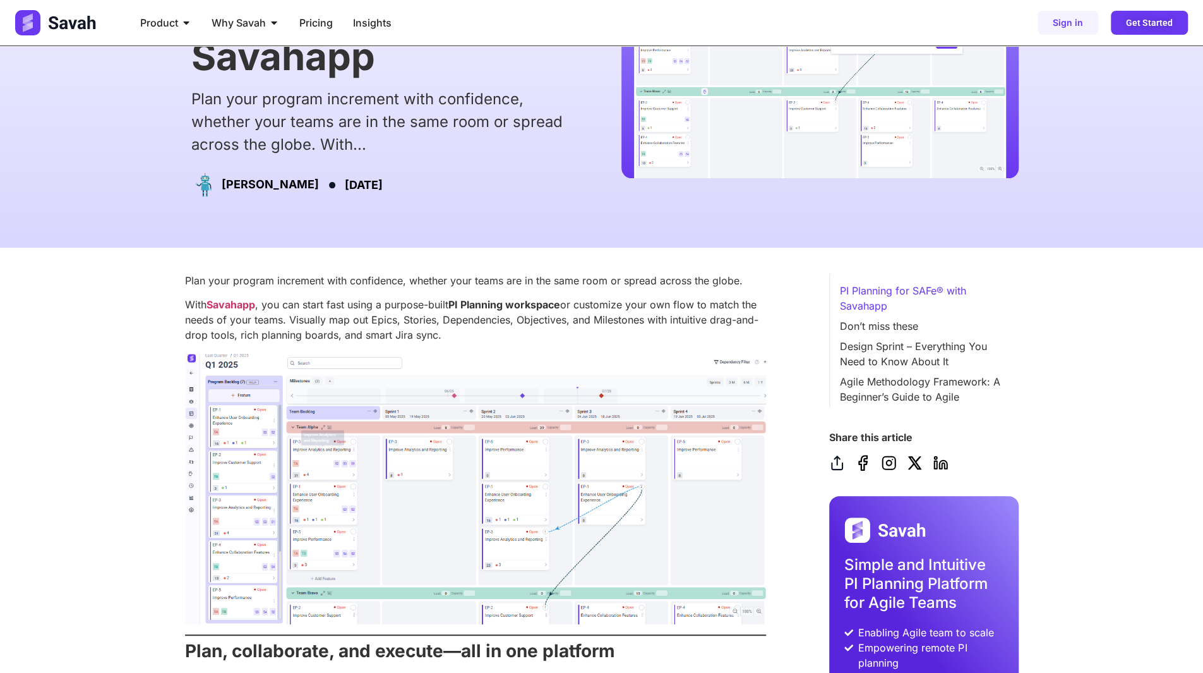
scroll to position [189, 0]
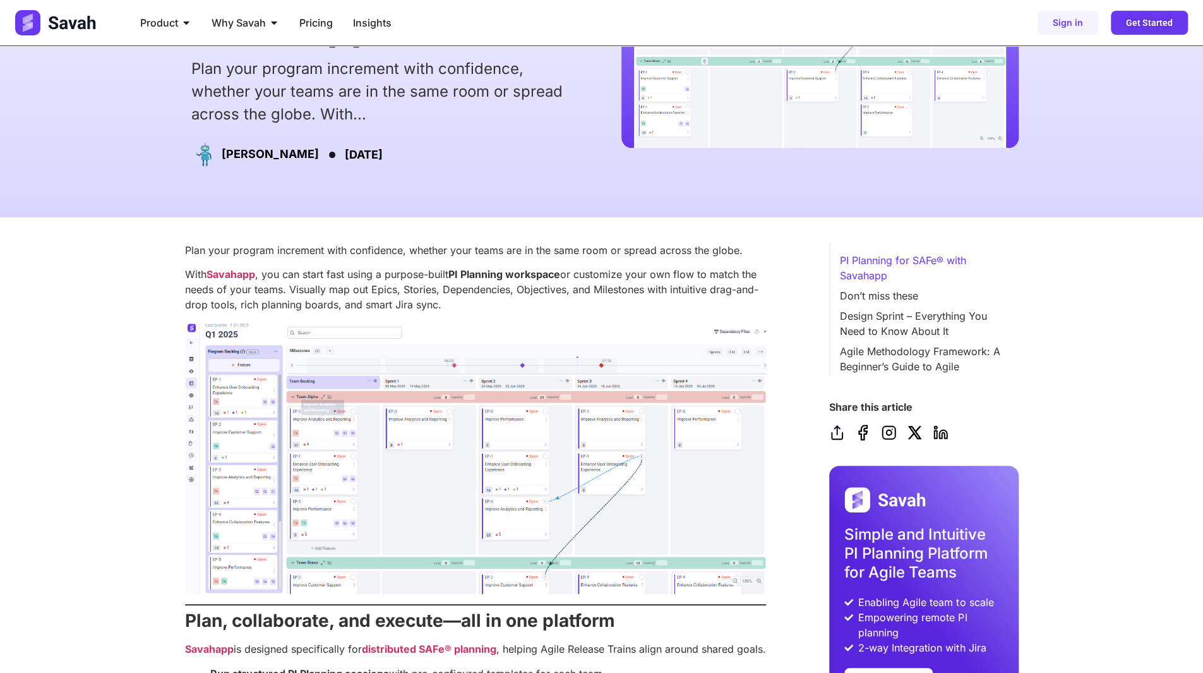
drag, startPoint x: 200, startPoint y: 250, endPoint x: 661, endPoint y: 320, distance: 466.5
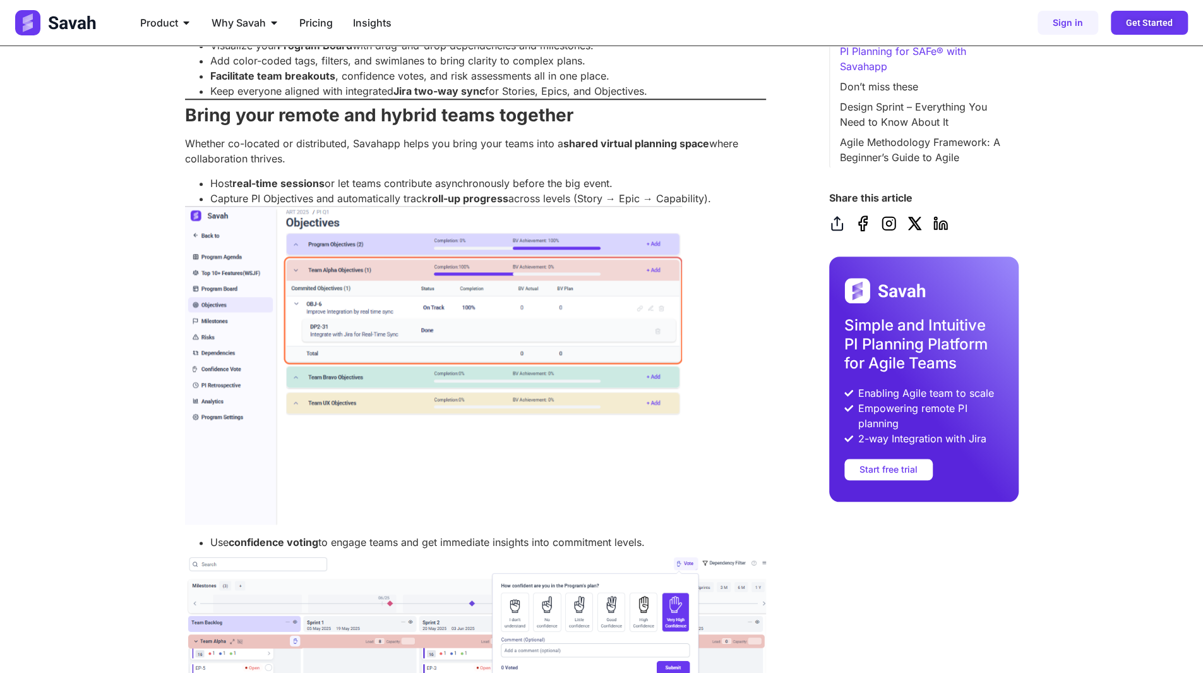
scroll to position [0, 0]
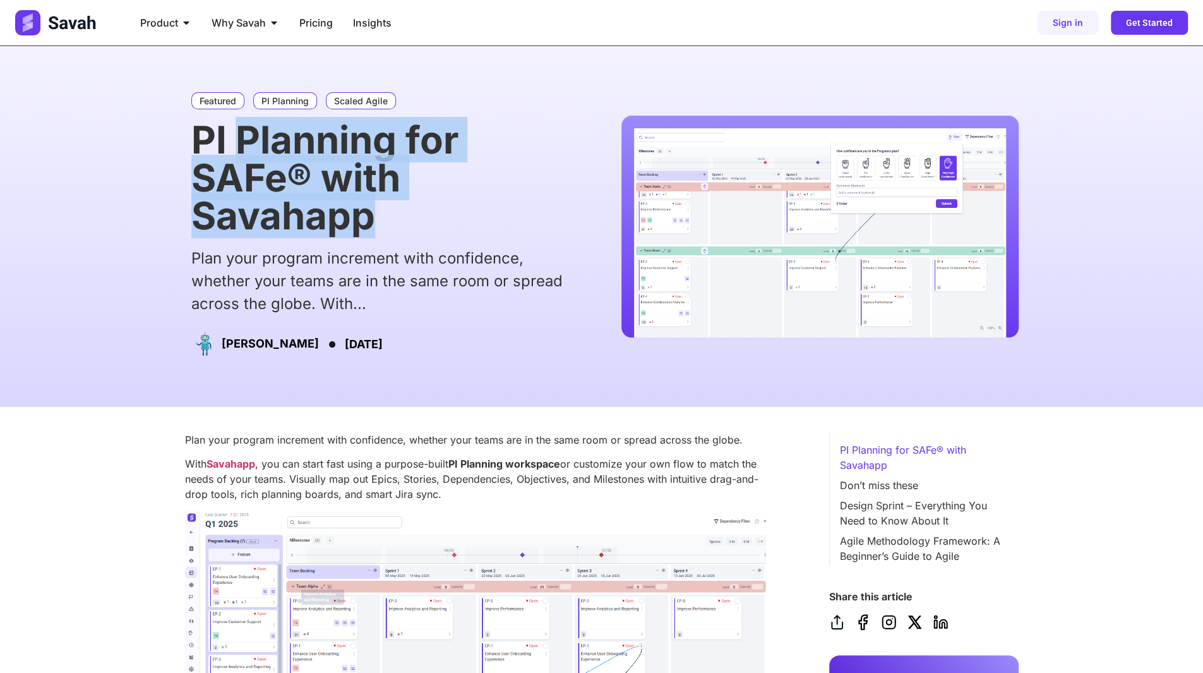
drag, startPoint x: 231, startPoint y: 141, endPoint x: 394, endPoint y: 238, distance: 189.8
click at [389, 237] on div "Featured PI Planning Scaled Agile PI Planning for SAFe® with Savahapp Plan your…" at bounding box center [383, 227] width 396 height 280
click at [442, 236] on div "Featured PI Planning Scaled Agile PI Planning for SAFe® with Savahapp Plan your…" at bounding box center [383, 227] width 396 height 280
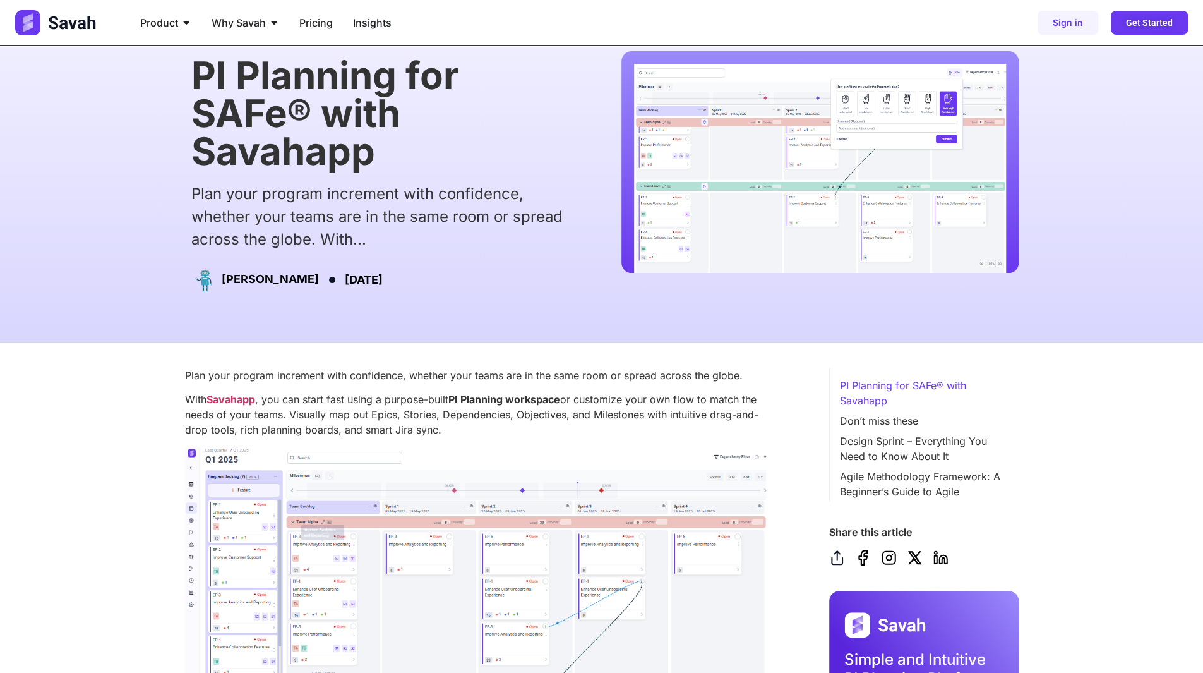
scroll to position [63, 0]
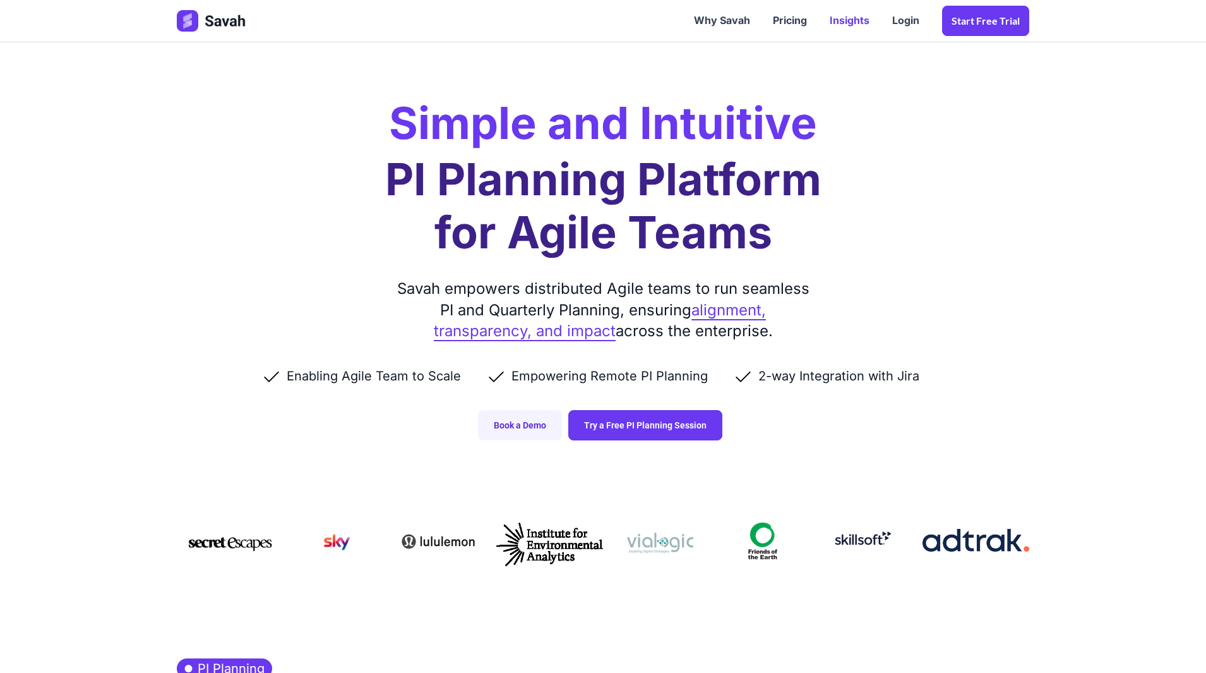
click at [846, 23] on link "Insights" at bounding box center [850, 20] width 63 height 39
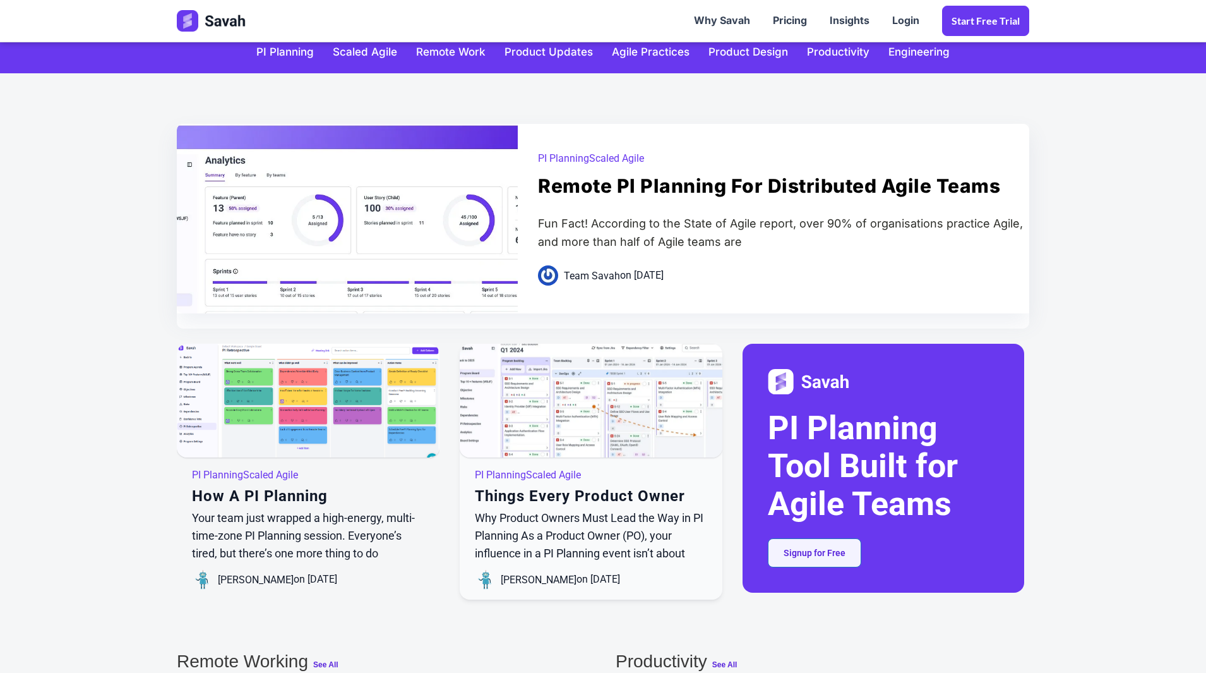
scroll to position [253, 0]
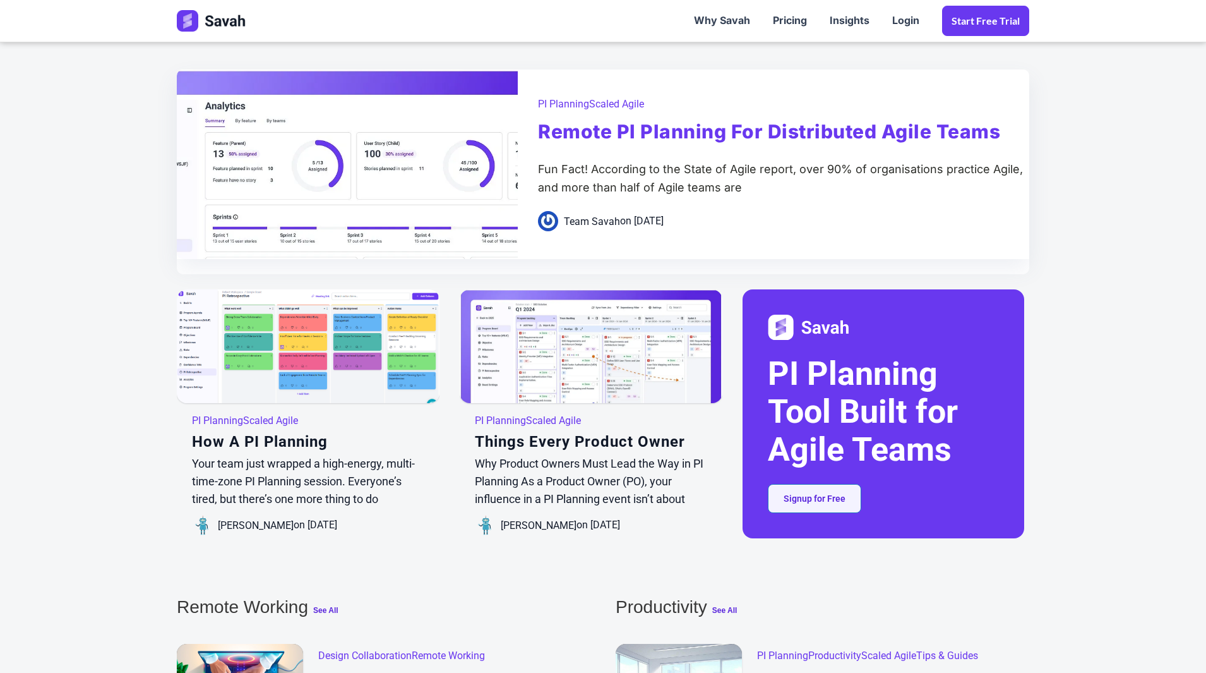
click at [609, 131] on link "Remote PI Planning for distributed agile teams" at bounding box center [769, 132] width 462 height 43
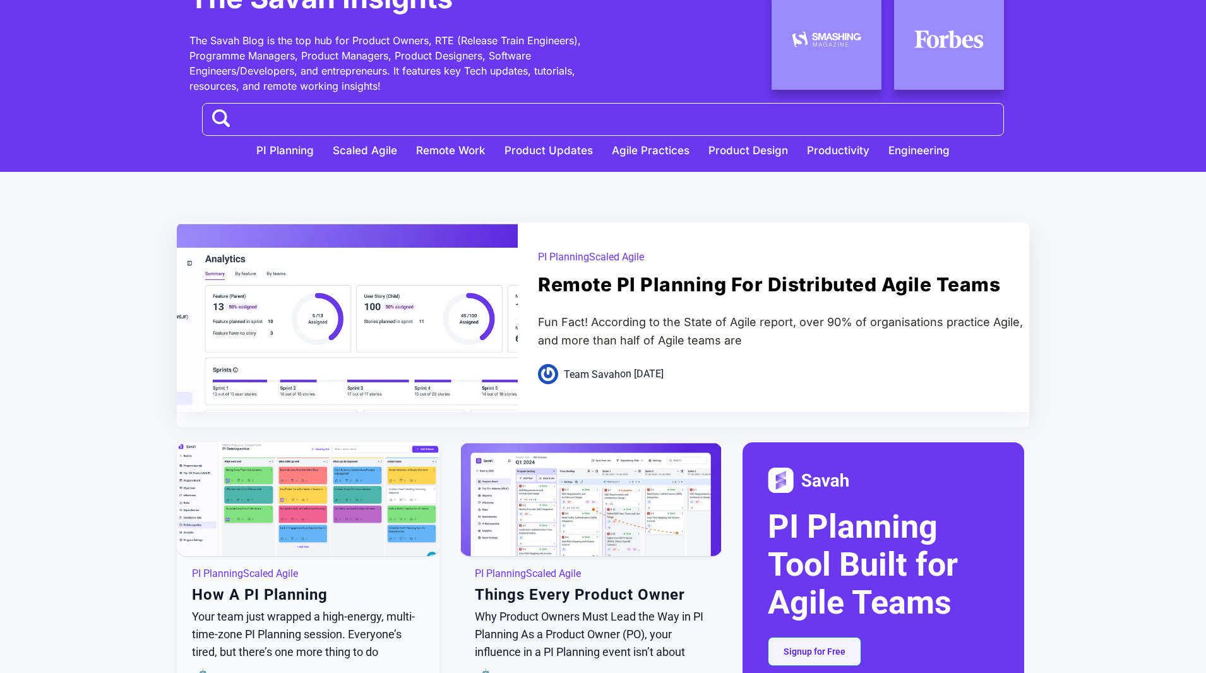
scroll to position [189, 0]
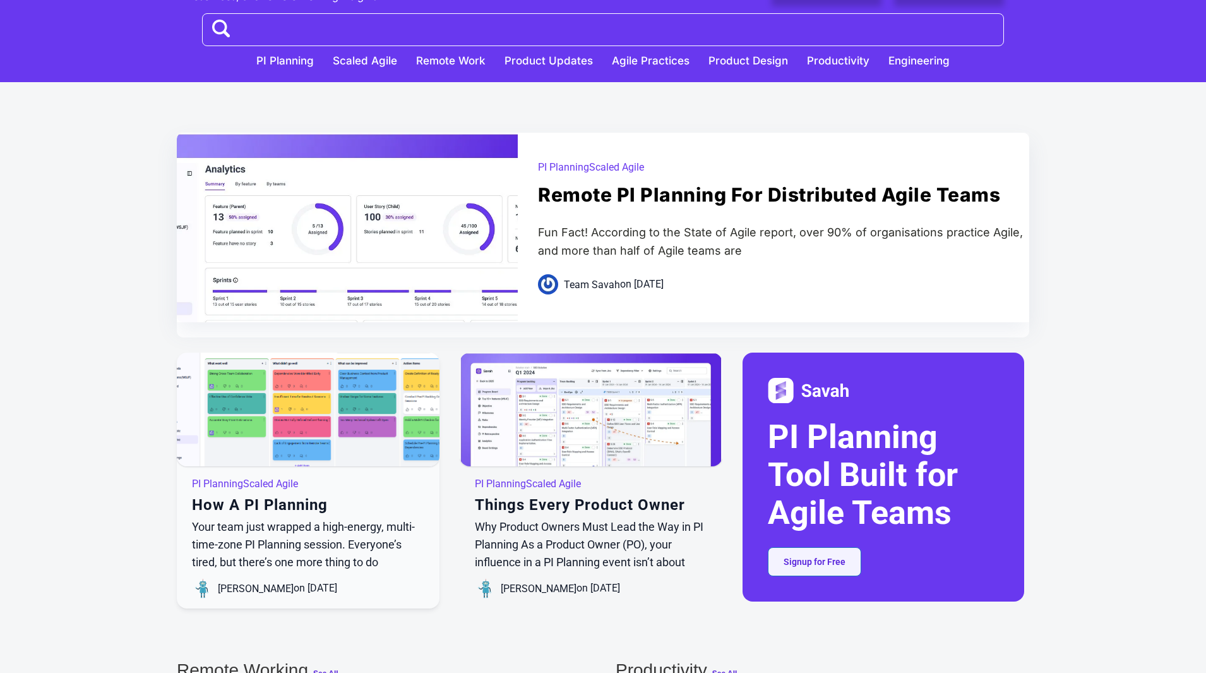
click at [341, 440] on img at bounding box center [307, 413] width 315 height 146
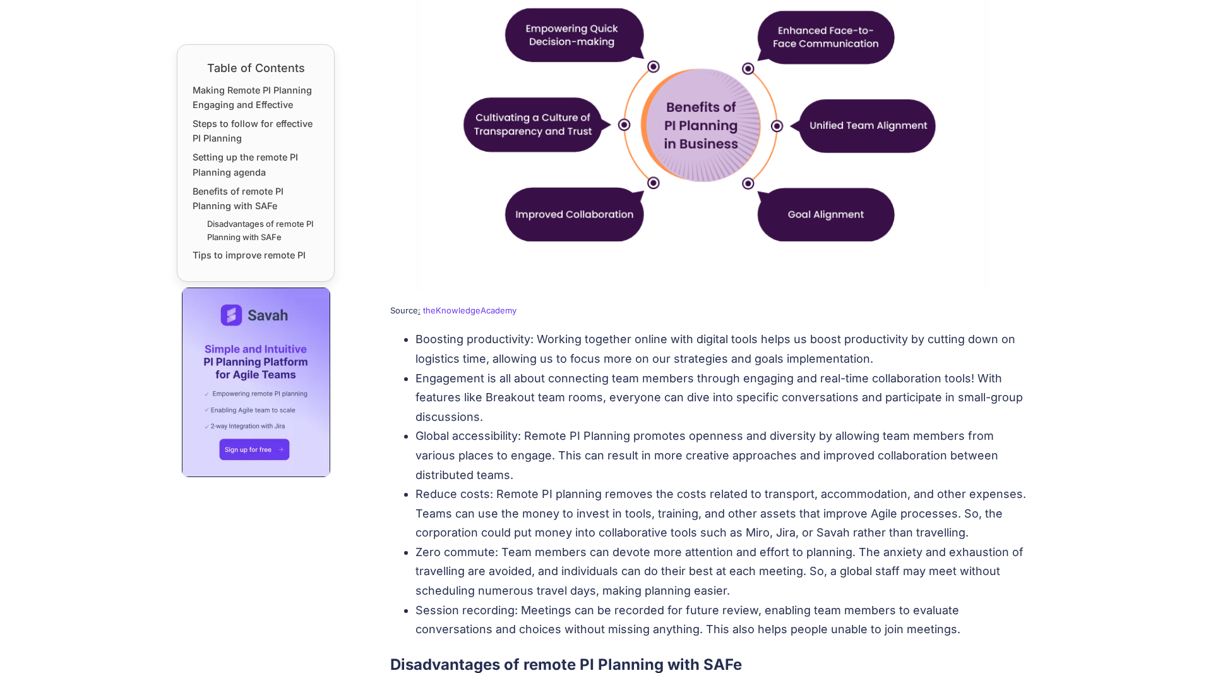
scroll to position [2779, 0]
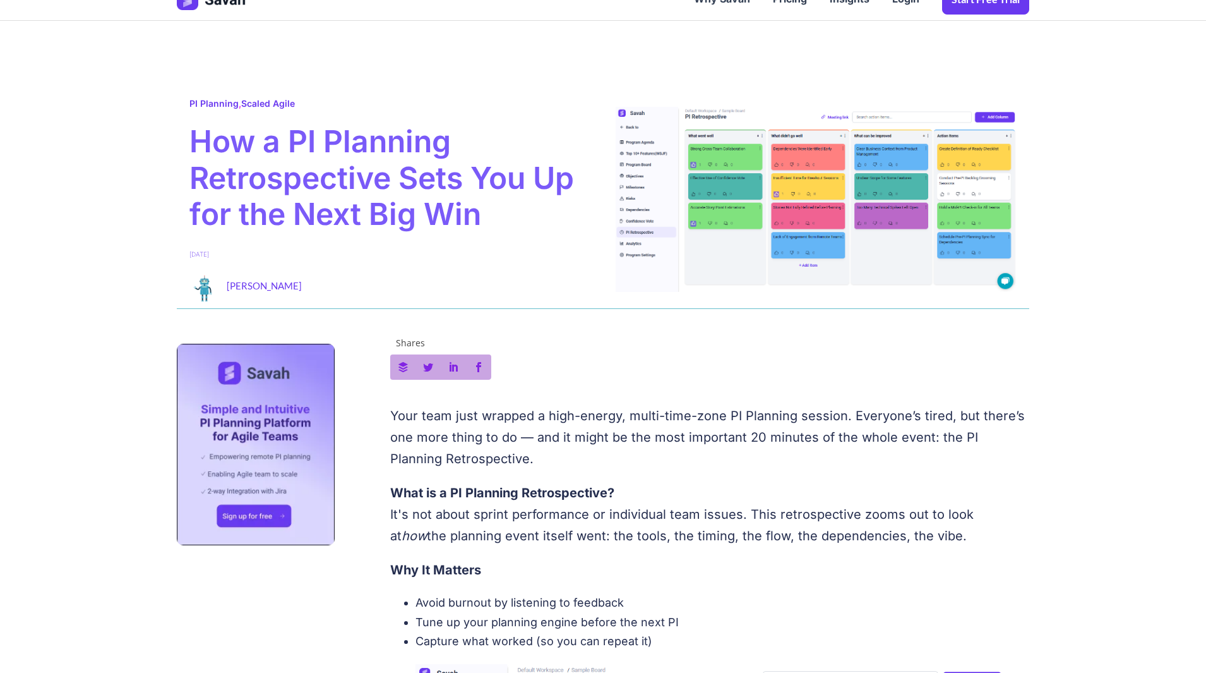
scroll to position [316, 0]
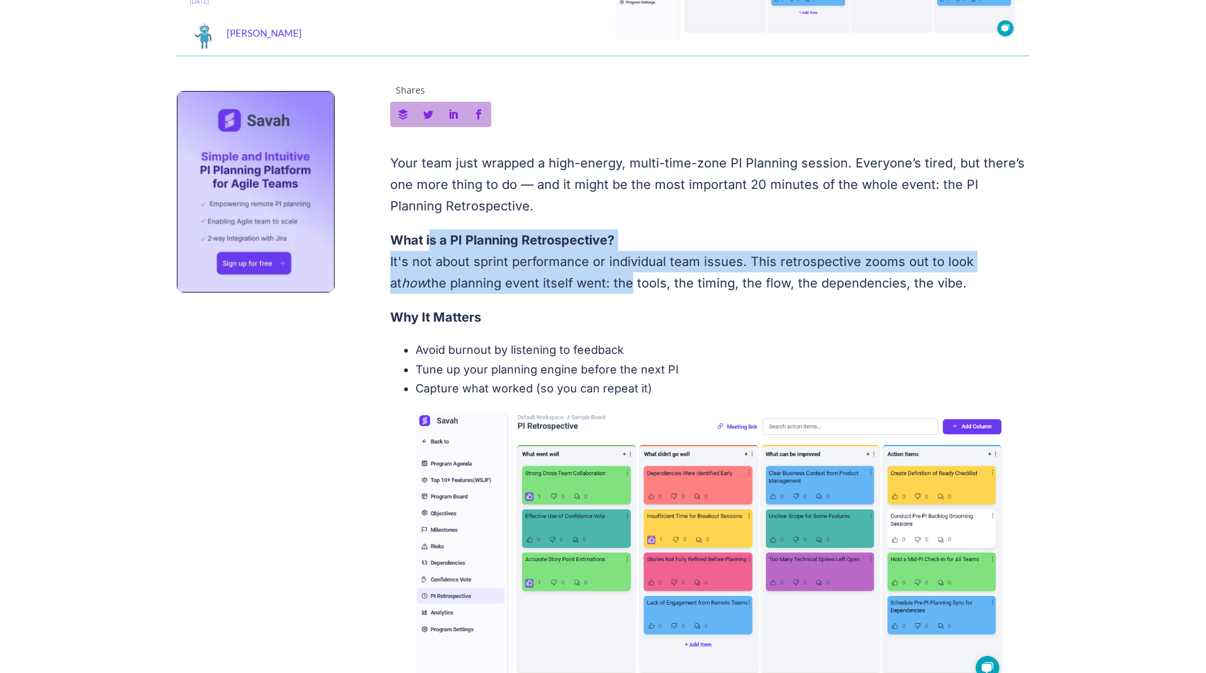
drag, startPoint x: 430, startPoint y: 224, endPoint x: 576, endPoint y: 297, distance: 163.3
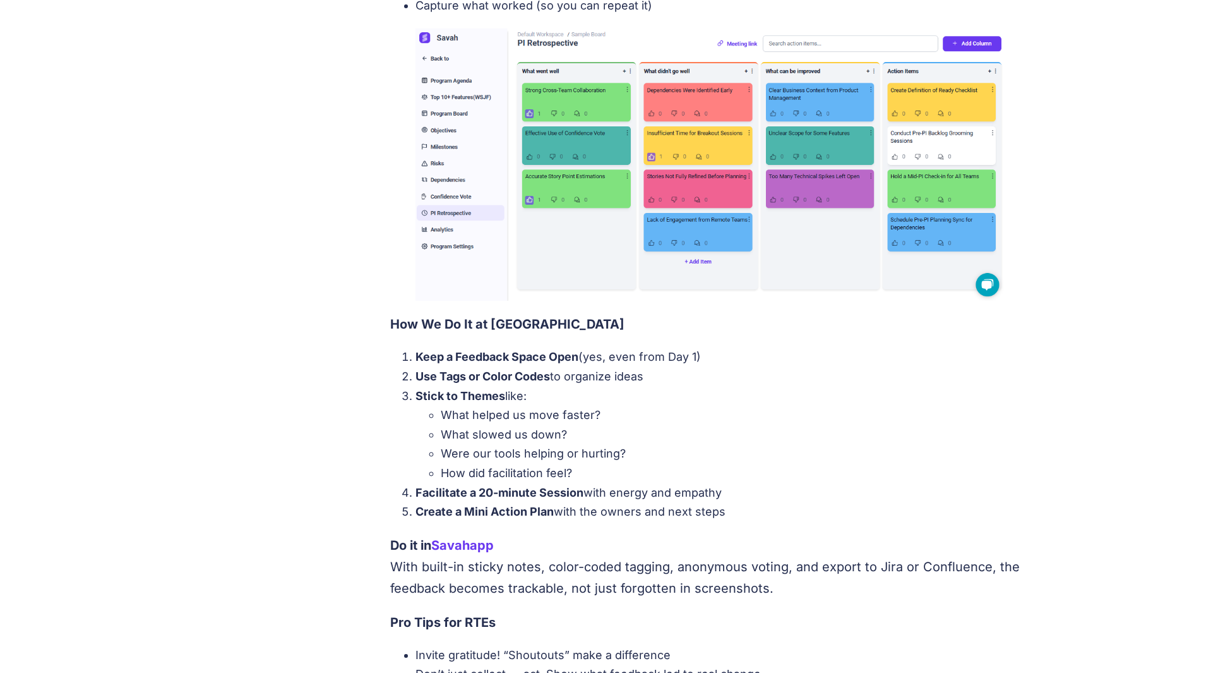
scroll to position [821, 0]
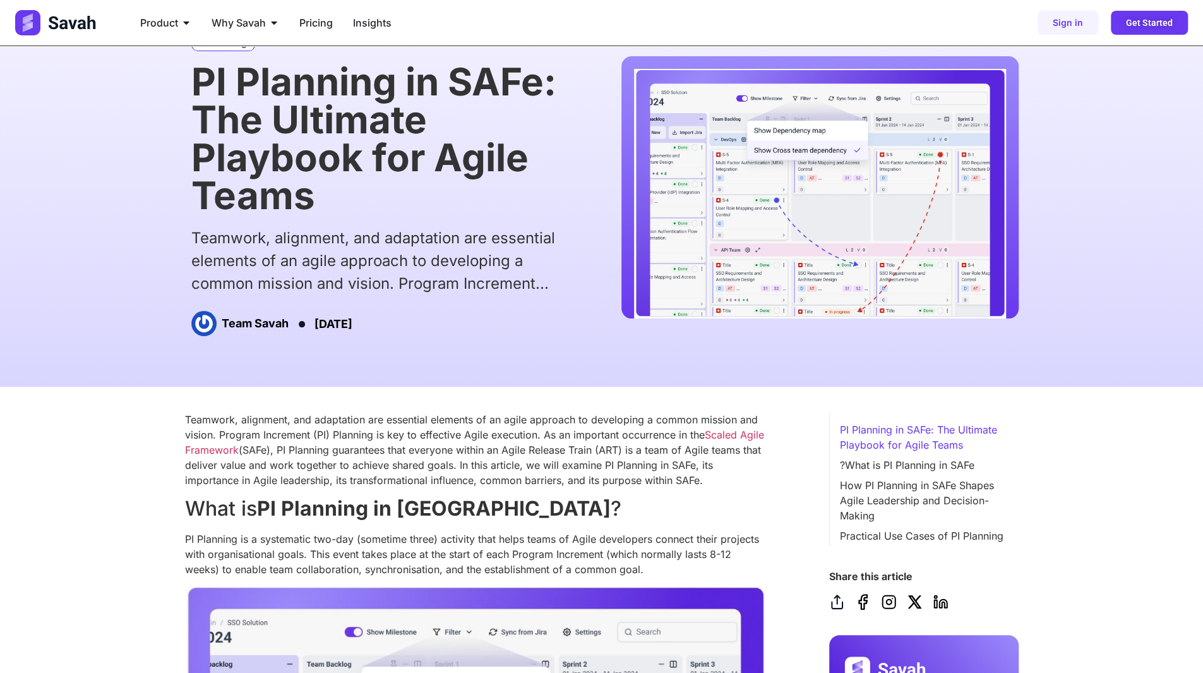
scroll to position [126, 0]
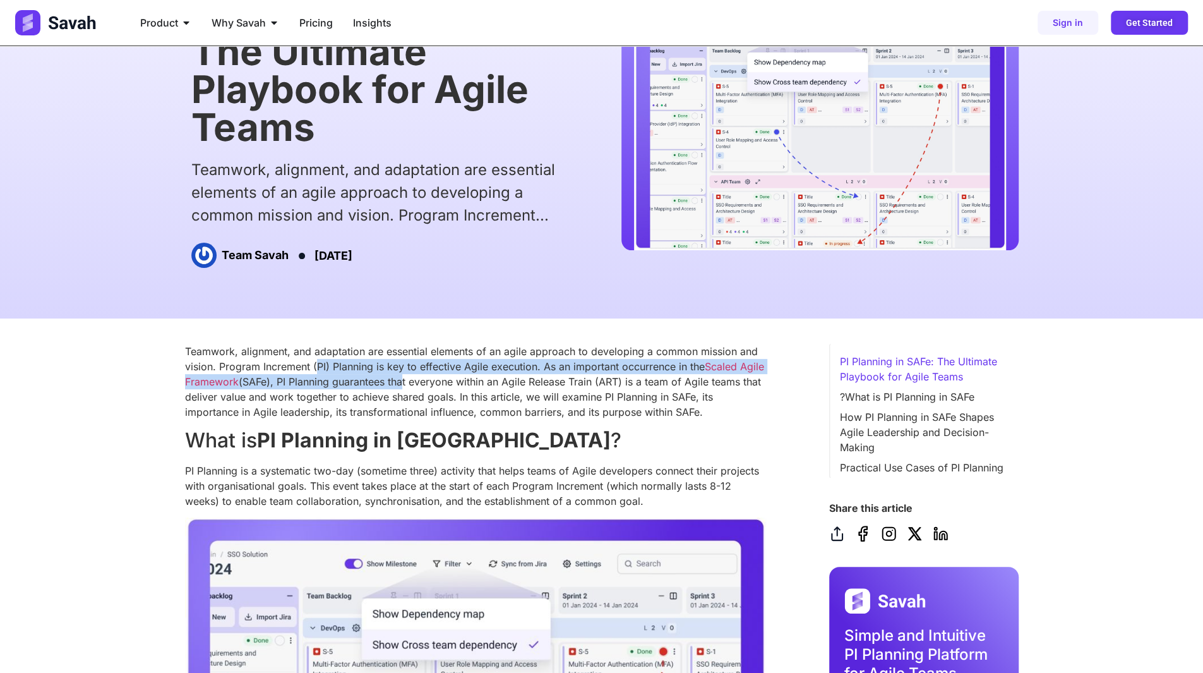
drag, startPoint x: 316, startPoint y: 370, endPoint x: 462, endPoint y: 389, distance: 147.8
click at [433, 386] on p "Teamwork, alignment, and adaptation are essential elements of an agile approach…" at bounding box center [475, 382] width 581 height 76
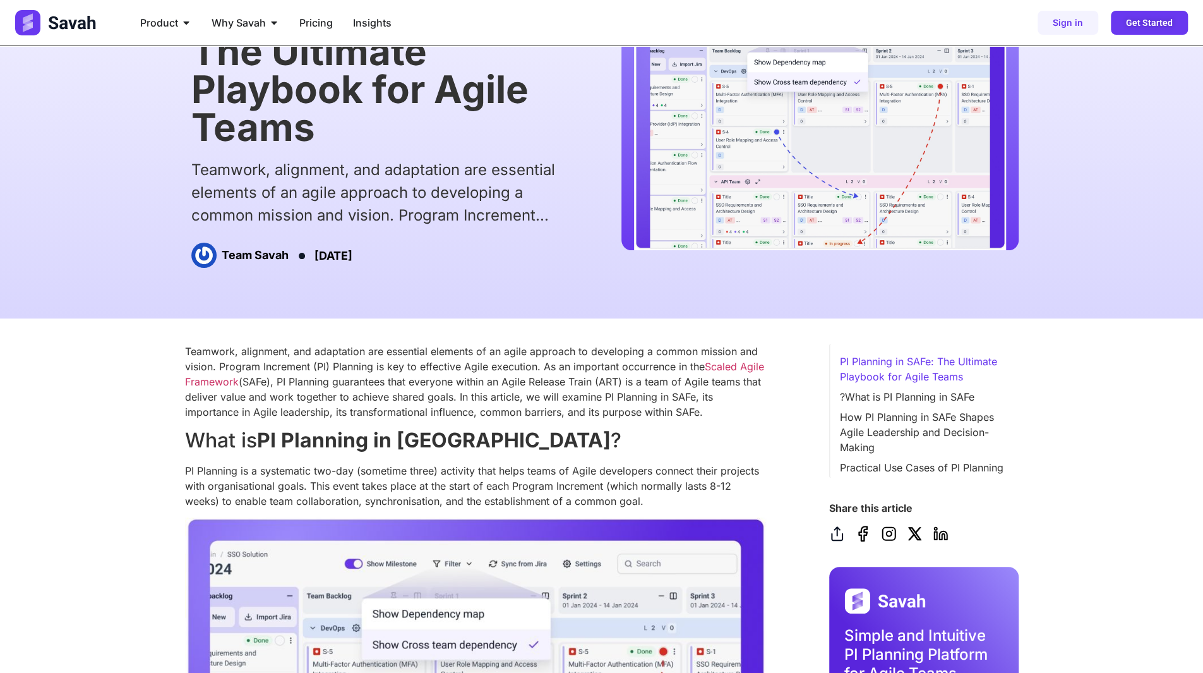
click at [465, 389] on p "Teamwork, alignment, and adaptation are essential elements of an agile approach…" at bounding box center [475, 382] width 581 height 76
